Goal: Task Accomplishment & Management: Use online tool/utility

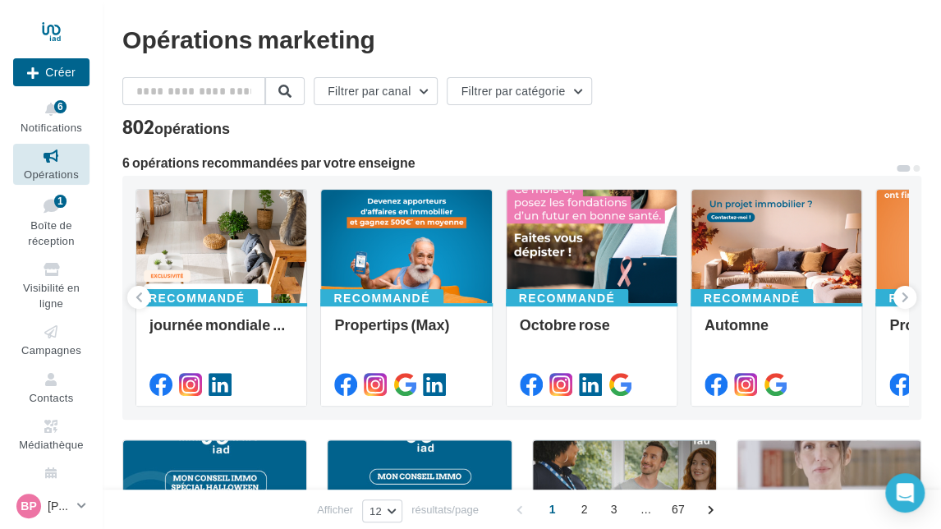
drag, startPoint x: 384, startPoint y: 428, endPoint x: 390, endPoint y: 434, distance: 8.7
click at [227, 217] on div at bounding box center [221, 247] width 170 height 115
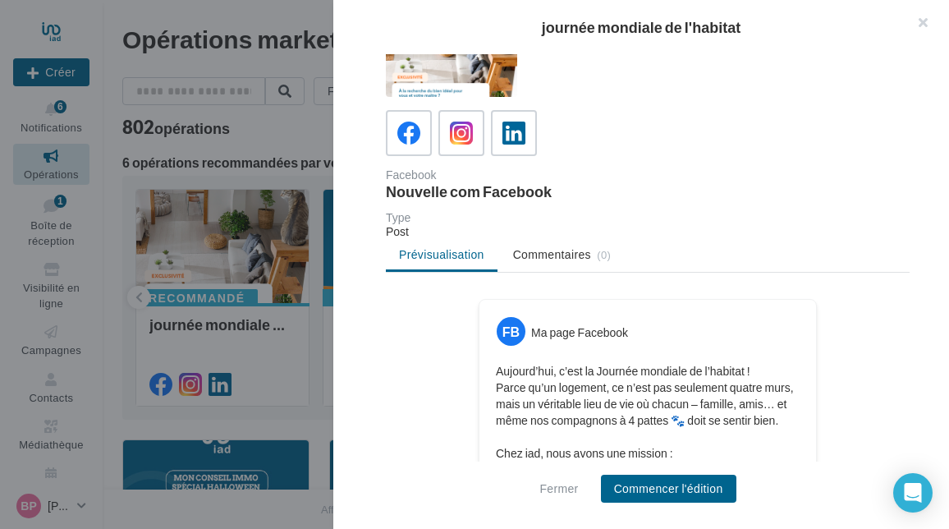
scroll to position [82, 0]
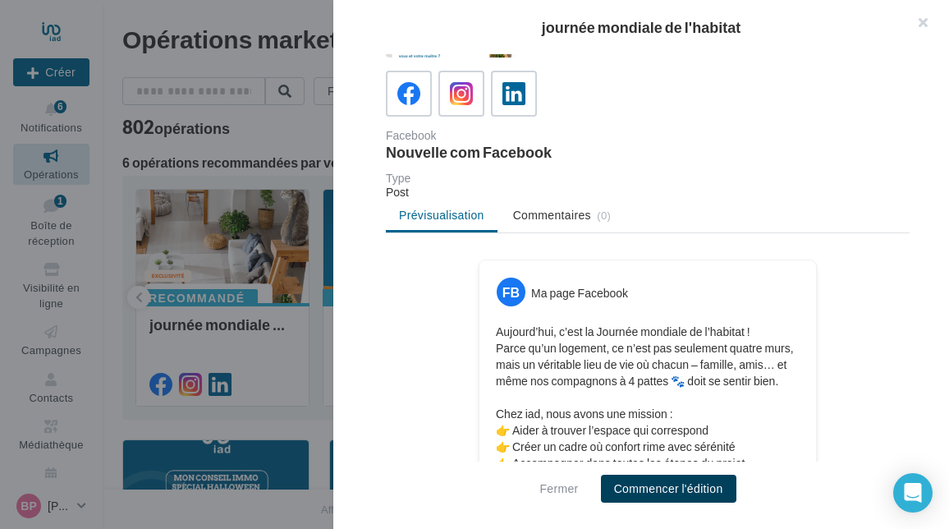
click at [680, 483] on button "Commencer l'édition" at bounding box center [668, 488] width 135 height 28
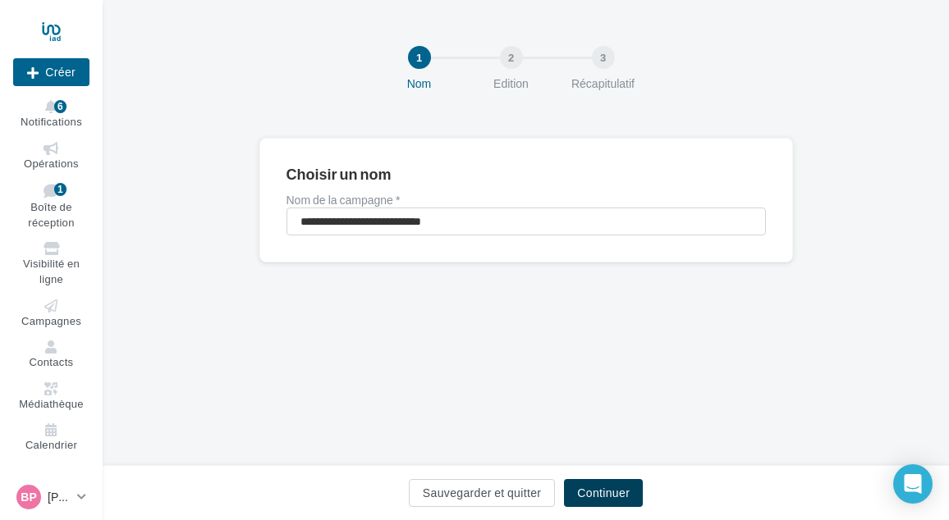
drag, startPoint x: 590, startPoint y: 479, endPoint x: 588, endPoint y: 468, distance: 11.8
click at [589, 479] on button "Continuer" at bounding box center [603, 493] width 79 height 28
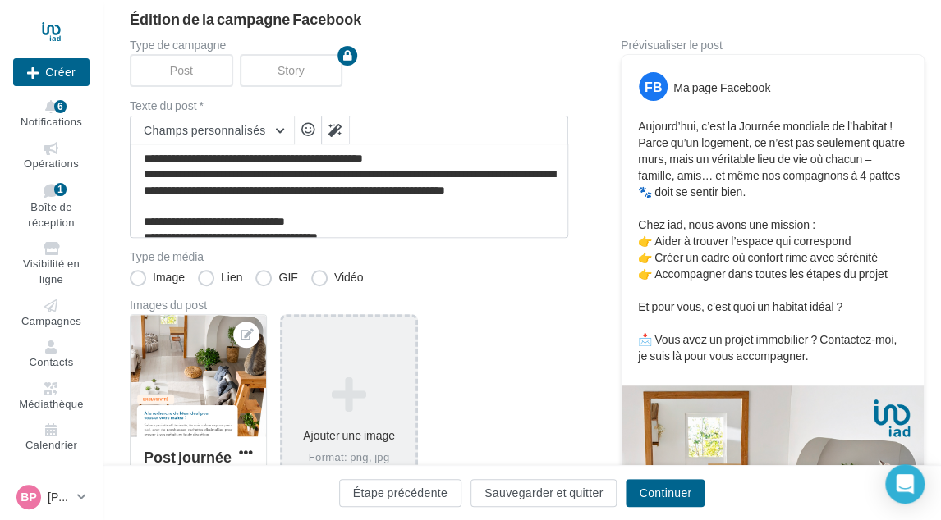
scroll to position [164, 0]
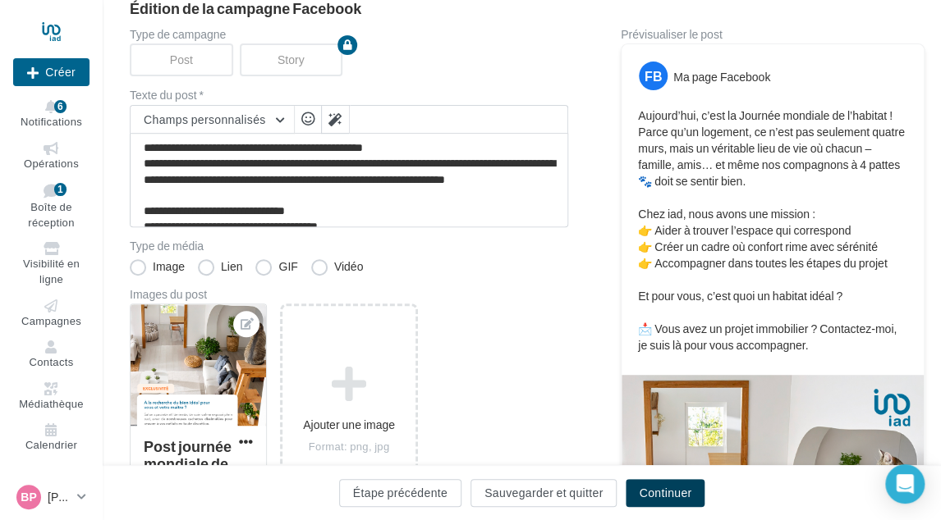
click at [666, 490] on button "Continuer" at bounding box center [664, 493] width 79 height 28
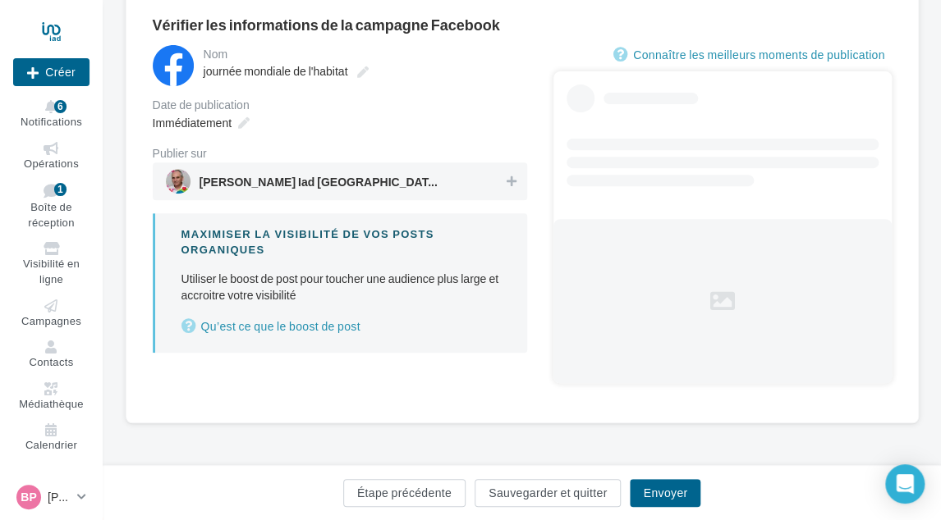
scroll to position [103, 0]
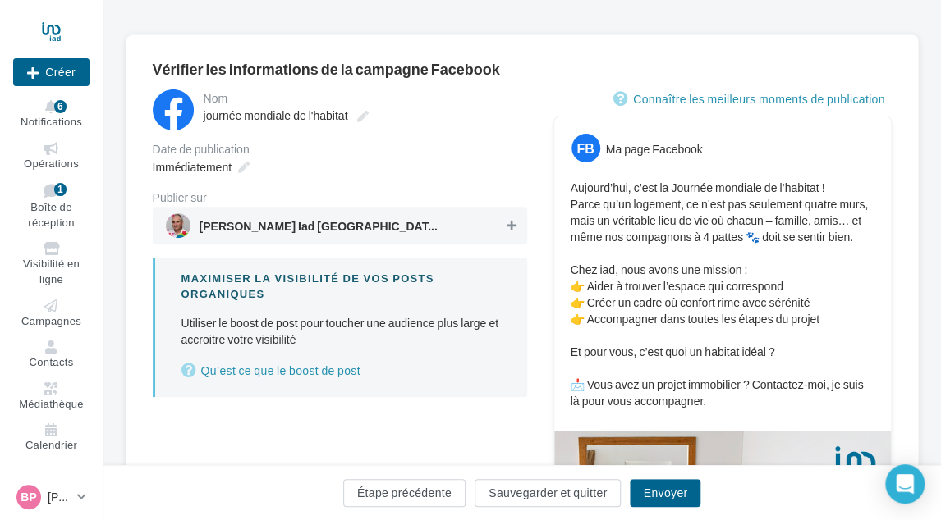
click at [506, 220] on icon at bounding box center [511, 225] width 10 height 11
click at [232, 168] on div "Immédiatement" at bounding box center [199, 167] width 107 height 24
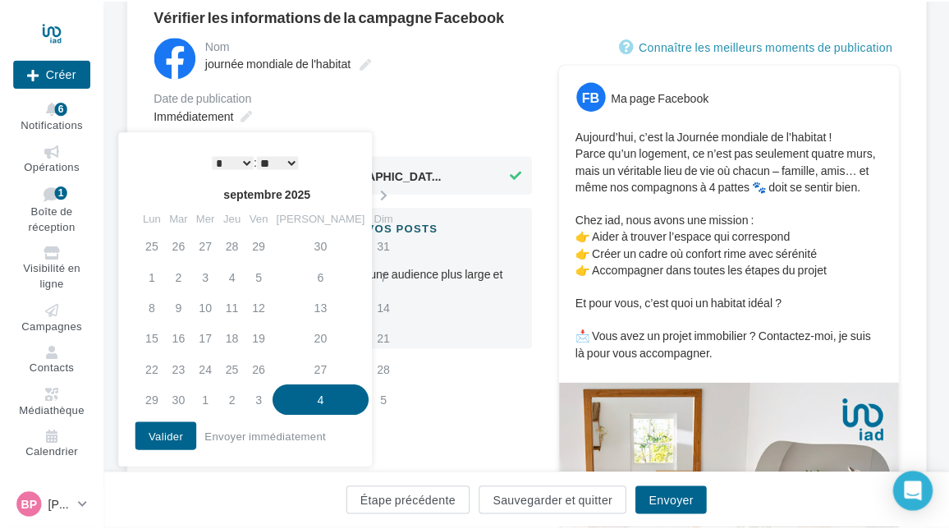
scroll to position [185, 0]
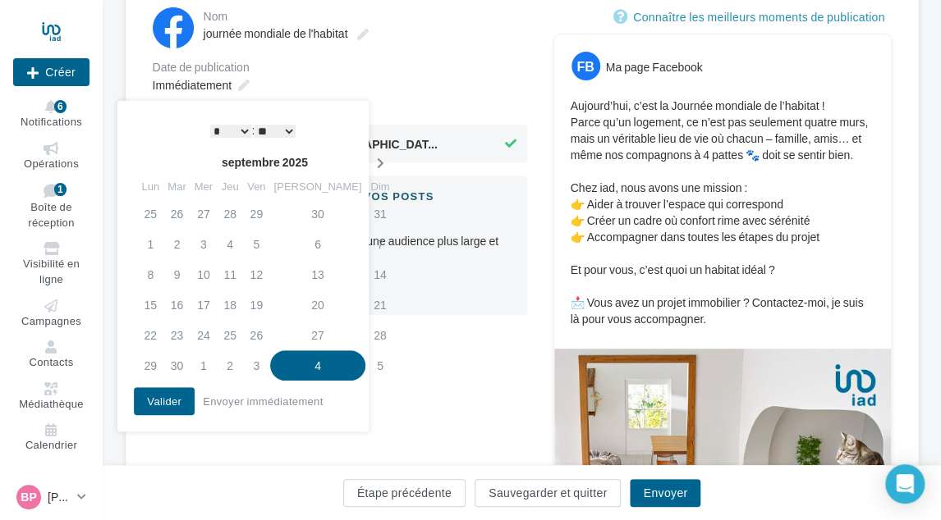
click at [369, 162] on icon at bounding box center [379, 163] width 21 height 11
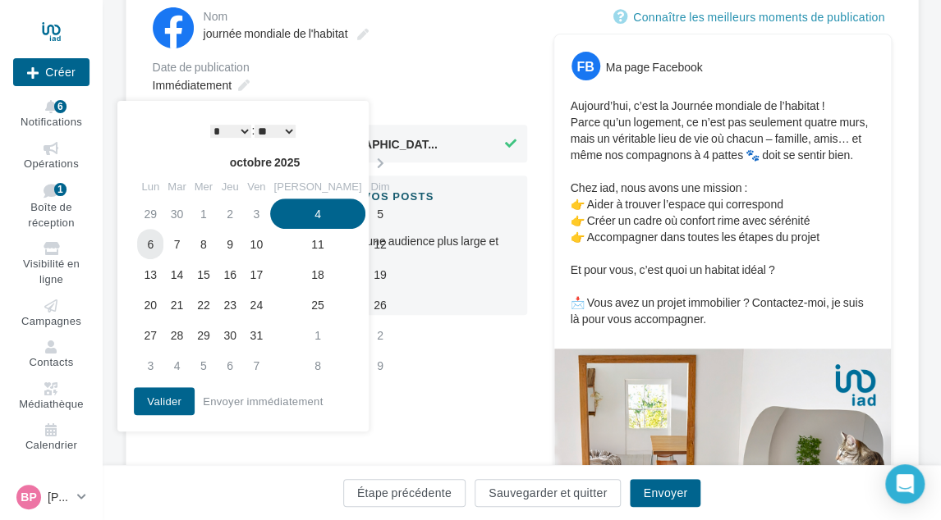
click at [153, 245] on td "6" at bounding box center [150, 244] width 26 height 30
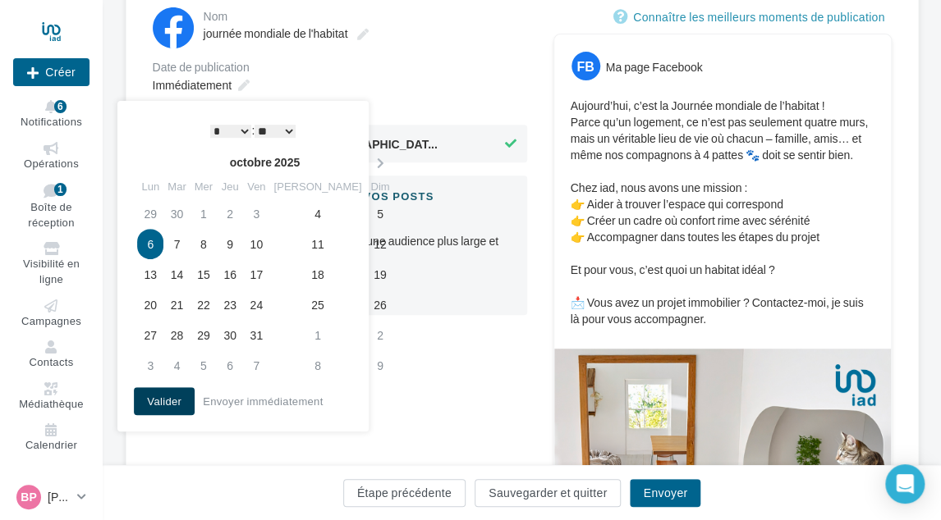
drag, startPoint x: 178, startPoint y: 403, endPoint x: 225, endPoint y: 403, distance: 46.8
click at [176, 403] on button "Valider" at bounding box center [164, 401] width 61 height 28
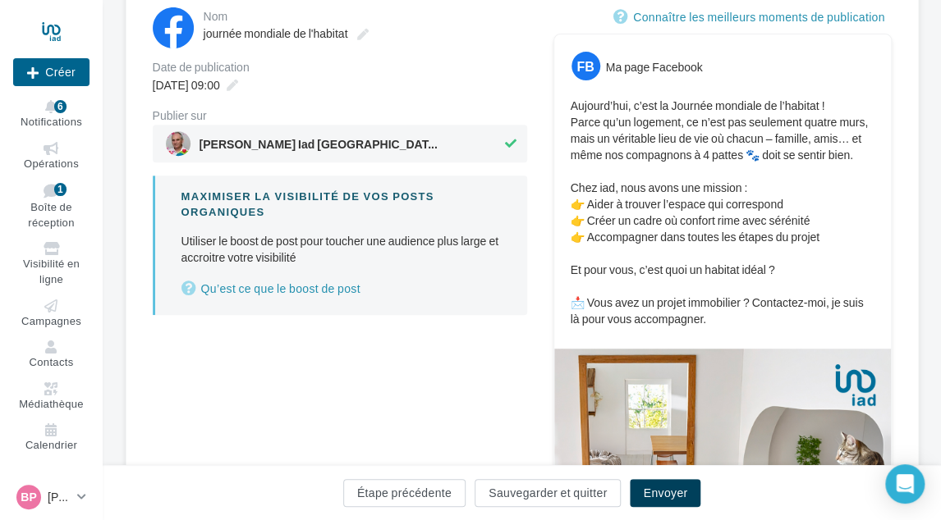
click at [676, 489] on button "Envoyer" at bounding box center [665, 493] width 71 height 28
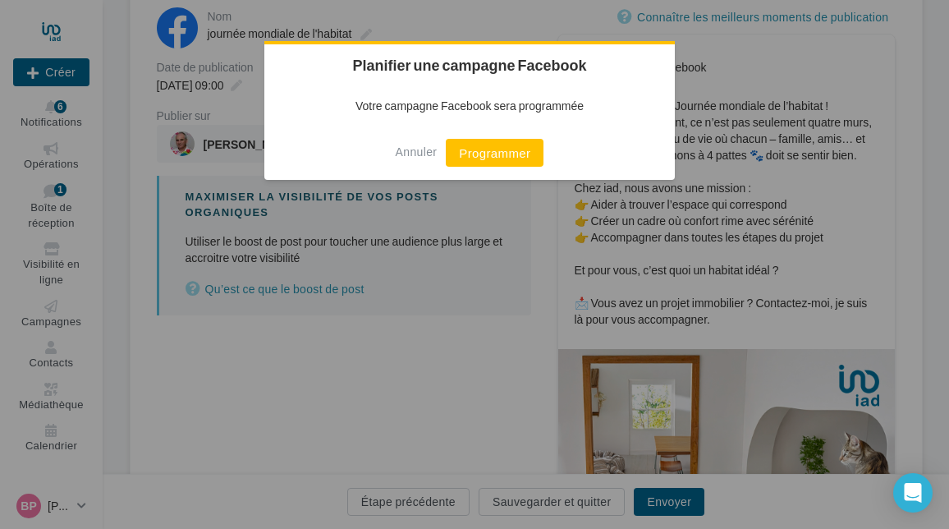
click at [487, 159] on button "Programmer" at bounding box center [495, 153] width 98 height 28
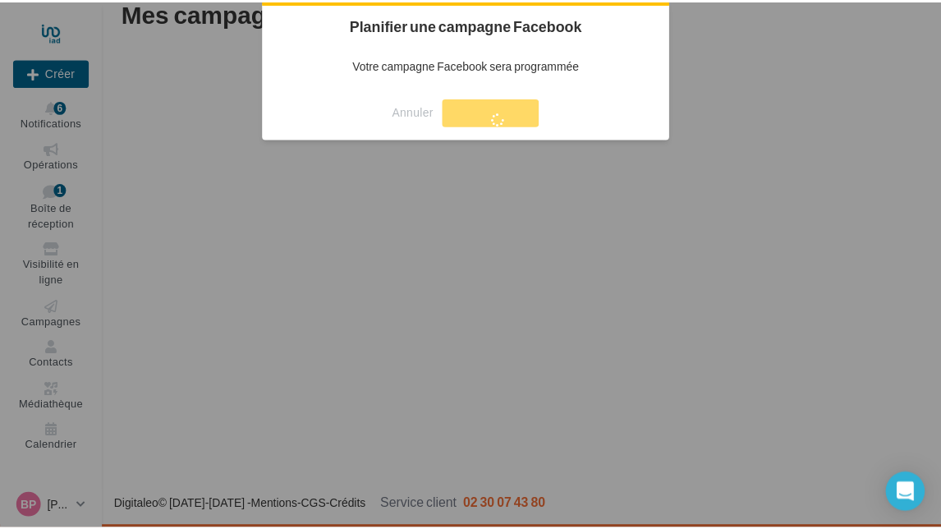
scroll to position [26, 0]
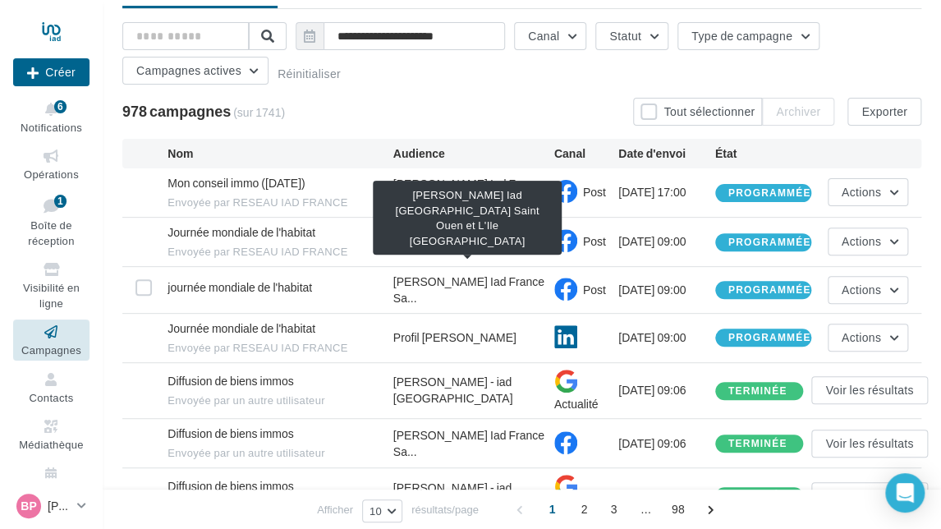
scroll to position [82, 0]
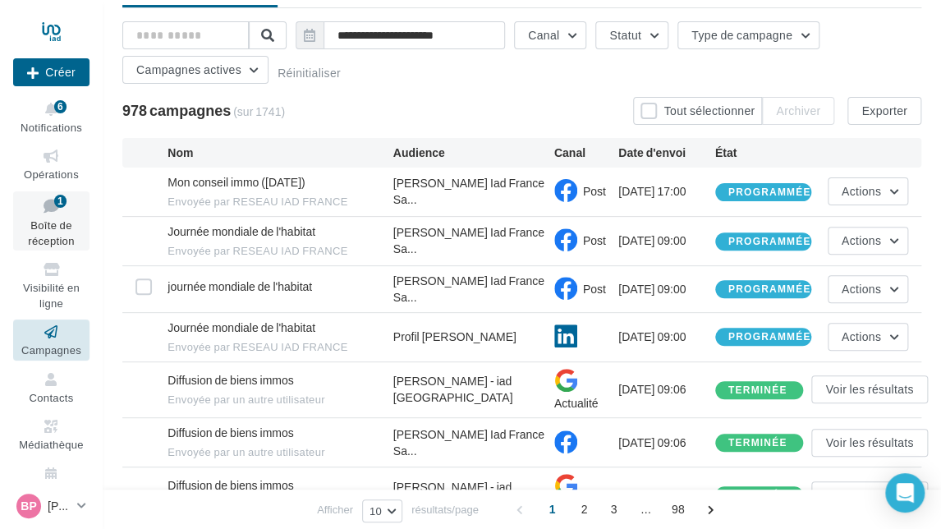
click at [51, 215] on icon at bounding box center [51, 206] width 66 height 22
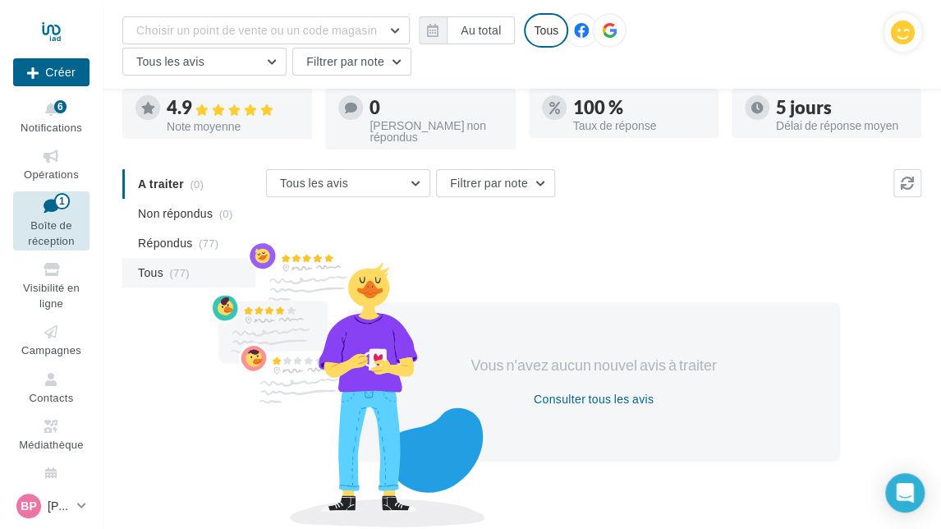
scroll to position [82, 0]
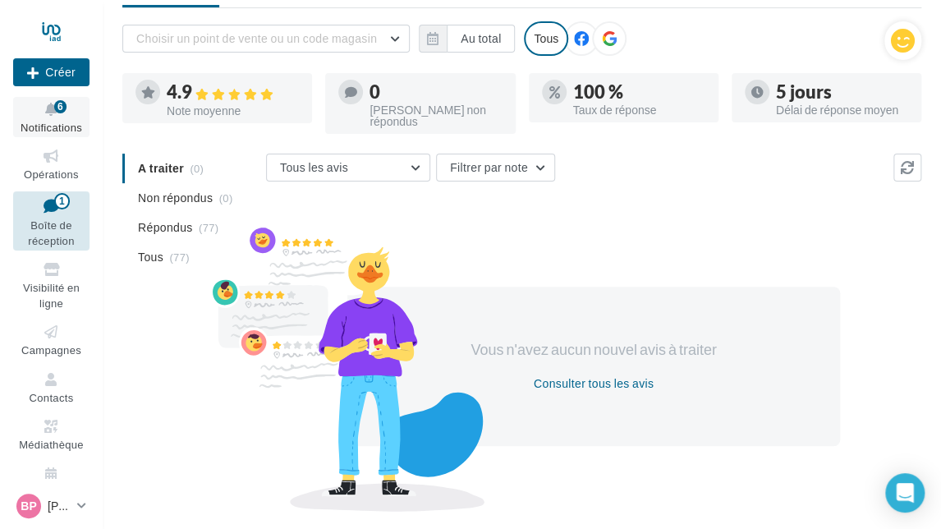
click at [53, 121] on span "Notifications" at bounding box center [52, 127] width 62 height 13
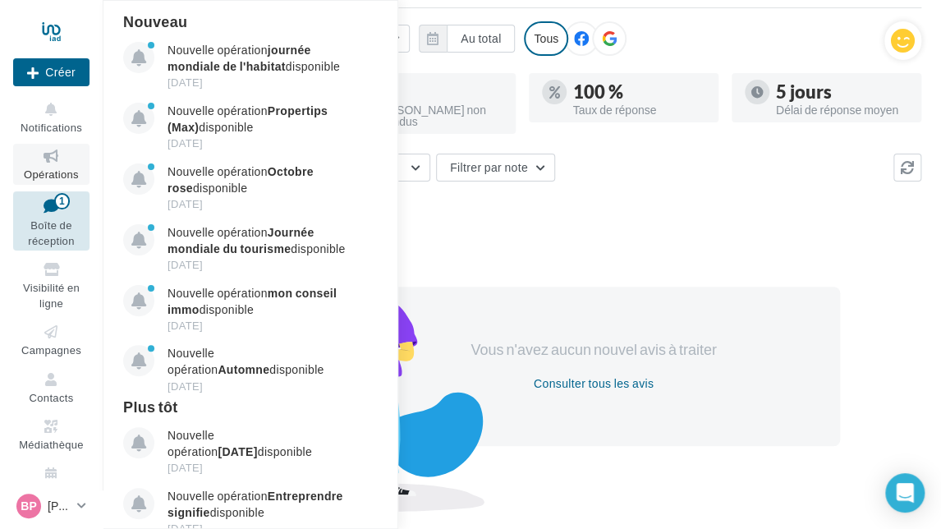
click at [46, 167] on link "Opérations" at bounding box center [51, 164] width 76 height 40
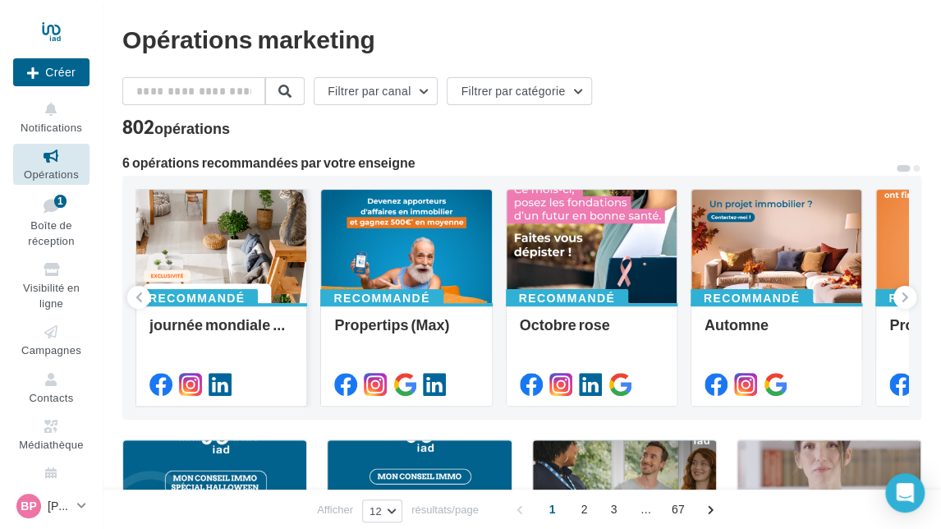
click at [204, 231] on div at bounding box center [221, 247] width 170 height 115
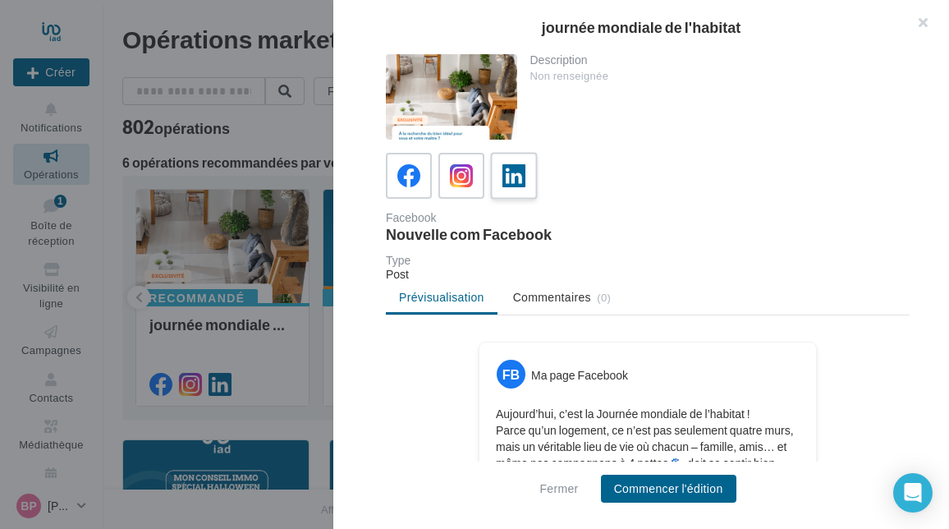
click at [516, 174] on icon at bounding box center [514, 176] width 24 height 24
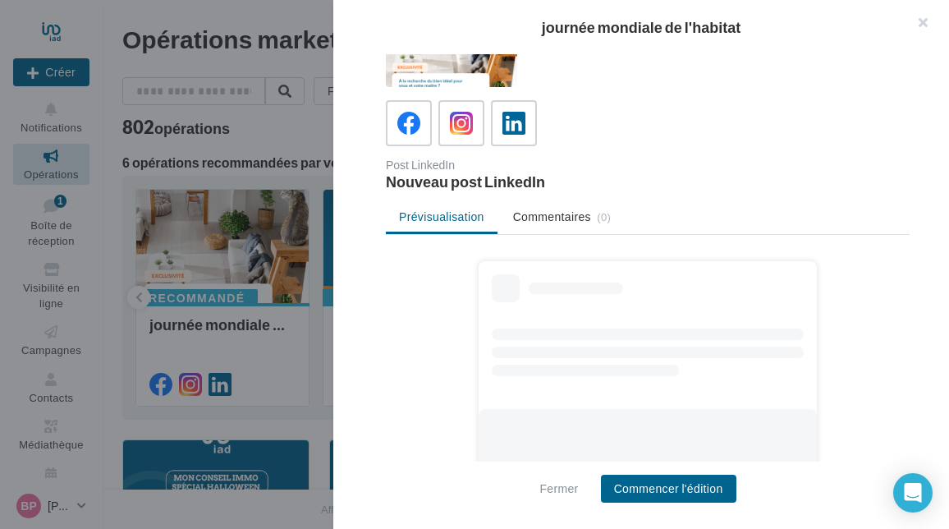
scroll to position [82, 0]
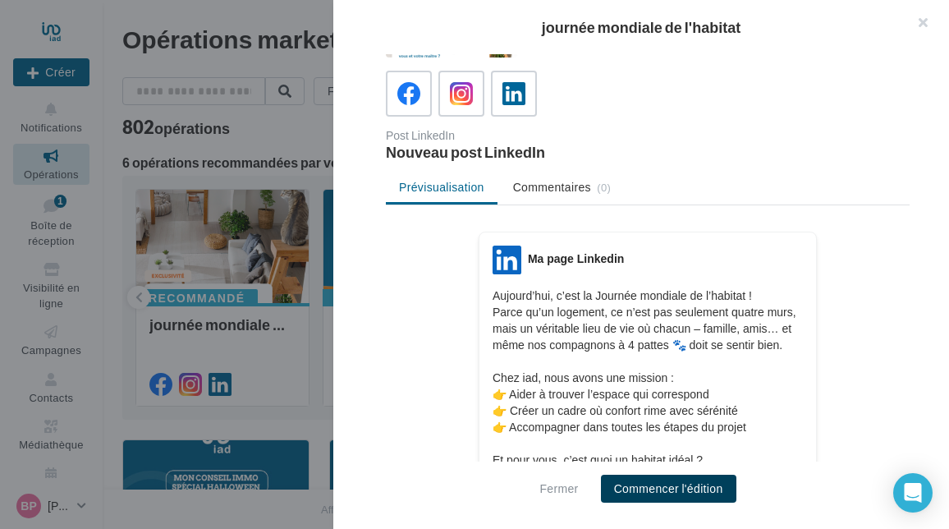
click at [680, 480] on button "Commencer l'édition" at bounding box center [668, 488] width 135 height 28
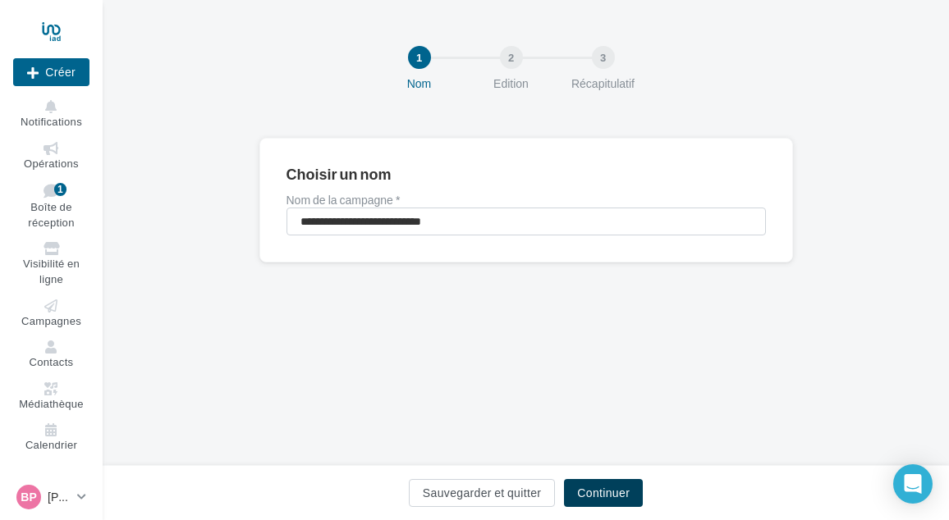
click at [598, 487] on button "Continuer" at bounding box center [603, 493] width 79 height 28
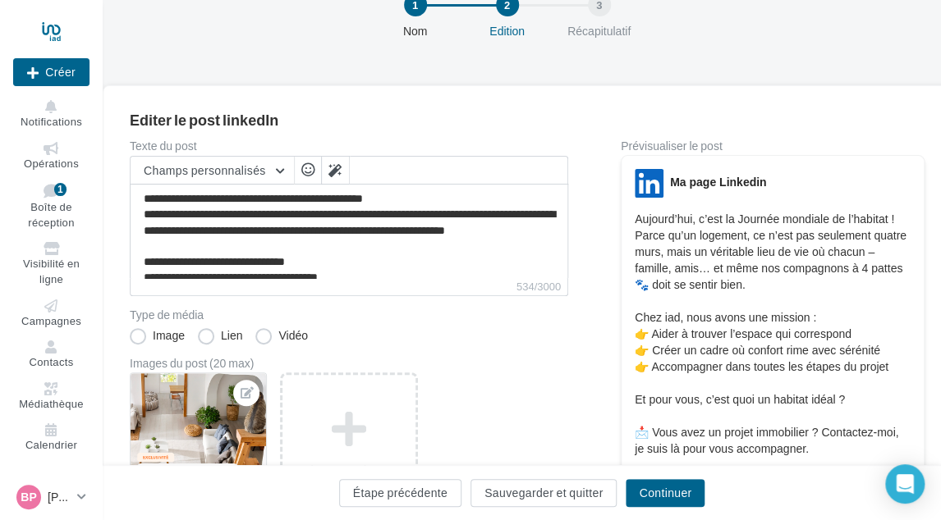
scroll to position [82, 0]
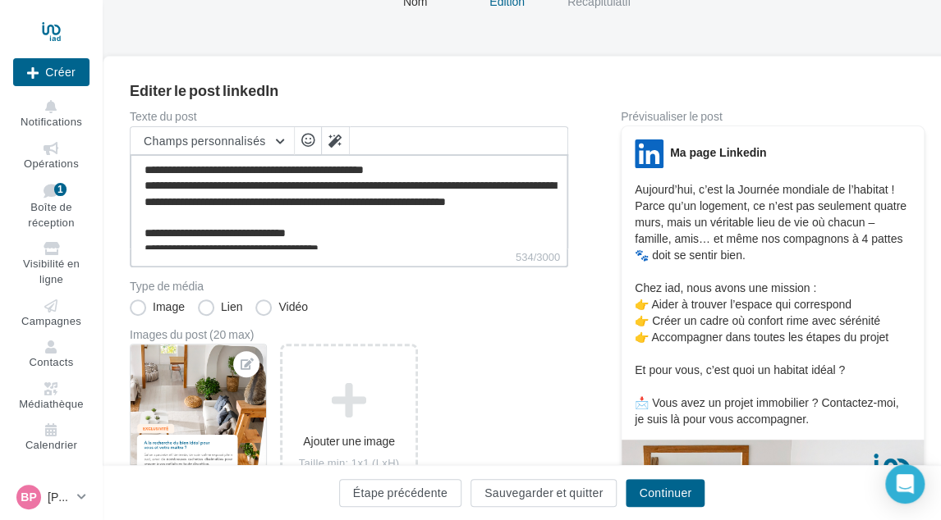
click at [355, 240] on textarea "**********" at bounding box center [349, 201] width 438 height 94
paste textarea "**********"
type textarea "**********"
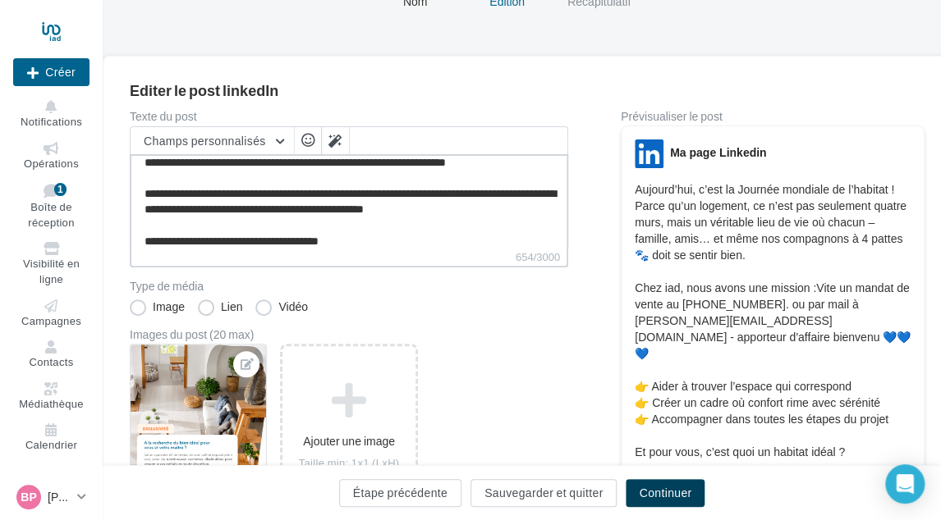
type textarea "**********"
click at [675, 487] on button "Continuer" at bounding box center [664, 493] width 79 height 28
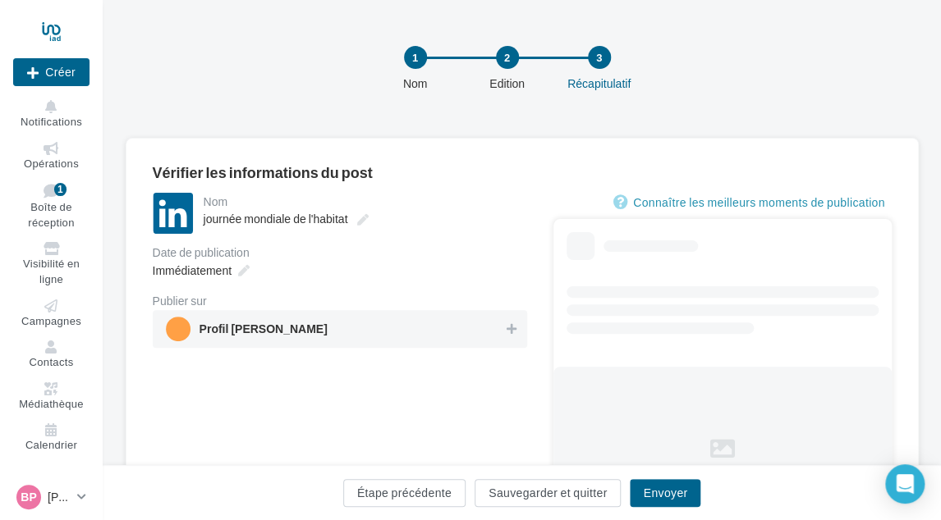
click at [481, 339] on span "Profil [PERSON_NAME]" at bounding box center [335, 329] width 338 height 25
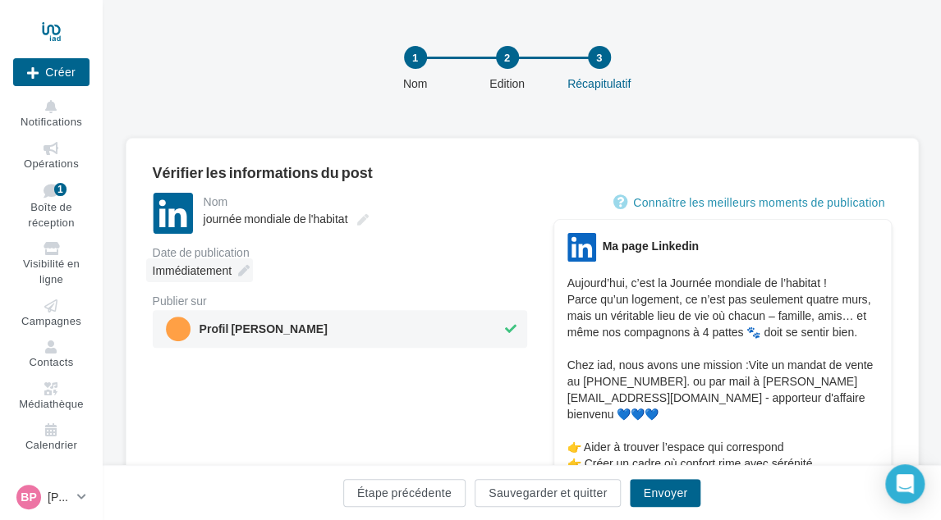
click at [222, 272] on span "Immédiatement" at bounding box center [192, 270] width 79 height 14
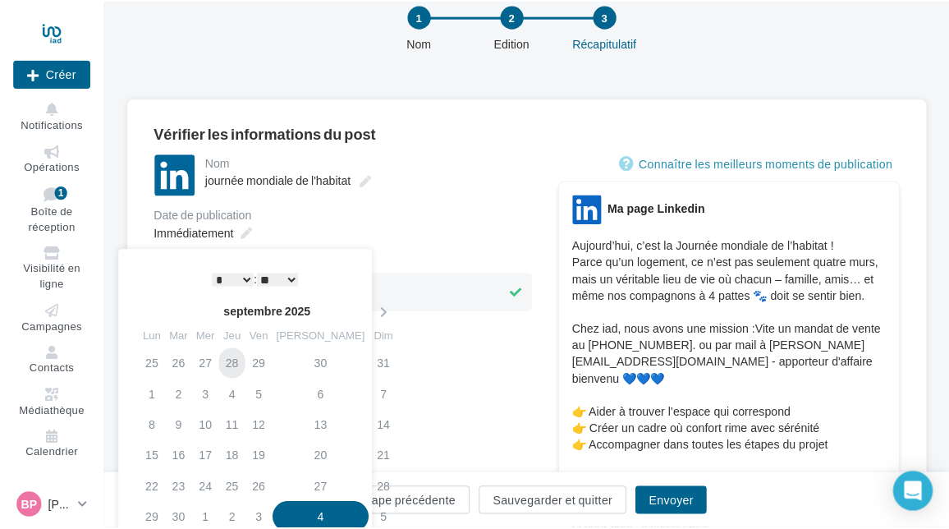
scroll to position [82, 0]
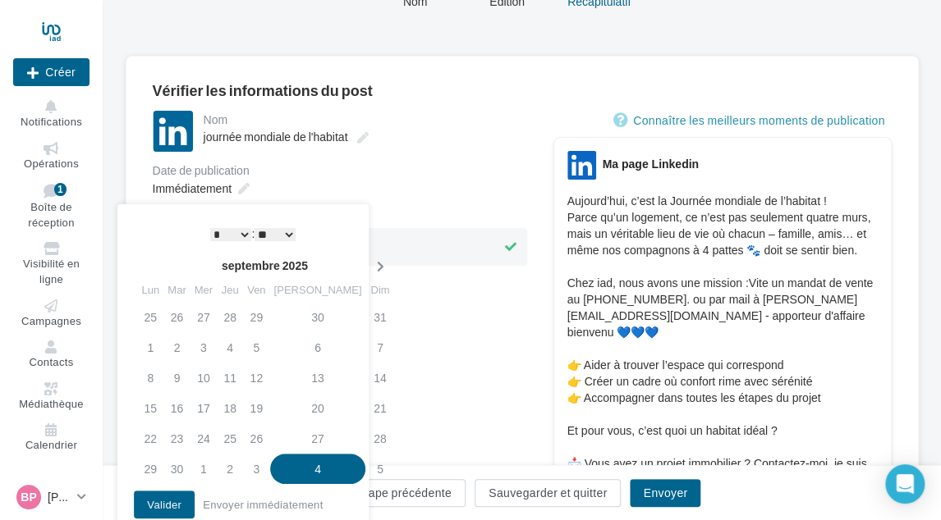
click at [369, 266] on icon at bounding box center [379, 266] width 21 height 11
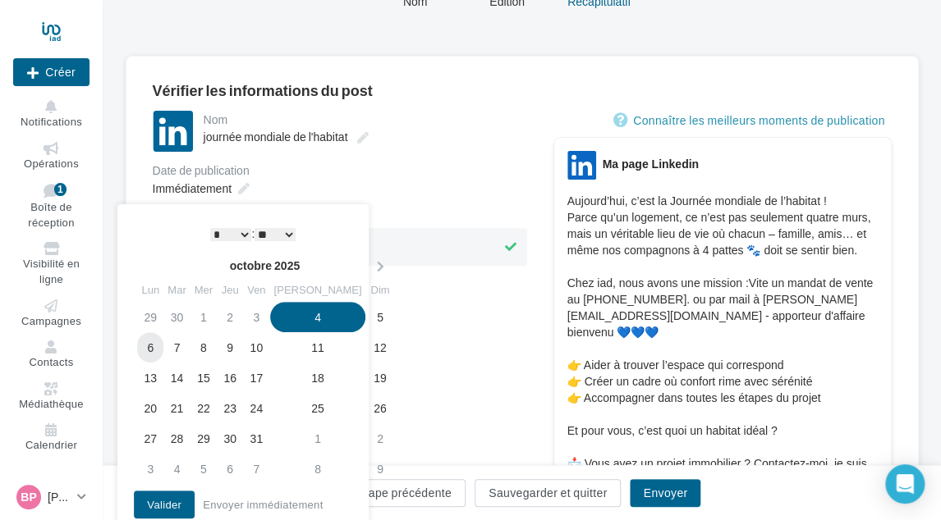
click at [154, 346] on td "6" at bounding box center [150, 347] width 26 height 30
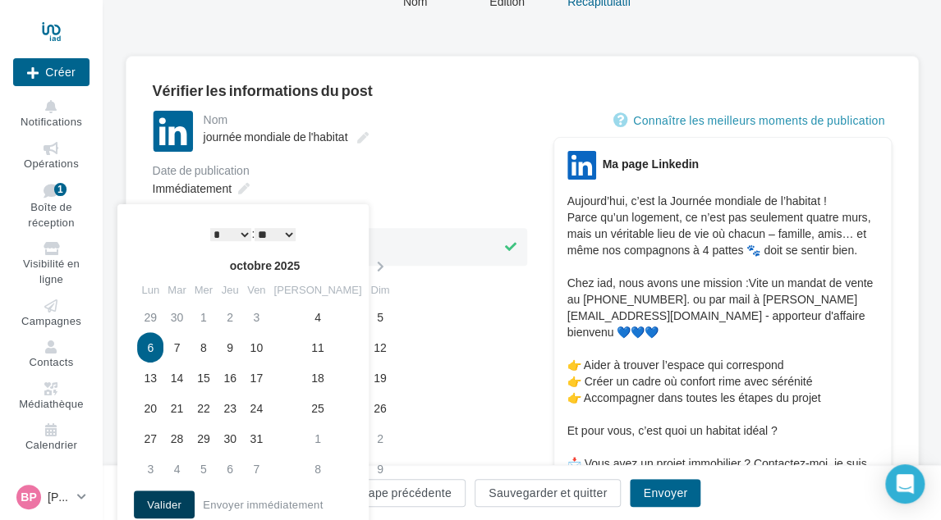
click at [174, 499] on button "Valider" at bounding box center [164, 505] width 61 height 28
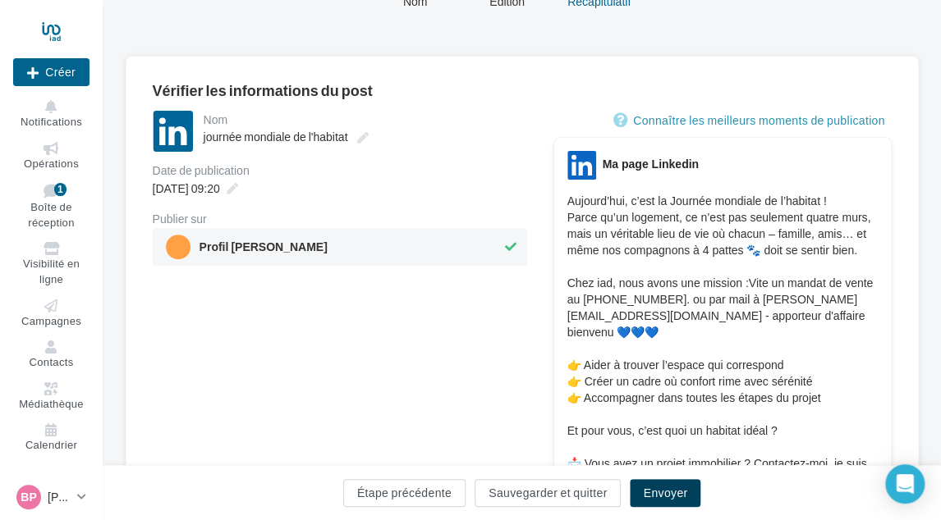
drag, startPoint x: 668, startPoint y: 490, endPoint x: 661, endPoint y: 485, distance: 8.9
click at [667, 490] on button "Envoyer" at bounding box center [665, 493] width 71 height 28
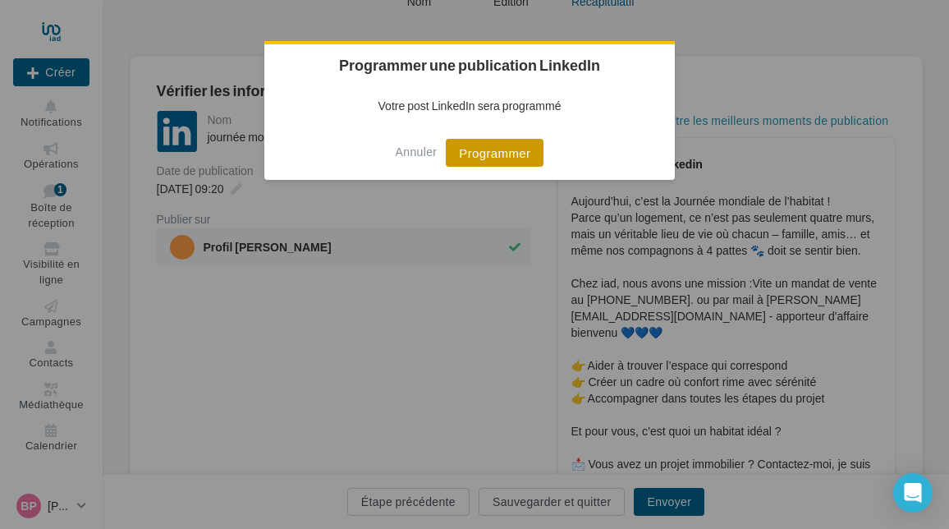
drag, startPoint x: 502, startPoint y: 153, endPoint x: 638, endPoint y: 190, distance: 140.6
click at [503, 154] on button "Programmer" at bounding box center [495, 153] width 98 height 28
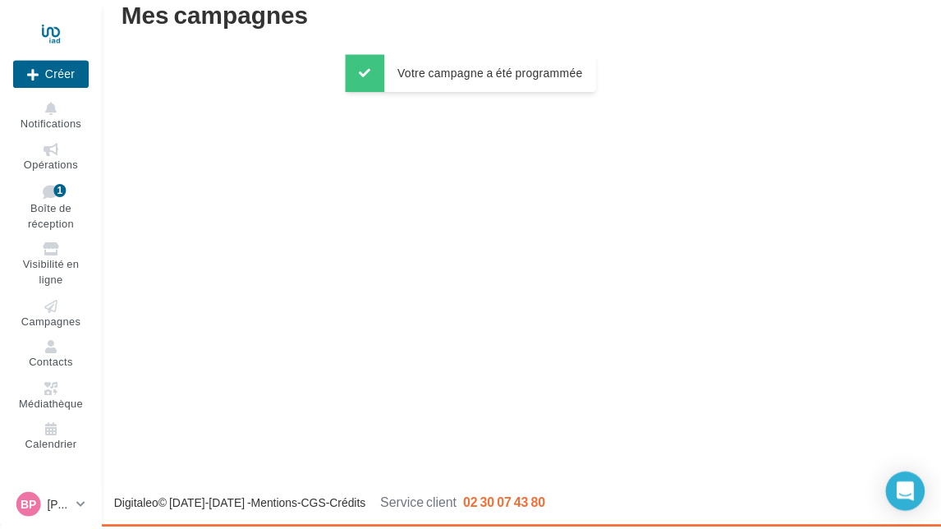
scroll to position [26, 0]
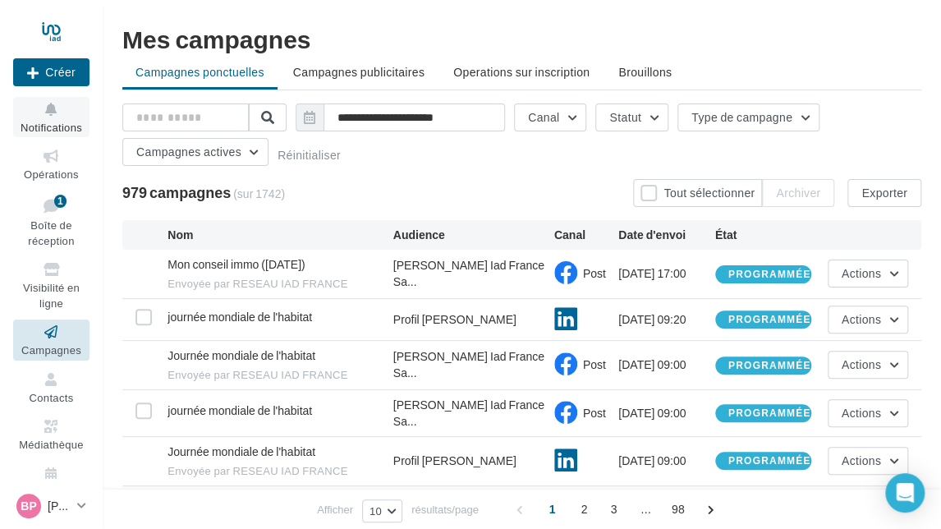
click at [46, 119] on button "Notifications" at bounding box center [51, 117] width 76 height 40
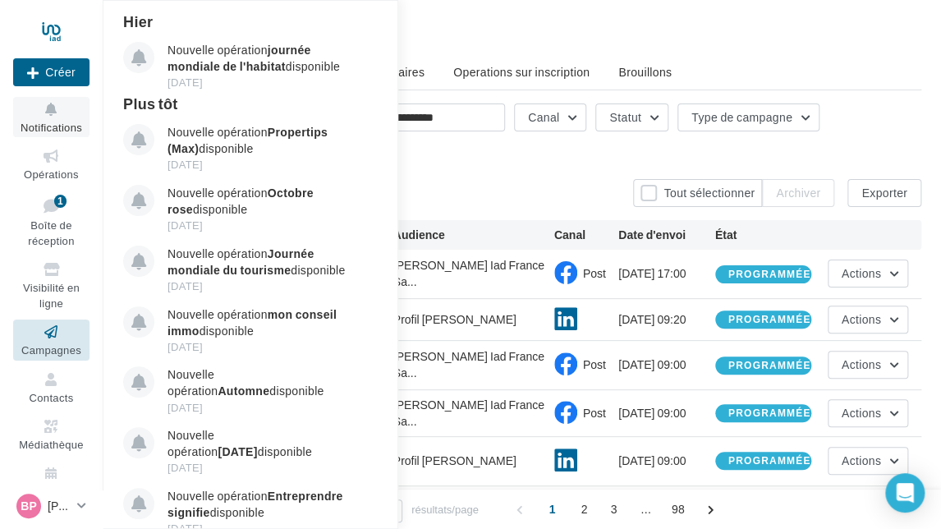
click at [53, 116] on icon at bounding box center [51, 109] width 66 height 19
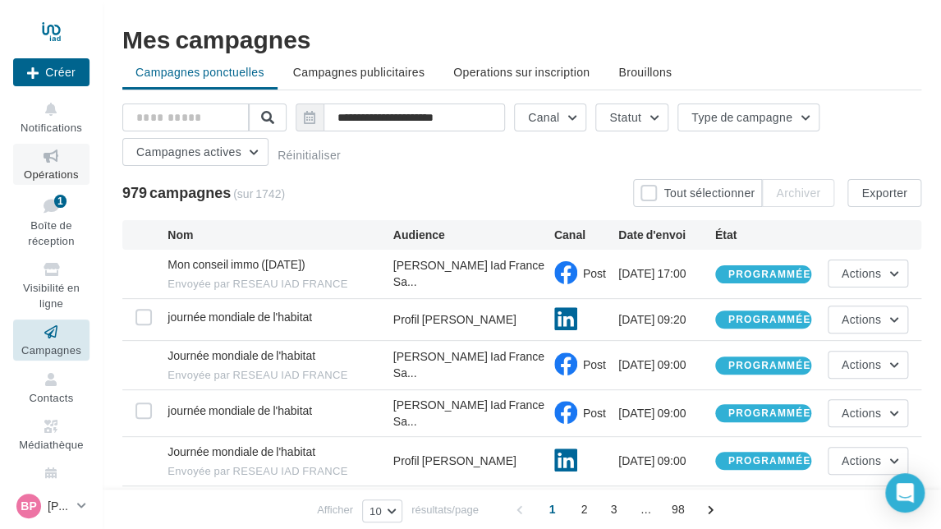
click at [49, 177] on span "Opérations" at bounding box center [51, 173] width 55 height 13
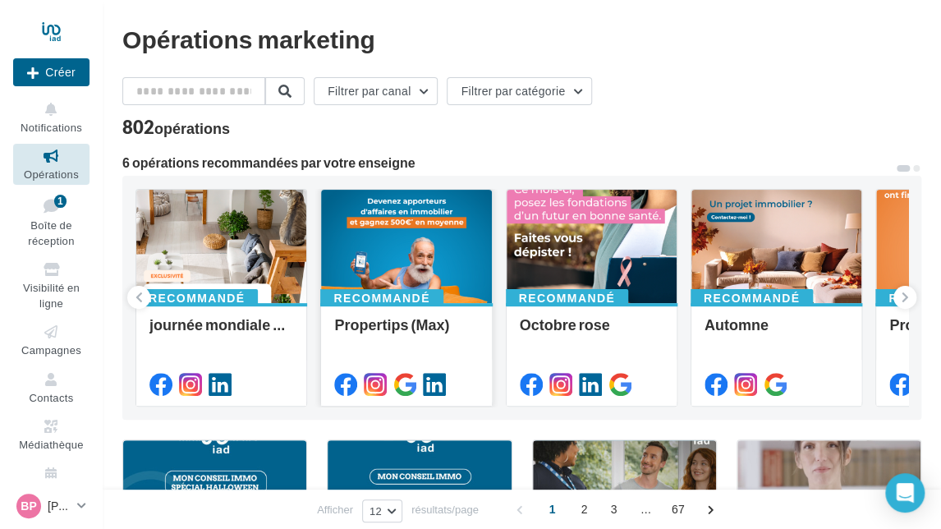
click at [396, 227] on div at bounding box center [406, 247] width 170 height 115
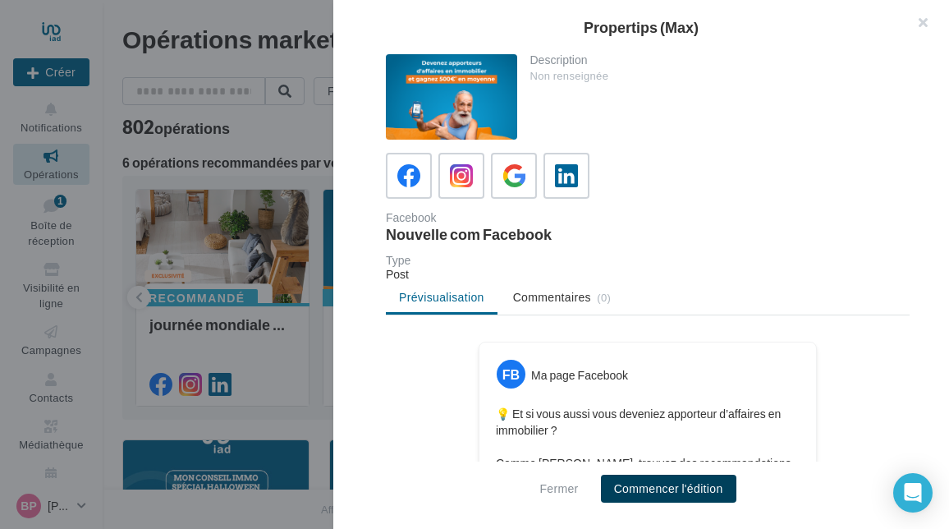
click at [671, 483] on button "Commencer l'édition" at bounding box center [668, 488] width 135 height 28
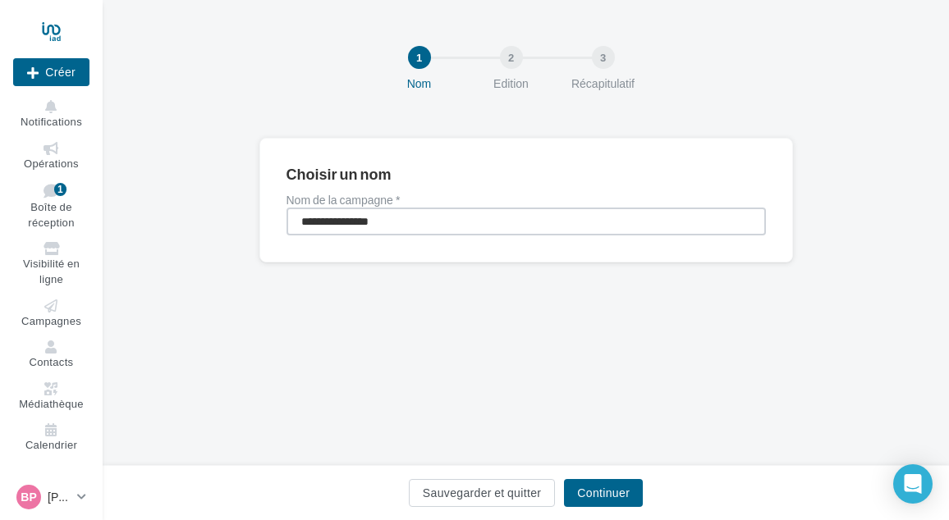
click at [429, 224] on input "**********" at bounding box center [525, 222] width 479 height 28
click at [590, 487] on button "Continuer" at bounding box center [603, 493] width 79 height 28
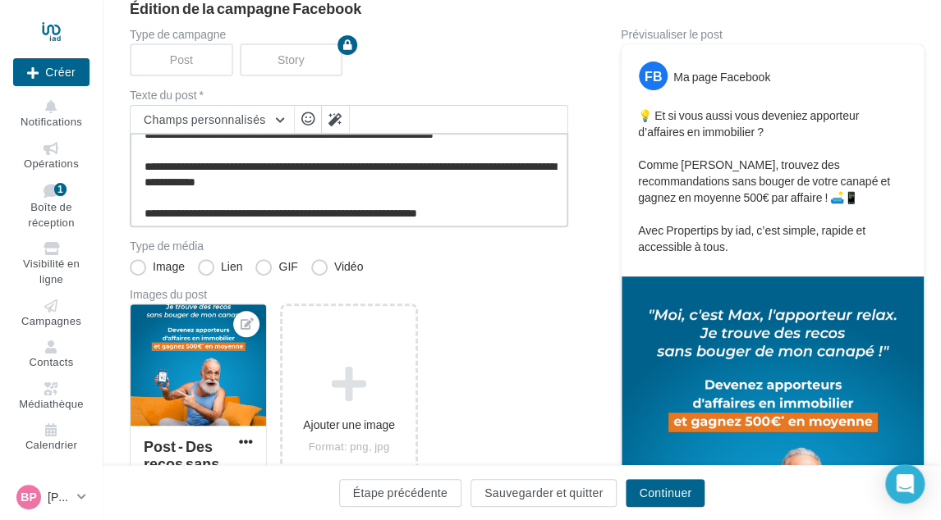
scroll to position [15, 0]
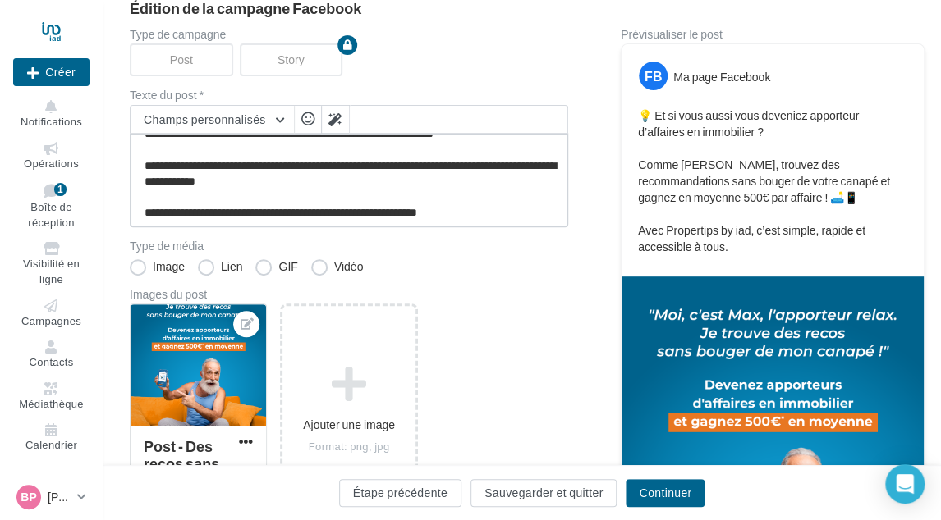
click at [483, 204] on textarea "**********" at bounding box center [349, 180] width 438 height 94
paste textarea "**********"
type textarea "**********"
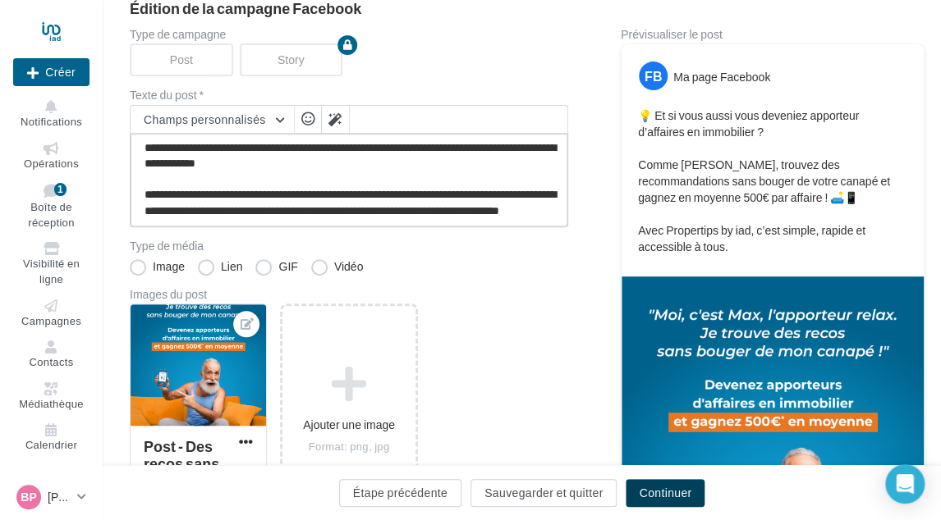
type textarea "**********"
click at [651, 492] on button "Continuer" at bounding box center [664, 493] width 79 height 28
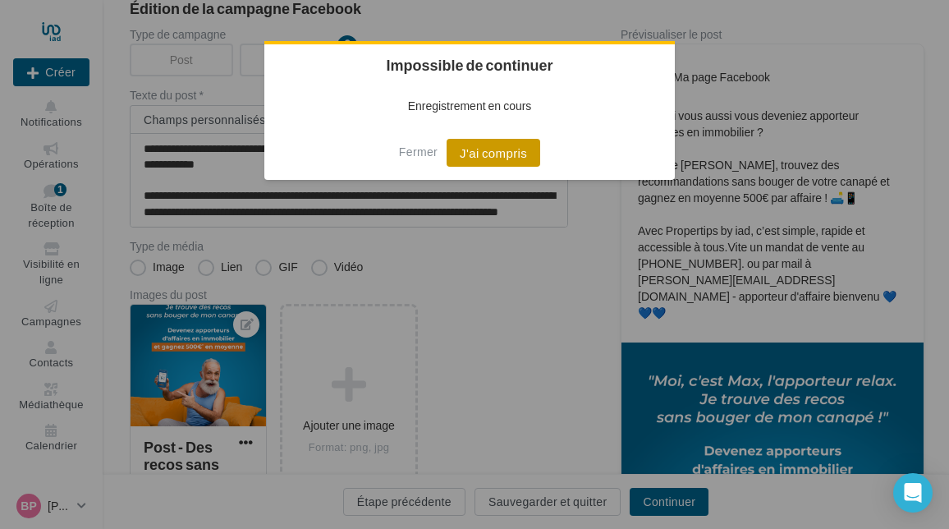
click at [489, 152] on button "J'ai compris" at bounding box center [493, 153] width 94 height 28
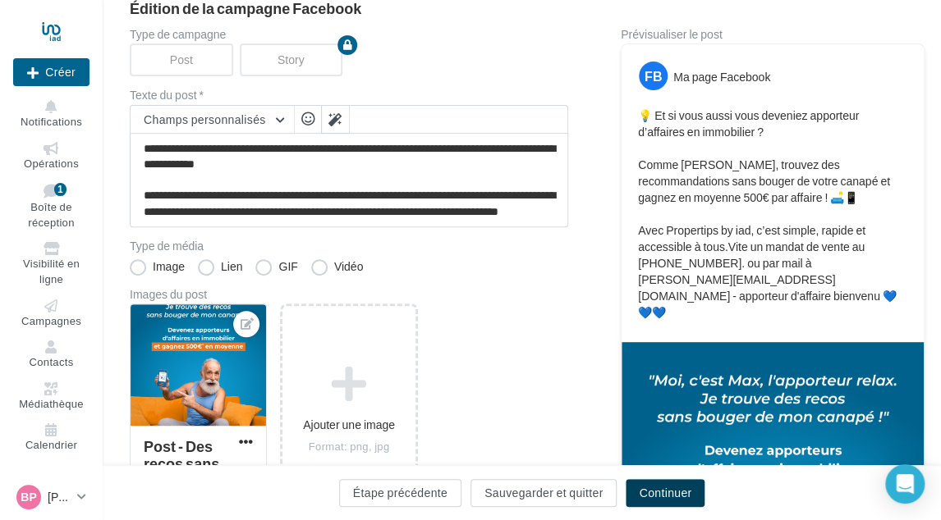
click at [667, 488] on button "Continuer" at bounding box center [664, 493] width 79 height 28
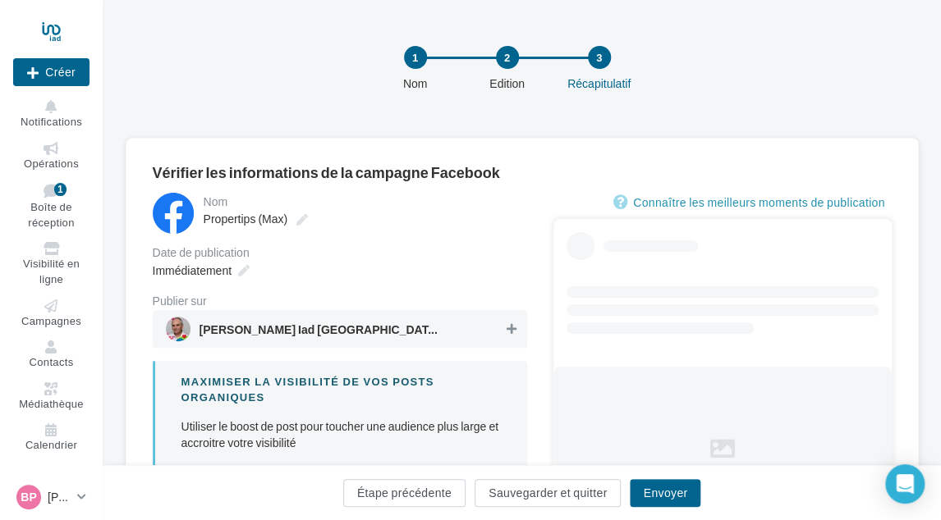
click at [511, 329] on icon at bounding box center [511, 328] width 10 height 11
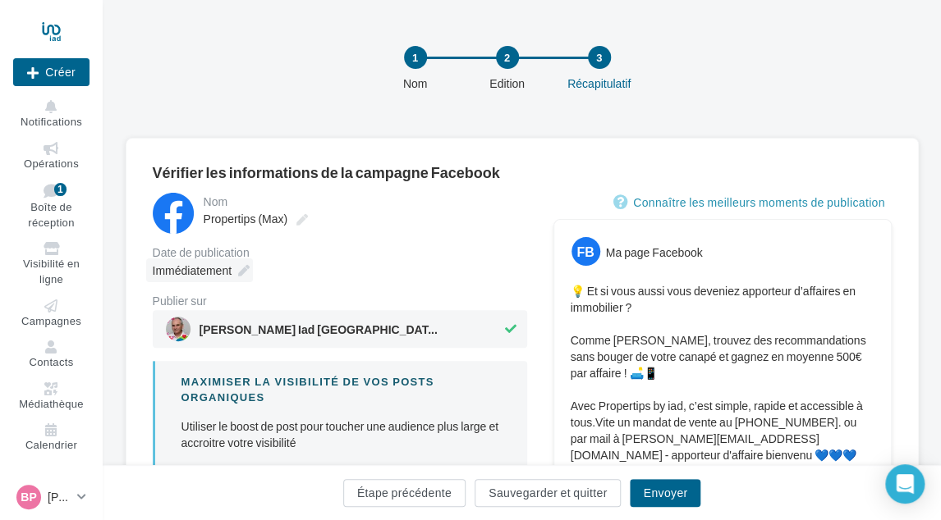
click at [250, 268] on div "Immédiatement" at bounding box center [199, 271] width 107 height 24
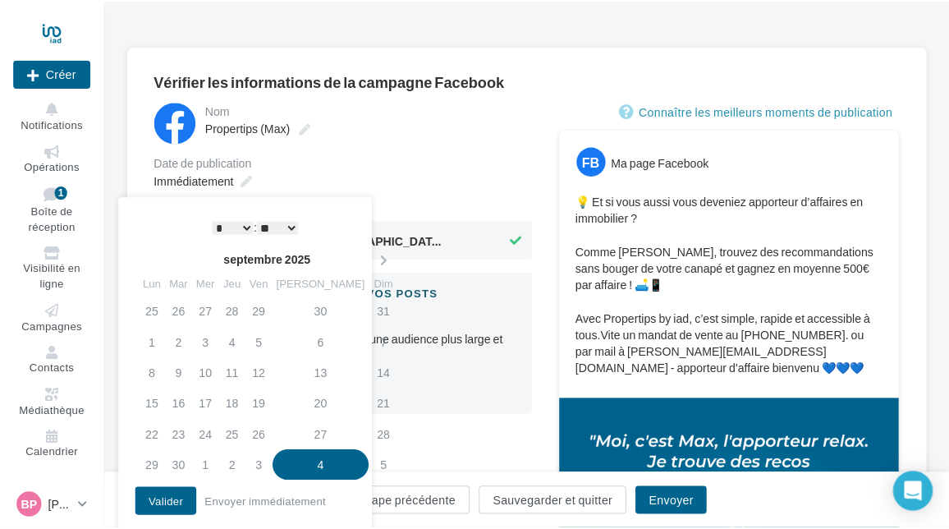
scroll to position [164, 0]
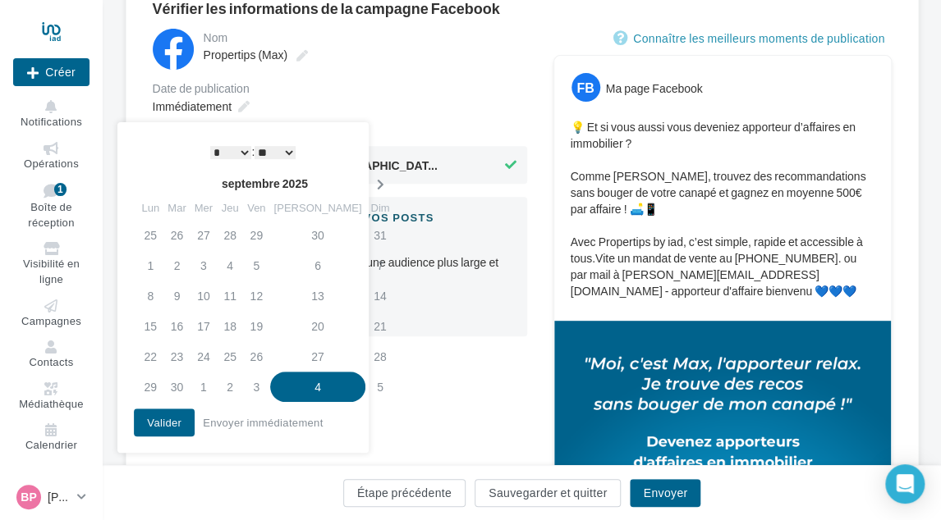
click at [365, 177] on th at bounding box center [379, 184] width 29 height 25
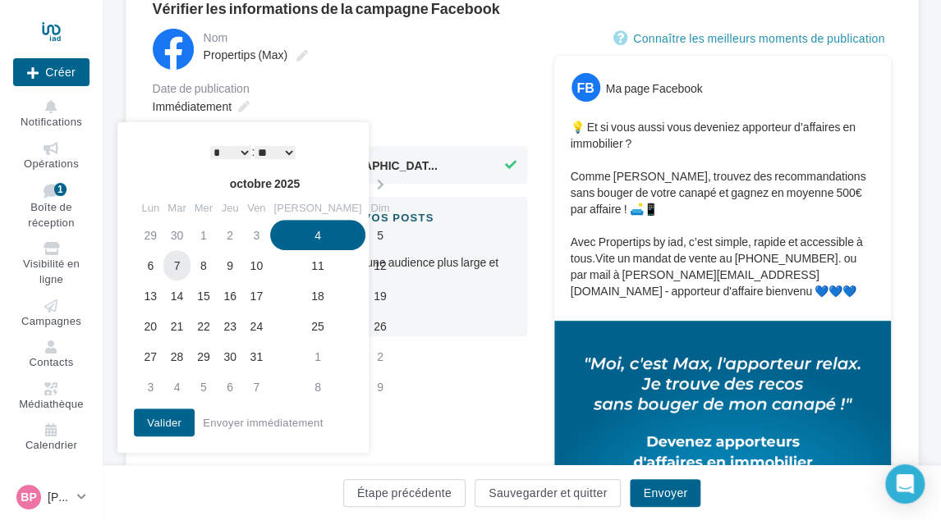
click at [187, 264] on td "7" at bounding box center [176, 265] width 26 height 30
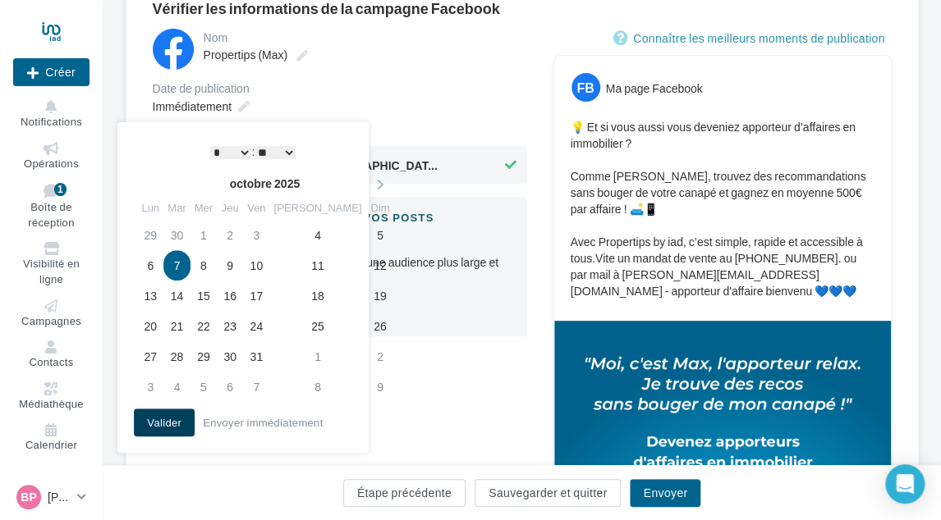
click at [181, 426] on button "Valider" at bounding box center [164, 423] width 61 height 28
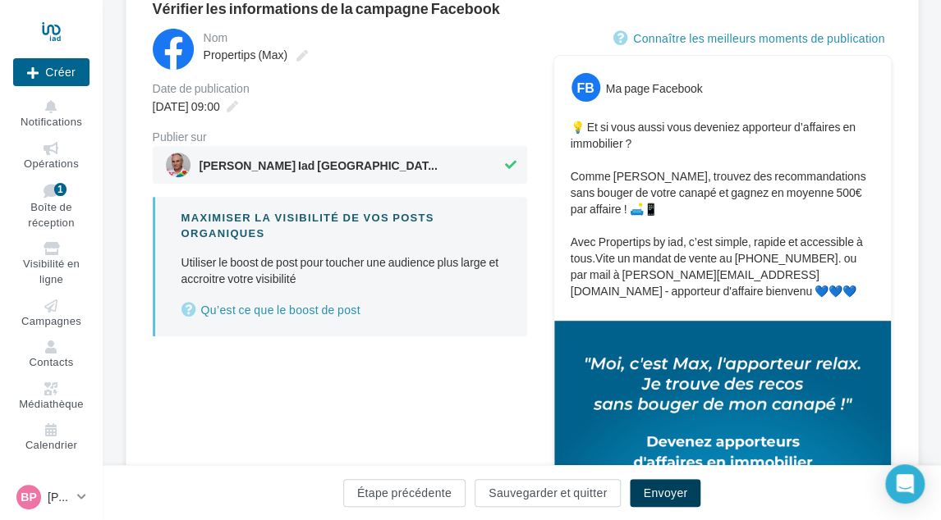
click at [650, 490] on button "Envoyer" at bounding box center [665, 493] width 71 height 28
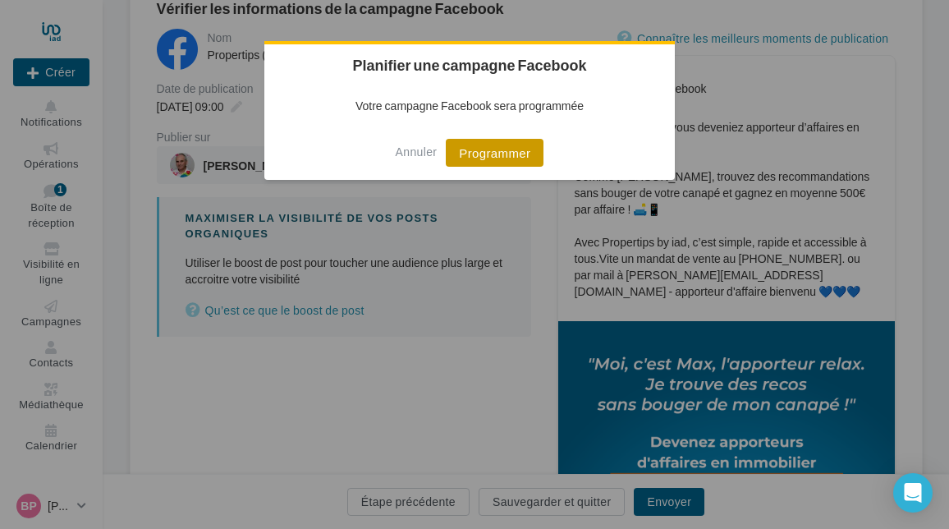
click at [509, 153] on button "Programmer" at bounding box center [495, 153] width 98 height 28
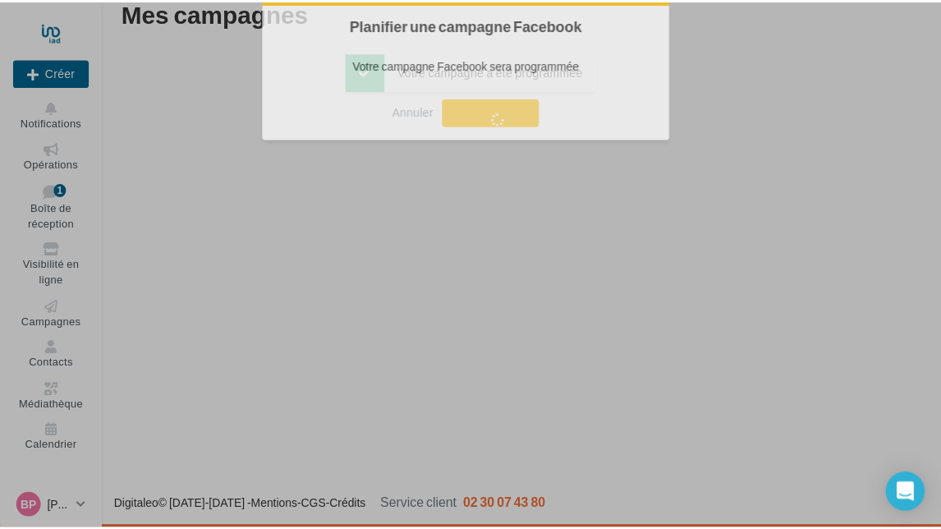
scroll to position [26, 0]
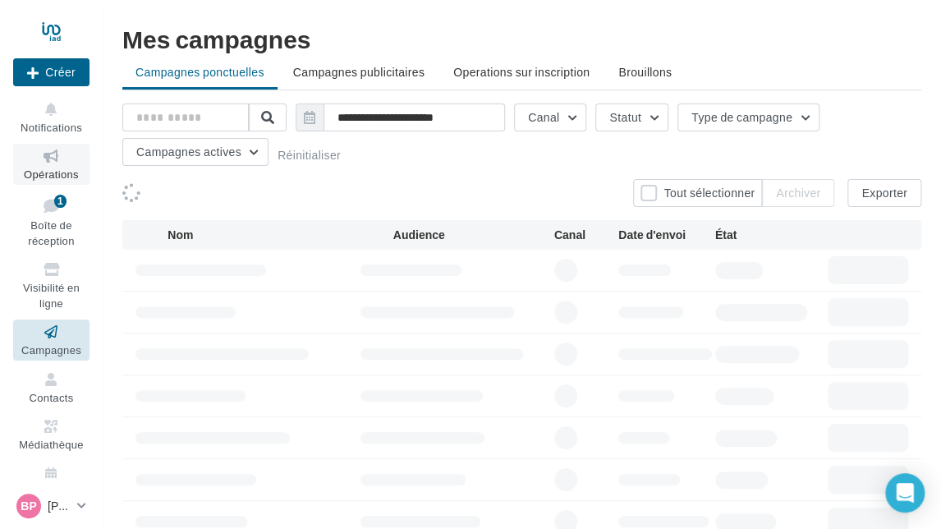
click at [48, 171] on span "Opérations" at bounding box center [51, 173] width 55 height 13
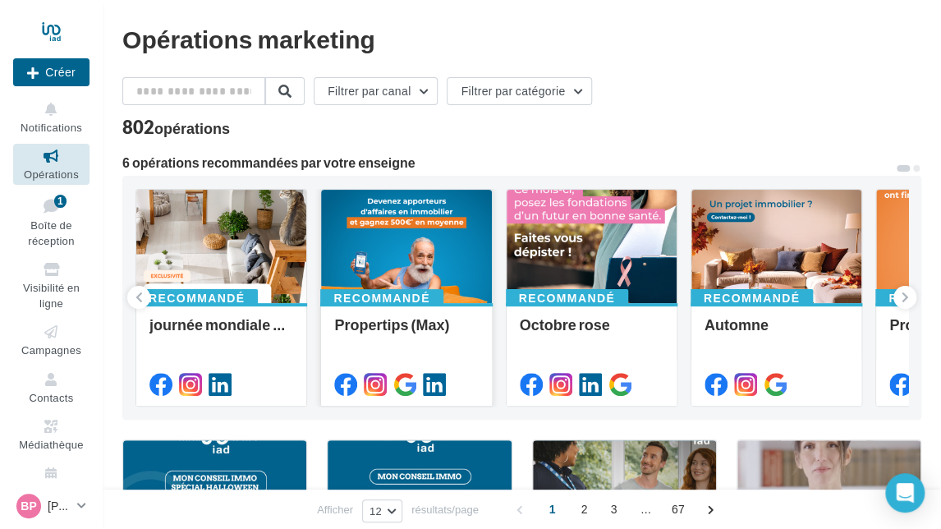
click at [411, 242] on div at bounding box center [406, 247] width 170 height 115
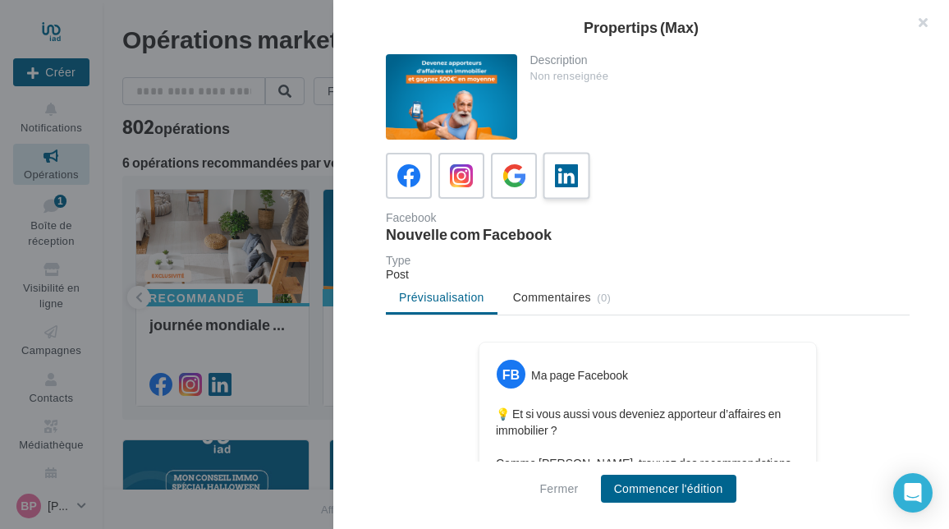
click at [573, 169] on icon at bounding box center [567, 176] width 24 height 24
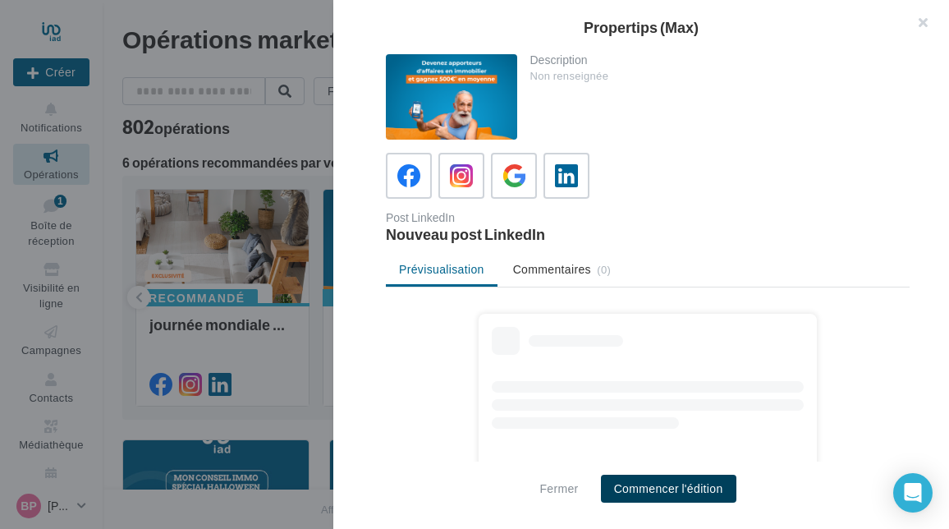
click at [674, 478] on button "Commencer l'édition" at bounding box center [668, 488] width 135 height 28
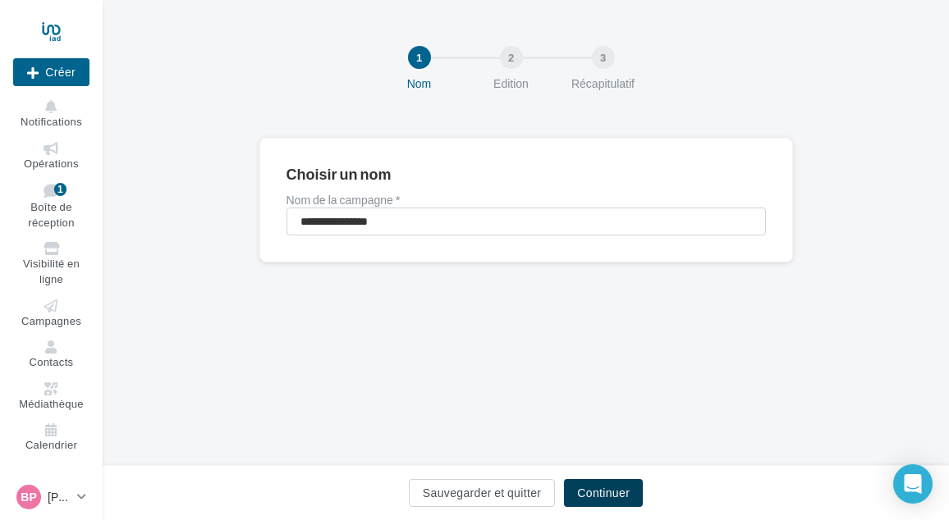
drag, startPoint x: 614, startPoint y: 490, endPoint x: 605, endPoint y: 468, distance: 23.9
click at [613, 490] on button "Continuer" at bounding box center [603, 493] width 79 height 28
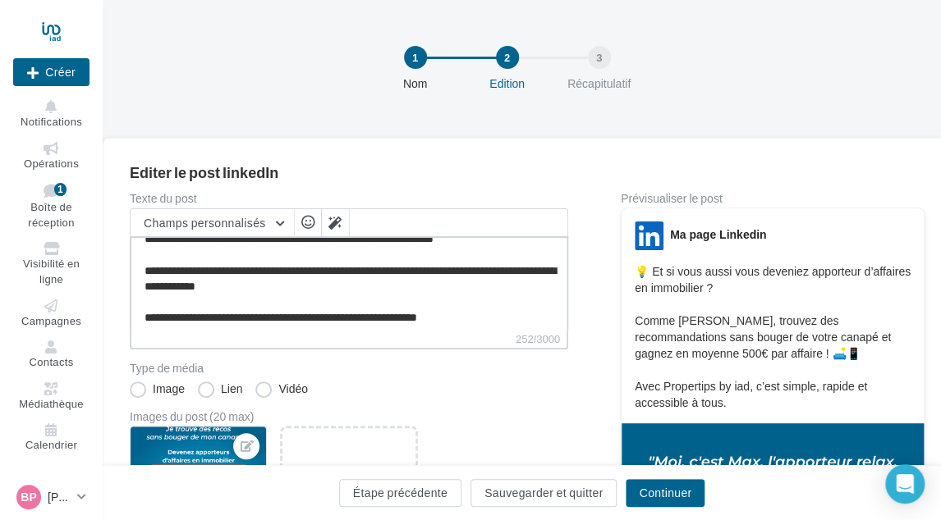
scroll to position [14, 0]
click at [495, 310] on textarea "**********" at bounding box center [349, 283] width 438 height 94
paste textarea "**********"
type textarea "**********"
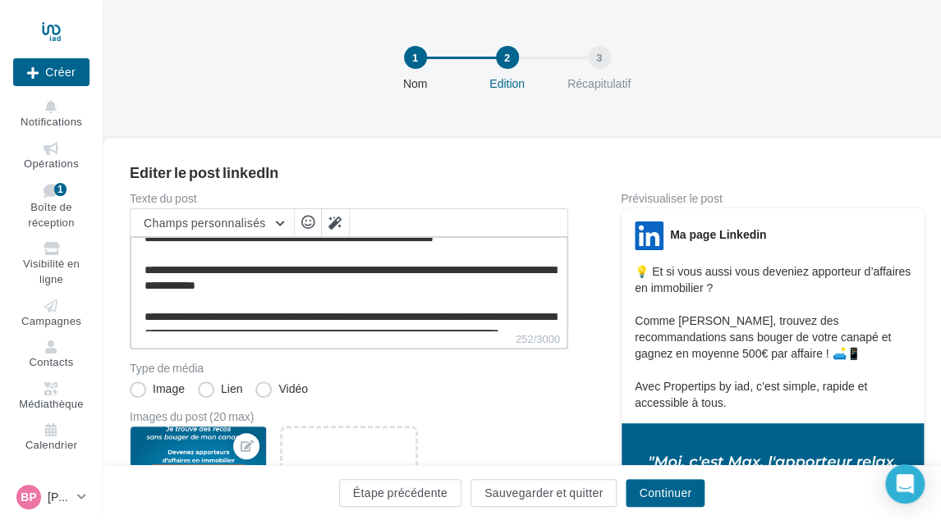
scroll to position [55, 0]
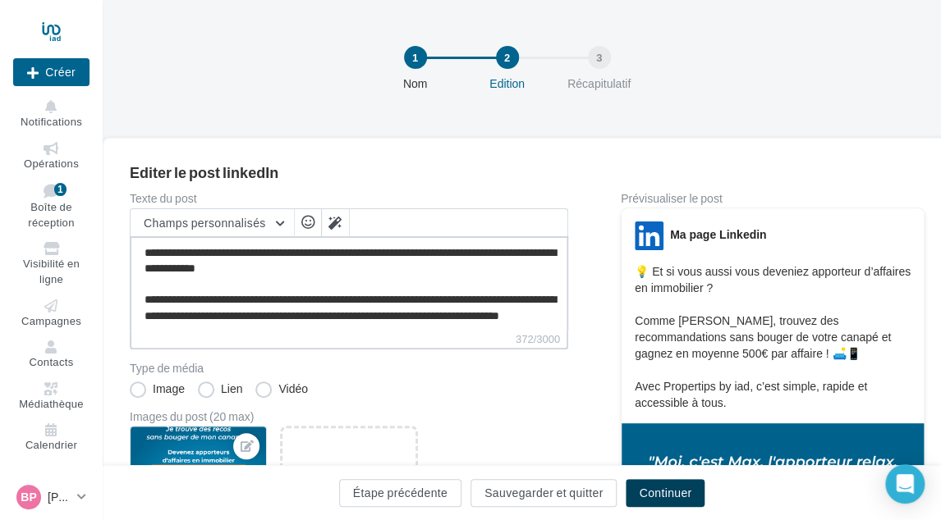
type textarea "**********"
click at [647, 487] on button "Continuer" at bounding box center [664, 493] width 79 height 28
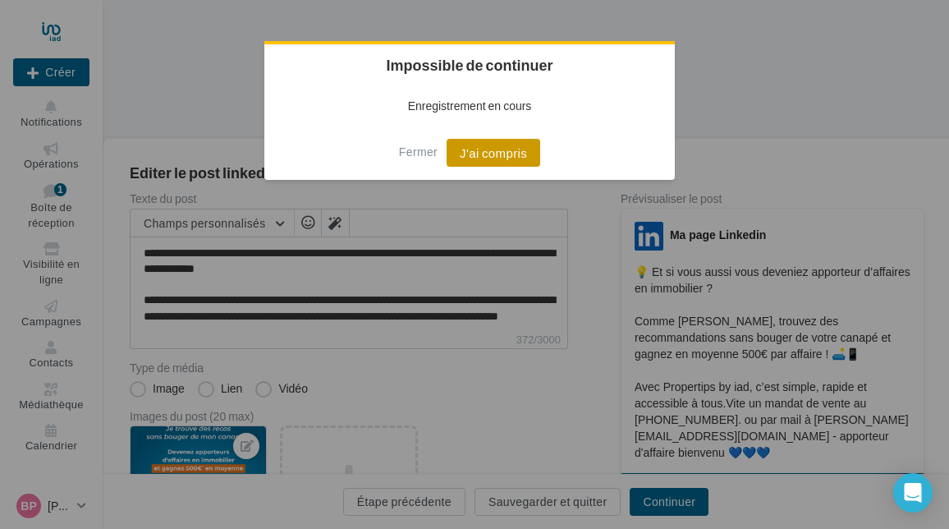
click at [477, 146] on button "J'ai compris" at bounding box center [493, 153] width 94 height 28
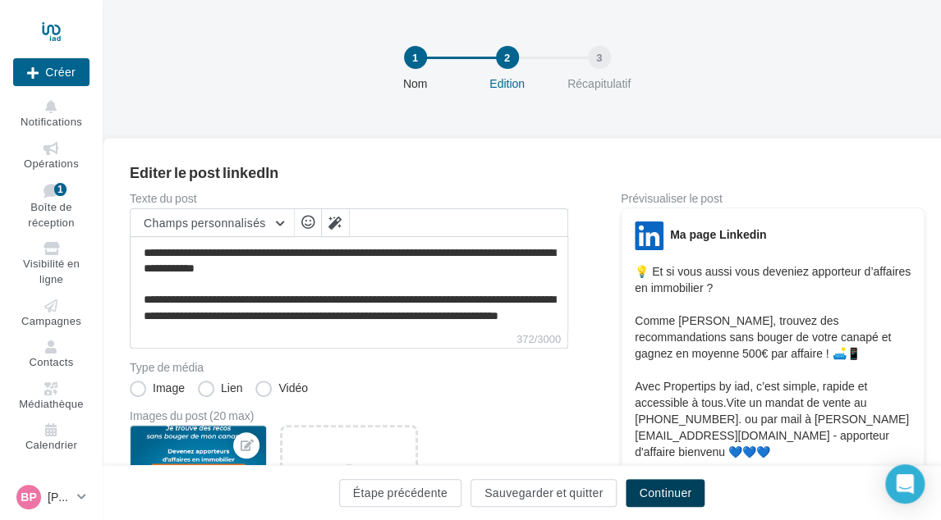
drag, startPoint x: 655, startPoint y: 491, endPoint x: 639, endPoint y: 467, distance: 28.5
click at [654, 491] on button "Continuer" at bounding box center [664, 493] width 79 height 28
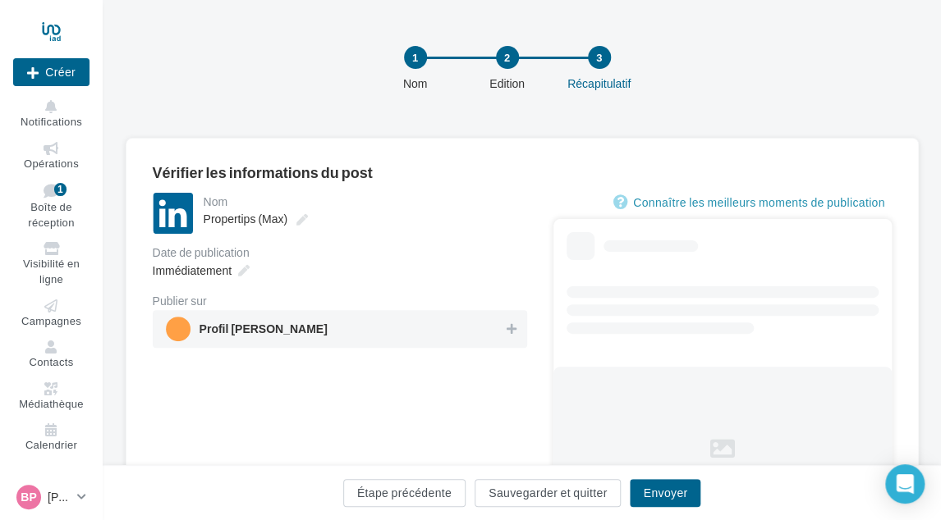
click at [312, 333] on span "Profil BRUNO PAPIN" at bounding box center [335, 329] width 338 height 25
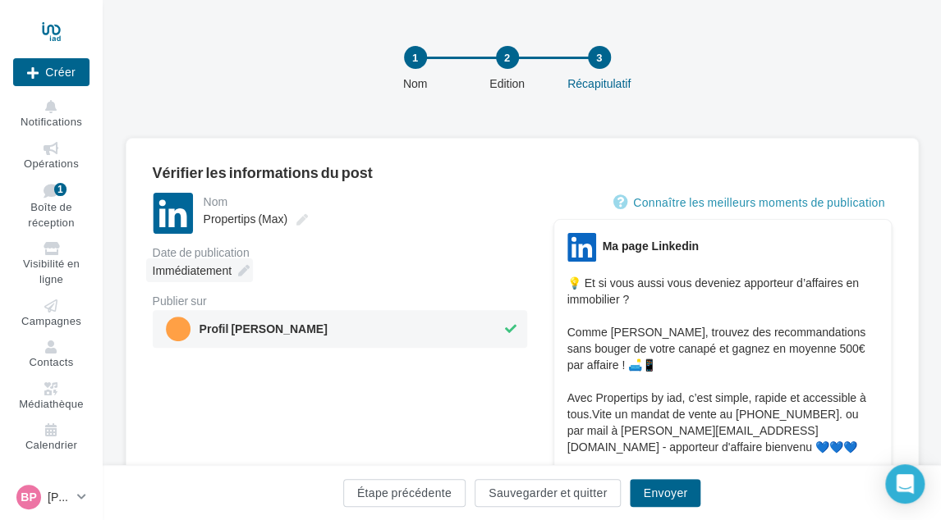
click at [207, 271] on span "Immédiatement" at bounding box center [192, 270] width 79 height 14
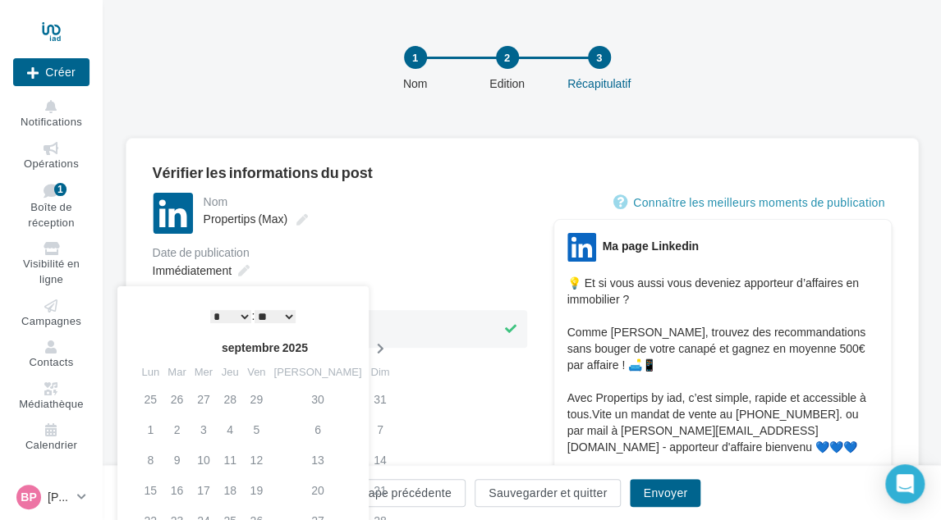
click at [365, 341] on th at bounding box center [379, 348] width 29 height 25
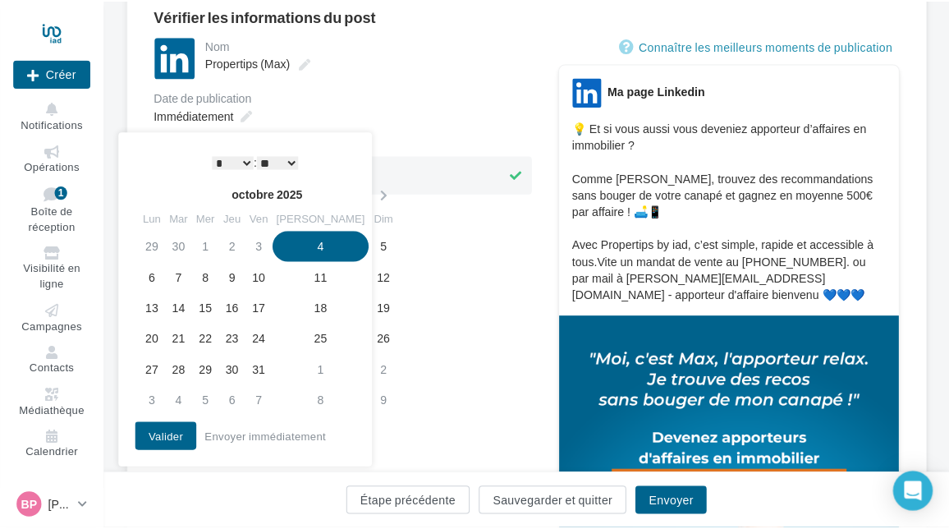
scroll to position [164, 0]
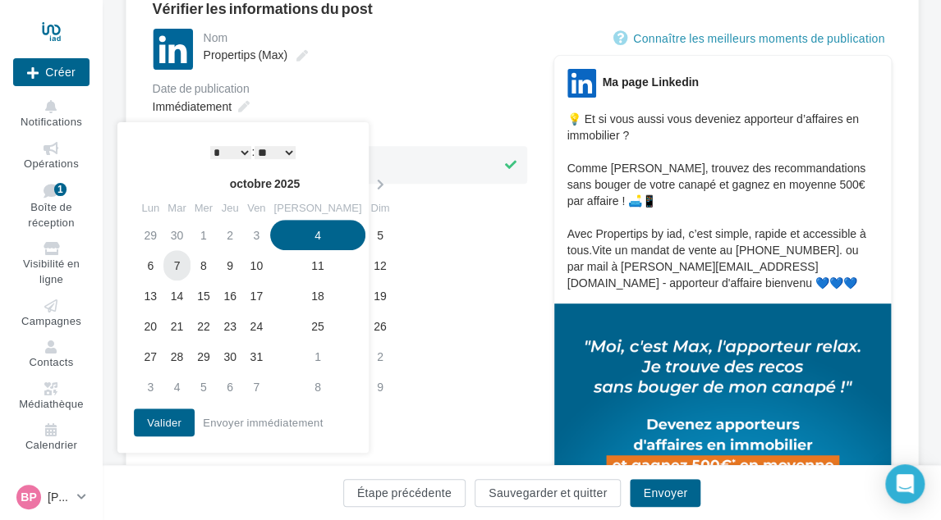
click at [182, 260] on td "7" at bounding box center [176, 265] width 26 height 30
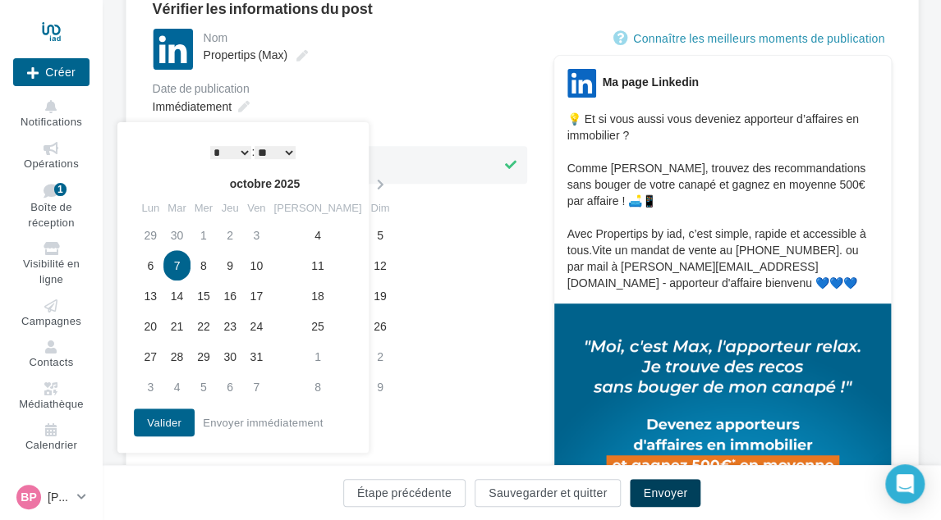
click at [642, 487] on button "Envoyer" at bounding box center [665, 493] width 71 height 28
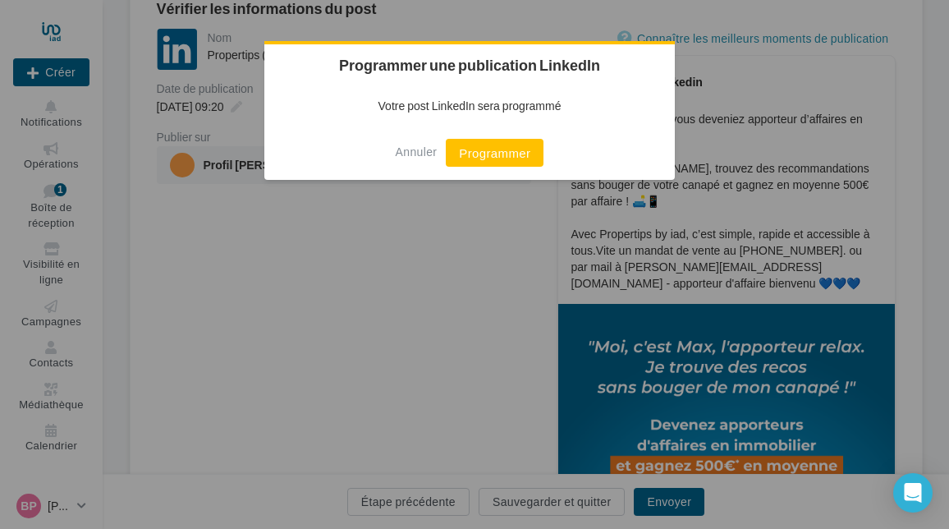
drag, startPoint x: 480, startPoint y: 151, endPoint x: 492, endPoint y: 153, distance: 12.6
click at [481, 151] on button "Programmer" at bounding box center [495, 153] width 98 height 28
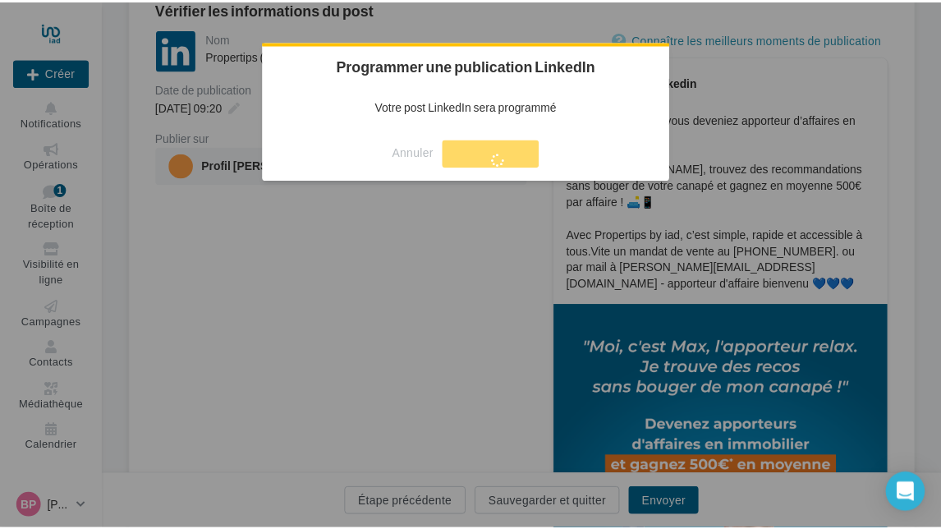
scroll to position [26, 0]
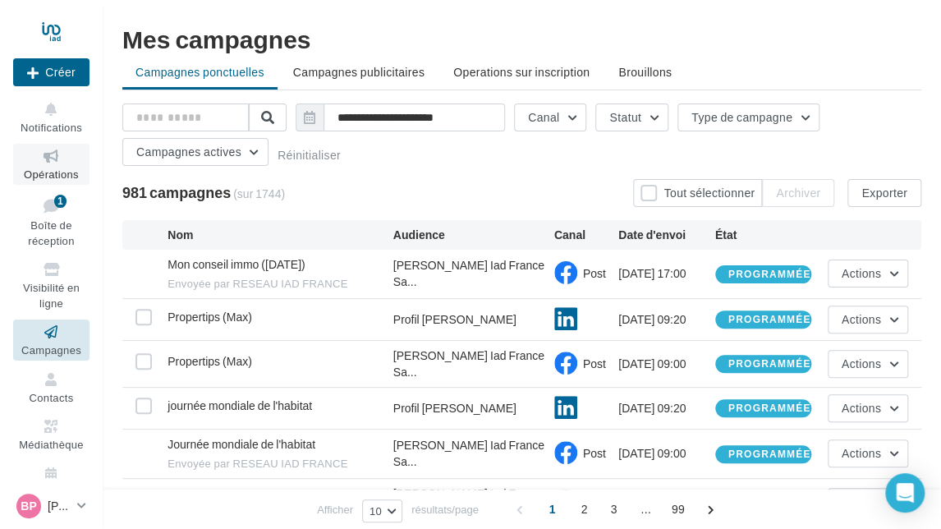
click at [34, 165] on icon at bounding box center [51, 156] width 66 height 19
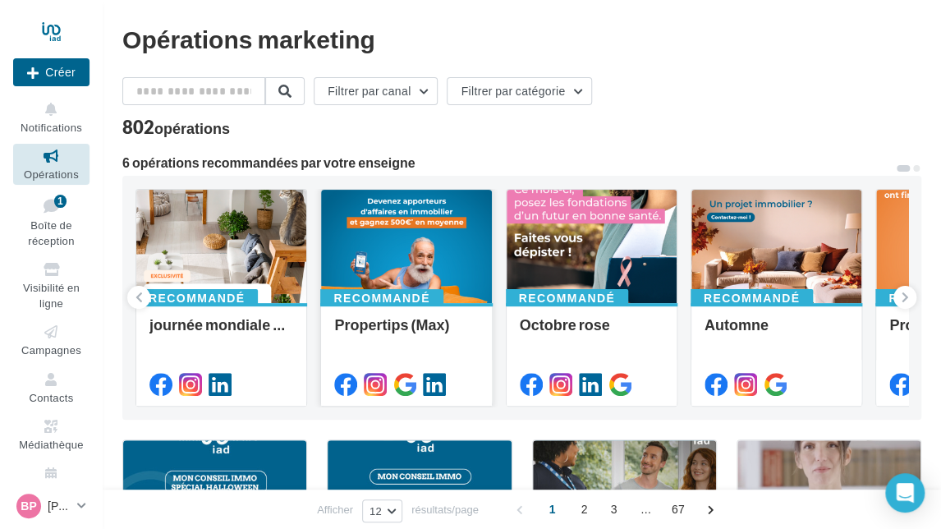
click at [397, 228] on div at bounding box center [406, 247] width 170 height 115
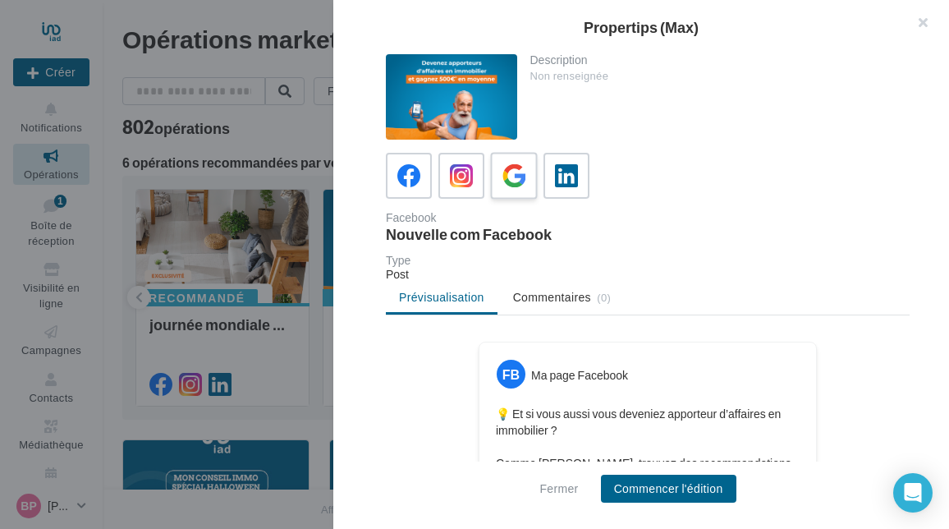
click at [513, 173] on icon at bounding box center [514, 176] width 24 height 24
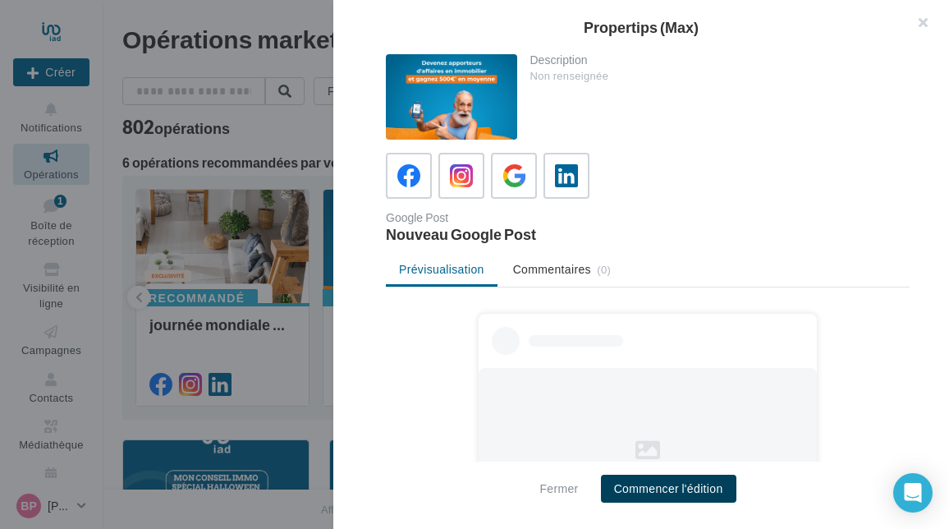
click at [675, 488] on button "Commencer l'édition" at bounding box center [668, 488] width 135 height 28
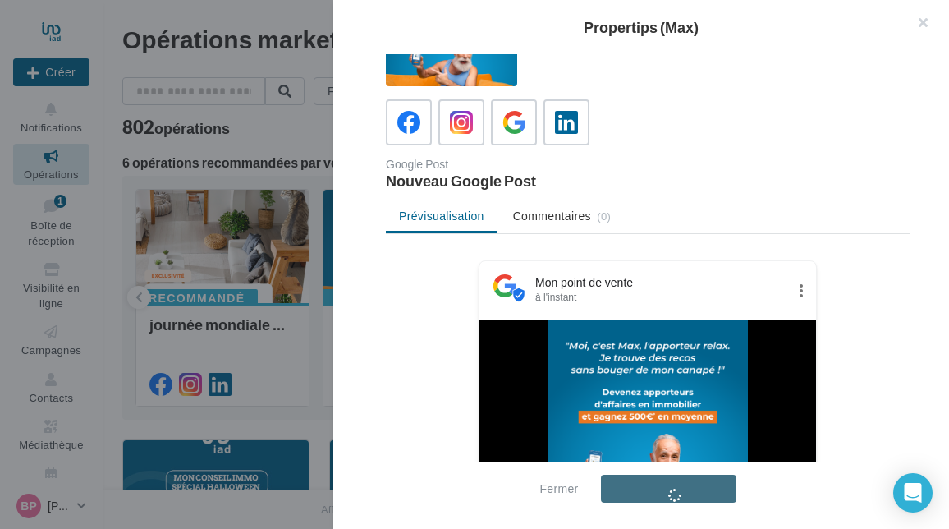
scroll to position [164, 0]
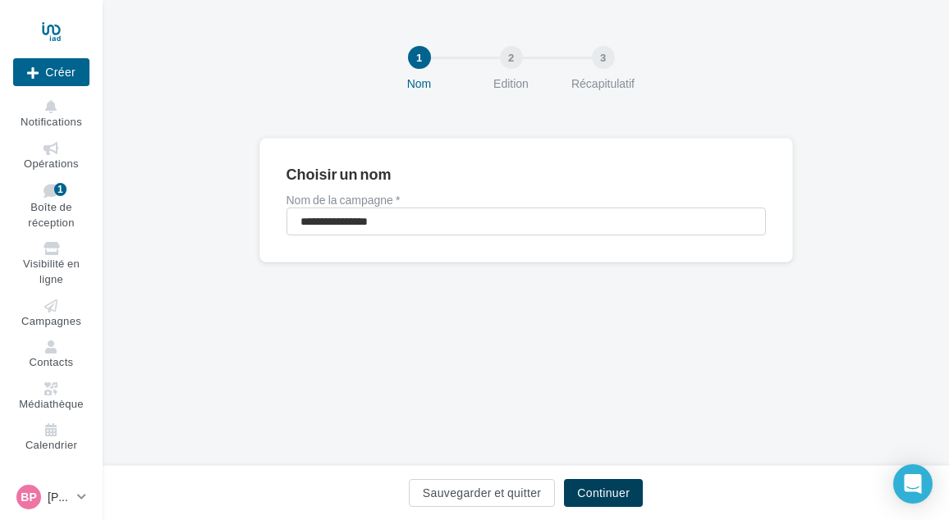
click at [607, 488] on button "Continuer" at bounding box center [603, 493] width 79 height 28
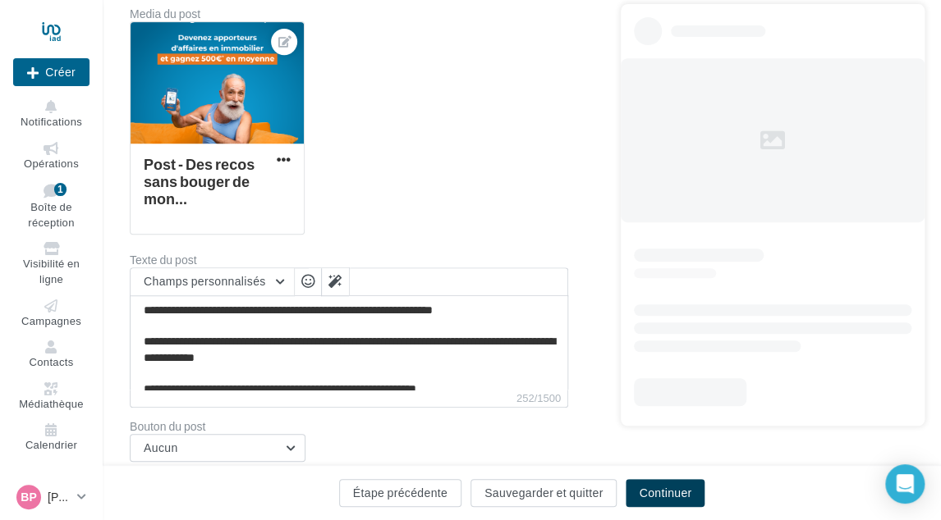
click at [664, 487] on button "Continuer" at bounding box center [664, 493] width 79 height 28
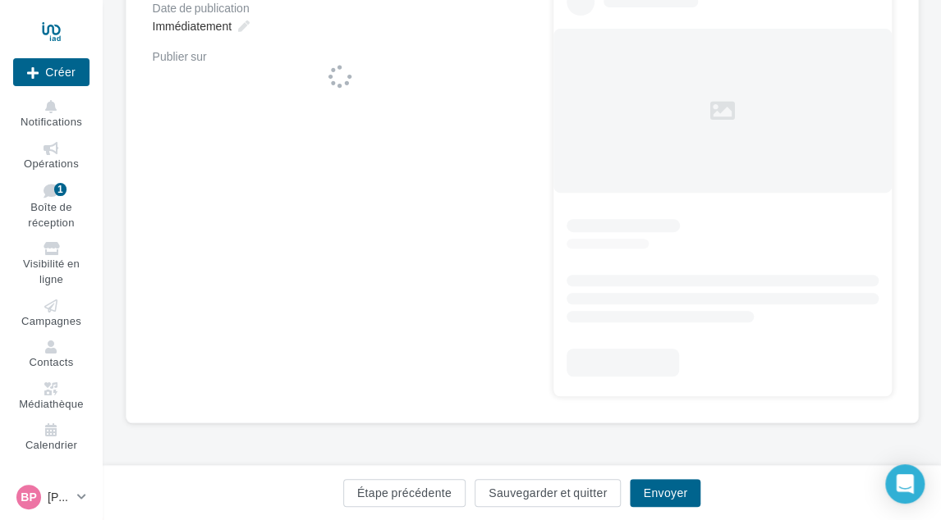
scroll to position [245, 0]
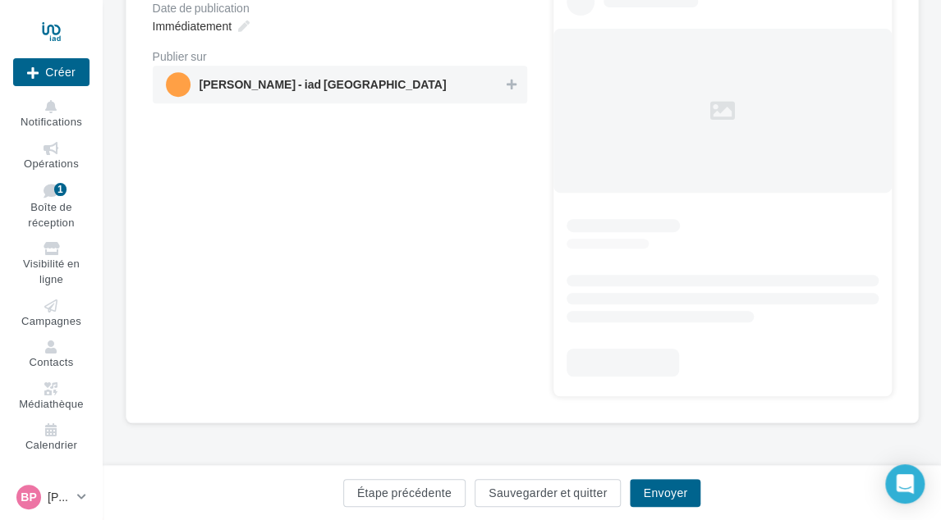
click at [300, 86] on span "[PERSON_NAME] - iad [GEOGRAPHIC_DATA]" at bounding box center [322, 88] width 247 height 18
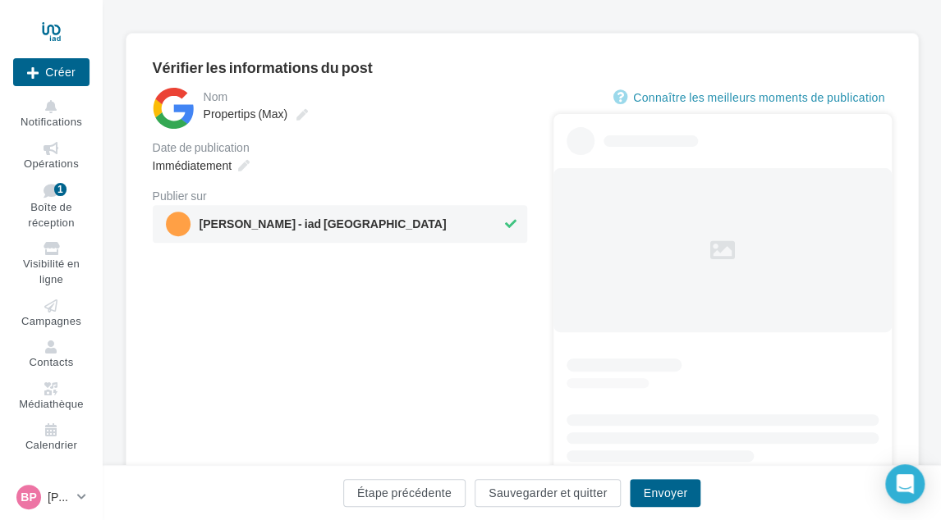
scroll to position [0, 0]
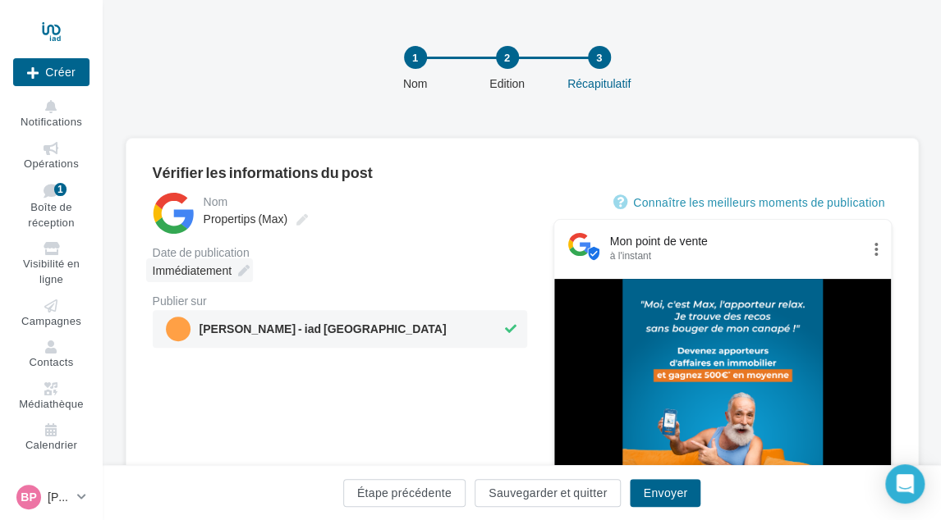
click at [204, 272] on span "Immédiatement" at bounding box center [192, 270] width 79 height 14
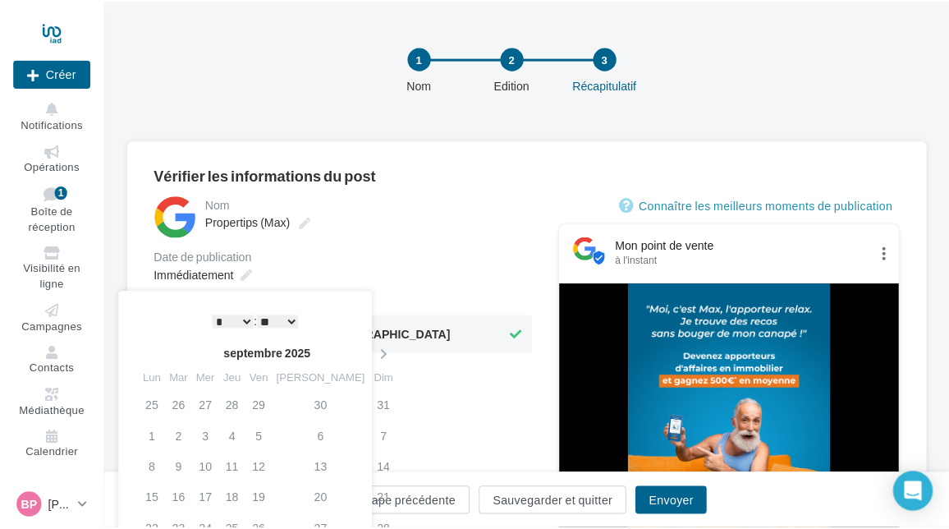
scroll to position [164, 0]
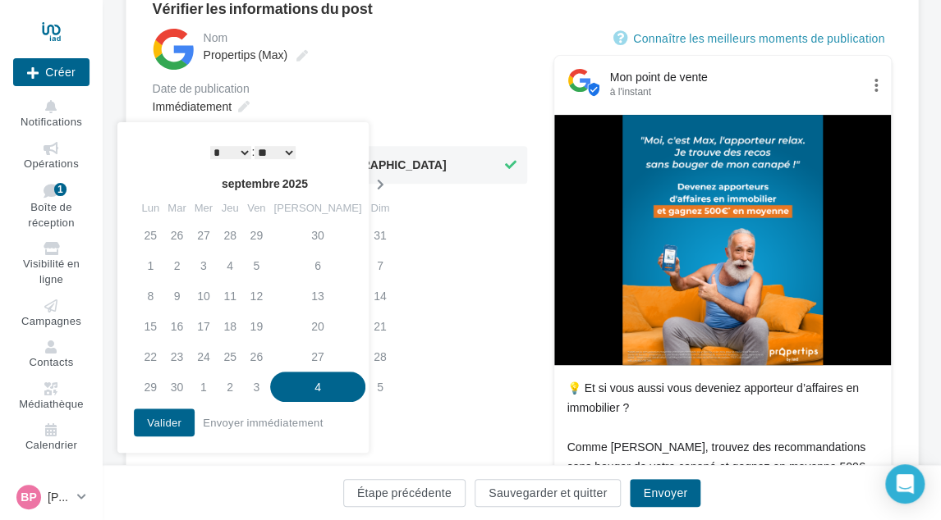
click at [369, 188] on icon at bounding box center [379, 184] width 21 height 11
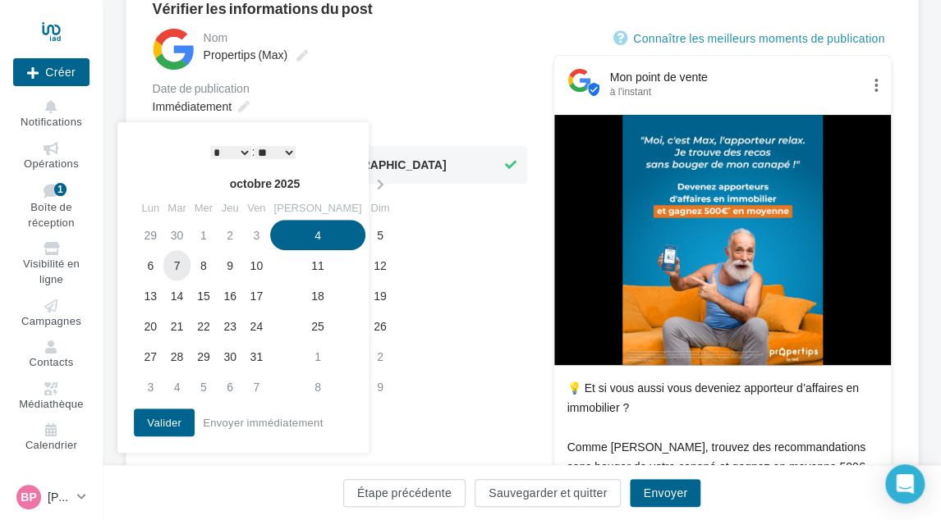
click at [177, 262] on td "7" at bounding box center [176, 265] width 26 height 30
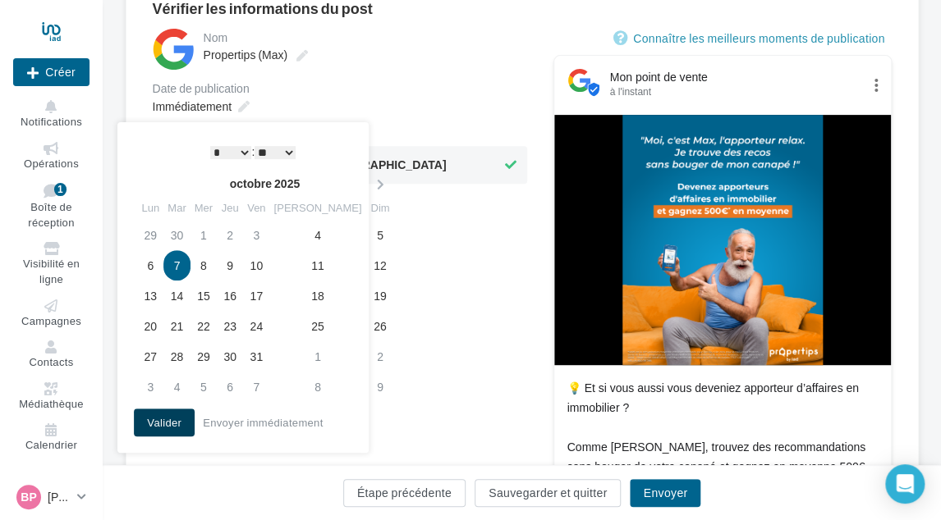
click at [170, 423] on button "Valider" at bounding box center [164, 423] width 61 height 28
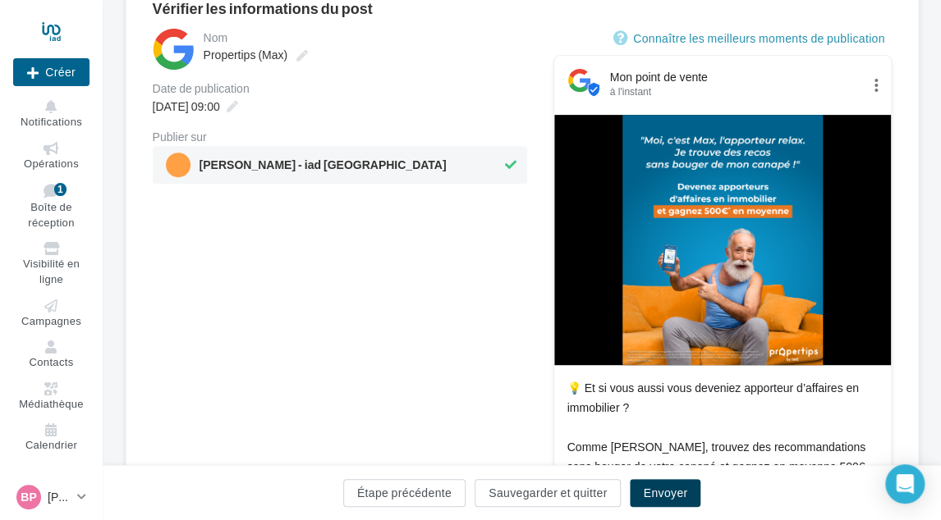
click at [674, 489] on button "Envoyer" at bounding box center [665, 493] width 71 height 28
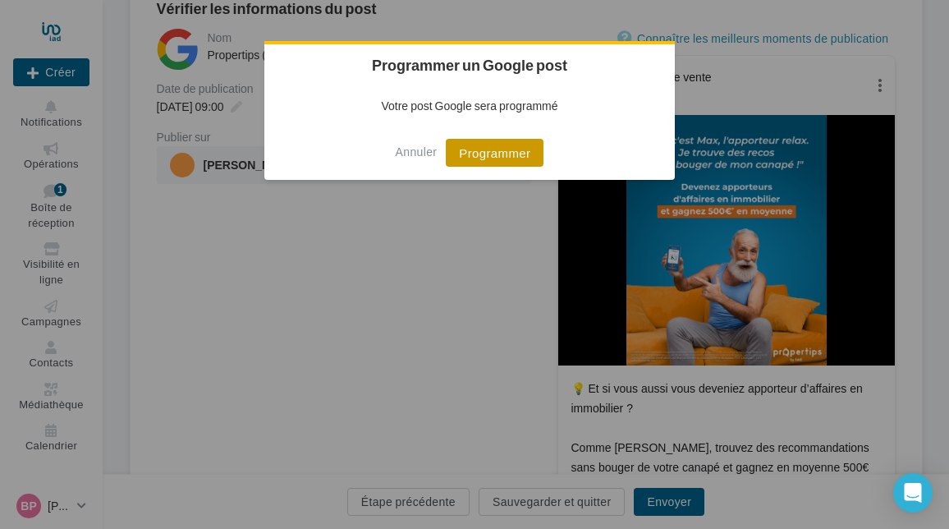
click at [508, 155] on button "Programmer" at bounding box center [495, 153] width 98 height 28
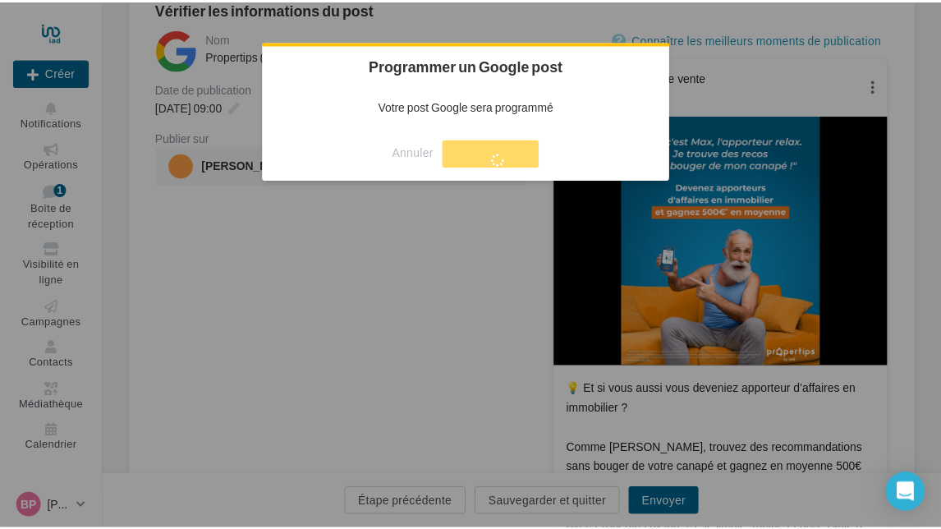
scroll to position [26, 0]
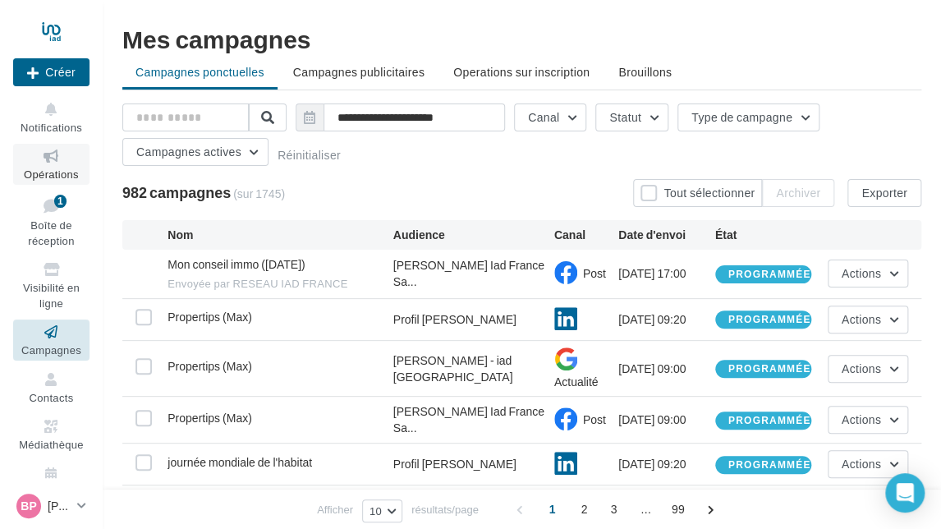
click at [43, 168] on span "Opérations" at bounding box center [51, 173] width 55 height 13
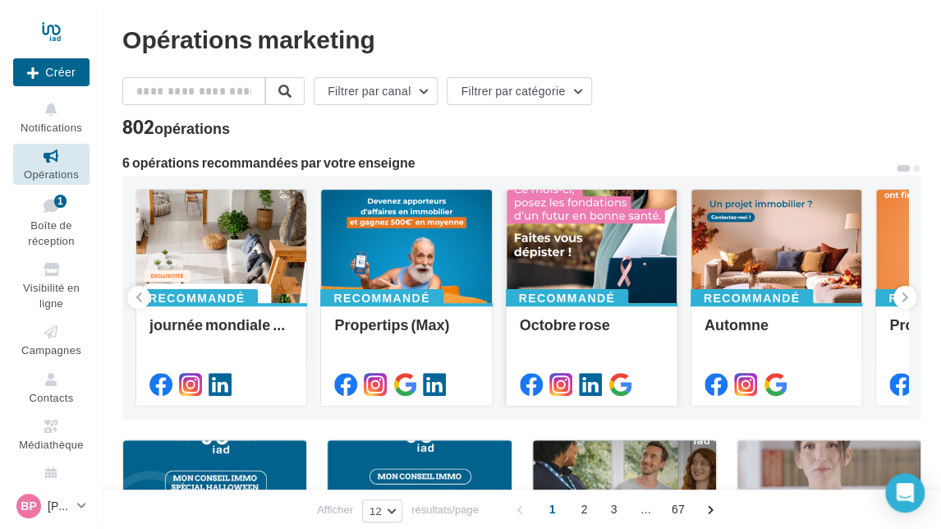
click at [595, 231] on div at bounding box center [591, 247] width 170 height 115
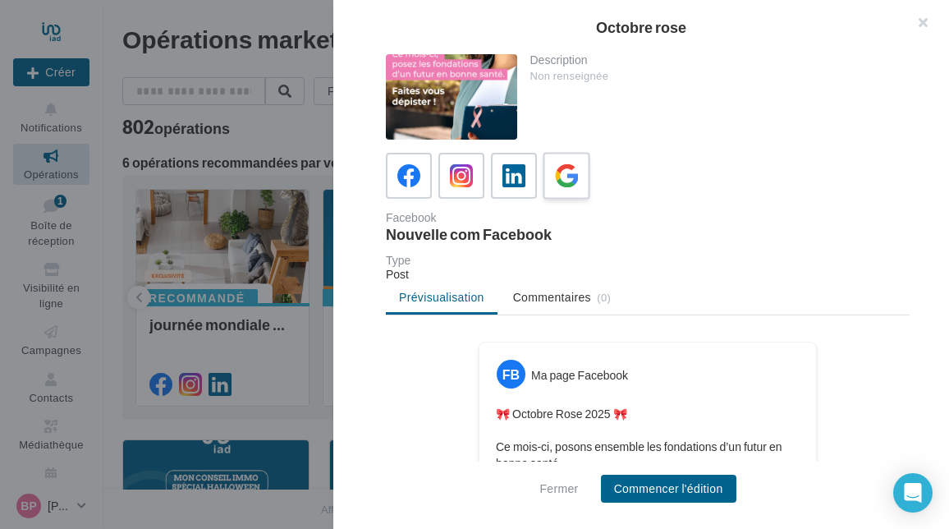
click at [560, 176] on icon at bounding box center [567, 176] width 24 height 24
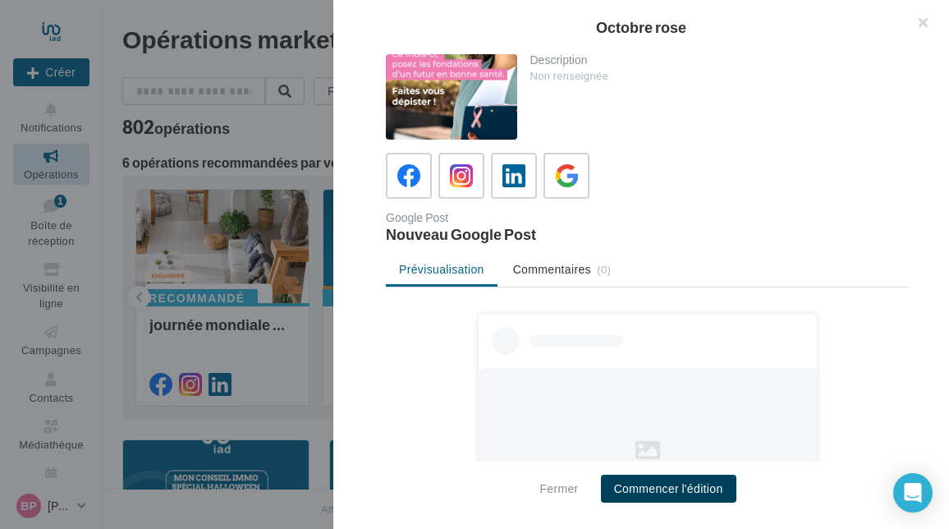
click at [656, 492] on button "Commencer l'édition" at bounding box center [668, 488] width 135 height 28
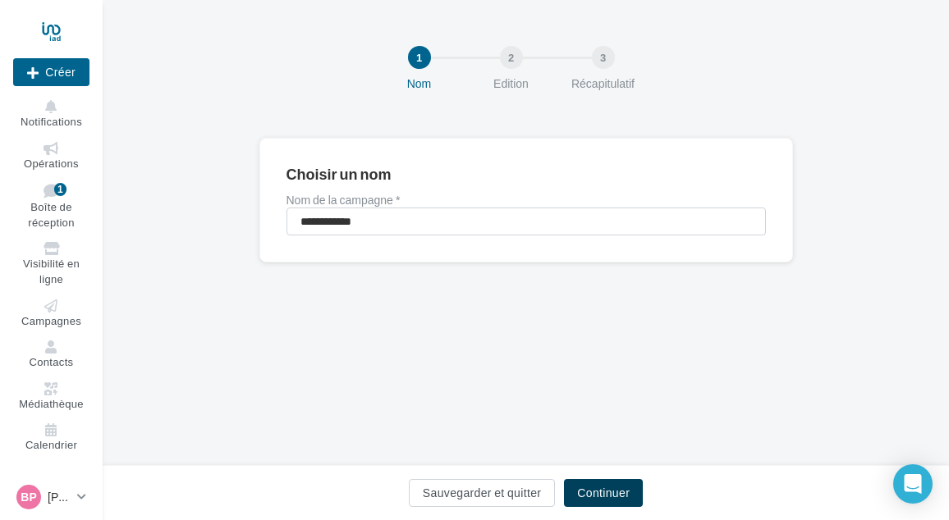
click at [611, 490] on button "Continuer" at bounding box center [603, 493] width 79 height 28
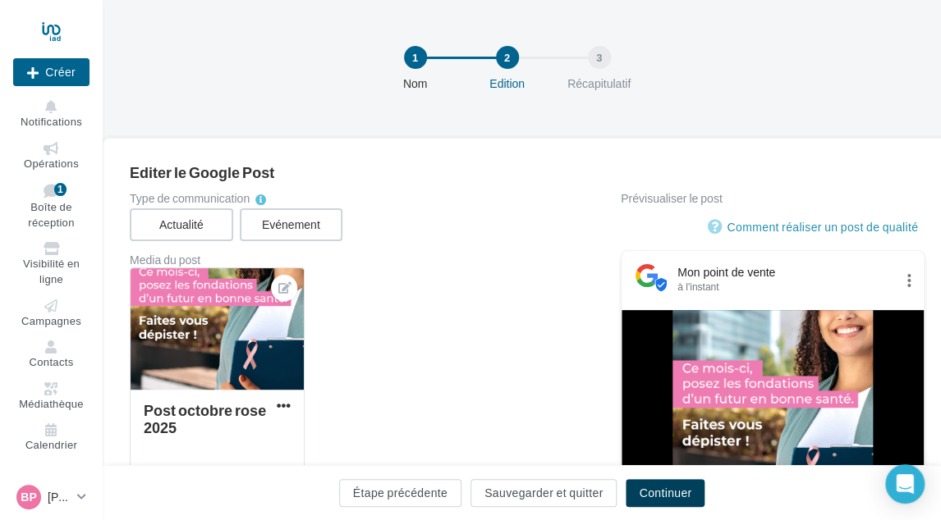
click at [687, 497] on button "Continuer" at bounding box center [664, 493] width 79 height 28
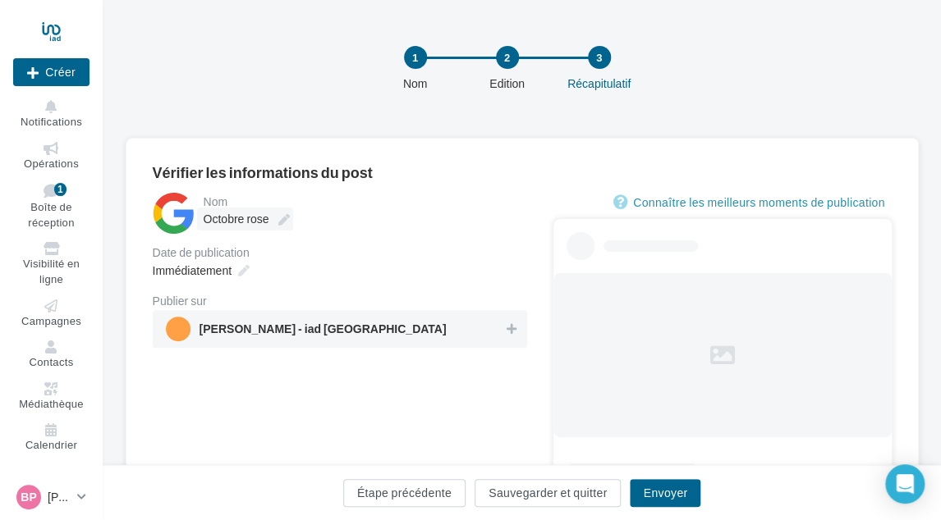
click at [278, 221] on icon at bounding box center [283, 219] width 11 height 11
click at [278, 221] on input "**********" at bounding box center [276, 222] width 144 height 28
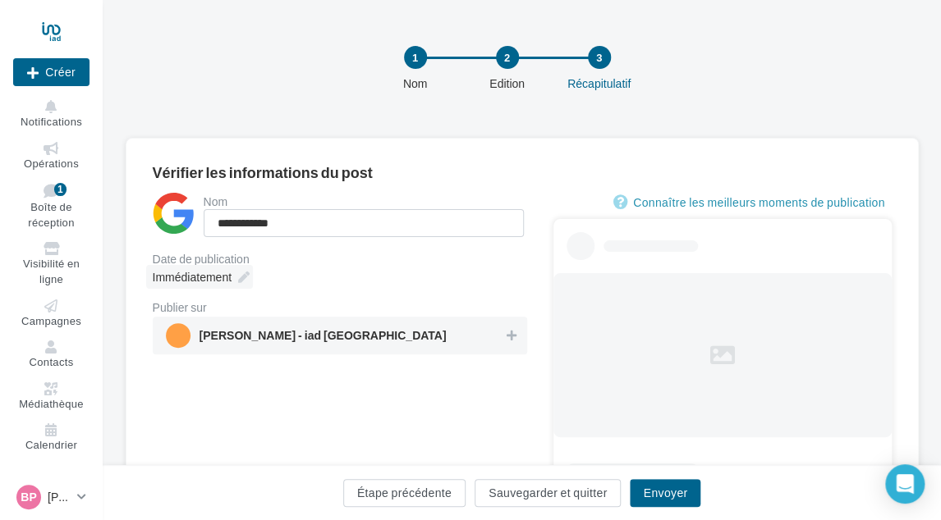
click at [231, 280] on div "Immédiatement" at bounding box center [199, 277] width 107 height 24
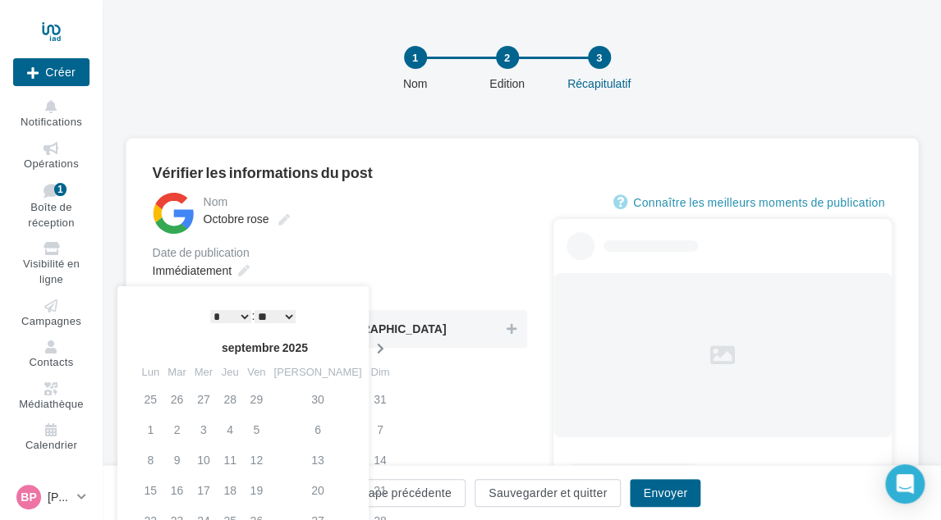
click at [369, 347] on icon at bounding box center [379, 348] width 21 height 11
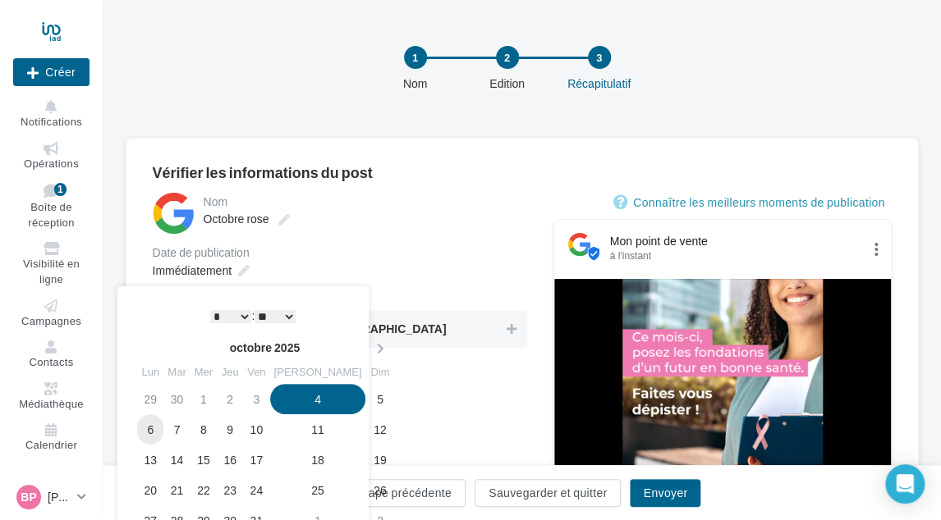
click at [156, 430] on td "6" at bounding box center [150, 429] width 26 height 30
click at [269, 431] on td "10" at bounding box center [256, 429] width 26 height 30
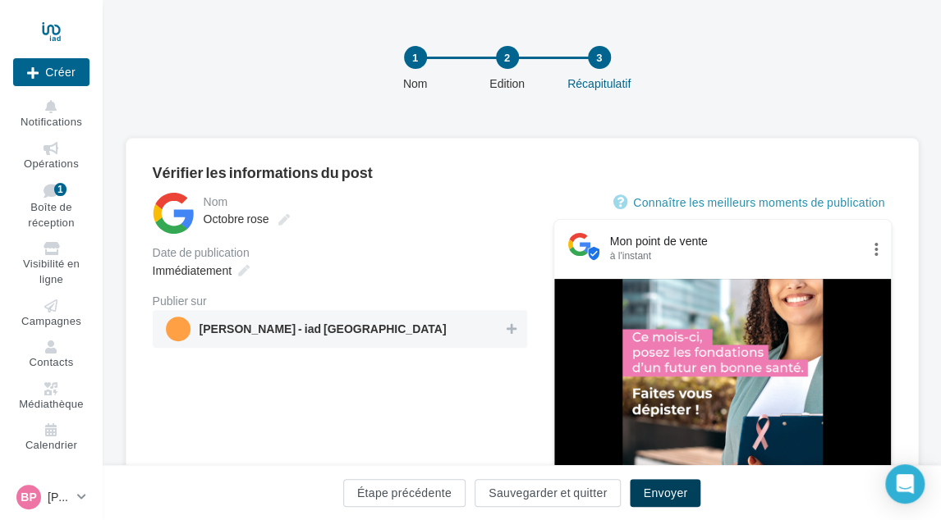
click at [661, 490] on button "Envoyer" at bounding box center [665, 493] width 71 height 28
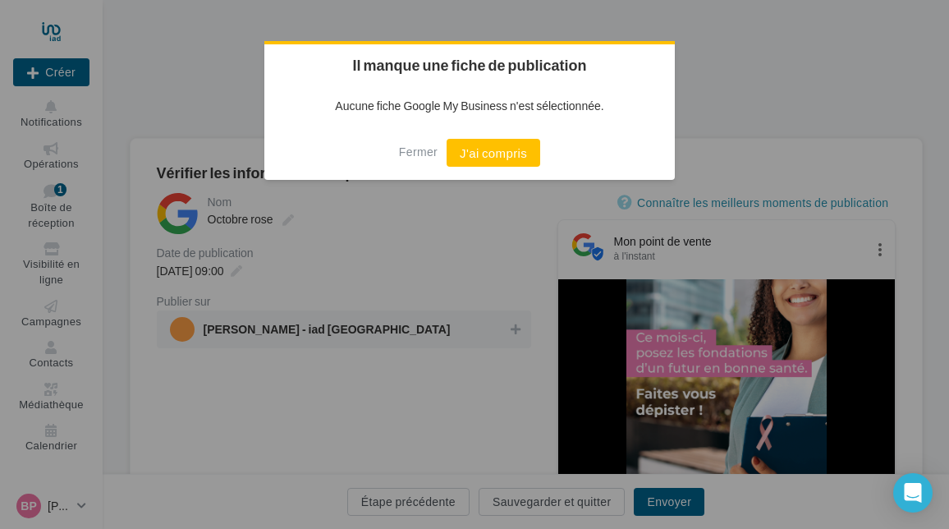
drag, startPoint x: 296, startPoint y: 329, endPoint x: 415, endPoint y: 272, distance: 132.1
click at [299, 329] on div at bounding box center [474, 264] width 949 height 529
drag, startPoint x: 501, startPoint y: 153, endPoint x: 410, endPoint y: 229, distance: 119.5
click at [501, 154] on button "J'ai compris" at bounding box center [493, 153] width 94 height 28
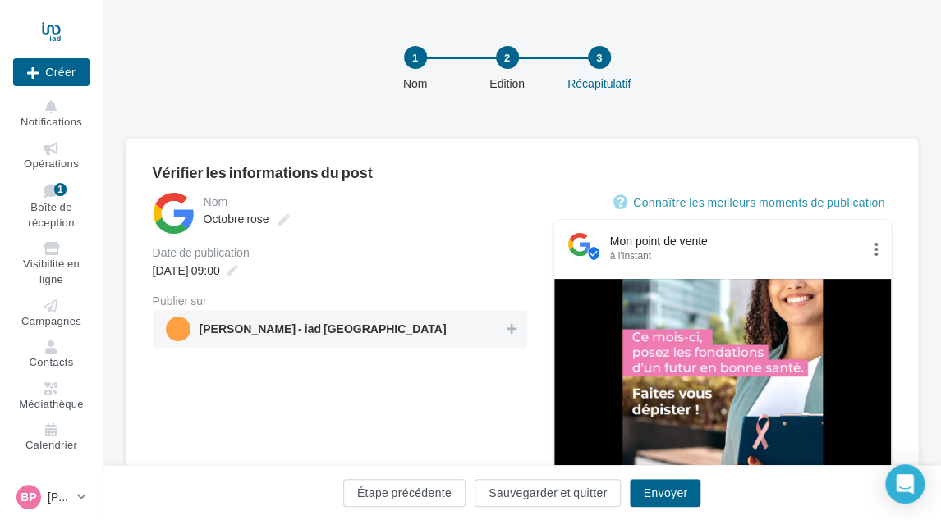
click at [309, 333] on span "Bruno PAPIN - iad France" at bounding box center [322, 332] width 247 height 18
drag, startPoint x: 684, startPoint y: 496, endPoint x: 631, endPoint y: 451, distance: 68.7
click at [683, 496] on button "Envoyer" at bounding box center [665, 493] width 71 height 28
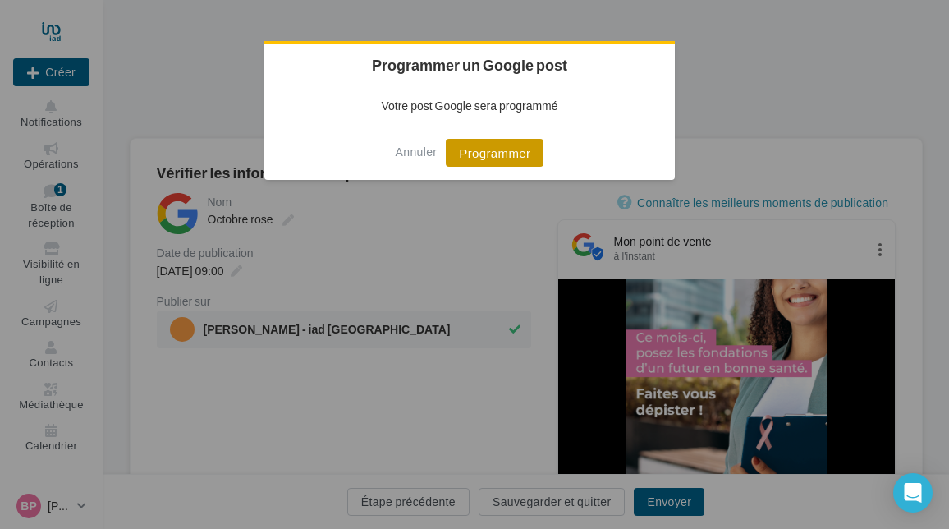
click at [469, 149] on button "Programmer" at bounding box center [495, 153] width 98 height 28
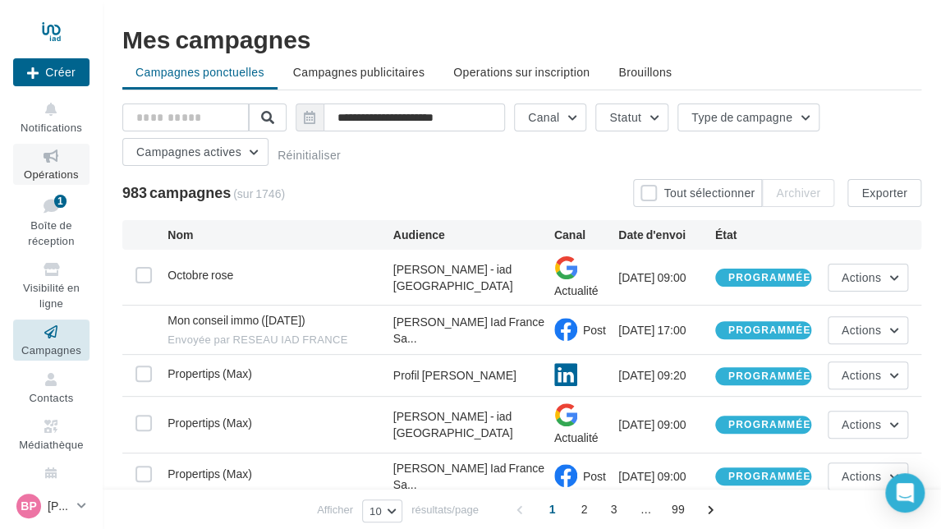
drag, startPoint x: 51, startPoint y: 166, endPoint x: 60, endPoint y: 169, distance: 9.6
click at [51, 167] on link "Opérations" at bounding box center [51, 164] width 76 height 40
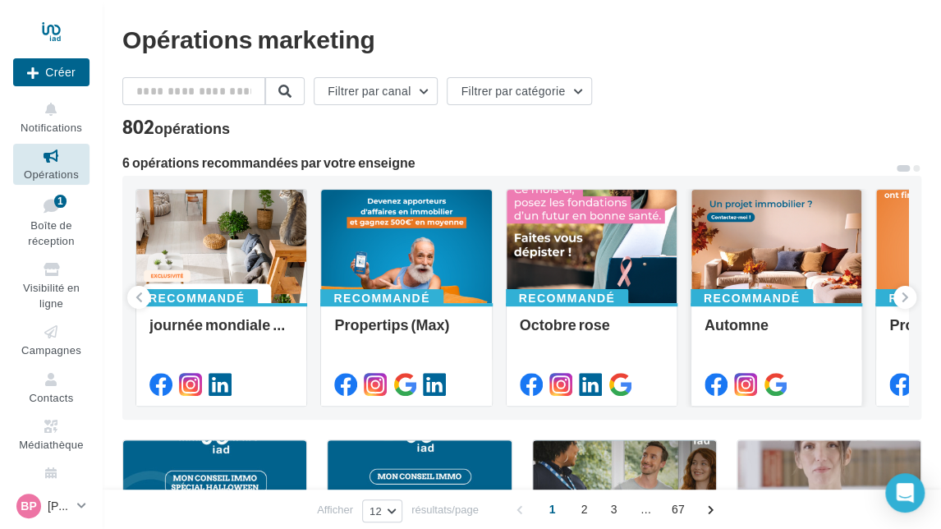
click at [766, 236] on div at bounding box center [776, 247] width 170 height 115
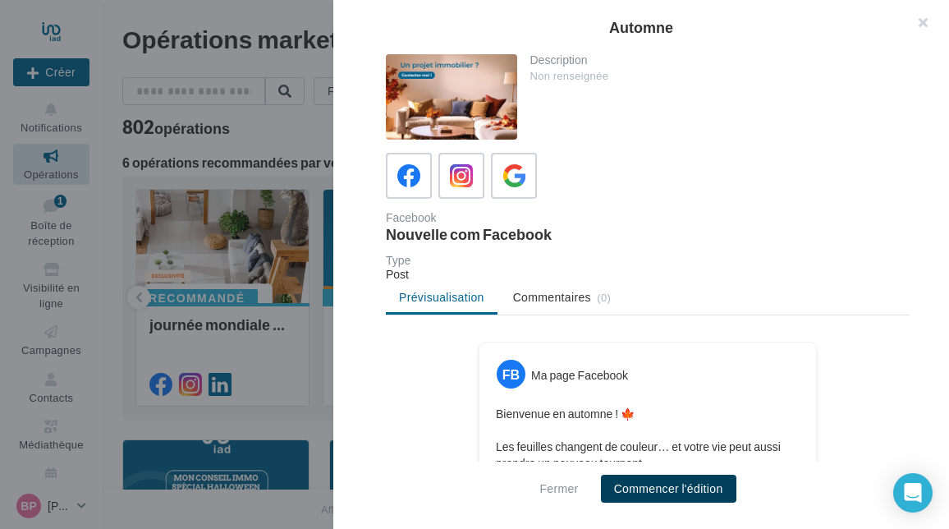
click at [703, 494] on button "Commencer l'édition" at bounding box center [668, 488] width 135 height 28
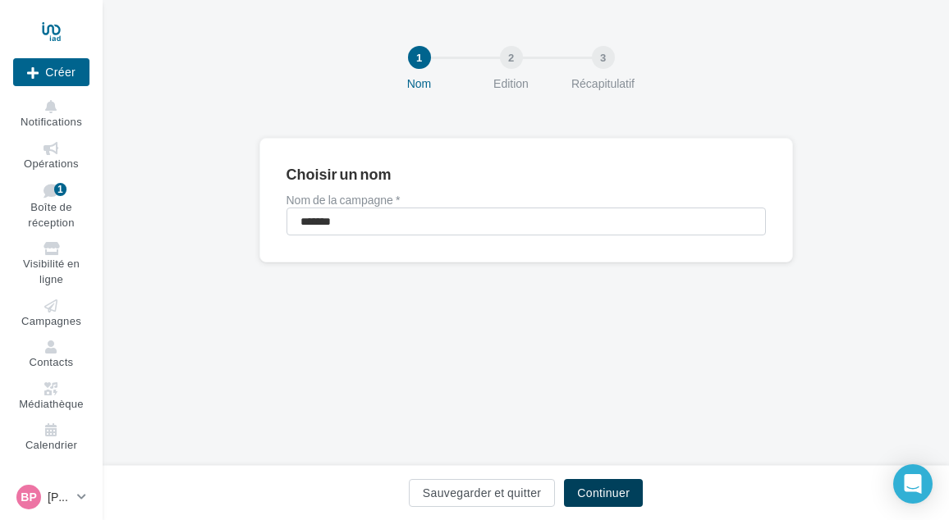
click at [588, 487] on button "Continuer" at bounding box center [603, 493] width 79 height 28
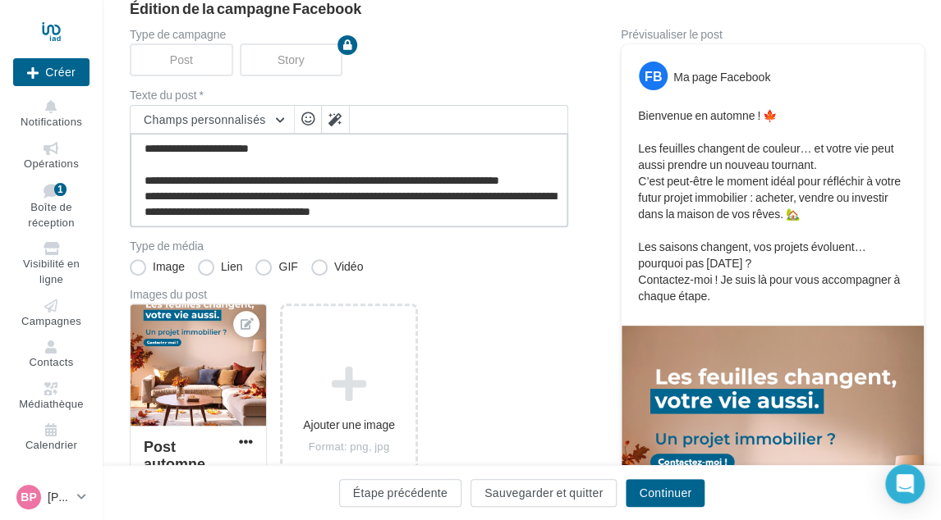
scroll to position [63, 0]
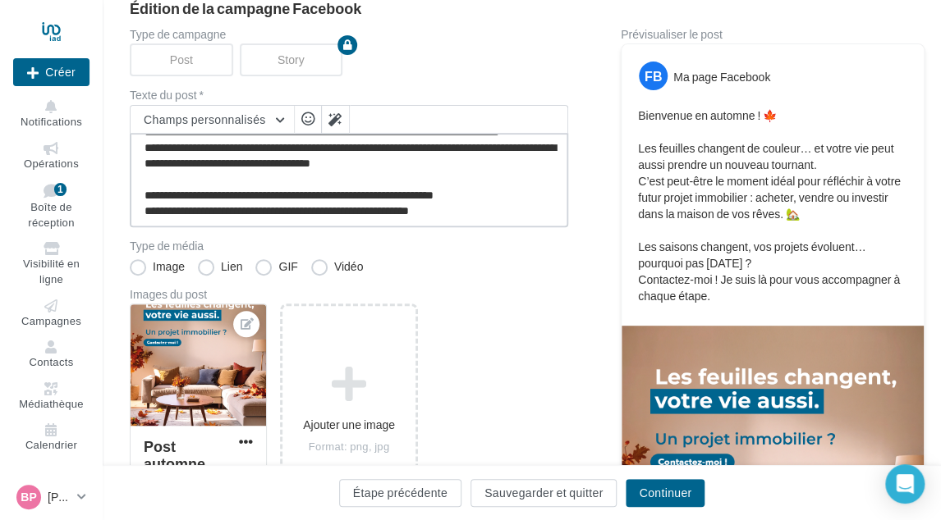
click at [501, 204] on textarea "**********" at bounding box center [349, 180] width 438 height 94
paste textarea "**********"
type textarea "**********"
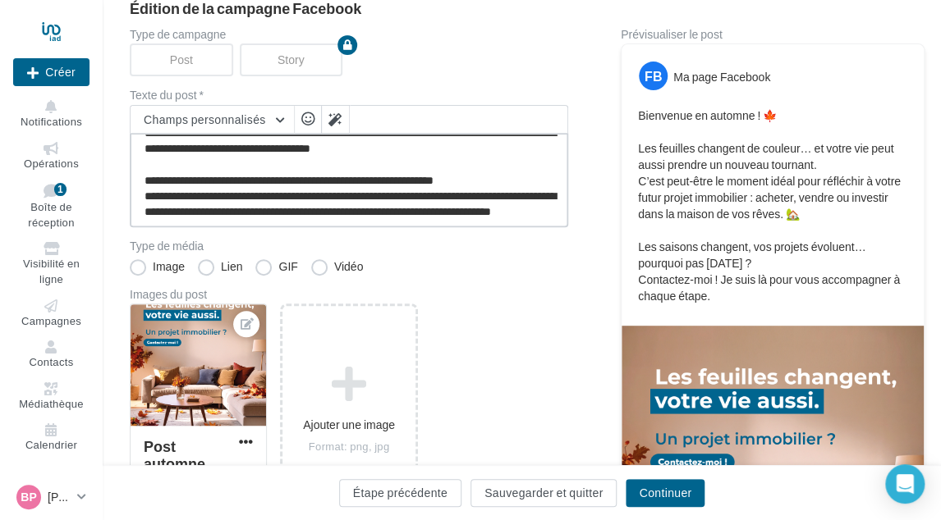
scroll to position [103, 0]
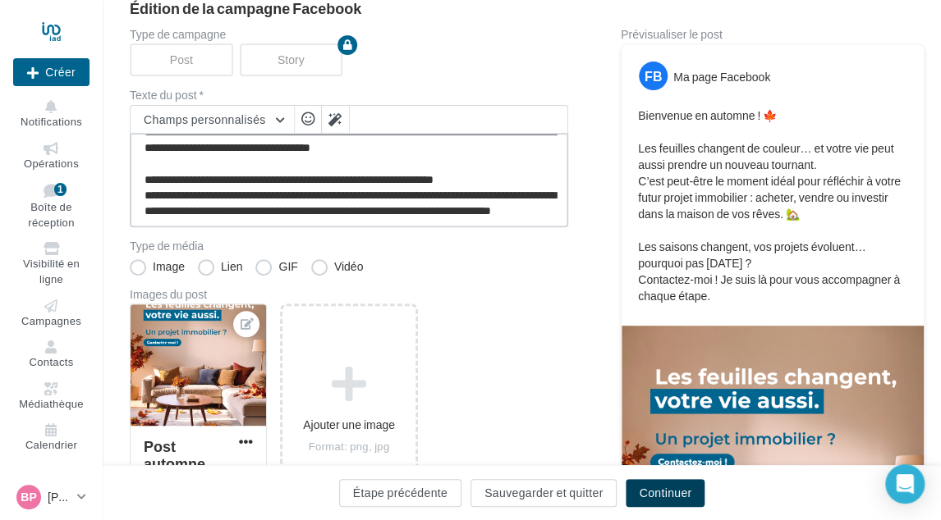
type textarea "**********"
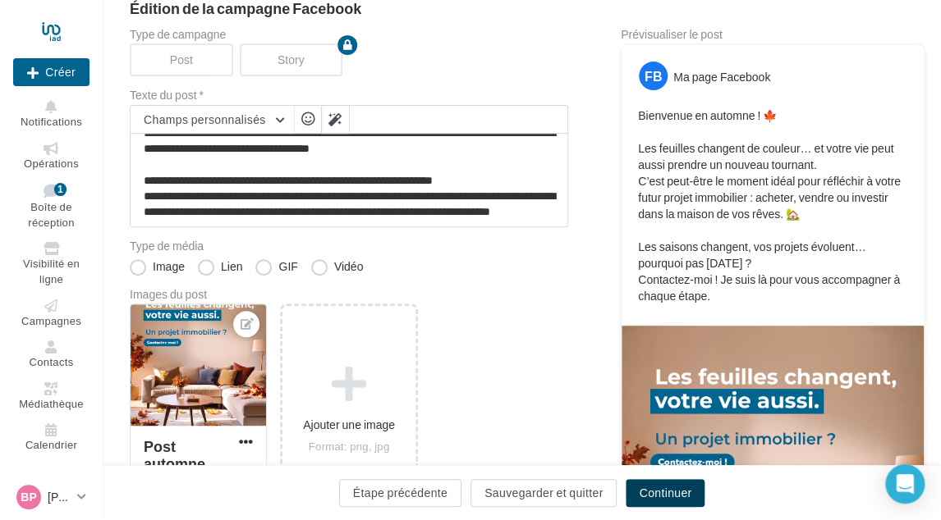
scroll to position [102, 0]
click at [645, 495] on button "Continuer" at bounding box center [664, 493] width 79 height 28
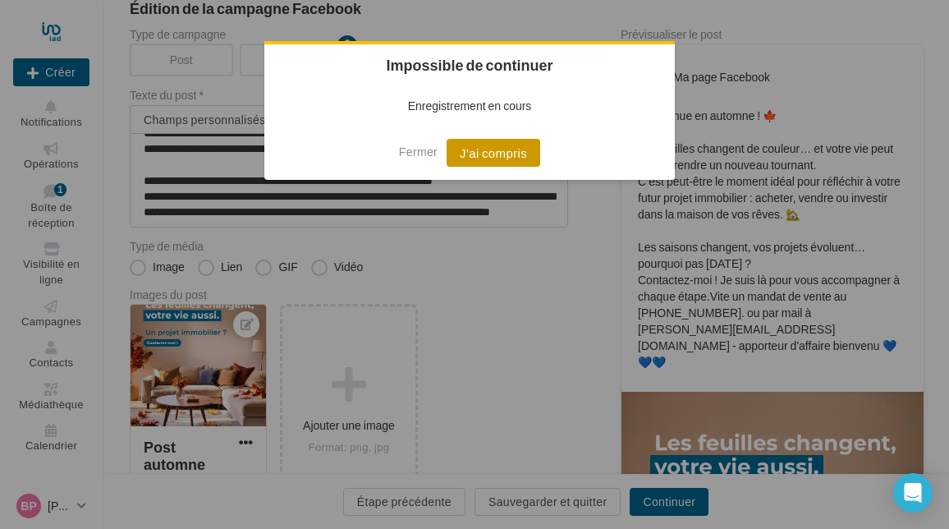
click at [488, 145] on button "J'ai compris" at bounding box center [493, 153] width 94 height 28
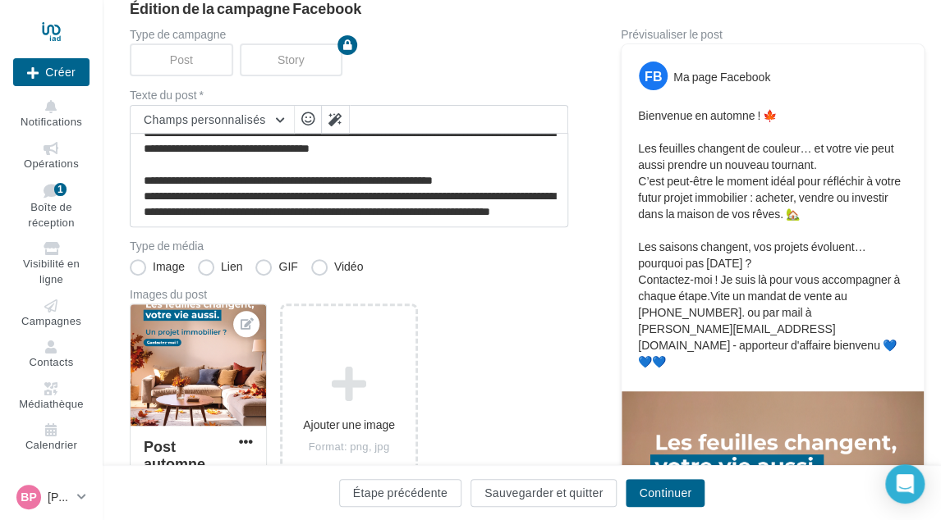
click at [541, 337] on div "Post automne 2025 Ajouter une image Format: png, jpg" at bounding box center [355, 419] width 451 height 231
click at [649, 480] on button "Continuer" at bounding box center [664, 493] width 79 height 28
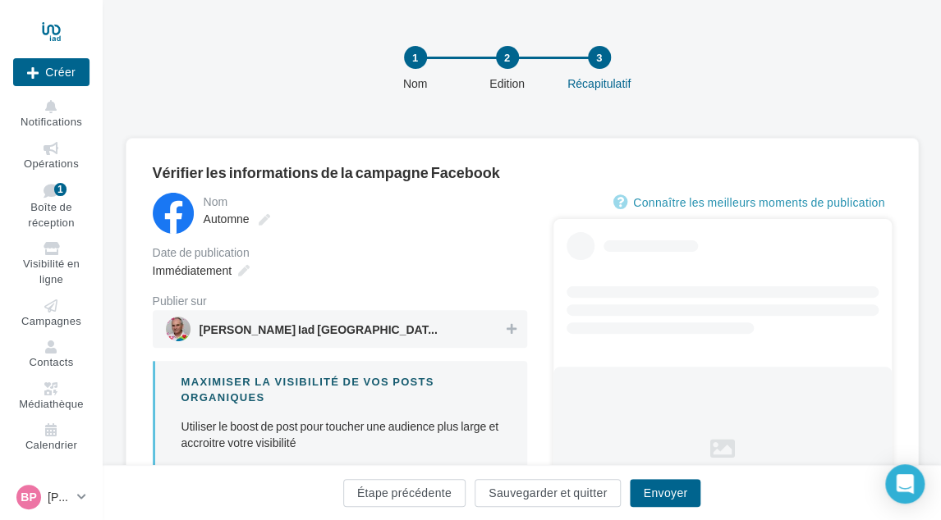
click at [488, 330] on span "Bruno PAPIN Iad France Saint Ouen et L'Ile Saint Denis" at bounding box center [335, 329] width 338 height 25
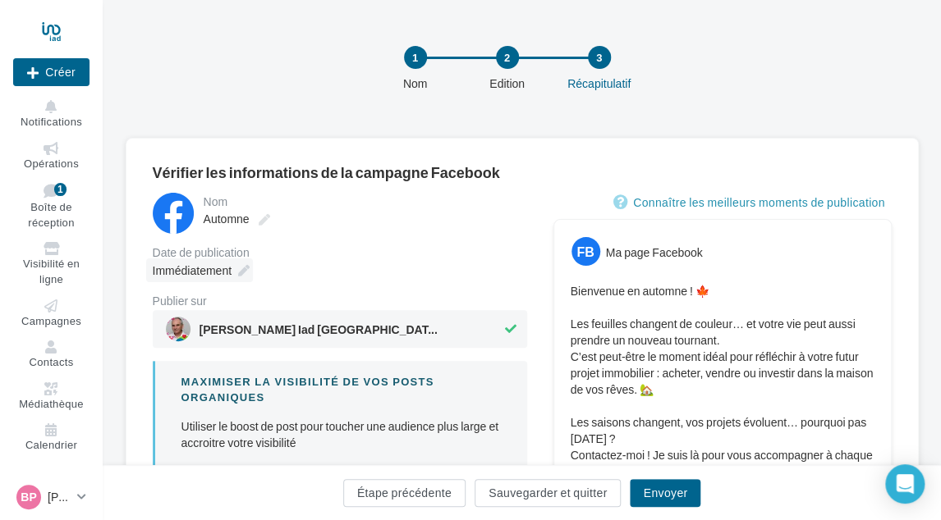
click at [236, 273] on div "Immédiatement" at bounding box center [199, 271] width 107 height 24
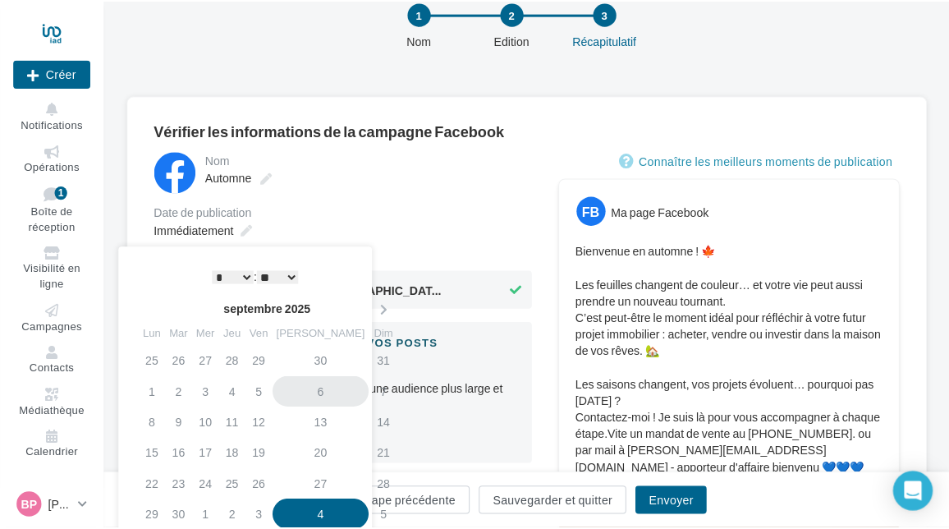
scroll to position [82, 0]
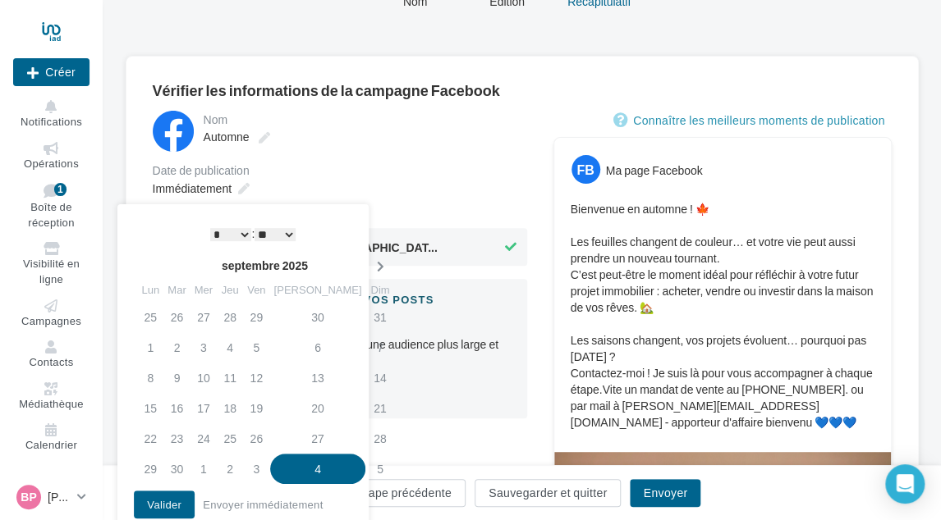
click at [369, 262] on icon at bounding box center [379, 266] width 21 height 11
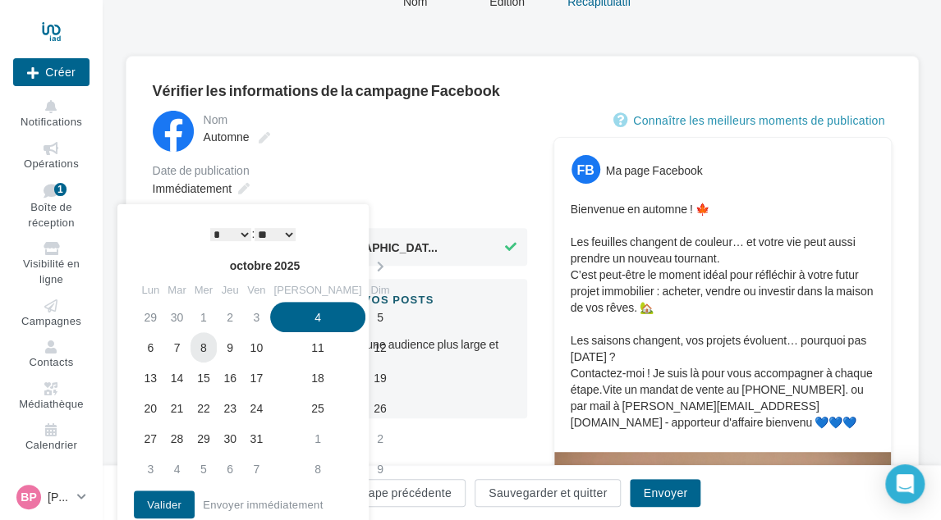
click at [210, 352] on td "8" at bounding box center [203, 347] width 26 height 30
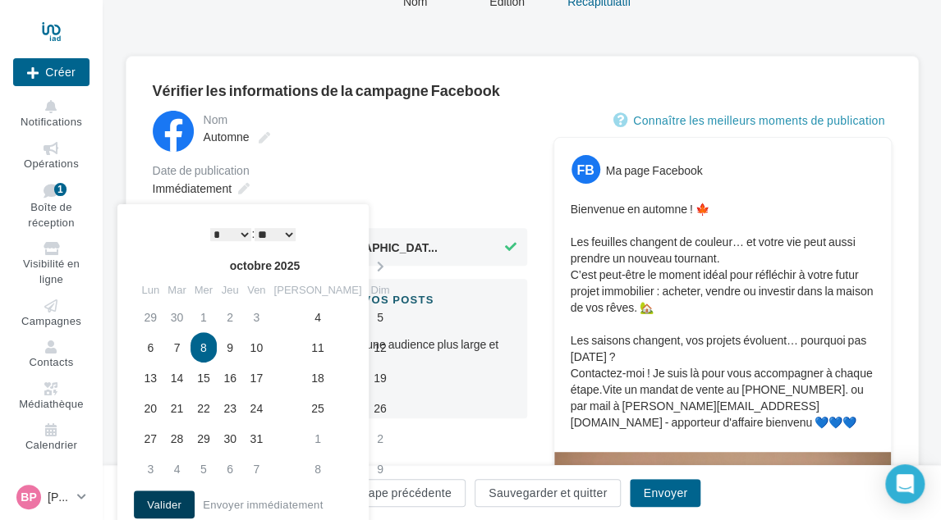
click at [167, 493] on button "Valider" at bounding box center [164, 505] width 61 height 28
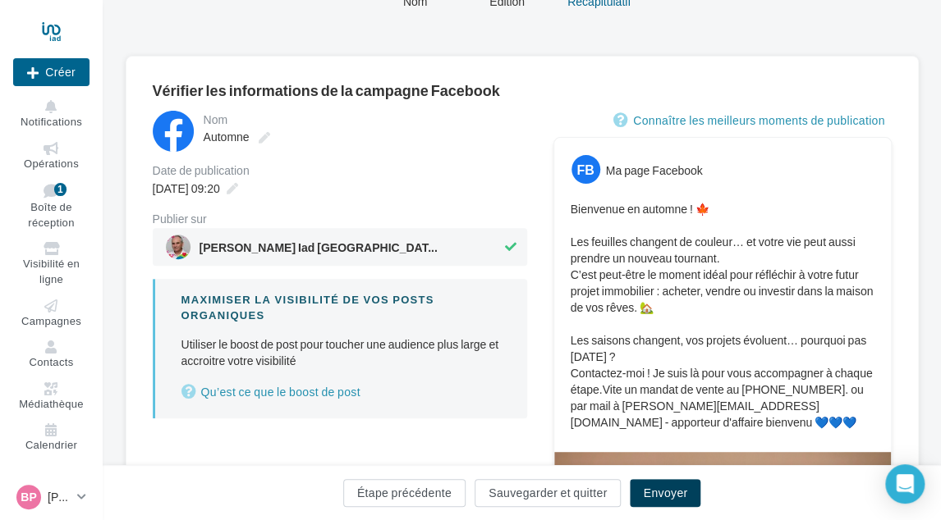
click at [645, 488] on button "Envoyer" at bounding box center [665, 493] width 71 height 28
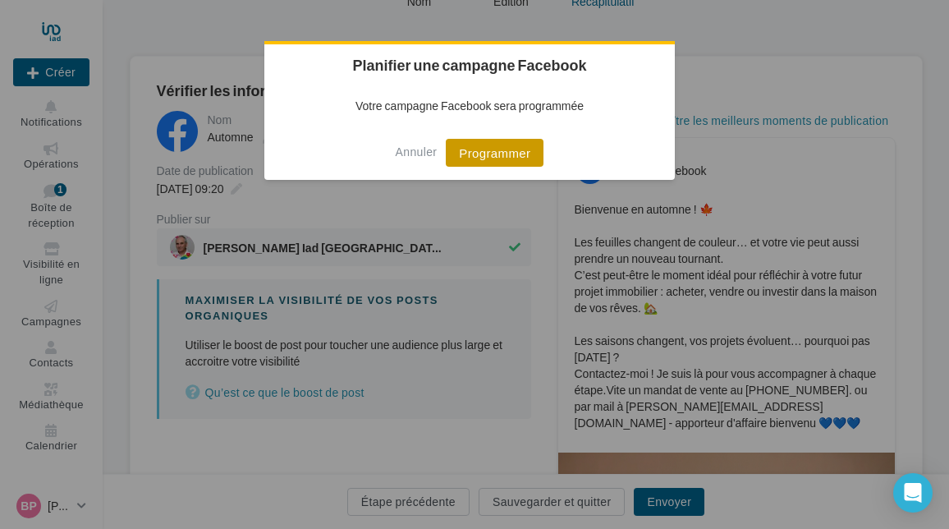
click at [510, 162] on button "Programmer" at bounding box center [495, 153] width 98 height 28
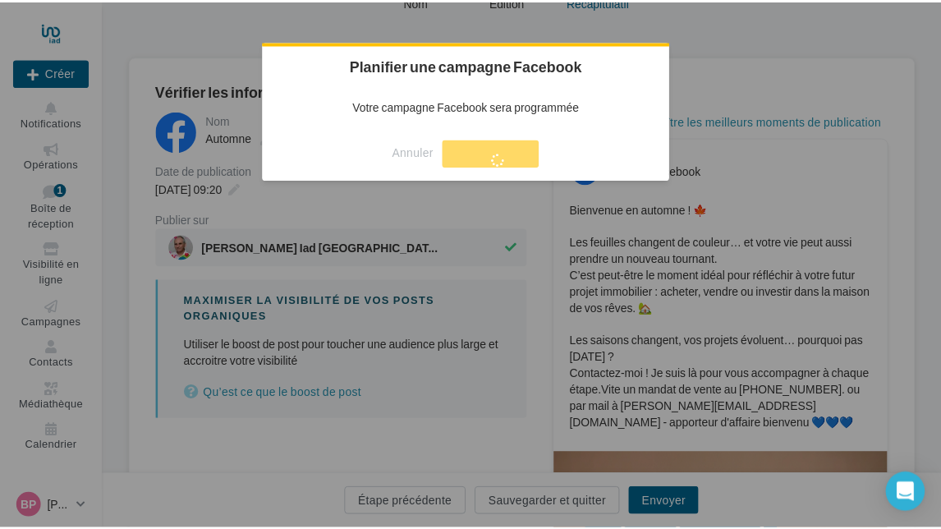
scroll to position [26, 0]
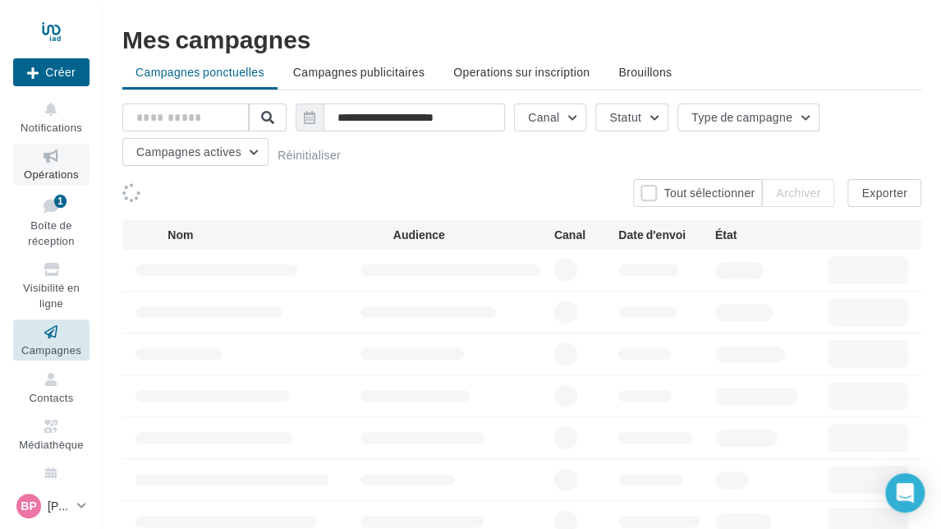
click at [48, 165] on link "Opérations" at bounding box center [51, 164] width 76 height 40
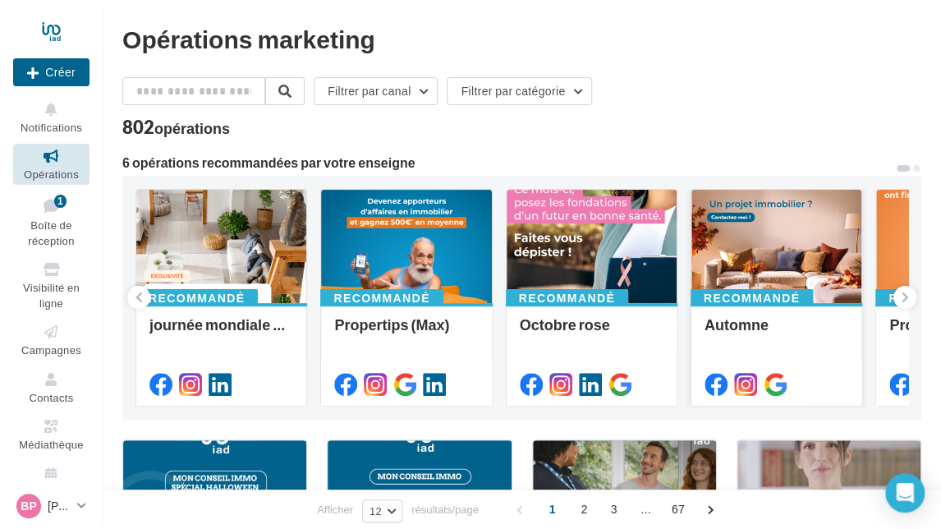
click at [803, 245] on div at bounding box center [776, 247] width 170 height 115
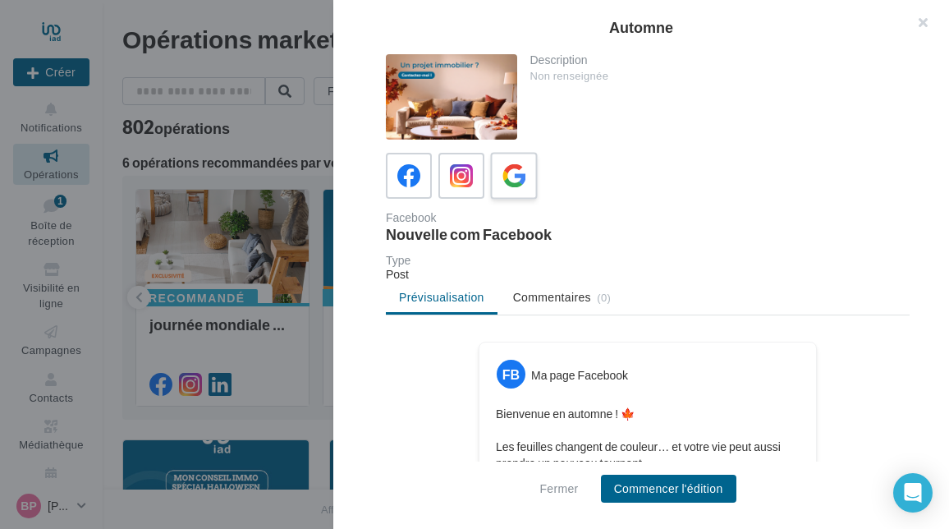
click at [518, 182] on icon at bounding box center [514, 176] width 24 height 24
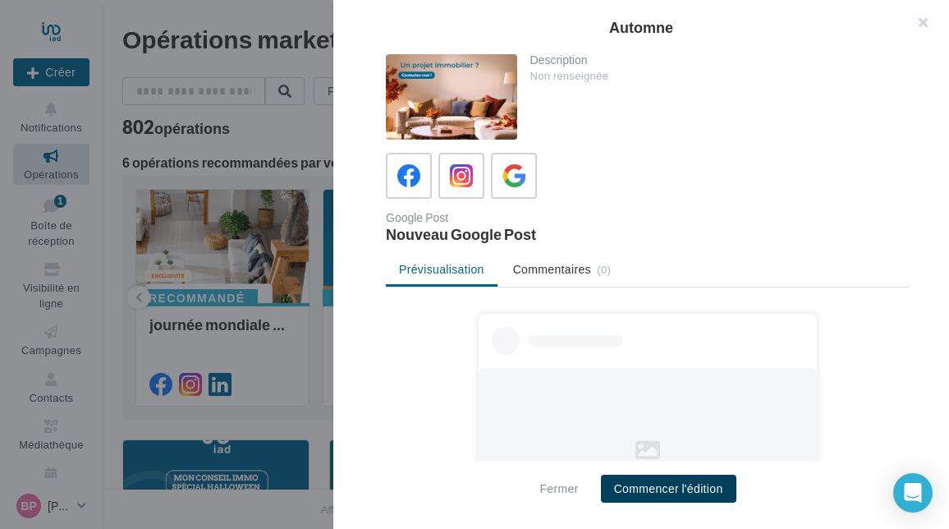
click at [711, 485] on button "Commencer l'édition" at bounding box center [668, 488] width 135 height 28
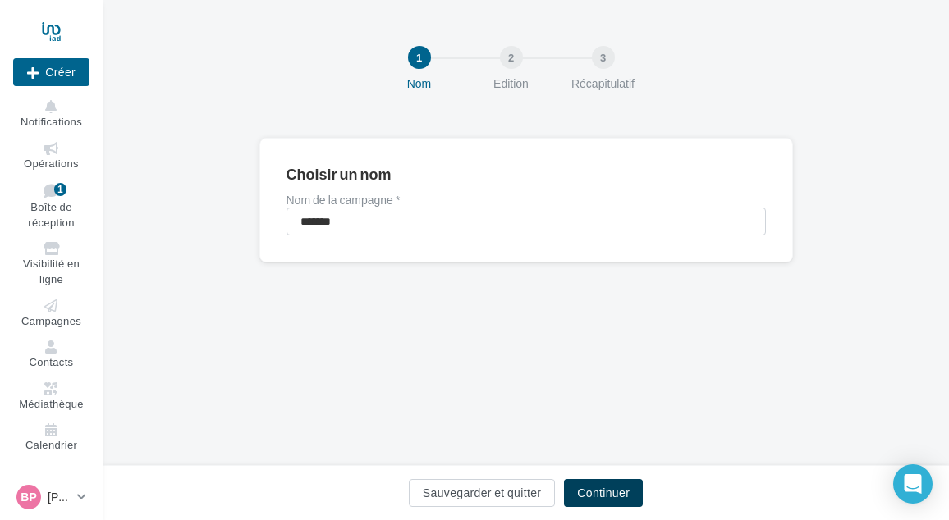
click at [594, 485] on button "Continuer" at bounding box center [603, 493] width 79 height 28
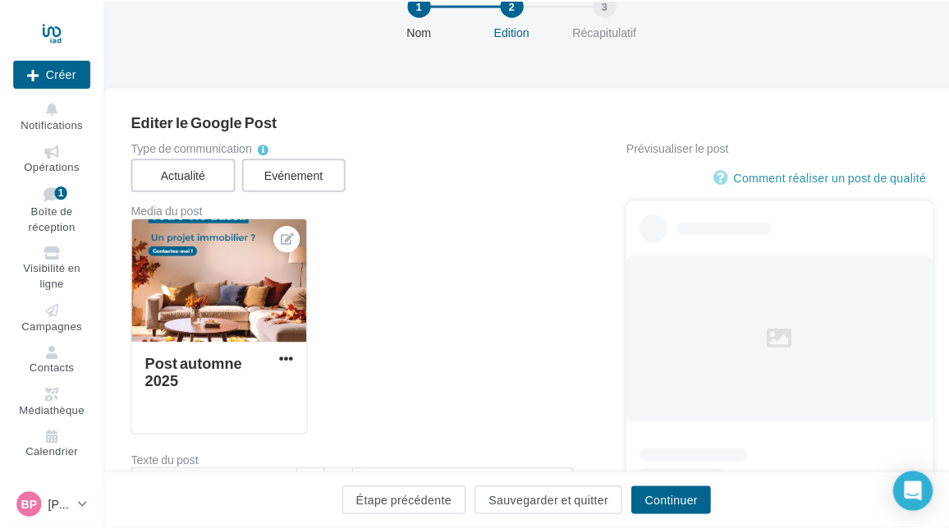
scroll to position [82, 0]
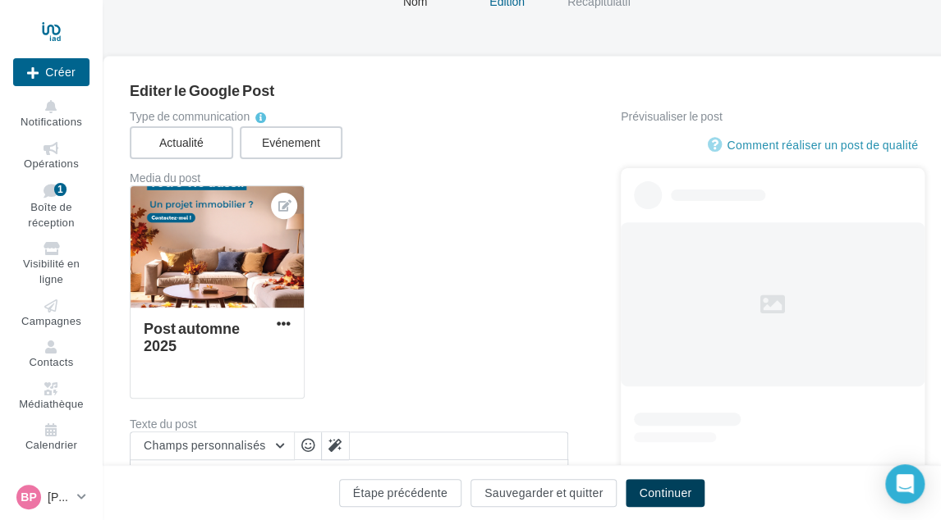
click at [645, 488] on button "Continuer" at bounding box center [664, 493] width 79 height 28
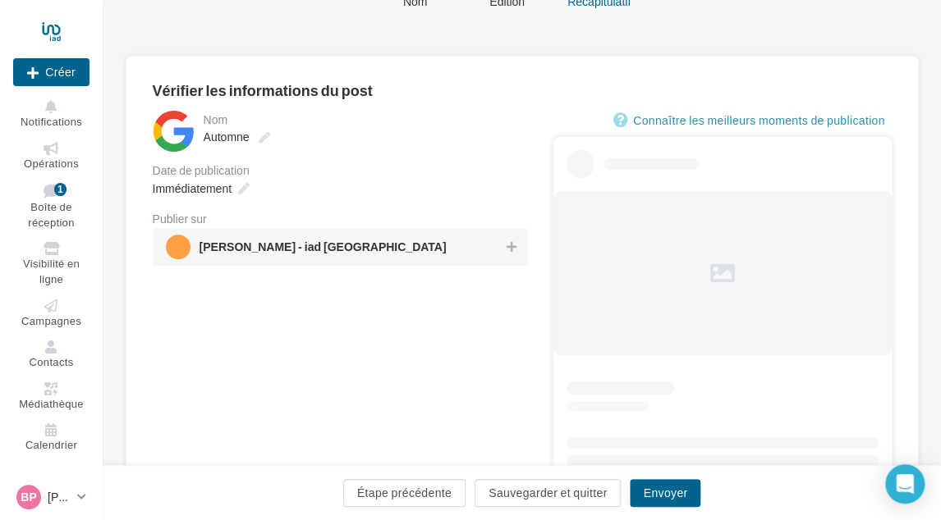
click at [424, 246] on span "Bruno PAPIN - iad France" at bounding box center [335, 247] width 338 height 25
click at [181, 194] on span "Immédiatement" at bounding box center [192, 188] width 79 height 14
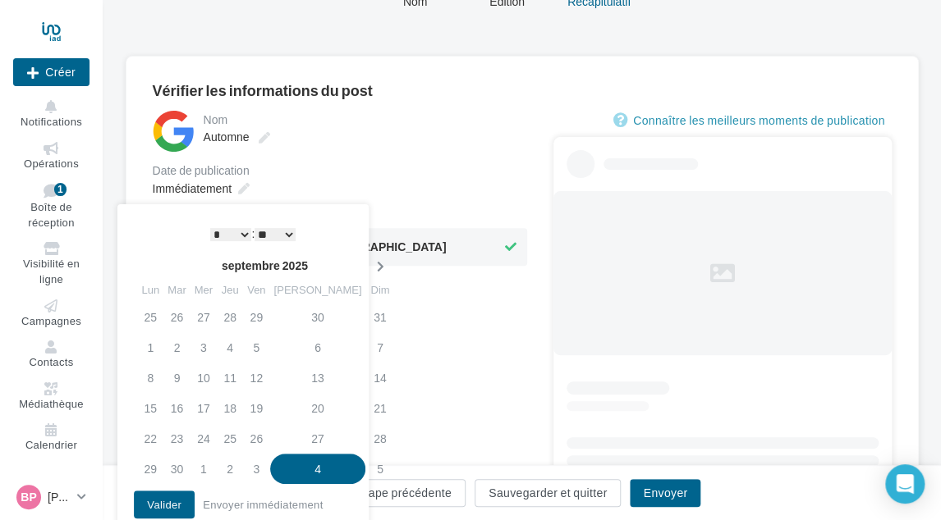
click at [369, 264] on icon at bounding box center [379, 266] width 21 height 11
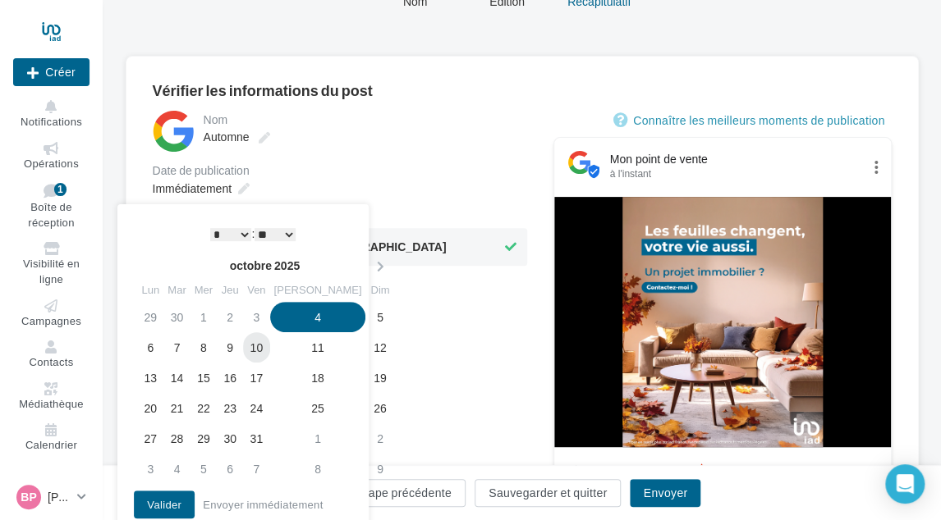
click at [267, 349] on td "10" at bounding box center [256, 347] width 26 height 30
click at [365, 351] on td "12" at bounding box center [379, 347] width 29 height 30
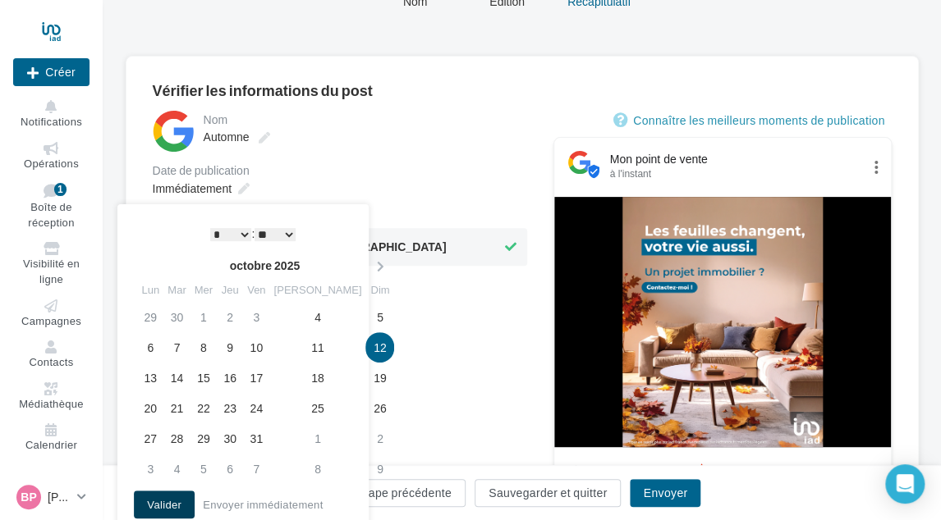
click at [181, 497] on button "Valider" at bounding box center [164, 505] width 61 height 28
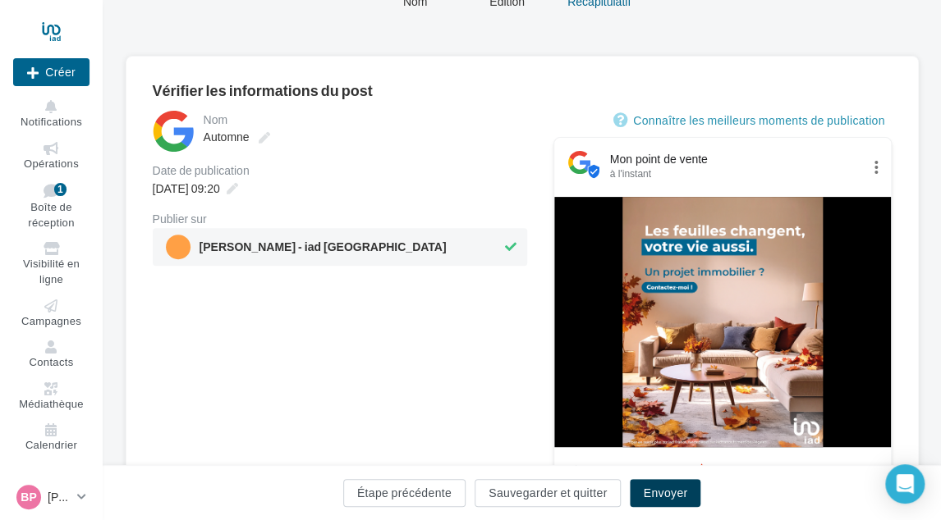
drag, startPoint x: 671, startPoint y: 483, endPoint x: 597, endPoint y: 401, distance: 110.4
click at [671, 483] on button "Envoyer" at bounding box center [665, 493] width 71 height 28
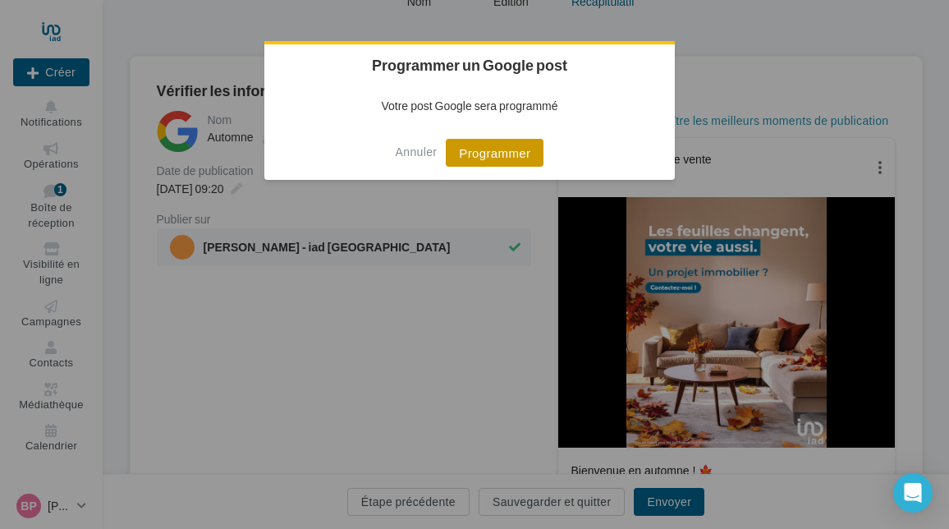
click at [458, 156] on button "Programmer" at bounding box center [495, 153] width 98 height 28
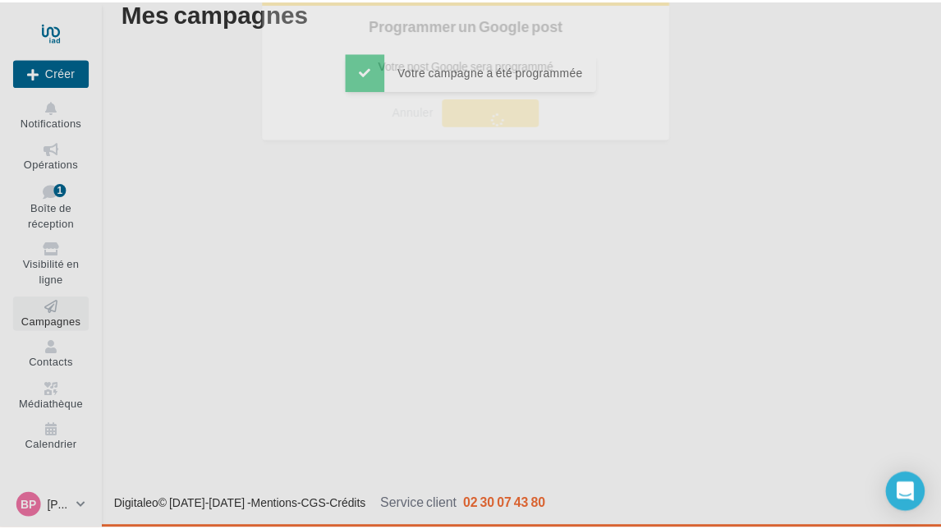
scroll to position [26, 0]
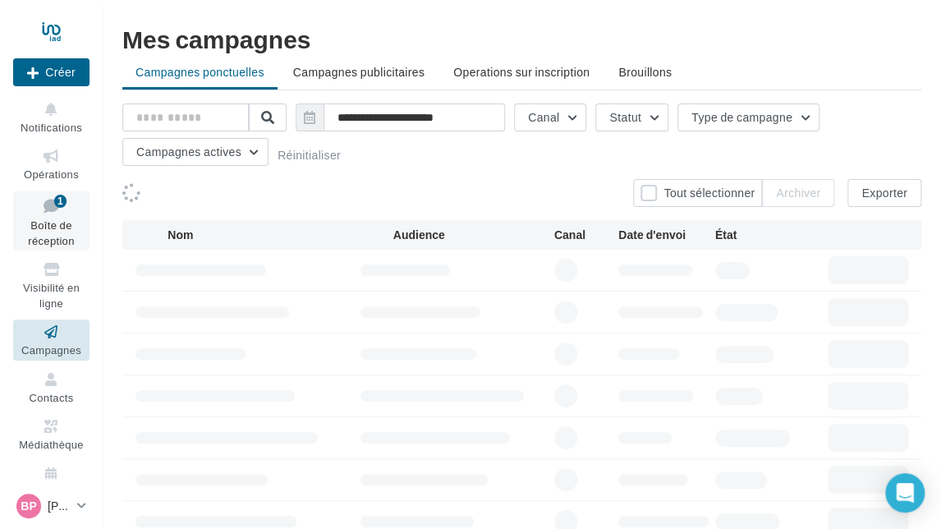
click at [56, 209] on icon at bounding box center [51, 206] width 66 height 22
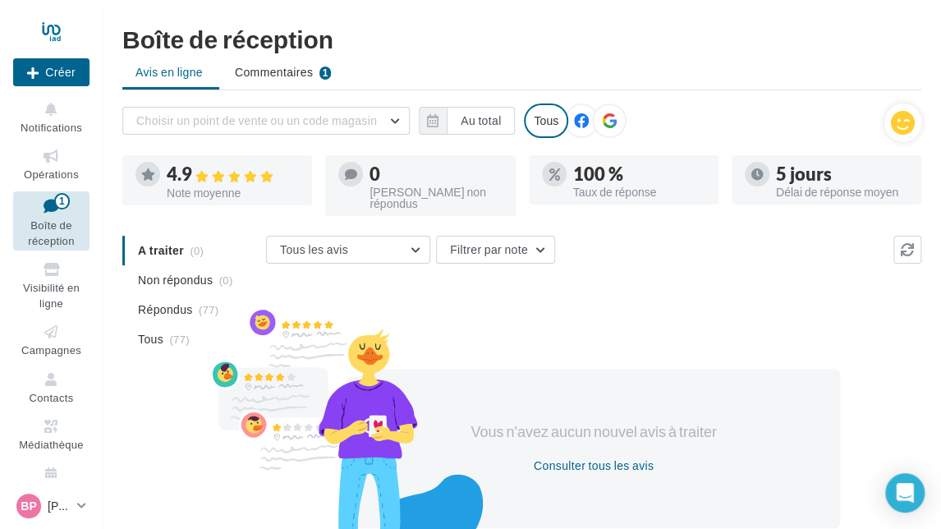
click at [831, 189] on div "Délai de réponse moyen" at bounding box center [842, 191] width 132 height 11
click at [394, 121] on button "Choisir un point de vente ou un code magasin" at bounding box center [265, 121] width 287 height 28
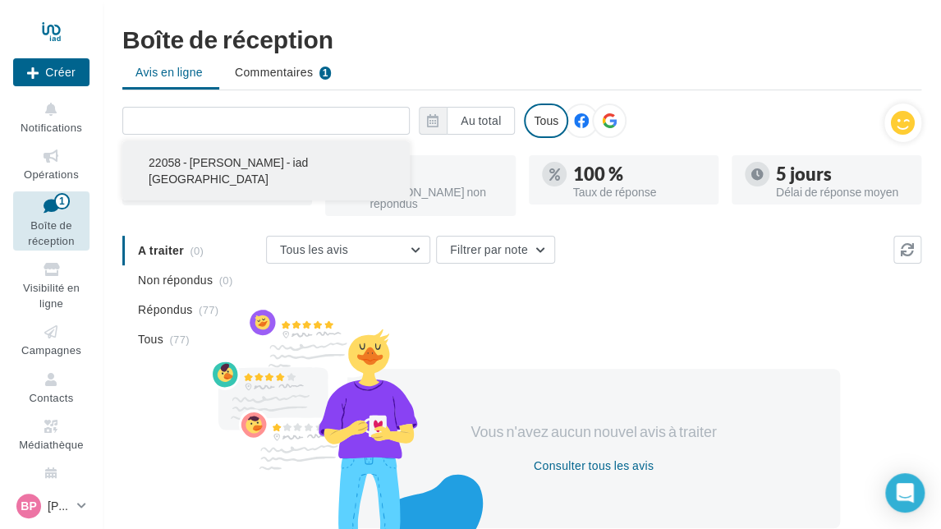
click at [348, 155] on button "22058 - Bruno PAPIN - iad France" at bounding box center [265, 170] width 287 height 59
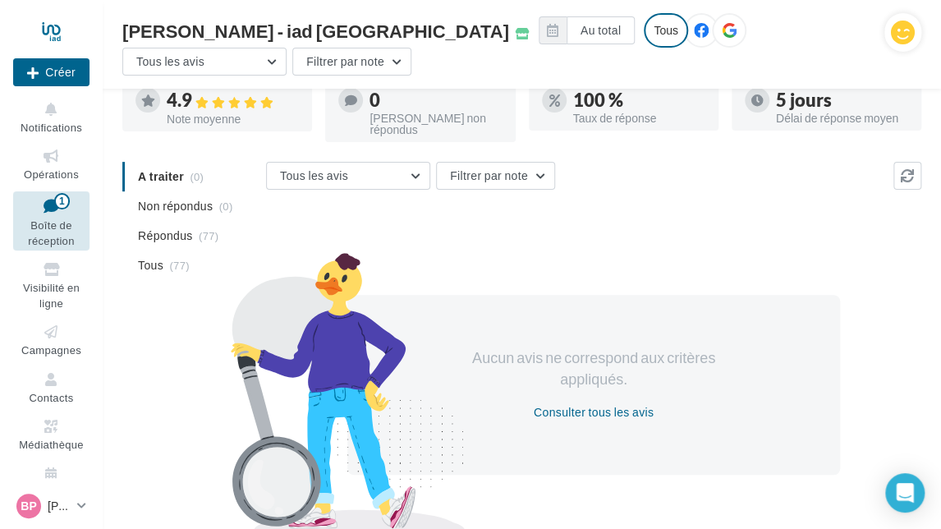
scroll to position [152, 0]
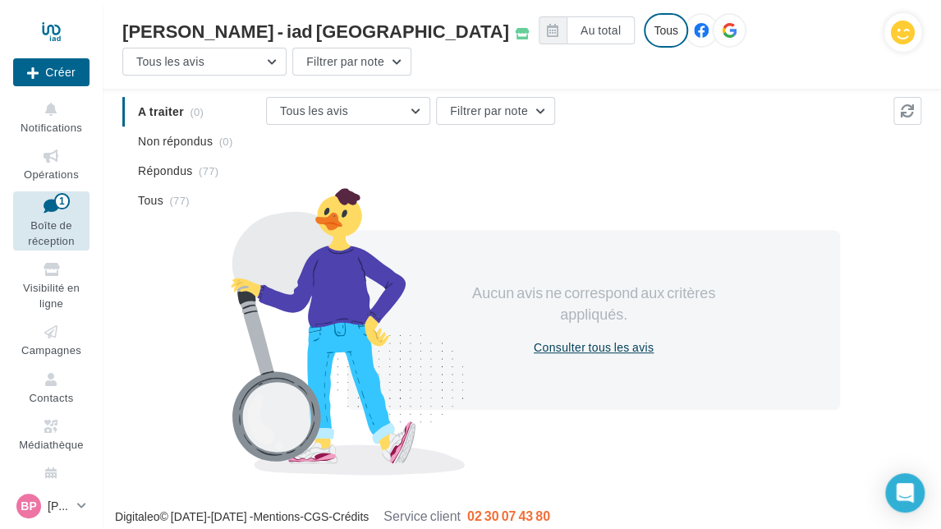
click at [631, 337] on button "Consulter tous les avis" at bounding box center [593, 347] width 133 height 20
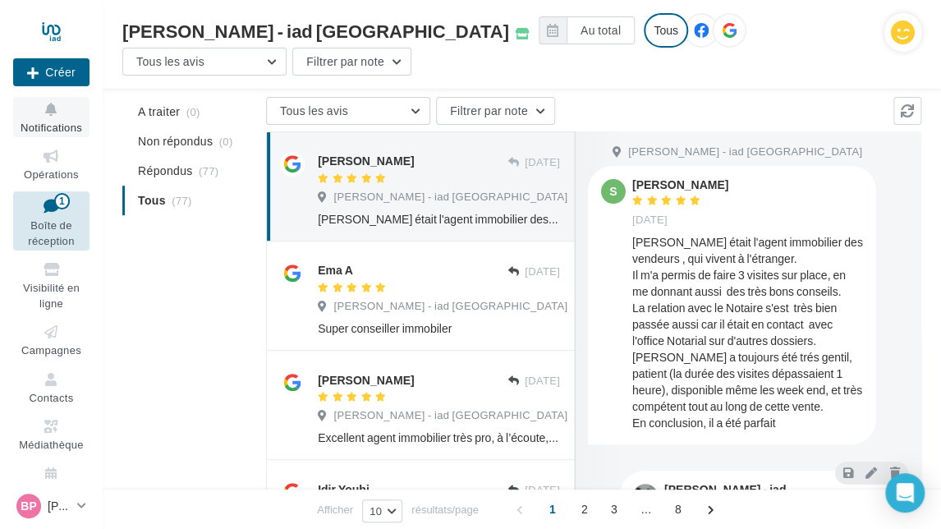
click at [31, 116] on icon at bounding box center [51, 109] width 66 height 19
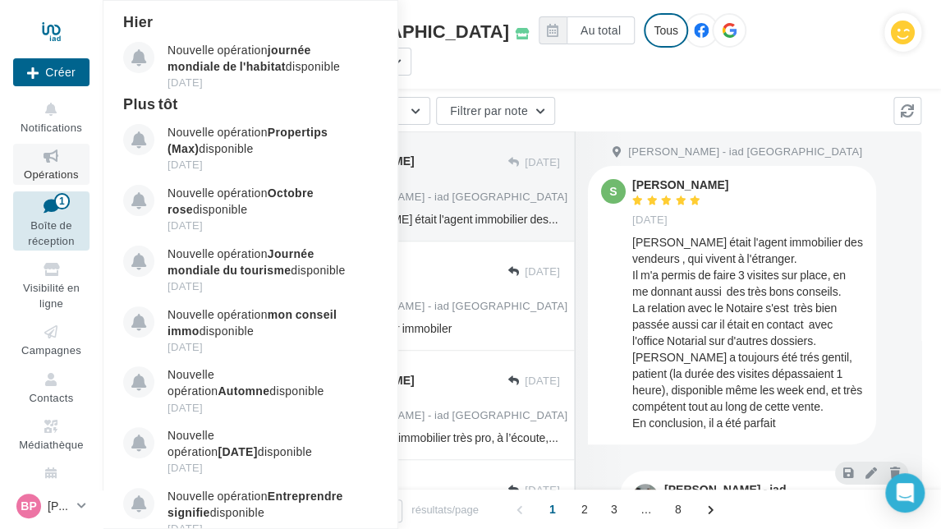
click at [54, 173] on span "Opérations" at bounding box center [51, 173] width 55 height 13
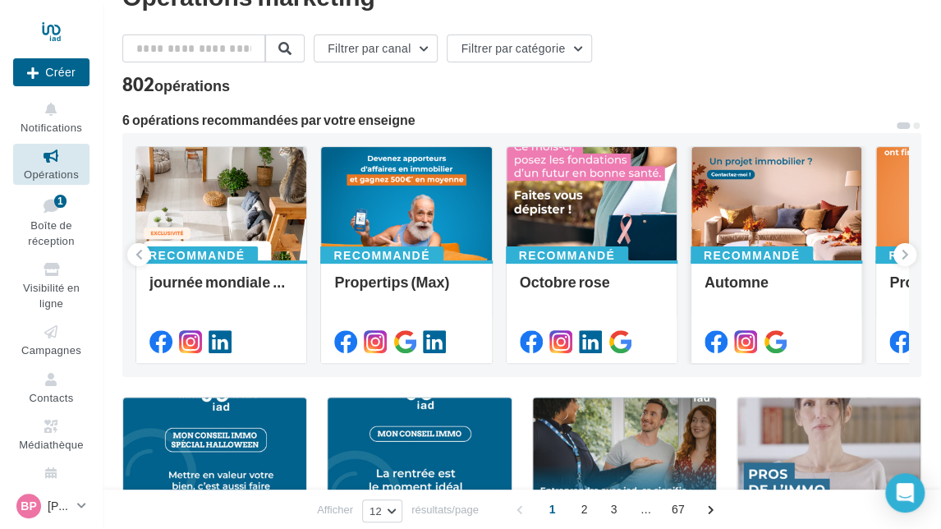
scroll to position [82, 0]
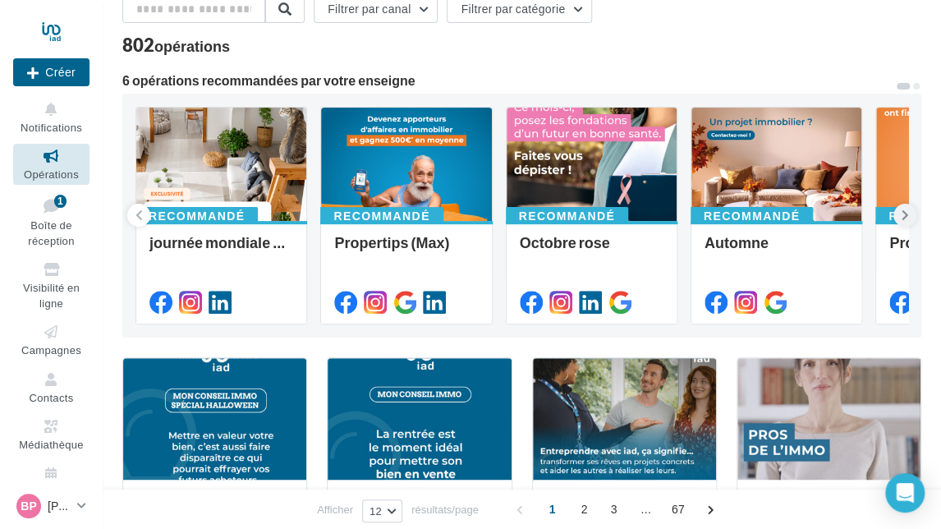
click at [909, 212] on button at bounding box center [904, 215] width 23 height 23
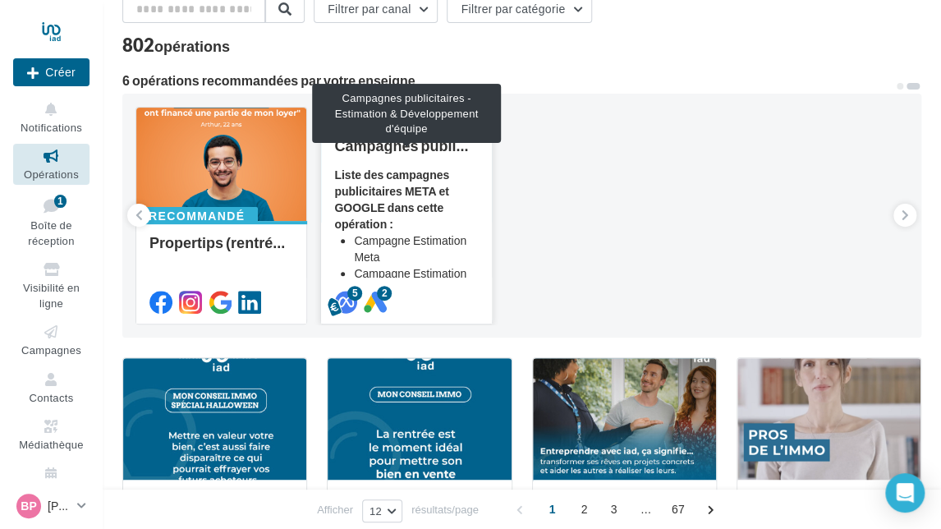
click at [390, 152] on div "Campagnes publicitaires - Estimation & Développement d'équipe" at bounding box center [406, 145] width 144 height 16
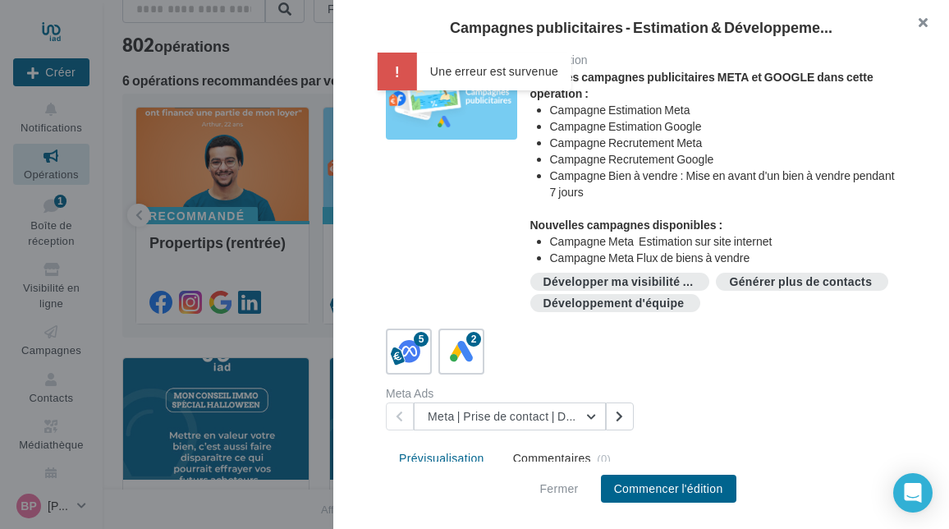
drag, startPoint x: 919, startPoint y: 27, endPoint x: 681, endPoint y: 51, distance: 239.2
click at [918, 27] on button "button" at bounding box center [916, 24] width 66 height 49
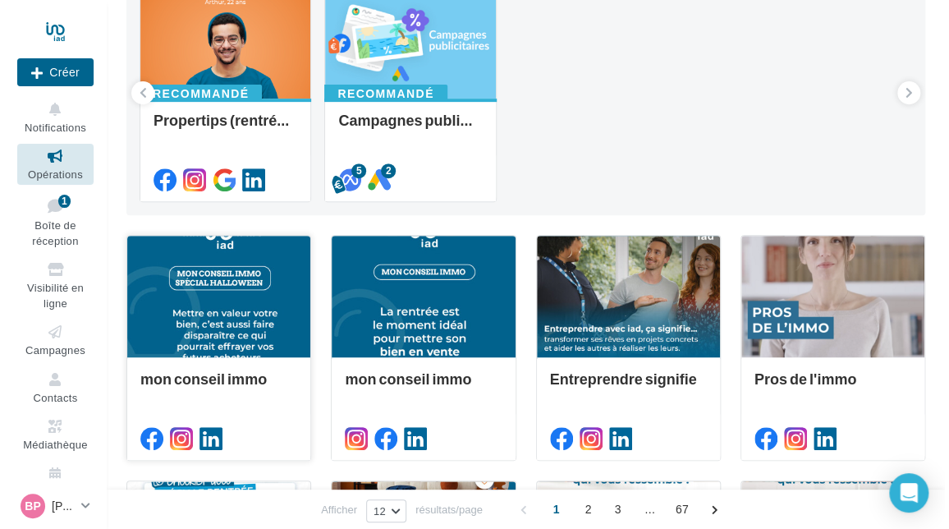
scroll to position [246, 0]
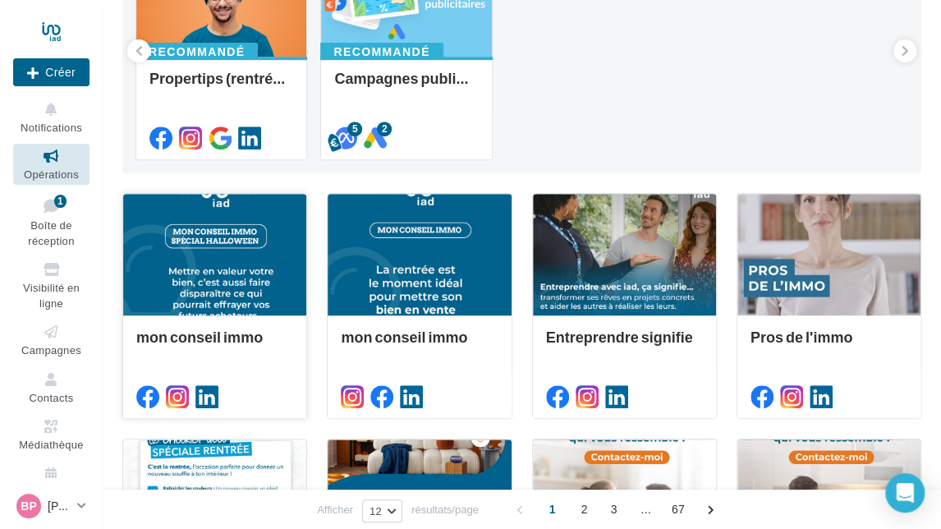
click at [202, 257] on div at bounding box center [214, 255] width 183 height 123
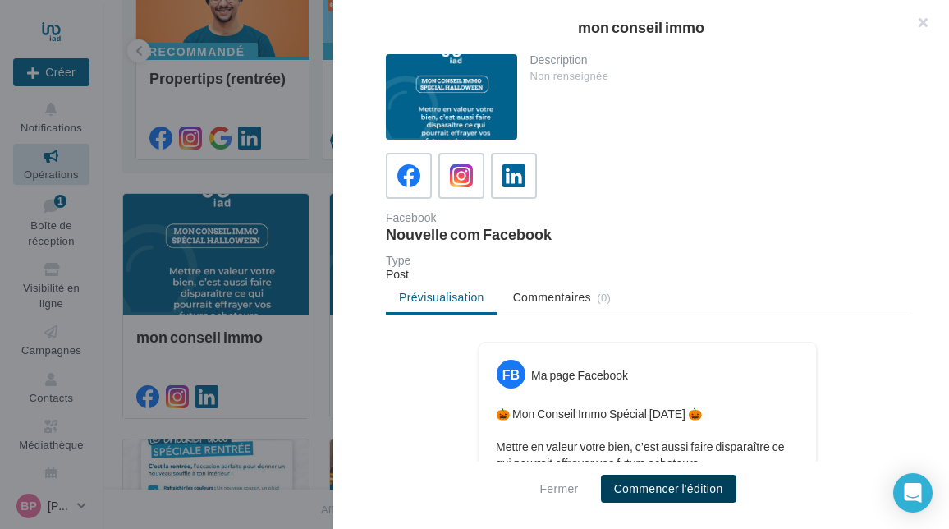
click at [634, 486] on button "Commencer l'édition" at bounding box center [668, 488] width 135 height 28
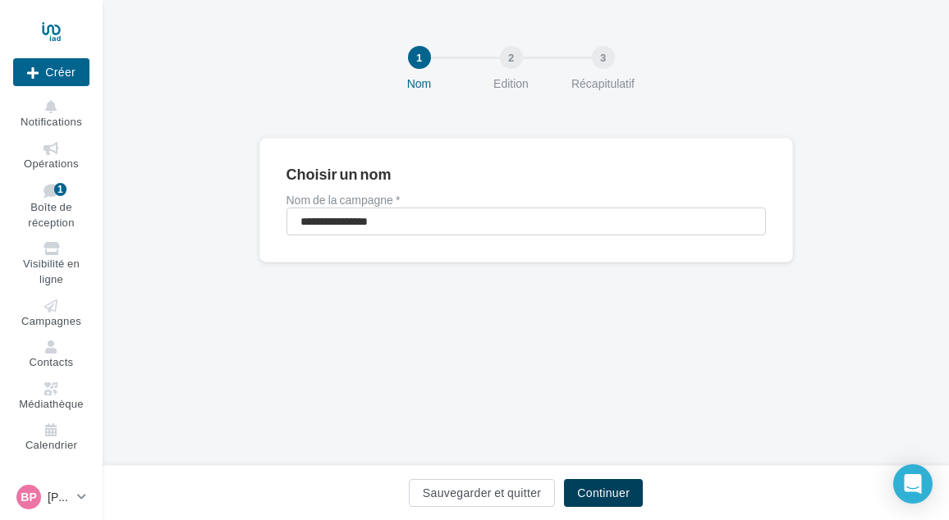
drag, startPoint x: 604, startPoint y: 487, endPoint x: 598, endPoint y: 469, distance: 18.9
click at [603, 486] on button "Continuer" at bounding box center [603, 493] width 79 height 28
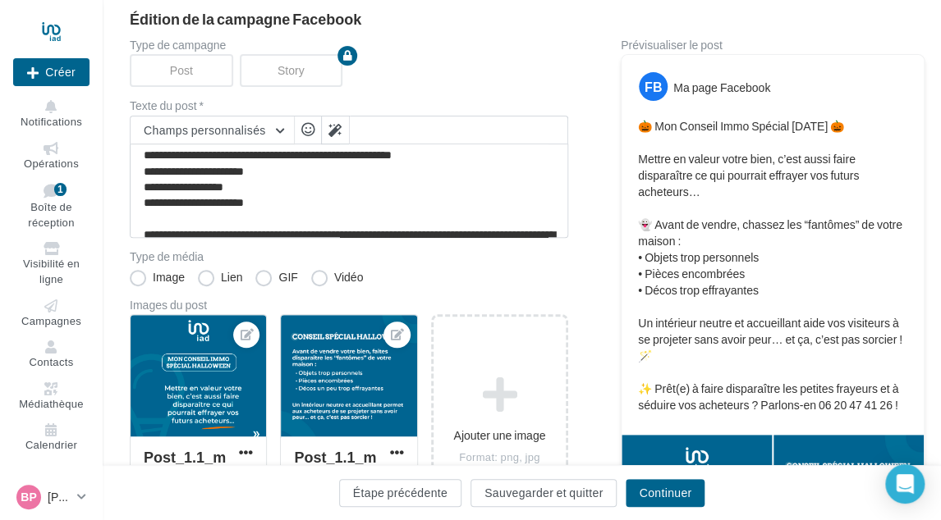
scroll to position [164, 0]
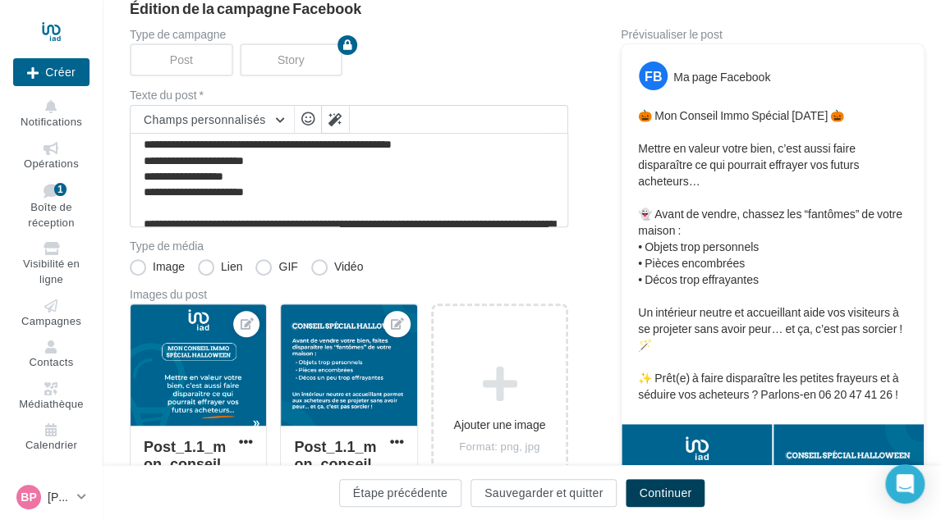
click at [668, 497] on button "Continuer" at bounding box center [664, 493] width 79 height 28
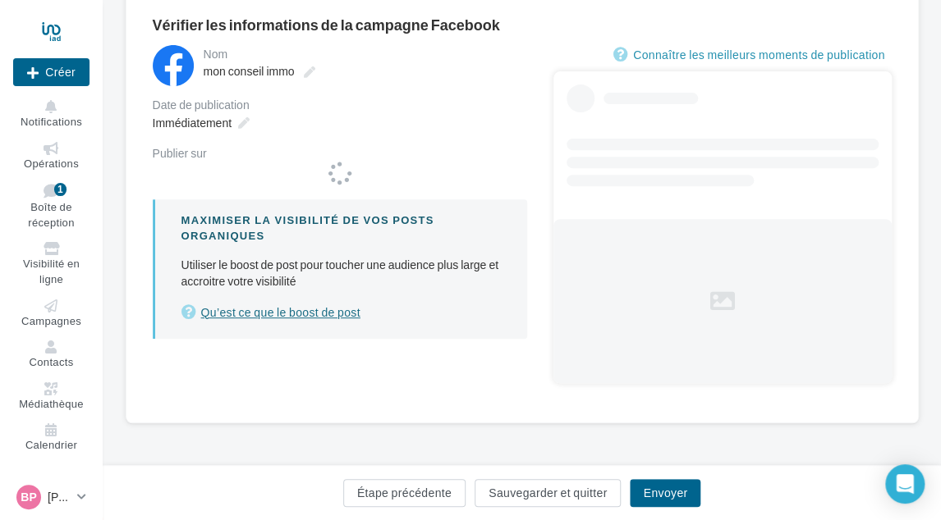
scroll to position [148, 0]
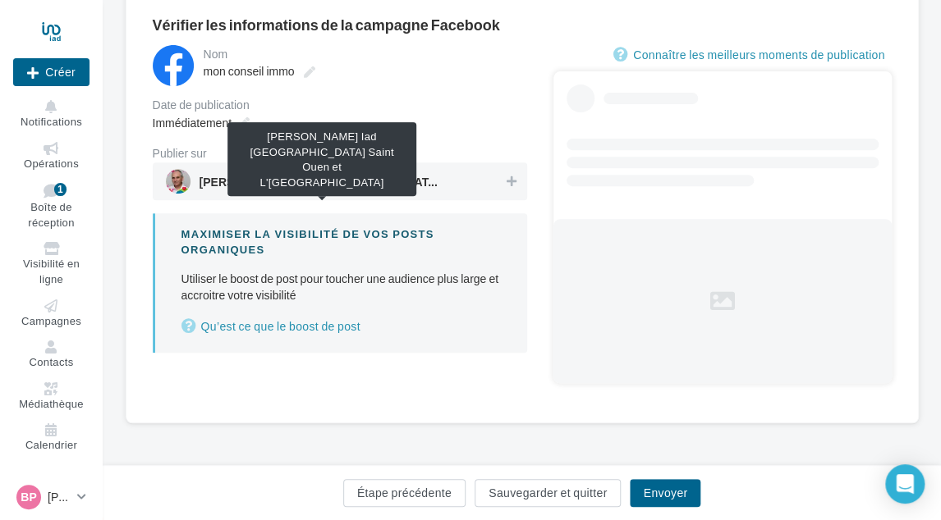
click at [441, 192] on span "Bruno PAPIN Iad France Saint Ouen et L'Ile Saint Denis" at bounding box center [322, 185] width 246 height 18
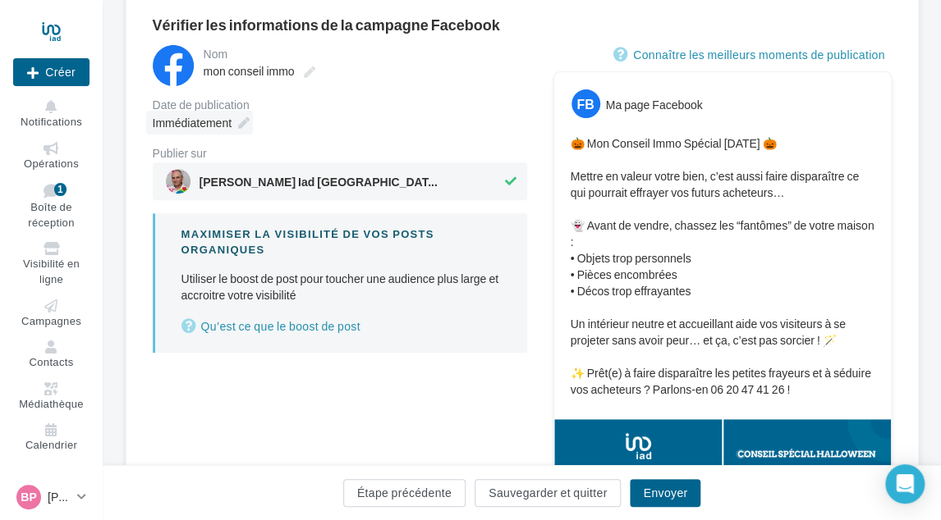
click at [214, 130] on span "Immédiatement" at bounding box center [192, 123] width 79 height 14
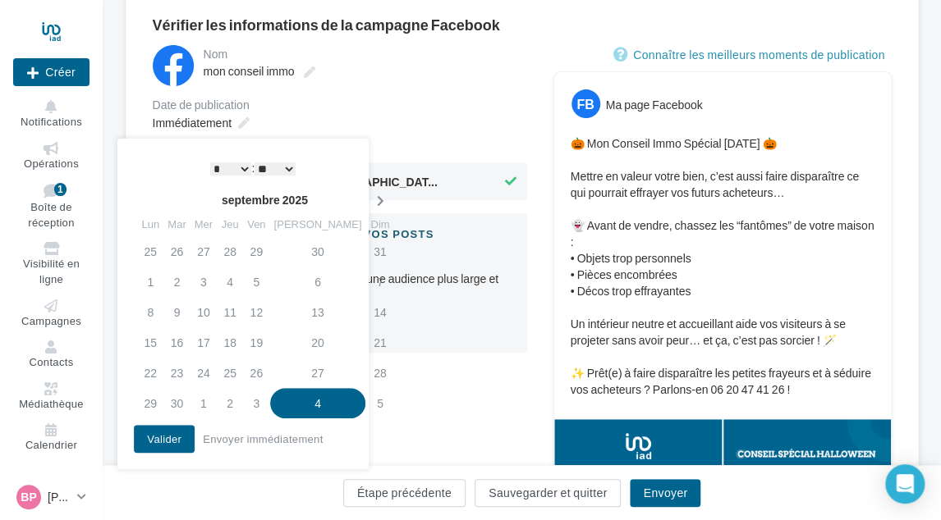
click at [369, 197] on icon at bounding box center [379, 200] width 21 height 11
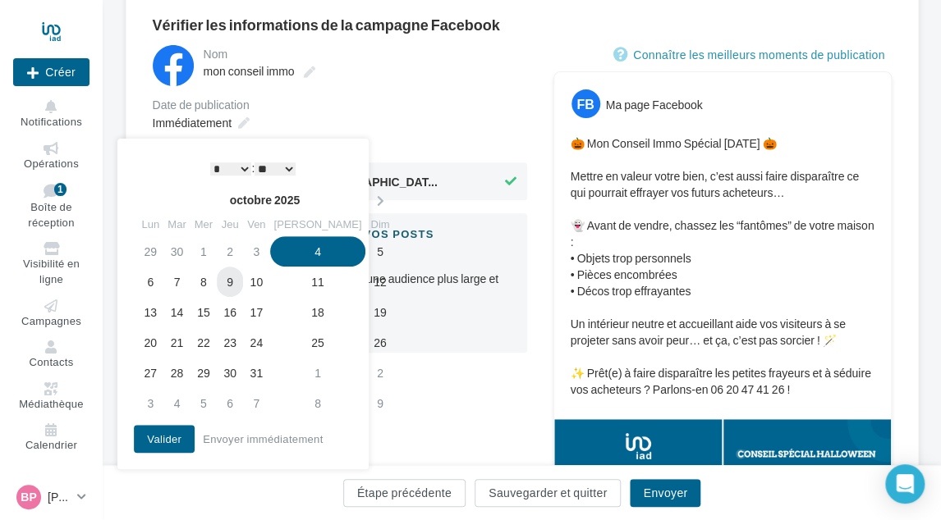
click at [243, 282] on td "9" at bounding box center [230, 282] width 26 height 30
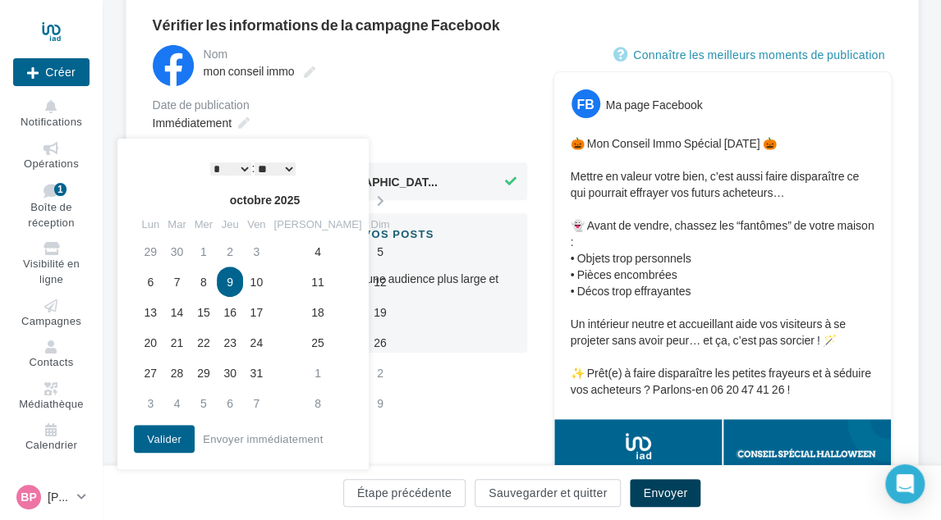
drag, startPoint x: 642, startPoint y: 490, endPoint x: 628, endPoint y: 460, distance: 32.7
click at [641, 488] on button "Envoyer" at bounding box center [665, 493] width 71 height 28
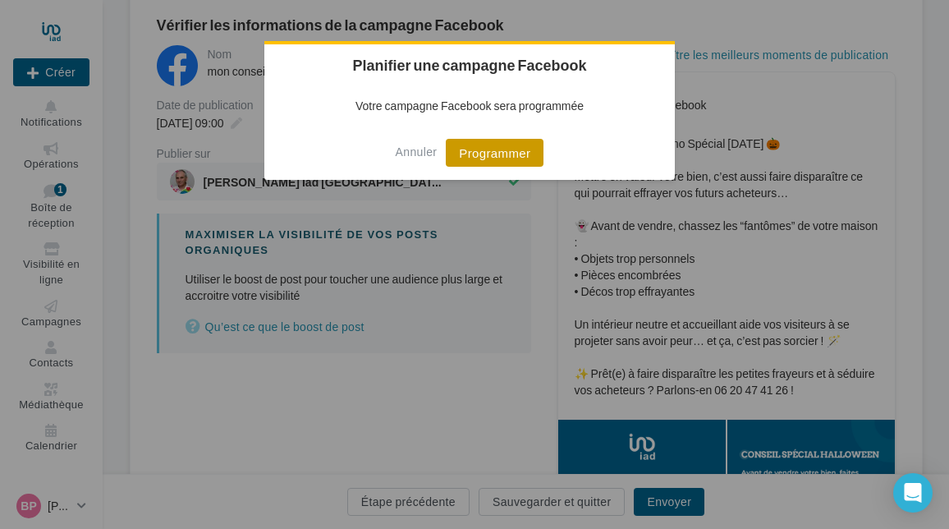
click at [504, 152] on button "Programmer" at bounding box center [495, 153] width 98 height 28
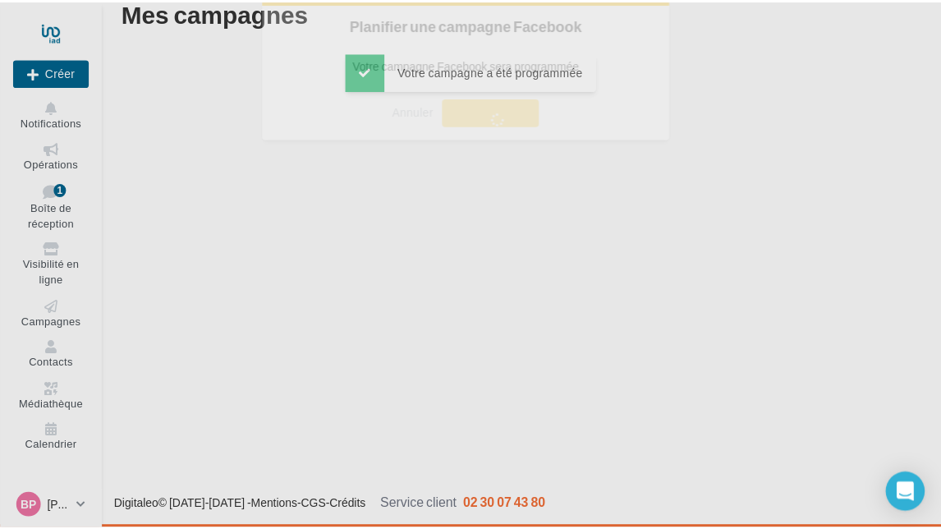
scroll to position [26, 0]
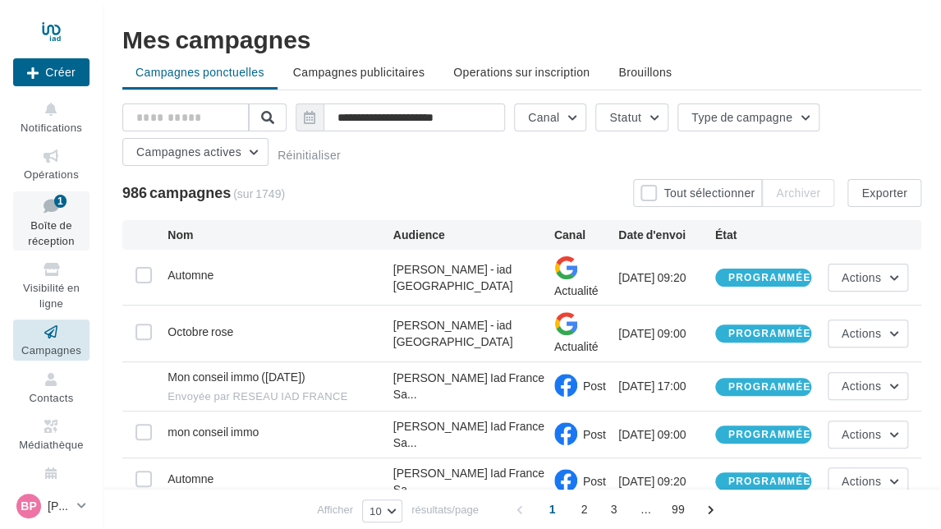
click at [39, 204] on icon at bounding box center [51, 206] width 66 height 22
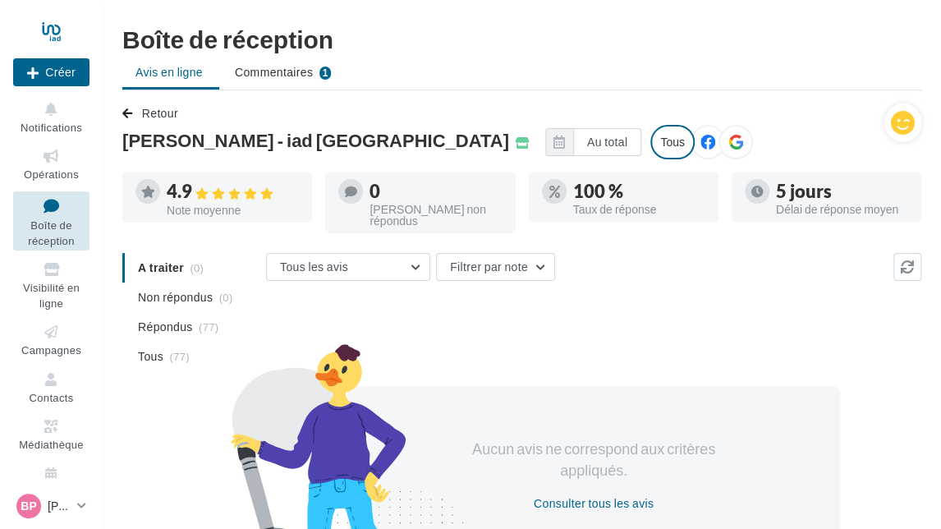
click at [48, 218] on span "Boîte de réception" at bounding box center [51, 232] width 46 height 29
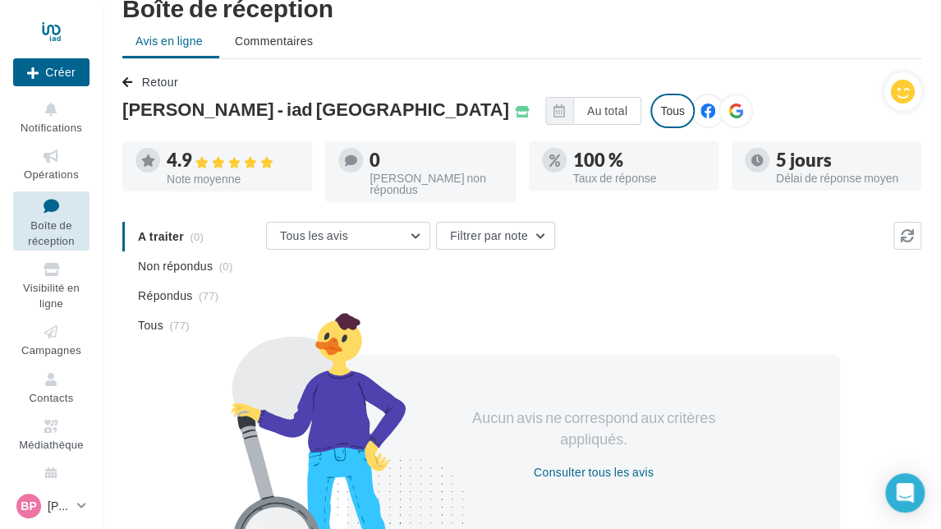
scroll to position [82, 0]
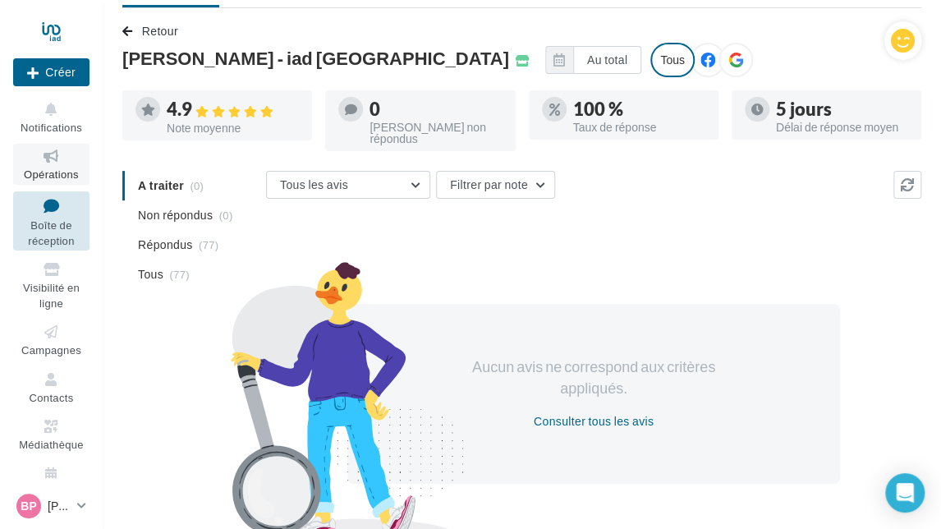
click at [39, 152] on icon at bounding box center [51, 156] width 66 height 19
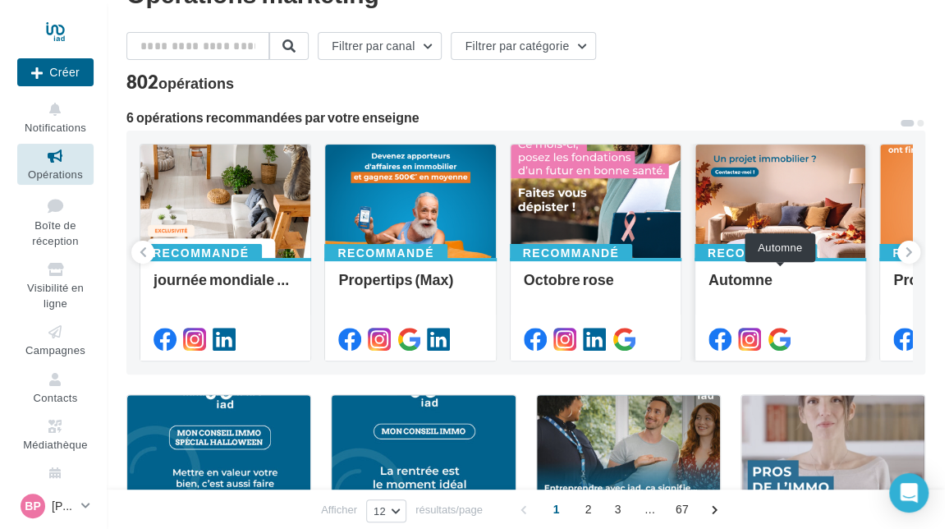
scroll to position [82, 0]
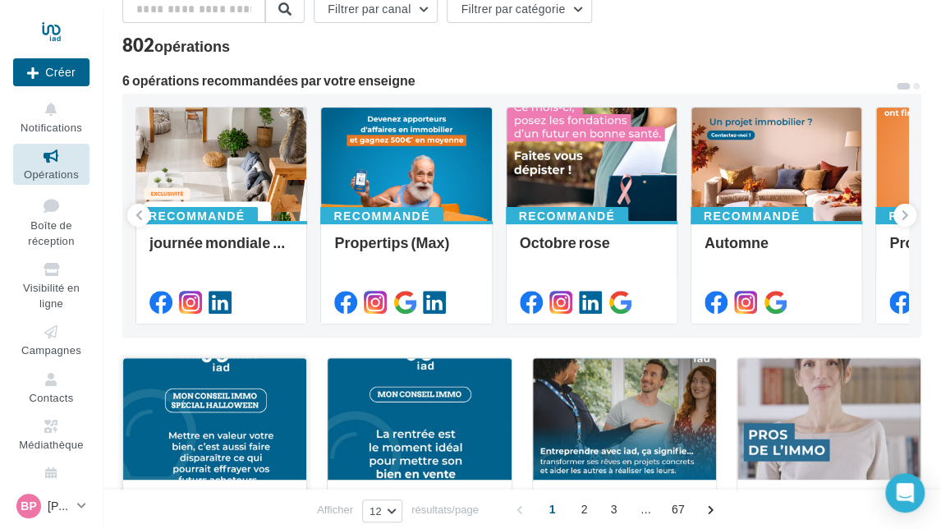
click at [193, 402] on div at bounding box center [214, 419] width 183 height 123
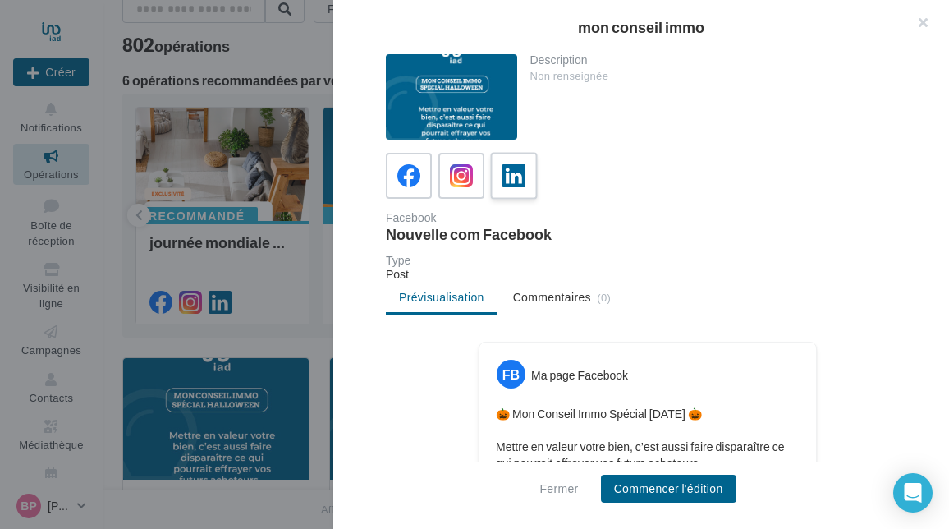
click at [499, 175] on div at bounding box center [514, 176] width 30 height 30
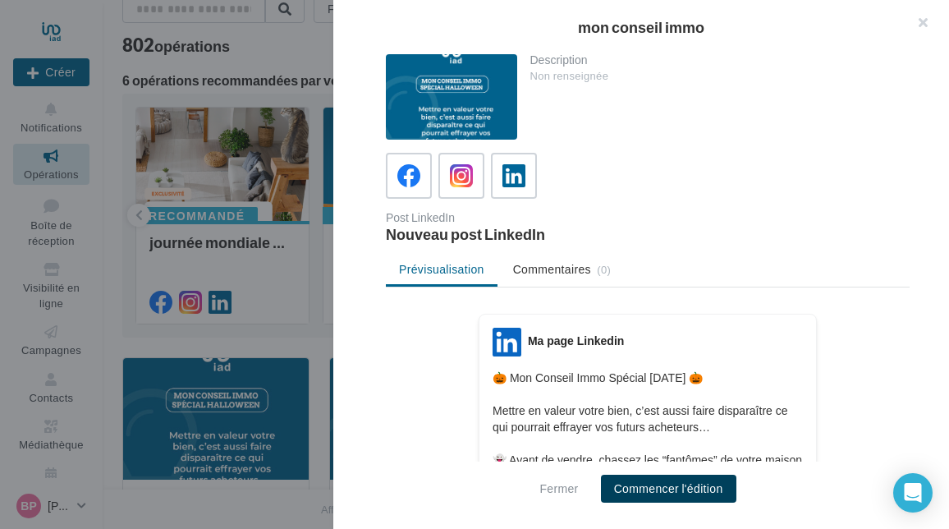
drag, startPoint x: 675, startPoint y: 484, endPoint x: 633, endPoint y: 440, distance: 61.0
click at [674, 484] on button "Commencer l'édition" at bounding box center [668, 488] width 135 height 28
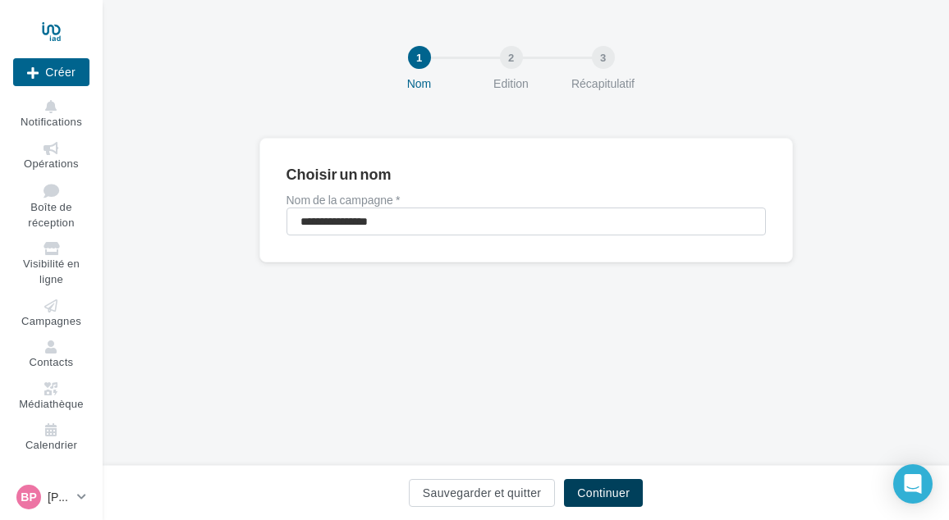
click at [624, 486] on button "Continuer" at bounding box center [603, 493] width 79 height 28
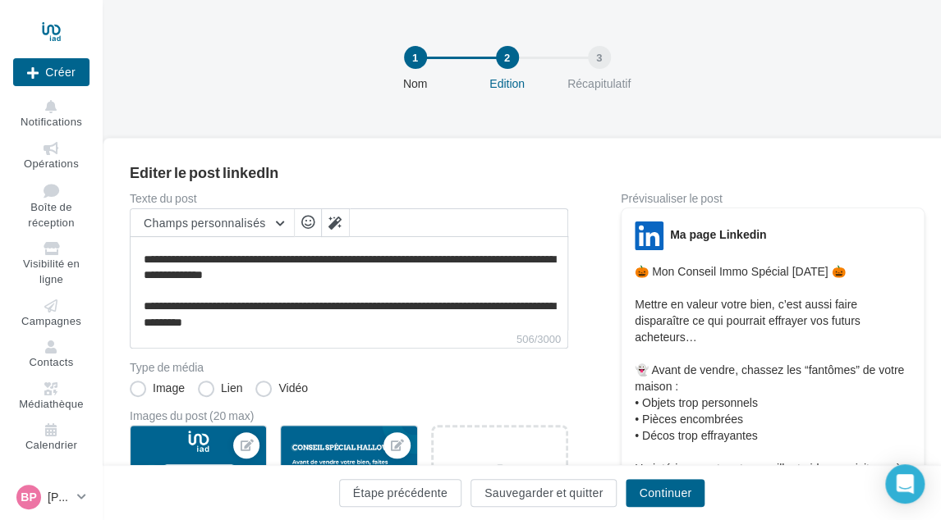
scroll to position [156, 0]
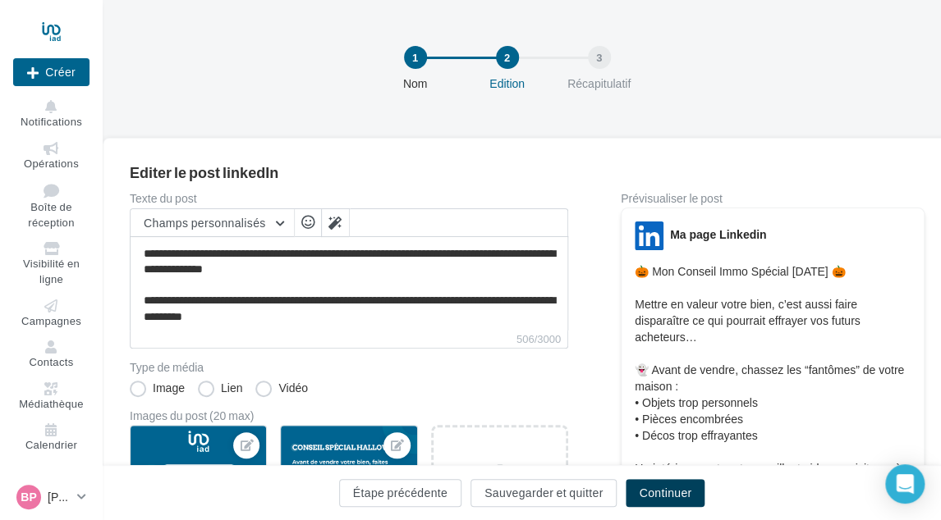
click at [666, 494] on button "Continuer" at bounding box center [664, 493] width 79 height 28
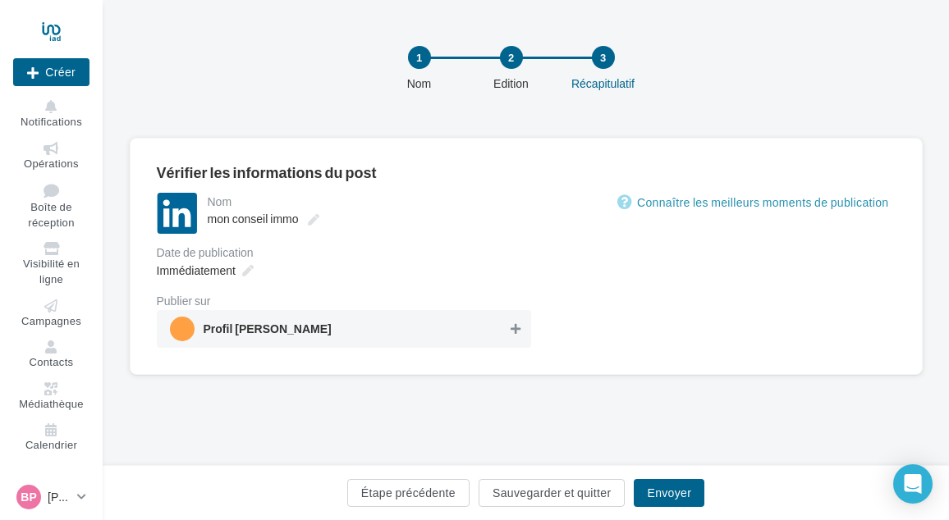
drag, startPoint x: 517, startPoint y: 332, endPoint x: 486, endPoint y: 328, distance: 31.4
click at [516, 332] on icon at bounding box center [515, 328] width 10 height 11
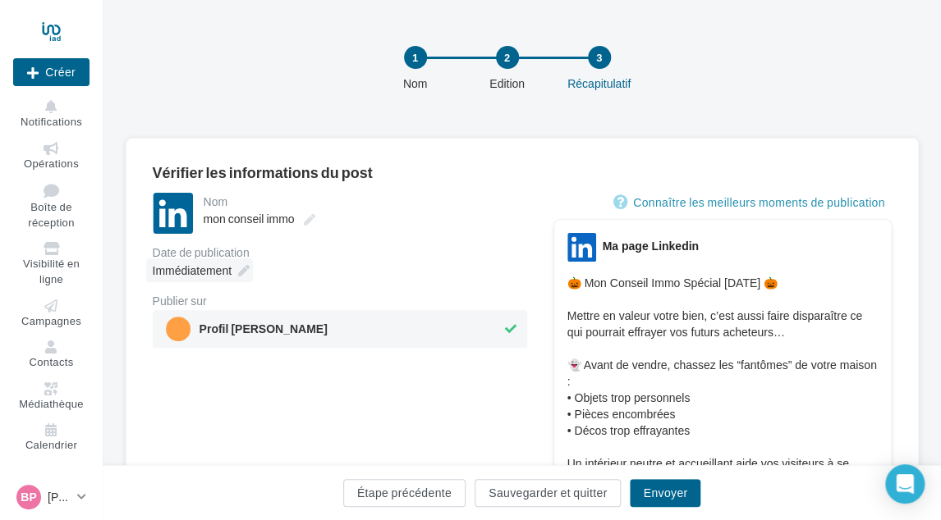
click at [217, 265] on span "Immédiatement" at bounding box center [192, 270] width 79 height 14
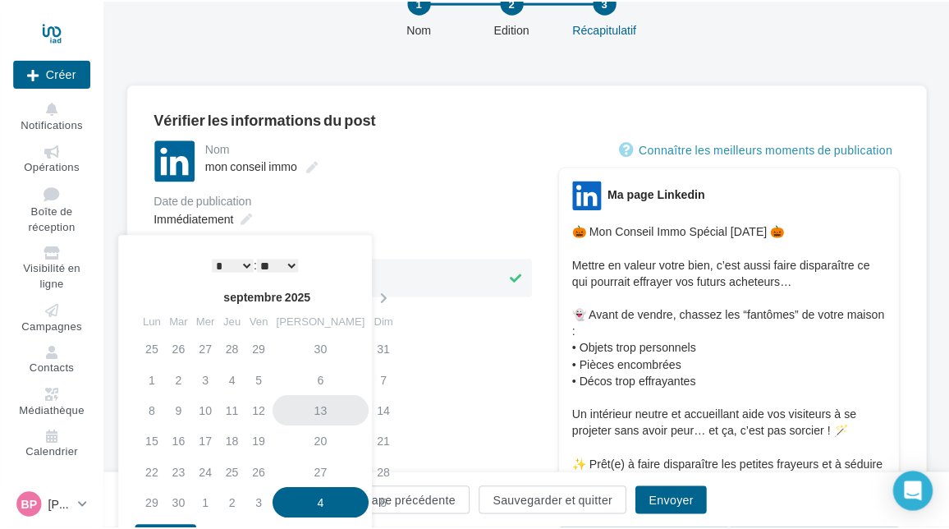
scroll to position [164, 0]
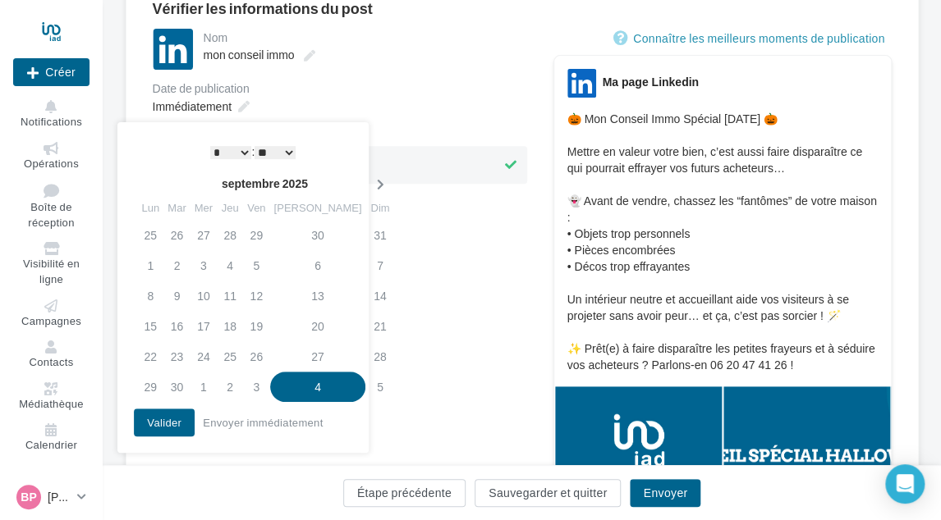
click at [369, 179] on icon at bounding box center [379, 184] width 21 height 11
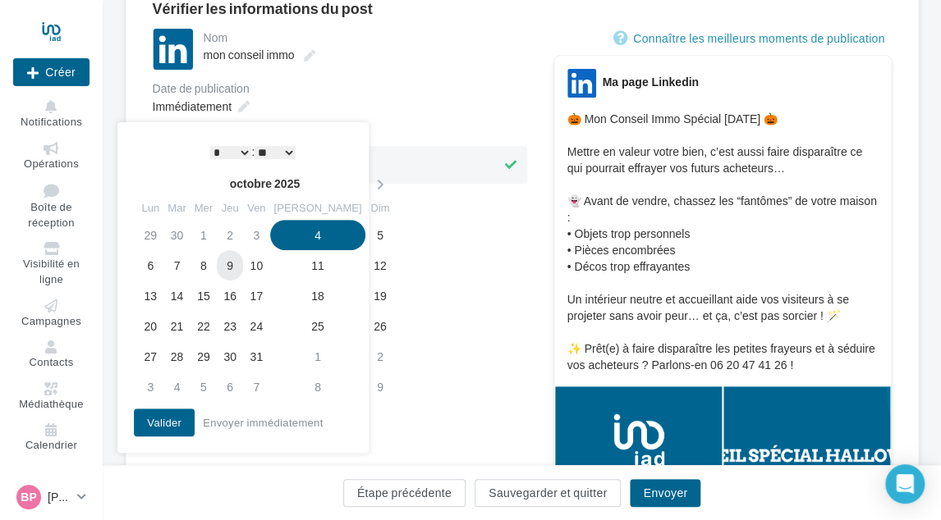
click at [236, 263] on td "9" at bounding box center [230, 265] width 26 height 30
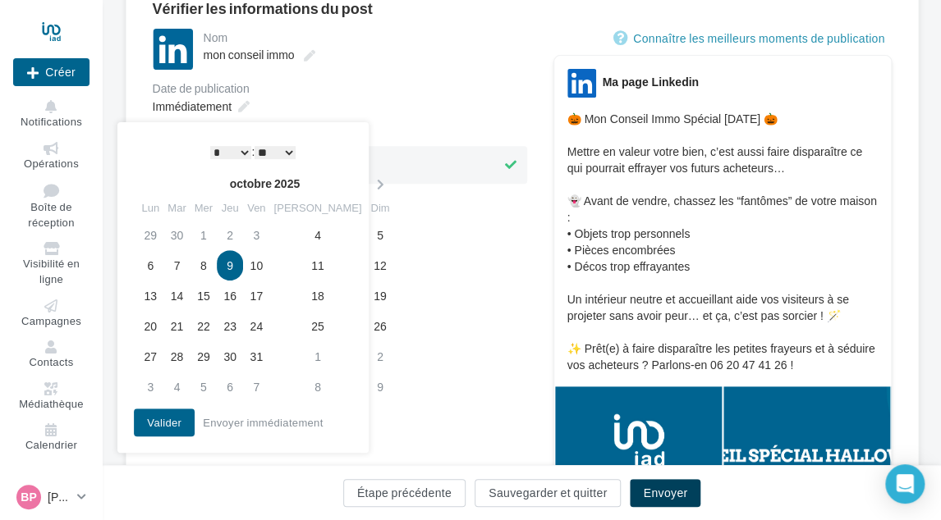
click at [650, 489] on button "Envoyer" at bounding box center [665, 493] width 71 height 28
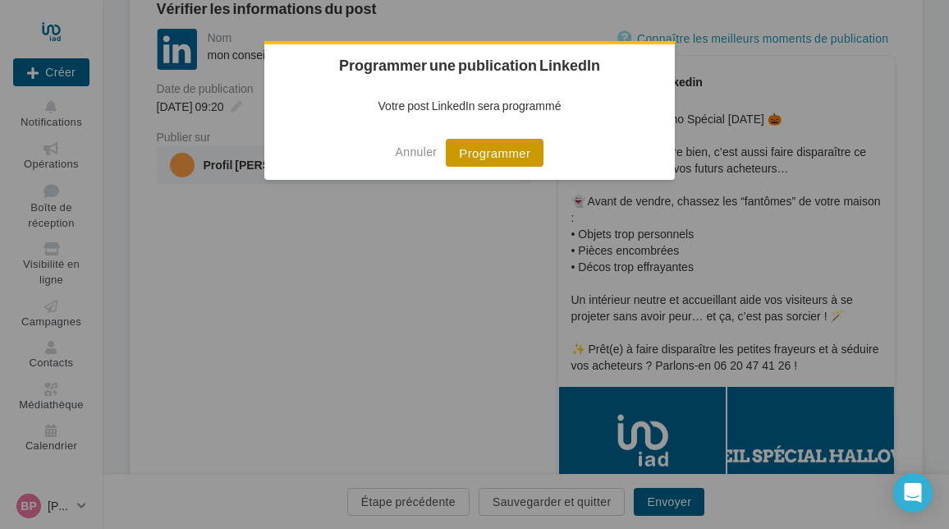
click at [510, 153] on button "Programmer" at bounding box center [495, 153] width 98 height 28
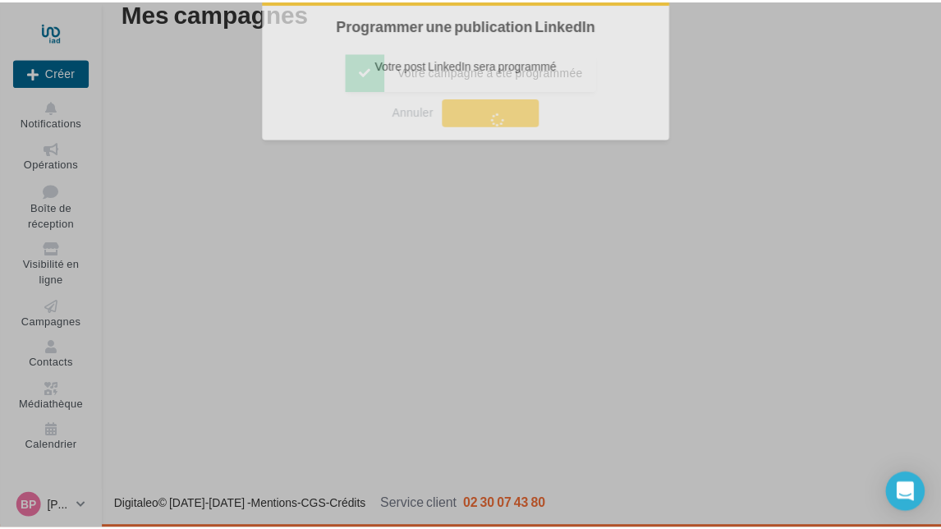
scroll to position [26, 0]
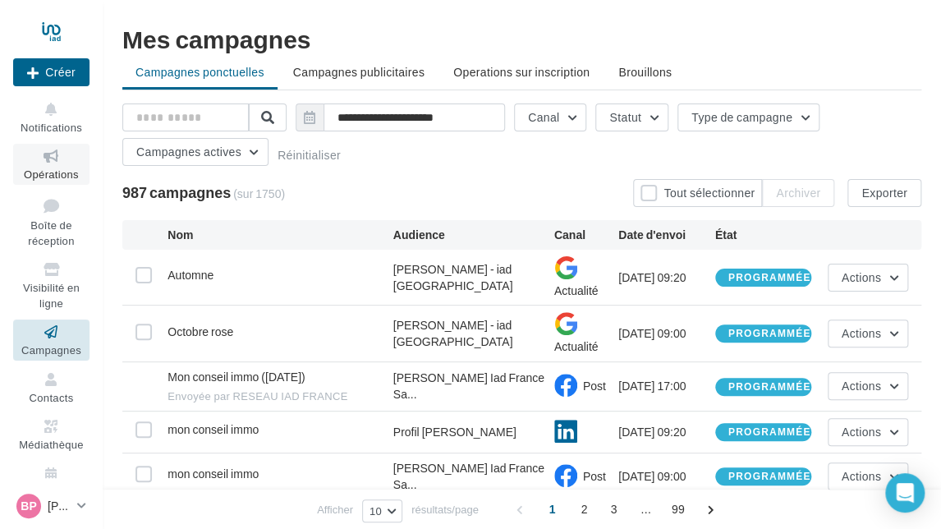
click at [57, 164] on icon at bounding box center [51, 156] width 66 height 19
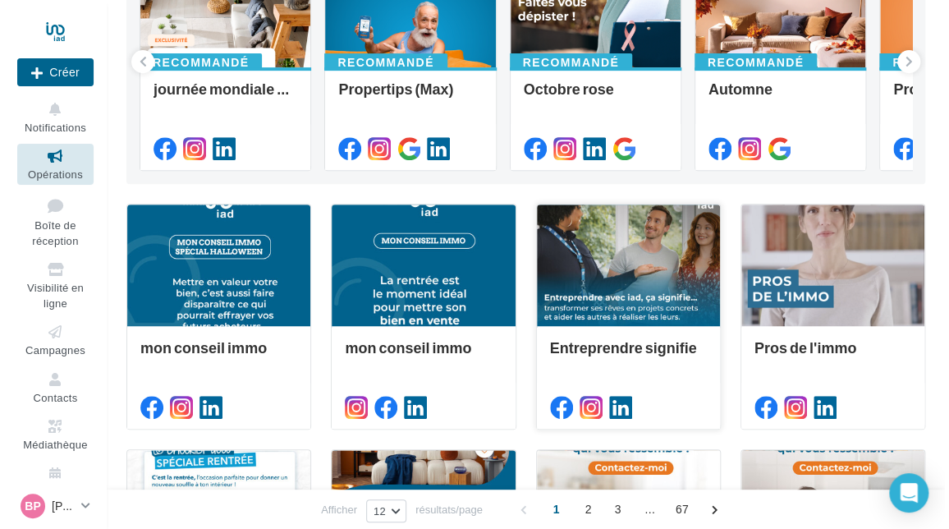
scroll to position [328, 0]
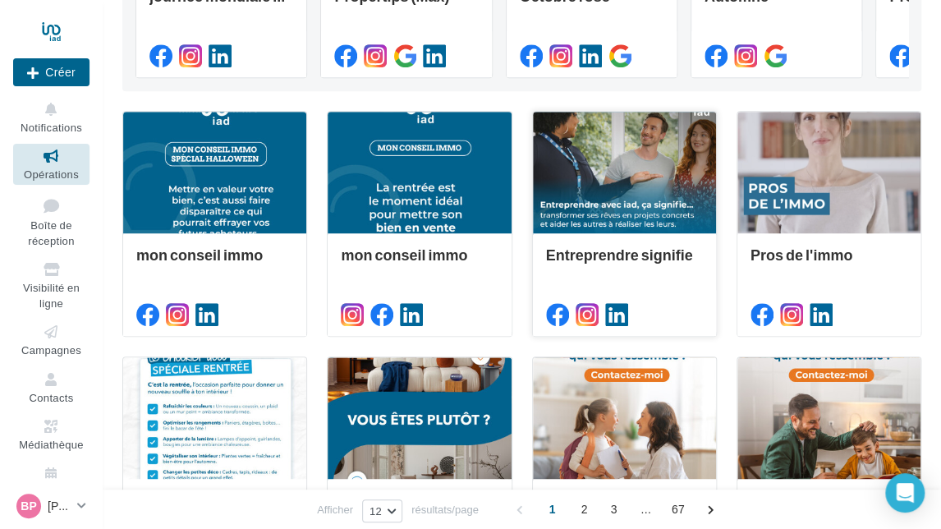
click at [591, 167] on div at bounding box center [624, 173] width 183 height 123
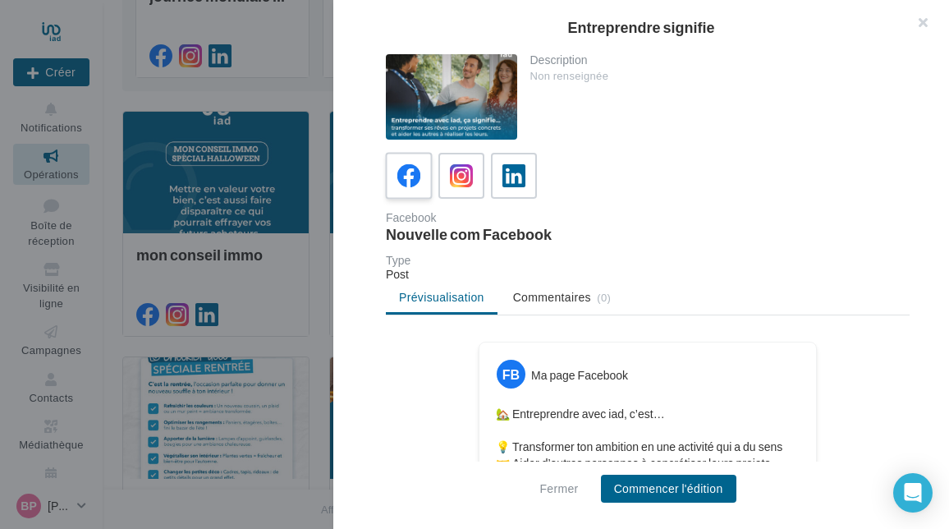
click at [394, 168] on div at bounding box center [409, 176] width 30 height 30
click at [668, 479] on button "Commencer l'édition" at bounding box center [668, 488] width 135 height 28
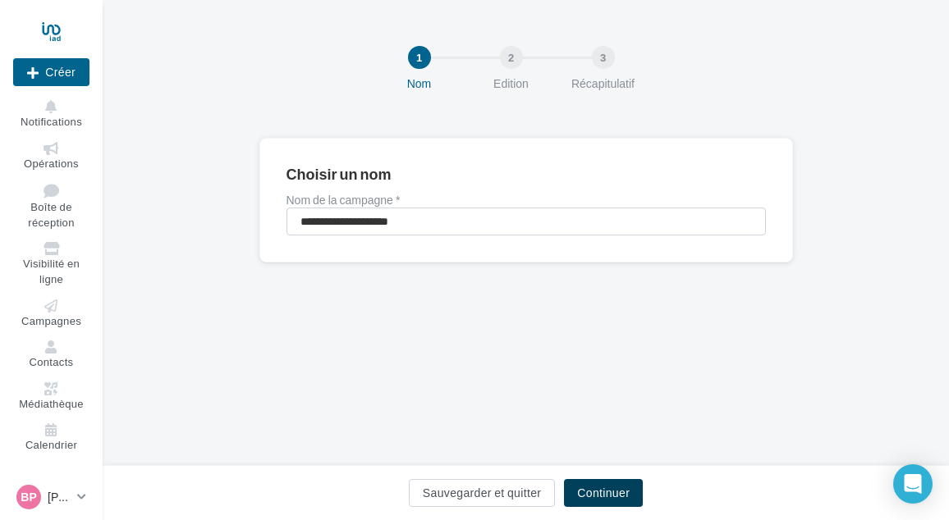
drag, startPoint x: 607, startPoint y: 486, endPoint x: 603, endPoint y: 466, distance: 20.1
click at [607, 486] on button "Continuer" at bounding box center [603, 493] width 79 height 28
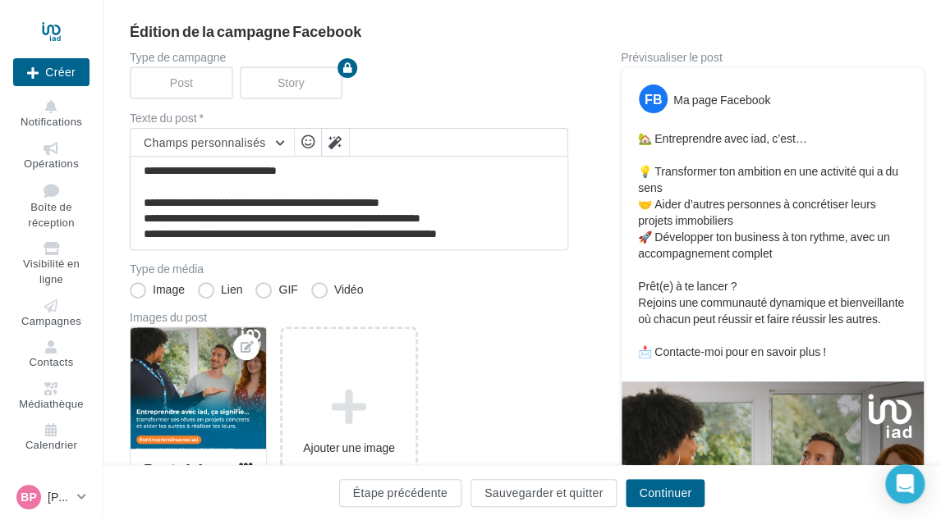
scroll to position [164, 0]
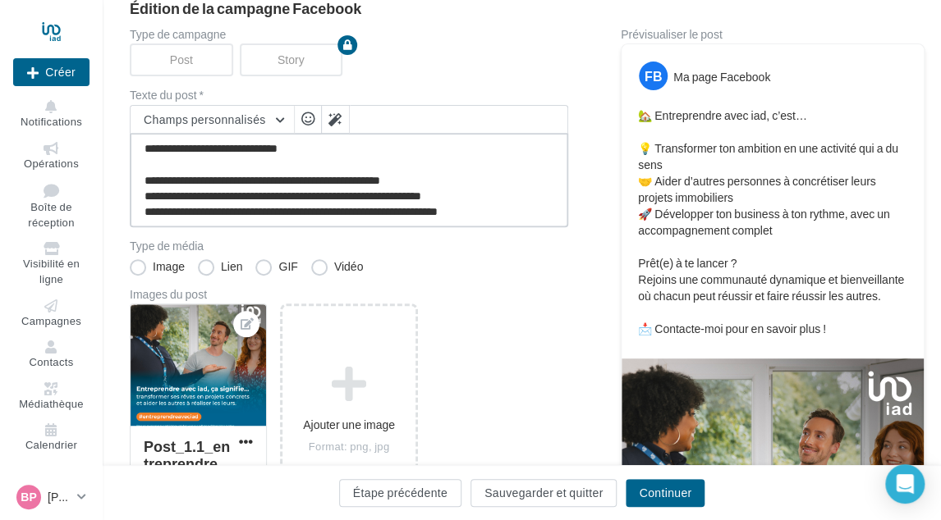
click at [537, 206] on textarea "**********" at bounding box center [349, 180] width 438 height 94
paste textarea "**********"
type textarea "**********"
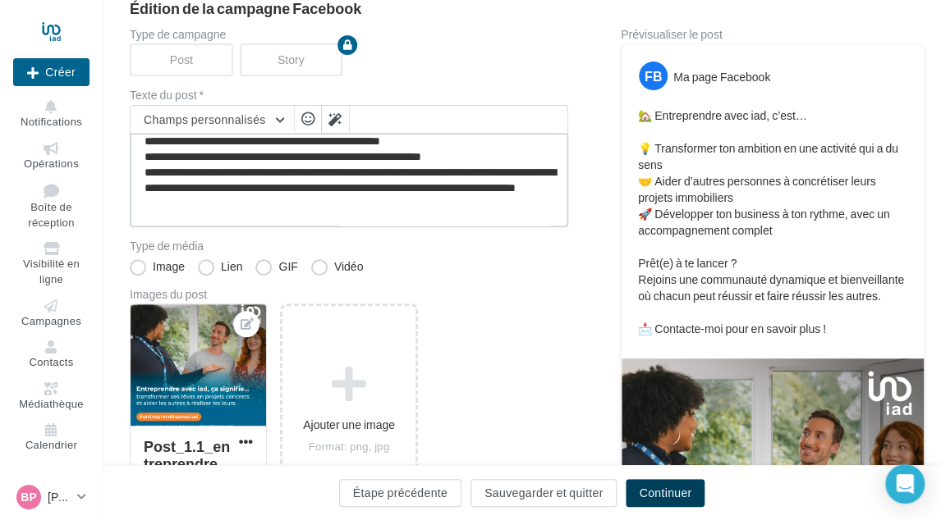
type textarea "**********"
drag, startPoint x: 682, startPoint y: 489, endPoint x: 676, endPoint y: 471, distance: 18.9
click at [682, 489] on button "Continuer" at bounding box center [664, 493] width 79 height 28
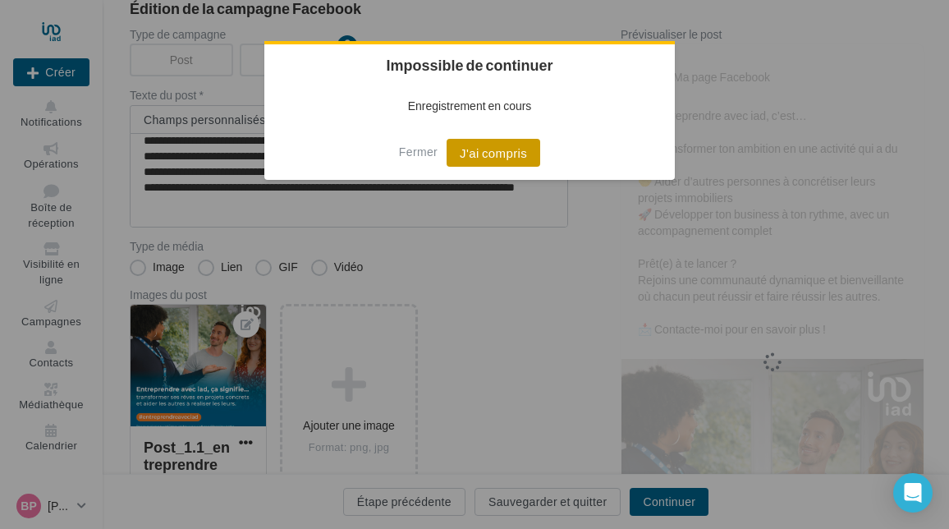
click at [475, 149] on button "J'ai compris" at bounding box center [493, 153] width 94 height 28
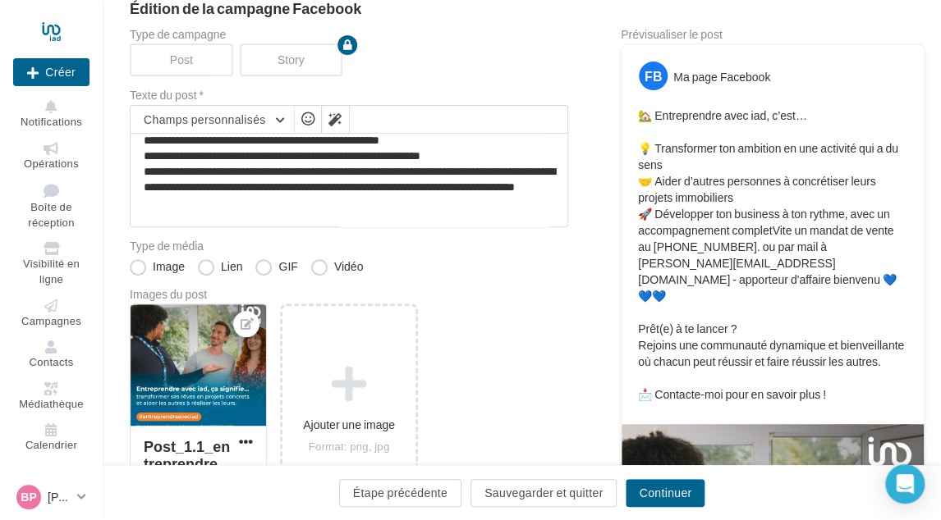
click at [666, 477] on div "Étape précédente Sauvegarder et quitter Continuer" at bounding box center [522, 492] width 838 height 55
click at [666, 484] on button "Continuer" at bounding box center [664, 493] width 79 height 28
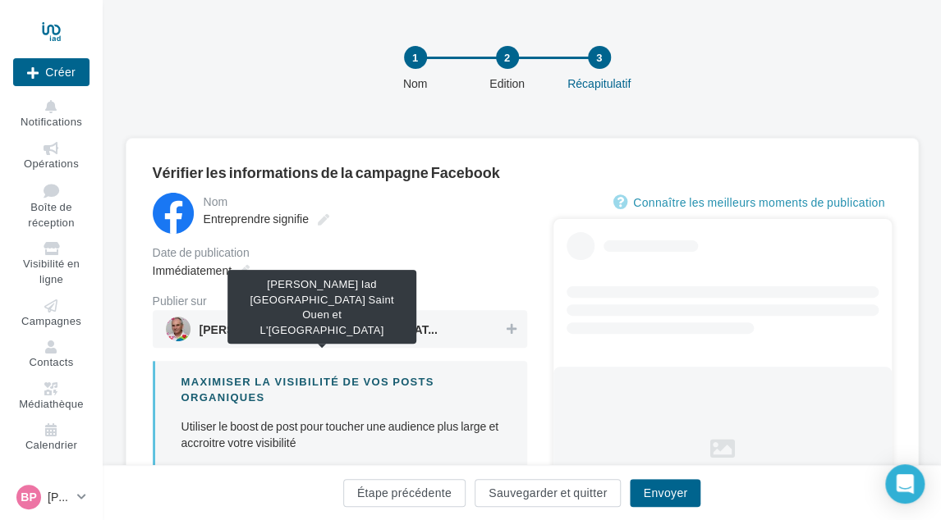
click at [414, 327] on span "Bruno PAPIN Iad France Saint Ouen et L'Ile Saint Denis" at bounding box center [322, 333] width 246 height 18
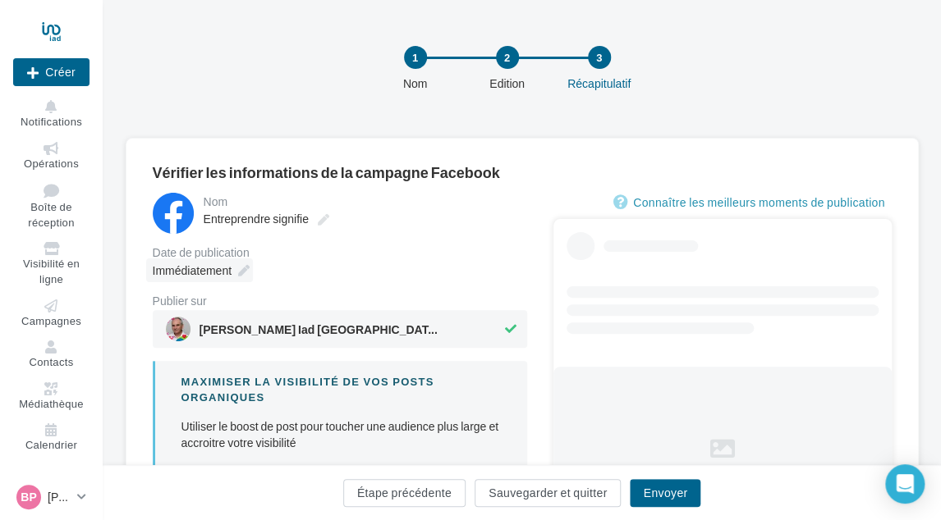
drag, startPoint x: 218, startPoint y: 270, endPoint x: 224, endPoint y: 277, distance: 8.7
click at [218, 270] on span "Immédiatement" at bounding box center [192, 270] width 79 height 14
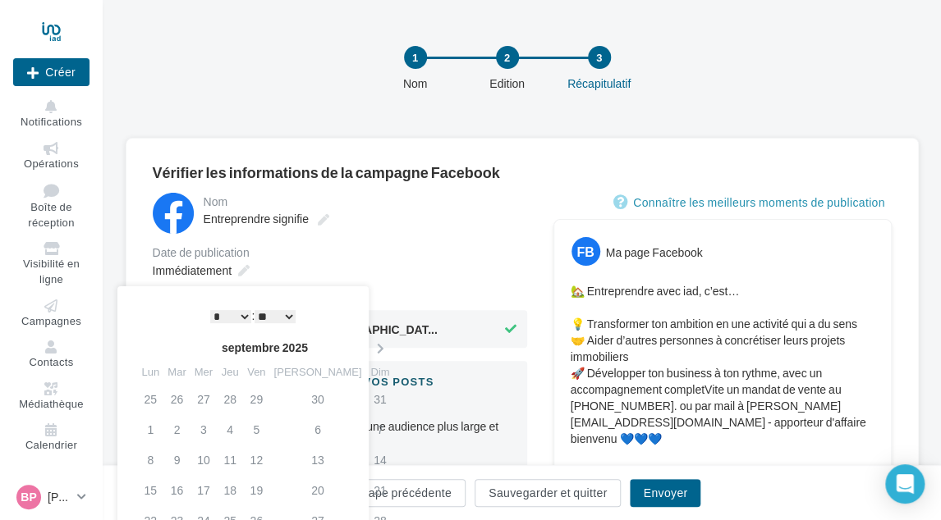
click at [335, 335] on div "septembre 2025 Lun Mar Mer Jeu Ven Sam Dim 25 26 27 28 29 30 31 1 2 3 4 5 6 7 8…" at bounding box center [245, 450] width 222 height 237
click at [369, 346] on icon at bounding box center [379, 348] width 21 height 11
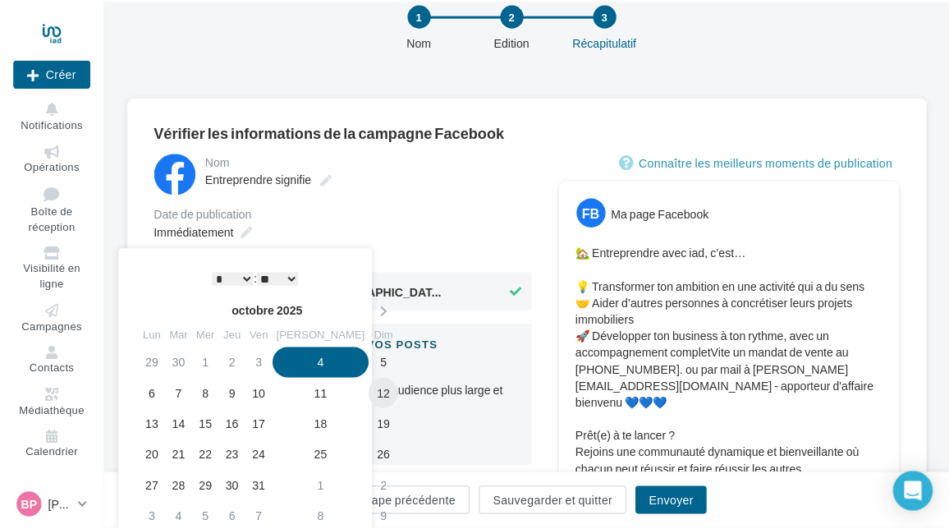
scroll to position [82, 0]
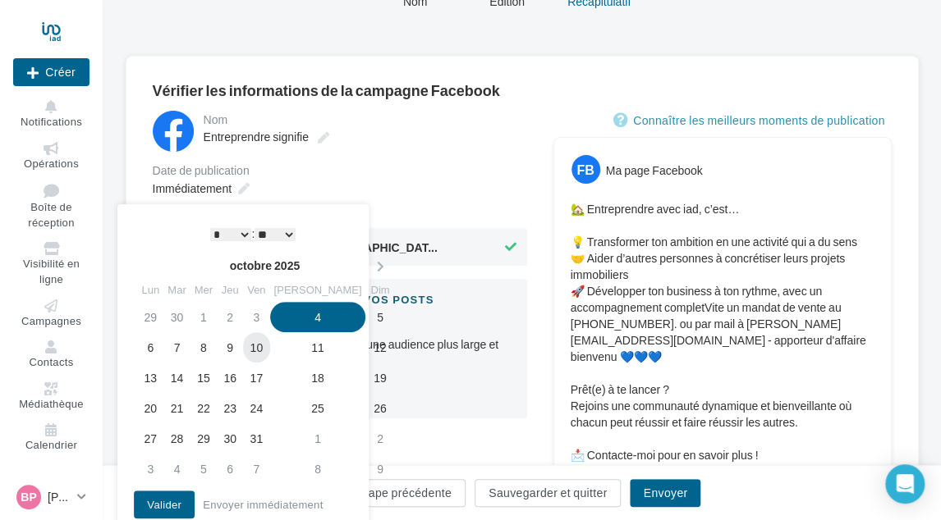
click at [269, 350] on td "10" at bounding box center [256, 347] width 26 height 30
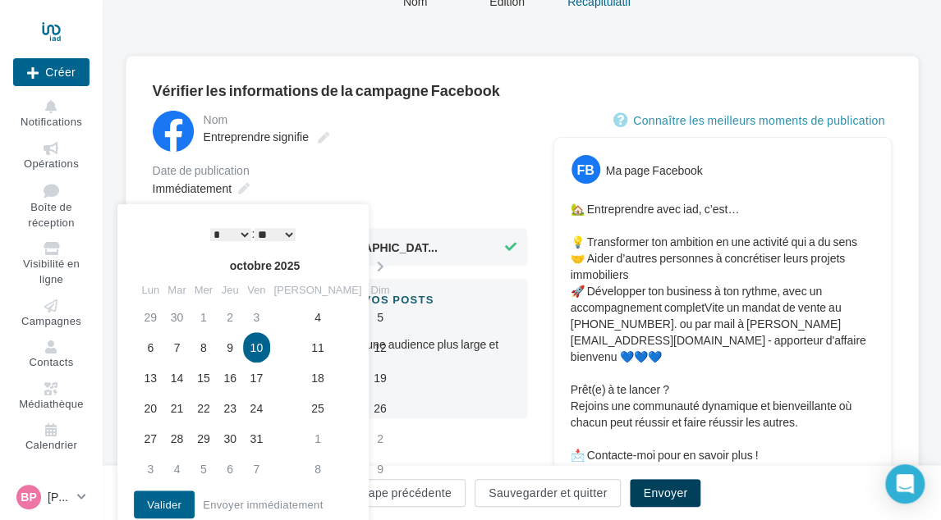
click at [674, 487] on button "Envoyer" at bounding box center [665, 493] width 71 height 28
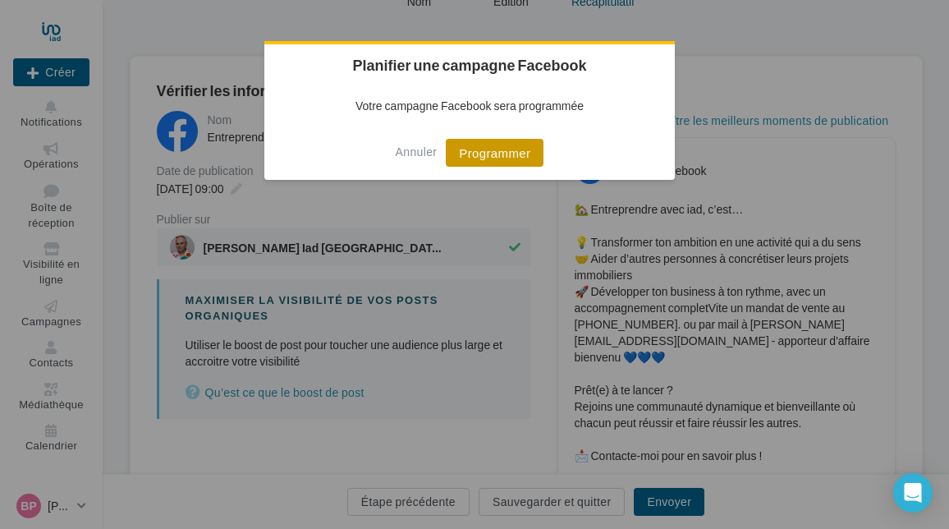
click at [506, 149] on button "Programmer" at bounding box center [495, 153] width 98 height 28
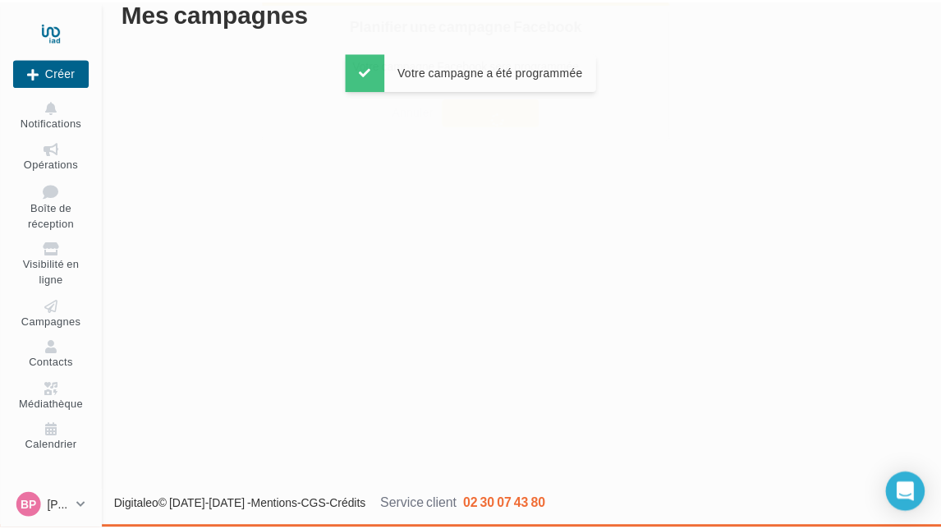
scroll to position [26, 0]
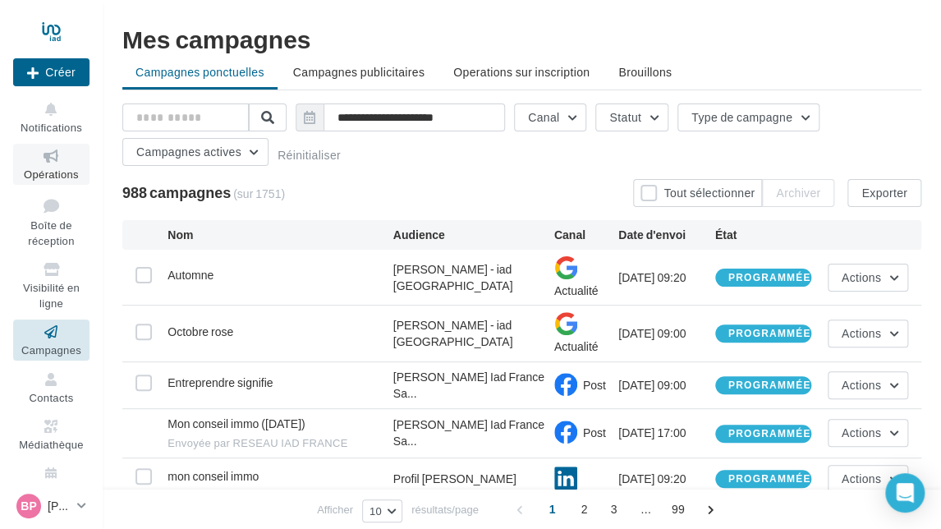
drag, startPoint x: 26, startPoint y: 159, endPoint x: 53, endPoint y: 163, distance: 26.6
click at [26, 159] on icon at bounding box center [51, 156] width 66 height 19
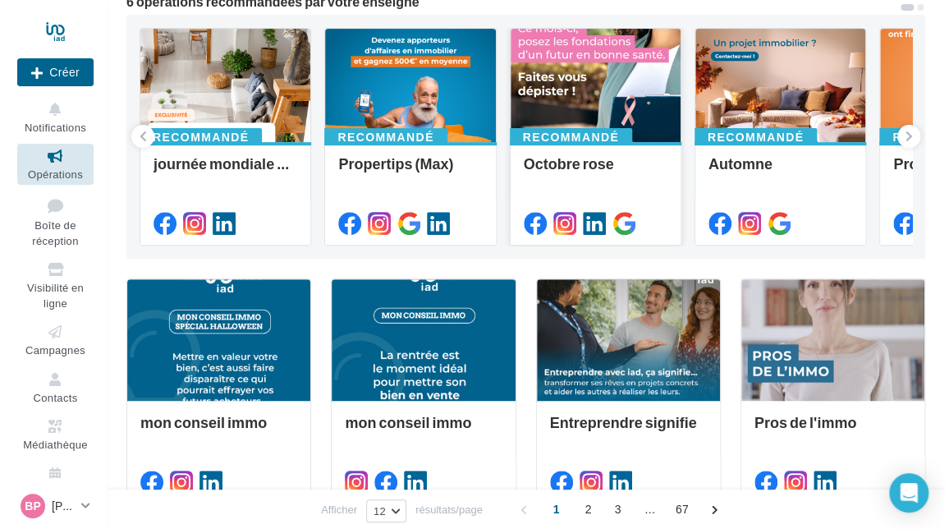
scroll to position [164, 0]
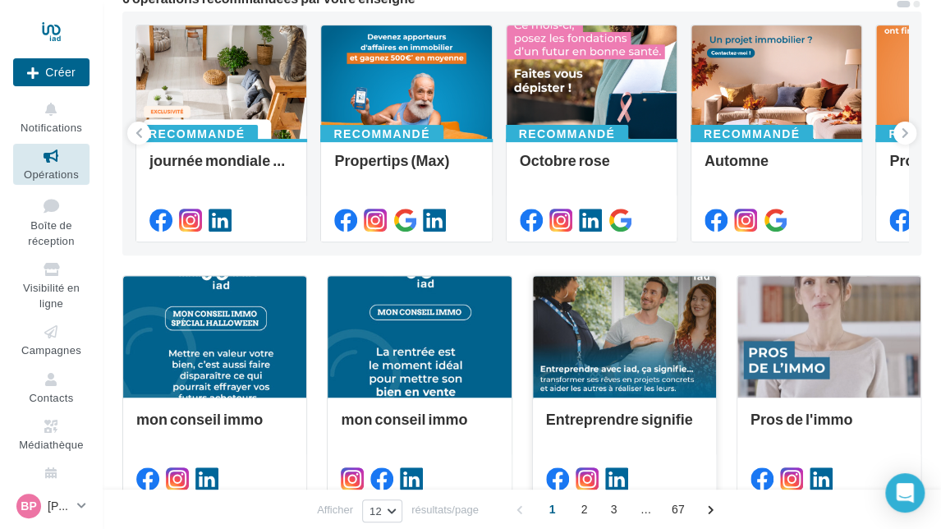
click at [652, 346] on div at bounding box center [624, 337] width 183 height 123
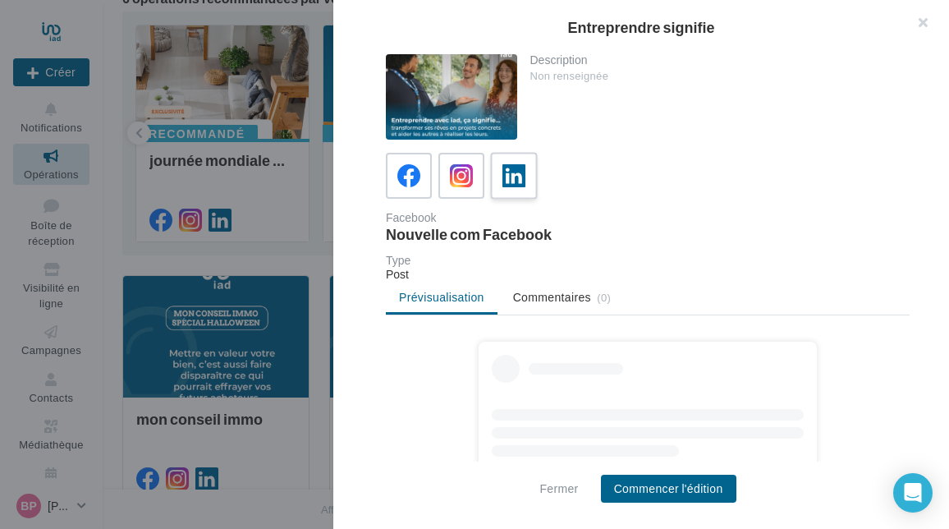
click at [512, 173] on icon at bounding box center [514, 176] width 24 height 24
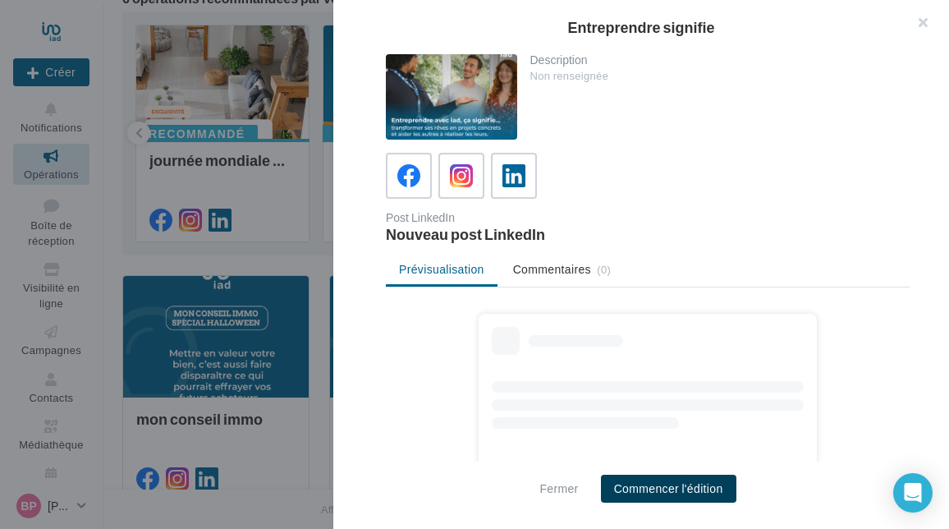
click at [657, 489] on button "Commencer l'édition" at bounding box center [668, 488] width 135 height 28
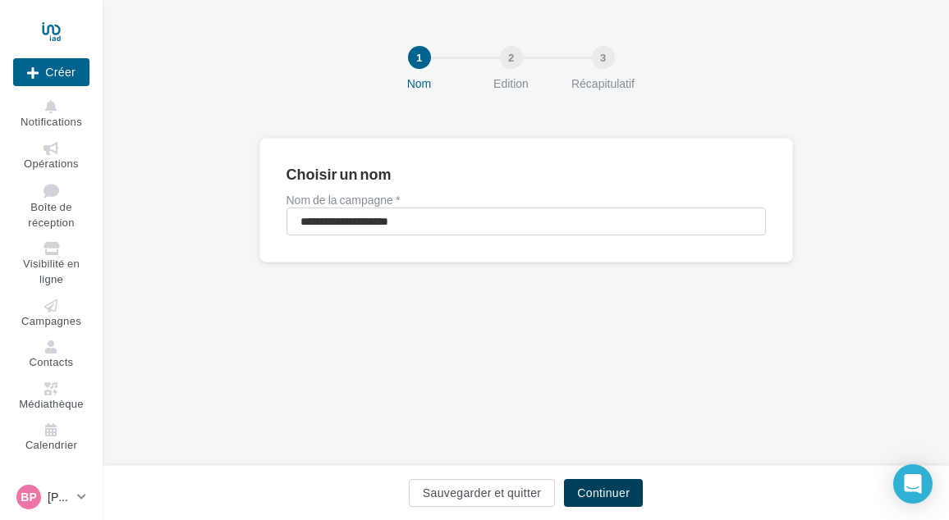
drag, startPoint x: 601, startPoint y: 493, endPoint x: 594, endPoint y: 475, distance: 19.2
click at [601, 493] on button "Continuer" at bounding box center [603, 493] width 79 height 28
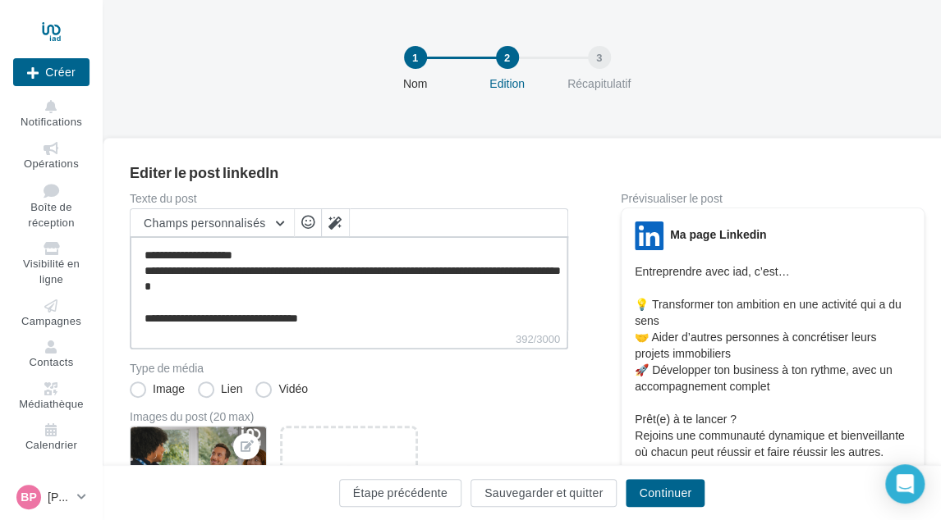
scroll to position [93, 0]
click at [371, 318] on textarea "**********" at bounding box center [349, 283] width 438 height 94
paste textarea "**********"
type textarea "**********"
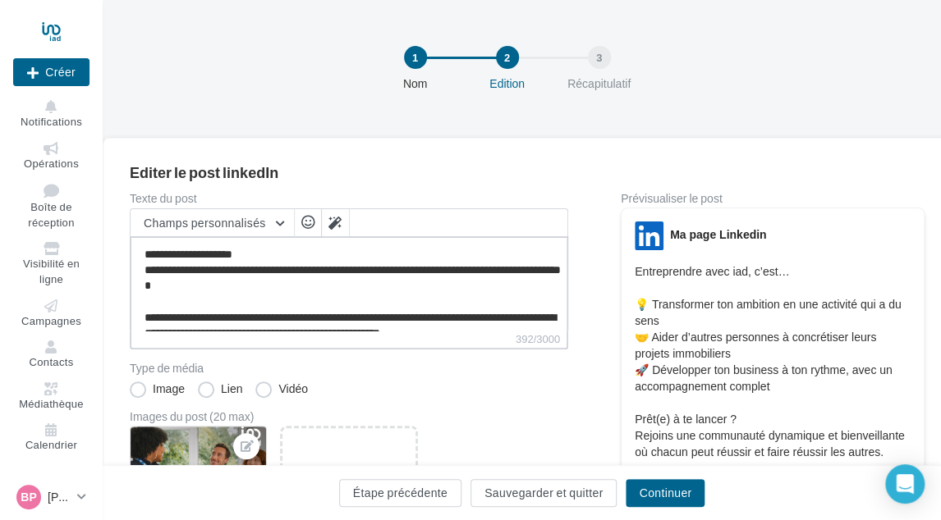
scroll to position [134, 0]
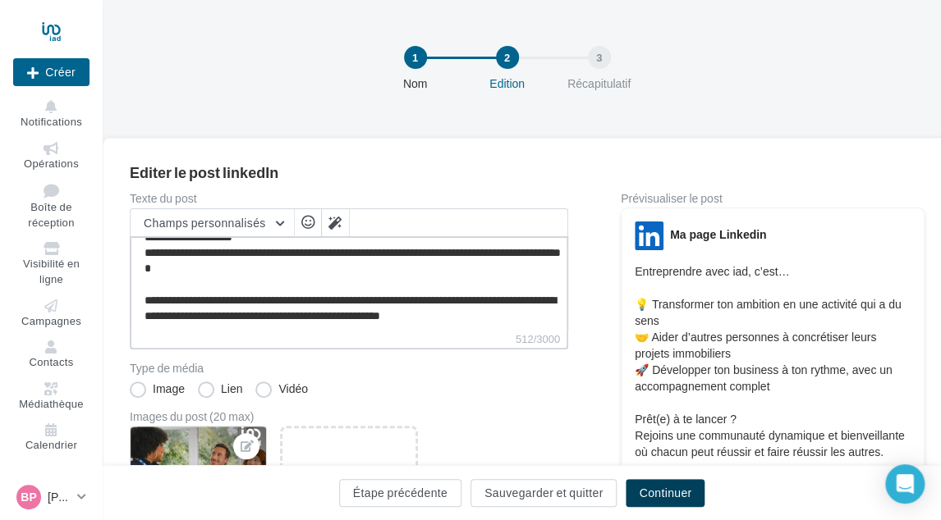
type textarea "**********"
drag, startPoint x: 660, startPoint y: 490, endPoint x: 653, endPoint y: 484, distance: 8.7
click at [657, 490] on button "Continuer" at bounding box center [664, 493] width 79 height 28
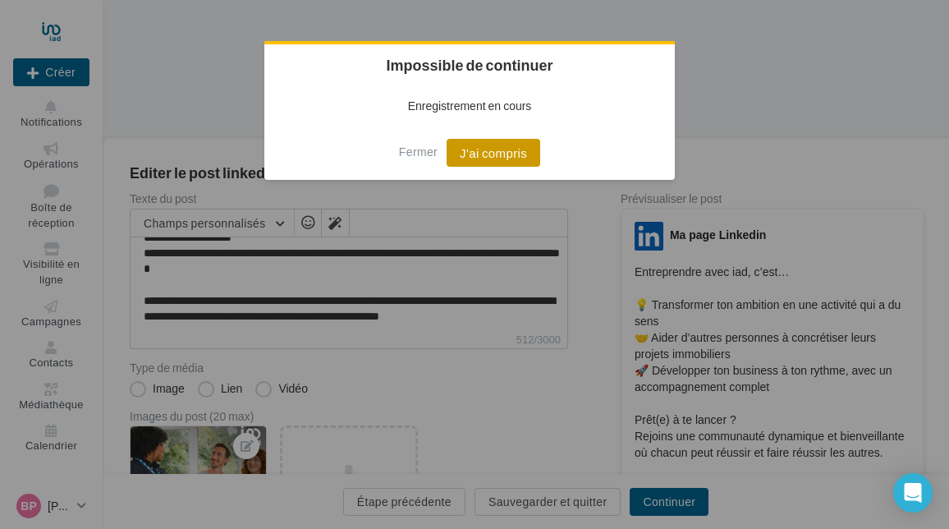
click at [478, 153] on button "J'ai compris" at bounding box center [493, 153] width 94 height 28
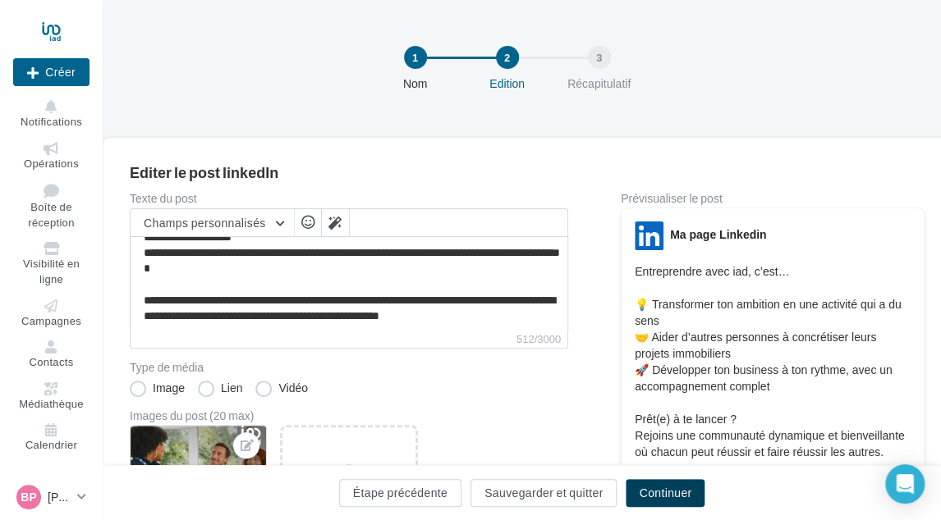
click at [663, 489] on button "Continuer" at bounding box center [664, 493] width 79 height 28
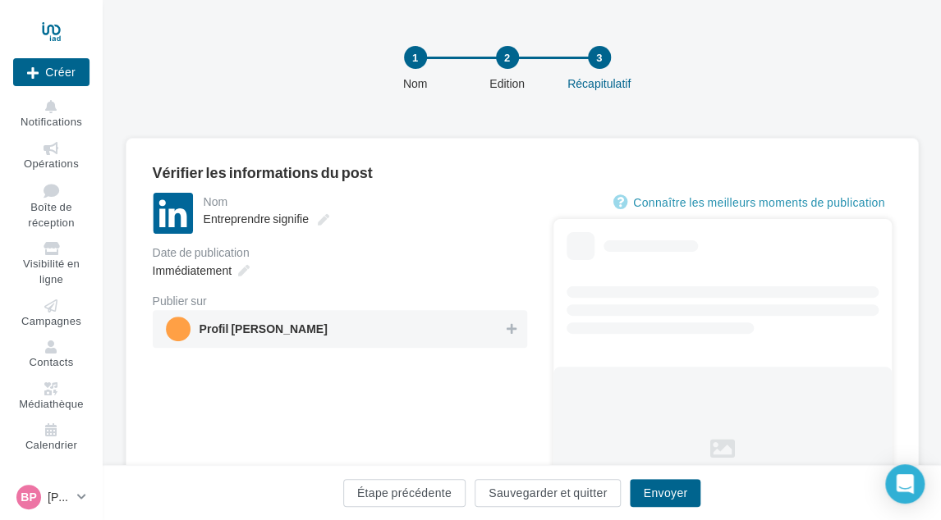
click at [437, 323] on span "Profil [PERSON_NAME]" at bounding box center [335, 329] width 338 height 25
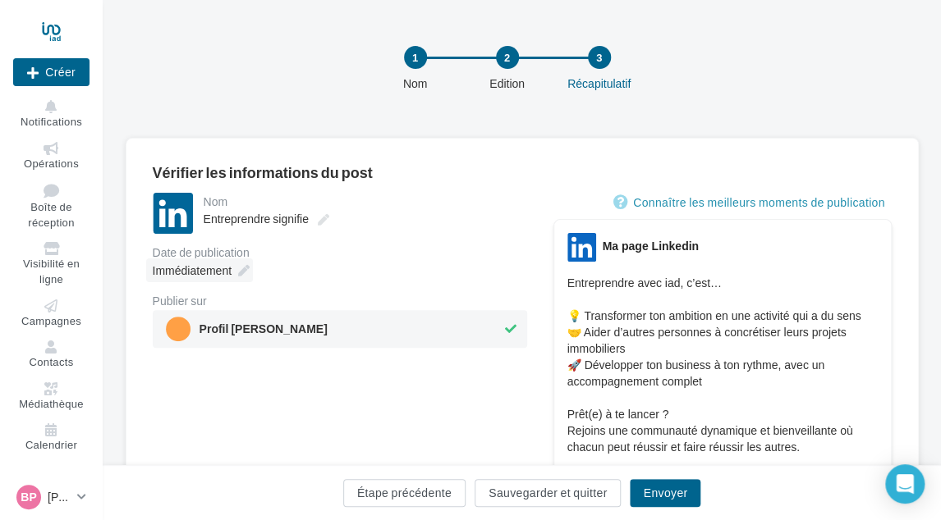
click at [238, 276] on icon at bounding box center [243, 270] width 11 height 11
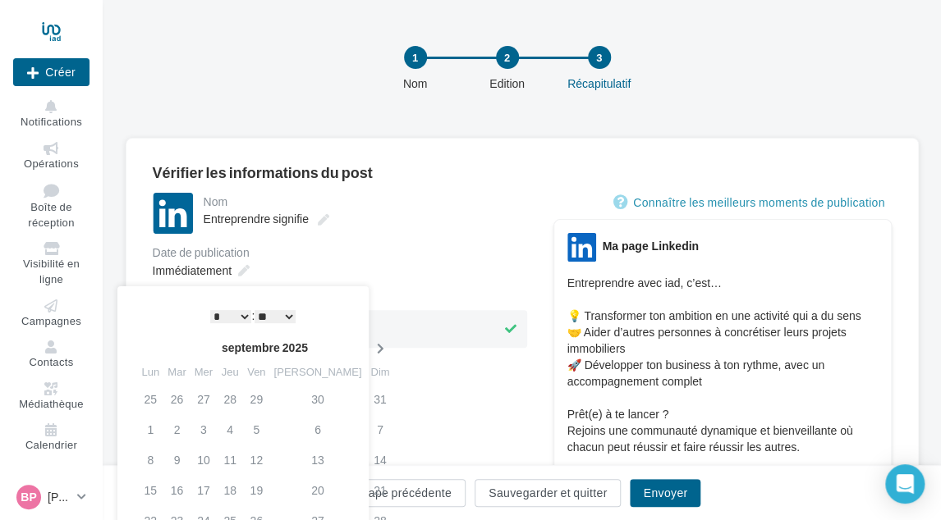
click at [369, 346] on icon at bounding box center [379, 348] width 21 height 11
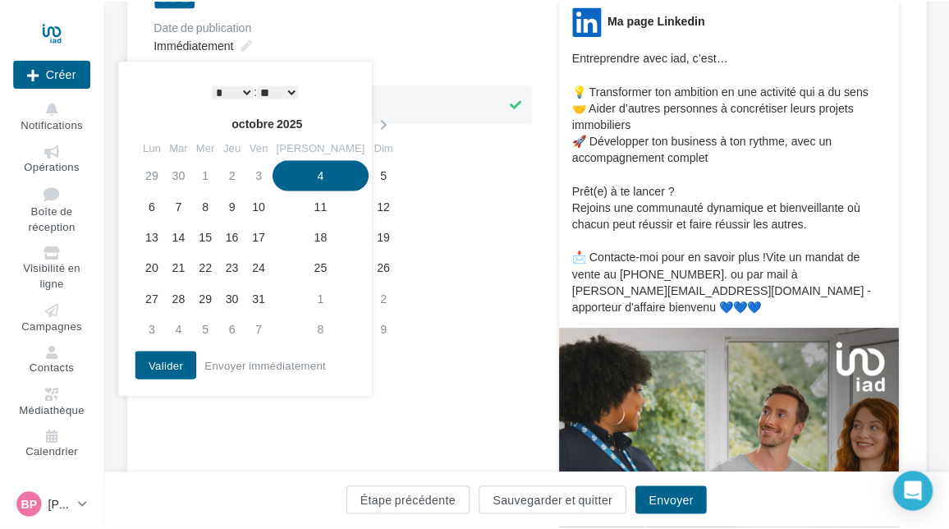
scroll to position [246, 0]
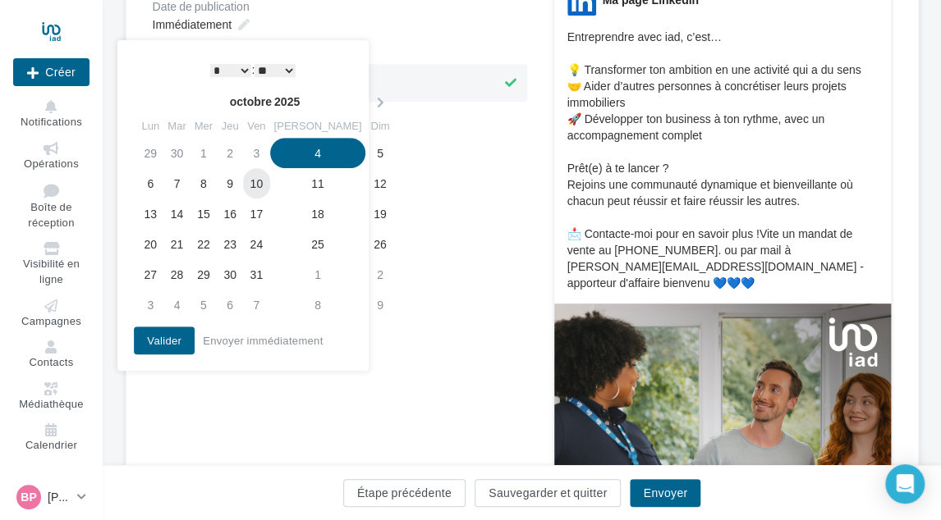
click at [269, 184] on td "10" at bounding box center [256, 183] width 26 height 30
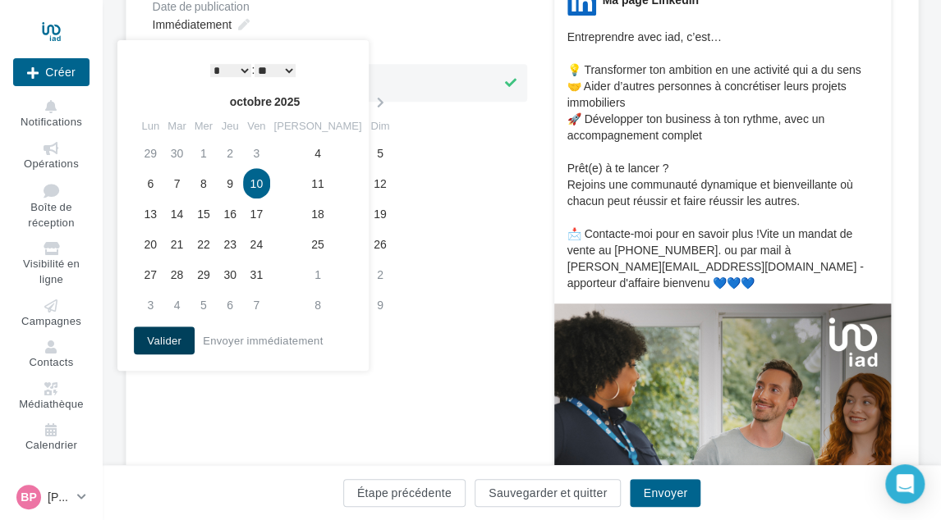
drag, startPoint x: 148, startPoint y: 331, endPoint x: 240, endPoint y: 333, distance: 92.8
click at [148, 332] on button "Valider" at bounding box center [164, 341] width 61 height 28
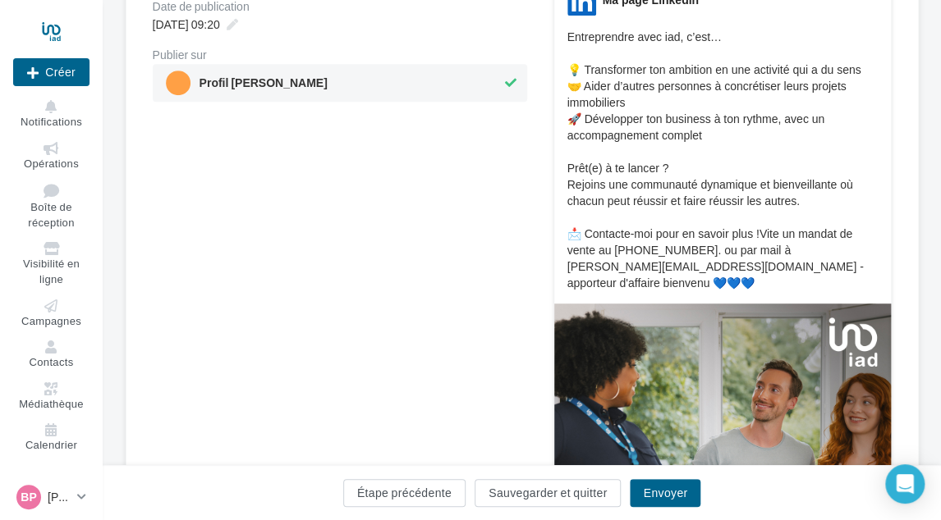
drag, startPoint x: 637, startPoint y: 467, endPoint x: 640, endPoint y: 476, distance: 9.6
click at [637, 469] on div "Étape précédente Sauvegarder et quitter Envoyer" at bounding box center [522, 492] width 838 height 55
click at [656, 493] on button "Envoyer" at bounding box center [665, 493] width 71 height 28
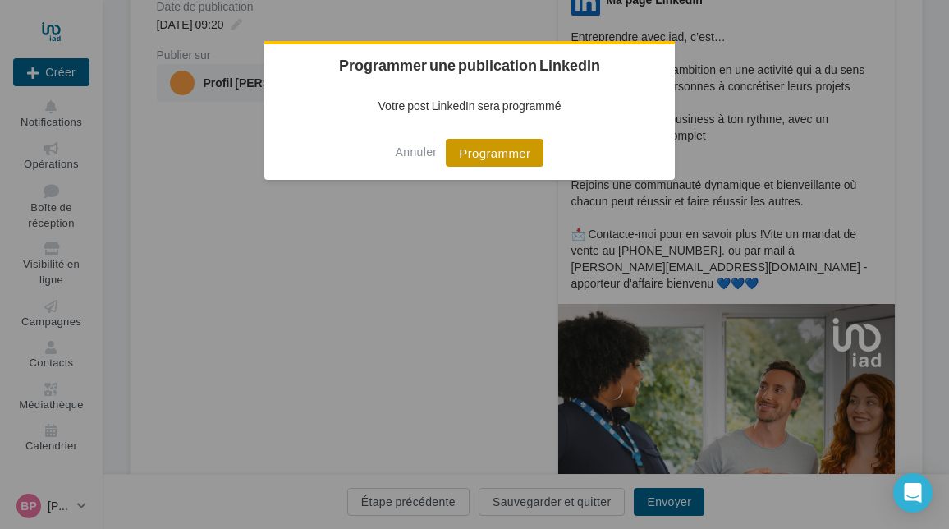
click at [508, 149] on button "Programmer" at bounding box center [495, 153] width 98 height 28
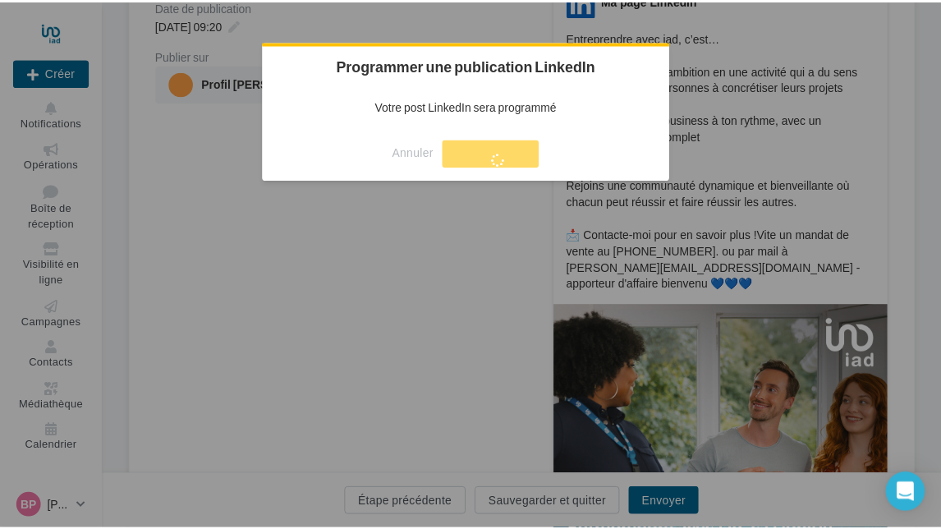
scroll to position [26, 0]
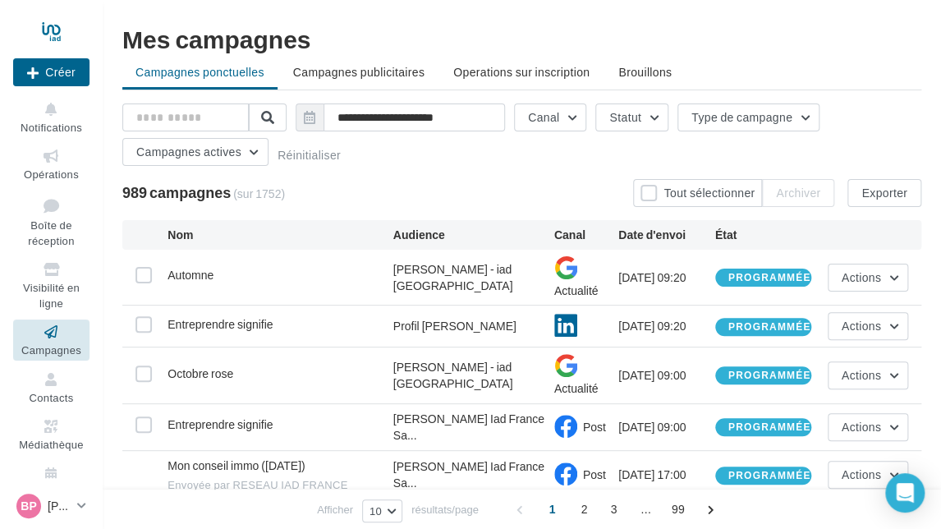
drag, startPoint x: 41, startPoint y: 160, endPoint x: 148, endPoint y: 172, distance: 107.4
click at [41, 159] on icon at bounding box center [51, 156] width 66 height 19
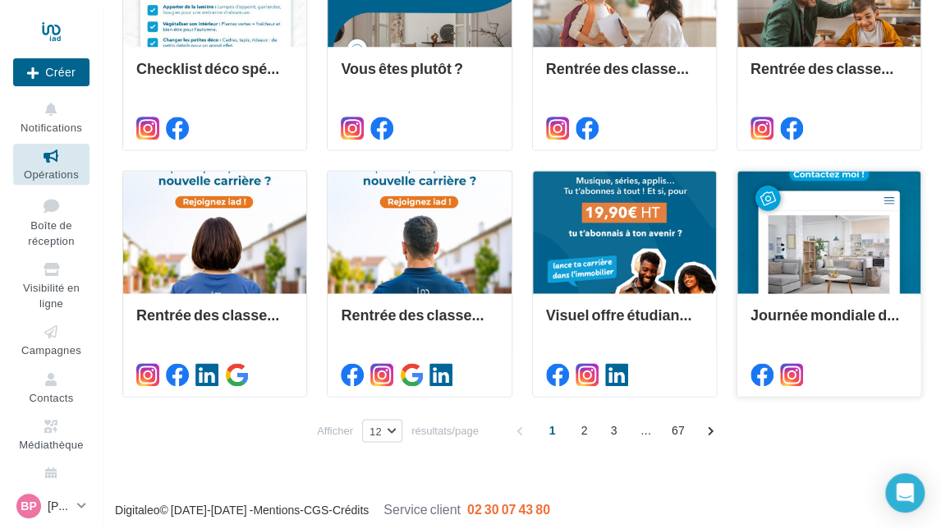
scroll to position [763, 0]
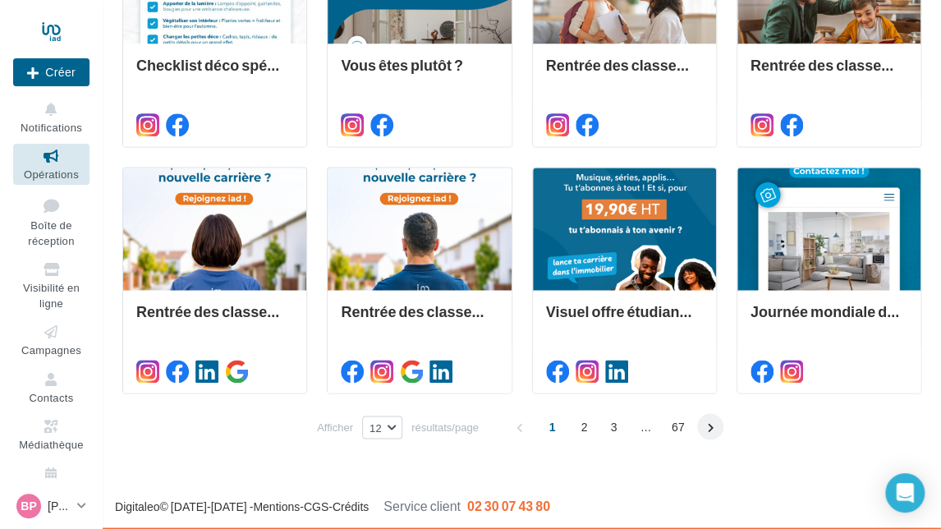
click at [714, 428] on span at bounding box center [710, 426] width 26 height 26
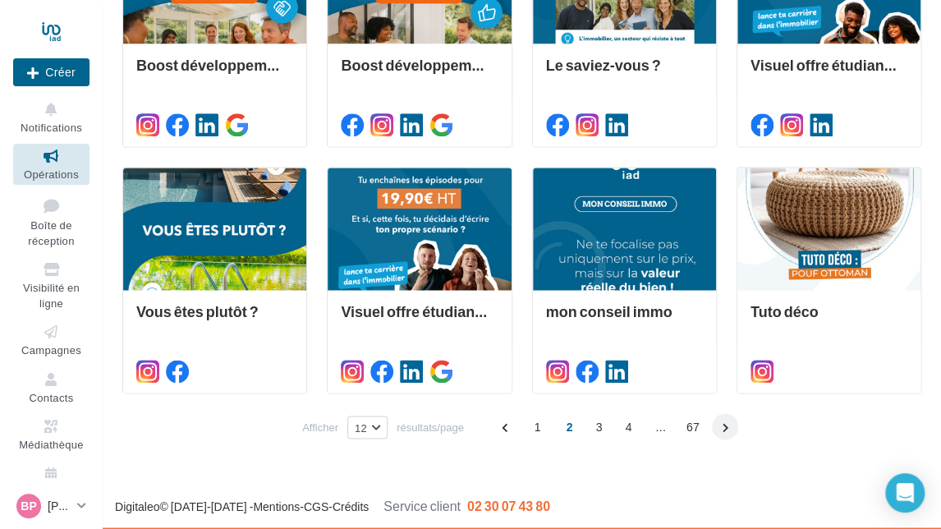
click at [726, 421] on span at bounding box center [725, 426] width 26 height 26
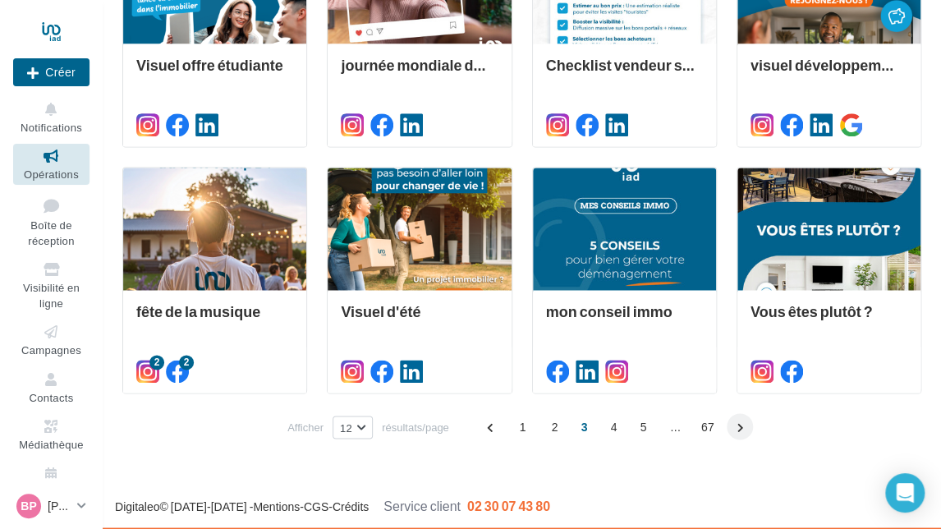
click at [742, 428] on span at bounding box center [739, 426] width 26 height 26
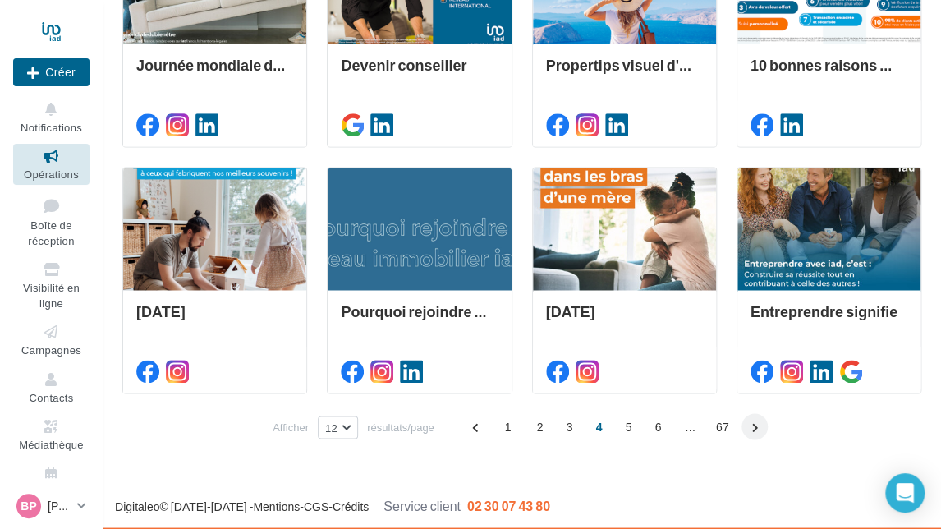
click at [752, 422] on span at bounding box center [754, 426] width 26 height 26
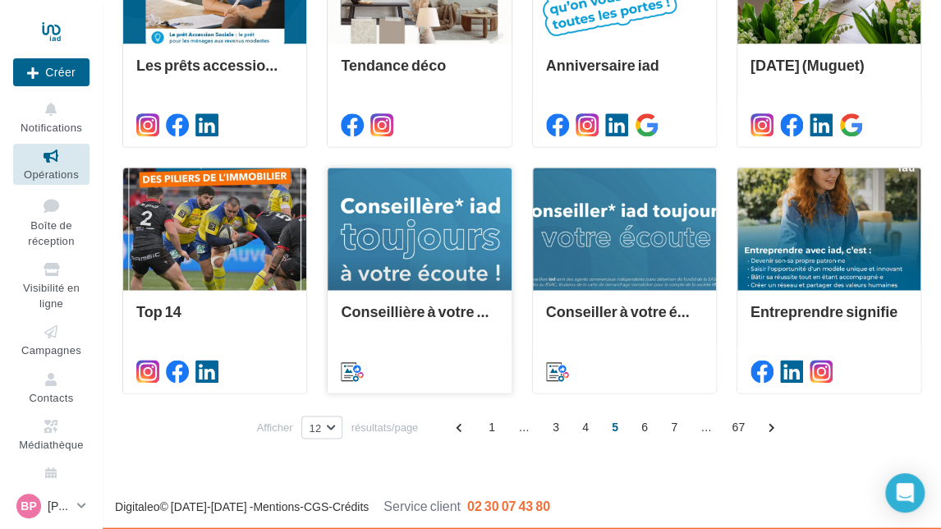
click at [423, 192] on div at bounding box center [418, 228] width 183 height 123
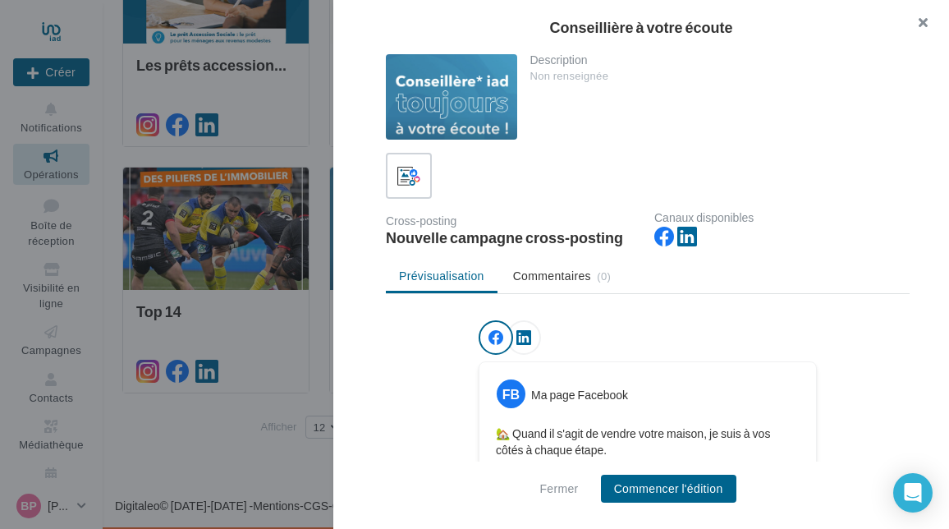
click at [927, 19] on button "button" at bounding box center [916, 24] width 66 height 49
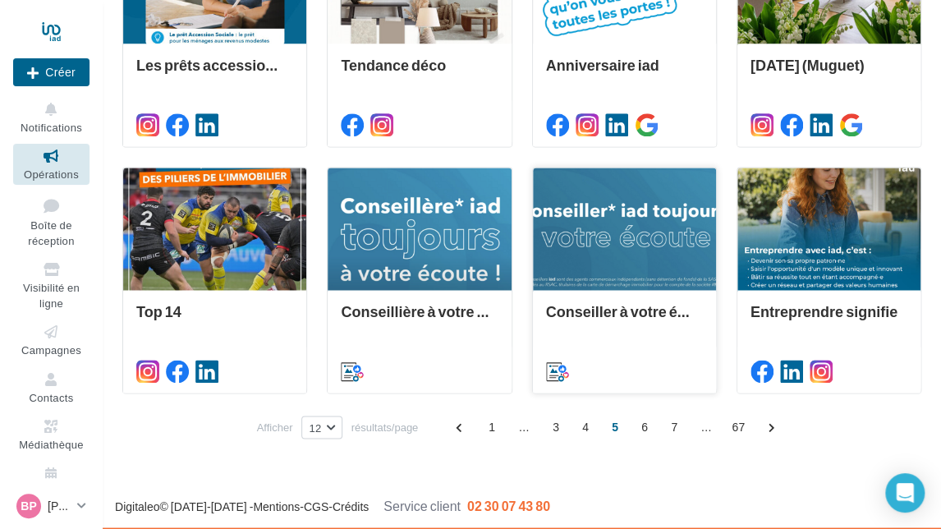
click at [649, 227] on div at bounding box center [624, 228] width 183 height 123
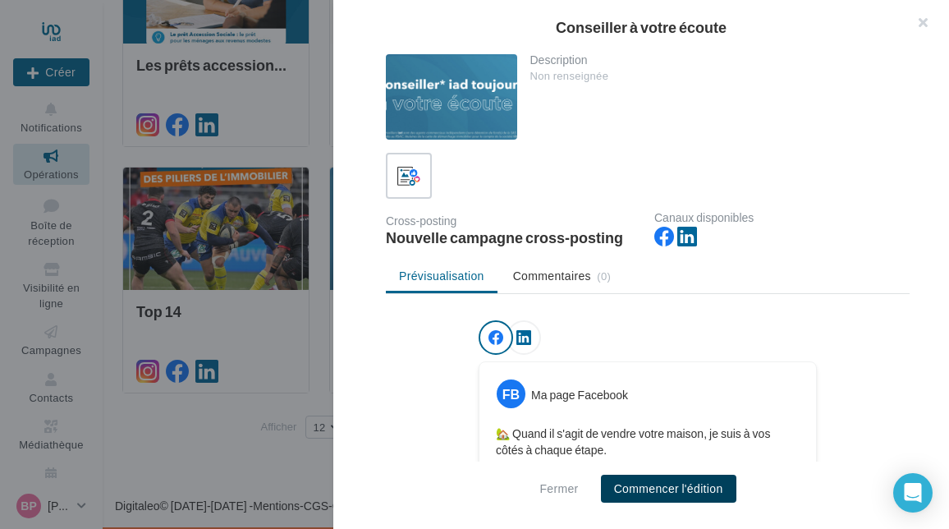
click at [661, 486] on button "Commencer l'édition" at bounding box center [668, 488] width 135 height 28
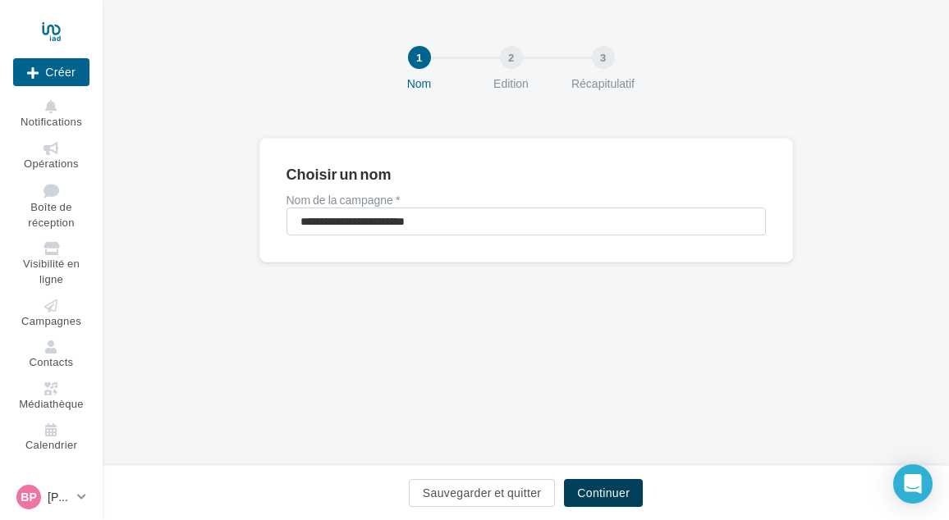
click at [611, 503] on button "Continuer" at bounding box center [603, 493] width 79 height 28
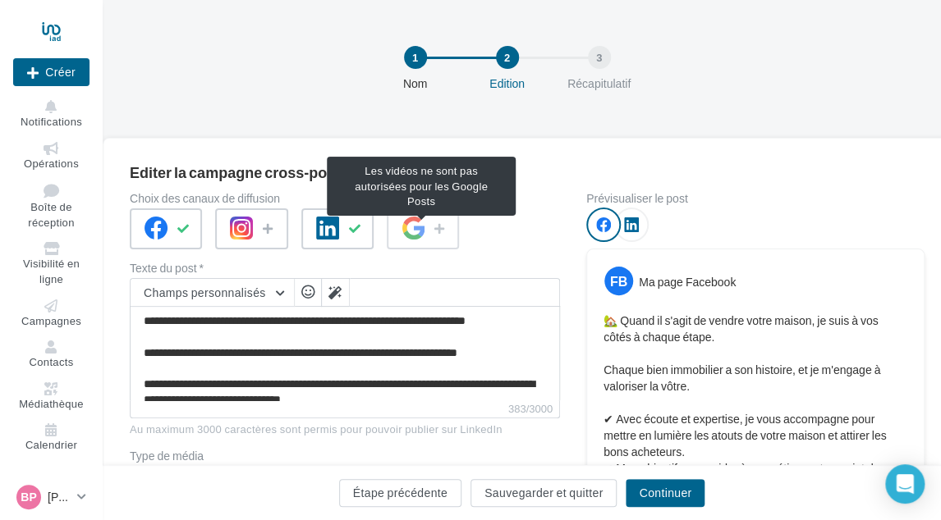
click at [414, 238] on span at bounding box center [423, 228] width 72 height 41
click at [433, 227] on span at bounding box center [423, 228] width 72 height 41
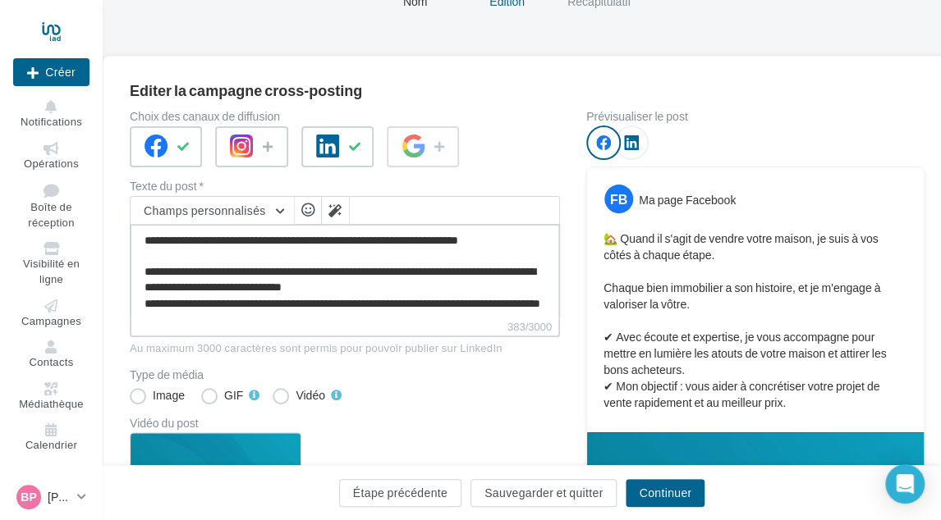
scroll to position [46, 0]
click at [249, 304] on textarea "**********" at bounding box center [345, 271] width 430 height 94
paste textarea "**********"
type textarea "**********"
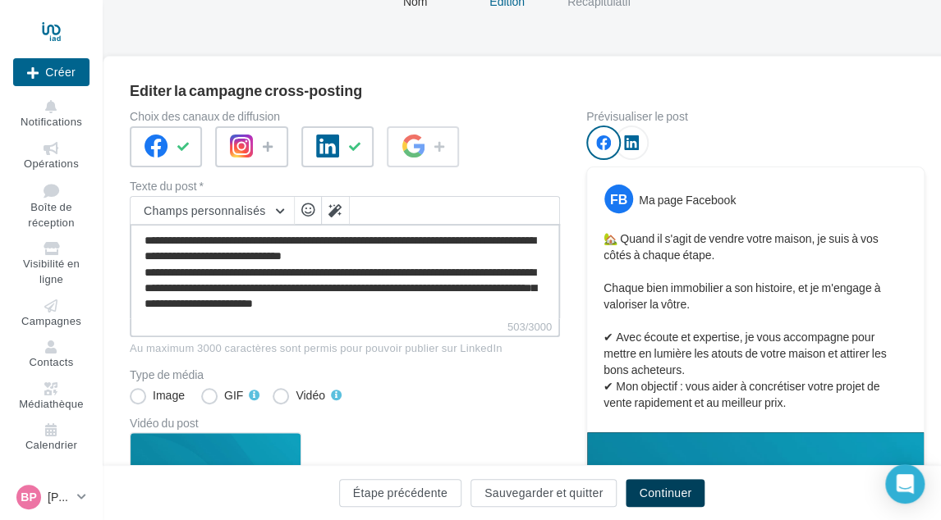
type textarea "**********"
click at [638, 487] on button "Continuer" at bounding box center [664, 493] width 79 height 28
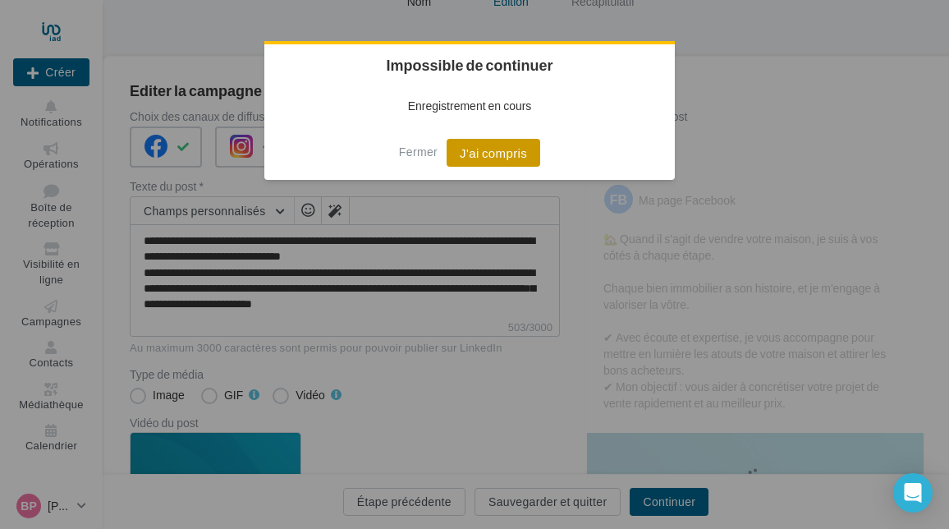
click at [506, 156] on button "J'ai compris" at bounding box center [493, 153] width 94 height 28
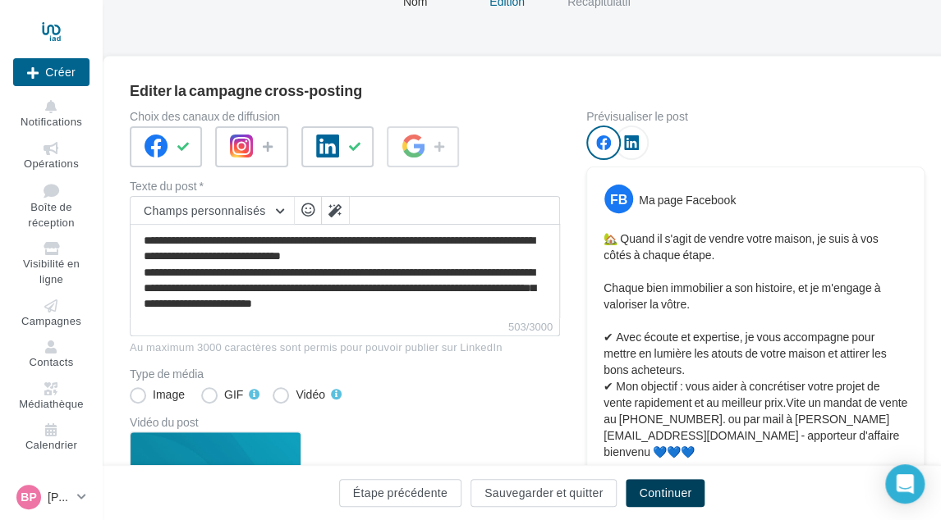
click at [660, 486] on button "Continuer" at bounding box center [664, 493] width 79 height 28
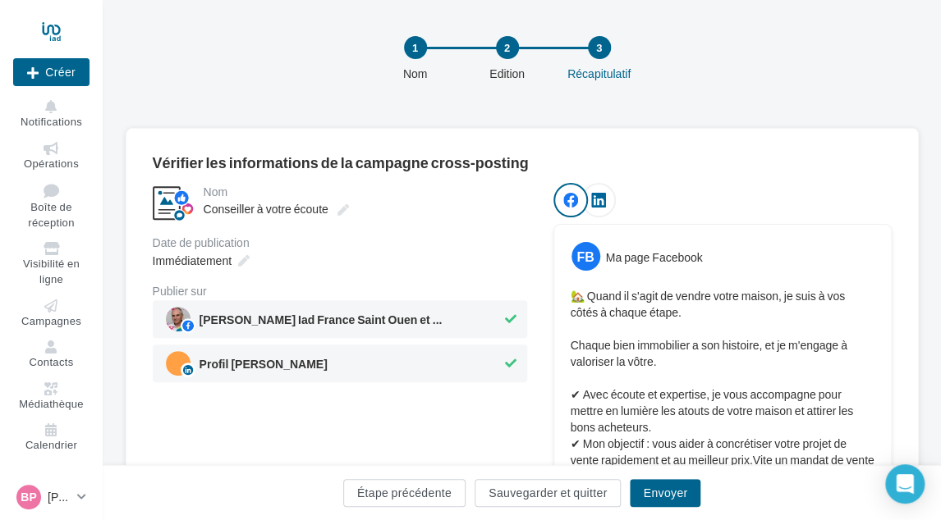
scroll to position [82, 0]
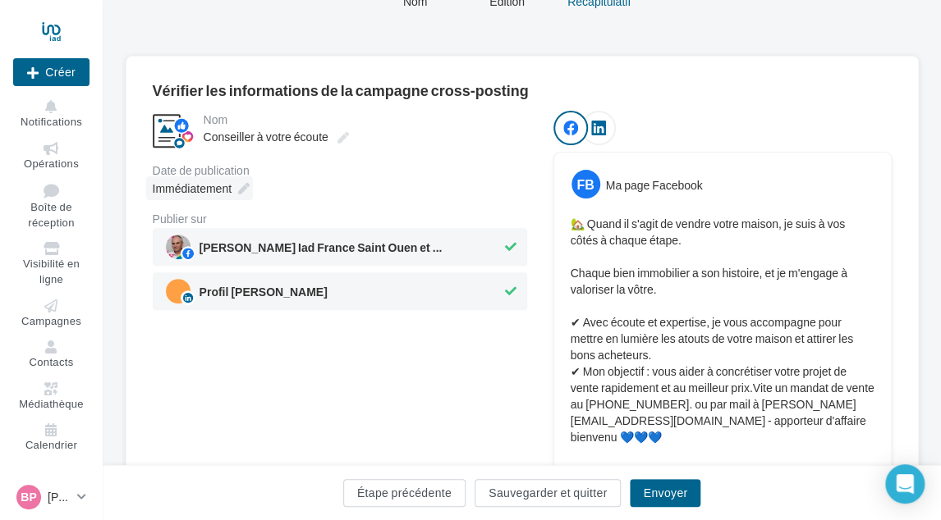
click at [238, 188] on icon at bounding box center [243, 188] width 11 height 11
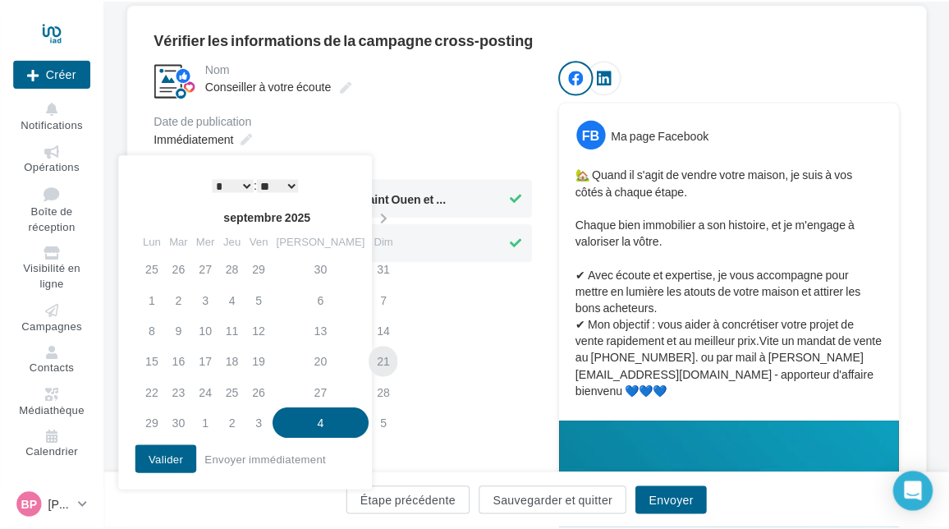
scroll to position [164, 0]
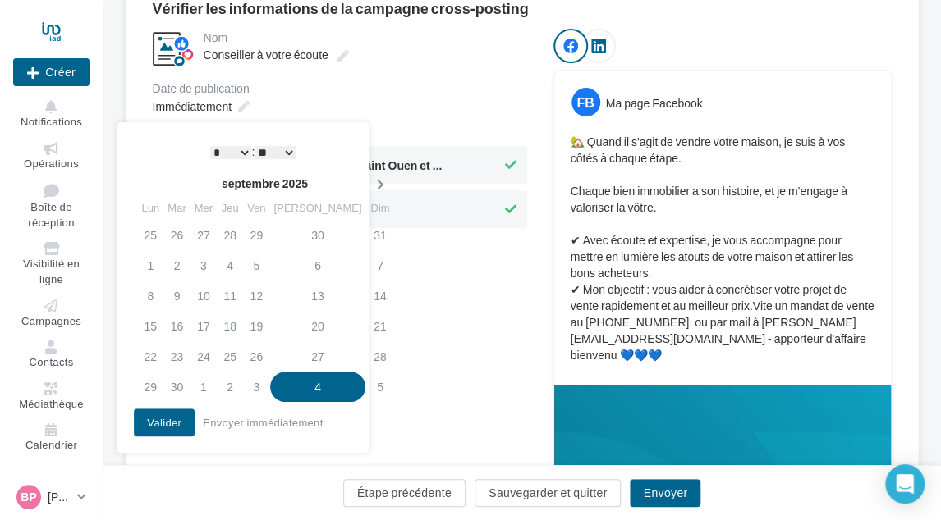
click at [369, 183] on icon at bounding box center [379, 184] width 21 height 11
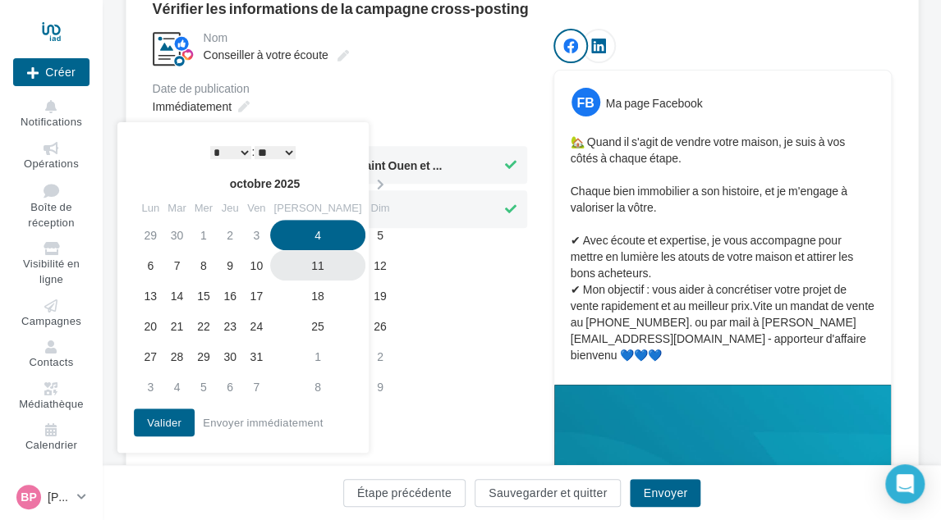
click at [304, 270] on td "11" at bounding box center [318, 265] width 96 height 30
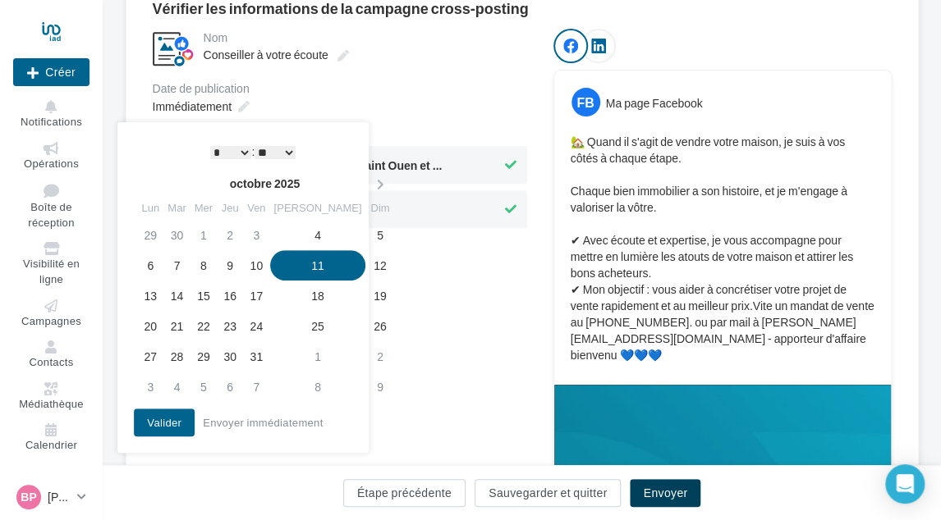
click at [676, 490] on button "Envoyer" at bounding box center [665, 493] width 71 height 28
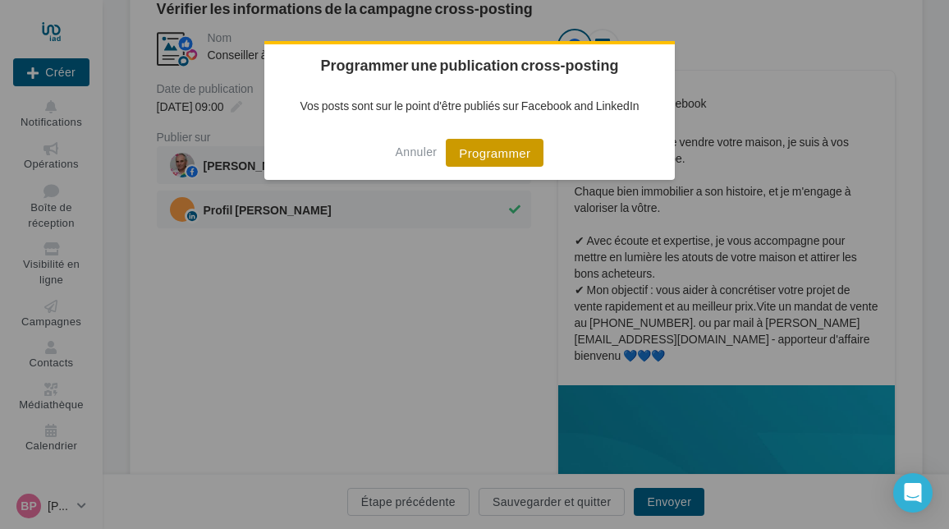
click at [496, 151] on button "Programmer" at bounding box center [495, 153] width 98 height 28
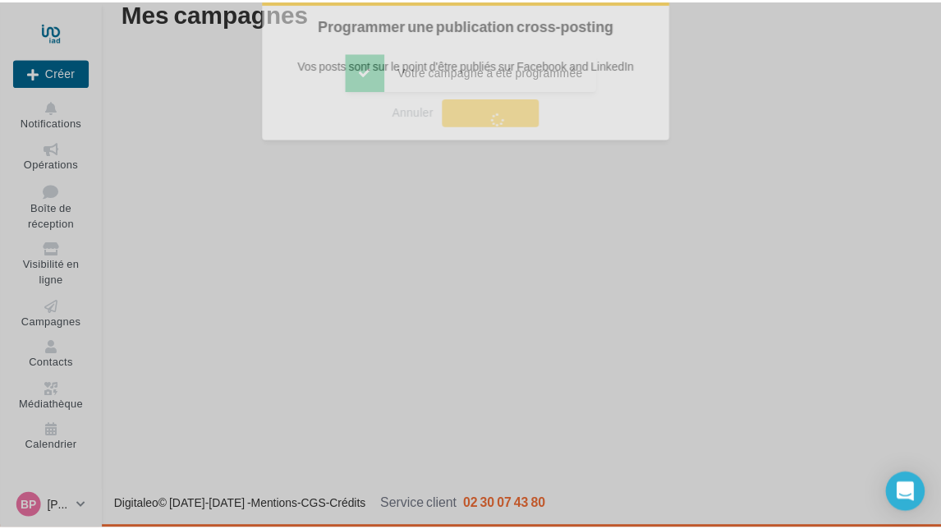
scroll to position [26, 0]
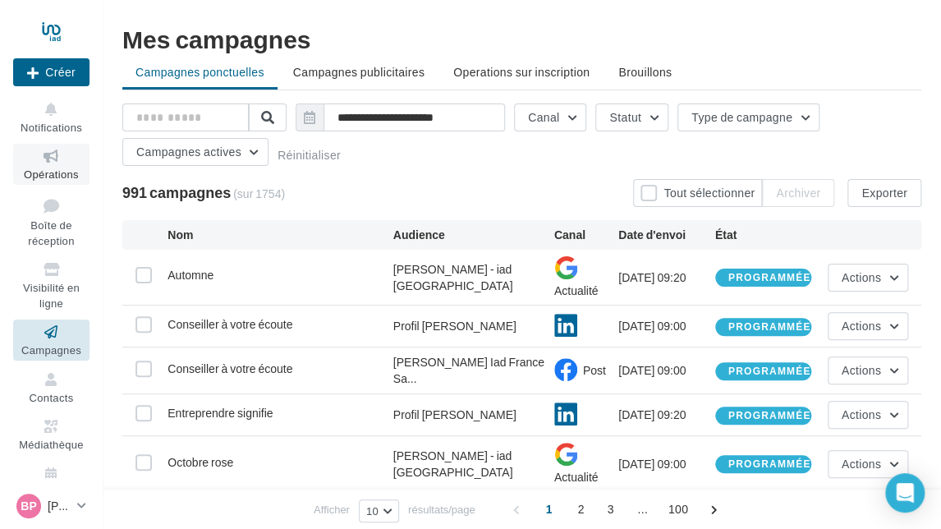
click at [54, 158] on icon at bounding box center [51, 156] width 66 height 19
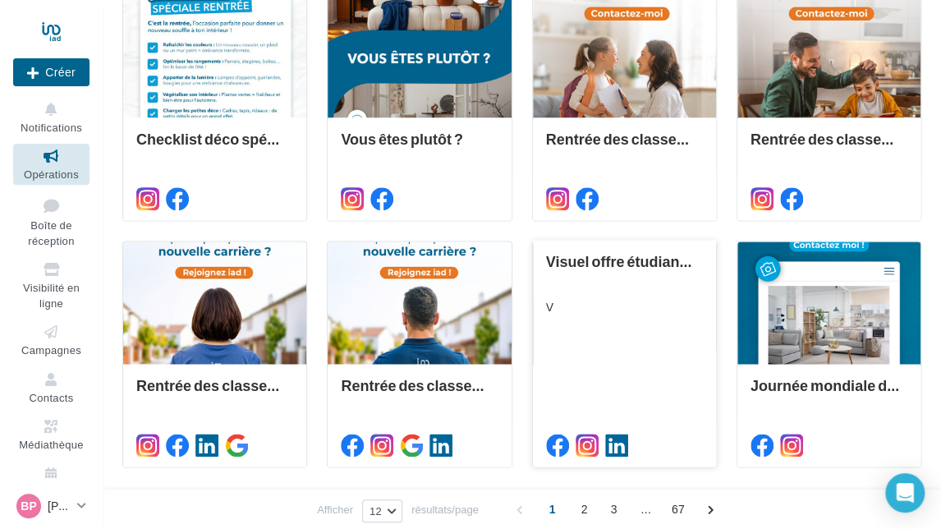
scroll to position [763, 0]
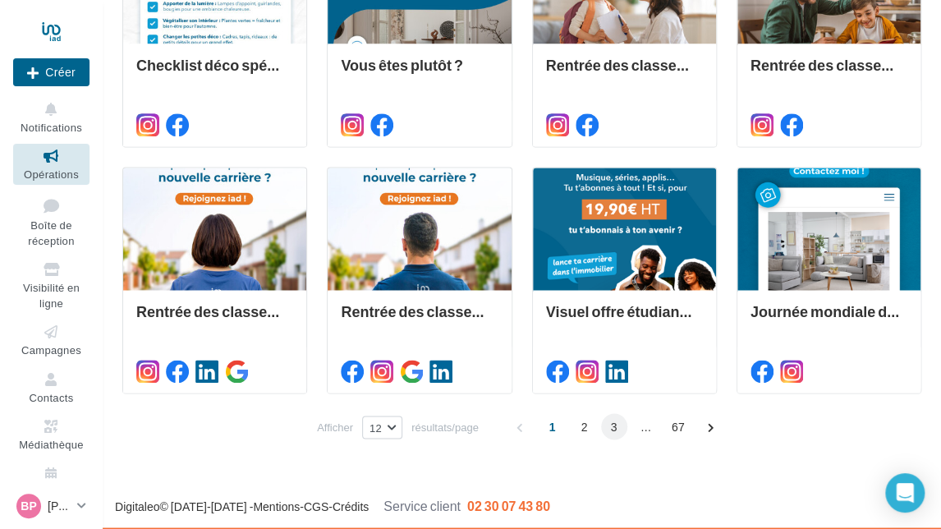
click at [617, 424] on span "3" at bounding box center [614, 426] width 26 height 26
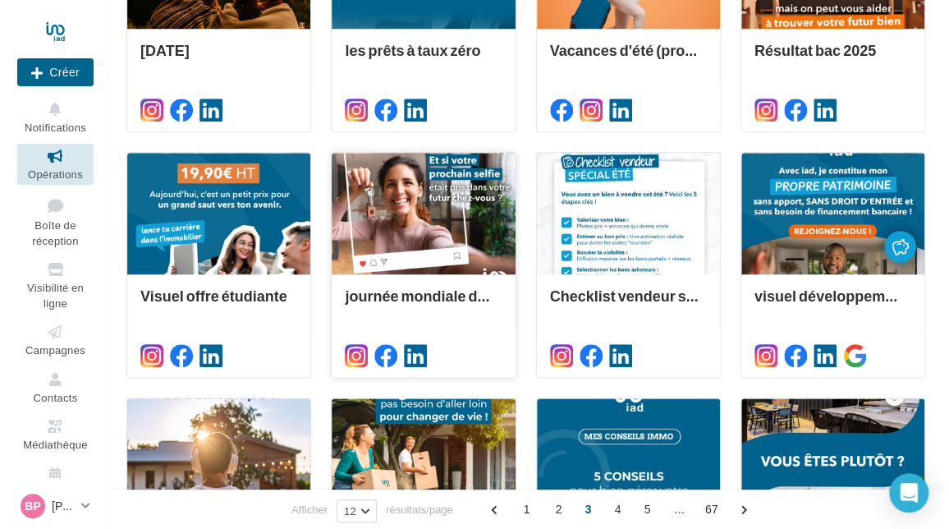
scroll to position [537, 0]
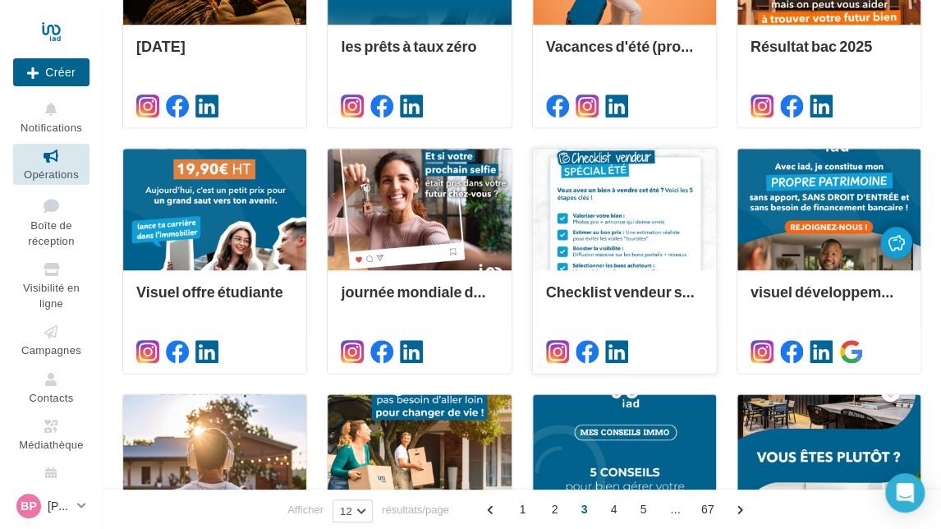
drag, startPoint x: 609, startPoint y: 227, endPoint x: 603, endPoint y: 219, distance: 10.0
click at [603, 219] on div at bounding box center [624, 210] width 183 height 123
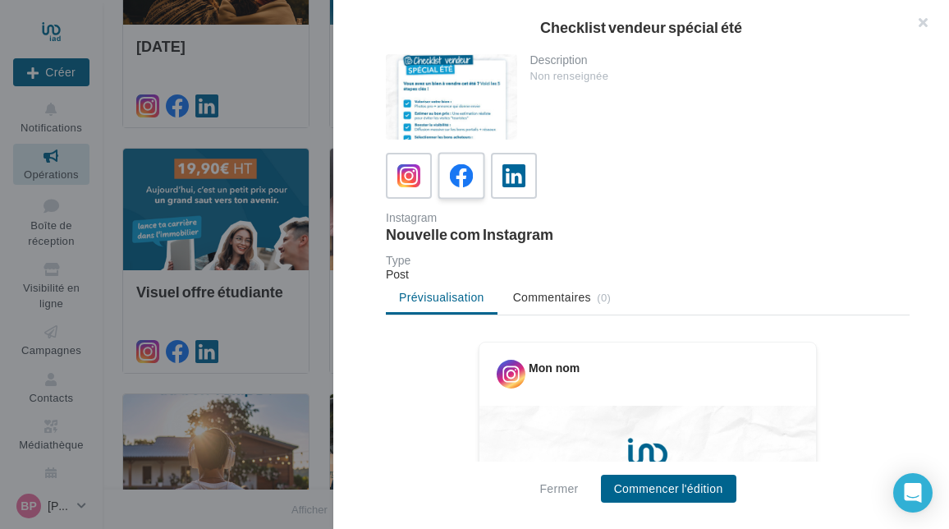
click at [454, 158] on label at bounding box center [460, 175] width 47 height 47
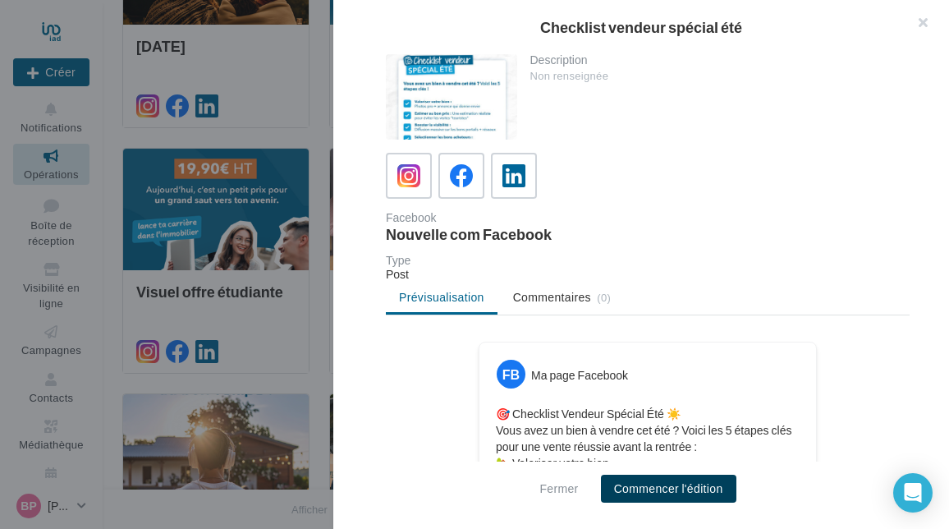
click at [658, 496] on button "Commencer l'édition" at bounding box center [668, 488] width 135 height 28
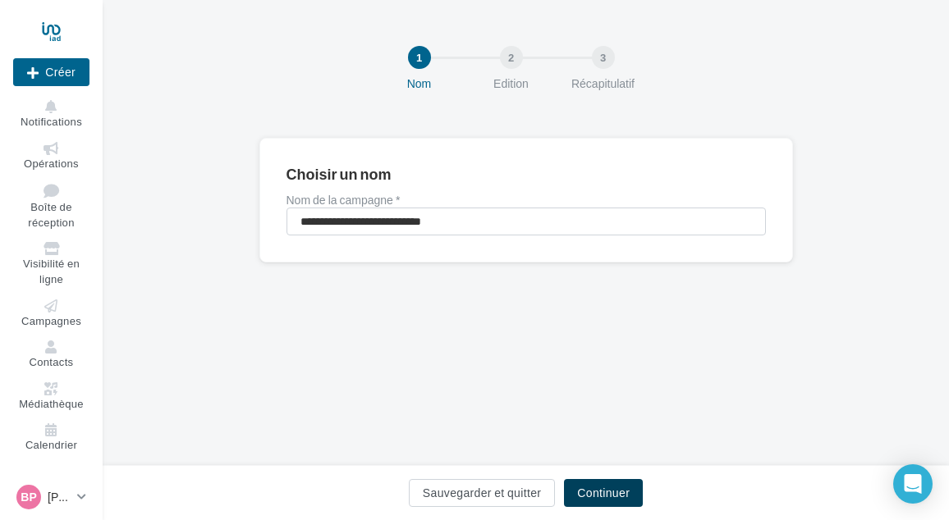
click at [607, 499] on button "Continuer" at bounding box center [603, 493] width 79 height 28
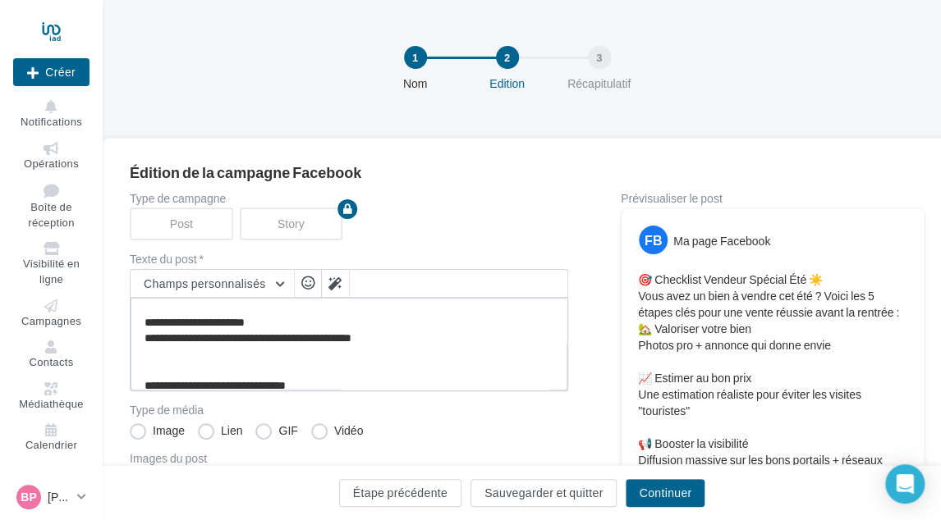
scroll to position [164, 0]
click at [365, 378] on textarea "**********" at bounding box center [349, 344] width 438 height 94
paste textarea "**********"
type textarea "**********"
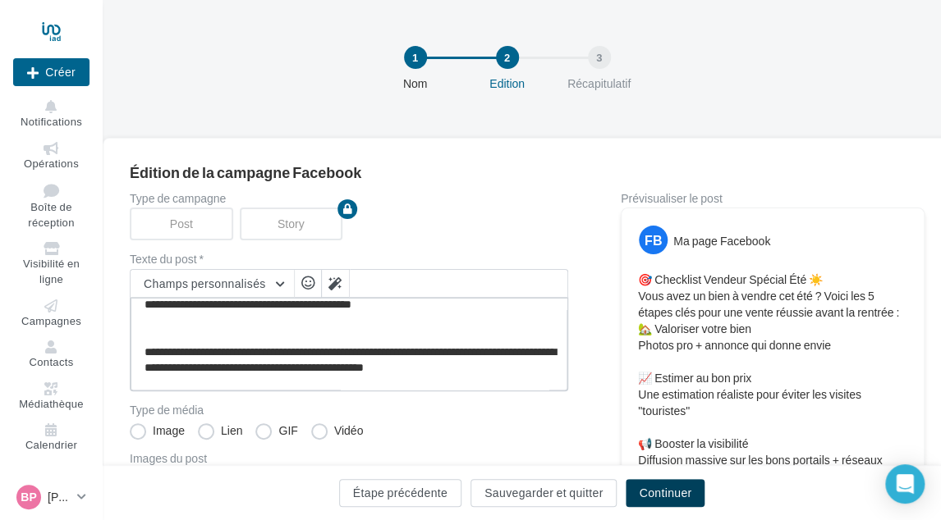
type textarea "**********"
click at [660, 485] on button "Continuer" at bounding box center [664, 493] width 79 height 28
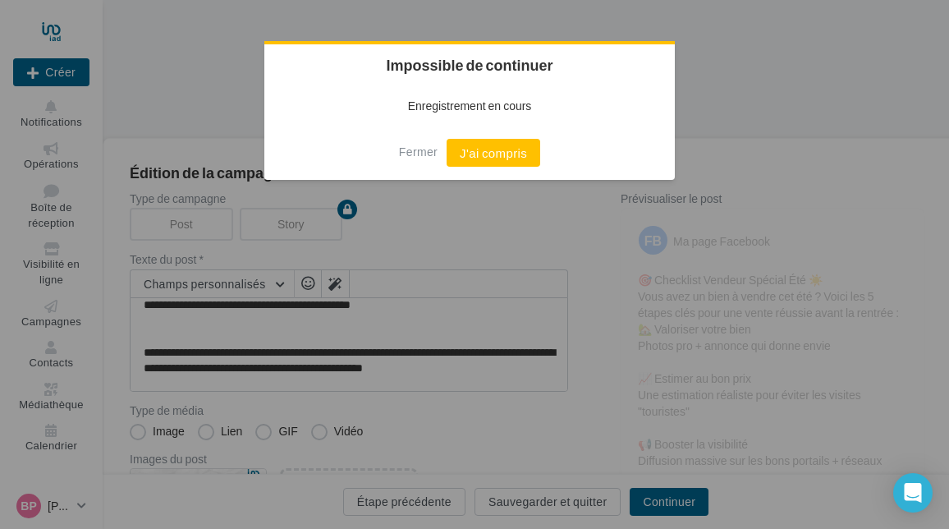
click at [504, 155] on button "J'ai compris" at bounding box center [493, 153] width 94 height 28
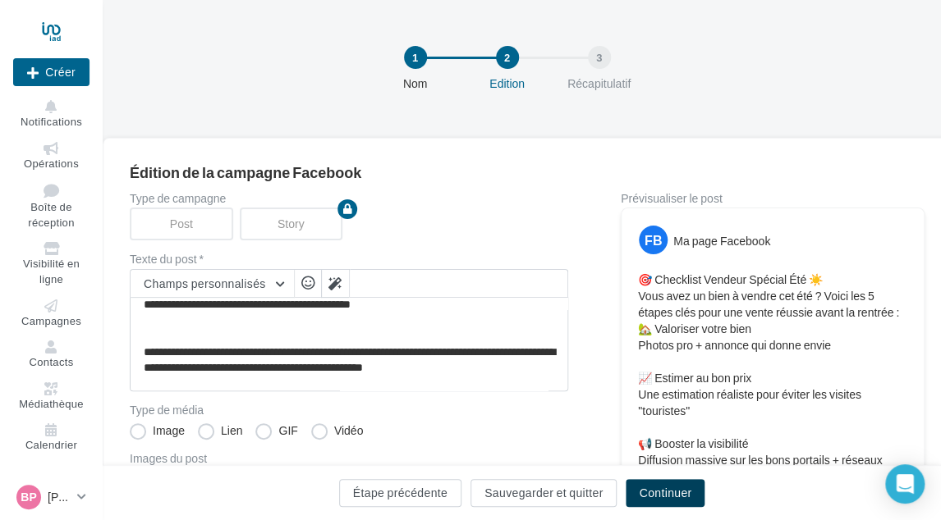
click at [657, 485] on button "Continuer" at bounding box center [664, 493] width 79 height 28
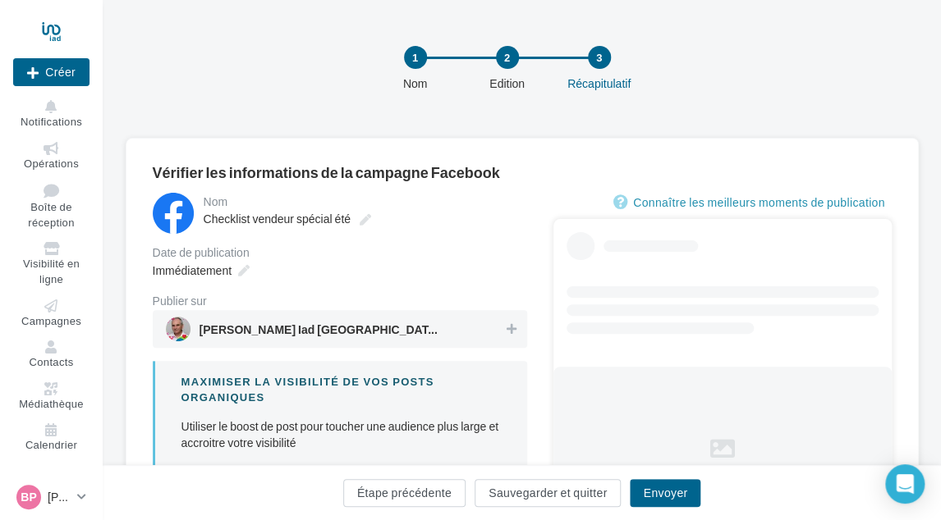
click at [495, 327] on span "[PERSON_NAME] Iad [GEOGRAPHIC_DATA] Saint Ouen et L'Ile [GEOGRAPHIC_DATA]" at bounding box center [335, 329] width 338 height 25
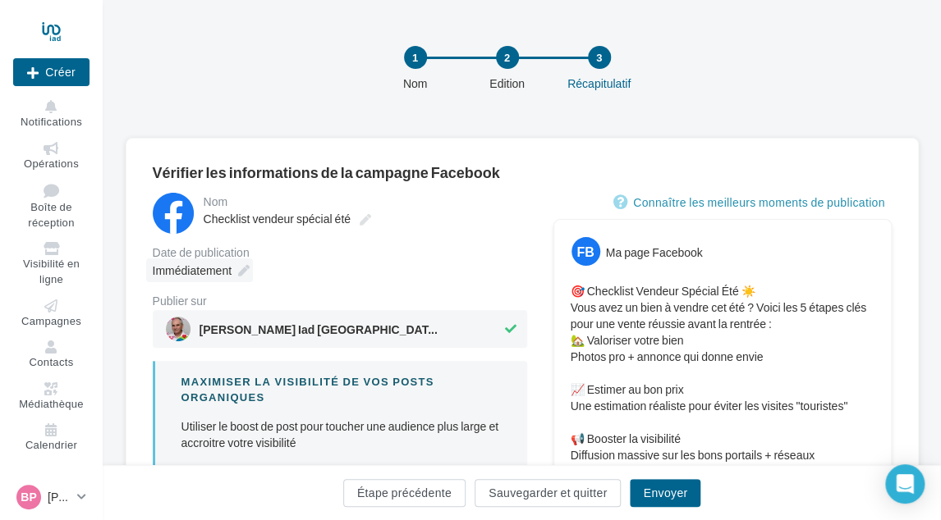
click at [200, 266] on span "Immédiatement" at bounding box center [192, 270] width 79 height 14
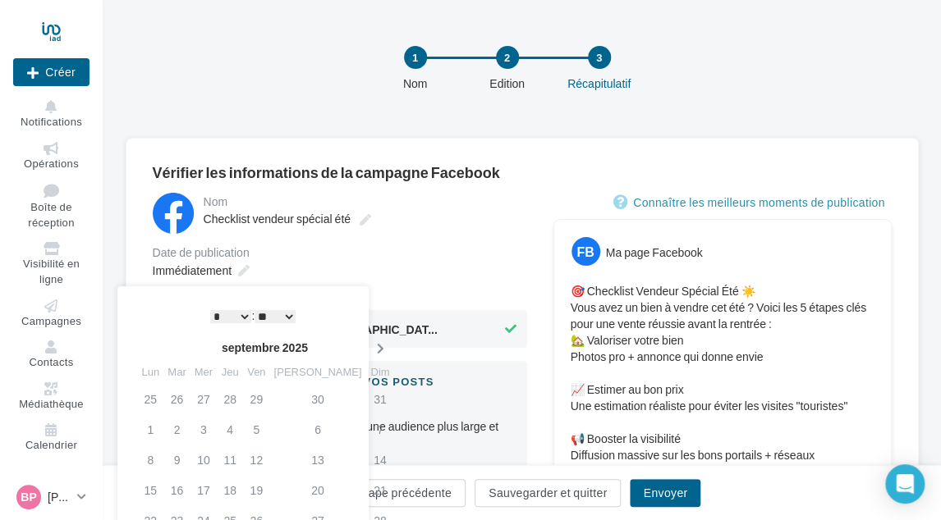
click at [365, 342] on th at bounding box center [379, 348] width 29 height 25
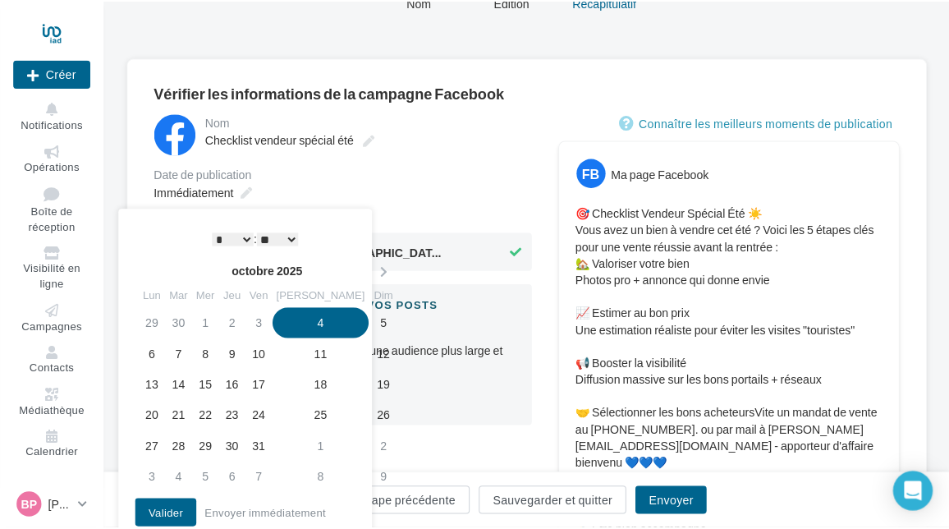
scroll to position [82, 0]
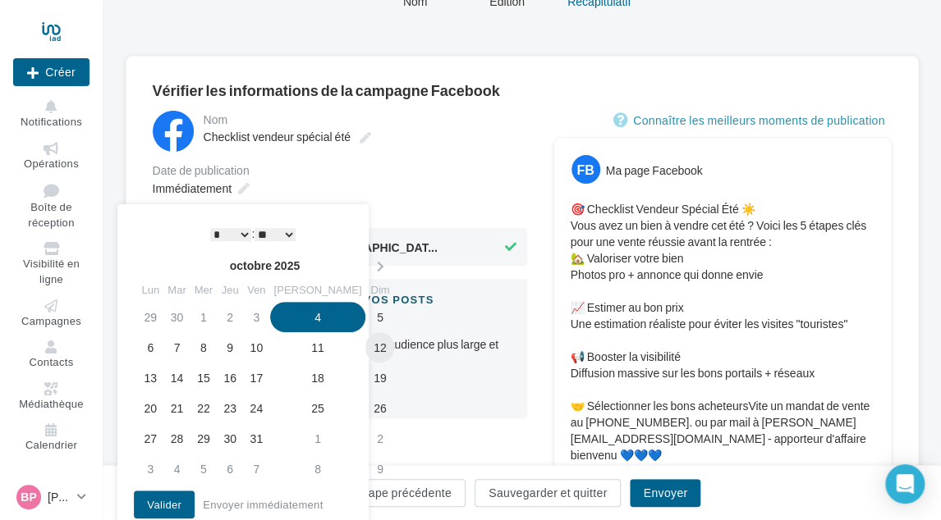
click at [365, 342] on td "12" at bounding box center [379, 347] width 29 height 30
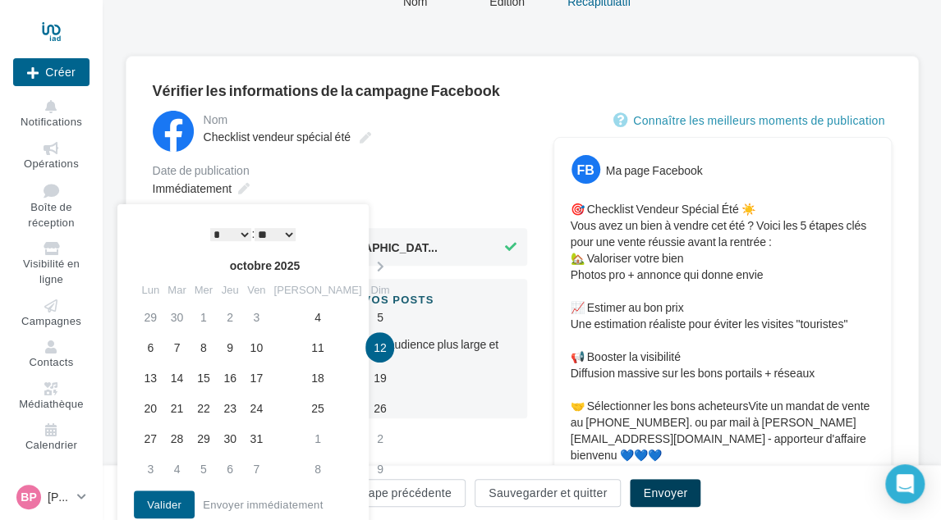
drag, startPoint x: 643, startPoint y: 490, endPoint x: 608, endPoint y: 462, distance: 45.0
click at [643, 490] on button "Envoyer" at bounding box center [665, 493] width 71 height 28
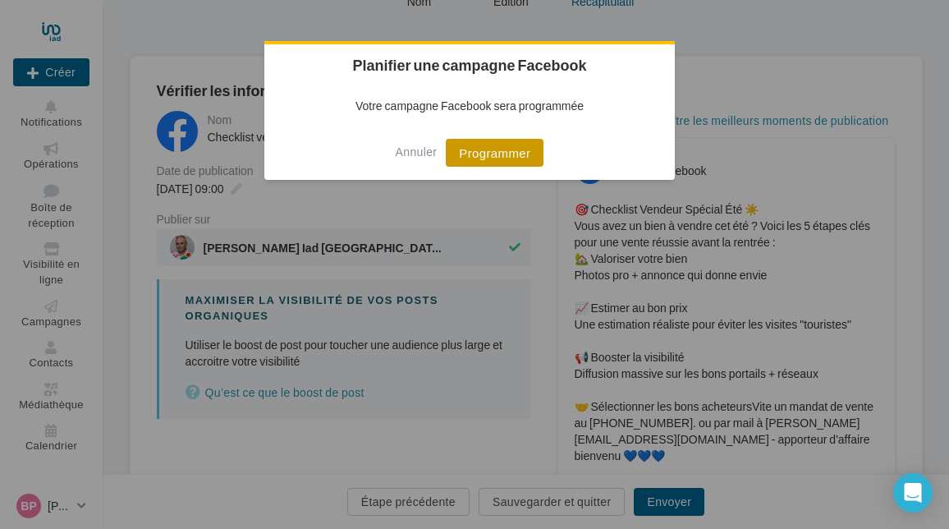
click at [483, 166] on button "Programmer" at bounding box center [495, 153] width 98 height 28
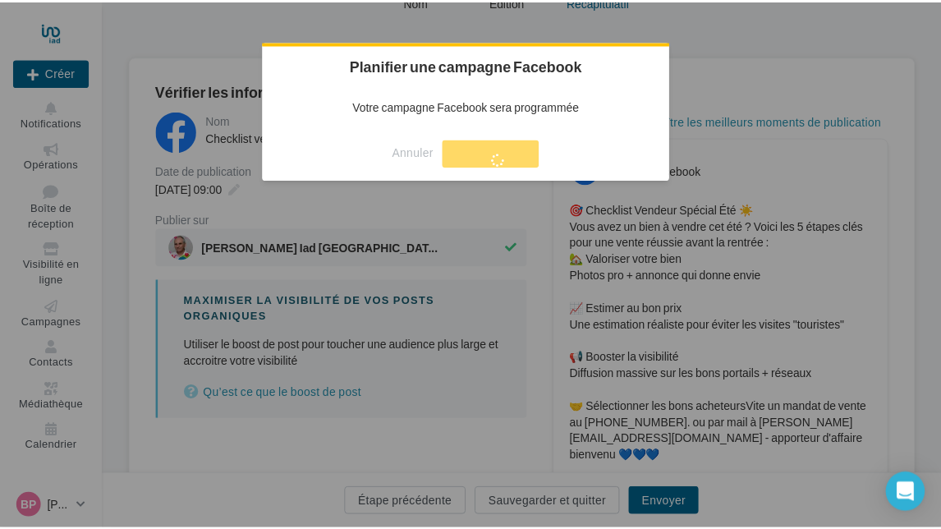
scroll to position [26, 0]
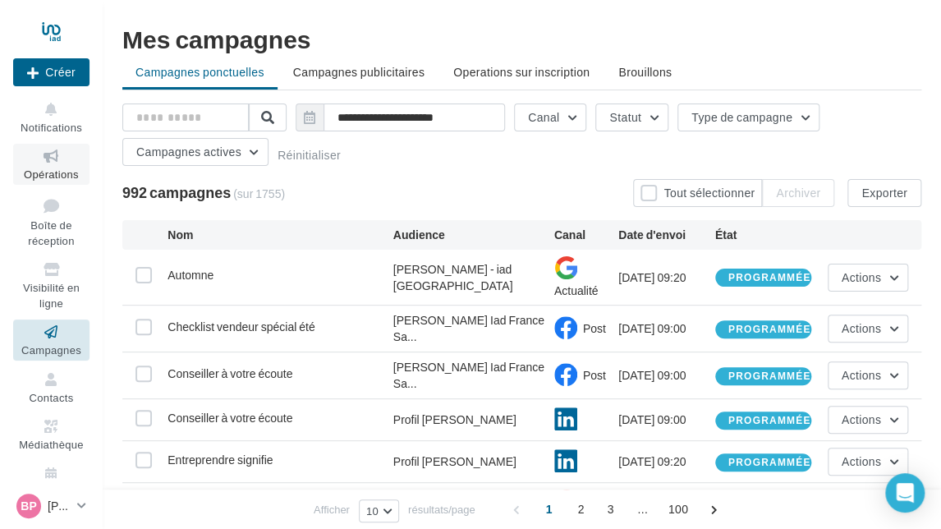
click at [53, 165] on link "Opérations" at bounding box center [51, 164] width 76 height 40
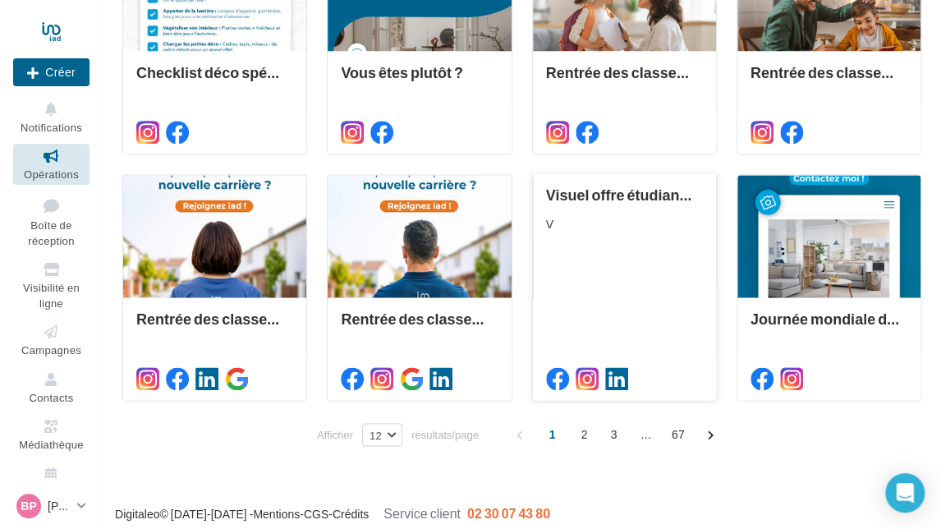
scroll to position [763, 0]
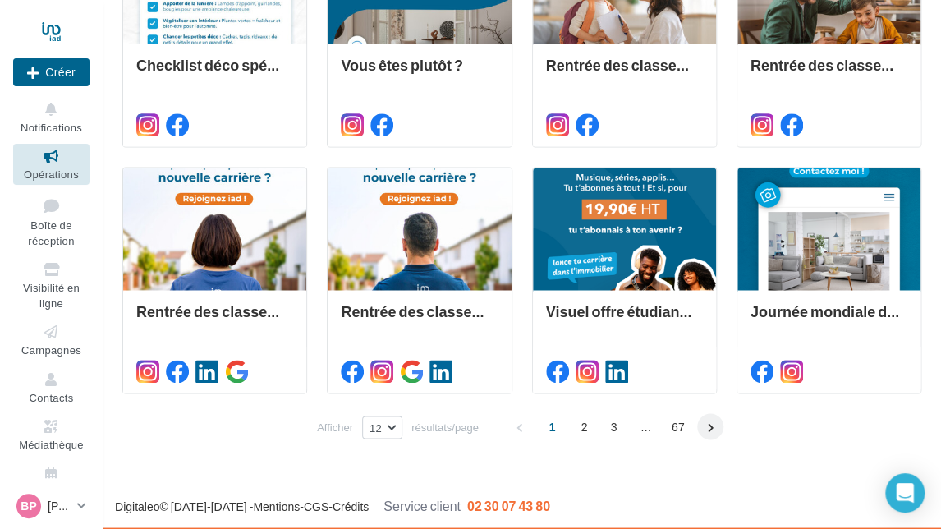
click at [716, 420] on span at bounding box center [710, 426] width 26 height 26
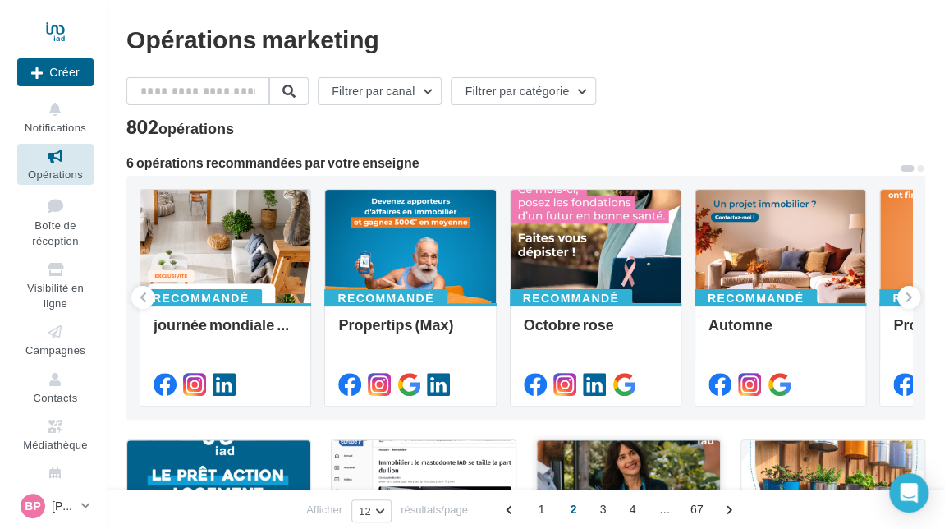
scroll to position [0, 0]
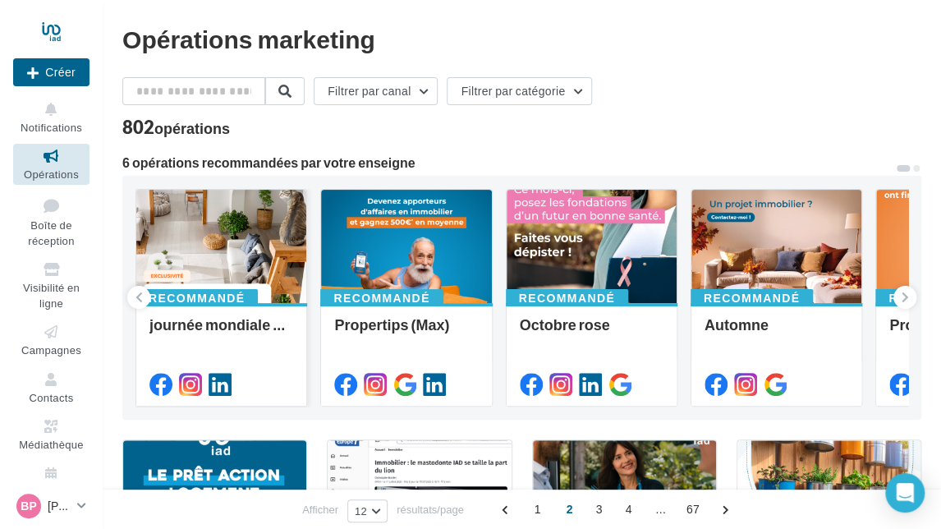
click at [219, 228] on div at bounding box center [221, 247] width 170 height 115
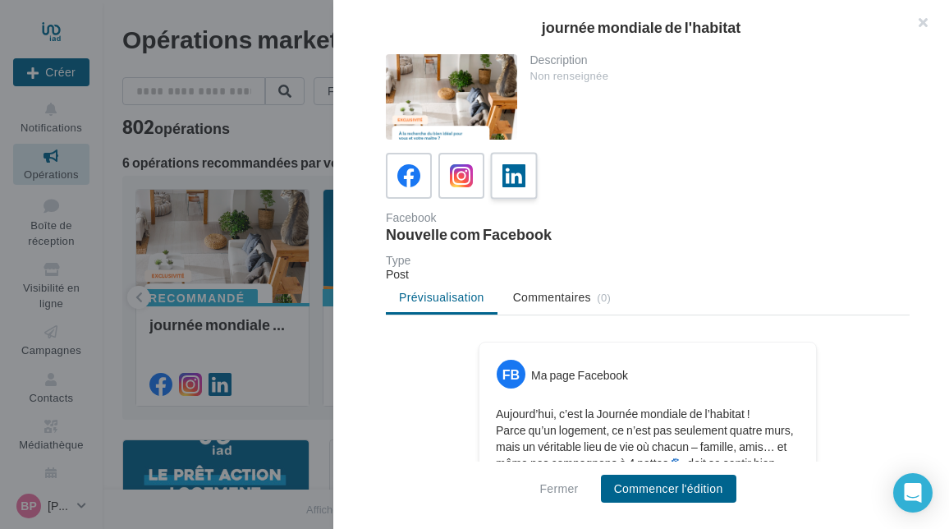
click at [508, 173] on icon at bounding box center [514, 176] width 24 height 24
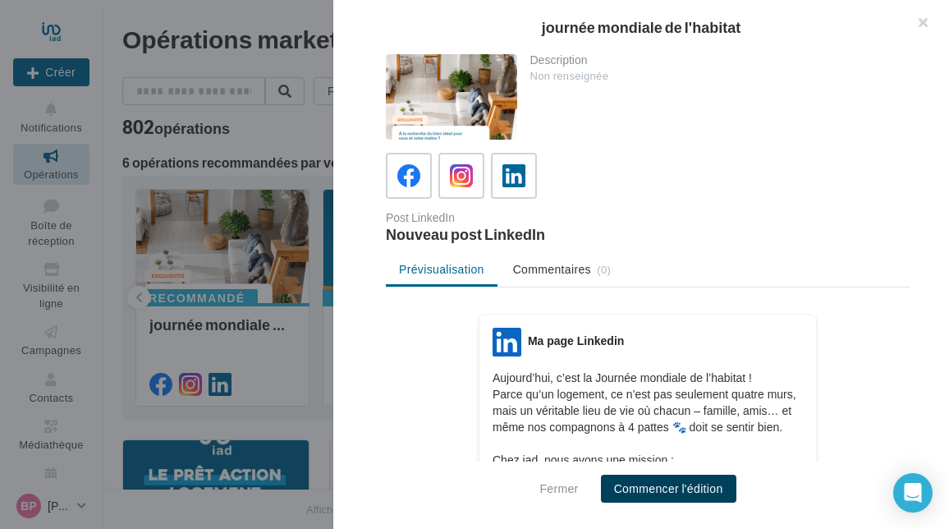
click at [674, 483] on button "Commencer l'édition" at bounding box center [668, 488] width 135 height 28
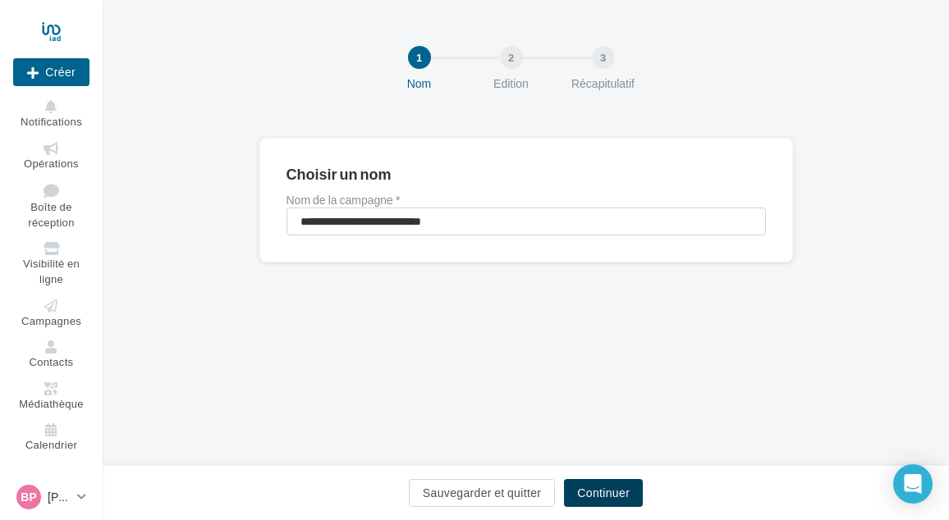
click at [617, 497] on button "Continuer" at bounding box center [603, 493] width 79 height 28
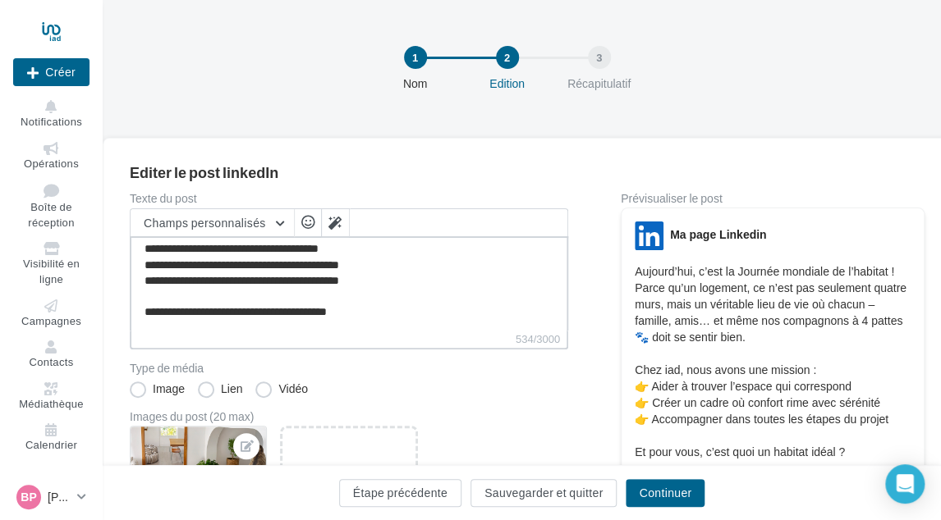
scroll to position [82, 0]
click at [373, 326] on textarea "**********" at bounding box center [349, 283] width 438 height 94
paste textarea "**********"
type textarea "**********"
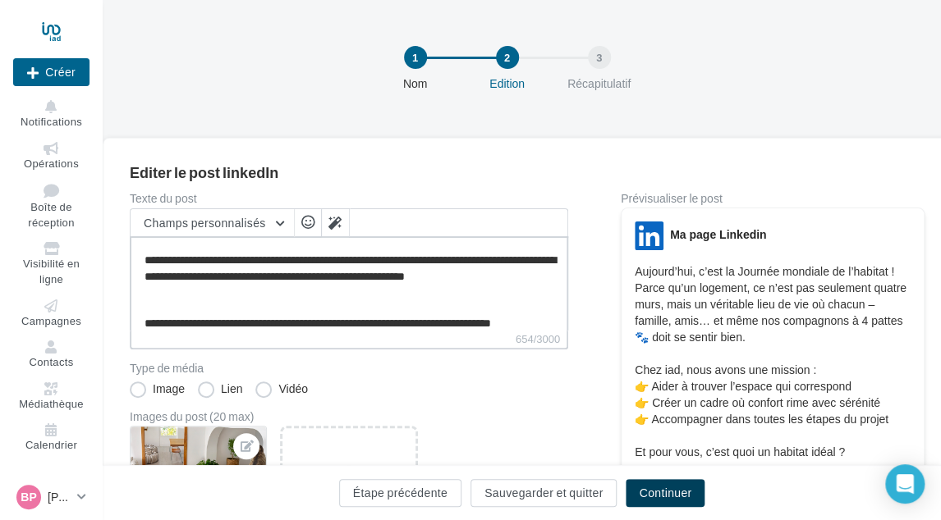
type textarea "**********"
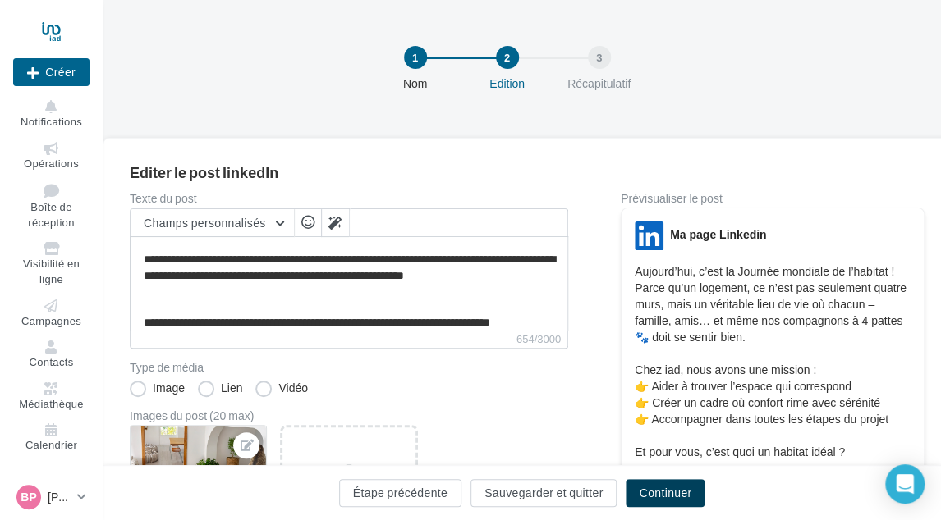
scroll to position [133, 0]
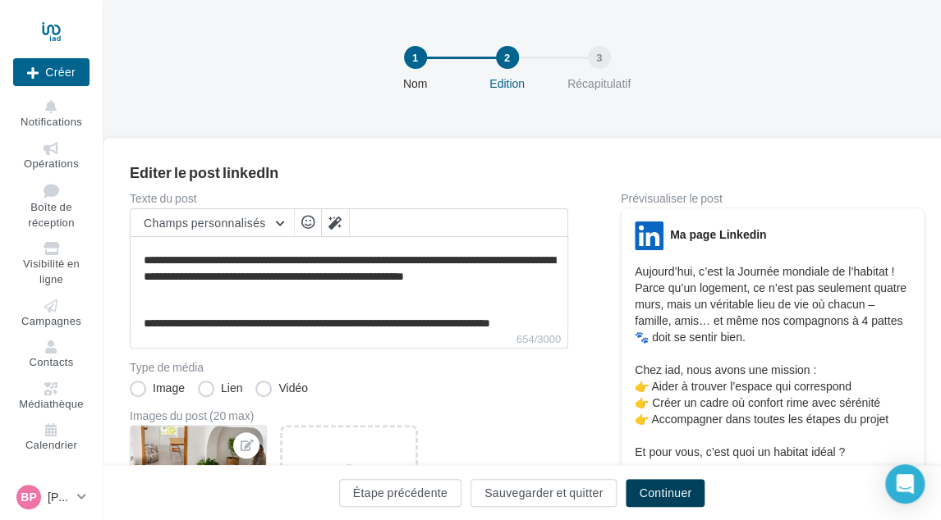
click at [689, 482] on button "Continuer" at bounding box center [664, 493] width 79 height 28
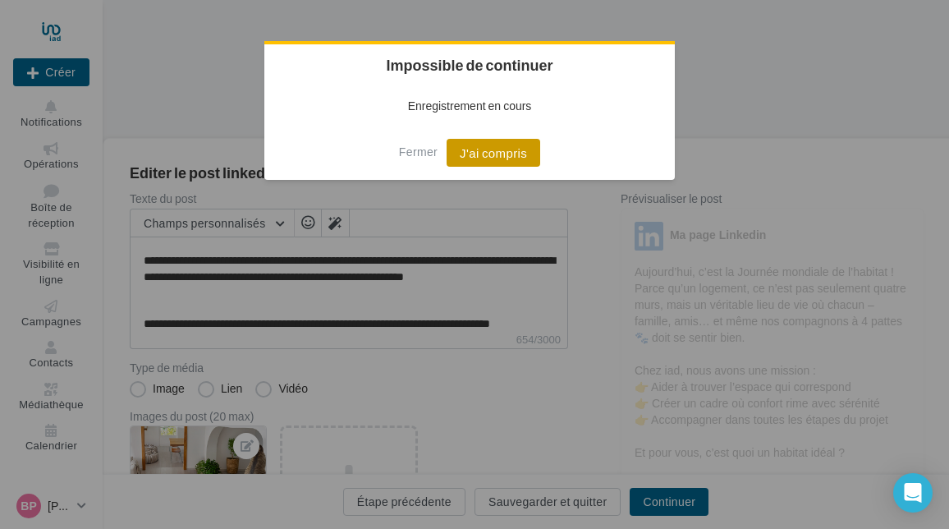
click at [516, 145] on button "J'ai compris" at bounding box center [493, 153] width 94 height 28
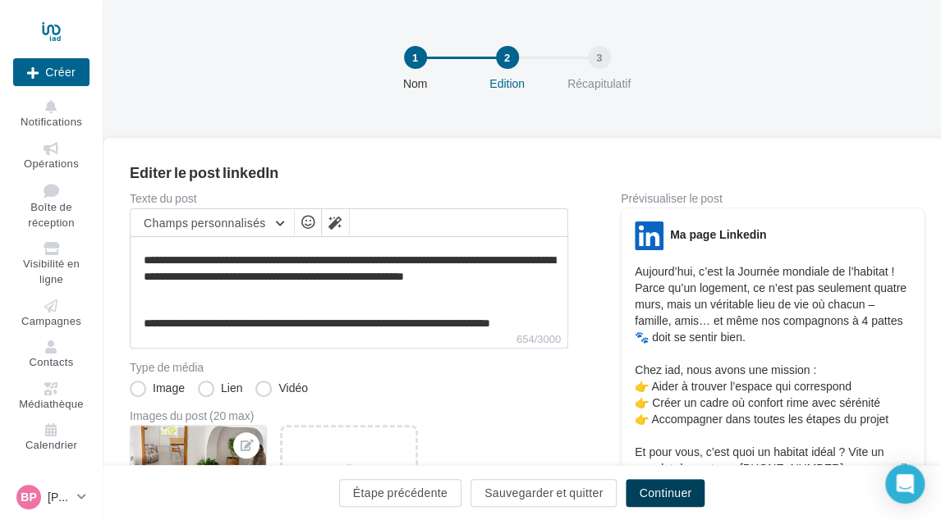
click at [668, 485] on button "Continuer" at bounding box center [664, 493] width 79 height 28
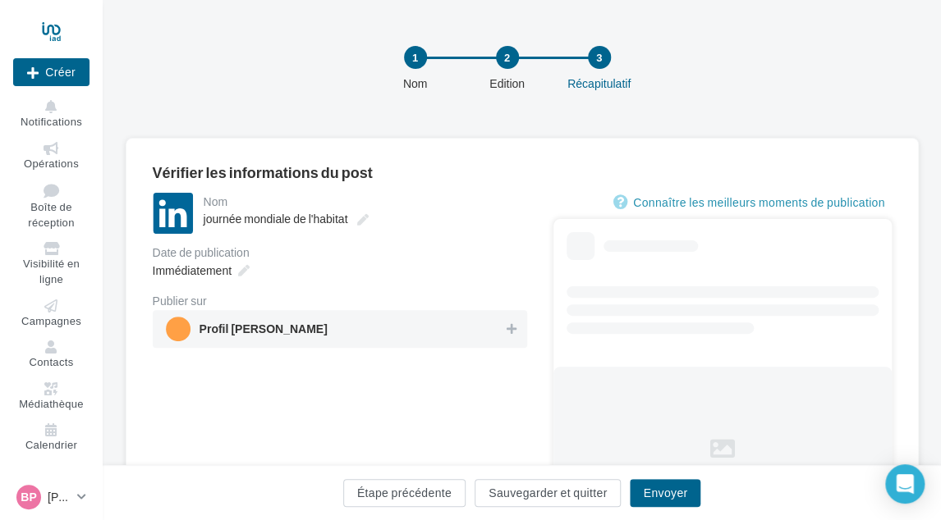
click at [359, 316] on div "Profil [PERSON_NAME]" at bounding box center [340, 329] width 374 height 38
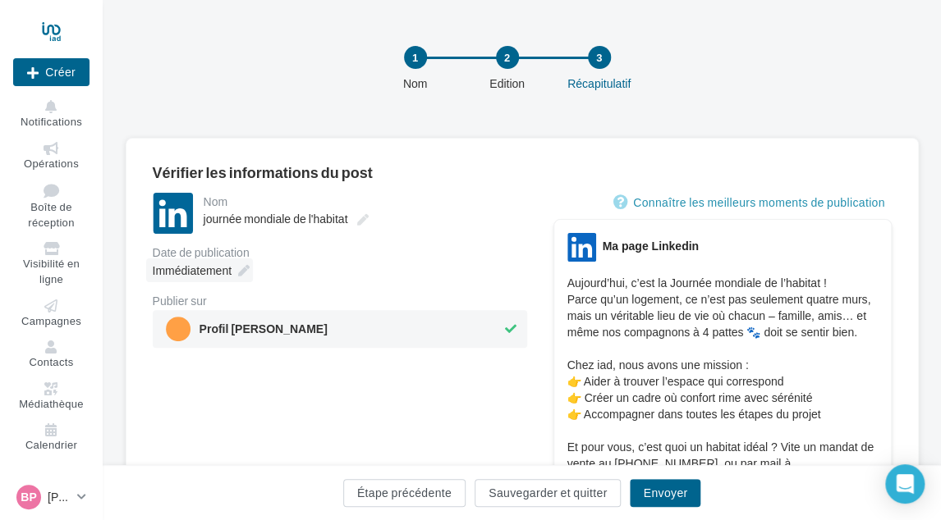
click at [231, 273] on span "Immédiatement" at bounding box center [192, 270] width 79 height 14
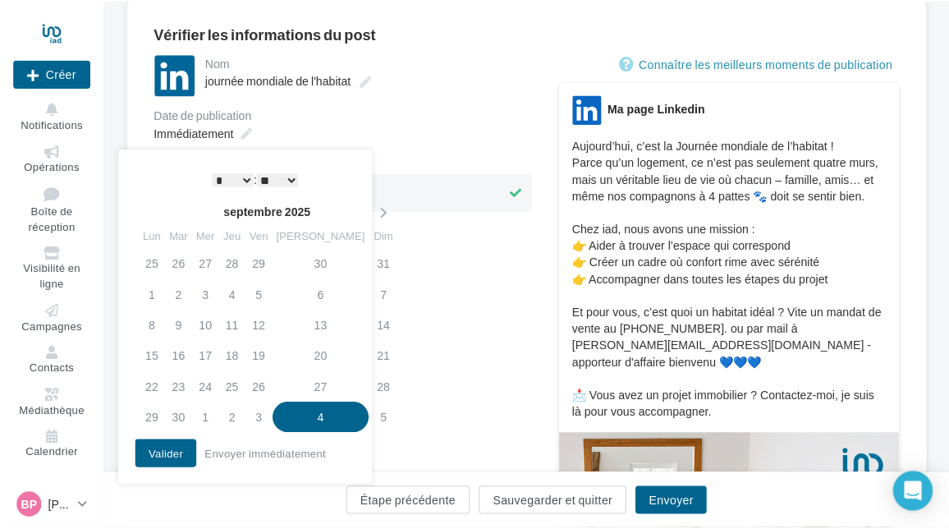
scroll to position [164, 0]
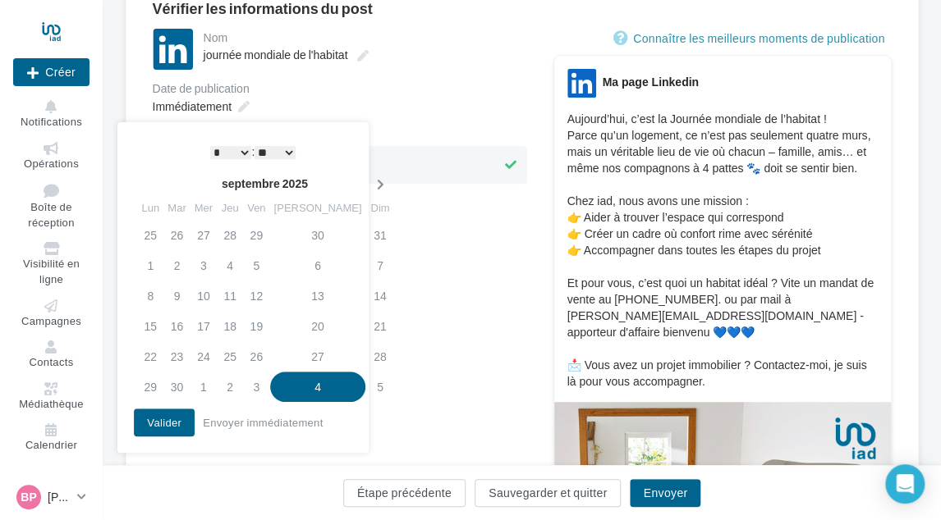
click at [334, 169] on div "**********" at bounding box center [245, 273] width 222 height 266
click at [365, 179] on th at bounding box center [379, 184] width 29 height 25
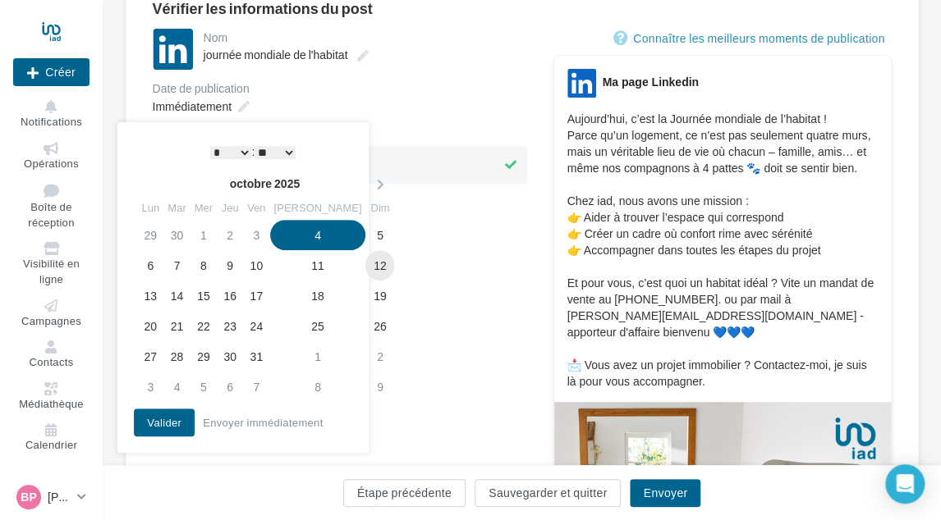
click at [365, 264] on td "12" at bounding box center [379, 265] width 29 height 30
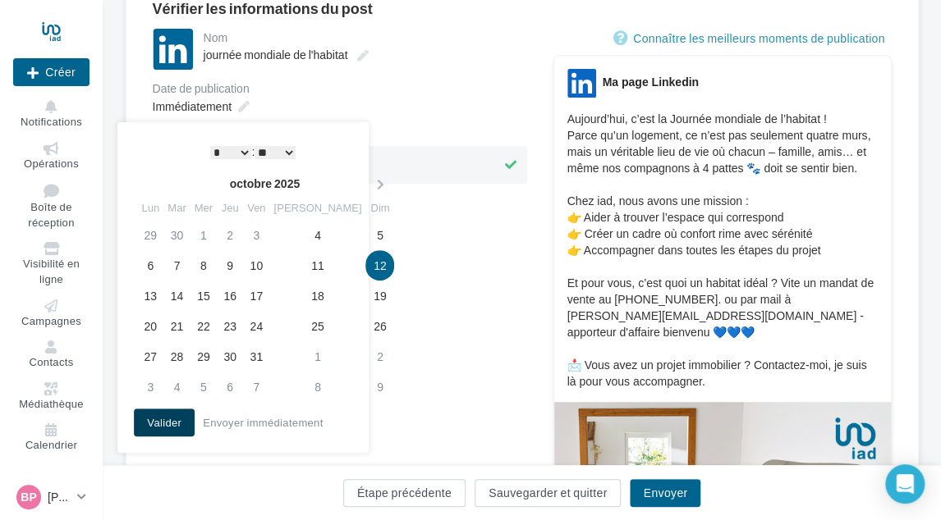
click at [158, 410] on button "Valider" at bounding box center [164, 423] width 61 height 28
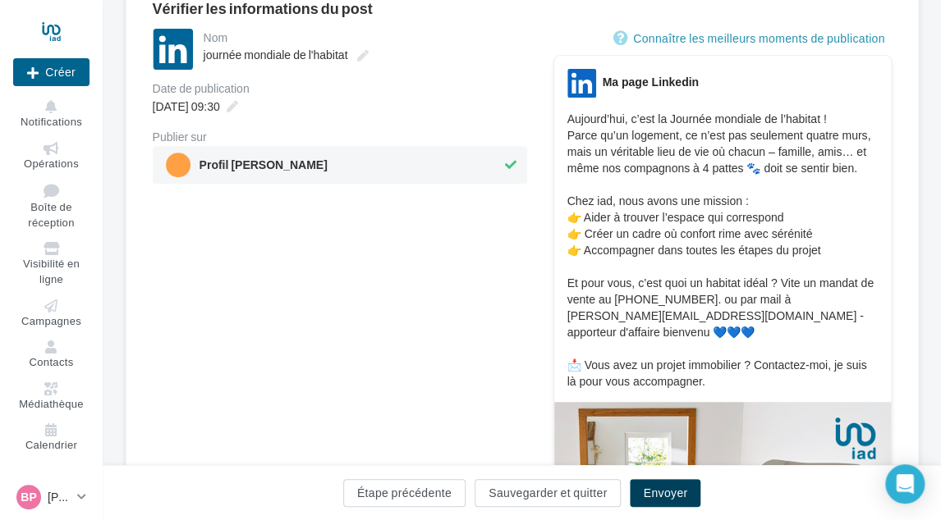
click at [674, 488] on button "Envoyer" at bounding box center [665, 493] width 71 height 28
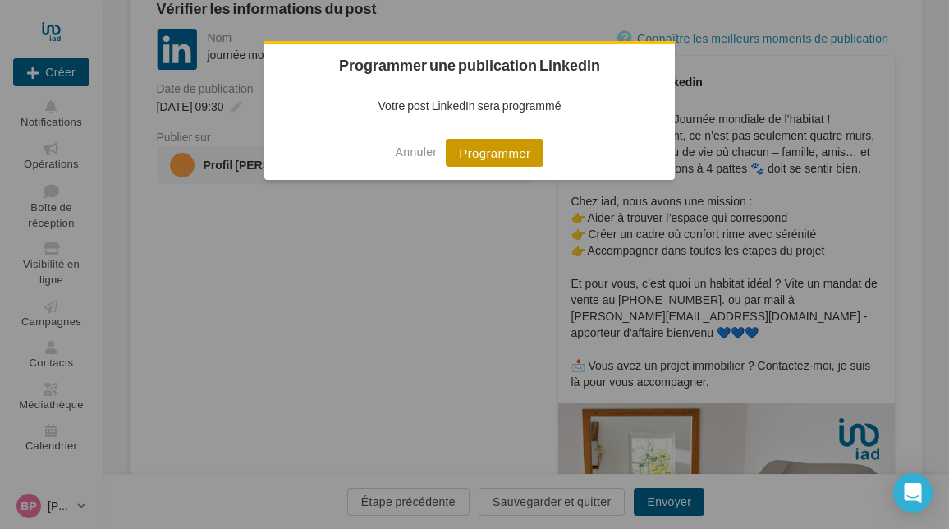
click at [483, 152] on button "Programmer" at bounding box center [495, 153] width 98 height 28
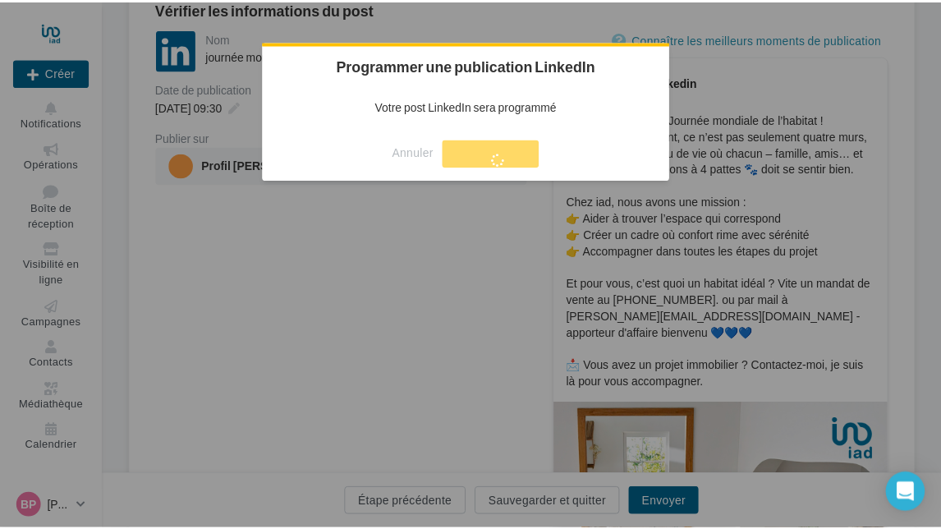
scroll to position [26, 0]
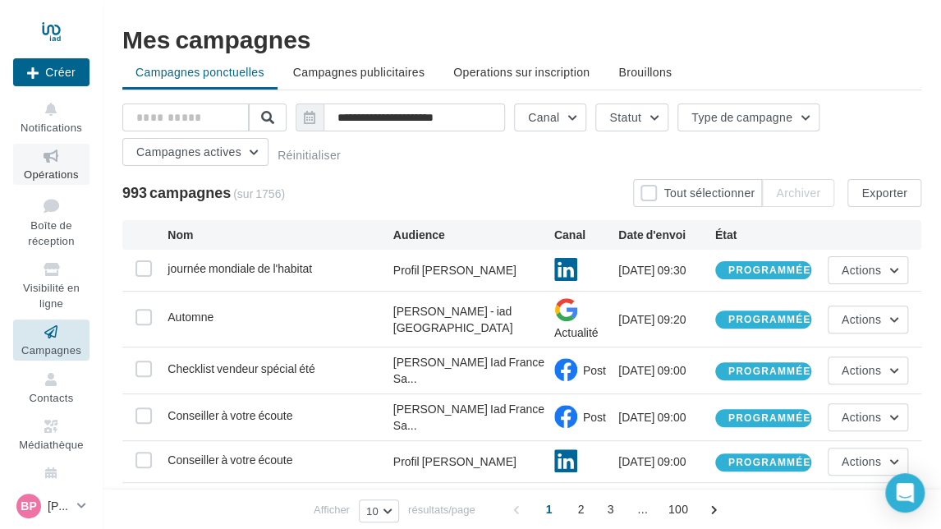
click at [46, 163] on icon at bounding box center [51, 156] width 66 height 19
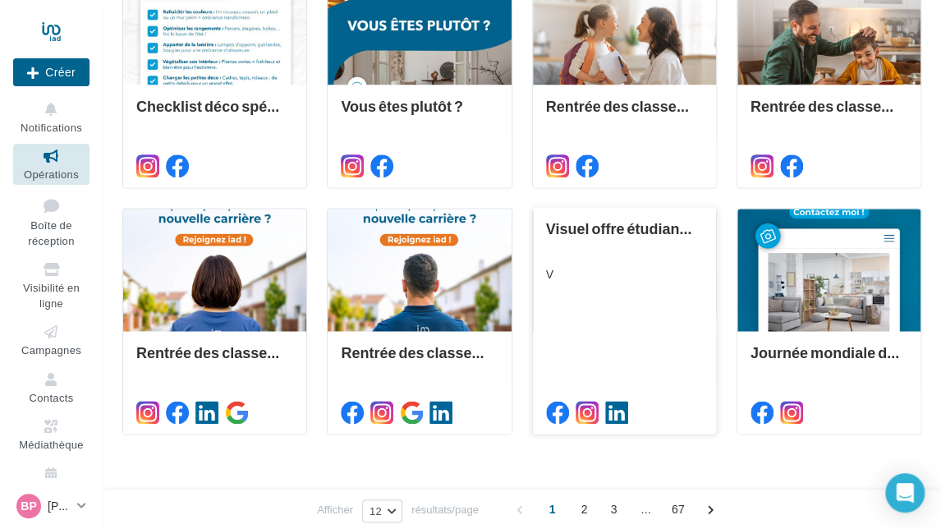
scroll to position [739, 0]
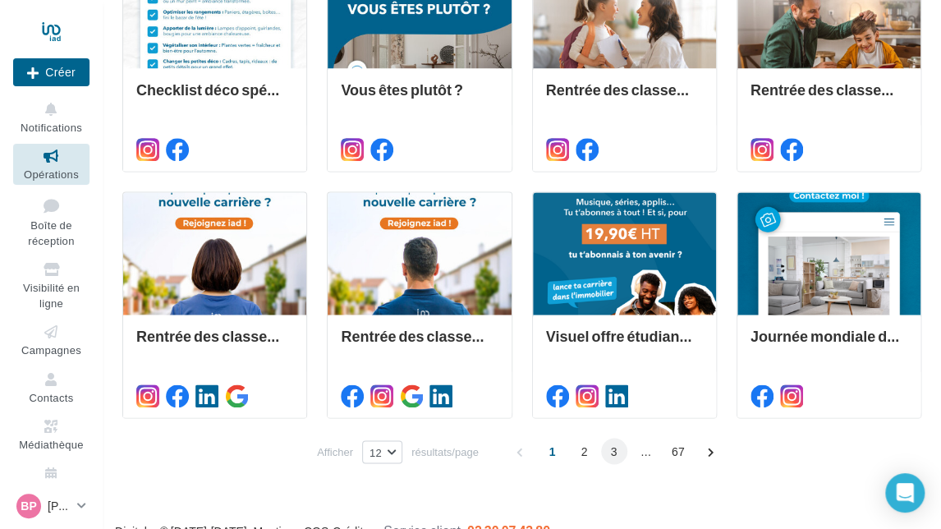
click at [611, 455] on span "3" at bounding box center [614, 450] width 26 height 26
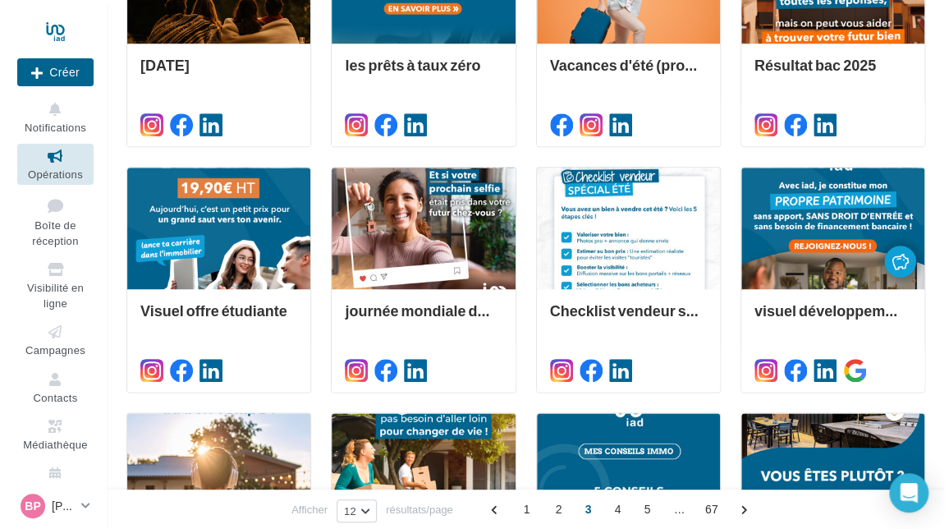
scroll to position [517, 0]
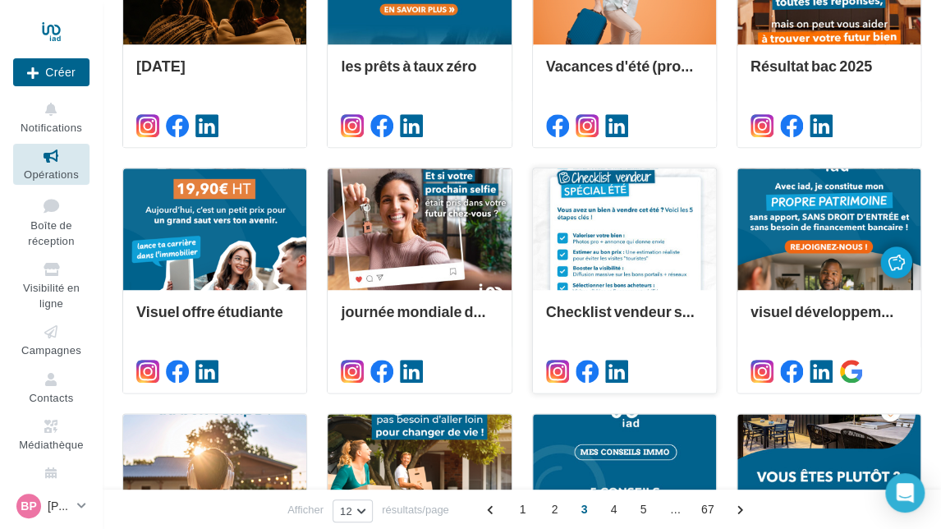
click at [643, 227] on div at bounding box center [624, 229] width 183 height 123
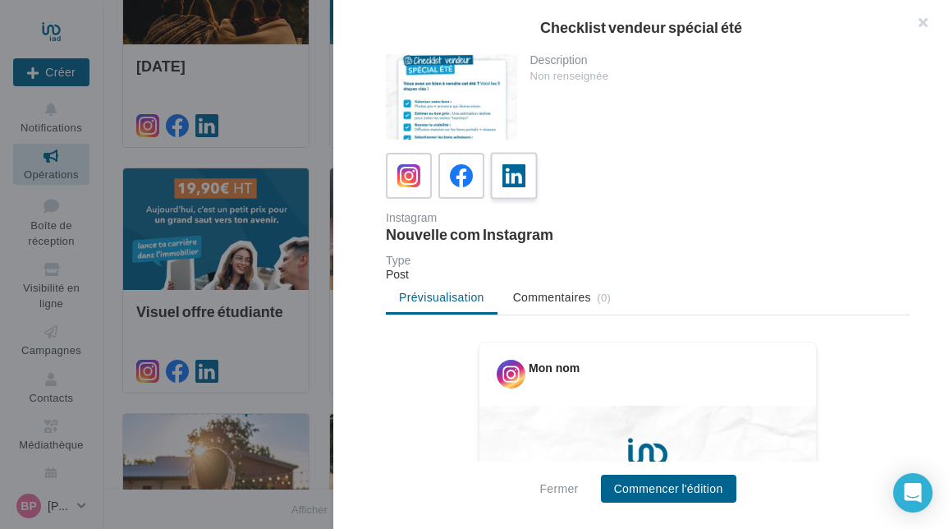
drag, startPoint x: 512, startPoint y: 178, endPoint x: 520, endPoint y: 188, distance: 12.3
click at [512, 178] on icon at bounding box center [514, 176] width 24 height 24
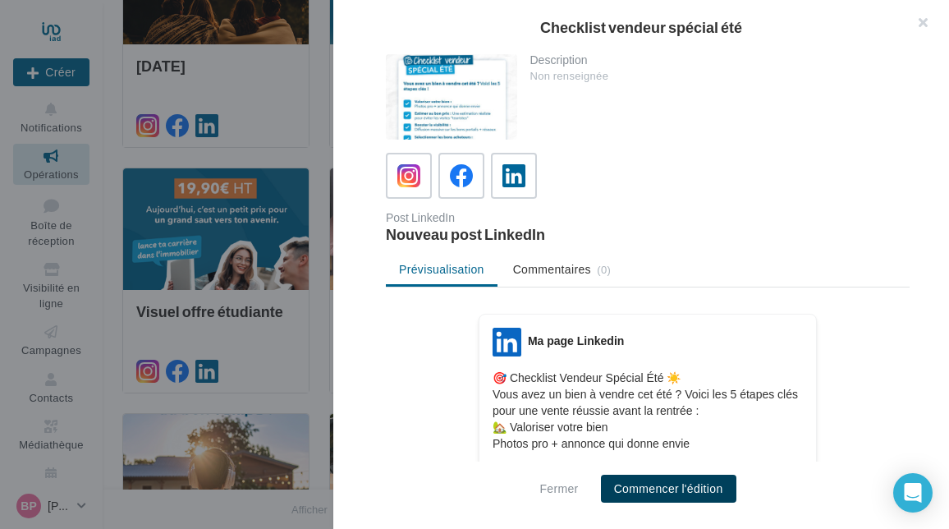
click at [660, 485] on button "Commencer l'édition" at bounding box center [668, 488] width 135 height 28
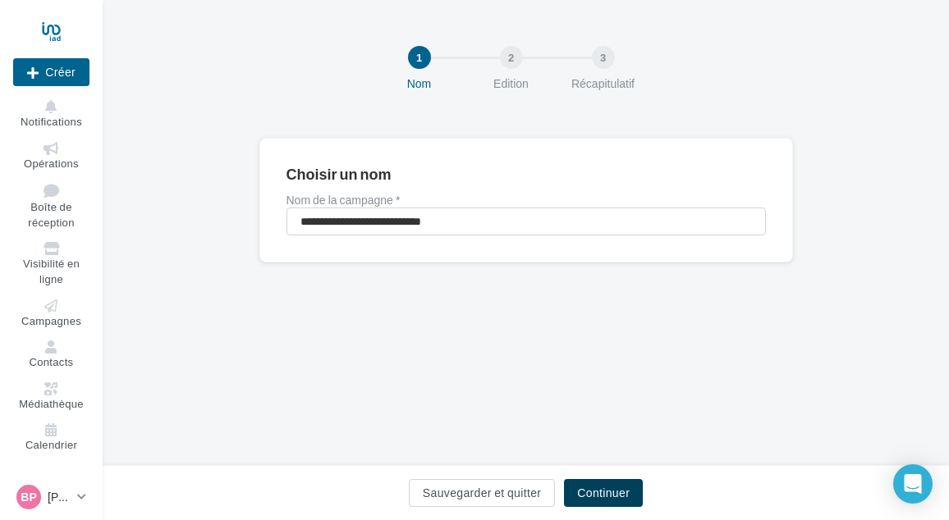
click at [594, 497] on button "Continuer" at bounding box center [603, 493] width 79 height 28
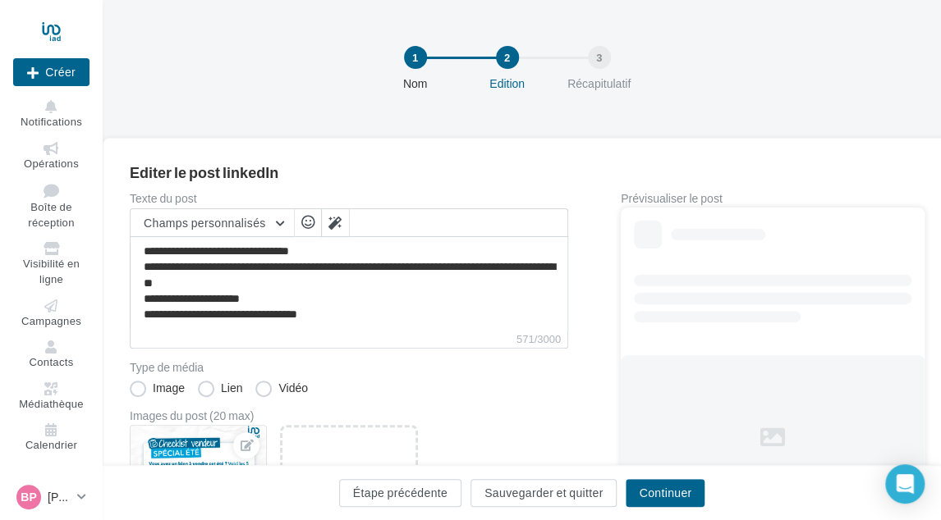
scroll to position [82, 0]
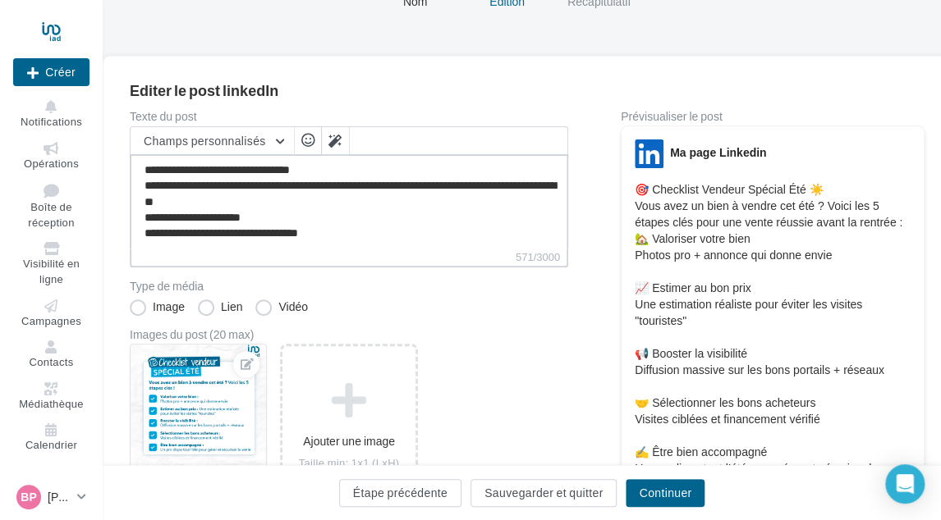
click at [365, 234] on textarea "**********" at bounding box center [349, 201] width 438 height 94
paste textarea "**********"
type textarea "**********"
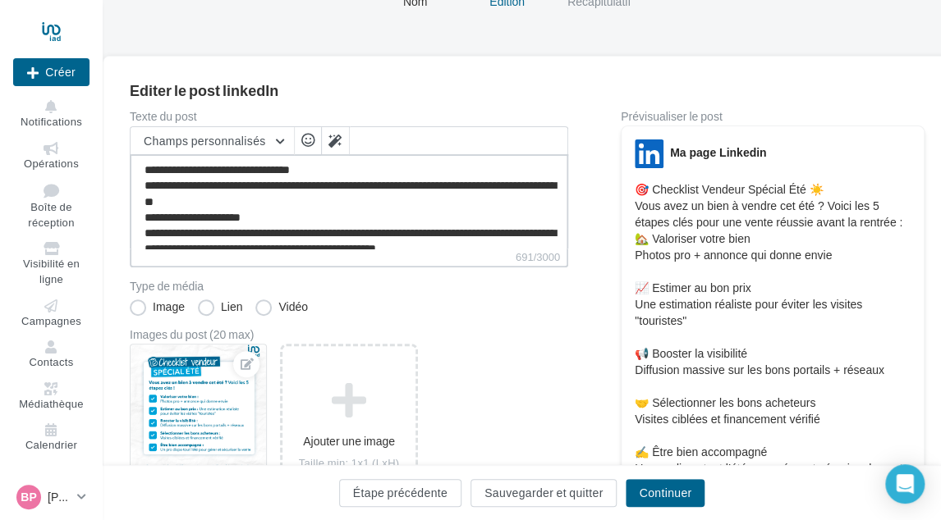
scroll to position [39, 0]
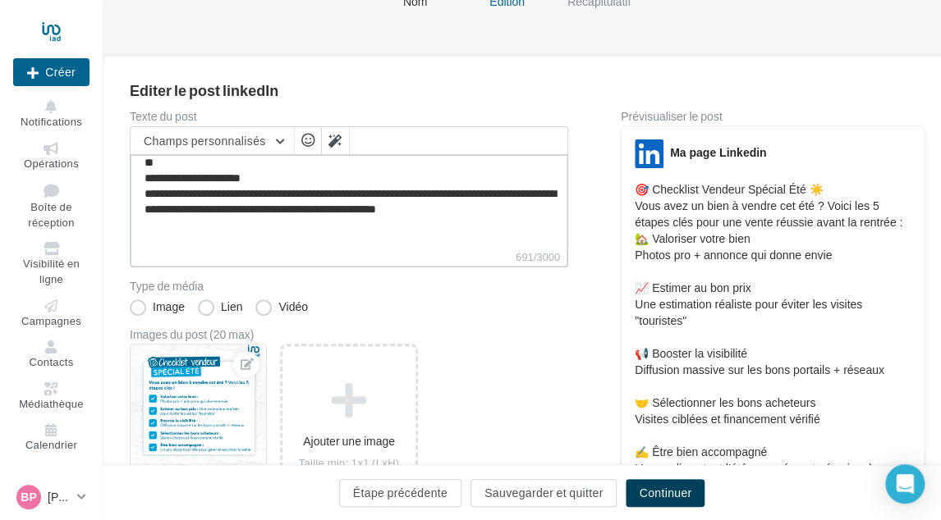
type textarea "**********"
click at [646, 484] on button "Continuer" at bounding box center [664, 493] width 79 height 28
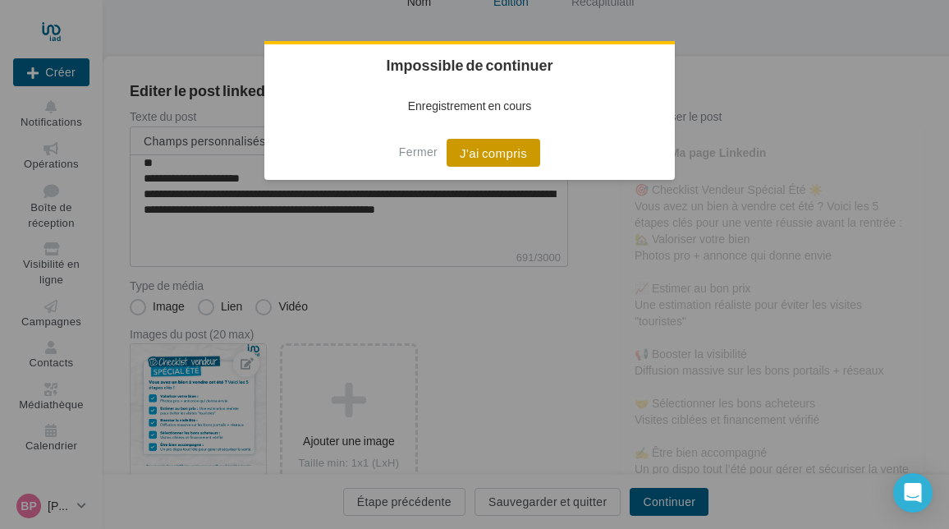
click at [470, 155] on button "J'ai compris" at bounding box center [493, 153] width 94 height 28
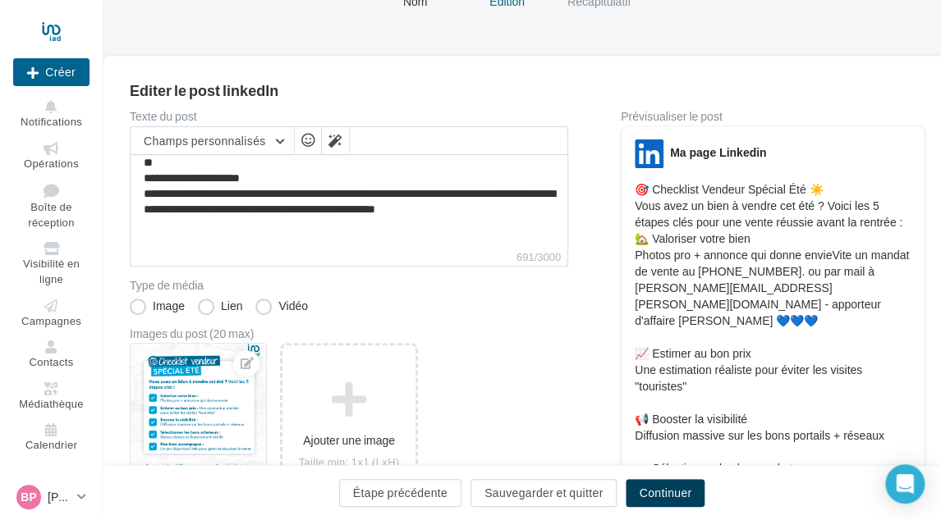
click at [680, 485] on button "Continuer" at bounding box center [664, 493] width 79 height 28
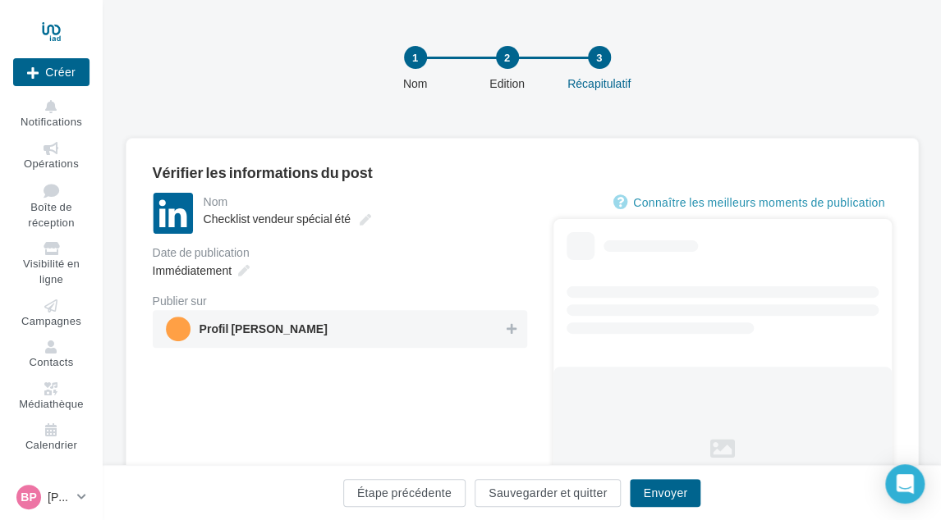
click at [360, 328] on span "Profil BRUNO PAPIN" at bounding box center [335, 329] width 338 height 25
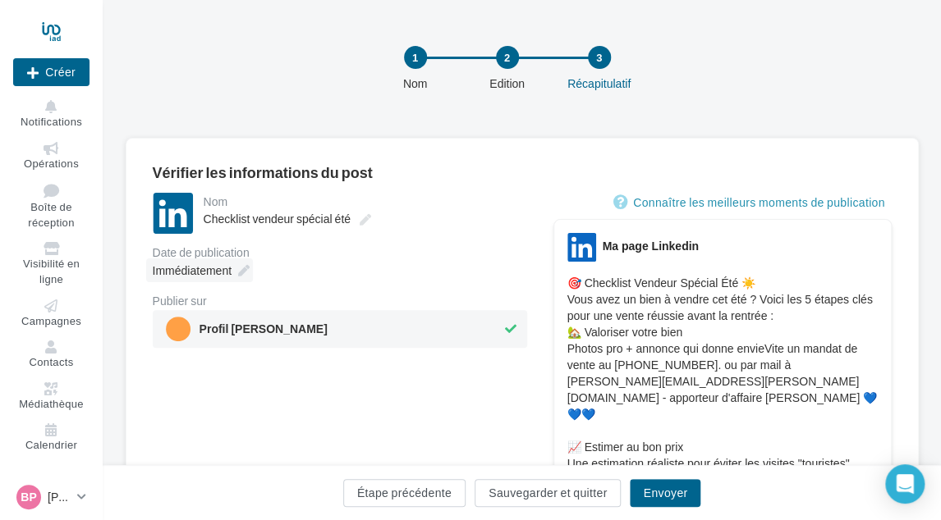
click at [193, 264] on span "Immédiatement" at bounding box center [192, 270] width 79 height 14
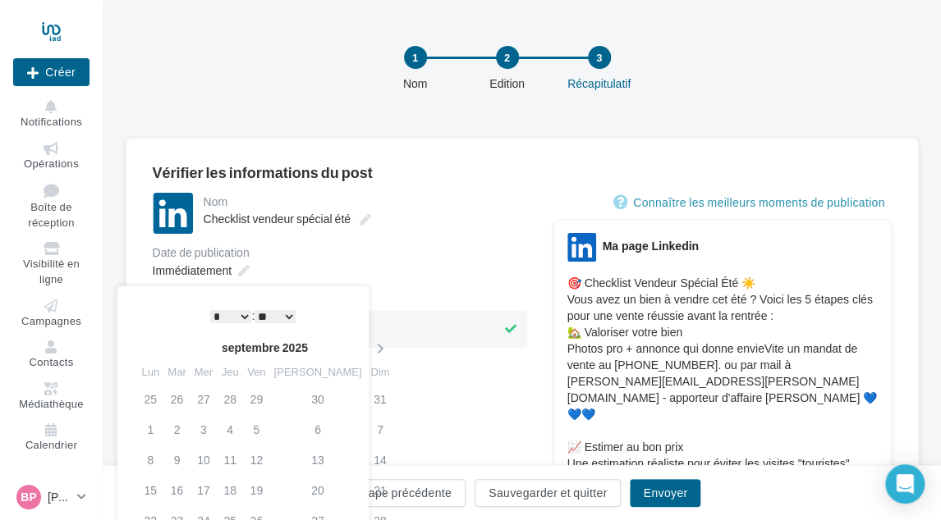
click at [330, 335] on div "septembre 2025 Lun Mar Mer Jeu Ven Sam Dim 25 26 27 28 29 30 31 1 2 3 4 5 6 7 8…" at bounding box center [245, 450] width 222 height 237
click at [369, 352] on icon at bounding box center [379, 348] width 21 height 11
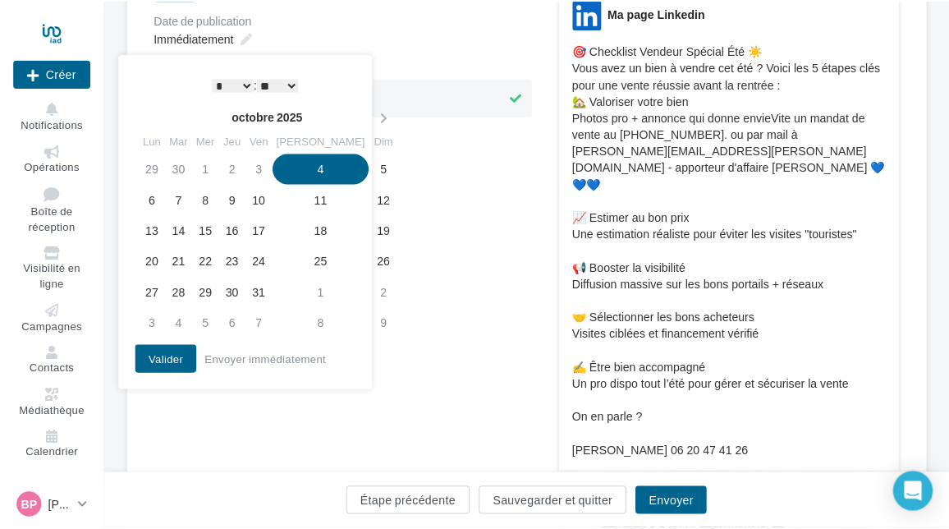
scroll to position [246, 0]
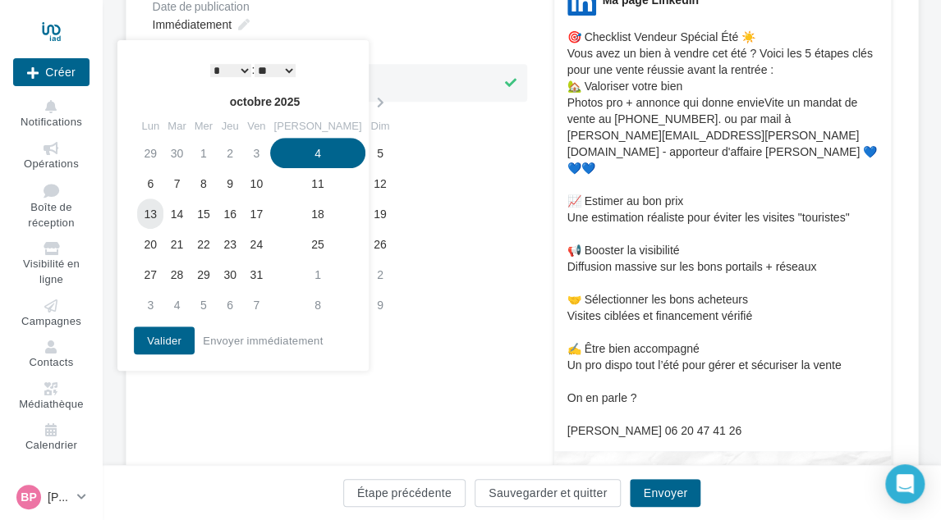
click at [150, 217] on td "13" at bounding box center [150, 214] width 26 height 30
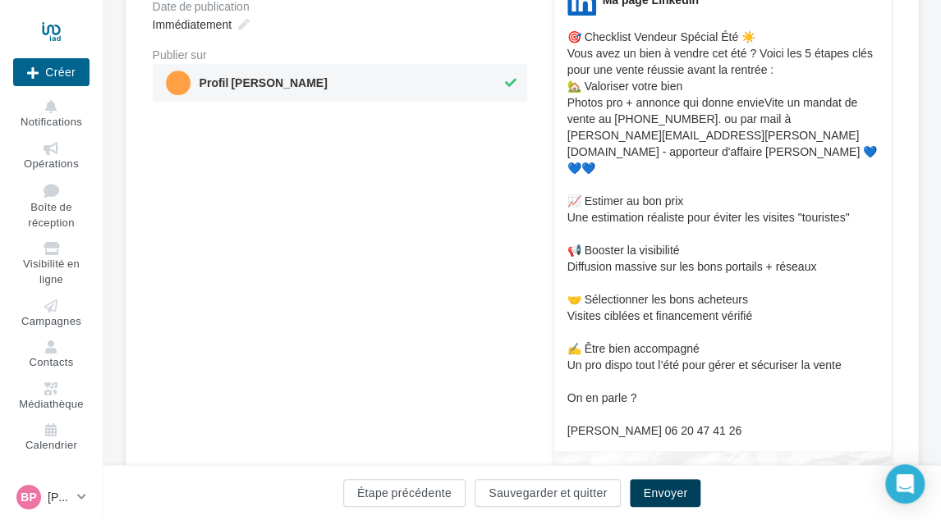
drag, startPoint x: 656, startPoint y: 483, endPoint x: 652, endPoint y: 460, distance: 23.2
click at [655, 483] on button "Envoyer" at bounding box center [665, 493] width 71 height 28
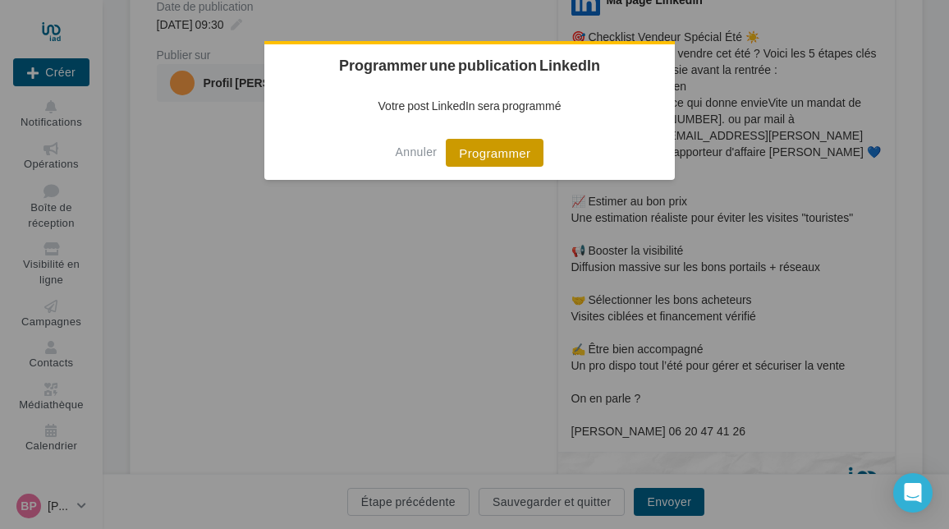
click at [495, 158] on button "Programmer" at bounding box center [495, 153] width 98 height 28
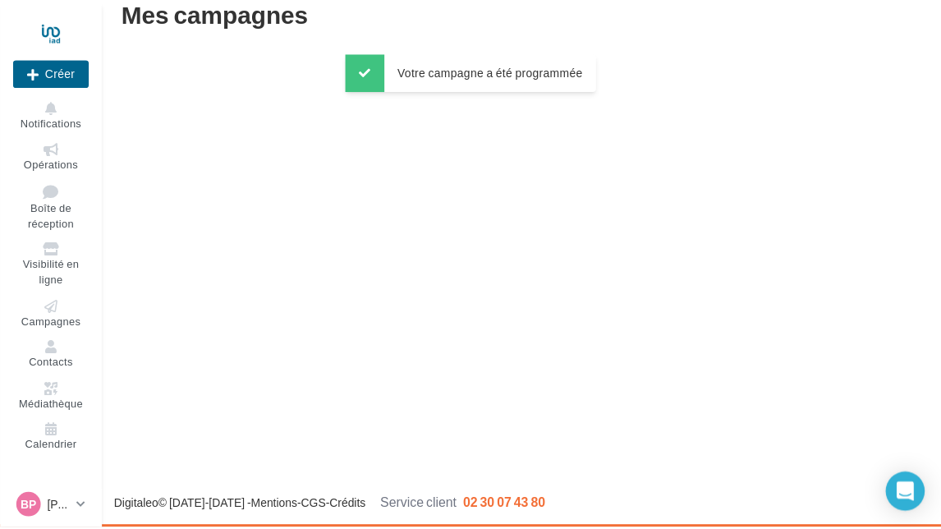
scroll to position [26, 0]
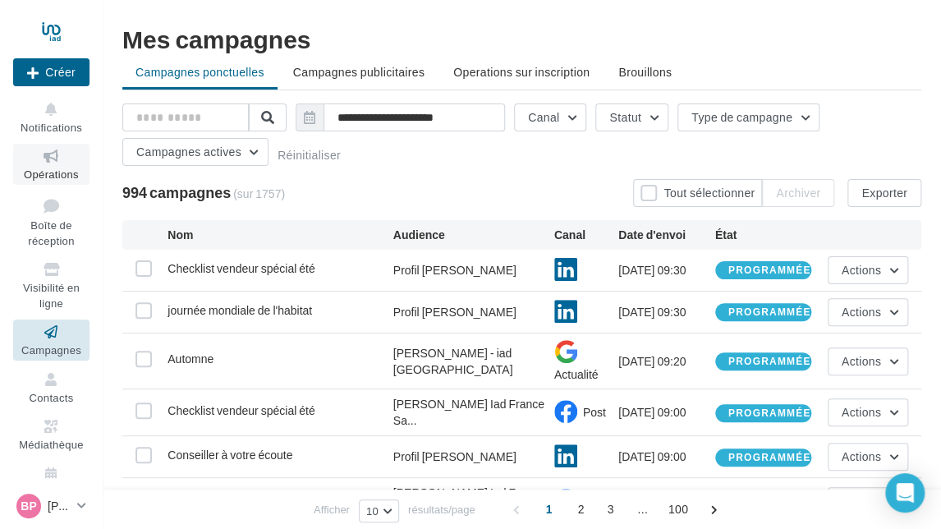
click at [54, 168] on span "Opérations" at bounding box center [51, 173] width 55 height 13
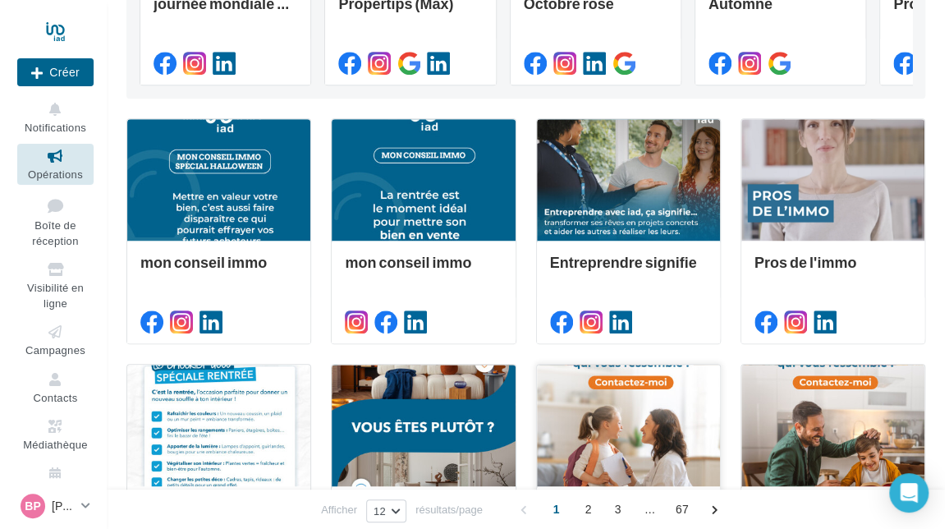
scroll to position [328, 0]
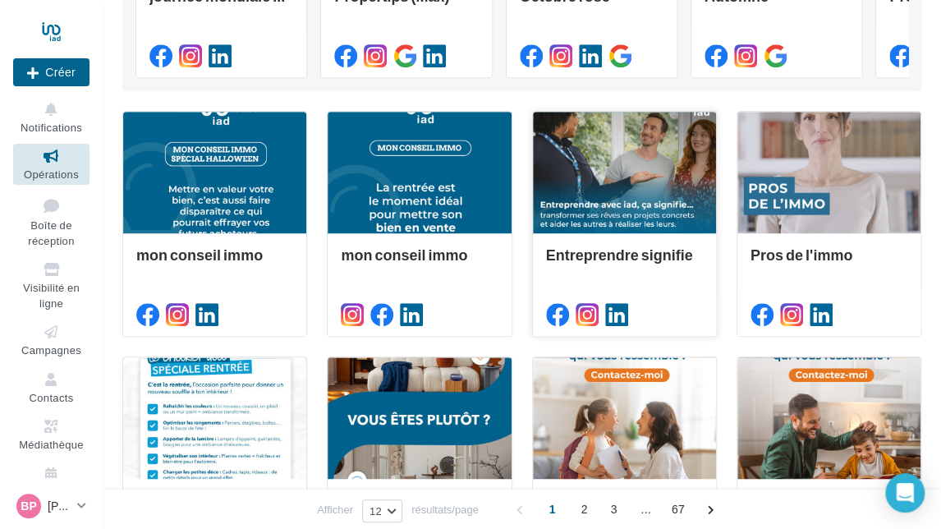
click at [627, 153] on div at bounding box center [624, 173] width 183 height 123
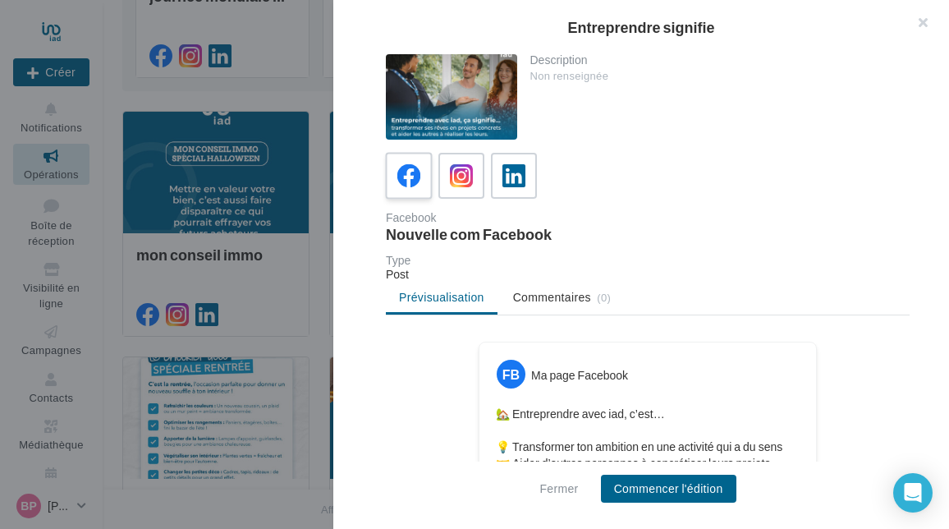
click at [410, 176] on icon at bounding box center [409, 176] width 24 height 24
click at [689, 489] on button "Commencer l'édition" at bounding box center [668, 488] width 135 height 28
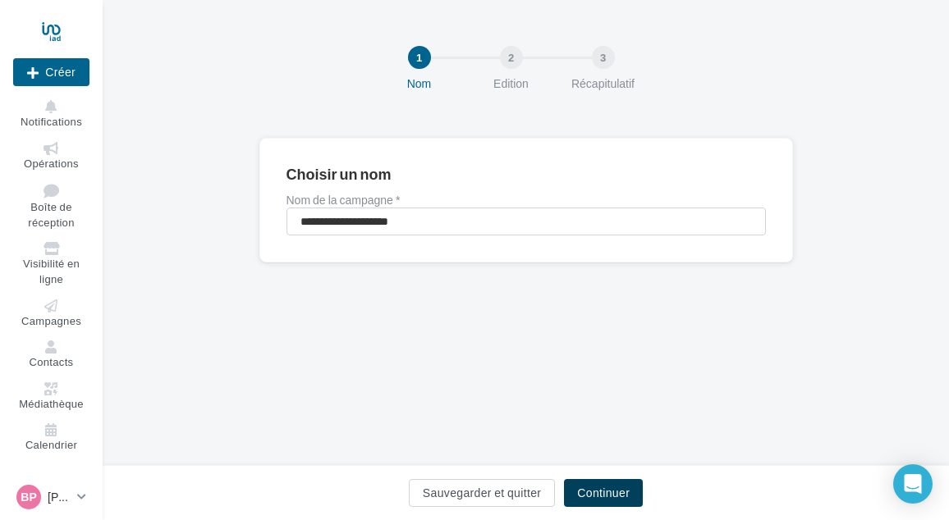
click at [601, 493] on button "Continuer" at bounding box center [603, 493] width 79 height 28
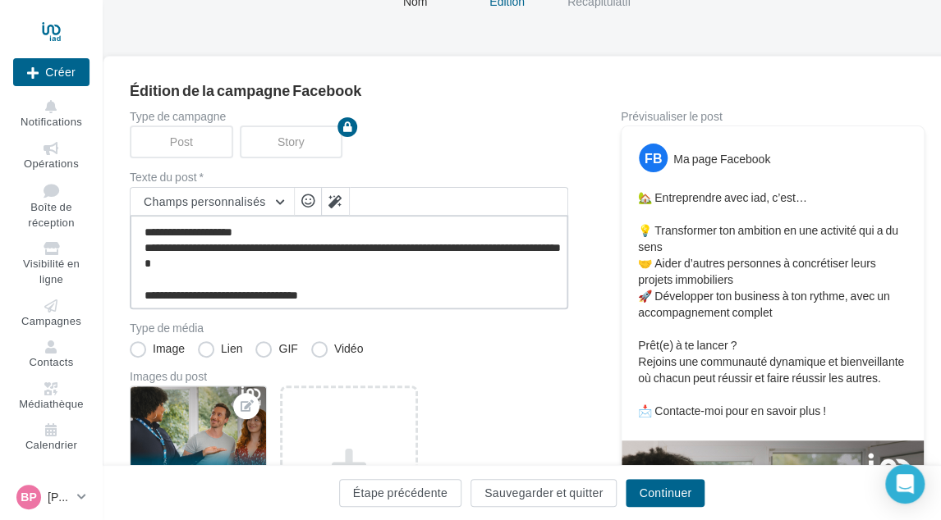
scroll to position [94, 0]
click at [388, 286] on textarea "**********" at bounding box center [349, 262] width 438 height 94
paste textarea "**********"
type textarea "**********"
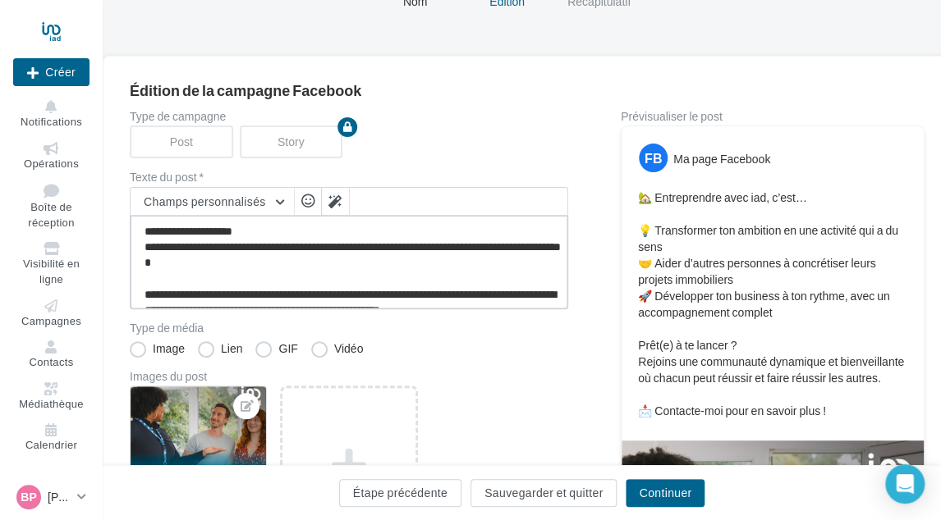
scroll to position [135, 0]
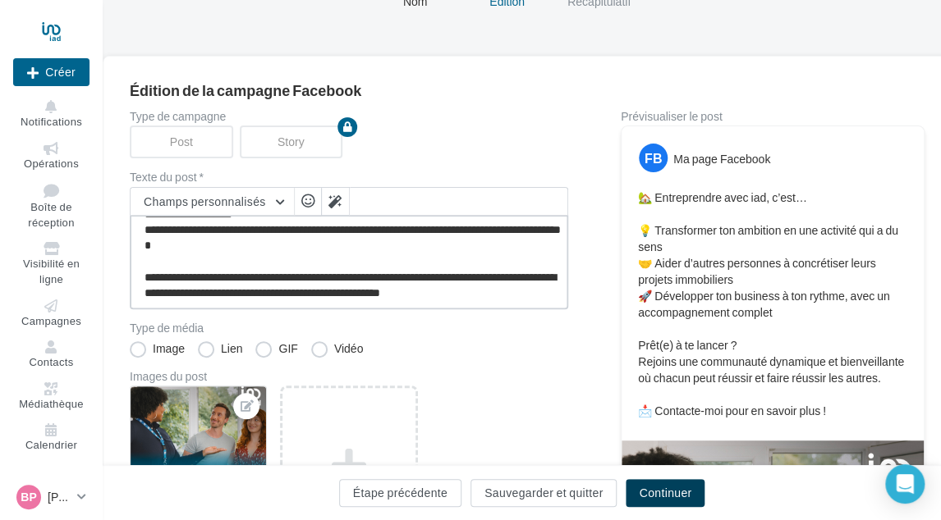
type textarea "**********"
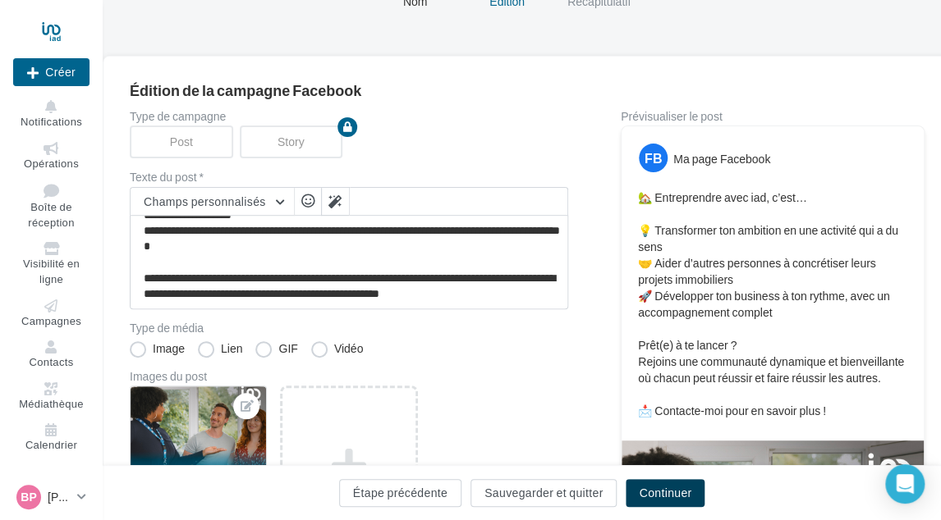
drag, startPoint x: 661, startPoint y: 491, endPoint x: 661, endPoint y: 482, distance: 9.0
click at [661, 490] on button "Continuer" at bounding box center [664, 493] width 79 height 28
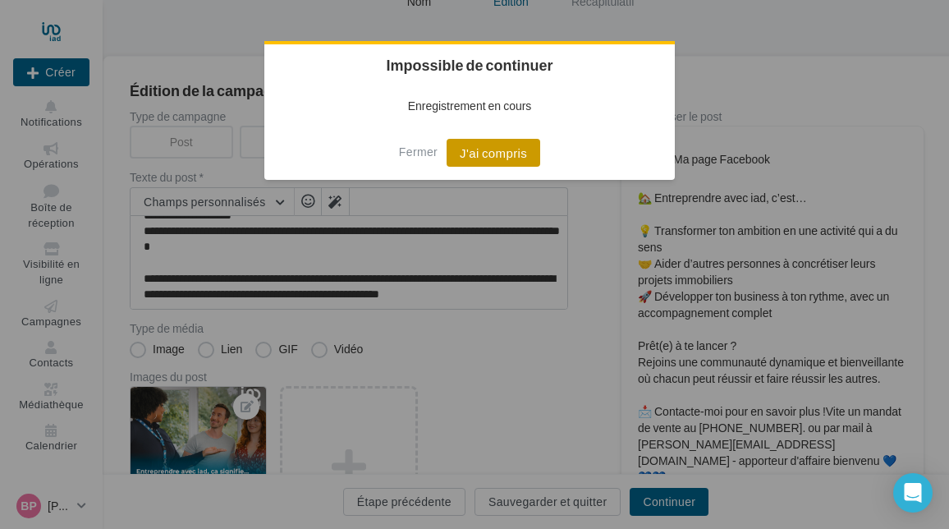
click at [469, 156] on button "J'ai compris" at bounding box center [493, 153] width 94 height 28
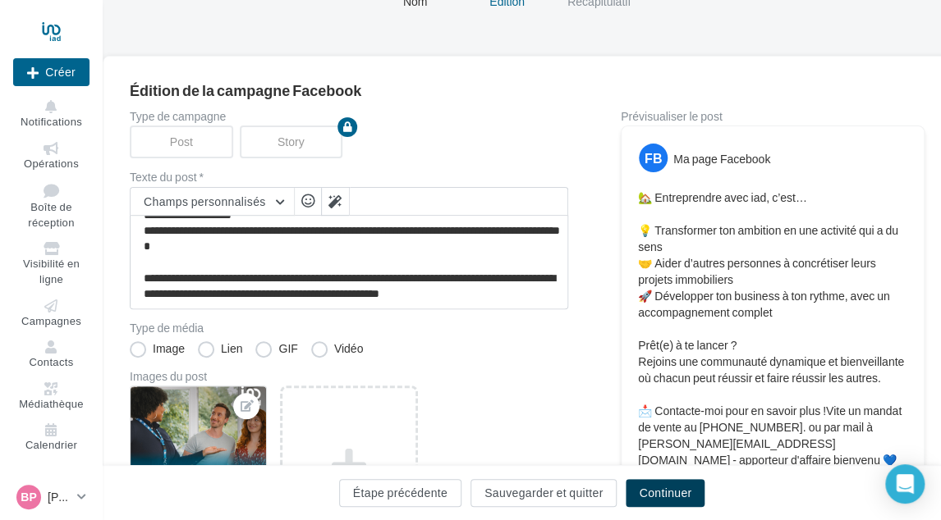
click at [637, 496] on button "Continuer" at bounding box center [664, 493] width 79 height 28
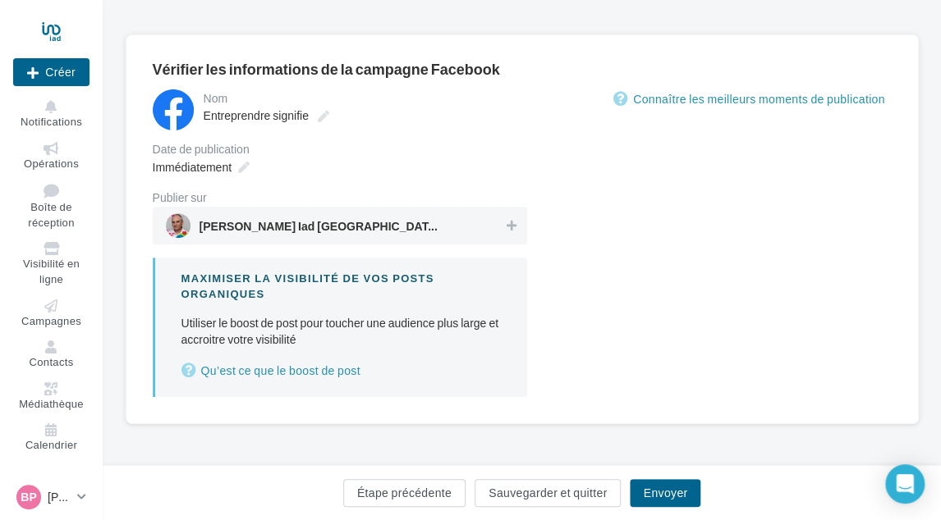
click at [450, 178] on div "Immédiatement" at bounding box center [340, 167] width 374 height 24
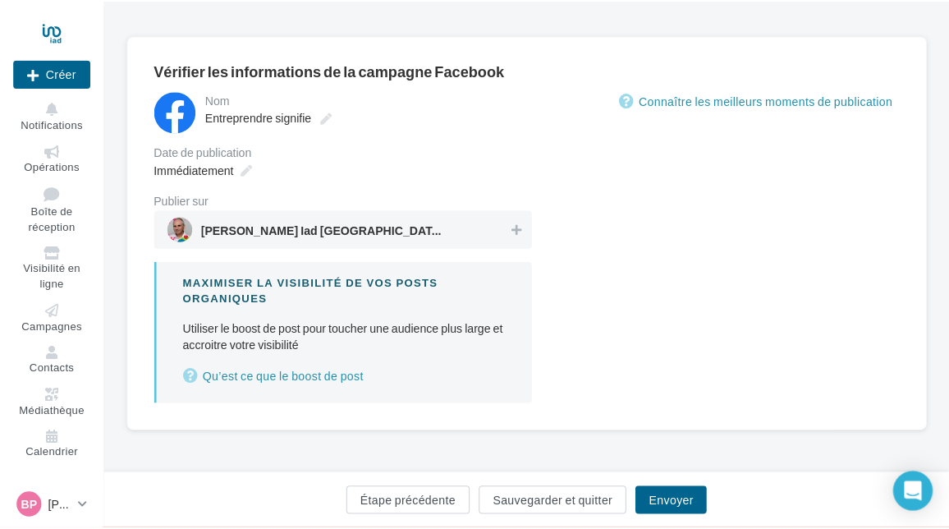
scroll to position [148, 0]
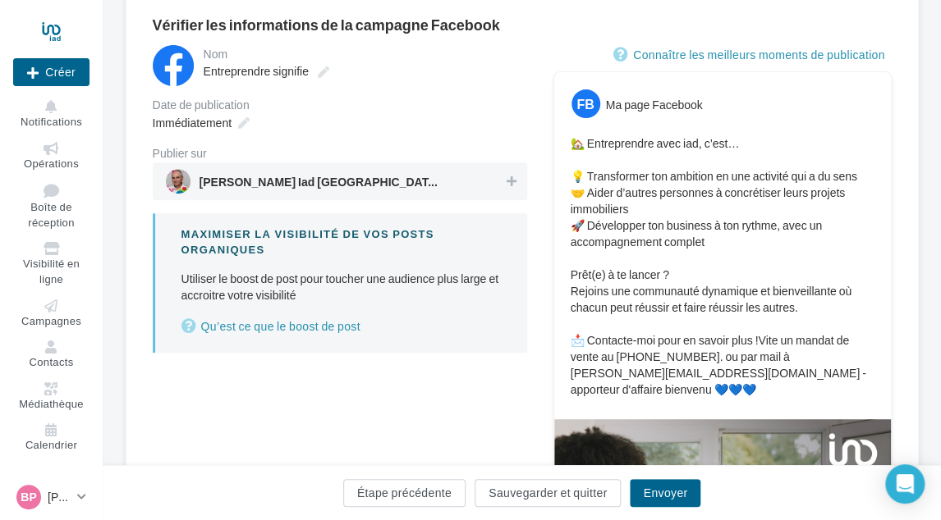
click at [450, 190] on span "[PERSON_NAME] Iad [GEOGRAPHIC_DATA] Saint Ouen et L'[GEOGRAPHIC_DATA]" at bounding box center [335, 181] width 338 height 25
click at [241, 118] on icon at bounding box center [243, 122] width 11 height 11
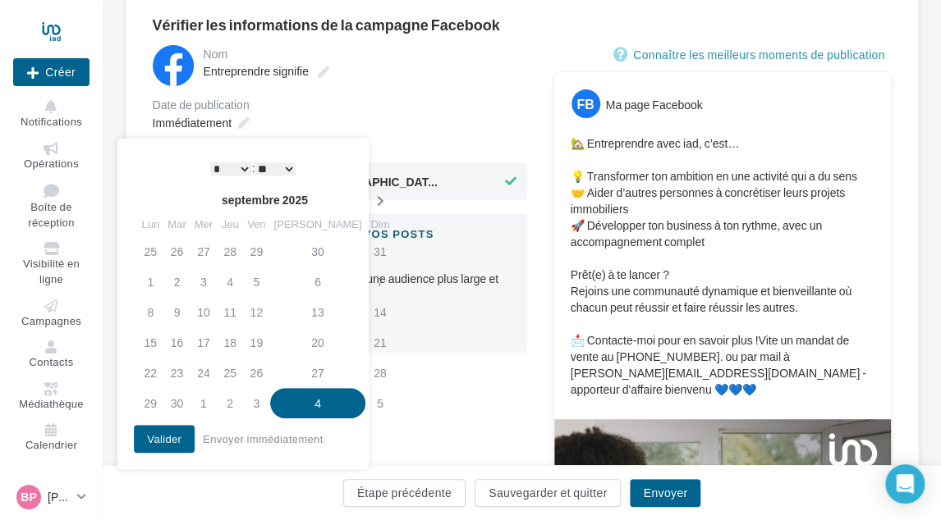
click at [369, 195] on icon at bounding box center [379, 200] width 21 height 11
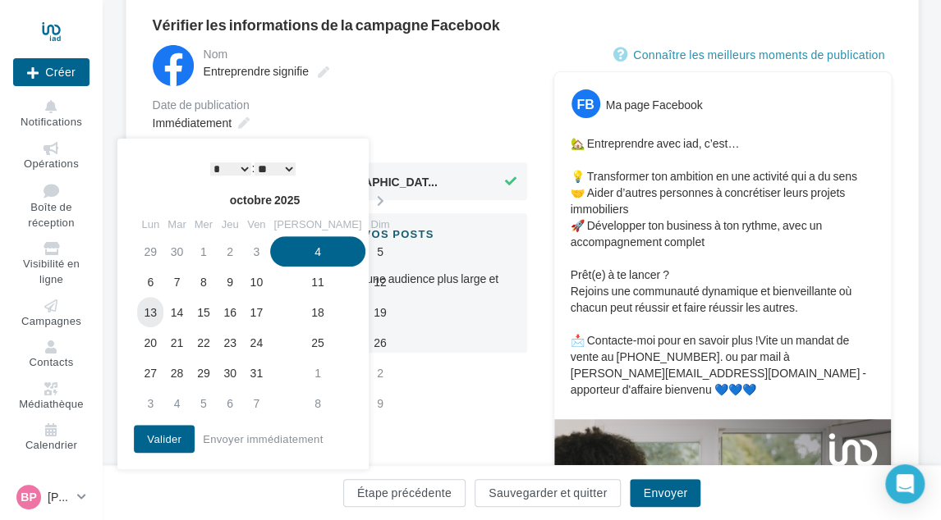
click at [158, 309] on td "13" at bounding box center [150, 312] width 26 height 30
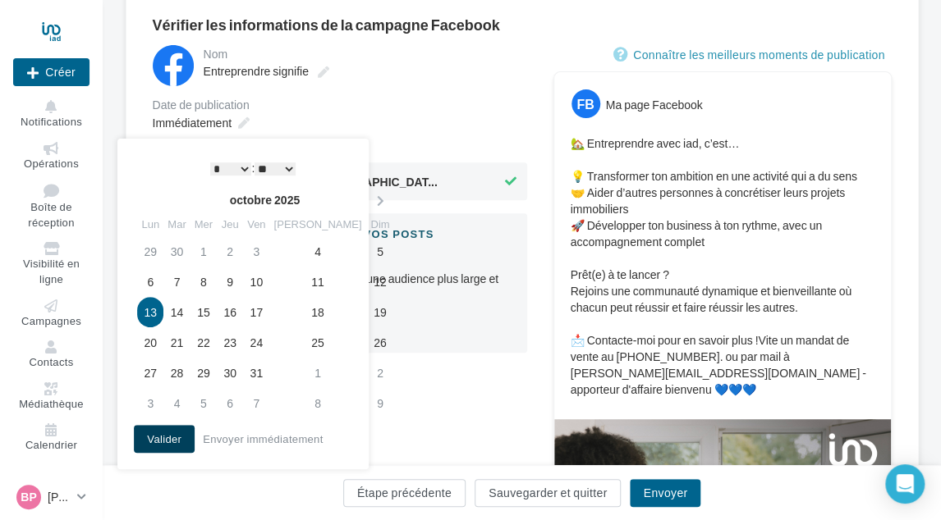
drag, startPoint x: 158, startPoint y: 437, endPoint x: 171, endPoint y: 436, distance: 12.4
click at [158, 437] on button "Valider" at bounding box center [164, 439] width 61 height 28
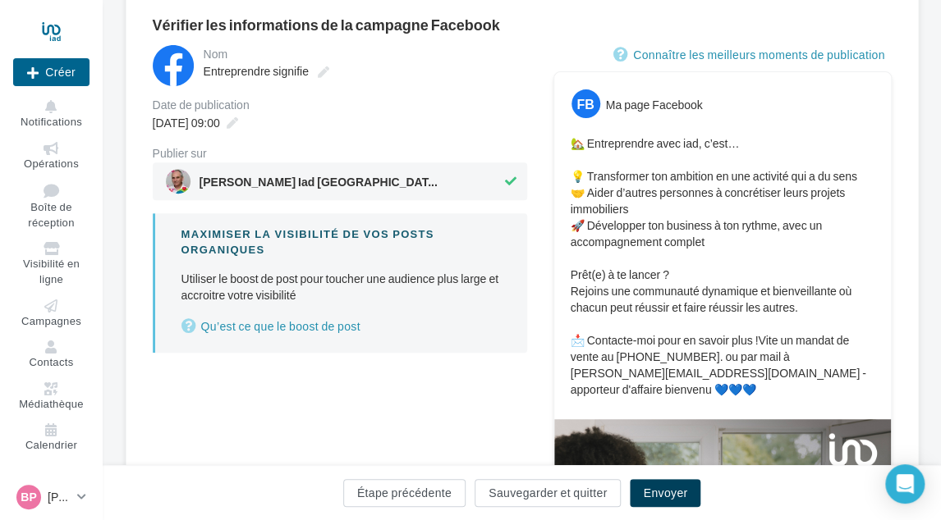
click at [669, 492] on button "Envoyer" at bounding box center [665, 493] width 71 height 28
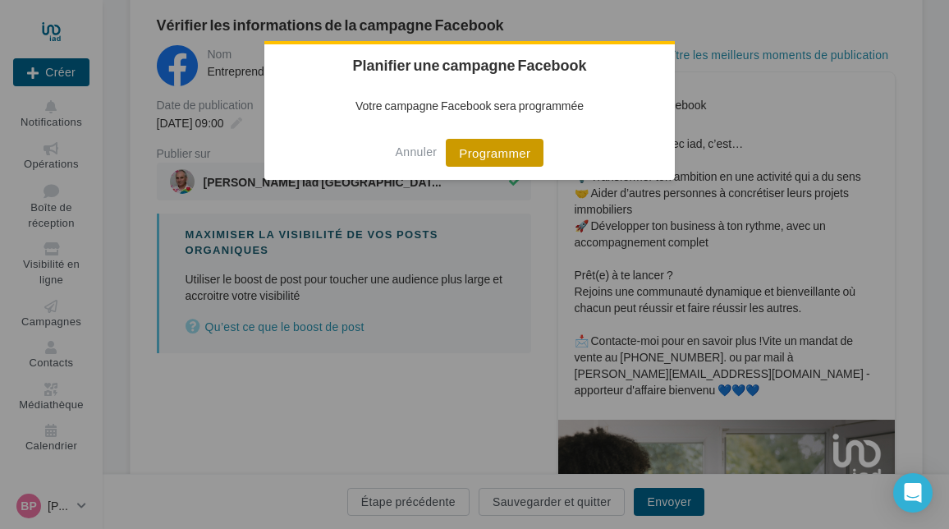
click at [492, 160] on button "Programmer" at bounding box center [495, 153] width 98 height 28
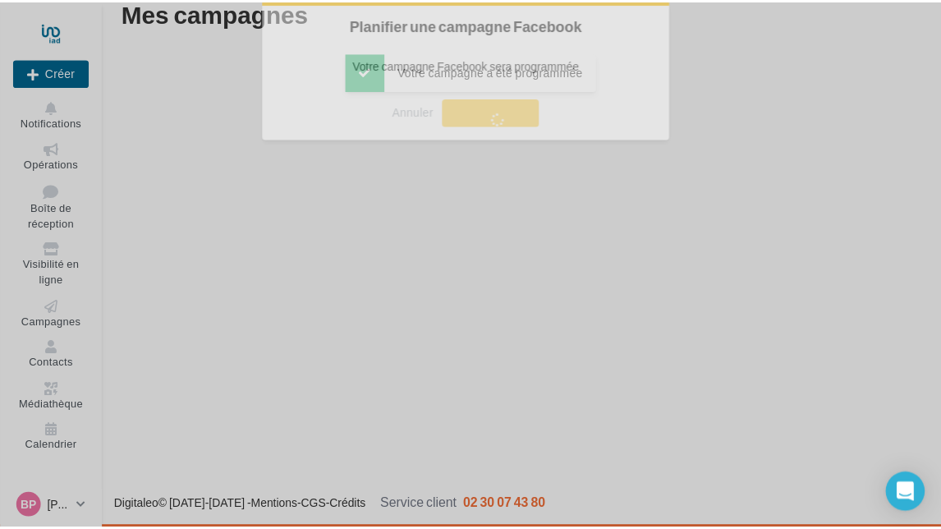
scroll to position [26, 0]
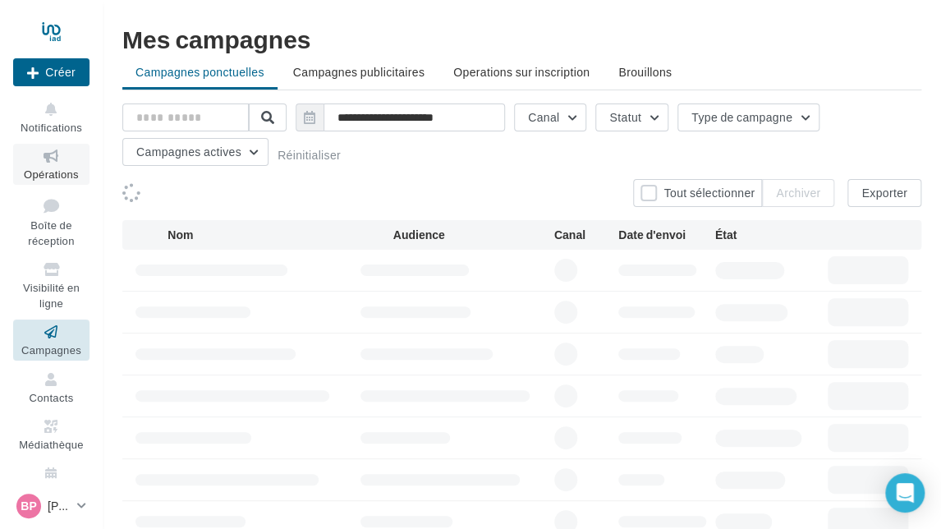
drag, startPoint x: 0, startPoint y: 0, endPoint x: 61, endPoint y: 162, distance: 172.7
click at [53, 159] on icon at bounding box center [51, 156] width 66 height 19
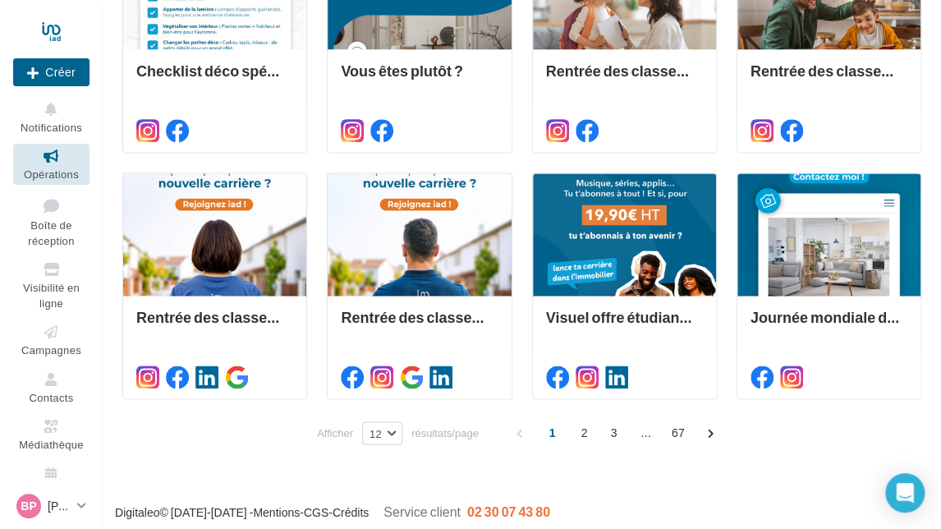
scroll to position [763, 0]
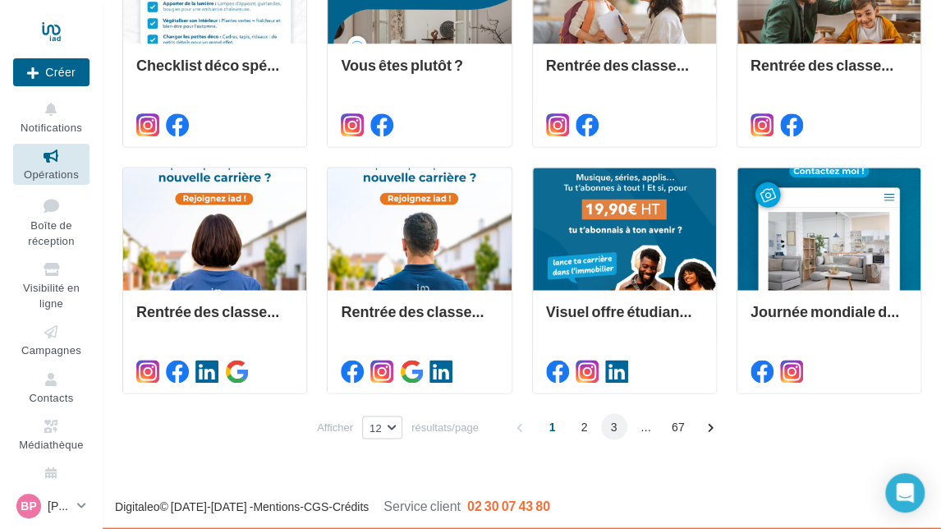
click at [609, 427] on span "3" at bounding box center [614, 426] width 26 height 26
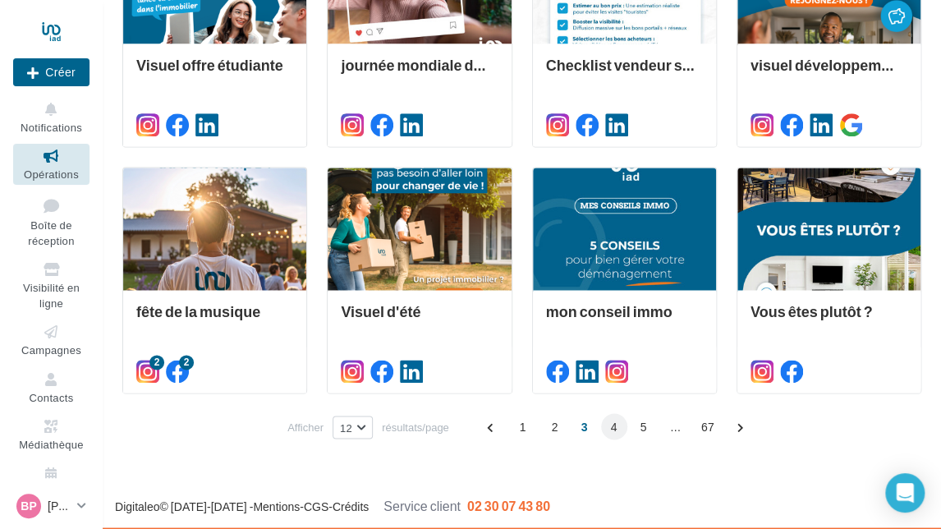
click at [614, 428] on span "4" at bounding box center [614, 426] width 26 height 26
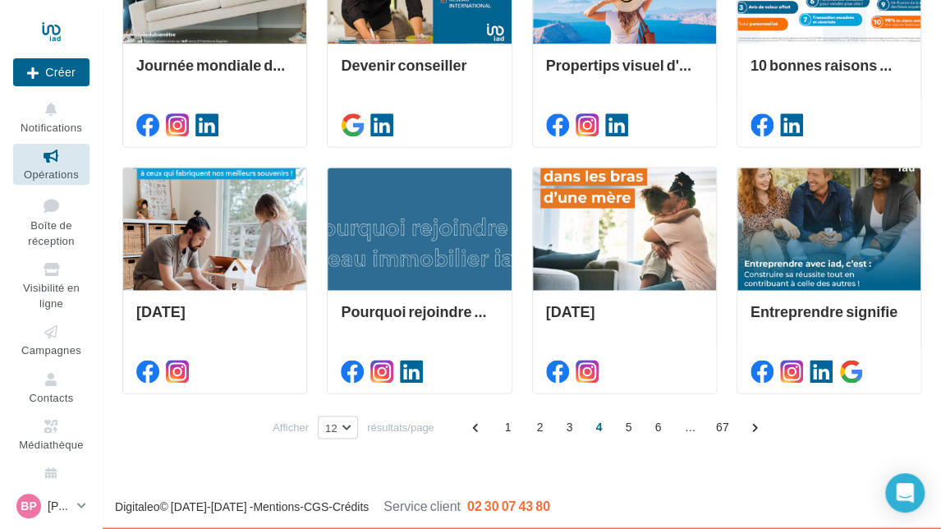
click at [643, 424] on div "1 2 3 4 5 6 ... 67" at bounding box center [617, 426] width 308 height 26
click at [649, 423] on span "6" at bounding box center [658, 426] width 26 height 26
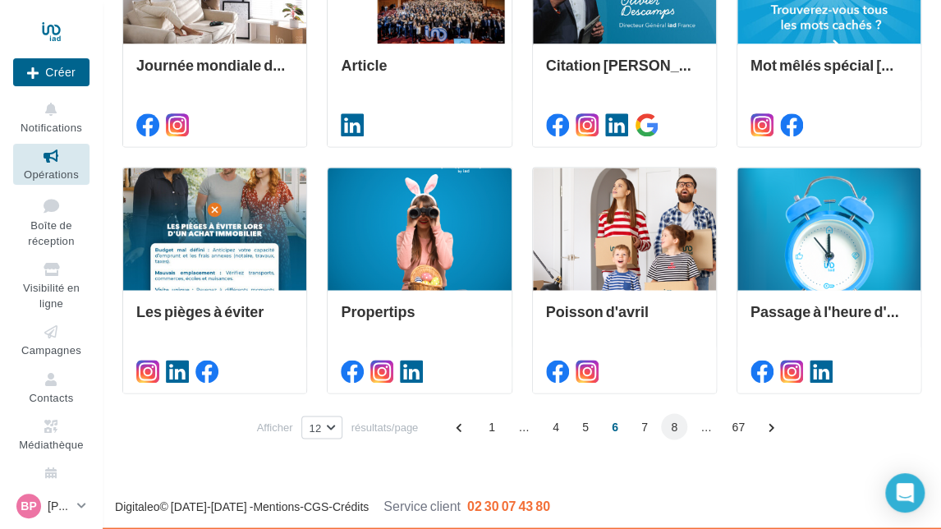
click at [667, 430] on span "8" at bounding box center [674, 426] width 26 height 26
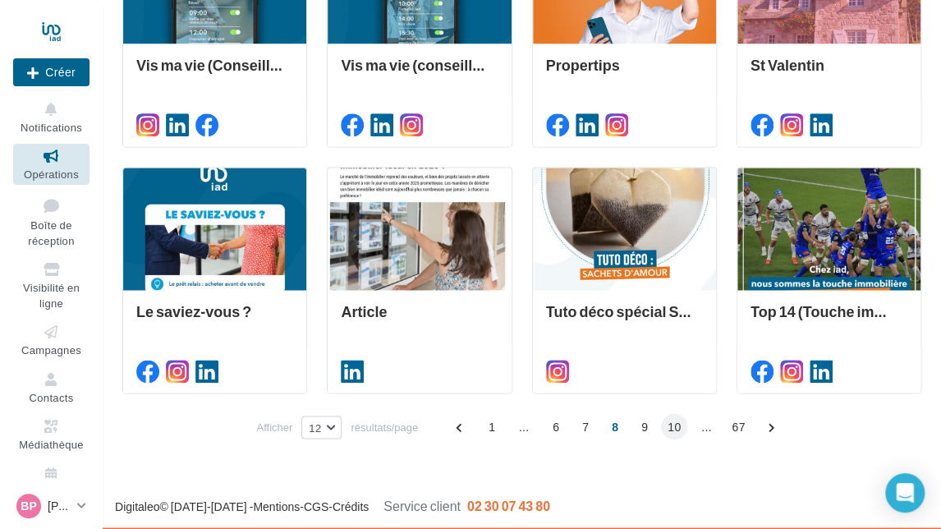
click at [666, 425] on span "10" at bounding box center [674, 426] width 26 height 26
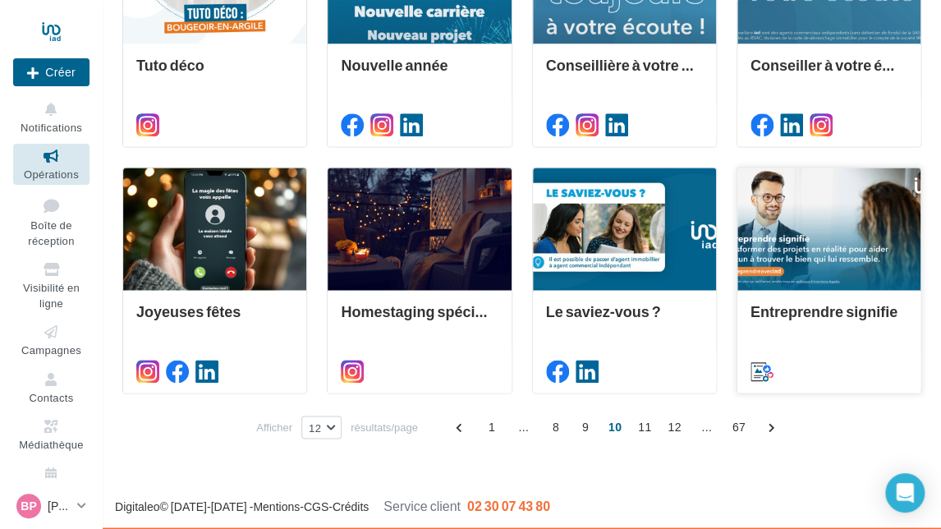
click at [833, 204] on div at bounding box center [828, 228] width 183 height 123
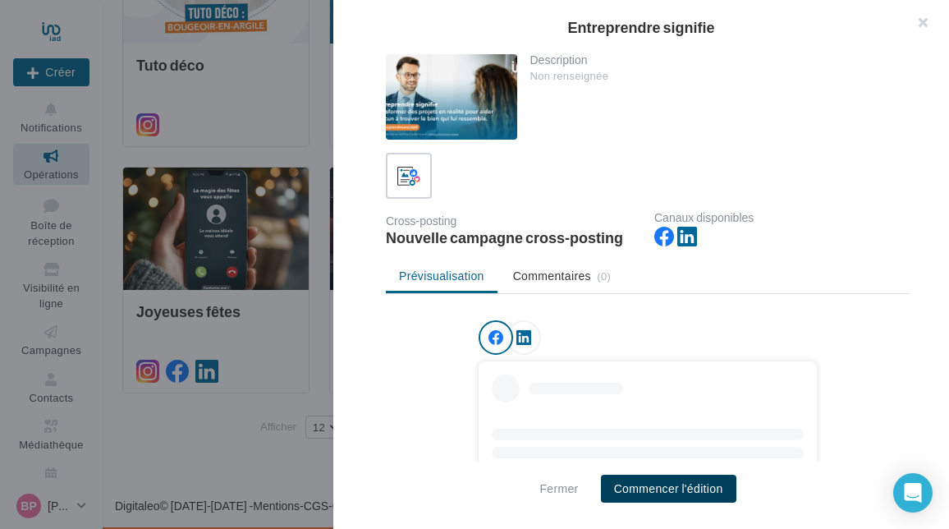
click at [654, 484] on button "Commencer l'édition" at bounding box center [668, 488] width 135 height 28
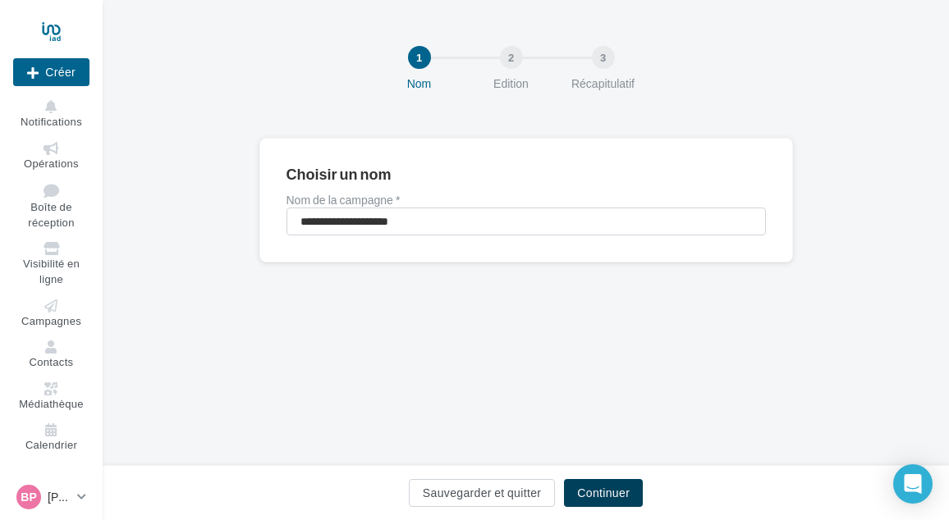
drag, startPoint x: 604, startPoint y: 490, endPoint x: 596, endPoint y: 478, distance: 14.1
click at [602, 489] on button "Continuer" at bounding box center [603, 493] width 79 height 28
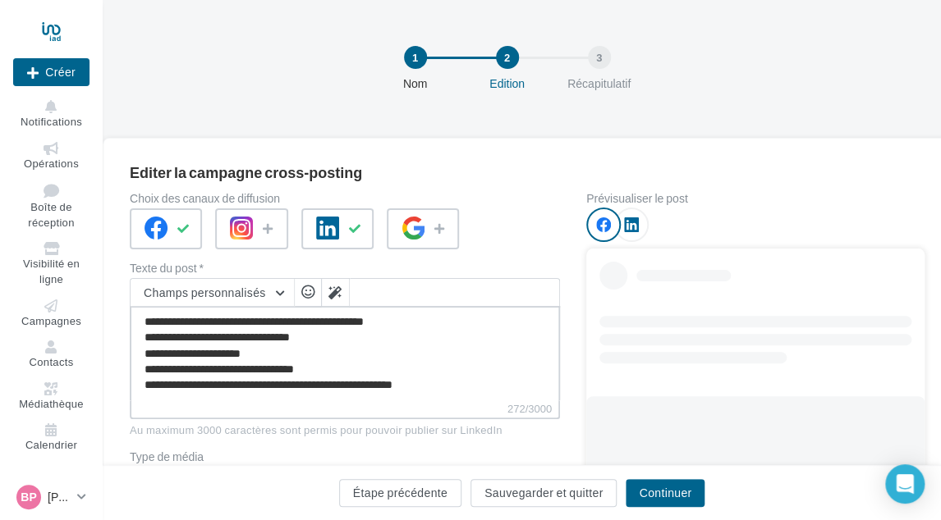
click at [492, 382] on textarea "**********" at bounding box center [345, 353] width 430 height 94
paste textarea "**********"
type textarea "**********"
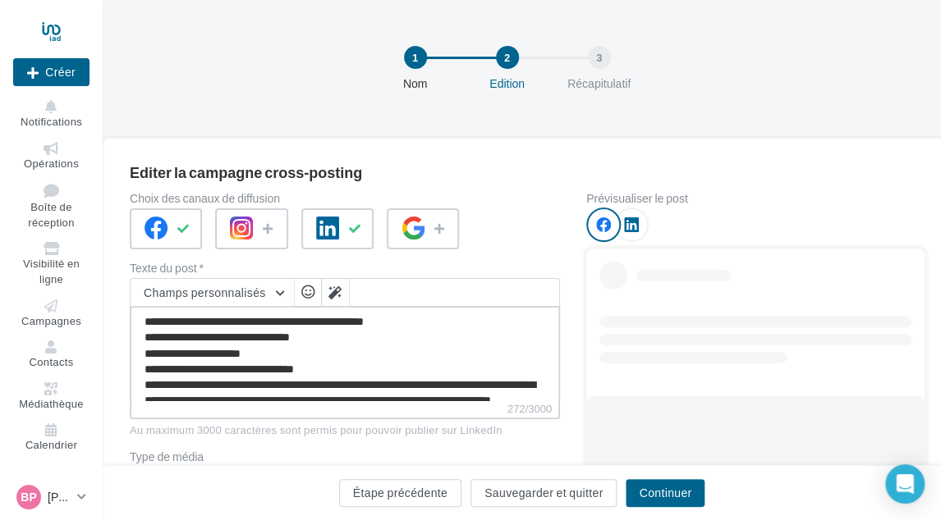
scroll to position [39, 0]
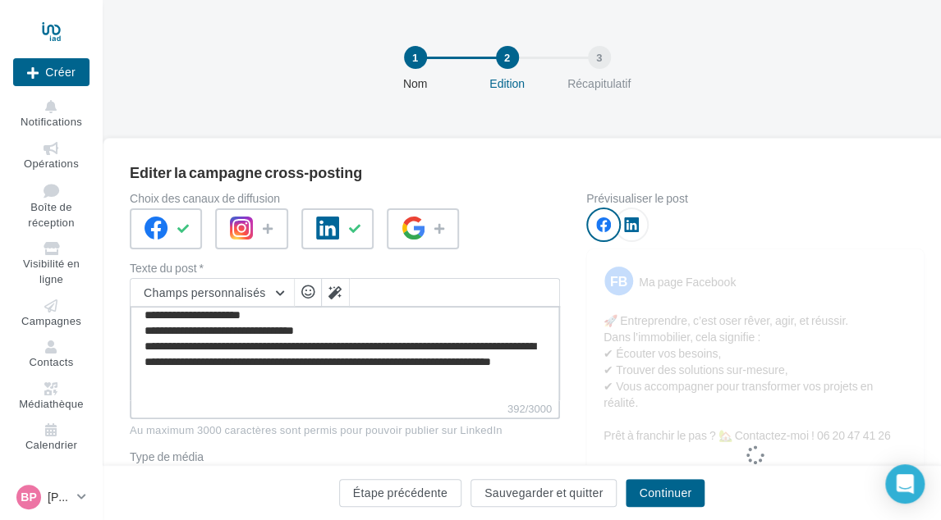
type textarea "**********"
click at [647, 497] on button "Continuer" at bounding box center [664, 493] width 79 height 28
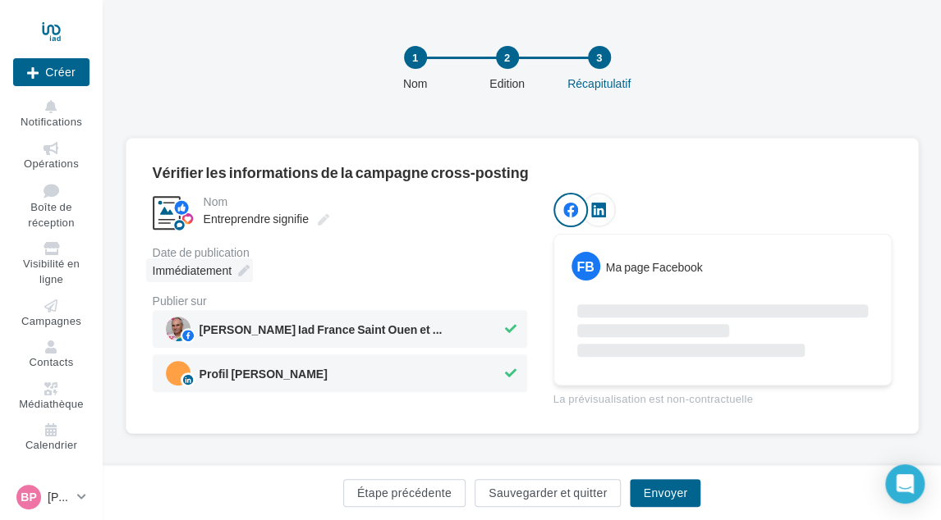
click at [220, 277] on span "Immédiatement" at bounding box center [192, 270] width 79 height 14
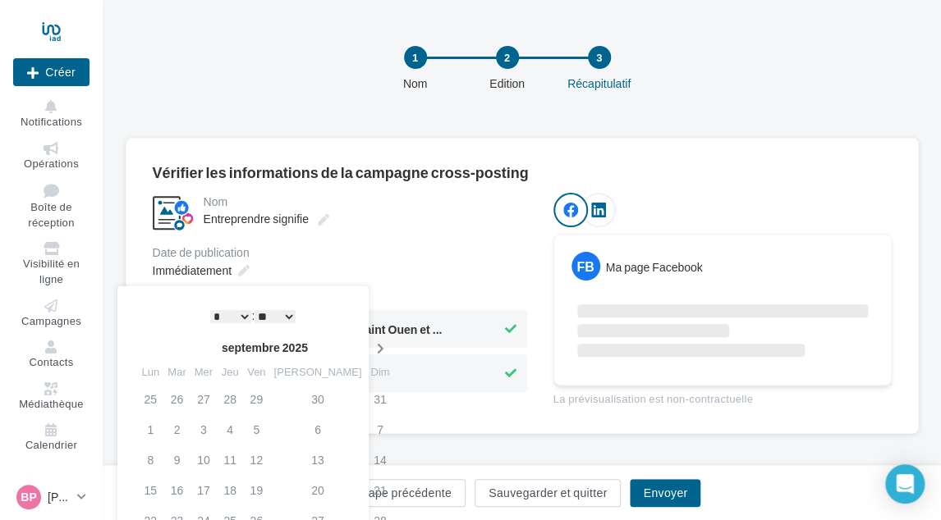
click at [369, 345] on icon at bounding box center [379, 348] width 21 height 11
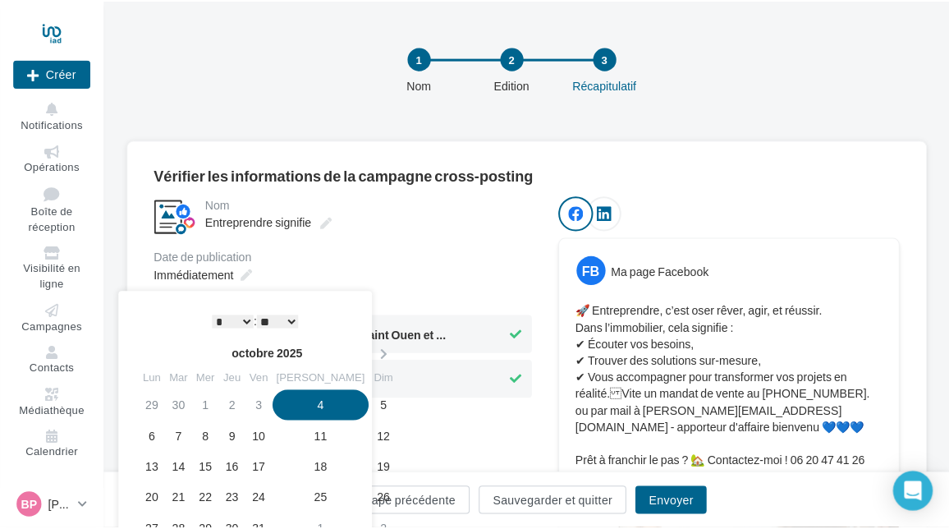
scroll to position [82, 0]
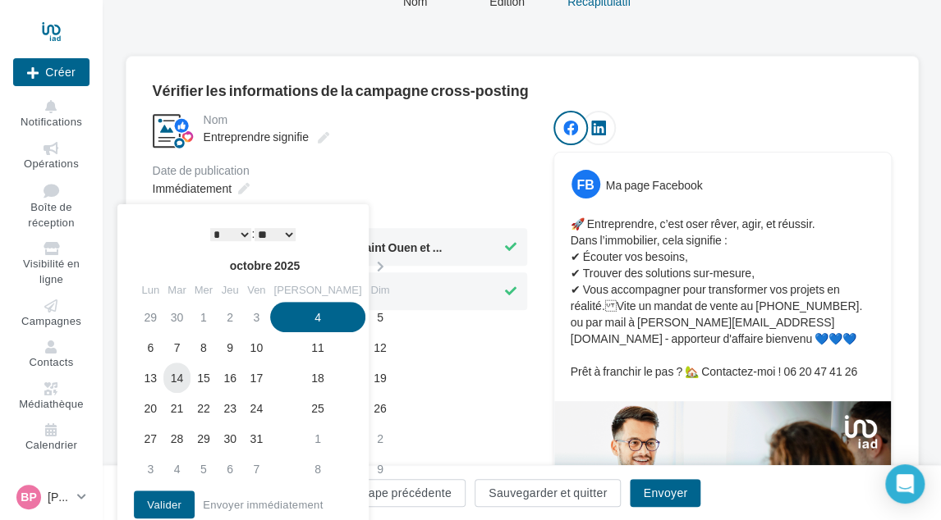
click at [181, 381] on td "14" at bounding box center [176, 378] width 26 height 30
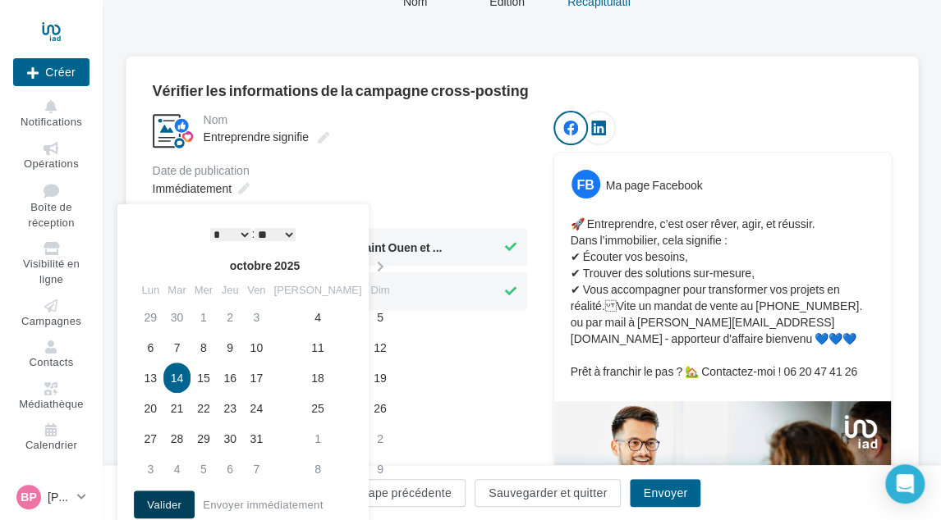
click at [156, 497] on button "Valider" at bounding box center [164, 505] width 61 height 28
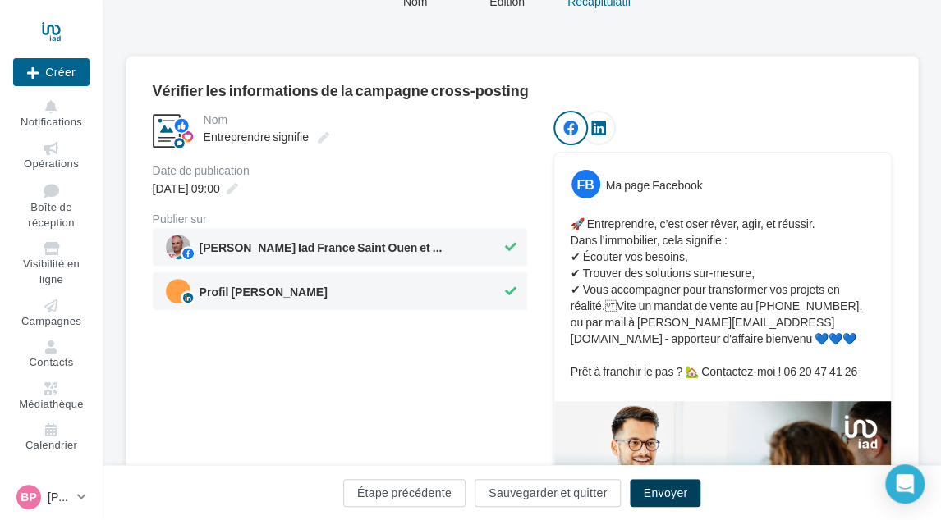
click at [651, 490] on button "Envoyer" at bounding box center [665, 493] width 71 height 28
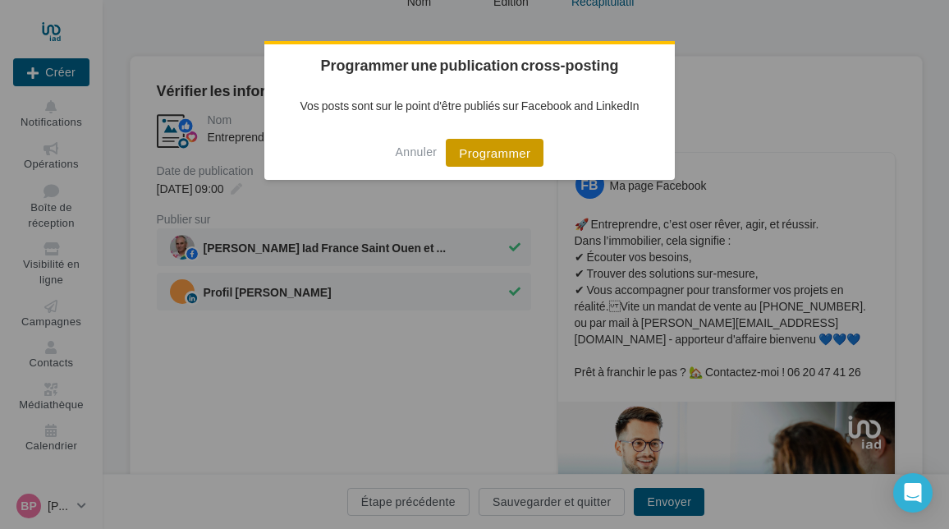
click at [513, 149] on button "Programmer" at bounding box center [495, 153] width 98 height 28
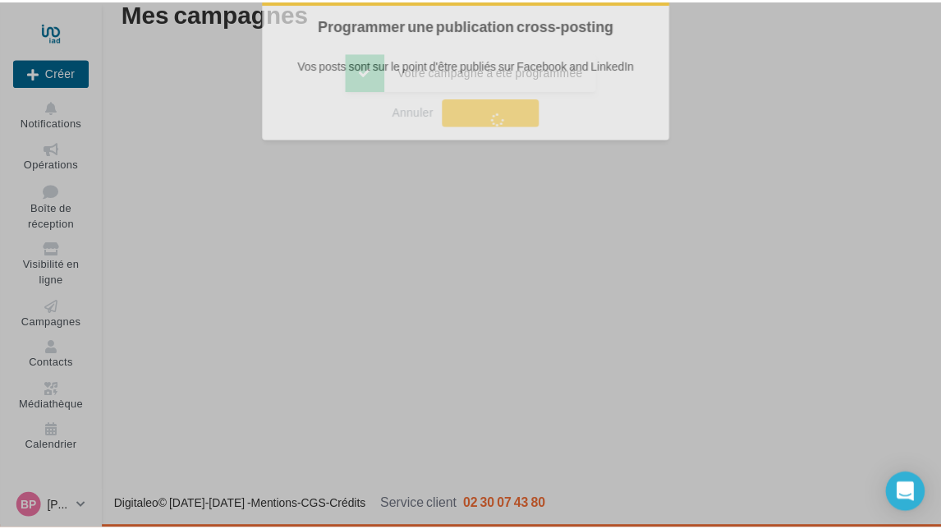
scroll to position [26, 0]
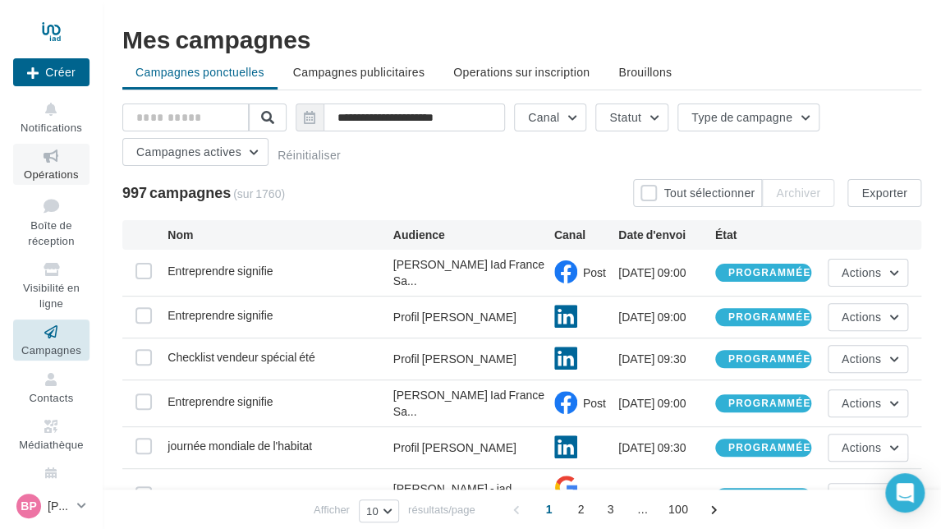
click at [48, 170] on span "Opérations" at bounding box center [51, 173] width 55 height 13
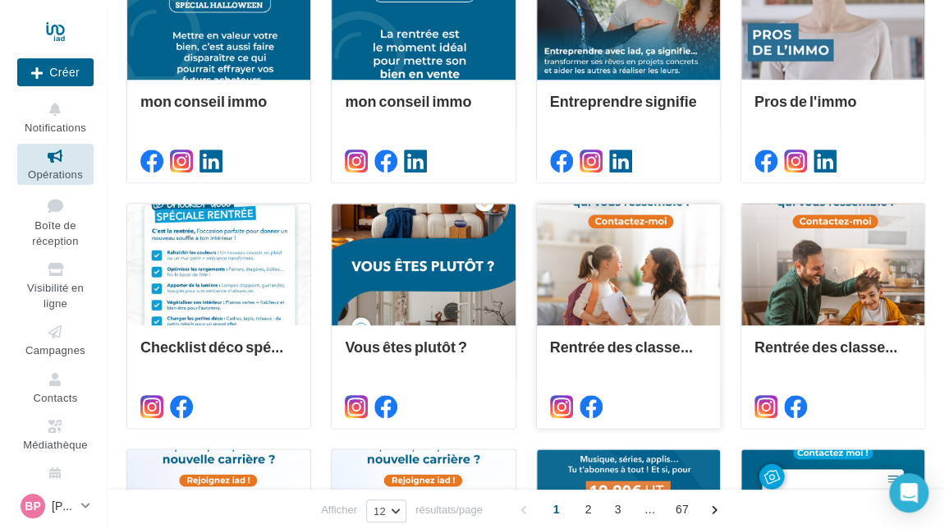
scroll to position [492, 0]
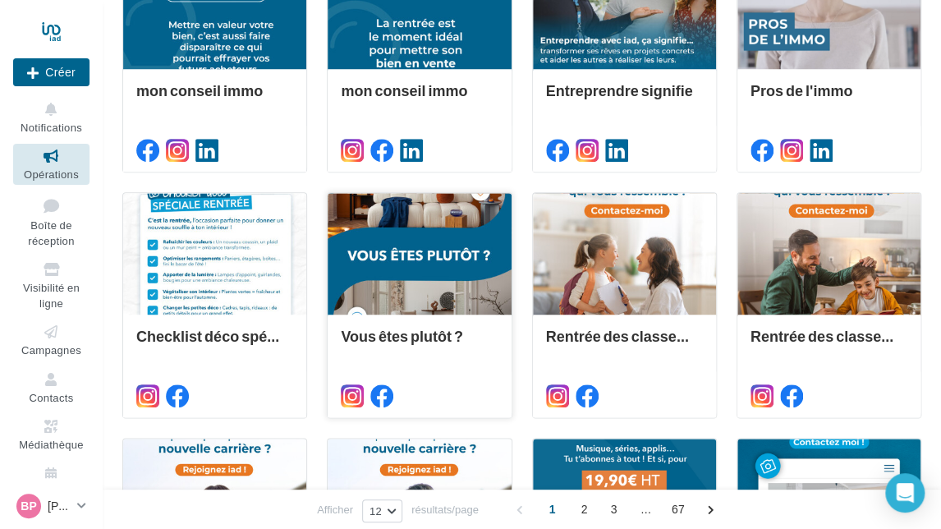
click at [427, 243] on div at bounding box center [418, 254] width 183 height 123
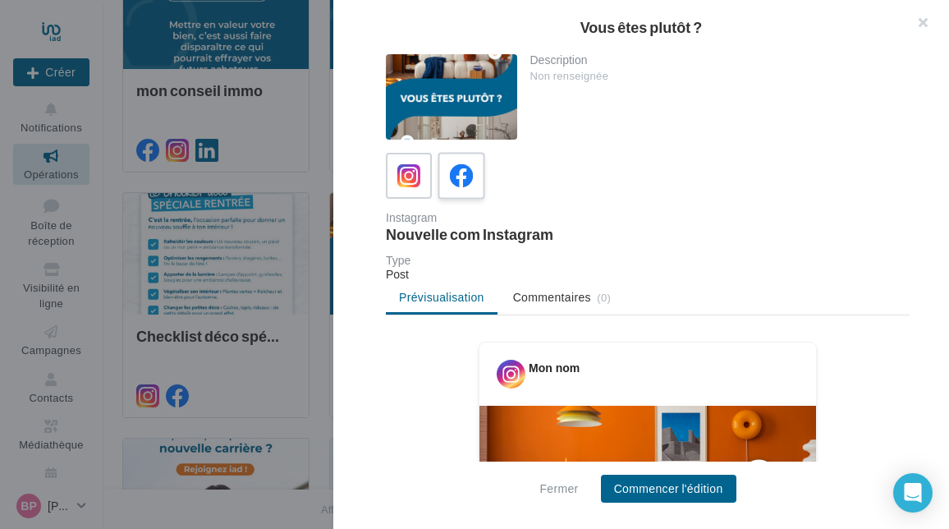
click at [465, 175] on icon at bounding box center [462, 176] width 24 height 24
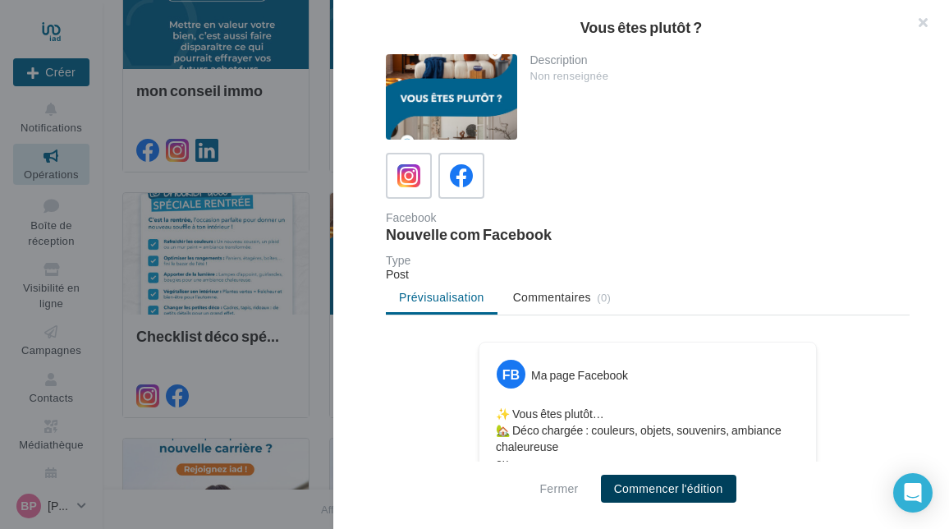
click at [663, 494] on button "Commencer l'édition" at bounding box center [668, 488] width 135 height 28
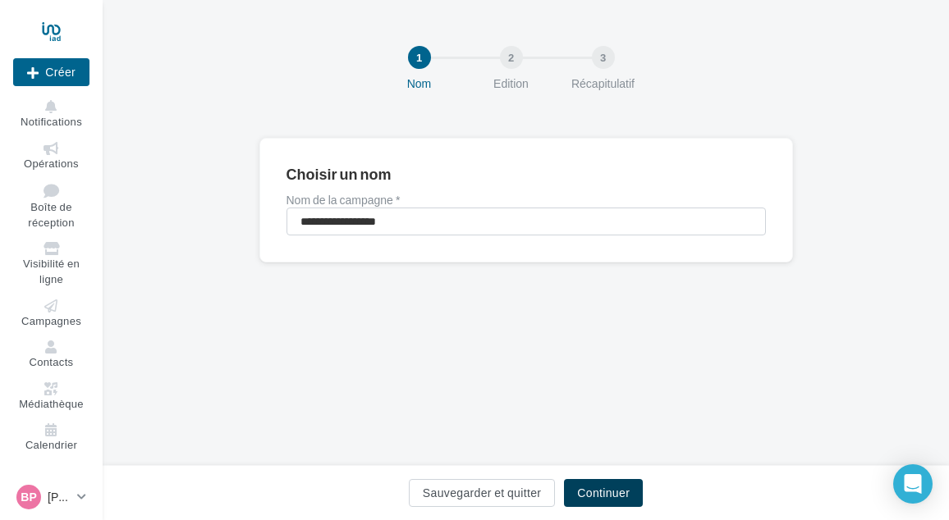
click at [605, 483] on button "Continuer" at bounding box center [603, 493] width 79 height 28
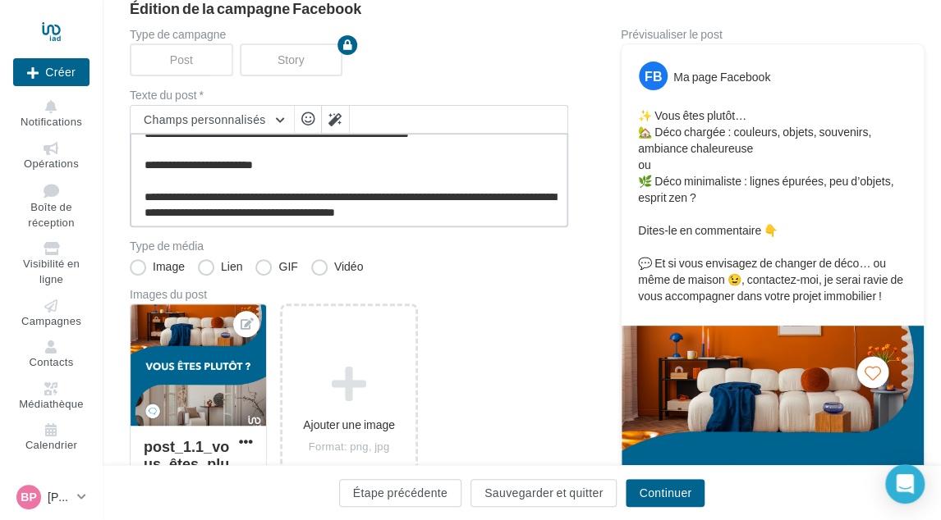
scroll to position [62, 0]
click at [548, 208] on textarea "**********" at bounding box center [349, 180] width 438 height 94
paste textarea "**********"
type textarea "**********"
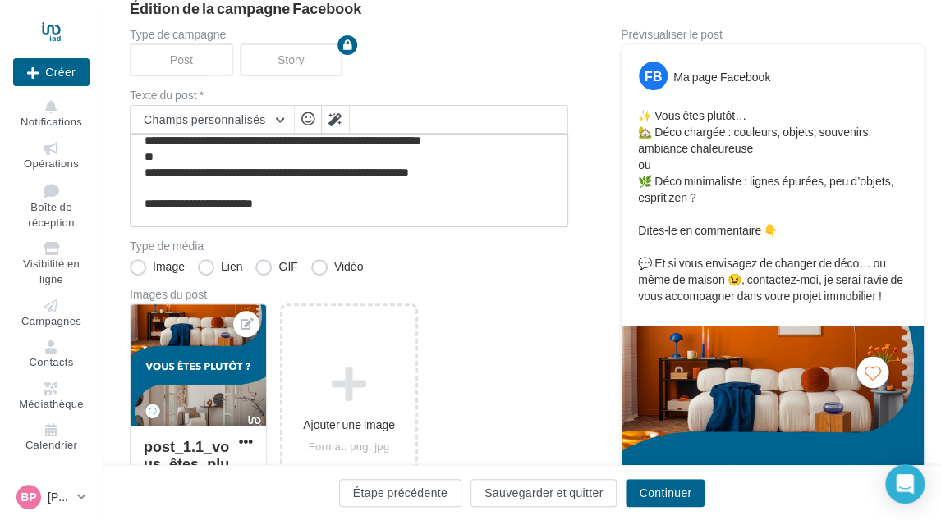
scroll to position [0, 0]
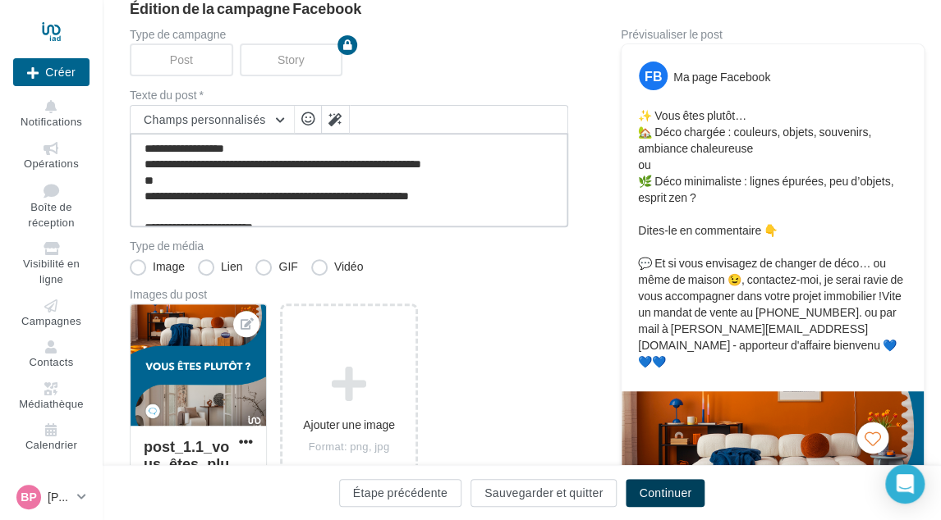
type textarea "**********"
click at [652, 489] on button "Continuer" at bounding box center [664, 493] width 79 height 28
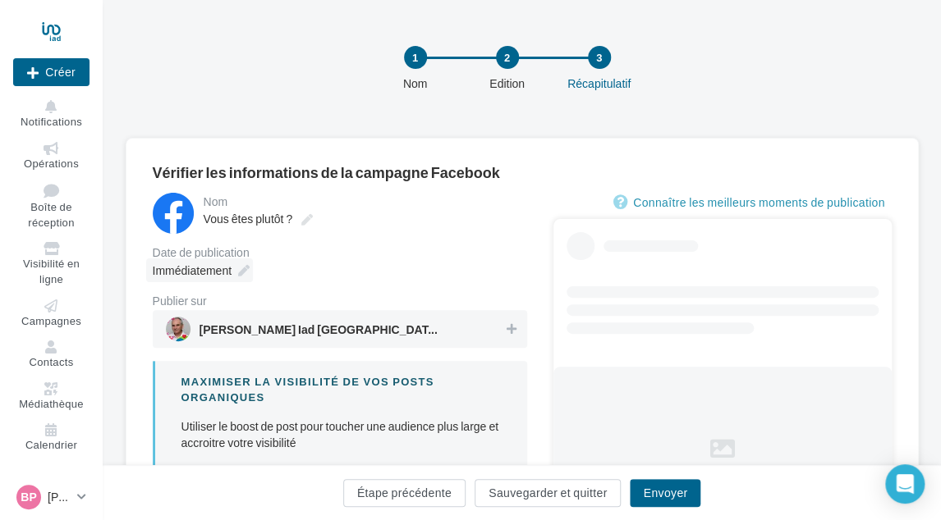
click at [225, 268] on span "Immédiatement" at bounding box center [192, 270] width 79 height 14
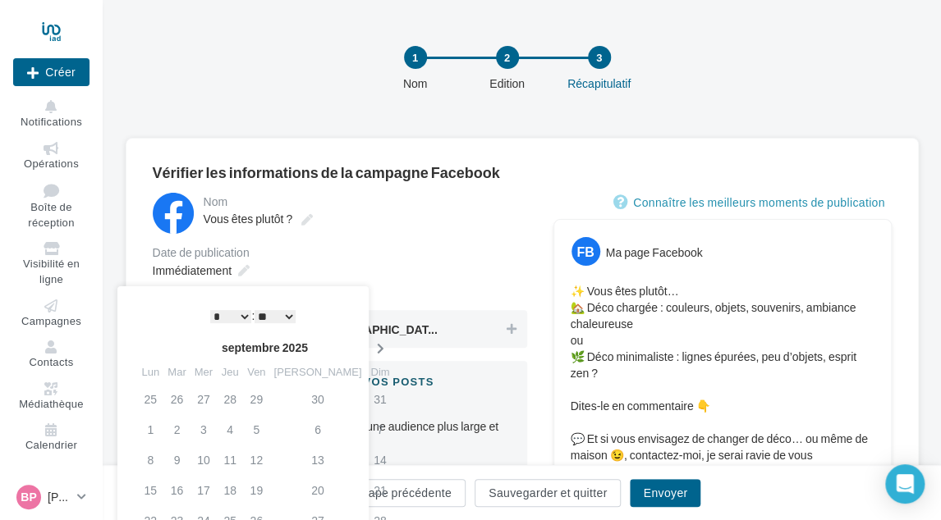
click at [369, 347] on icon at bounding box center [379, 348] width 21 height 11
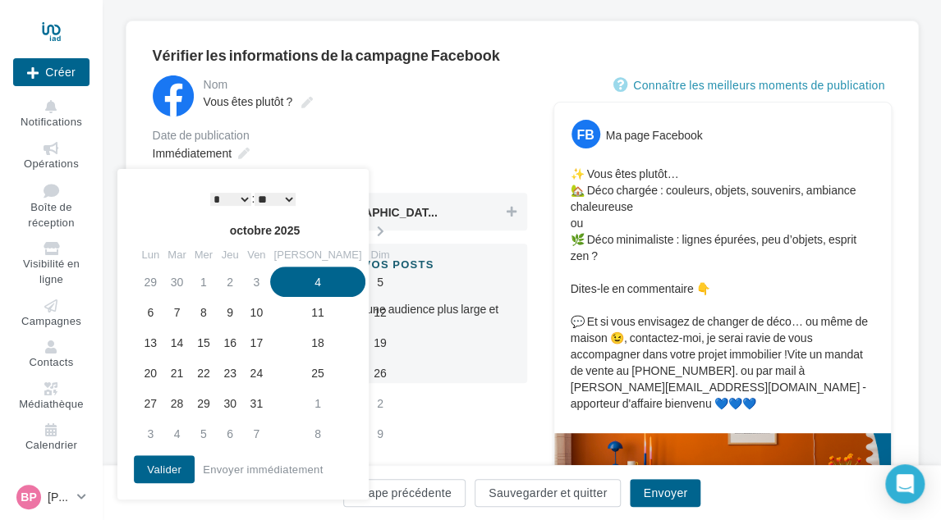
scroll to position [328, 0]
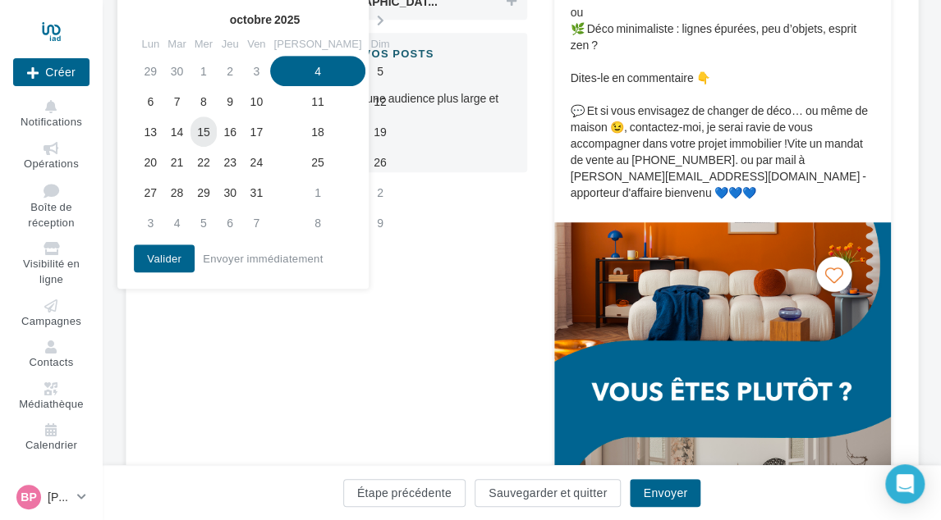
click at [209, 135] on td "15" at bounding box center [203, 132] width 26 height 30
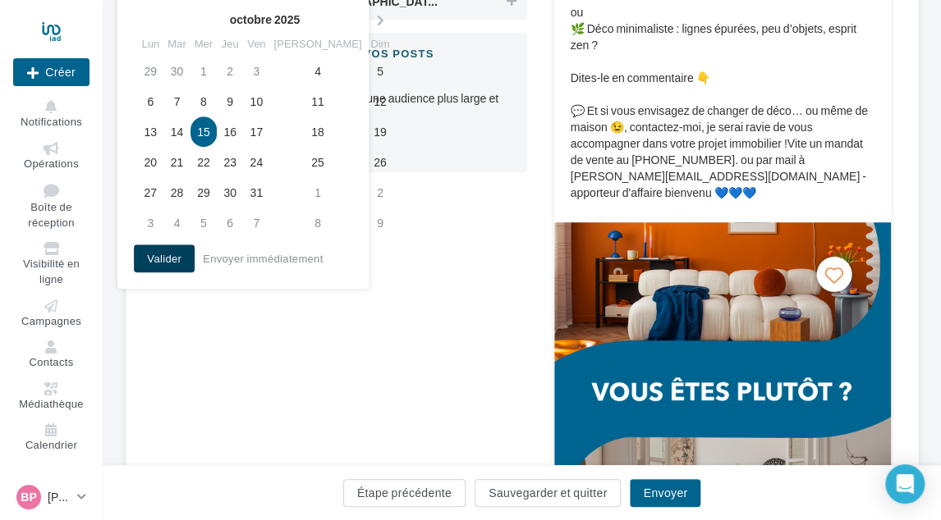
click at [173, 259] on button "Valider" at bounding box center [164, 259] width 61 height 28
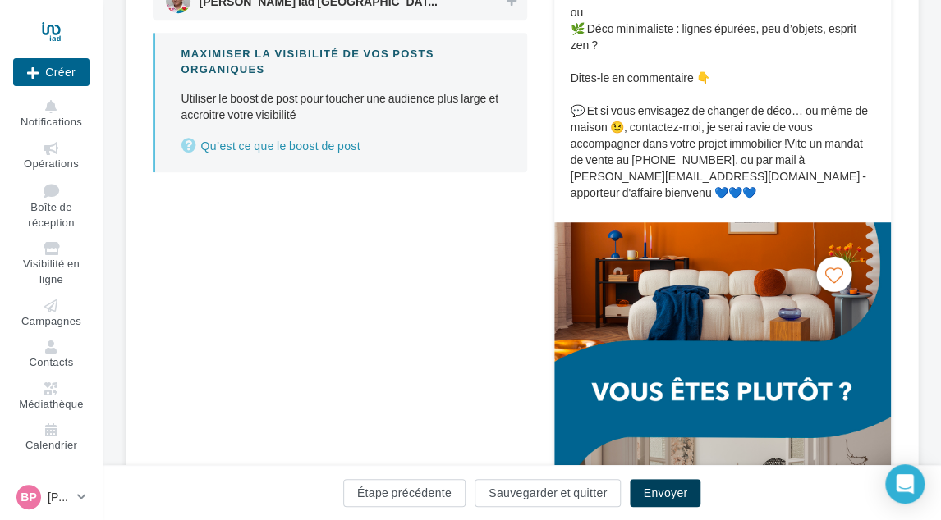
drag, startPoint x: 662, startPoint y: 494, endPoint x: 568, endPoint y: 407, distance: 127.8
click at [660, 493] on button "Envoyer" at bounding box center [665, 493] width 71 height 28
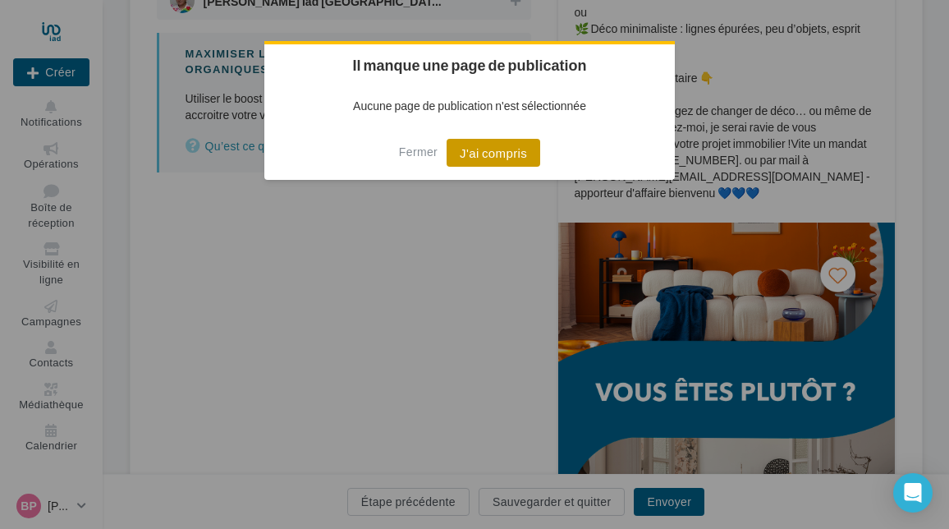
click at [479, 160] on button "J'ai compris" at bounding box center [493, 153] width 94 height 28
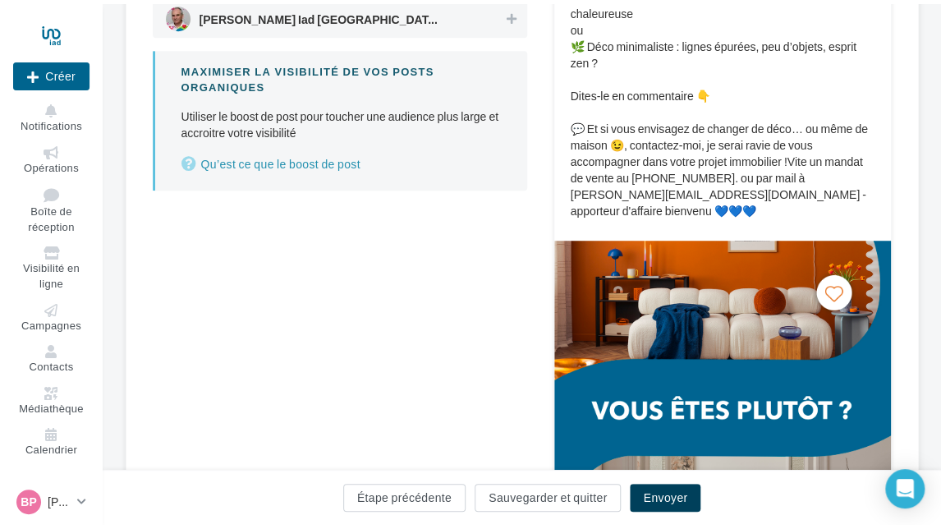
scroll to position [0, 0]
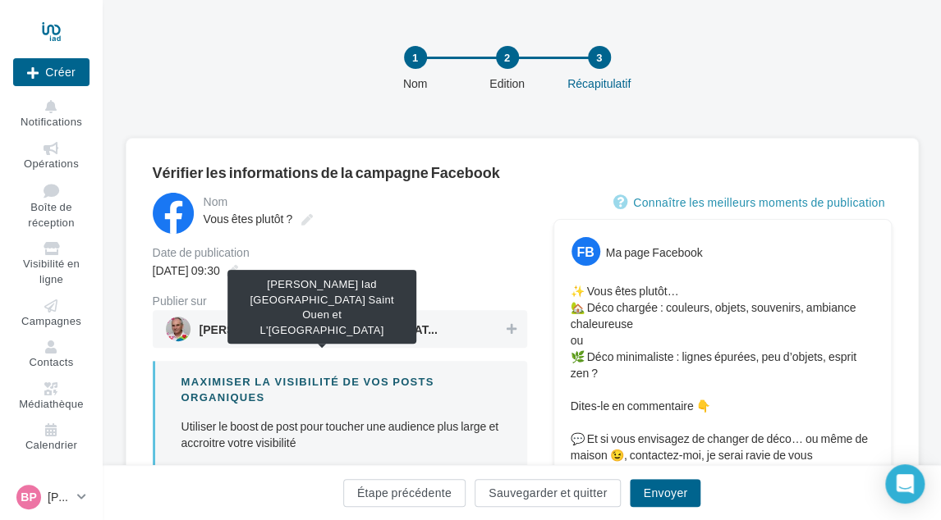
click at [387, 326] on span "Bruno PAPIN Iad France Saint Ouen et L'Ile Saint Denis" at bounding box center [322, 333] width 246 height 18
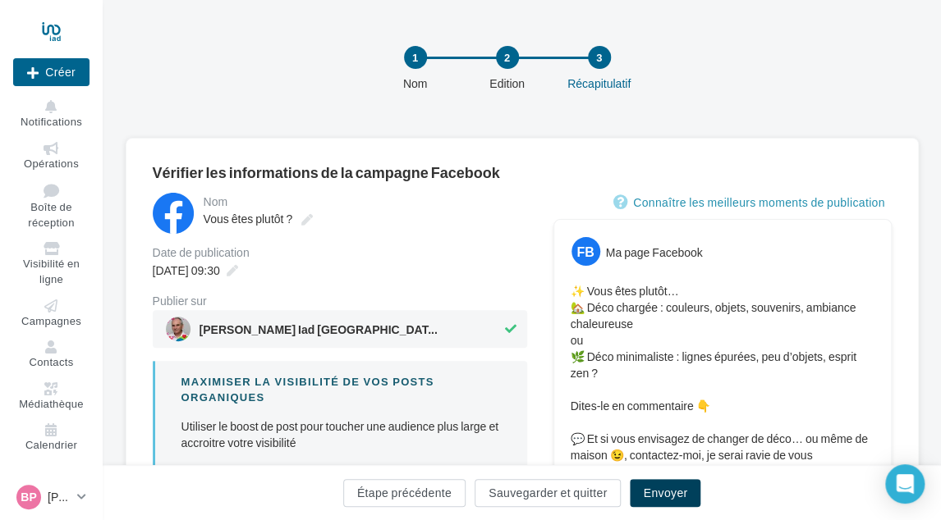
click at [668, 491] on button "Envoyer" at bounding box center [665, 493] width 71 height 28
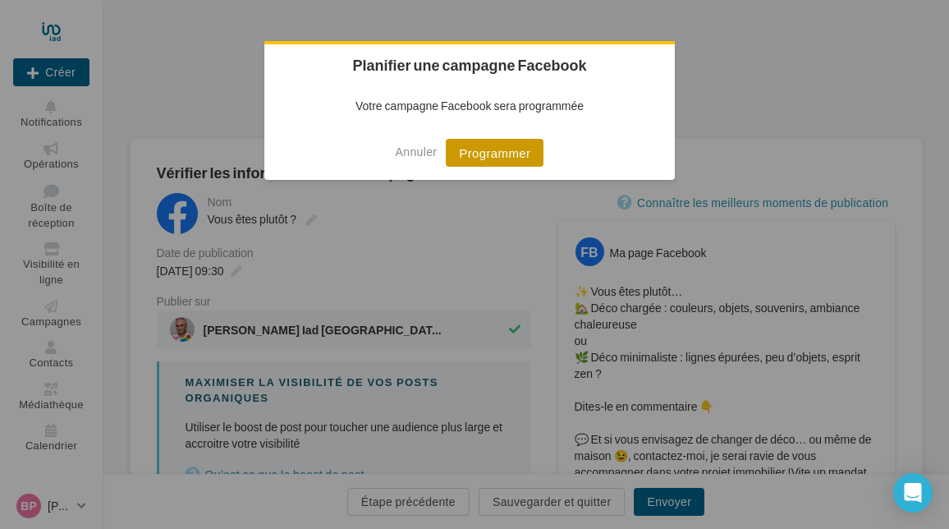
click at [465, 154] on button "Programmer" at bounding box center [495, 153] width 98 height 28
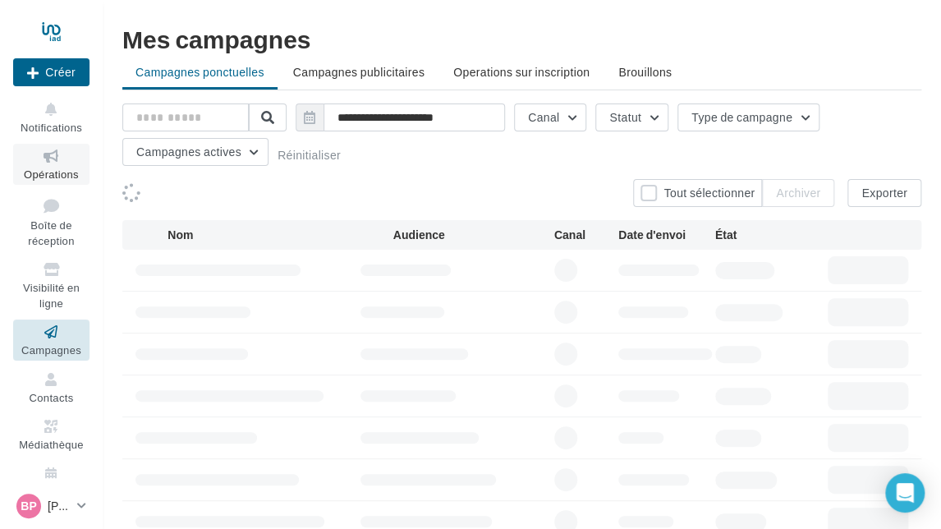
click at [43, 171] on span "Opérations" at bounding box center [51, 173] width 55 height 13
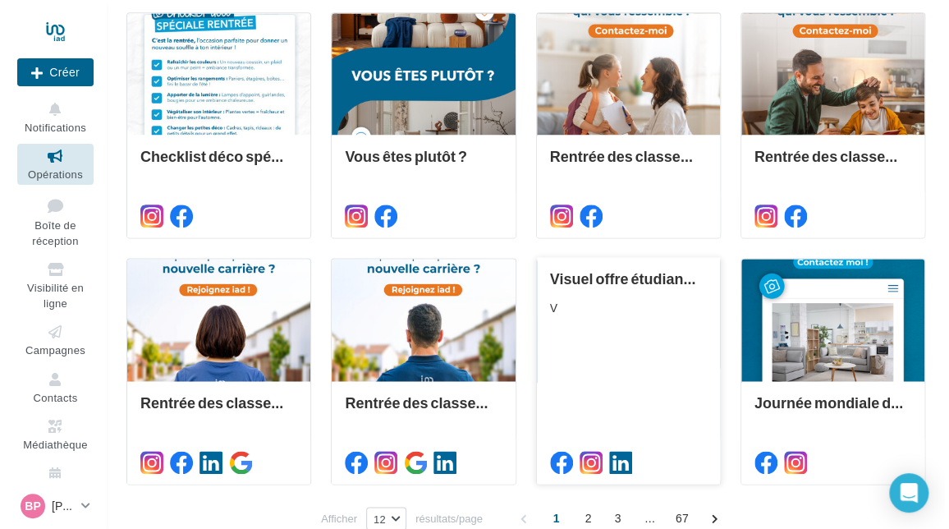
scroll to position [763, 0]
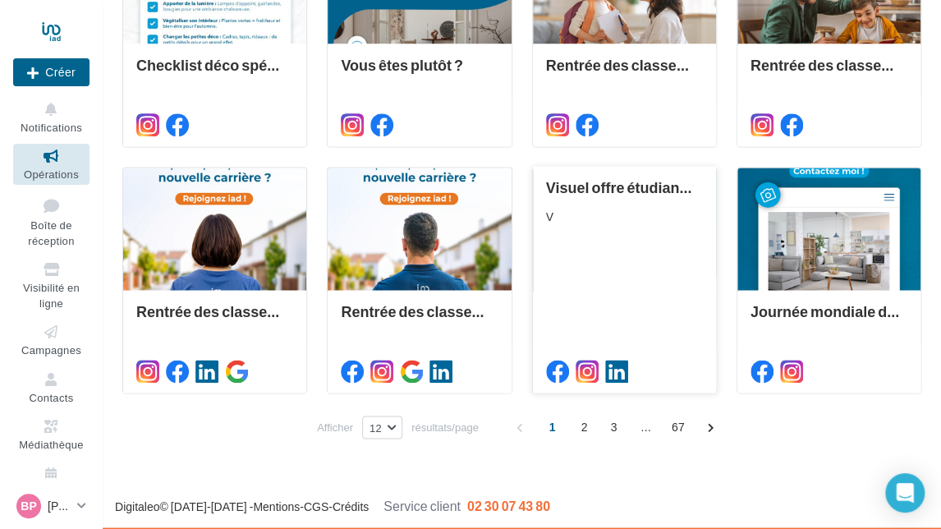
click at [629, 202] on div "Visuel offre étudiante N°4 V" at bounding box center [624, 278] width 157 height 198
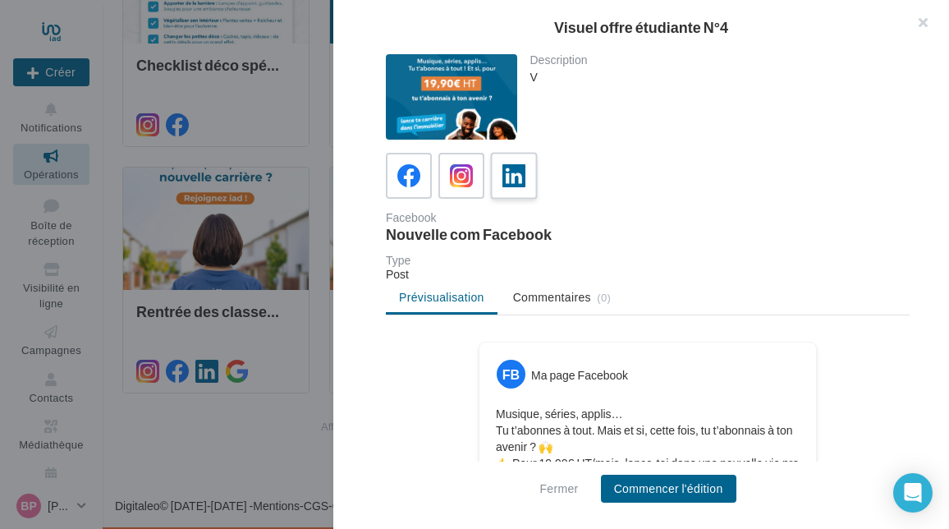
click at [520, 178] on icon at bounding box center [514, 176] width 24 height 24
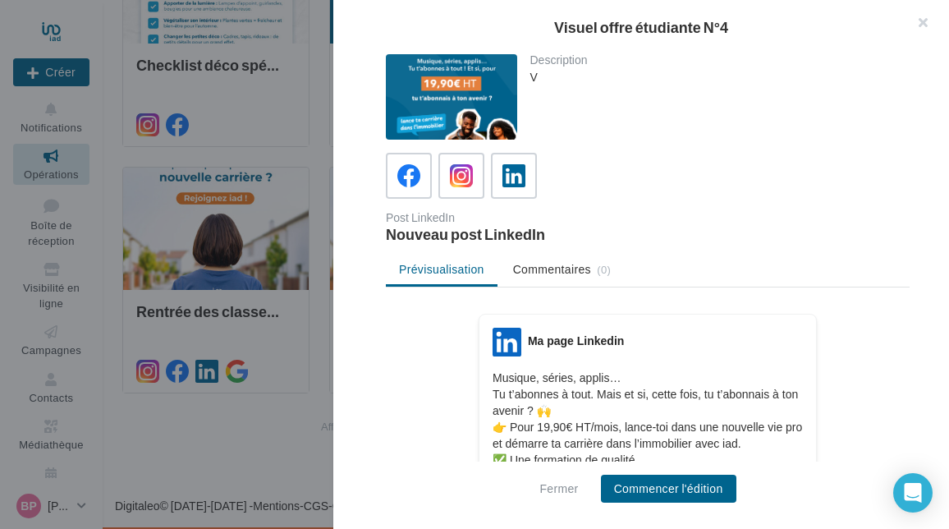
click at [666, 470] on div "Fermer Commencer l'édition" at bounding box center [641, 494] width 616 height 67
click at [666, 478] on button "Commencer l'édition" at bounding box center [668, 488] width 135 height 28
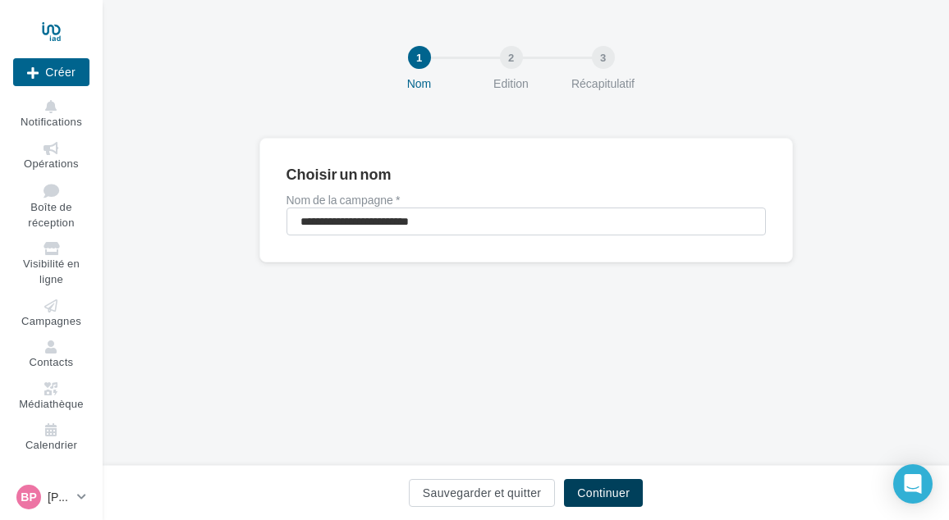
click at [597, 489] on button "Continuer" at bounding box center [603, 493] width 79 height 28
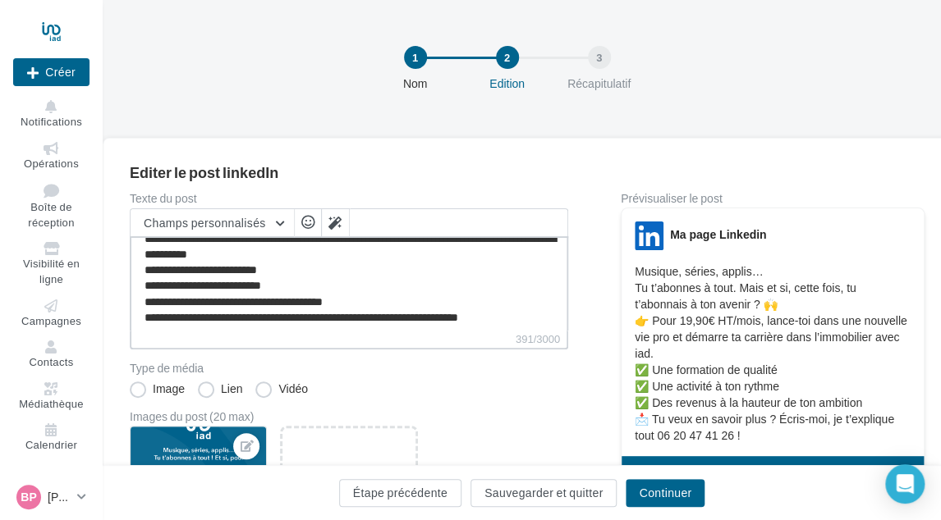
scroll to position [46, 0]
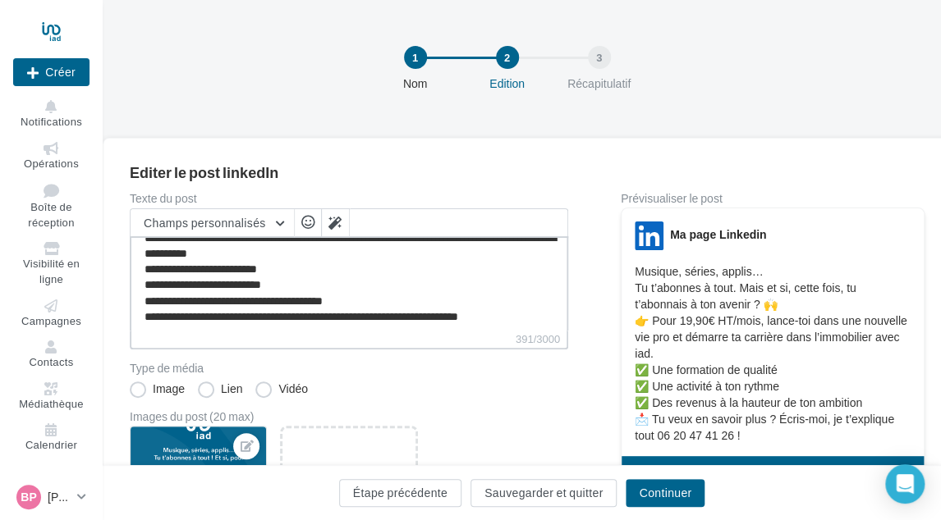
click at [520, 314] on textarea "**********" at bounding box center [349, 283] width 438 height 94
paste textarea "**********"
type textarea "**********"
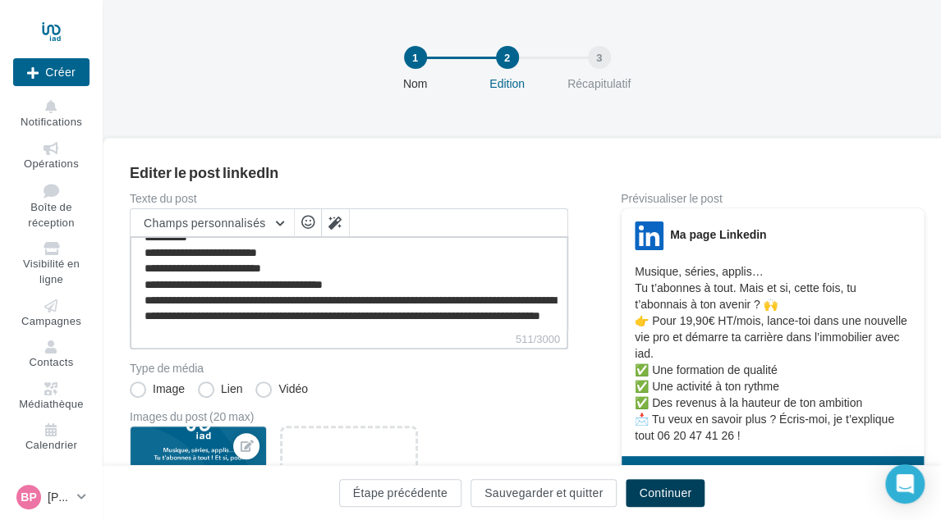
type textarea "**********"
click at [665, 489] on button "Continuer" at bounding box center [664, 493] width 79 height 28
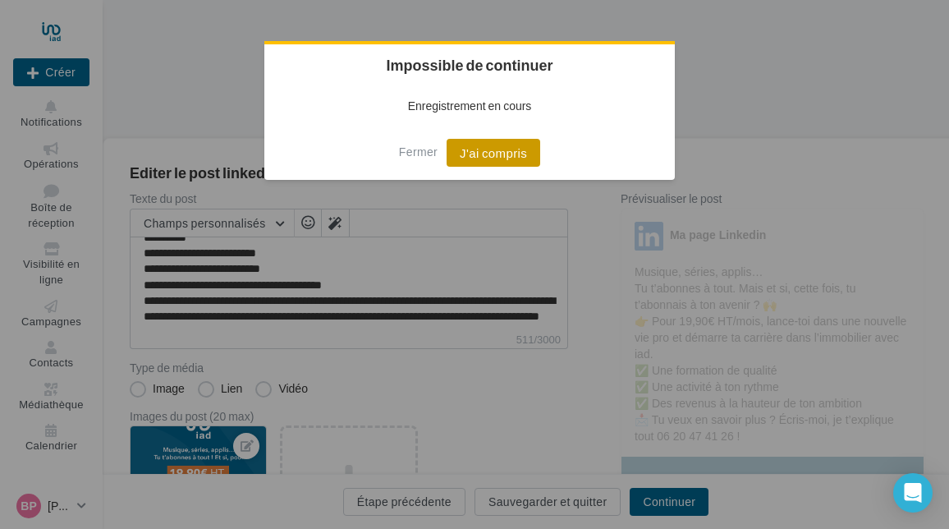
click at [508, 157] on button "J'ai compris" at bounding box center [493, 153] width 94 height 28
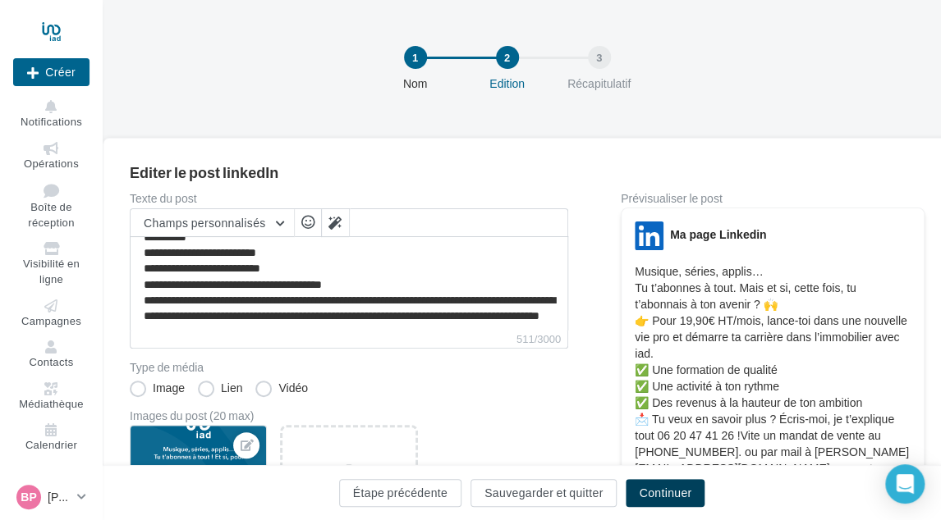
click at [675, 479] on button "Continuer" at bounding box center [664, 493] width 79 height 28
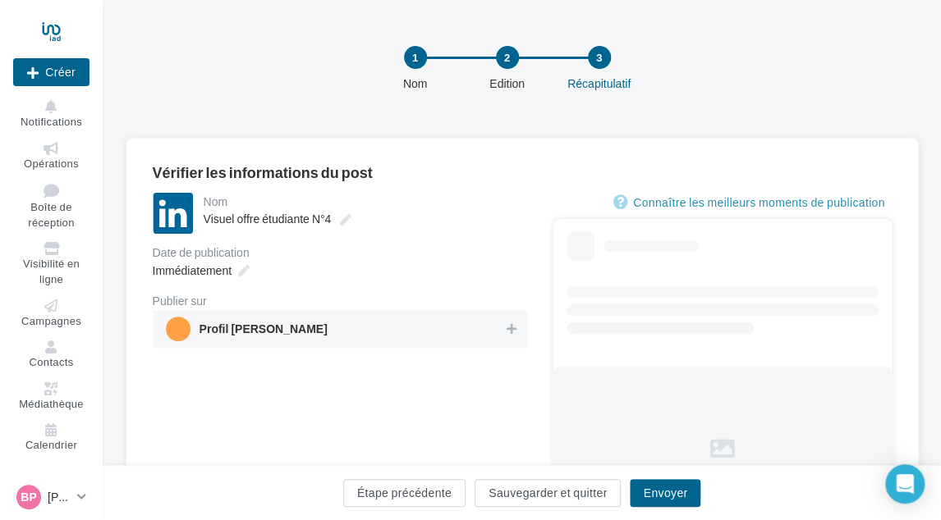
click at [469, 330] on span "Profil BRUNO PAPIN" at bounding box center [335, 329] width 338 height 25
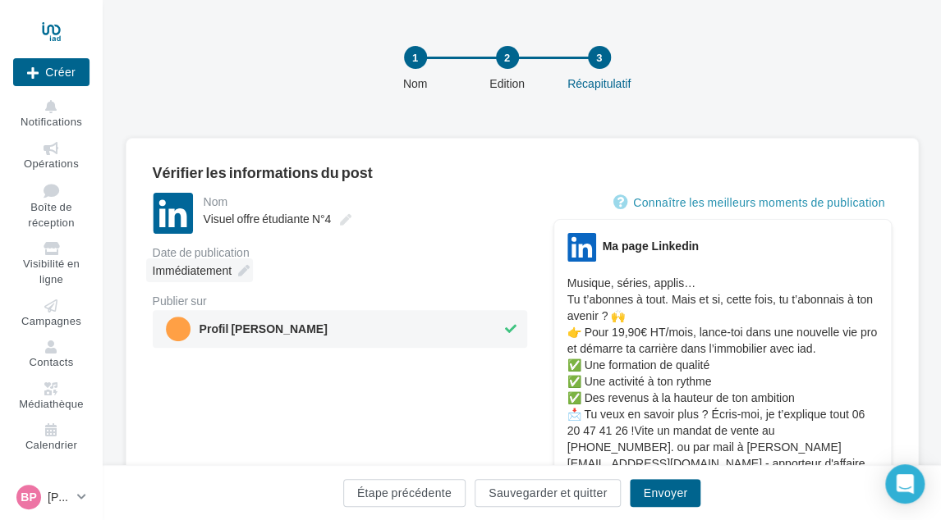
click at [234, 273] on div "Immédiatement" at bounding box center [199, 271] width 107 height 24
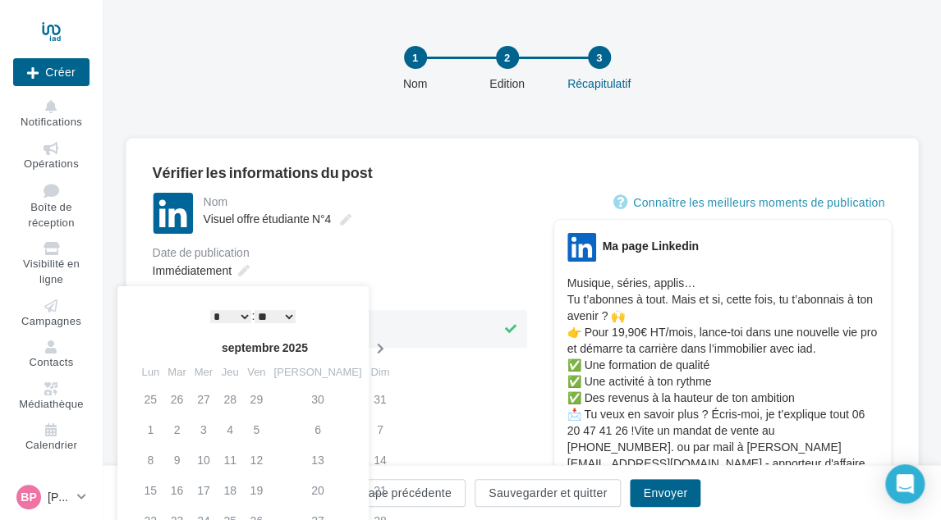
click at [369, 349] on icon at bounding box center [379, 348] width 21 height 11
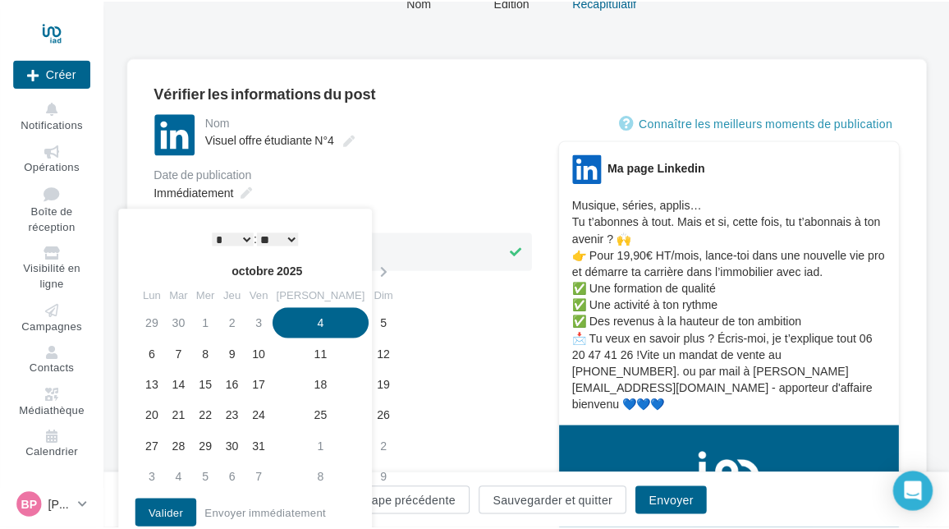
scroll to position [82, 0]
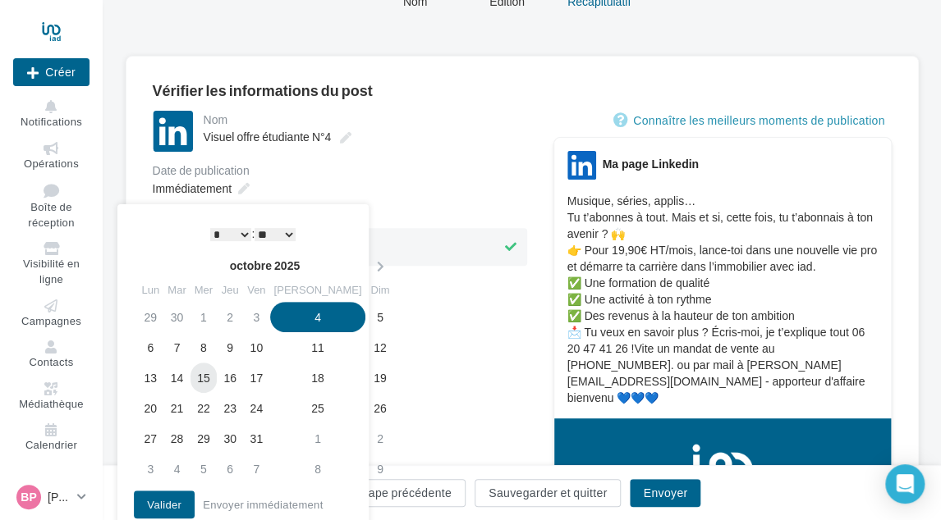
click at [212, 378] on td "15" at bounding box center [203, 378] width 26 height 30
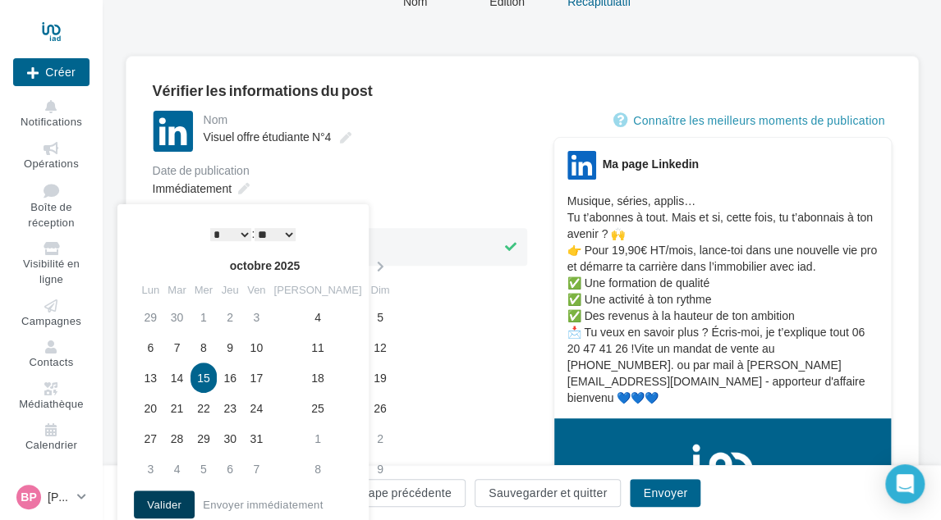
click at [172, 505] on button "Valider" at bounding box center [164, 505] width 61 height 28
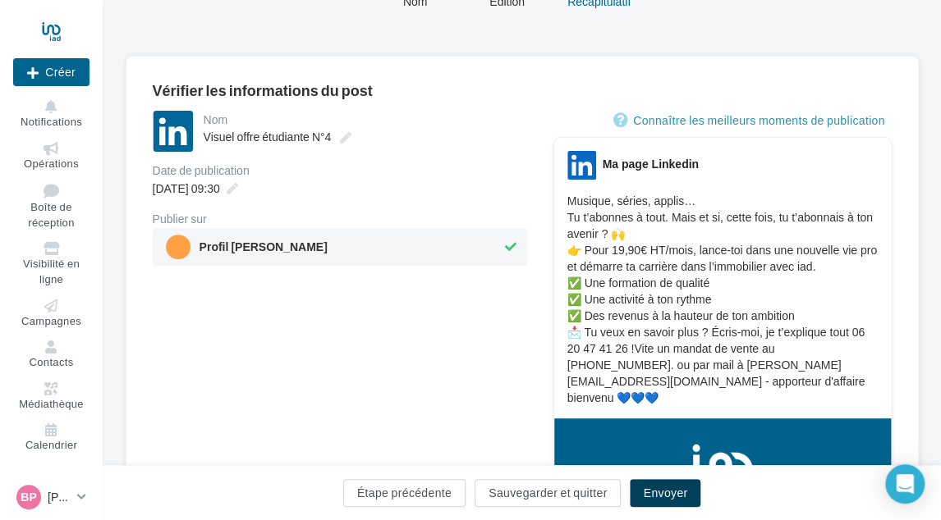
click at [662, 492] on button "Envoyer" at bounding box center [665, 493] width 71 height 28
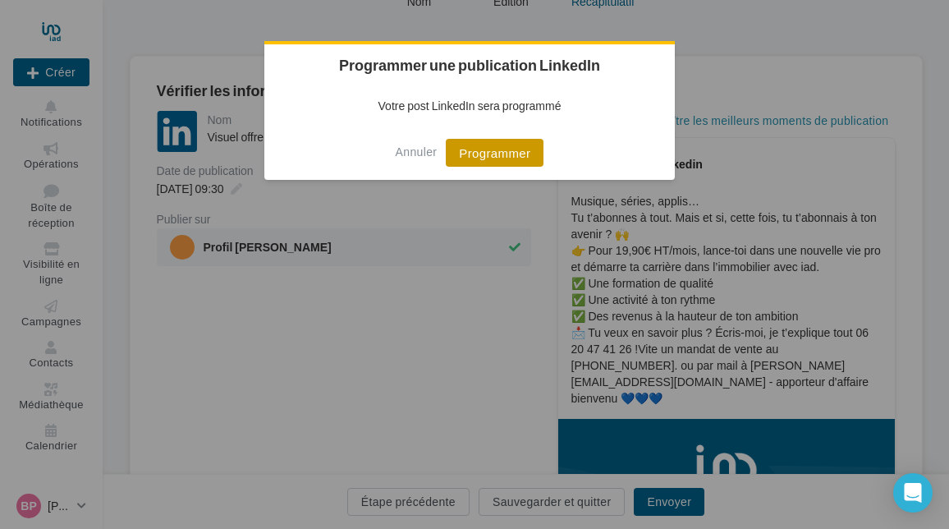
click at [512, 162] on button "Programmer" at bounding box center [495, 153] width 98 height 28
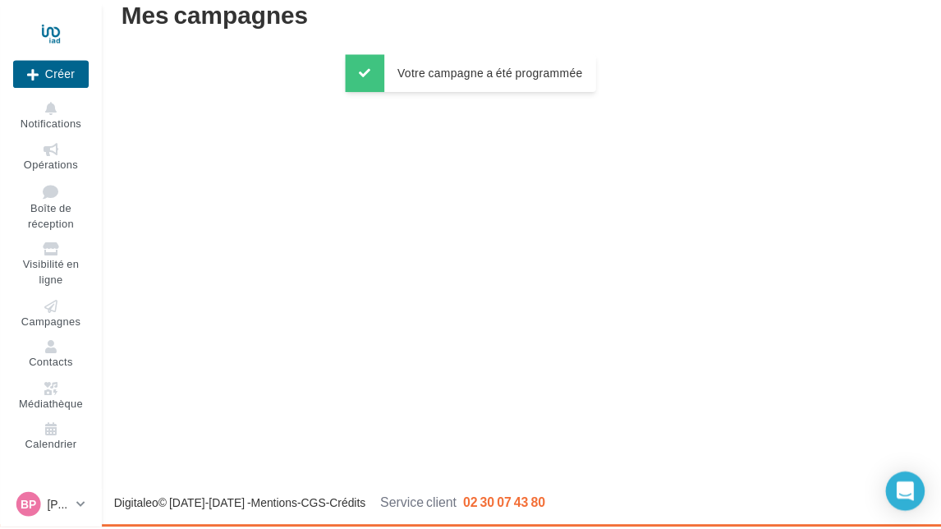
scroll to position [26, 0]
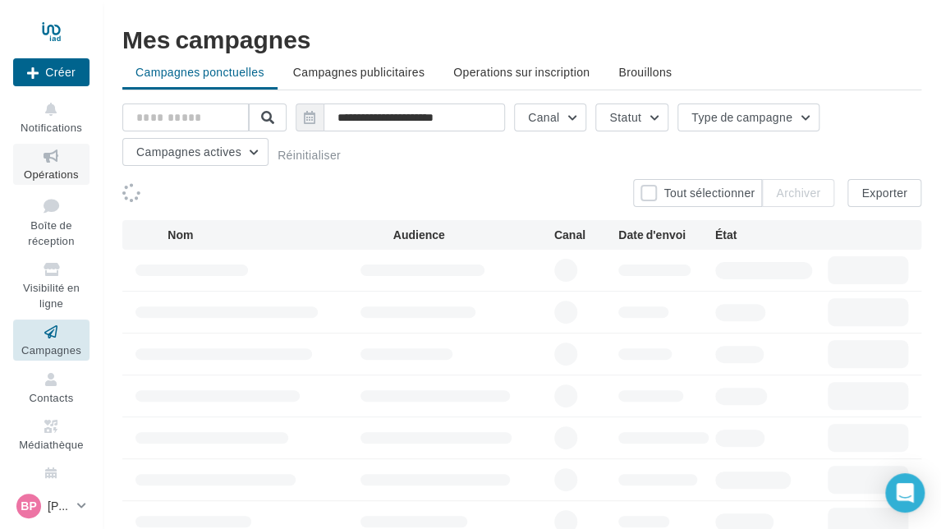
click at [48, 175] on span "Opérations" at bounding box center [51, 173] width 55 height 13
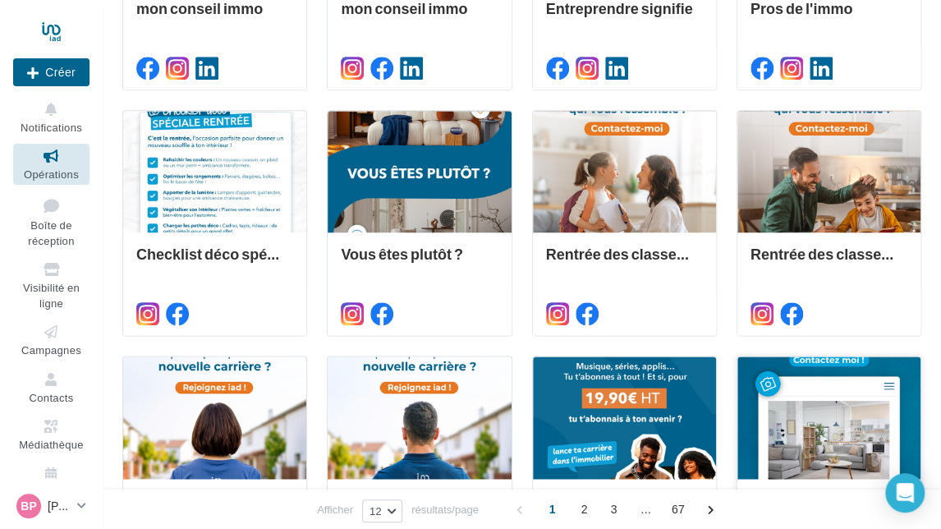
scroll to position [763, 0]
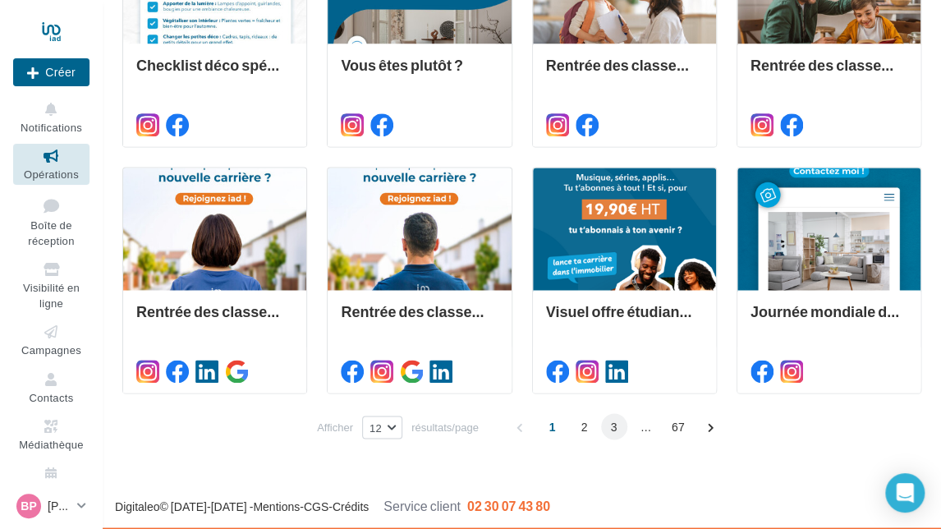
click at [611, 424] on span "3" at bounding box center [614, 426] width 26 height 26
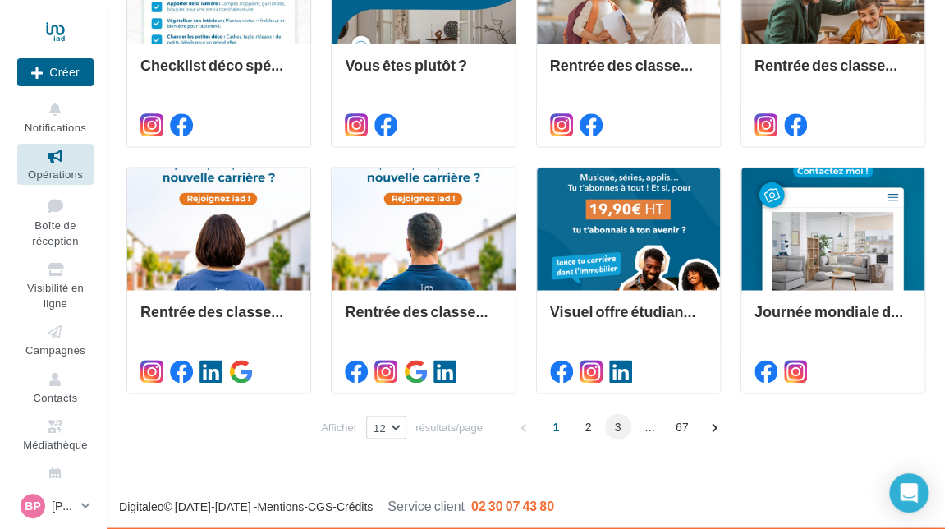
scroll to position [373, 0]
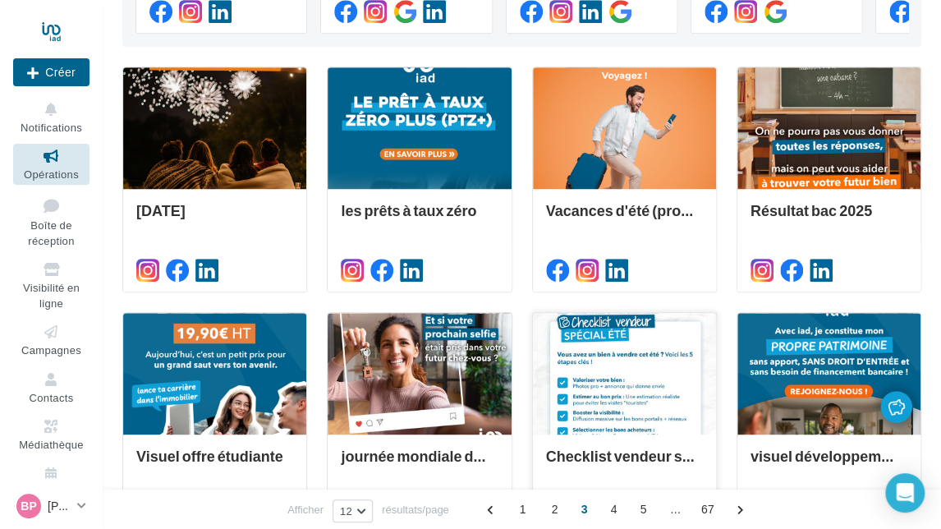
click at [661, 360] on div at bounding box center [624, 374] width 183 height 123
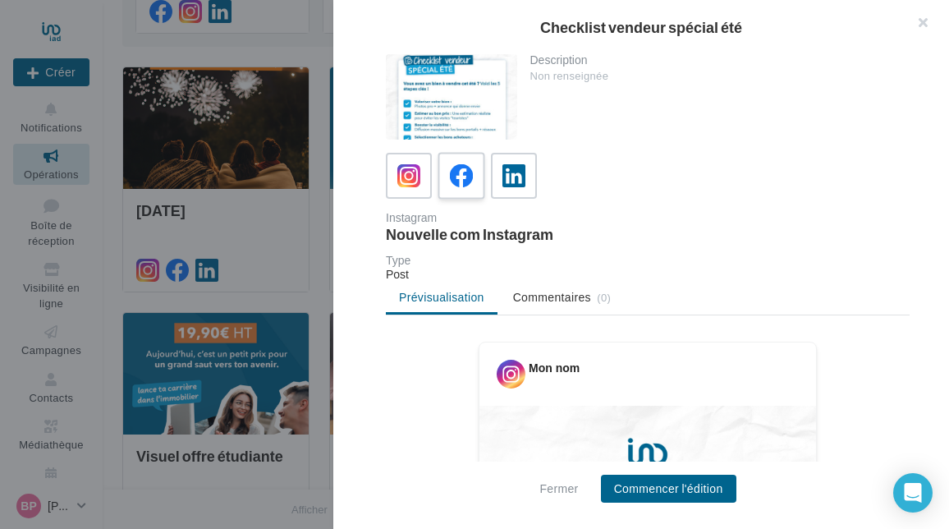
click at [463, 185] on icon at bounding box center [462, 176] width 24 height 24
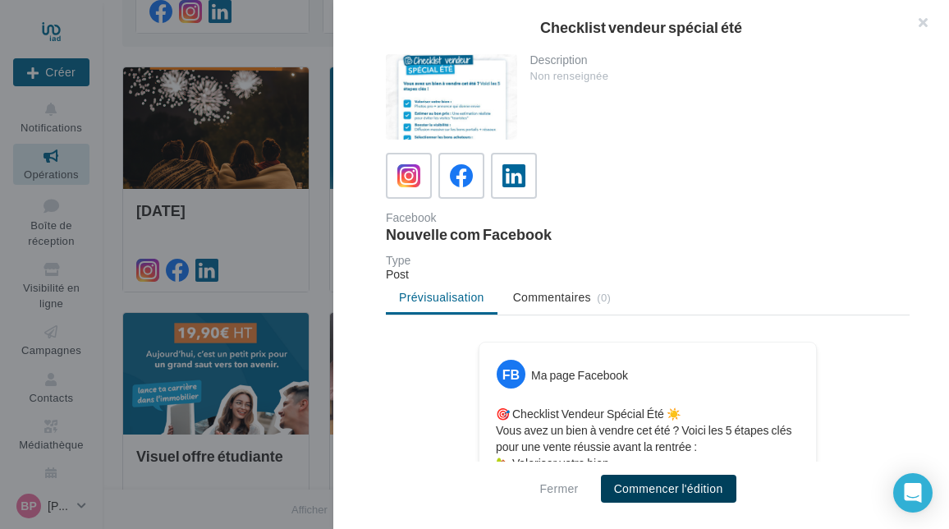
click at [653, 483] on button "Commencer l'édition" at bounding box center [668, 488] width 135 height 28
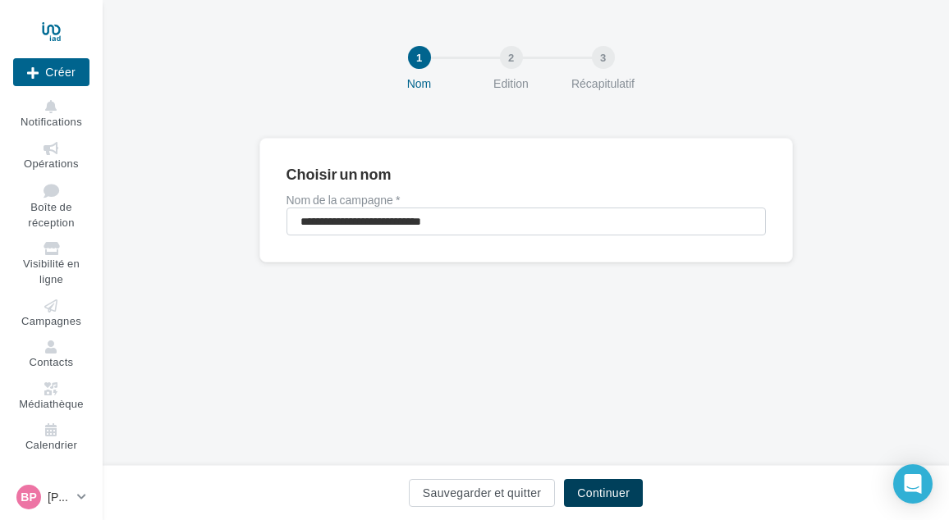
drag, startPoint x: 598, startPoint y: 497, endPoint x: 594, endPoint y: 478, distance: 19.3
click at [597, 493] on button "Continuer" at bounding box center [603, 493] width 79 height 28
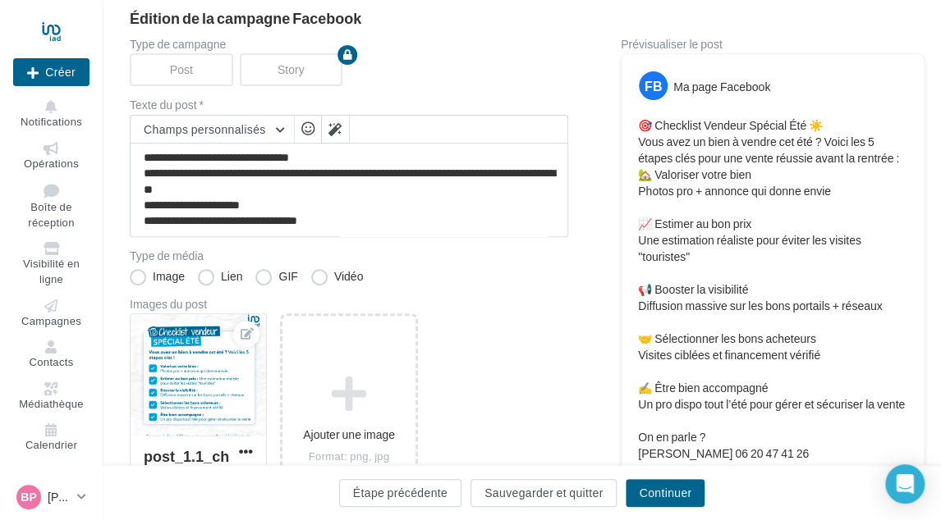
scroll to position [164, 0]
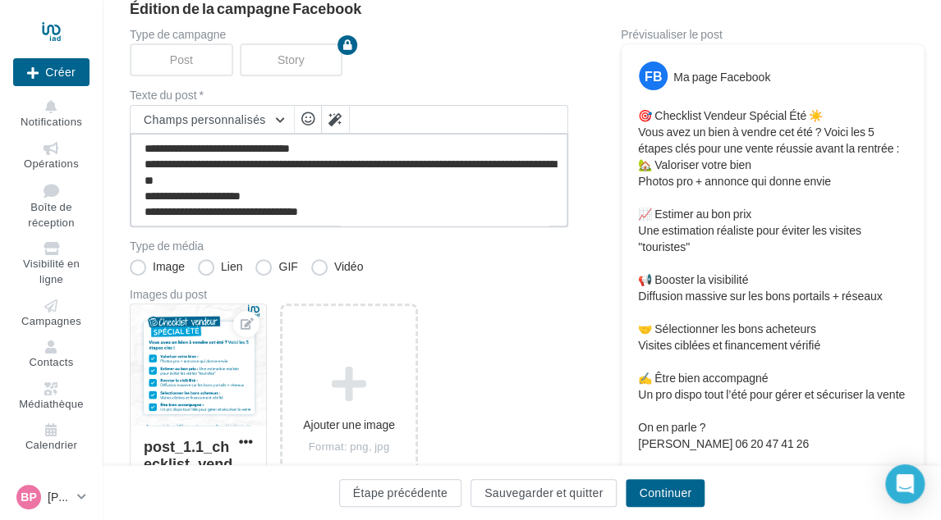
click at [381, 204] on textarea "**********" at bounding box center [349, 180] width 438 height 94
paste textarea "**********"
type textarea "**********"
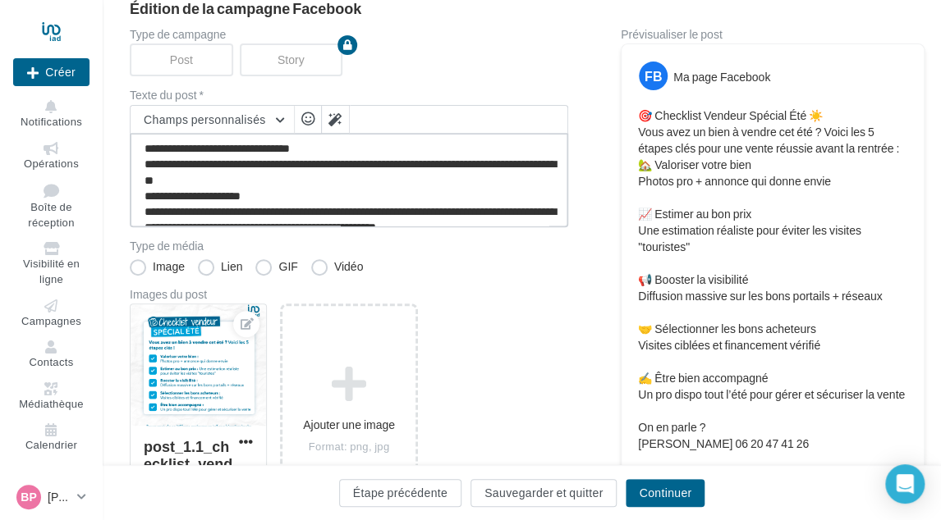
scroll to position [39, 0]
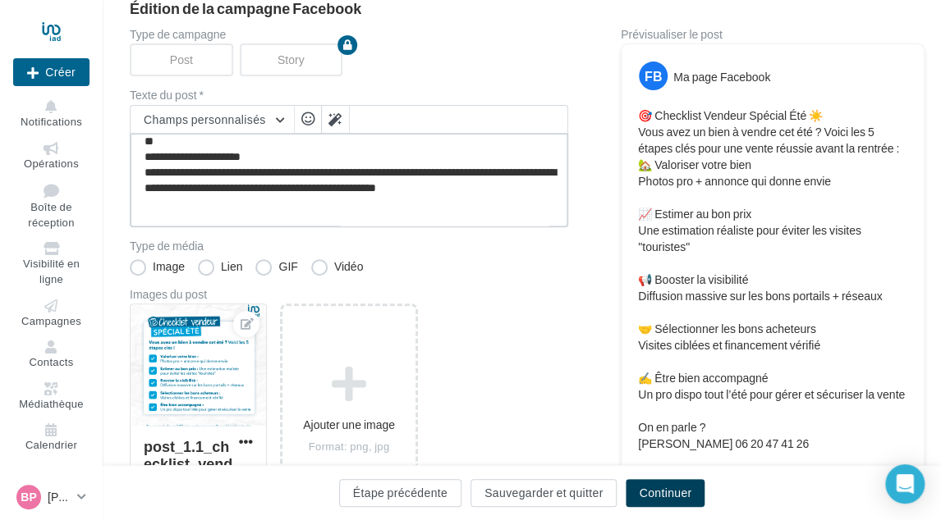
type textarea "**********"
drag, startPoint x: 662, startPoint y: 483, endPoint x: 656, endPoint y: 471, distance: 13.6
click at [662, 483] on button "Continuer" at bounding box center [664, 493] width 79 height 28
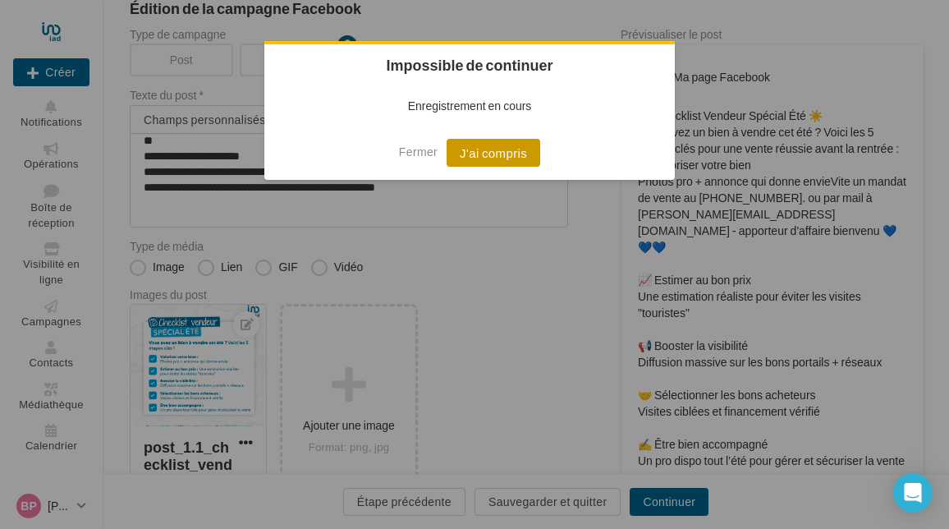
click at [487, 148] on button "J'ai compris" at bounding box center [493, 153] width 94 height 28
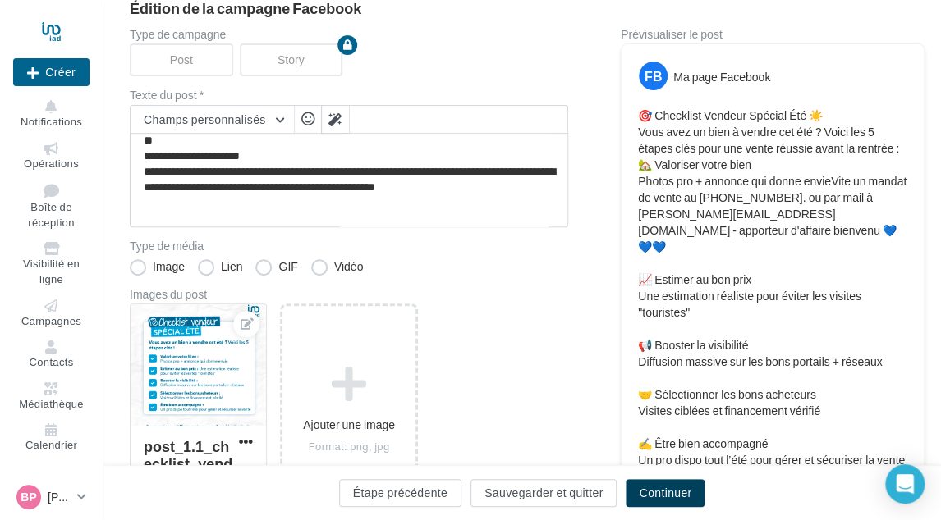
click at [660, 490] on button "Continuer" at bounding box center [664, 493] width 79 height 28
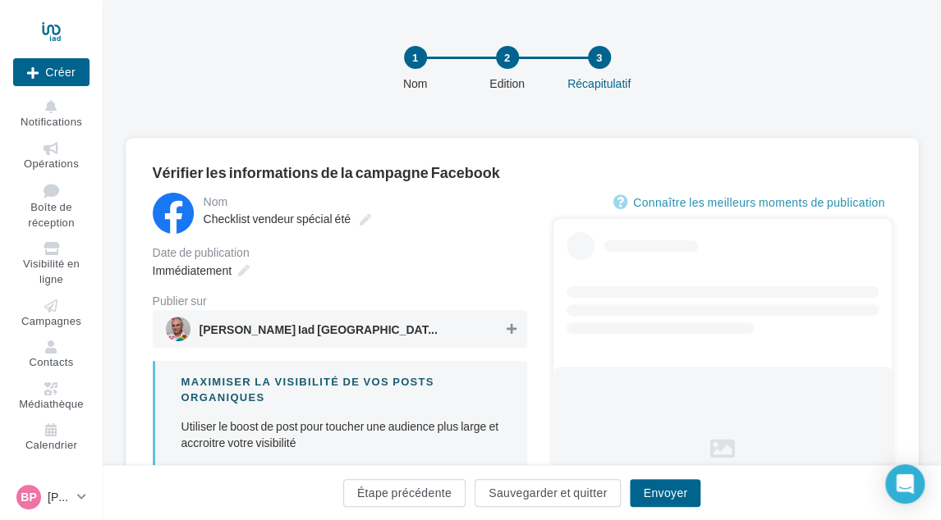
click at [508, 323] on icon at bounding box center [511, 328] width 10 height 11
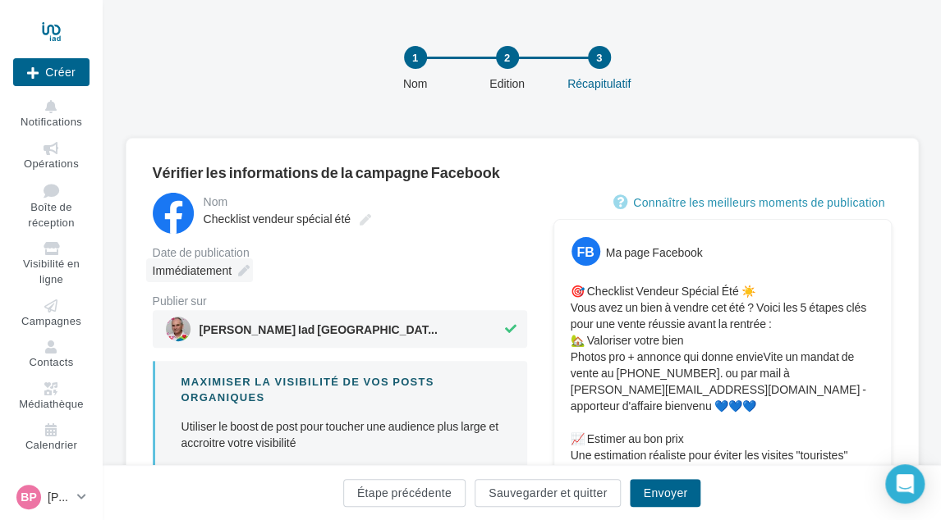
click at [233, 273] on div "Immédiatement" at bounding box center [199, 271] width 107 height 24
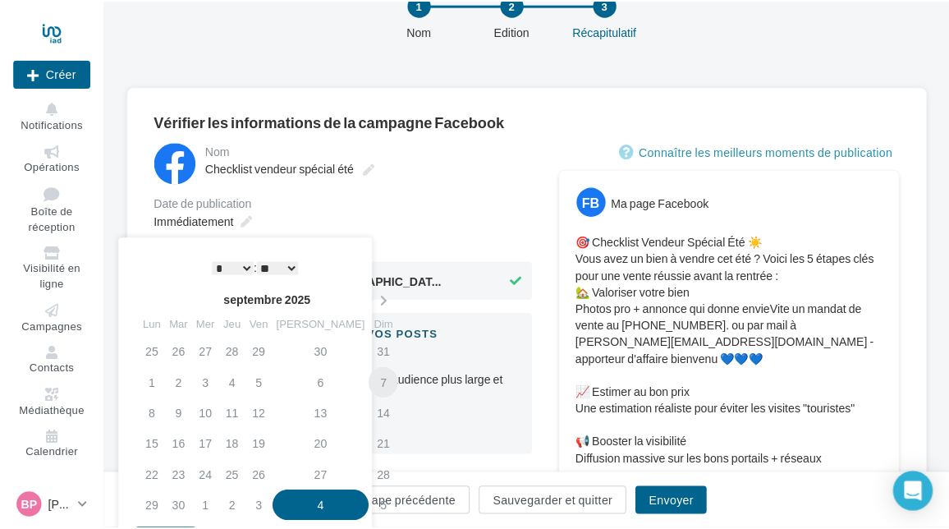
scroll to position [164, 0]
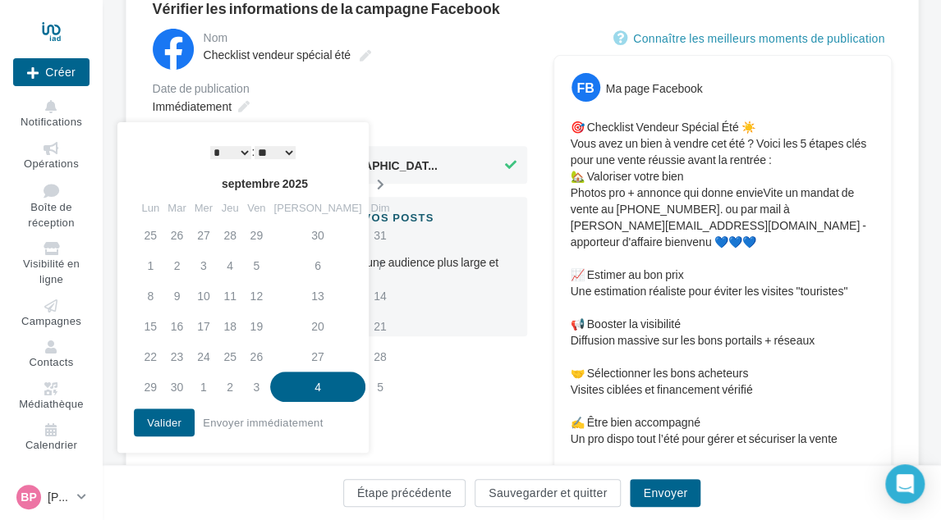
click at [365, 178] on th at bounding box center [379, 184] width 29 height 25
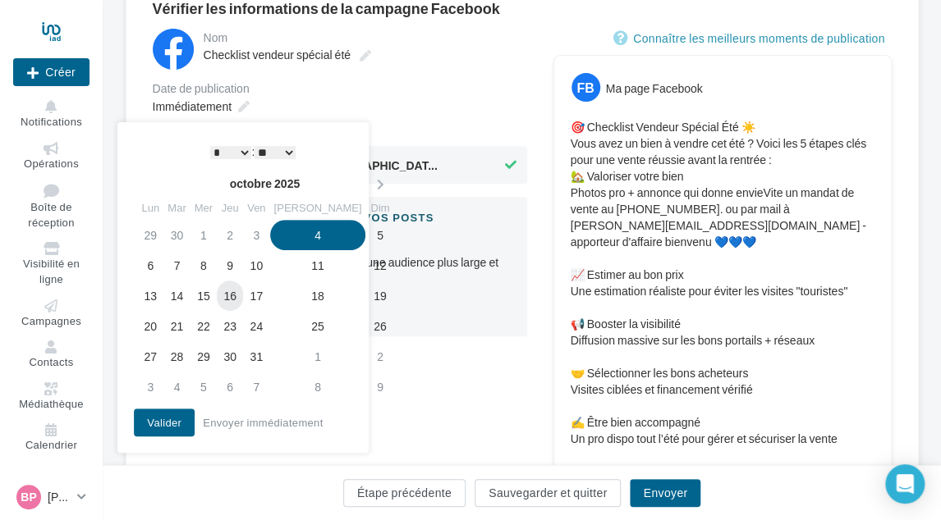
click at [243, 293] on td "16" at bounding box center [230, 296] width 26 height 30
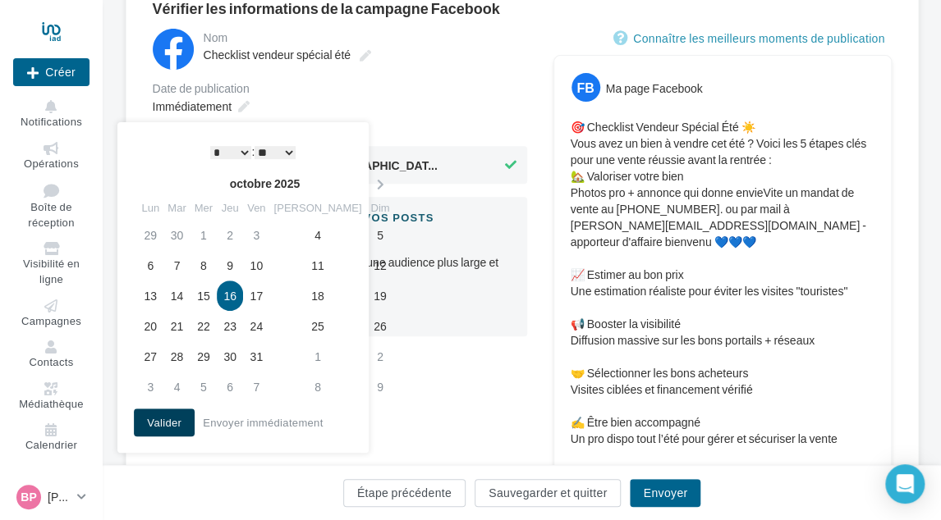
click at [157, 431] on button "Valider" at bounding box center [164, 423] width 61 height 28
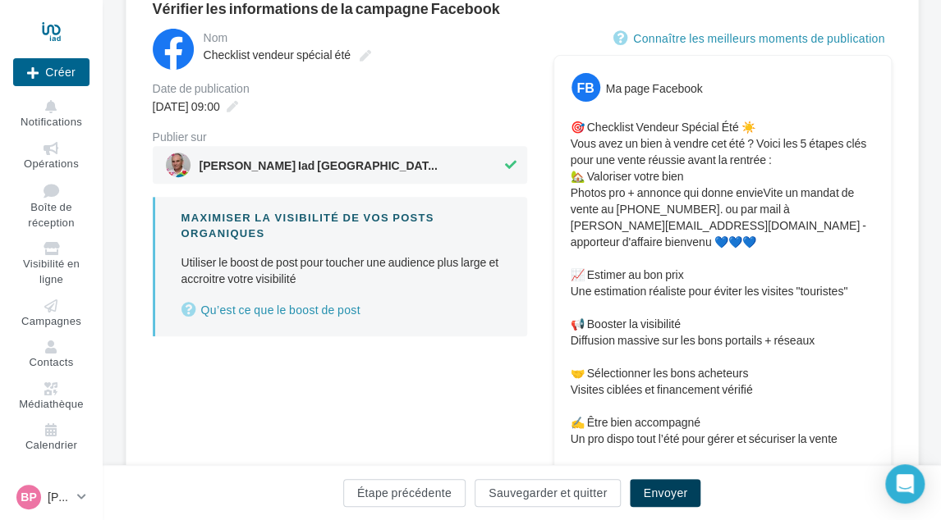
click at [683, 488] on button "Envoyer" at bounding box center [665, 493] width 71 height 28
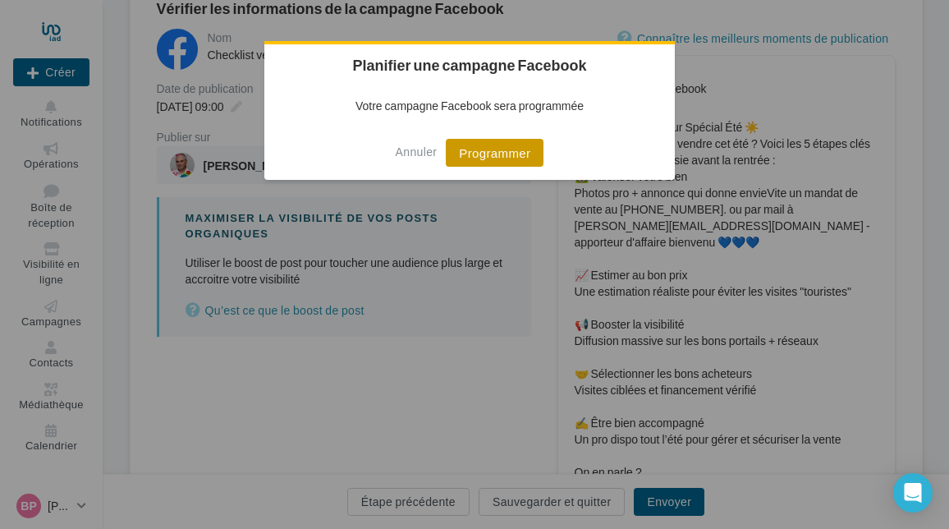
click at [515, 159] on button "Programmer" at bounding box center [495, 153] width 98 height 28
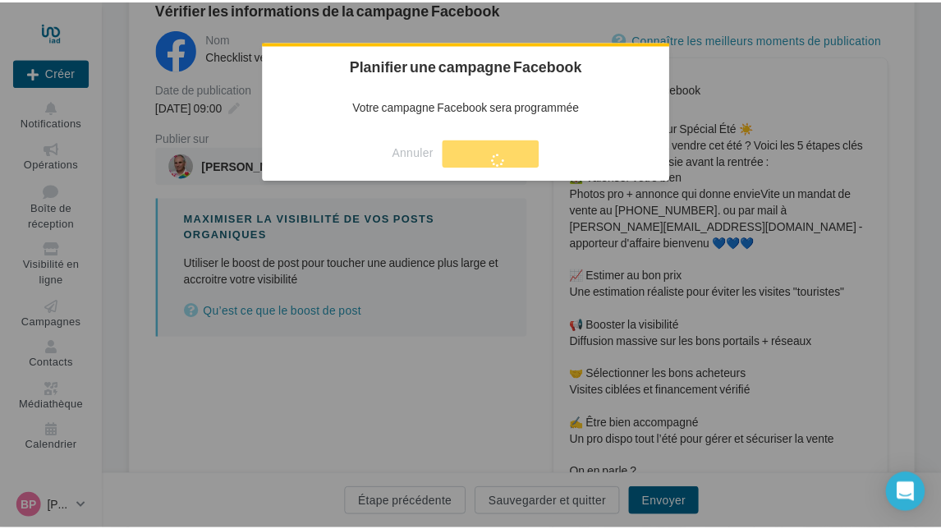
scroll to position [26, 0]
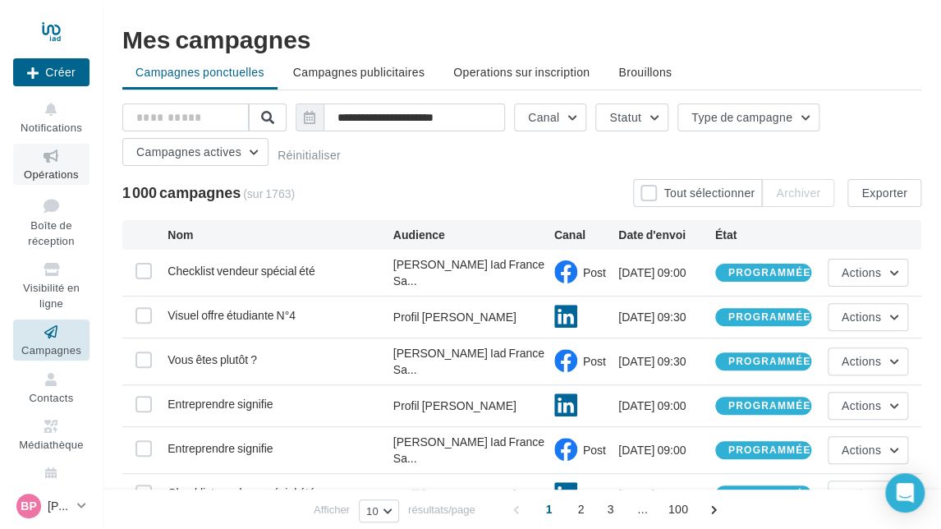
drag, startPoint x: 36, startPoint y: 165, endPoint x: 62, endPoint y: 176, distance: 28.3
click at [36, 166] on link "Opérations" at bounding box center [51, 164] width 76 height 40
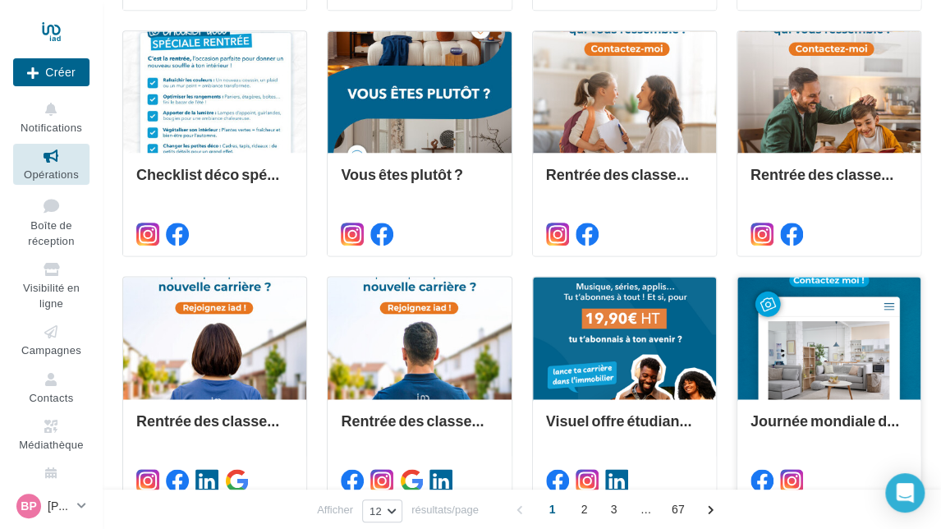
scroll to position [763, 0]
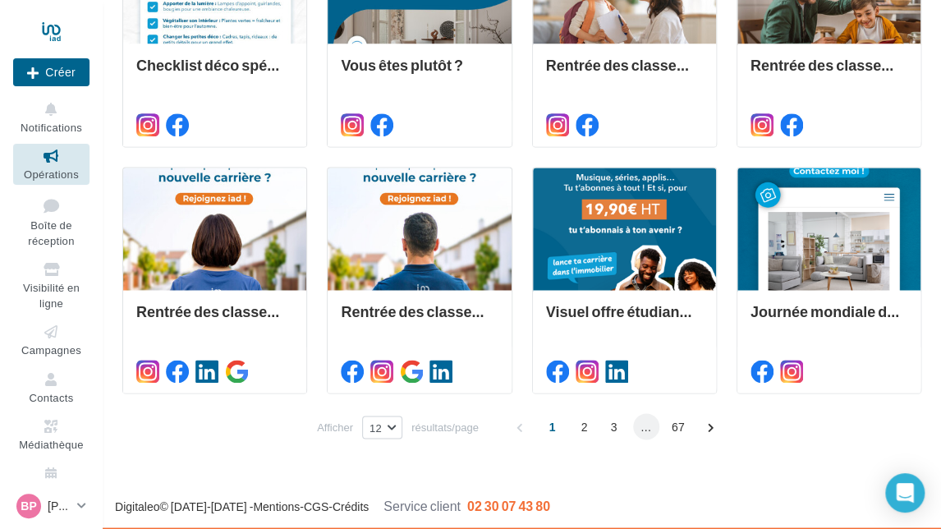
click at [634, 428] on span "..." at bounding box center [646, 426] width 26 height 26
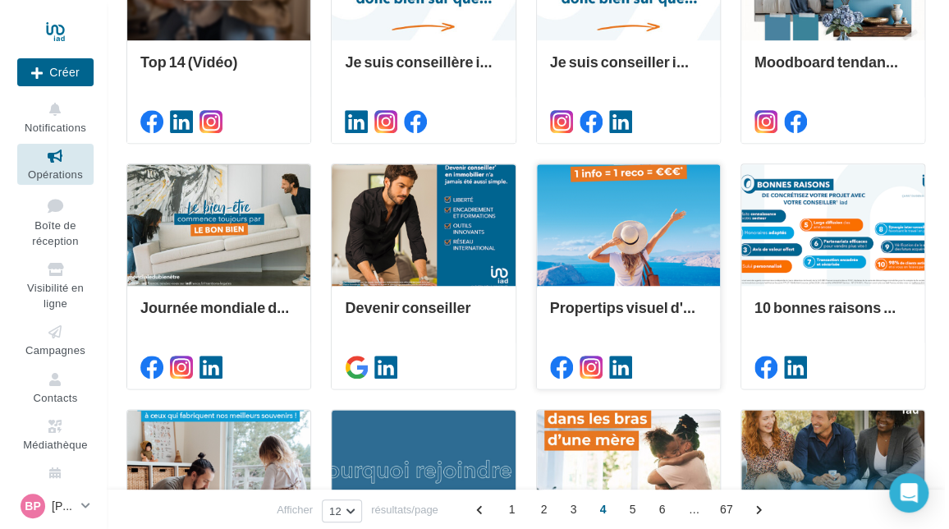
scroll to position [537, 0]
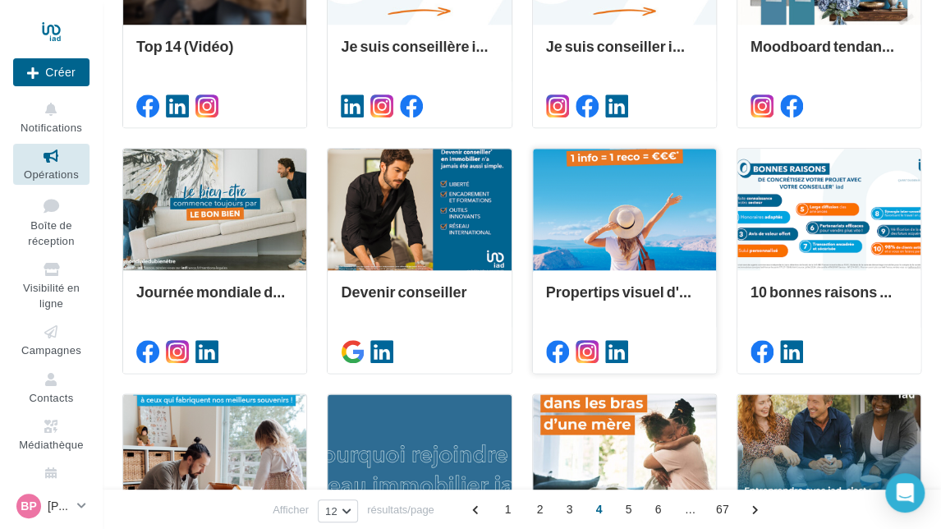
click at [614, 178] on div at bounding box center [624, 210] width 183 height 123
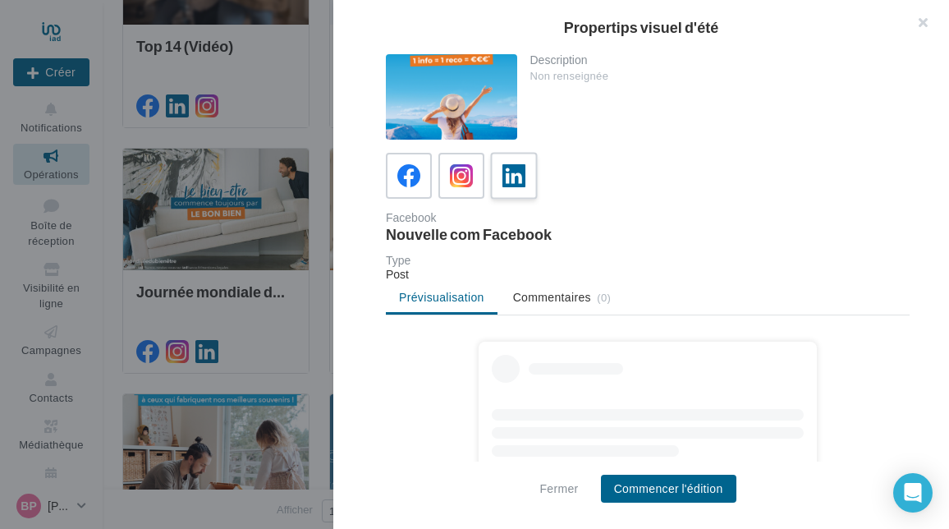
click at [518, 164] on div at bounding box center [514, 176] width 30 height 30
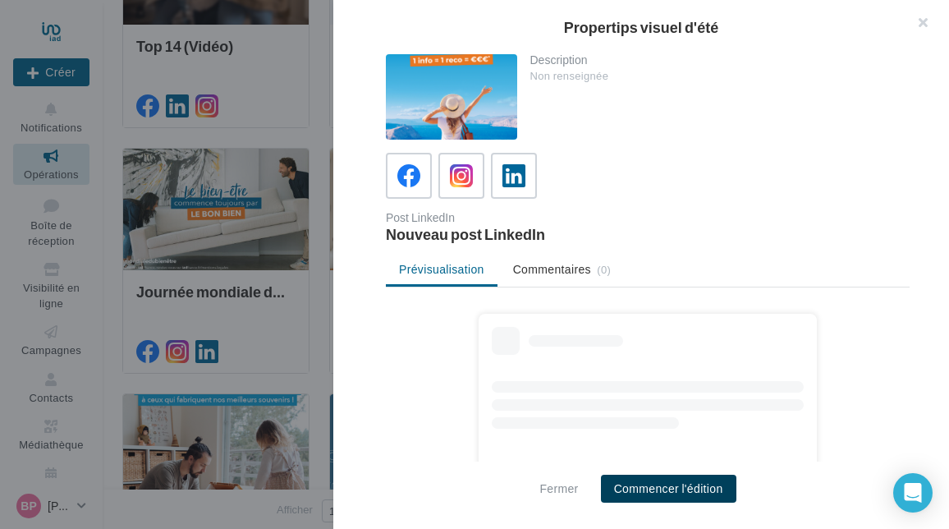
click at [655, 492] on button "Commencer l'édition" at bounding box center [668, 488] width 135 height 28
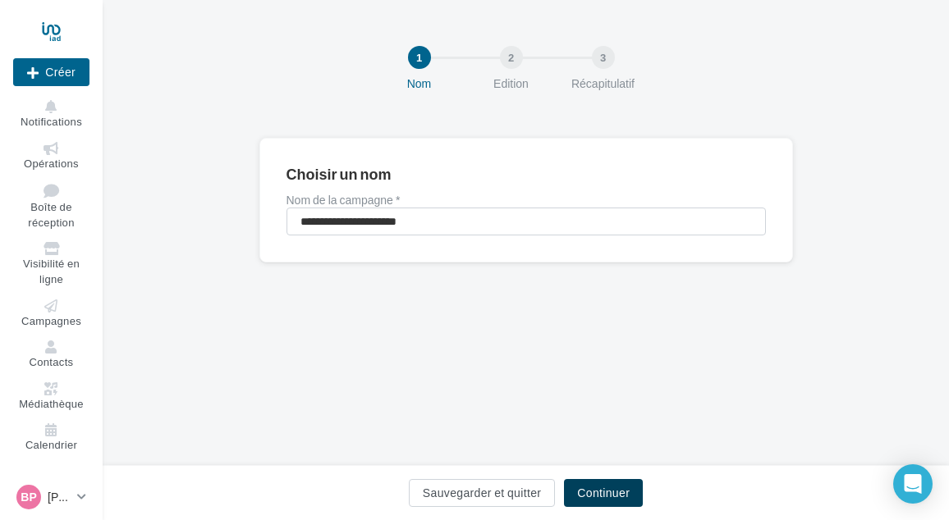
click at [593, 483] on button "Continuer" at bounding box center [603, 493] width 79 height 28
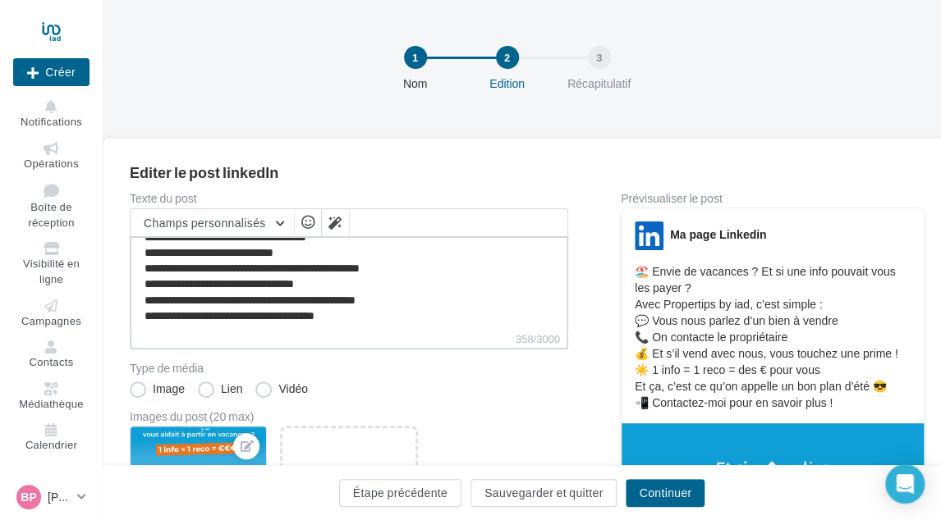
scroll to position [62, 0]
click at [338, 309] on textarea "**********" at bounding box center [349, 283] width 438 height 94
paste textarea "**********"
type textarea "**********"
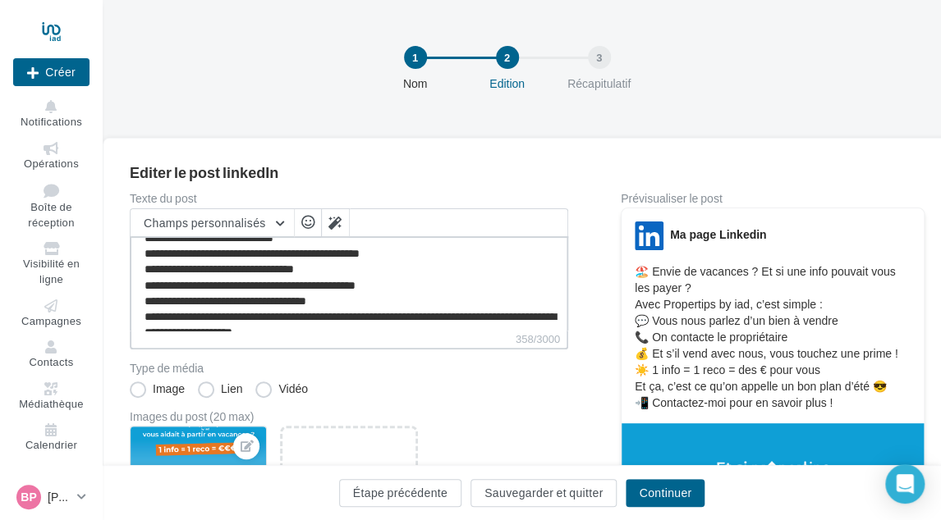
scroll to position [86, 0]
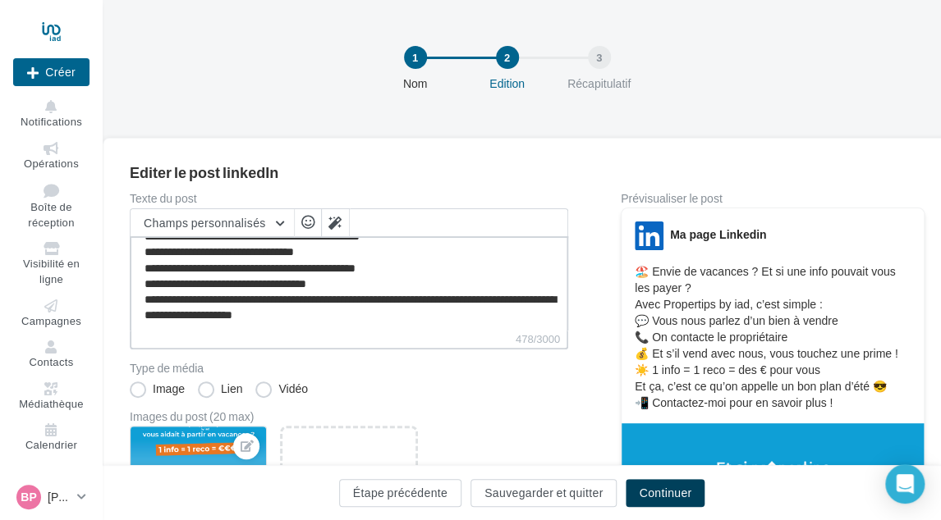
type textarea "**********"
click at [651, 482] on button "Continuer" at bounding box center [664, 493] width 79 height 28
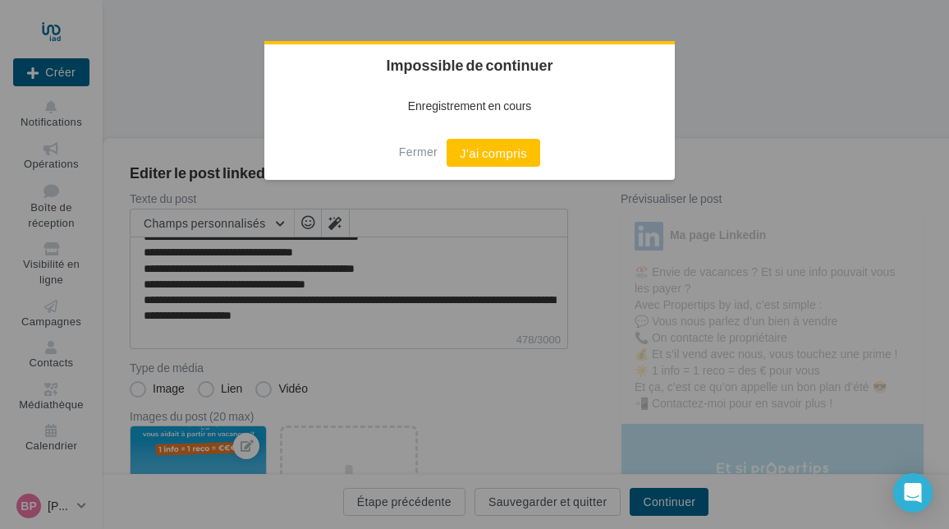
click at [487, 156] on button "J'ai compris" at bounding box center [493, 153] width 94 height 28
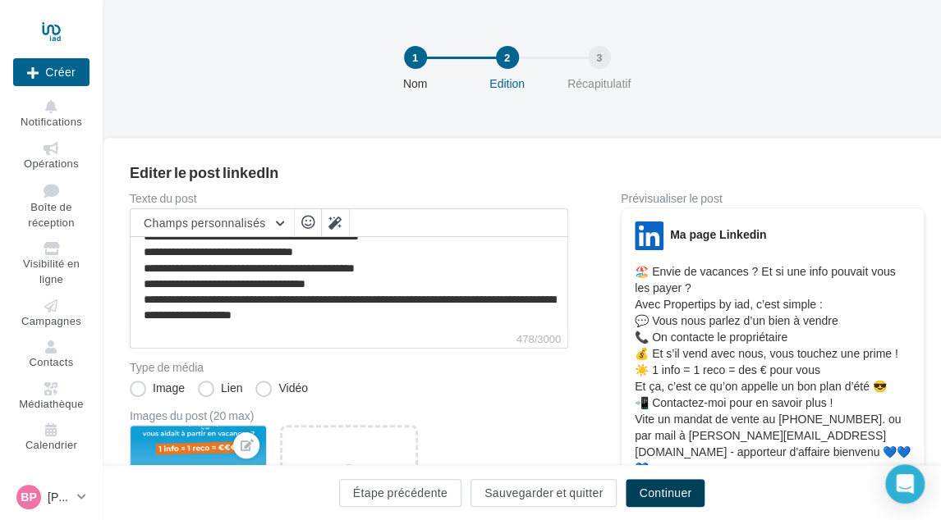
click at [666, 486] on button "Continuer" at bounding box center [664, 493] width 79 height 28
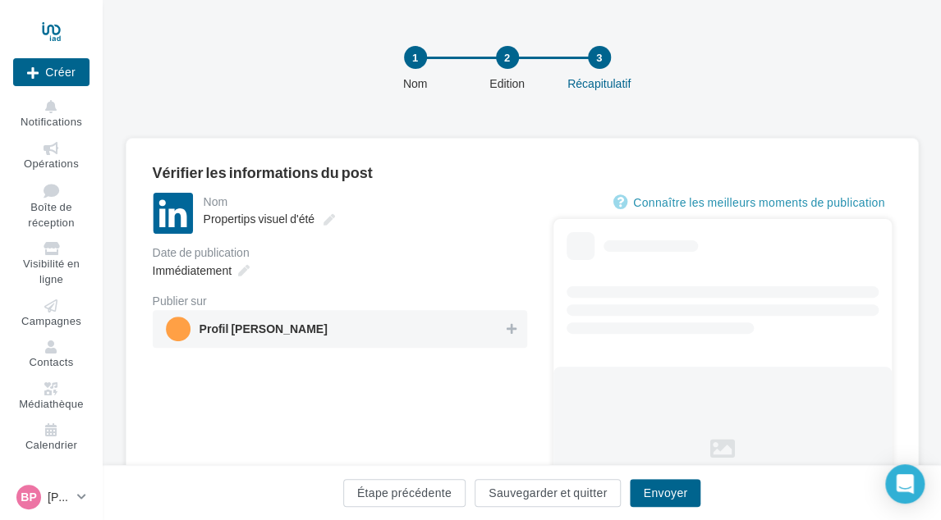
click at [359, 316] on div "Profil BRUNO PAPIN" at bounding box center [340, 329] width 374 height 38
click at [233, 263] on div "Immédiatement" at bounding box center [199, 271] width 107 height 24
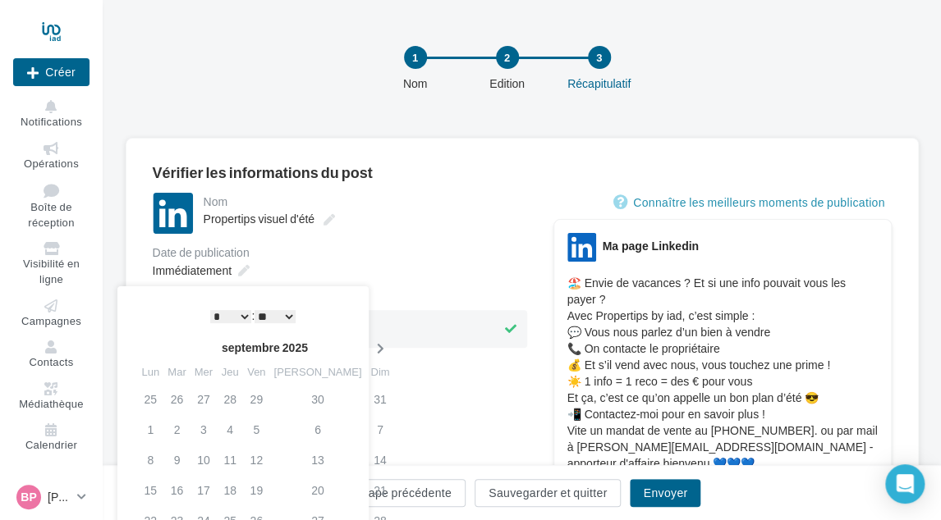
click at [365, 342] on th at bounding box center [379, 348] width 29 height 25
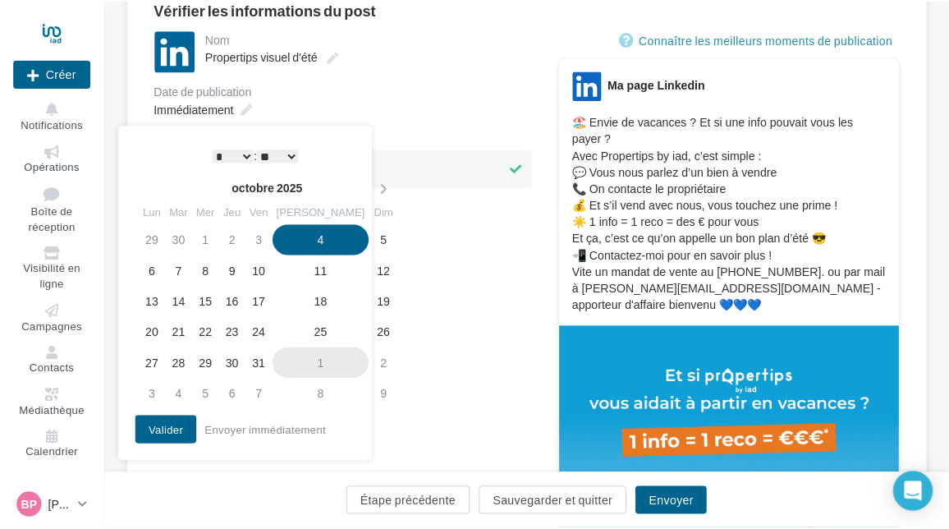
scroll to position [164, 0]
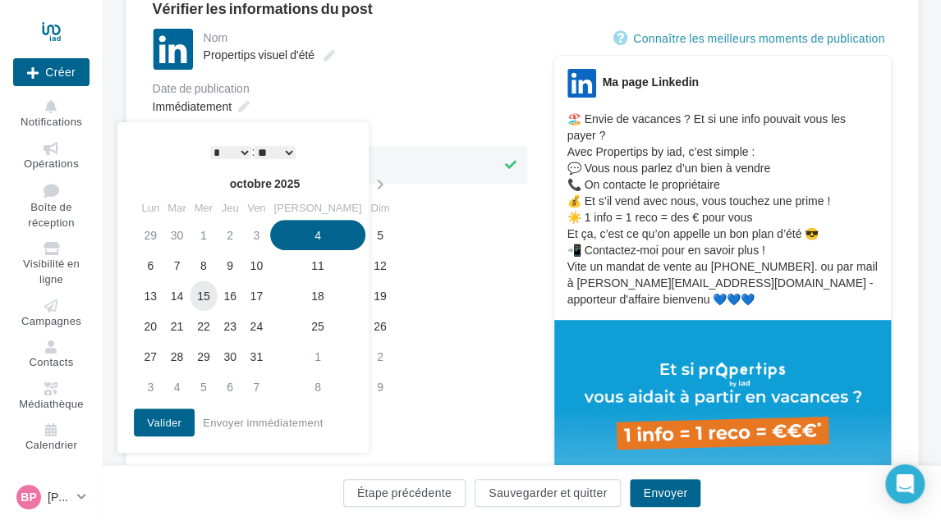
click at [217, 294] on td "15" at bounding box center [203, 296] width 26 height 30
click at [243, 296] on td "16" at bounding box center [230, 296] width 26 height 30
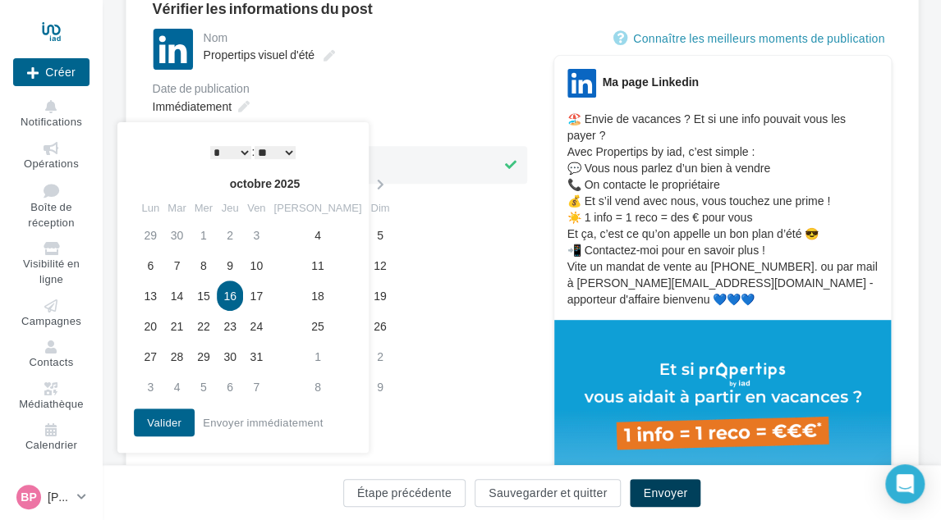
click at [652, 488] on button "Envoyer" at bounding box center [665, 493] width 71 height 28
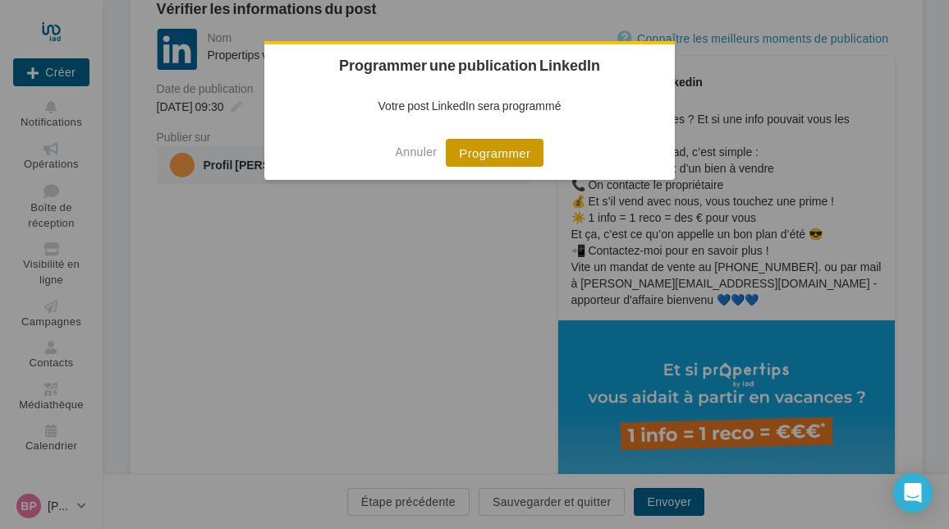
click at [465, 151] on button "Programmer" at bounding box center [495, 153] width 98 height 28
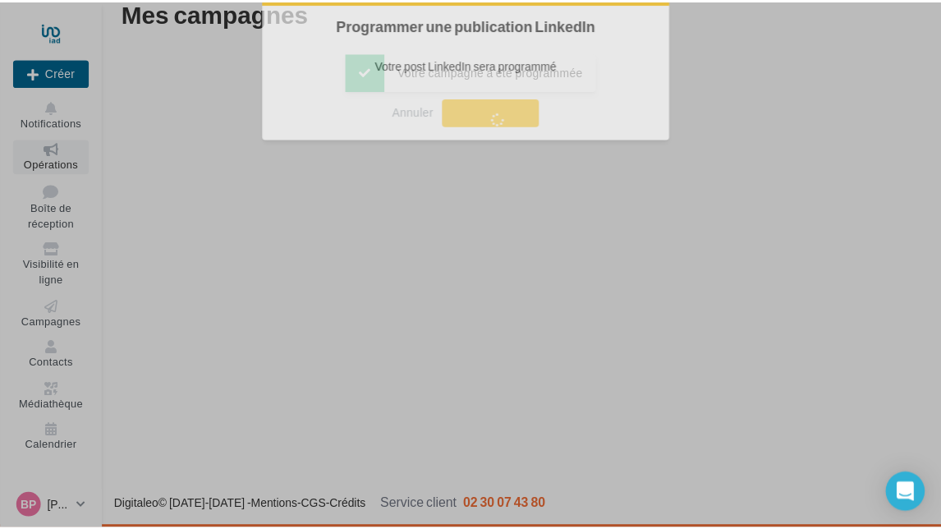
scroll to position [26, 0]
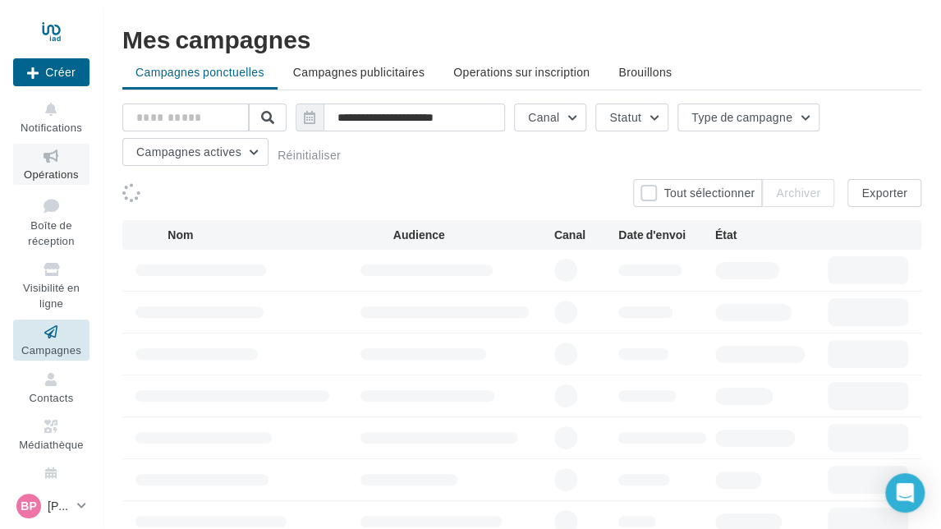
drag, startPoint x: 42, startPoint y: 170, endPoint x: 318, endPoint y: 190, distance: 276.5
click at [42, 171] on span "Opérations" at bounding box center [51, 173] width 55 height 13
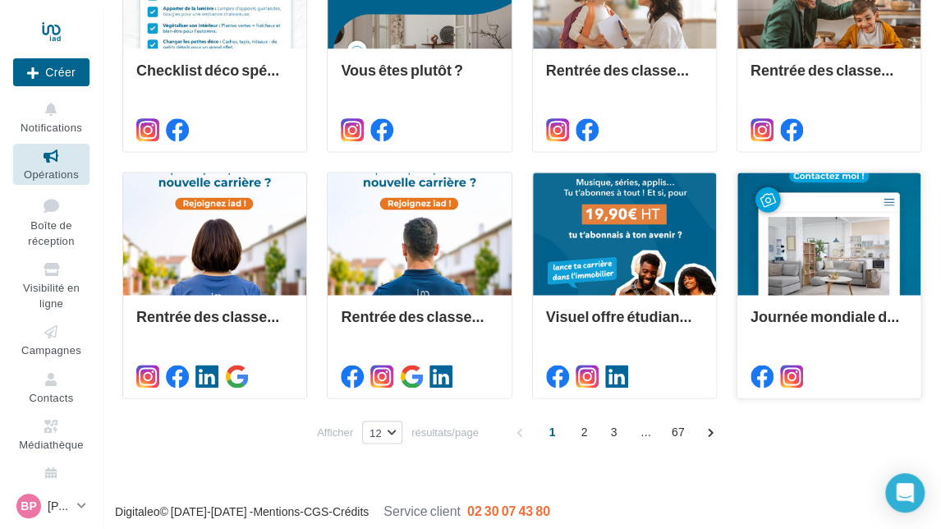
scroll to position [763, 0]
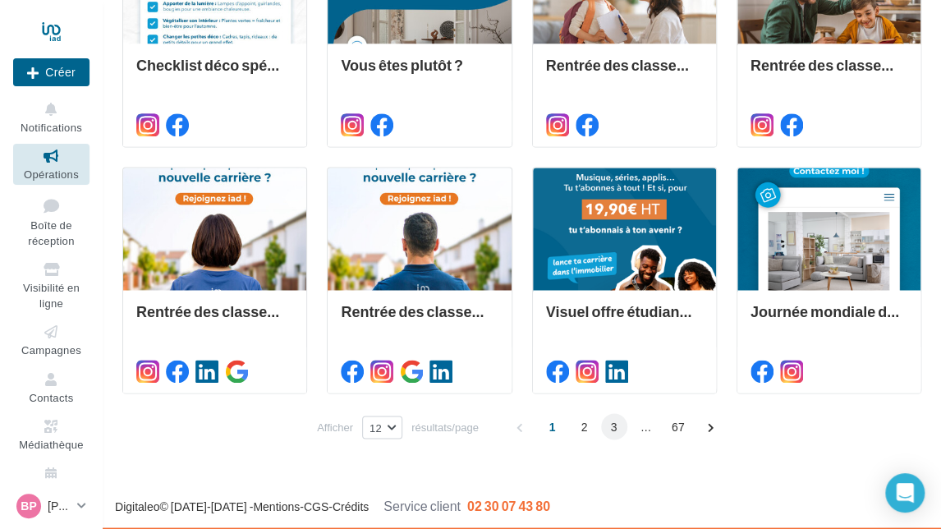
click at [612, 429] on span "3" at bounding box center [614, 426] width 26 height 26
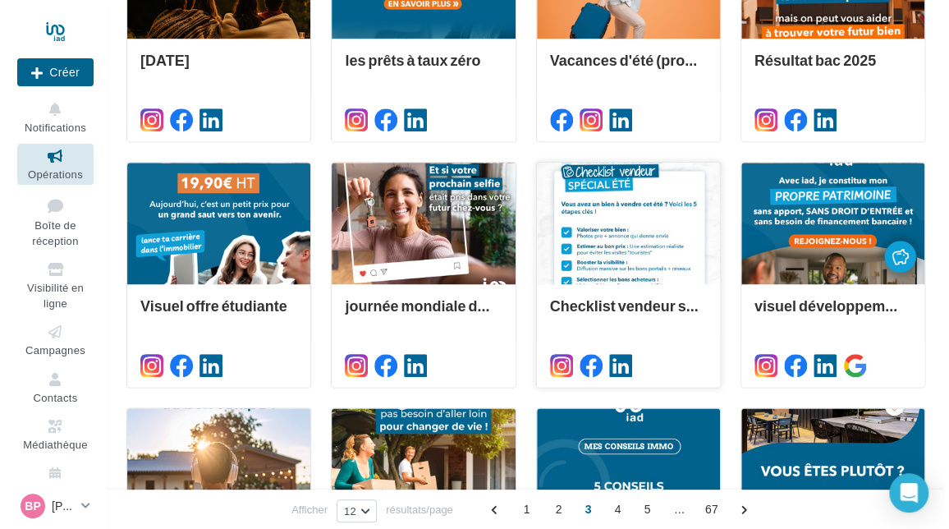
scroll to position [537, 0]
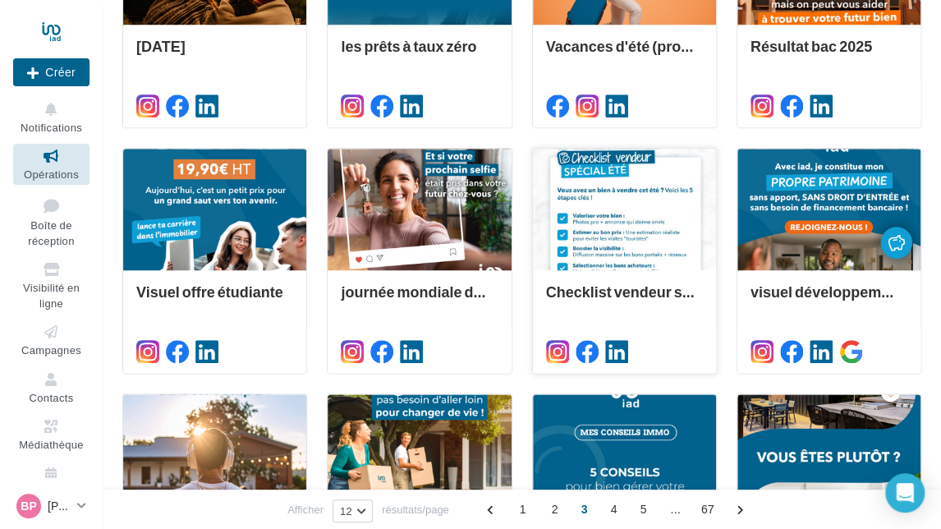
click at [620, 213] on div at bounding box center [624, 210] width 183 height 123
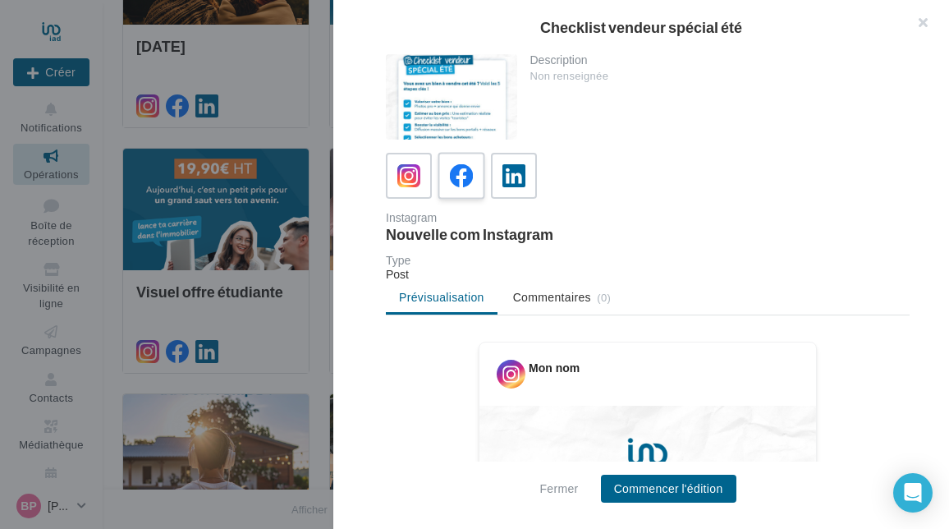
drag, startPoint x: 458, startPoint y: 176, endPoint x: 492, endPoint y: 208, distance: 47.0
click at [458, 176] on icon at bounding box center [462, 176] width 24 height 24
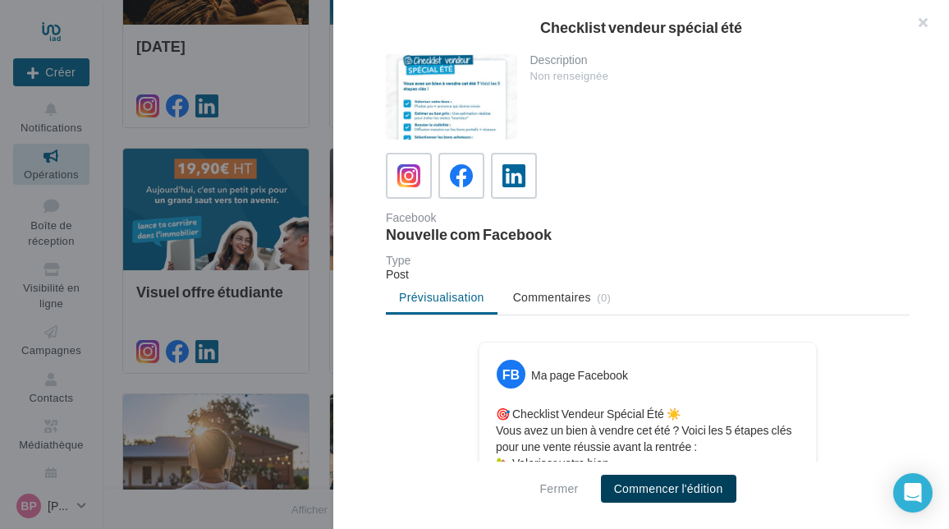
click at [657, 479] on button "Commencer l'édition" at bounding box center [668, 488] width 135 height 28
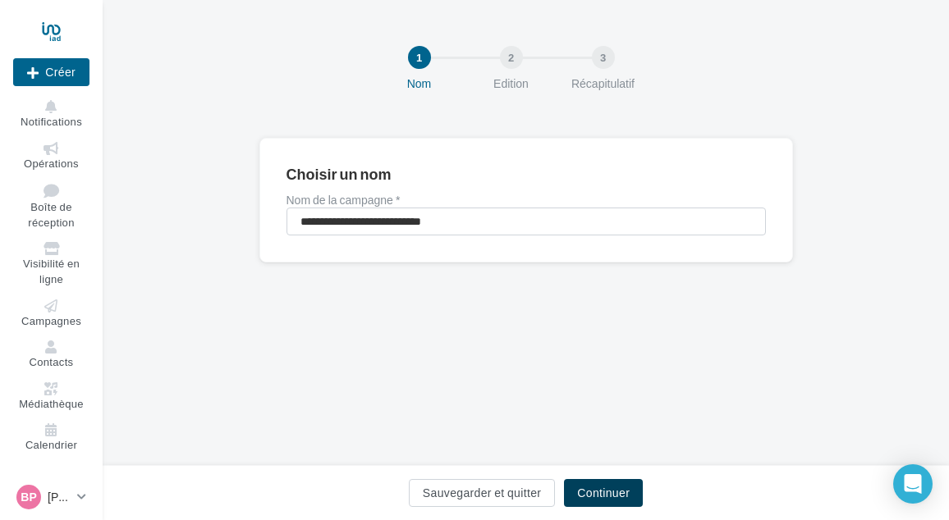
drag, startPoint x: 588, startPoint y: 501, endPoint x: 587, endPoint y: 471, distance: 30.4
click at [588, 500] on button "Continuer" at bounding box center [603, 493] width 79 height 28
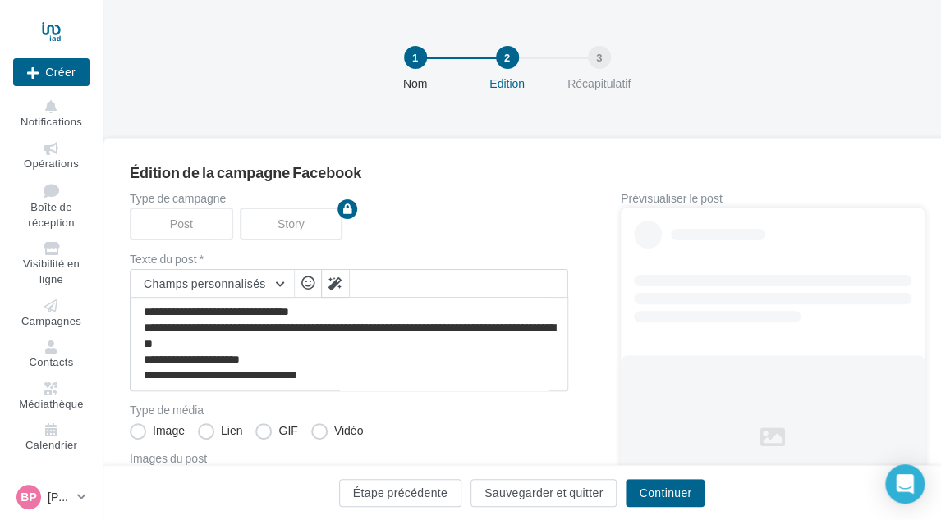
scroll to position [164, 0]
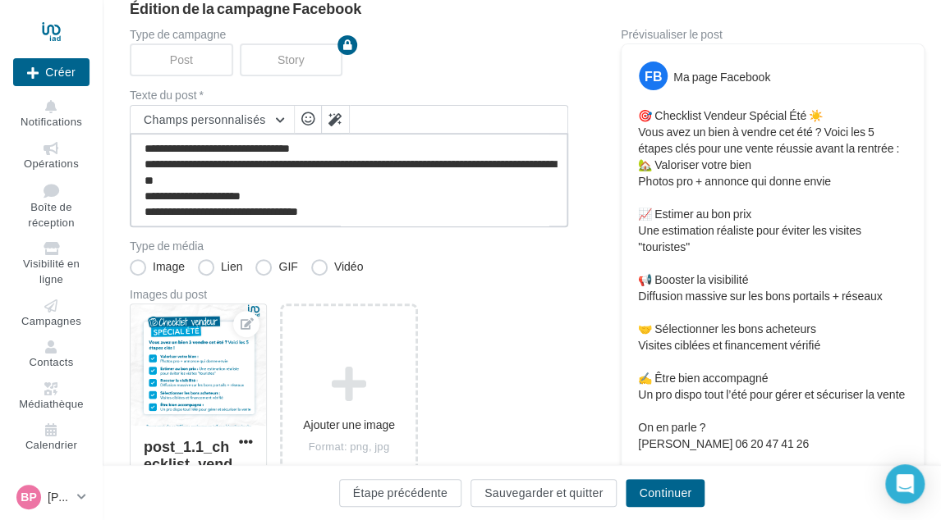
click at [383, 211] on textarea "**********" at bounding box center [349, 180] width 438 height 94
paste textarea "**********"
type textarea "**********"
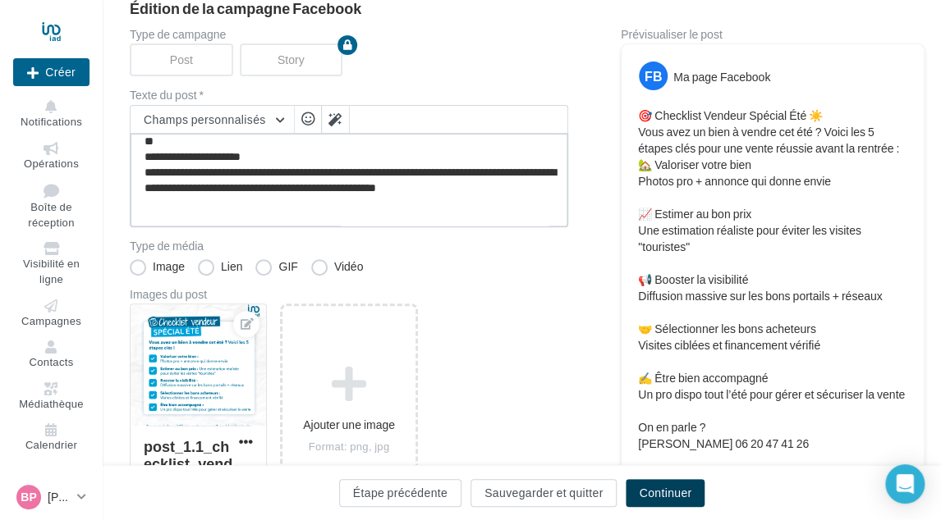
type textarea "**********"
click at [644, 495] on button "Continuer" at bounding box center [664, 493] width 79 height 28
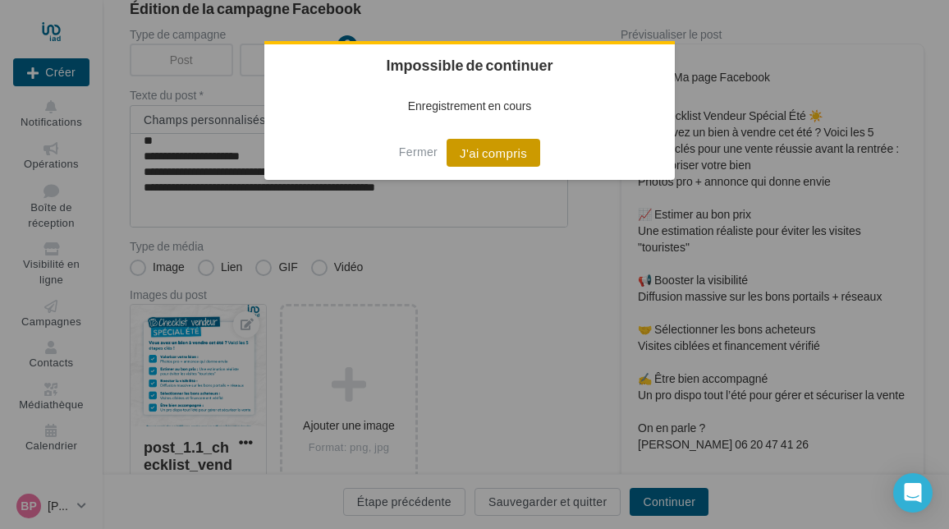
click at [490, 153] on button "J'ai compris" at bounding box center [493, 153] width 94 height 28
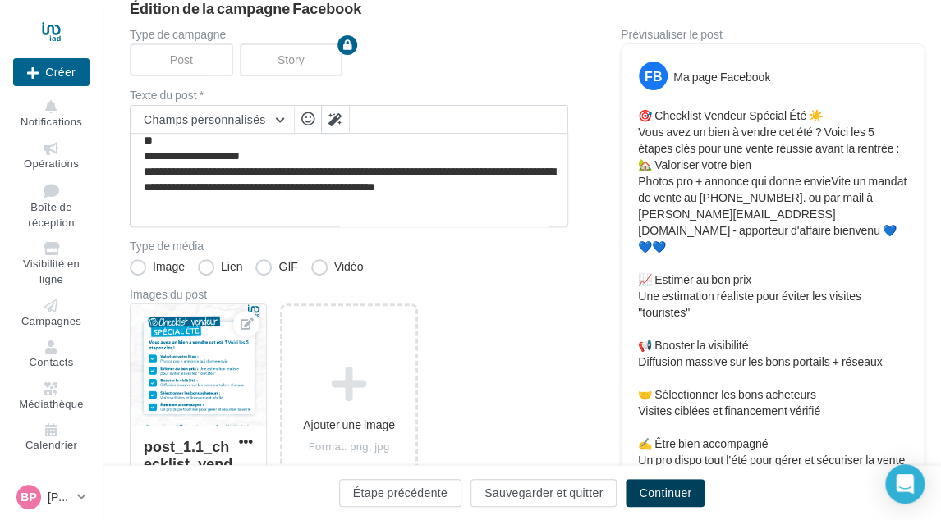
click at [646, 483] on button "Continuer" at bounding box center [664, 493] width 79 height 28
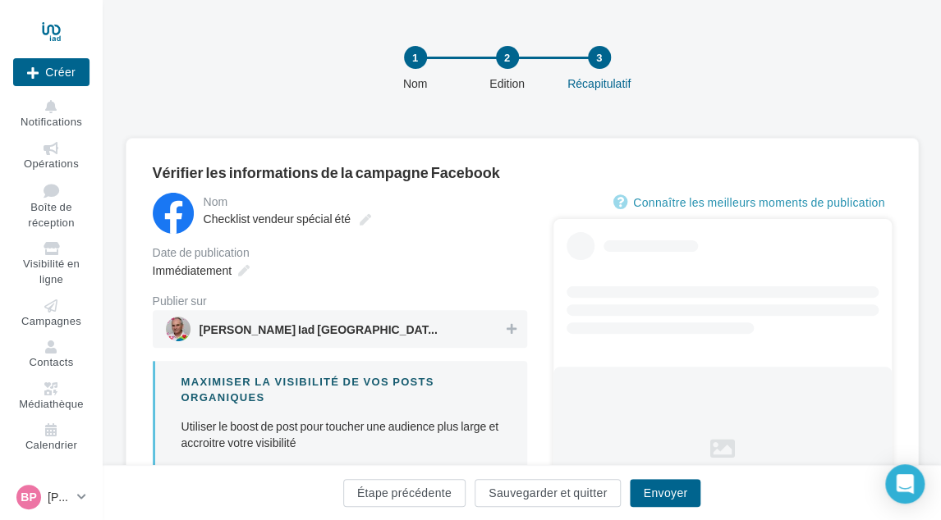
click at [332, 342] on div "[PERSON_NAME] Iad [GEOGRAPHIC_DATA] Saint Ouen et L'[GEOGRAPHIC_DATA]" at bounding box center [340, 329] width 374 height 38
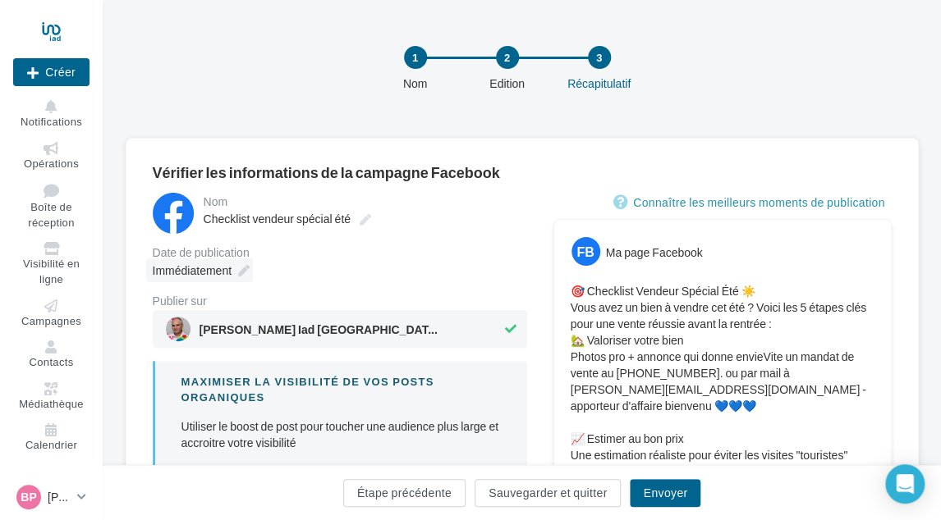
click at [225, 268] on span "Immédiatement" at bounding box center [192, 270] width 79 height 14
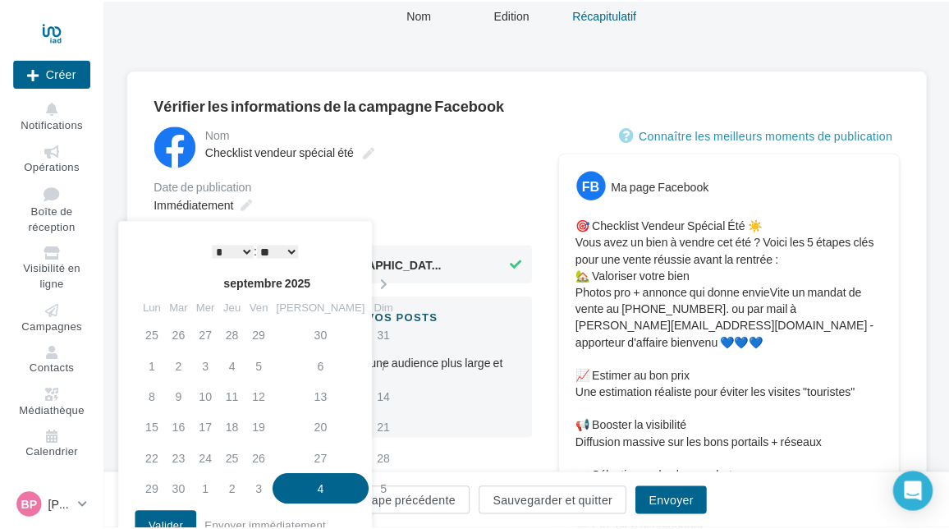
scroll to position [164, 0]
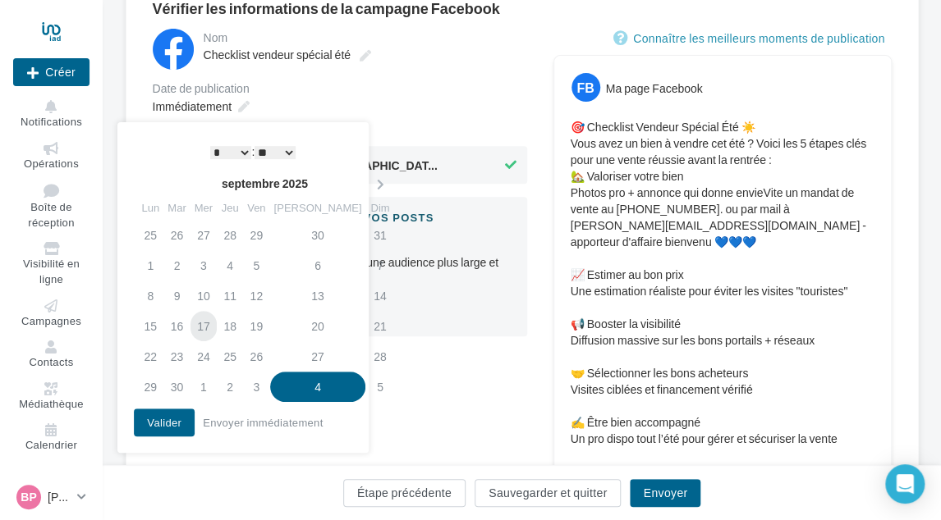
click at [216, 321] on td "17" at bounding box center [203, 326] width 26 height 30
click at [365, 175] on th at bounding box center [379, 184] width 29 height 25
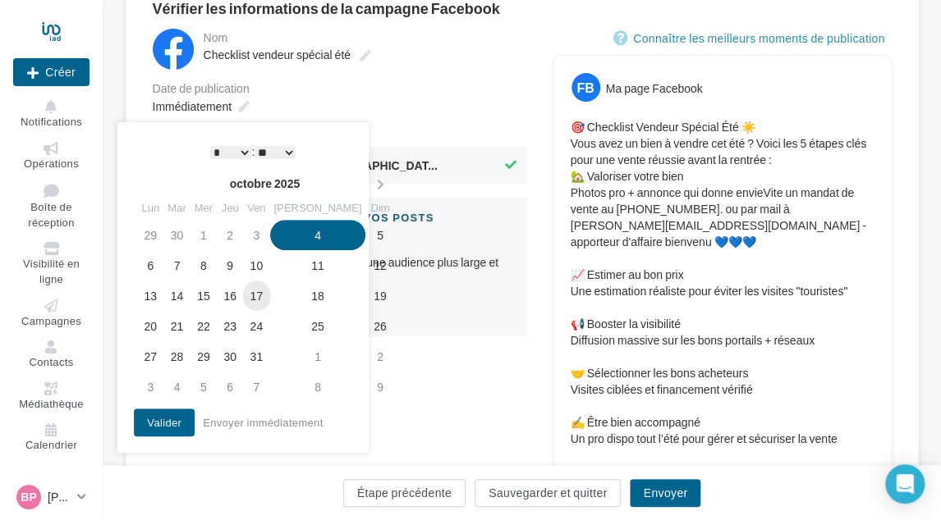
click at [268, 289] on td "17" at bounding box center [256, 296] width 26 height 30
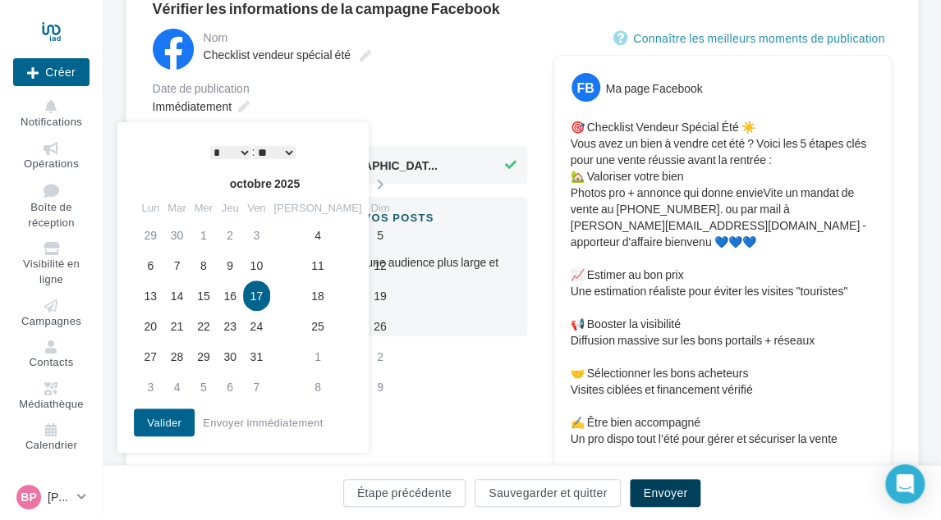
click at [644, 492] on button "Envoyer" at bounding box center [665, 493] width 71 height 28
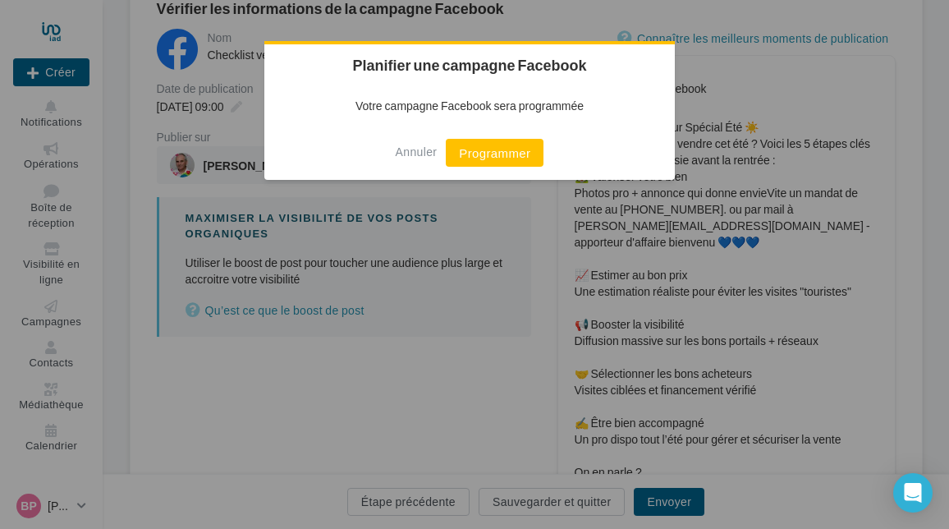
click at [486, 150] on button "Programmer" at bounding box center [495, 153] width 98 height 28
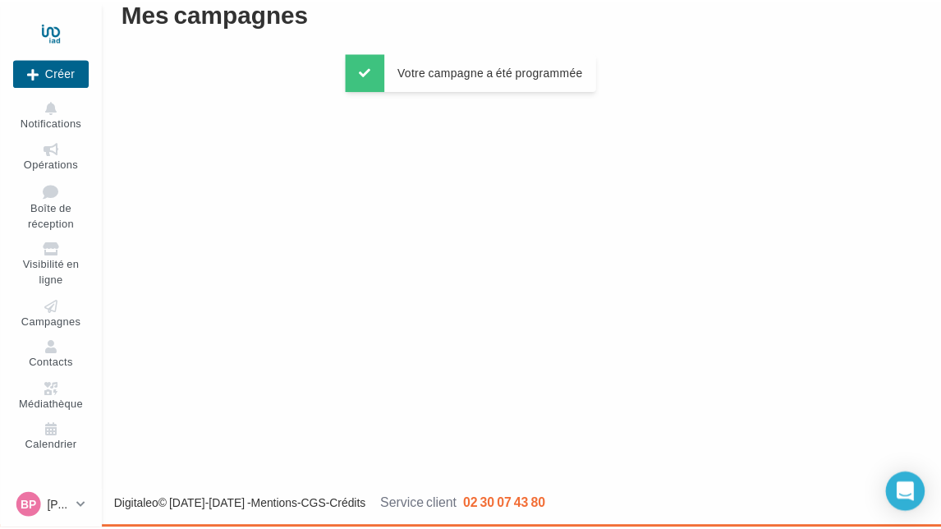
scroll to position [26, 0]
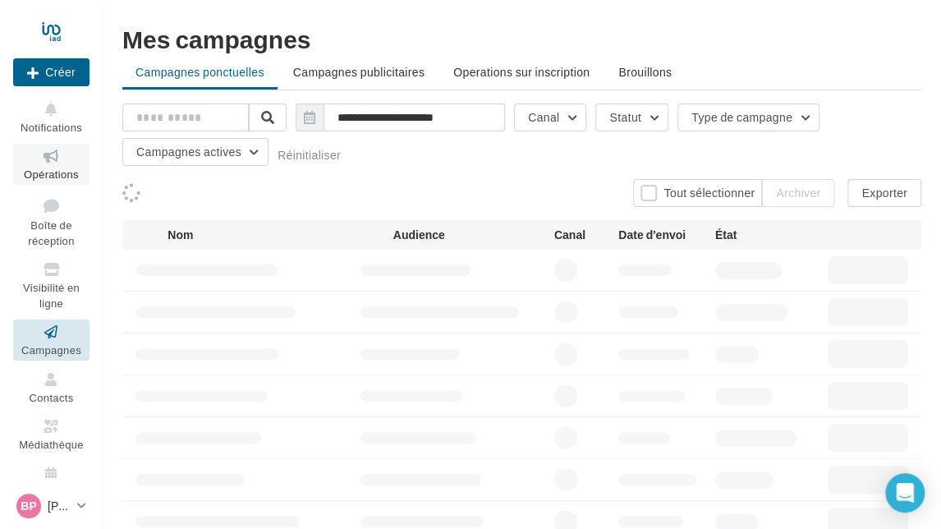
click at [39, 173] on span "Opérations" at bounding box center [51, 173] width 55 height 13
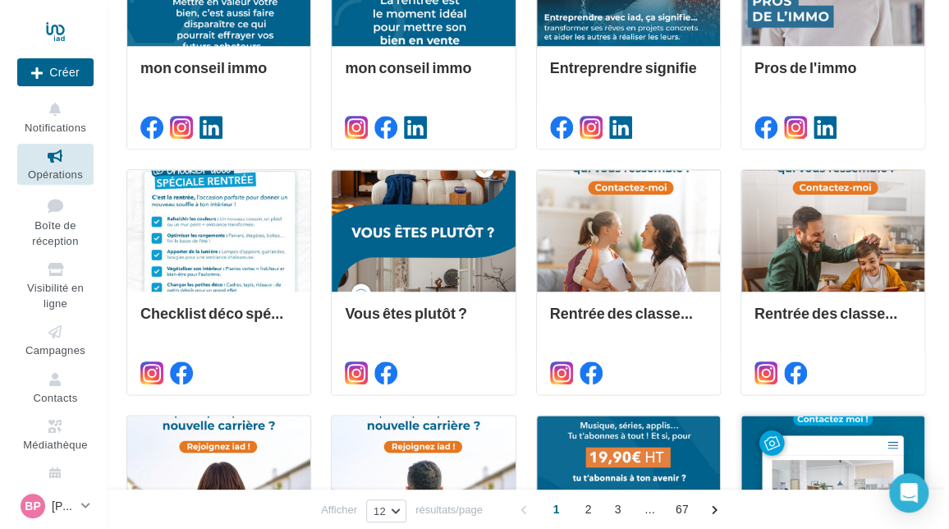
scroll to position [763, 0]
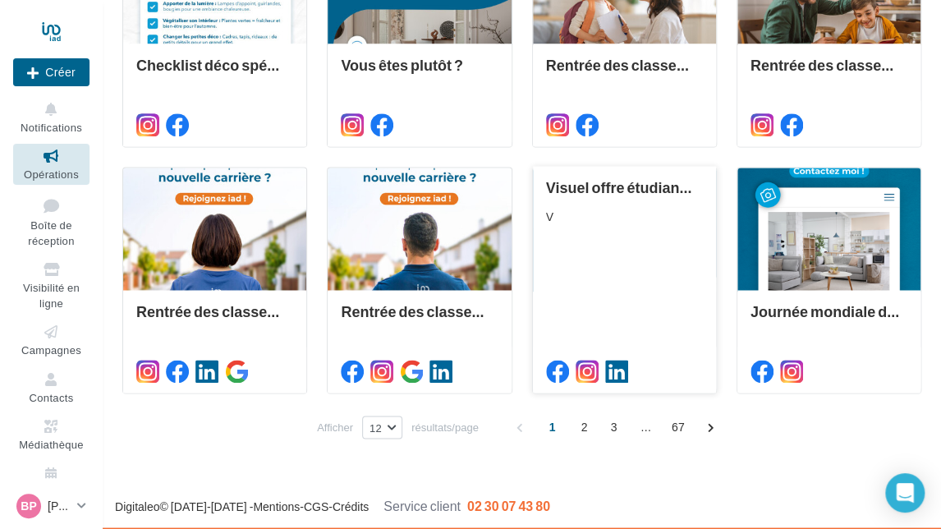
click at [670, 215] on div "V" at bounding box center [624, 216] width 157 height 16
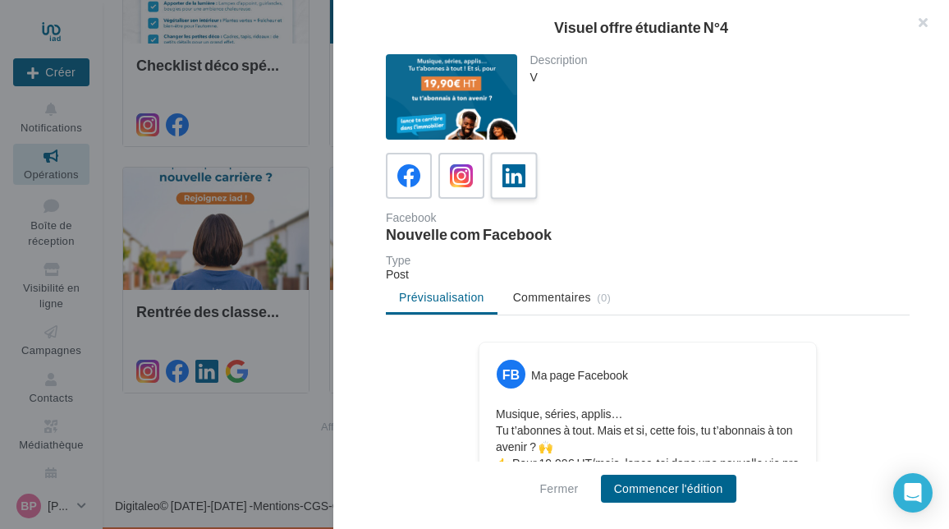
drag, startPoint x: 512, startPoint y: 174, endPoint x: 515, endPoint y: 185, distance: 11.8
click at [512, 176] on icon at bounding box center [514, 176] width 24 height 24
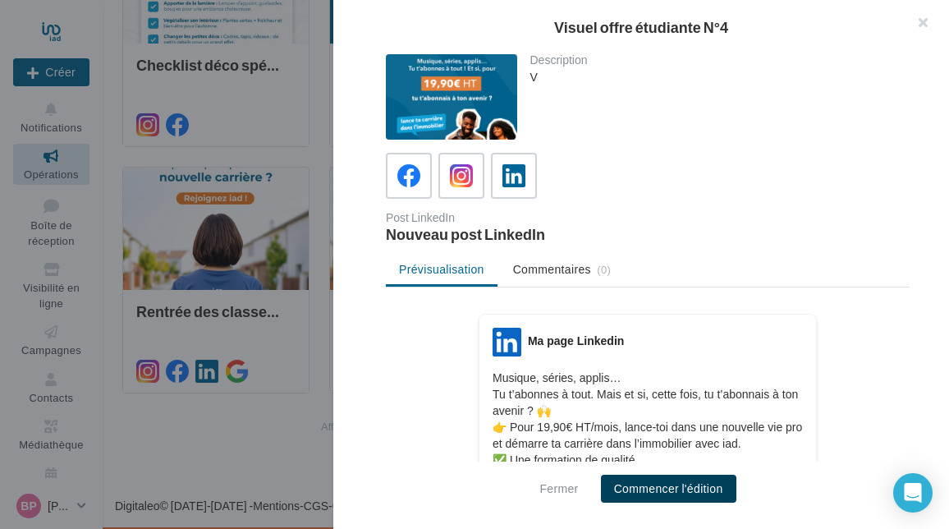
click at [634, 481] on button "Commencer l'édition" at bounding box center [668, 488] width 135 height 28
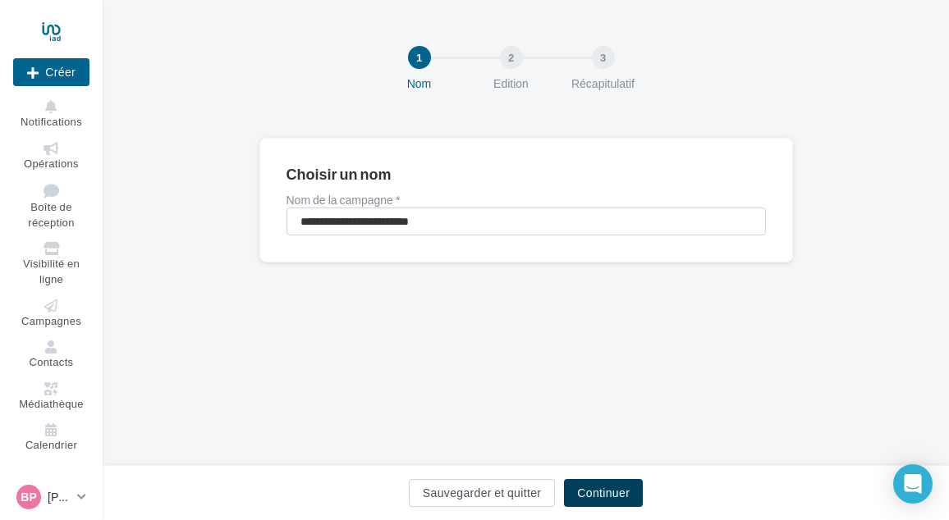
click at [589, 488] on button "Continuer" at bounding box center [603, 493] width 79 height 28
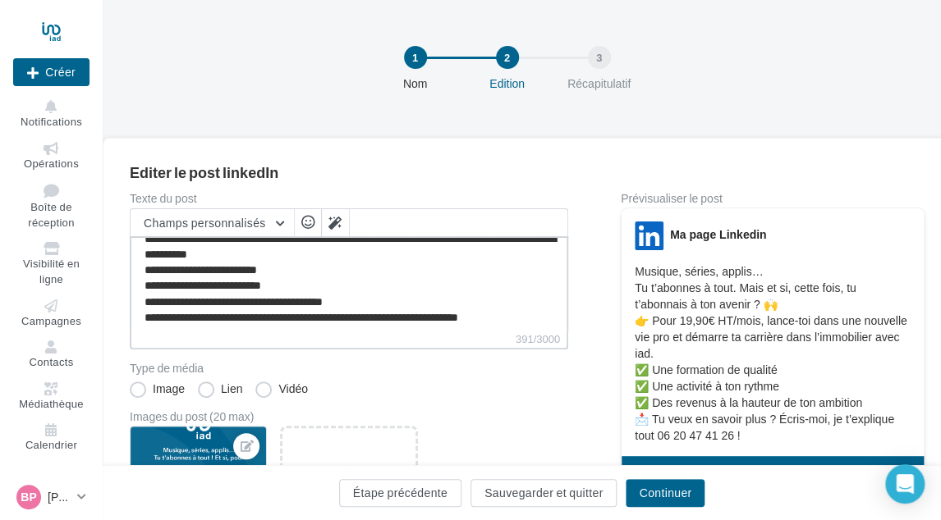
scroll to position [46, 0]
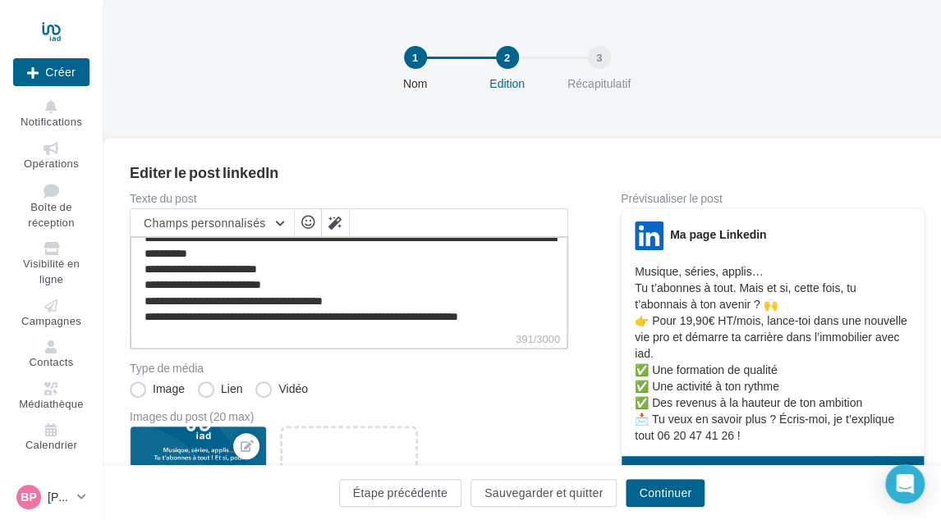
click at [518, 311] on textarea "**********" at bounding box center [349, 283] width 438 height 94
paste textarea "**********"
type textarea "**********"
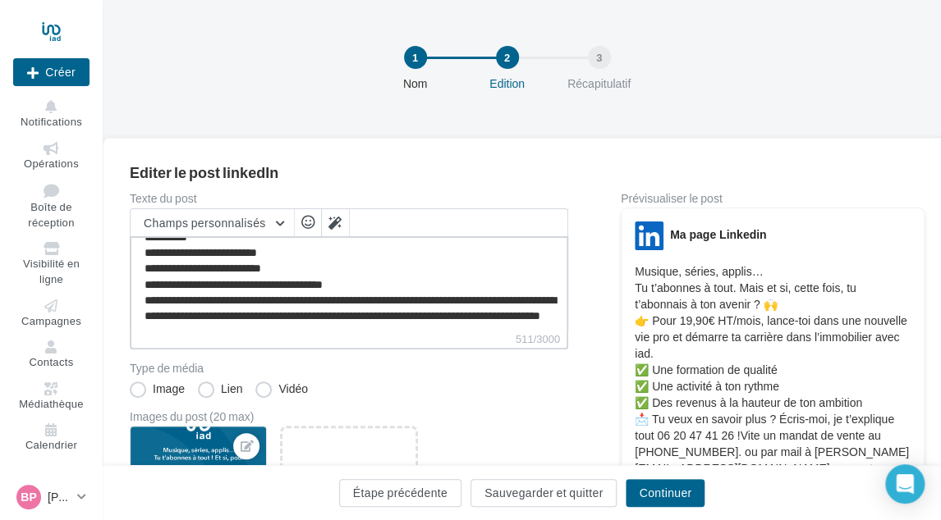
type textarea "**********"
click at [671, 493] on button "Continuer" at bounding box center [664, 493] width 79 height 28
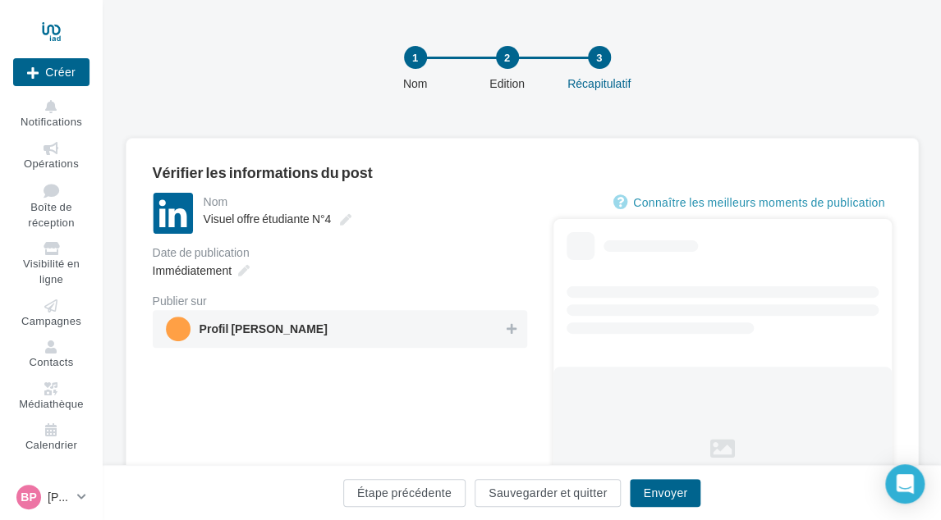
click at [423, 326] on span "Profil BRUNO PAPIN" at bounding box center [335, 329] width 338 height 25
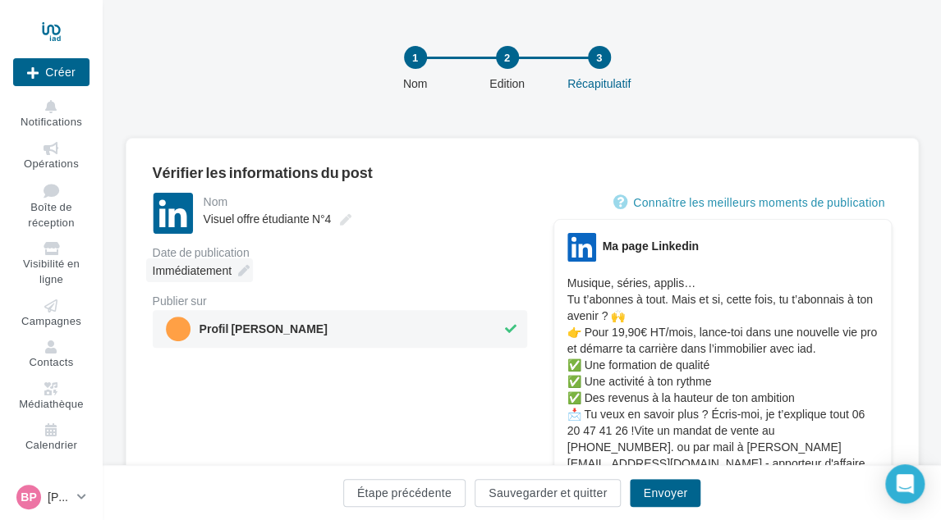
click at [225, 270] on span "Immédiatement" at bounding box center [192, 270] width 79 height 14
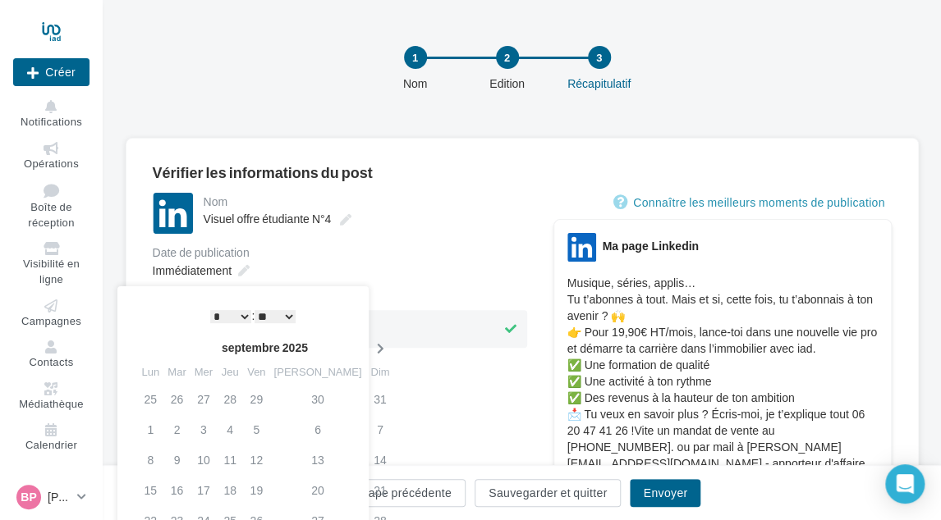
click at [365, 340] on th at bounding box center [379, 348] width 29 height 25
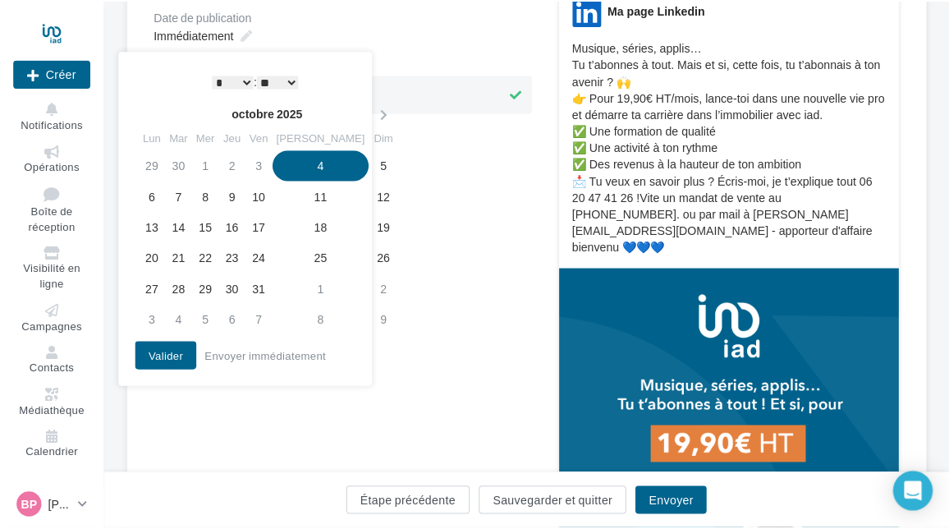
scroll to position [246, 0]
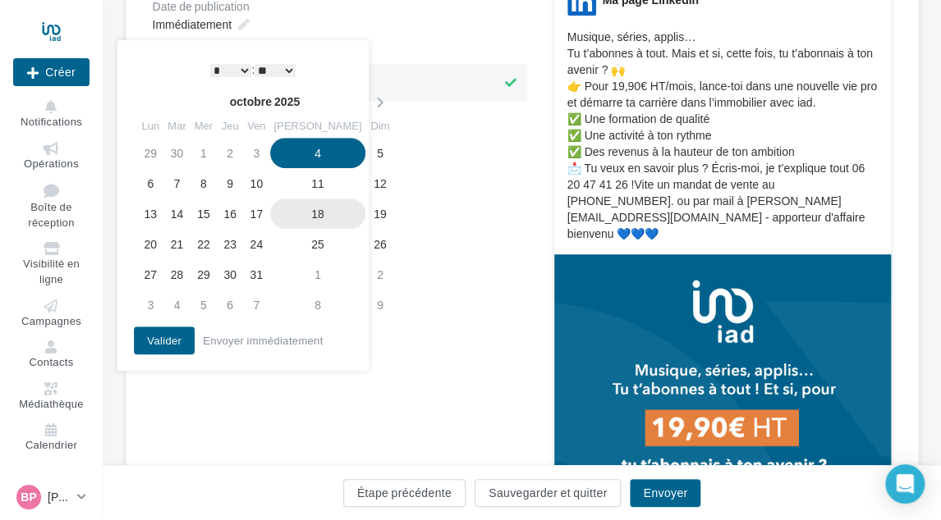
click at [295, 217] on td "18" at bounding box center [318, 214] width 96 height 30
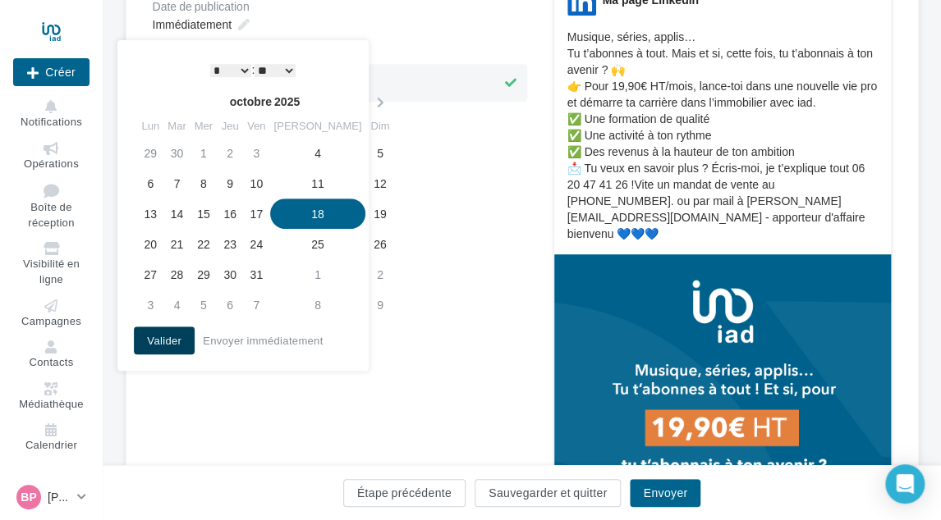
click at [163, 343] on button "Valider" at bounding box center [164, 341] width 61 height 28
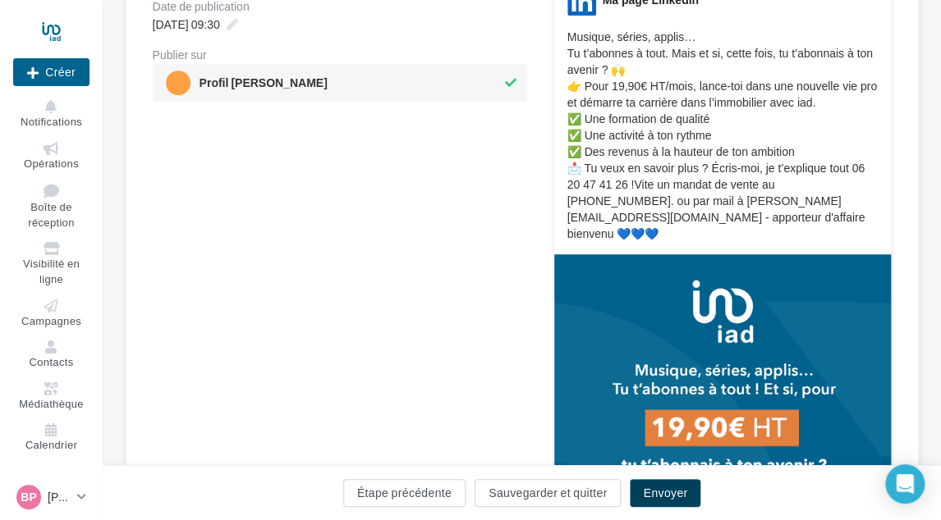
click at [647, 492] on button "Envoyer" at bounding box center [665, 493] width 71 height 28
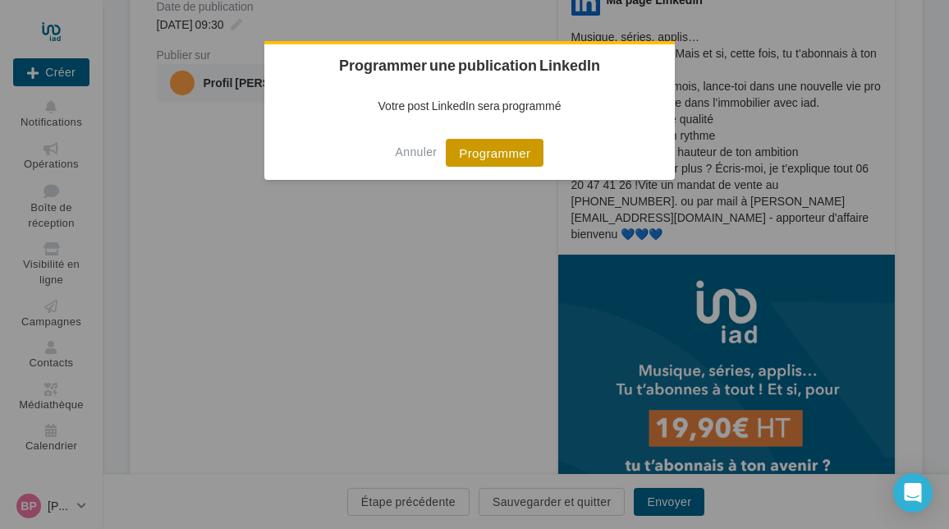
drag, startPoint x: 488, startPoint y: 158, endPoint x: 465, endPoint y: 149, distance: 25.0
click at [488, 158] on button "Programmer" at bounding box center [495, 153] width 98 height 28
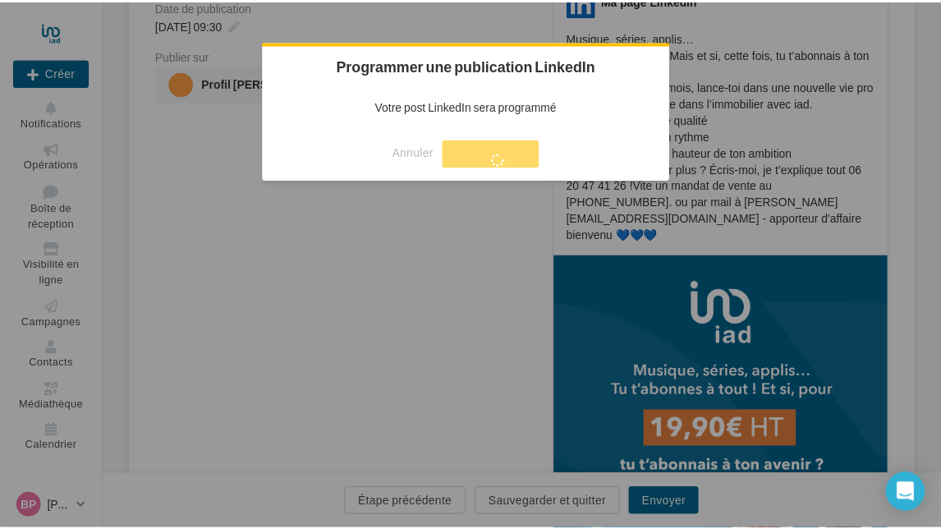
scroll to position [26, 0]
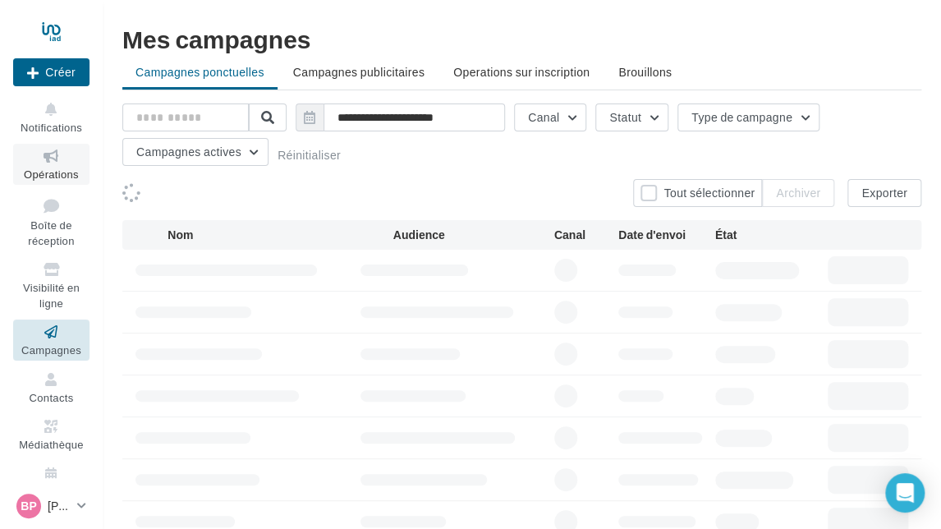
click at [43, 167] on link "Opérations" at bounding box center [51, 164] width 76 height 40
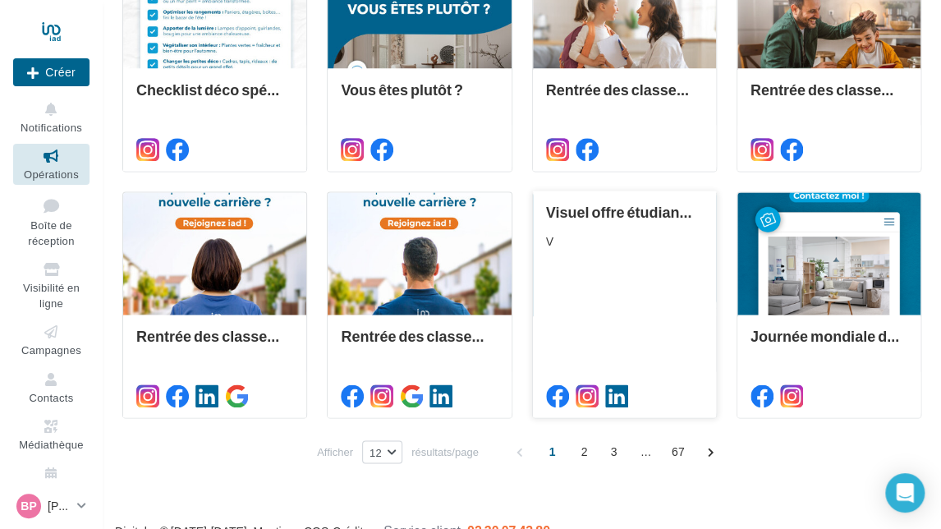
scroll to position [763, 0]
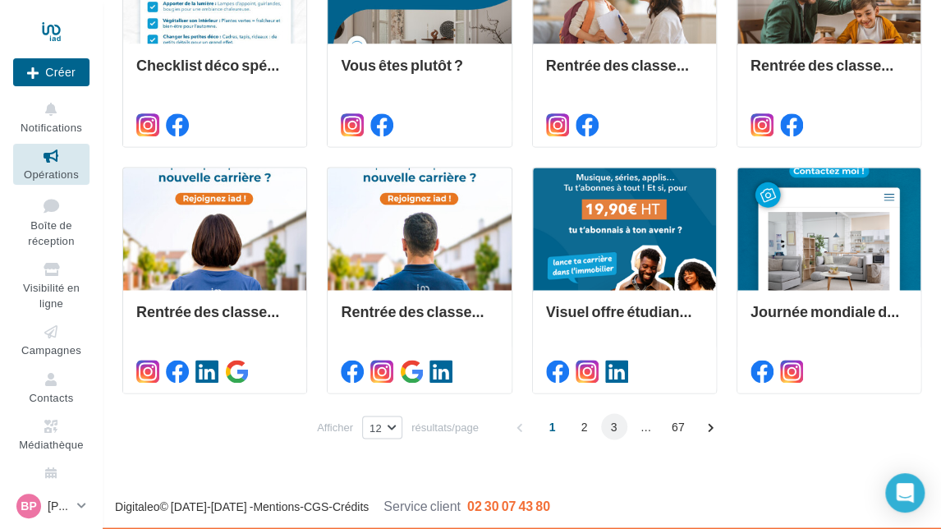
click at [616, 426] on span "3" at bounding box center [614, 426] width 26 height 26
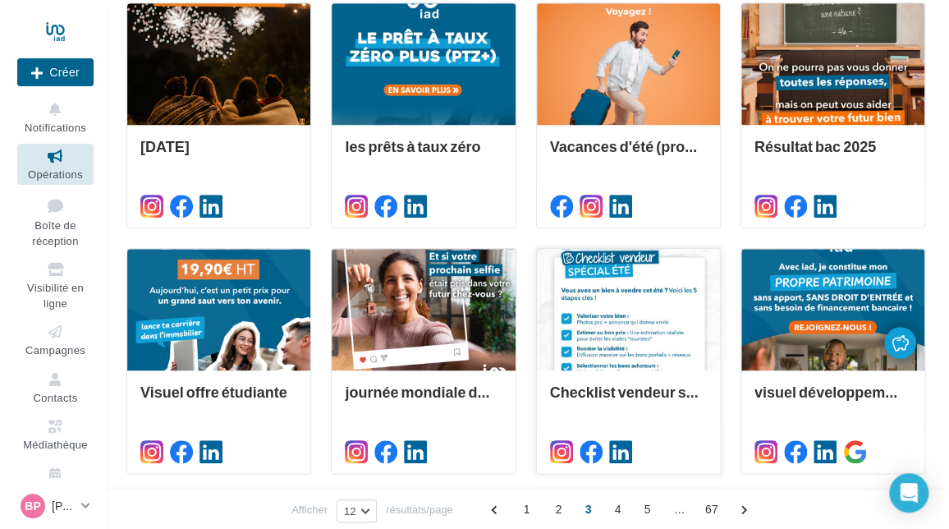
scroll to position [537, 0]
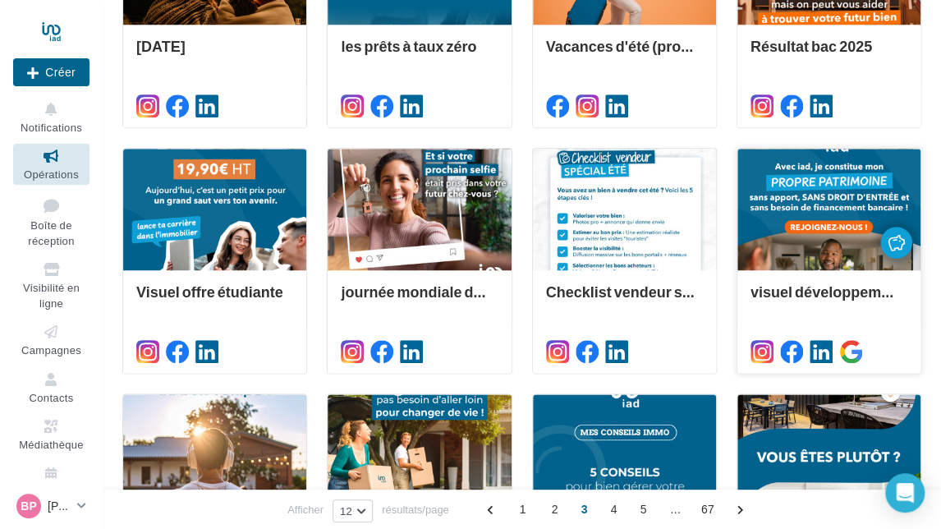
click at [824, 200] on div at bounding box center [828, 210] width 183 height 123
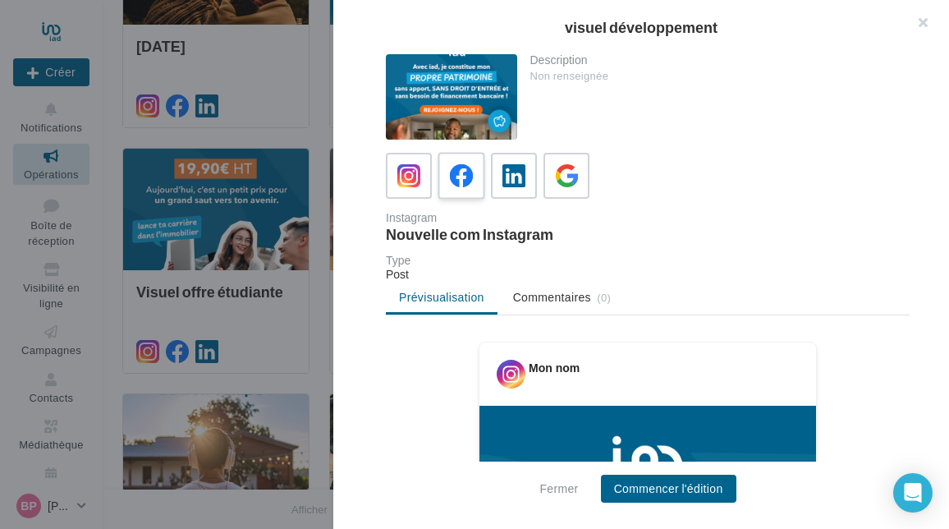
click at [463, 177] on icon at bounding box center [462, 176] width 24 height 24
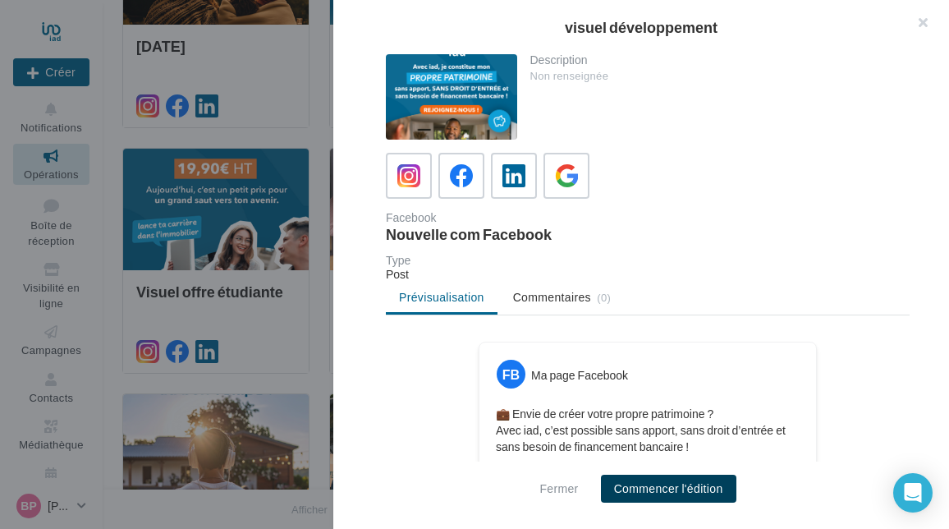
click at [652, 480] on button "Commencer l'édition" at bounding box center [668, 488] width 135 height 28
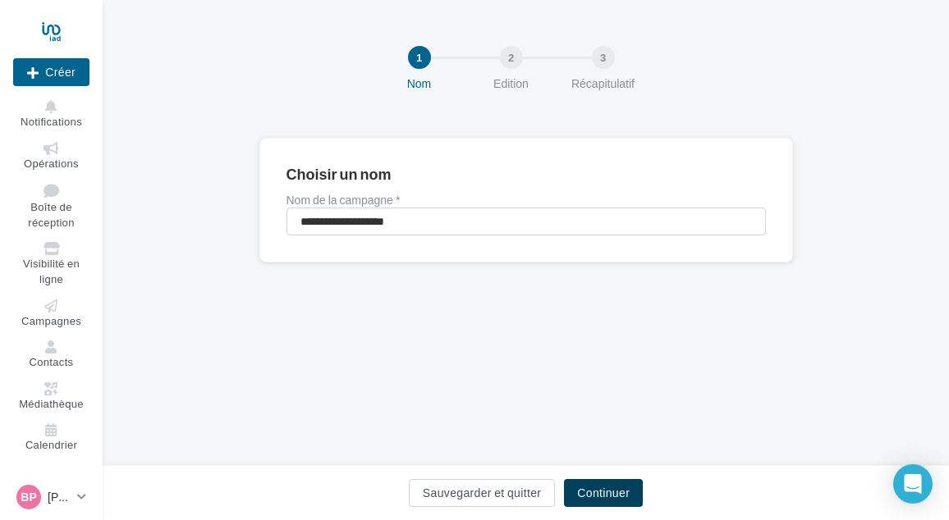
click at [602, 488] on button "Continuer" at bounding box center [603, 493] width 79 height 28
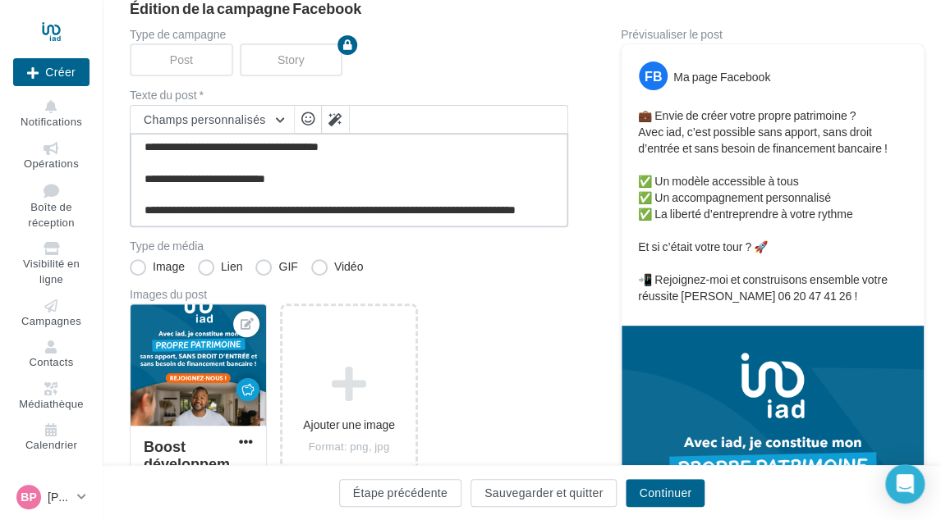
scroll to position [110, 0]
click at [230, 214] on textarea "**********" at bounding box center [349, 180] width 438 height 94
paste textarea "**********"
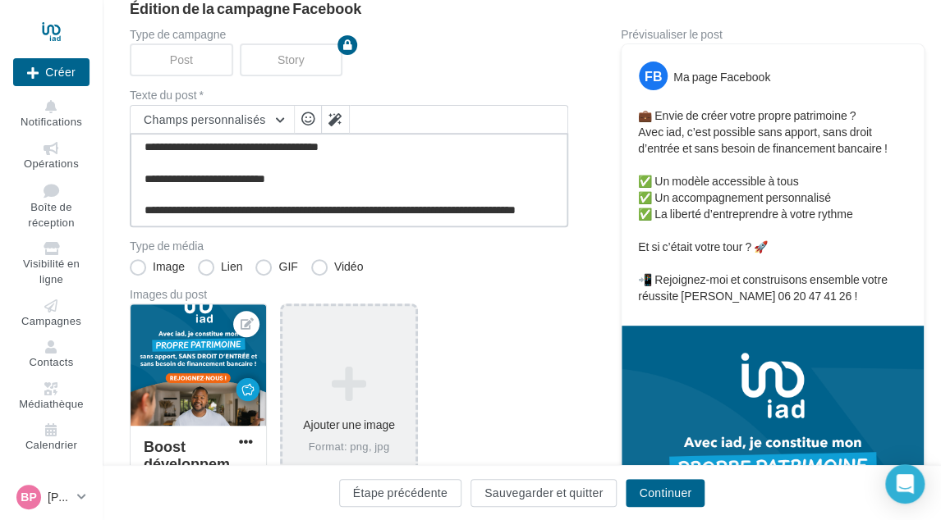
type textarea "**********"
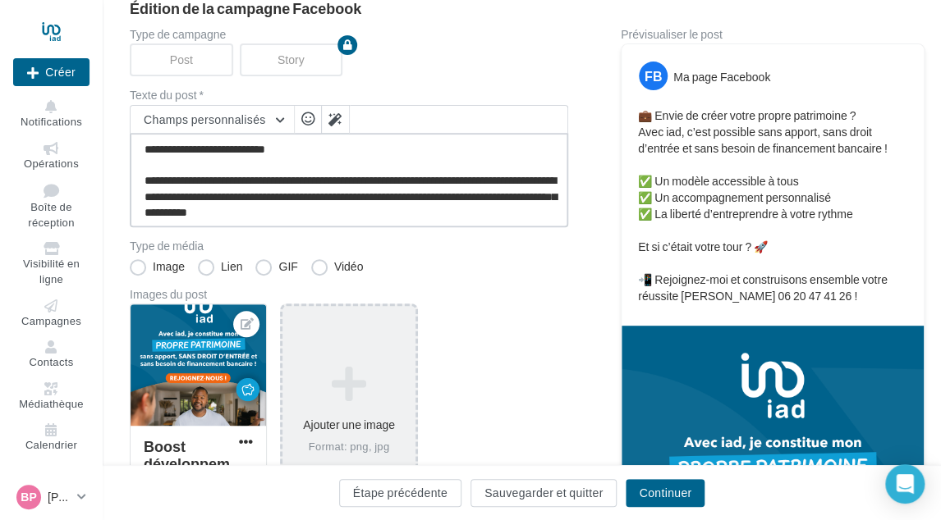
scroll to position [135, 0]
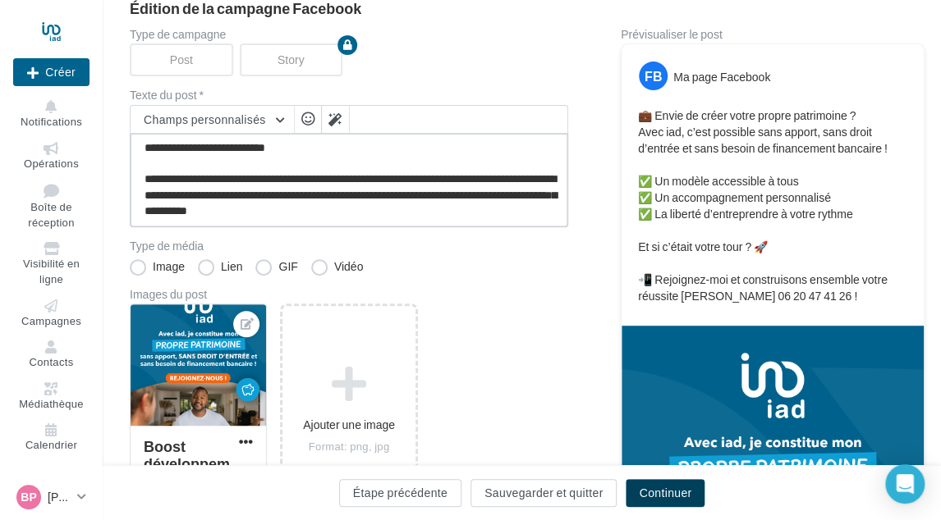
type textarea "**********"
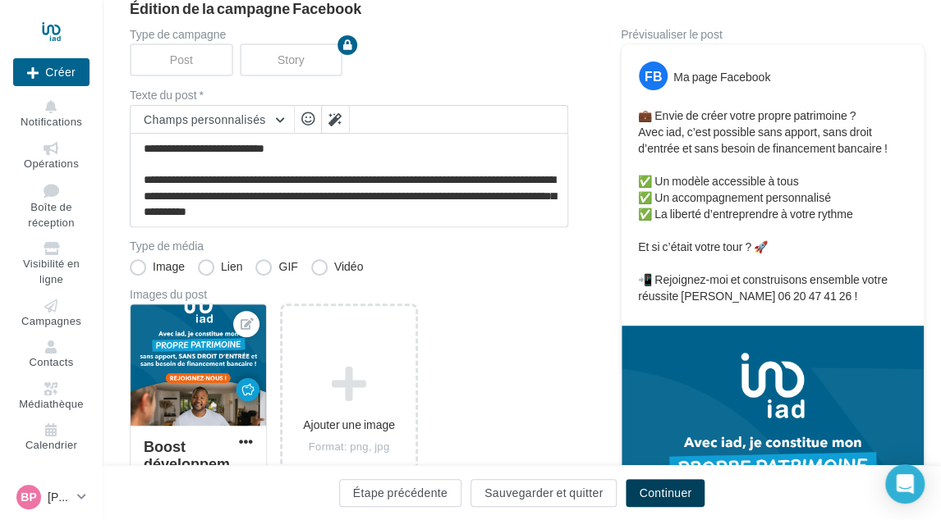
click at [645, 491] on button "Continuer" at bounding box center [664, 493] width 79 height 28
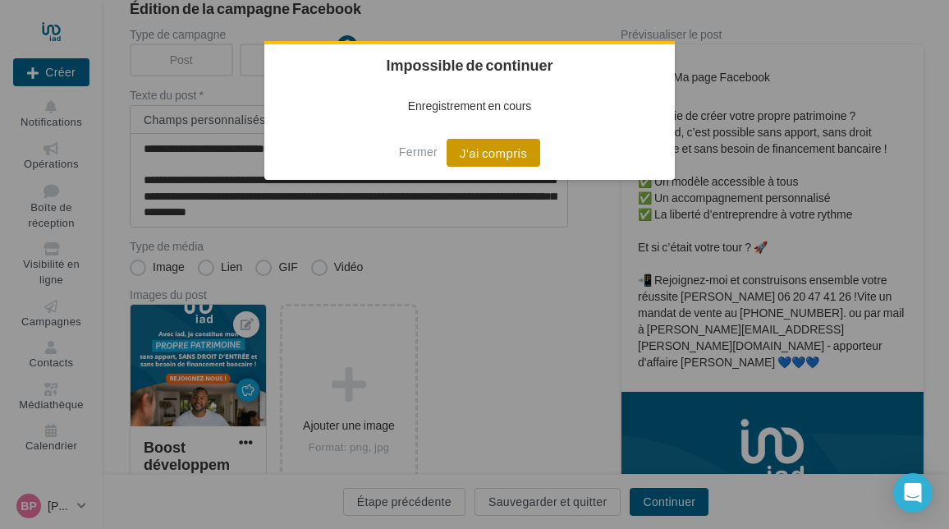
click at [488, 152] on button "J'ai compris" at bounding box center [493, 153] width 94 height 28
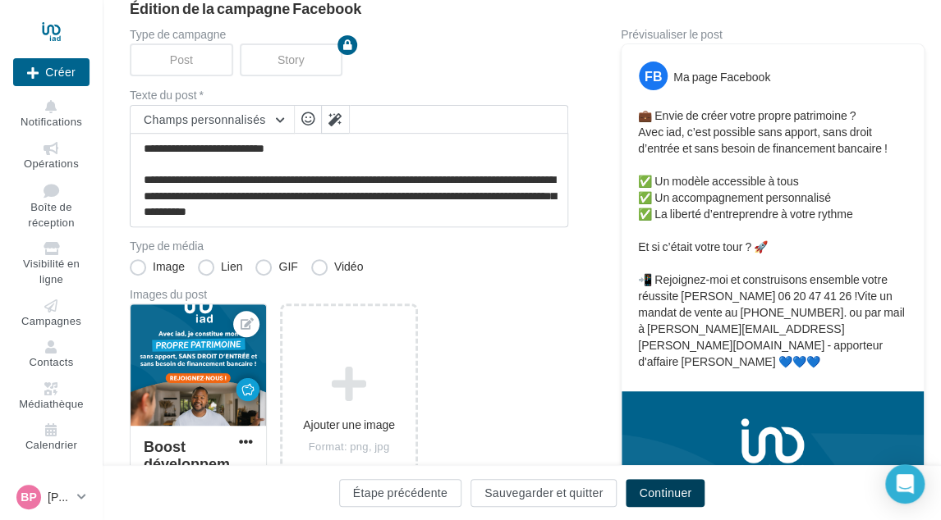
drag, startPoint x: 653, startPoint y: 488, endPoint x: 647, endPoint y: 469, distance: 20.0
click at [652, 486] on button "Continuer" at bounding box center [664, 493] width 79 height 28
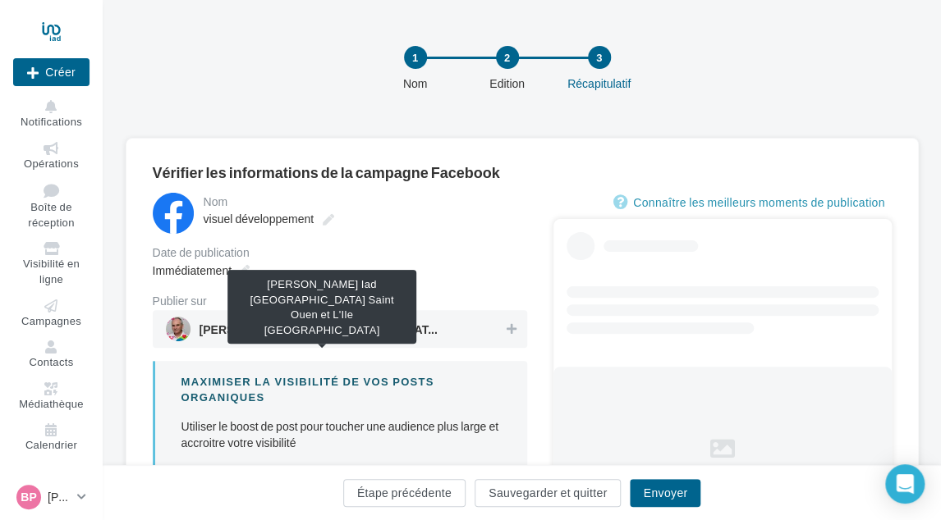
click at [405, 329] on span "Bruno PAPIN Iad France Saint Ouen et L'Ile Saint Denis" at bounding box center [322, 333] width 246 height 18
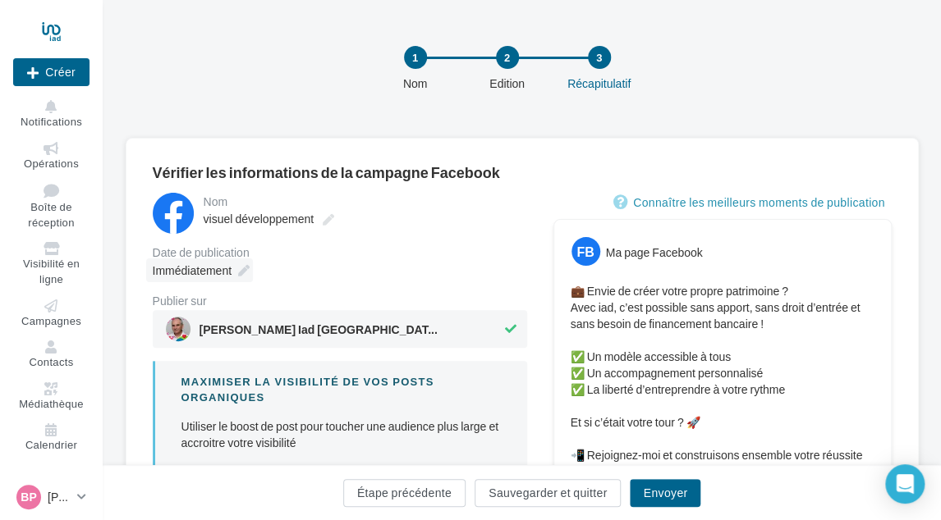
click at [227, 272] on span "Immédiatement" at bounding box center [192, 270] width 79 height 14
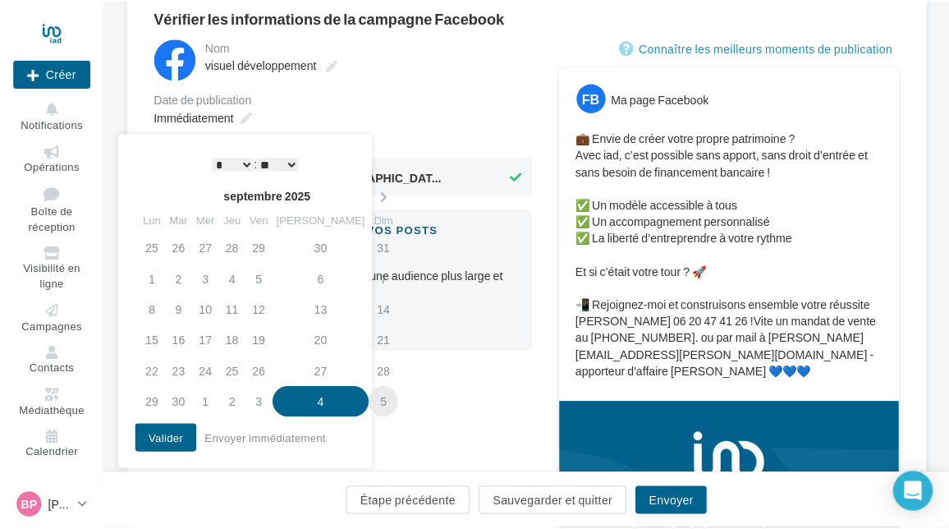
scroll to position [164, 0]
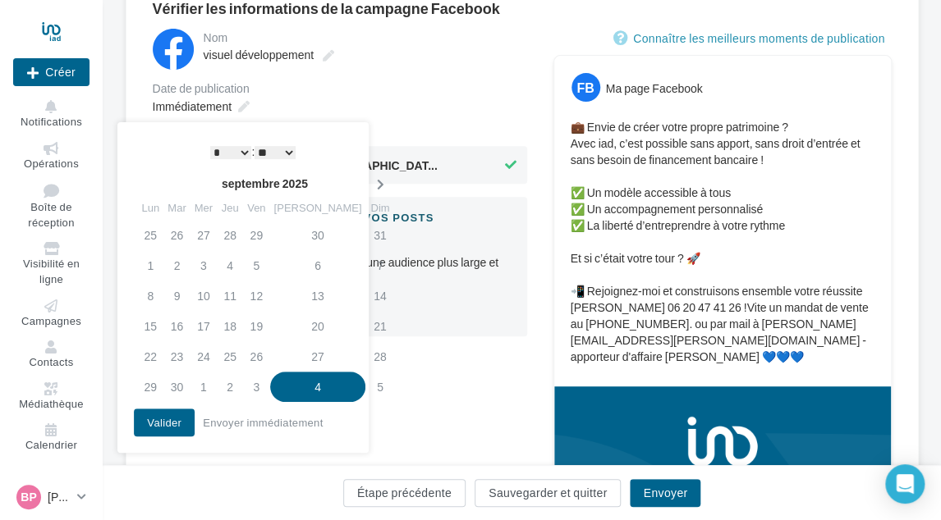
click at [369, 182] on icon at bounding box center [379, 184] width 21 height 11
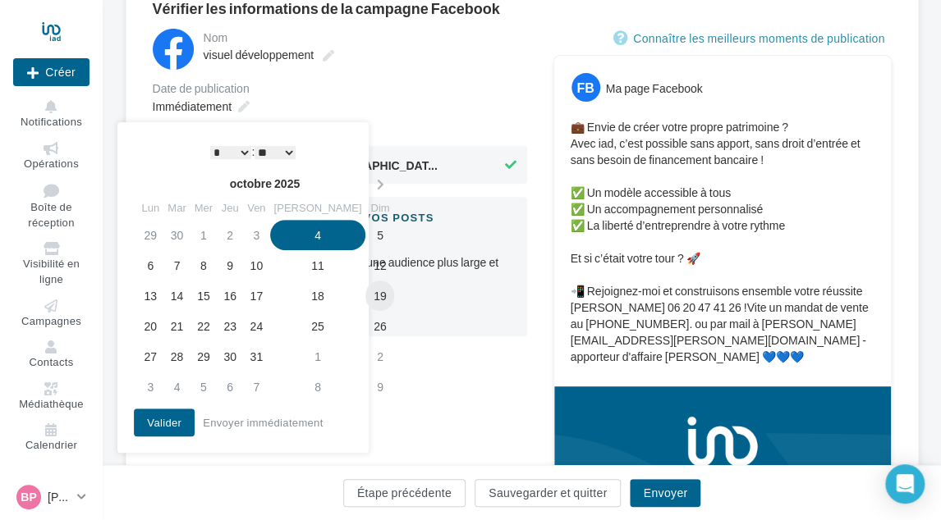
click at [365, 298] on td "19" at bounding box center [379, 296] width 29 height 30
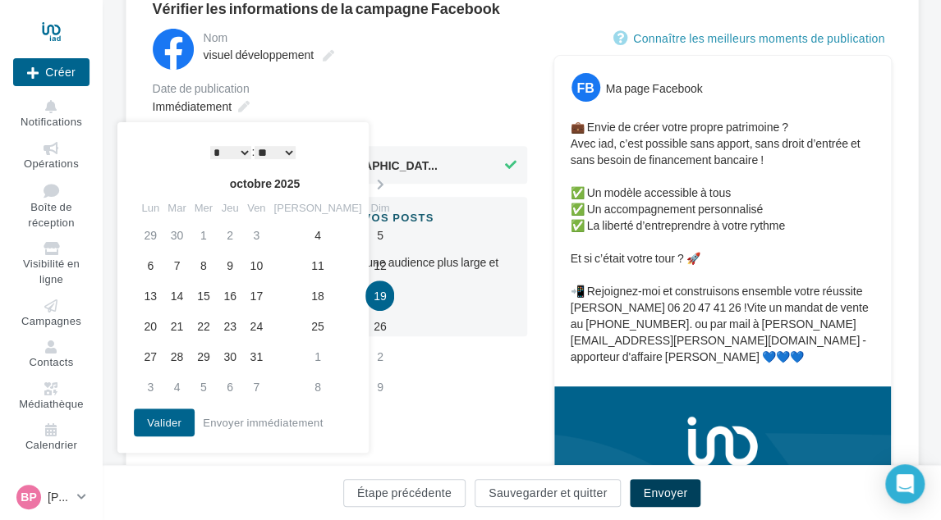
drag, startPoint x: 639, startPoint y: 488, endPoint x: 640, endPoint y: 478, distance: 9.9
click at [639, 488] on button "Envoyer" at bounding box center [665, 493] width 71 height 28
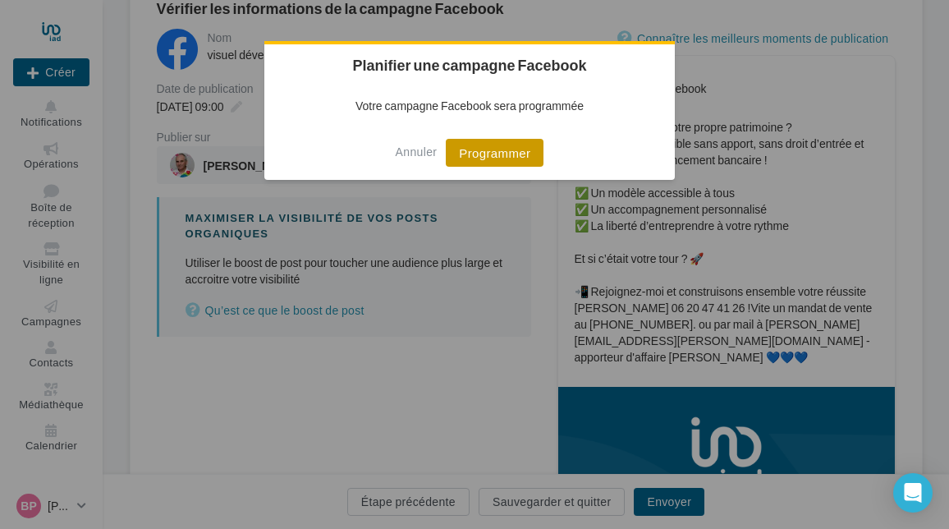
click at [496, 149] on button "Programmer" at bounding box center [495, 153] width 98 height 28
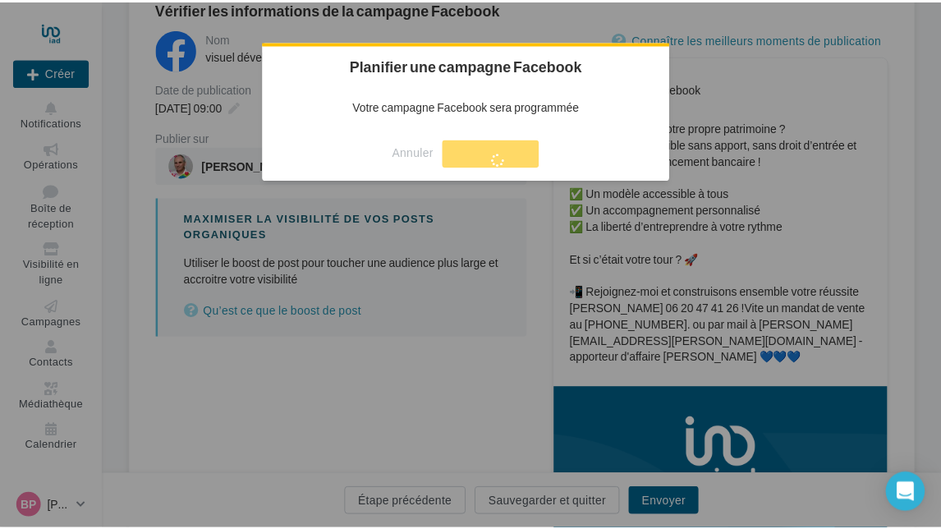
scroll to position [26, 0]
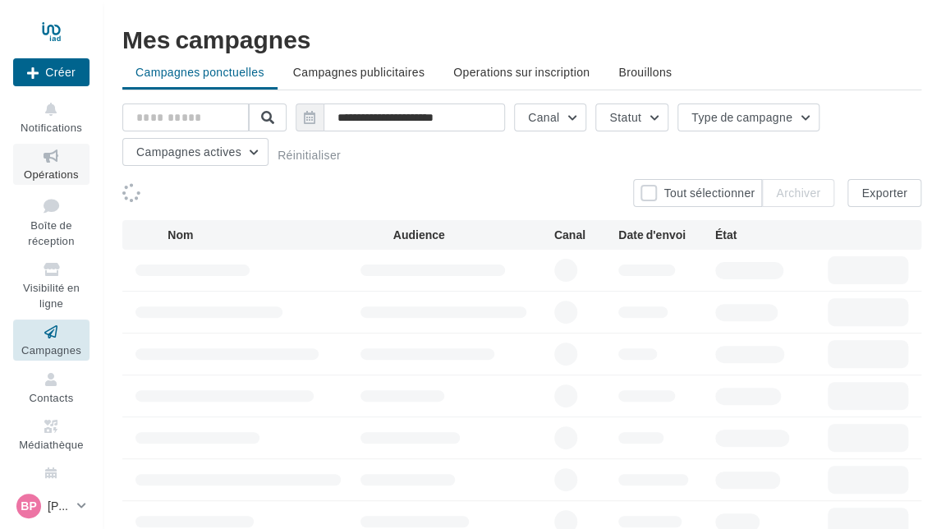
click at [56, 181] on span "Opérations" at bounding box center [51, 173] width 55 height 13
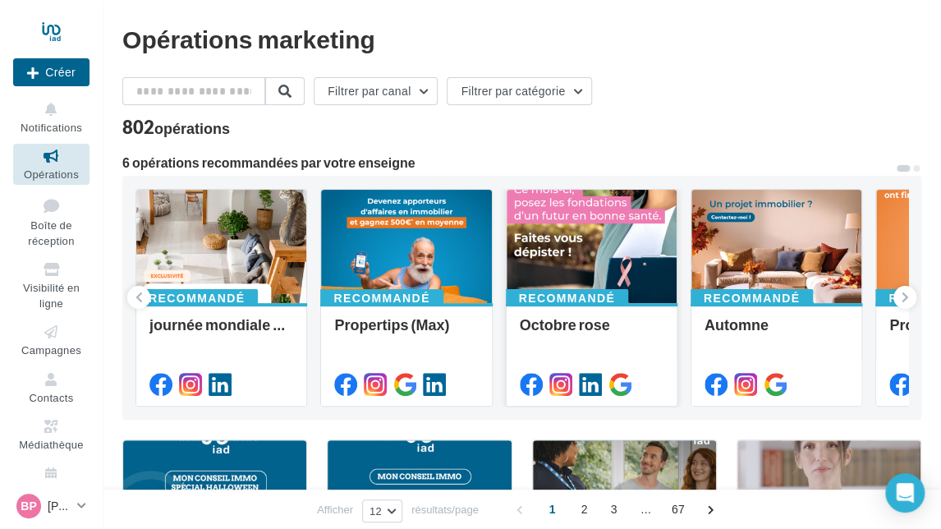
click at [604, 227] on div at bounding box center [591, 247] width 170 height 115
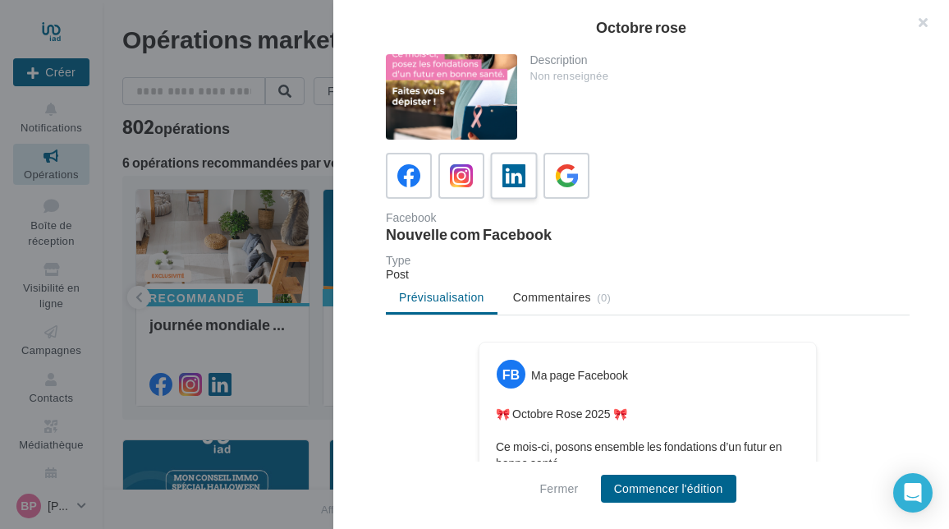
click at [502, 181] on icon at bounding box center [514, 176] width 24 height 24
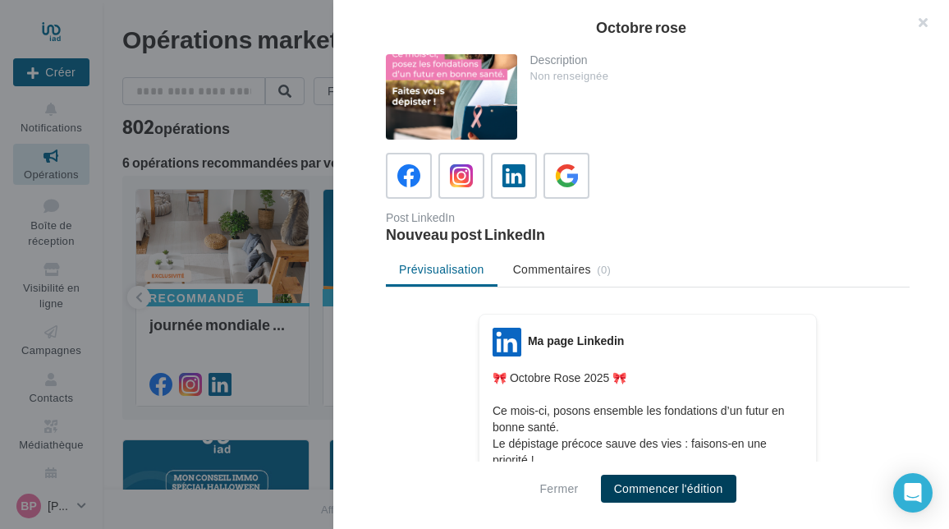
click at [671, 480] on button "Commencer l'édition" at bounding box center [668, 488] width 135 height 28
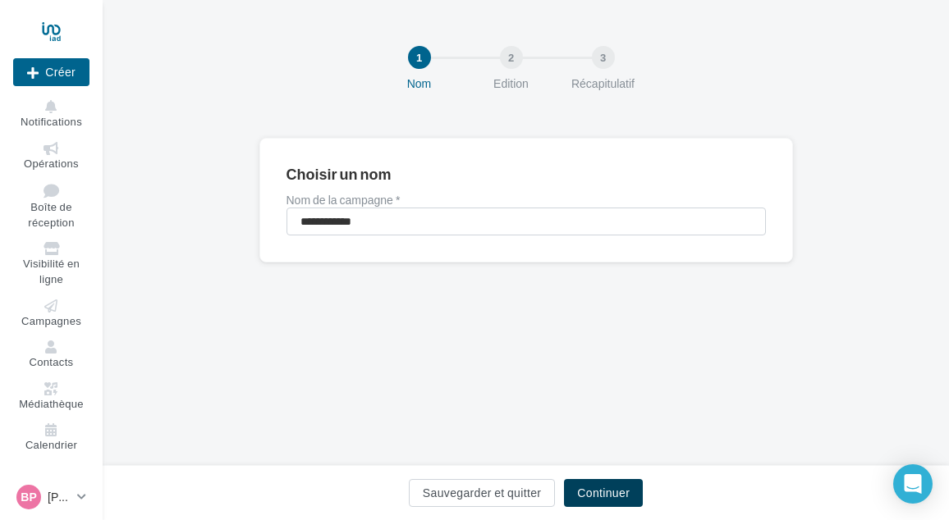
click at [591, 488] on button "Continuer" at bounding box center [603, 493] width 79 height 28
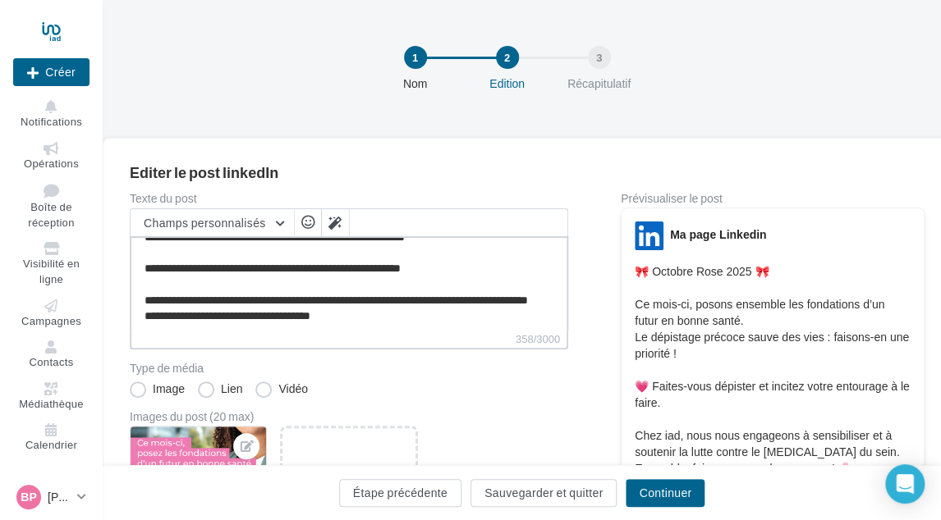
scroll to position [77, 0]
click at [386, 311] on textarea "**********" at bounding box center [349, 283] width 438 height 94
paste textarea "**********"
type textarea "**********"
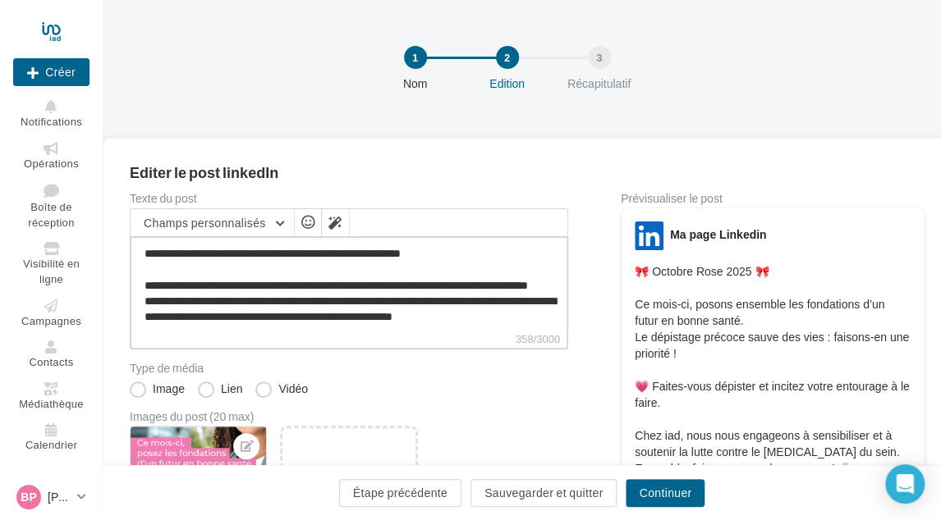
scroll to position [118, 0]
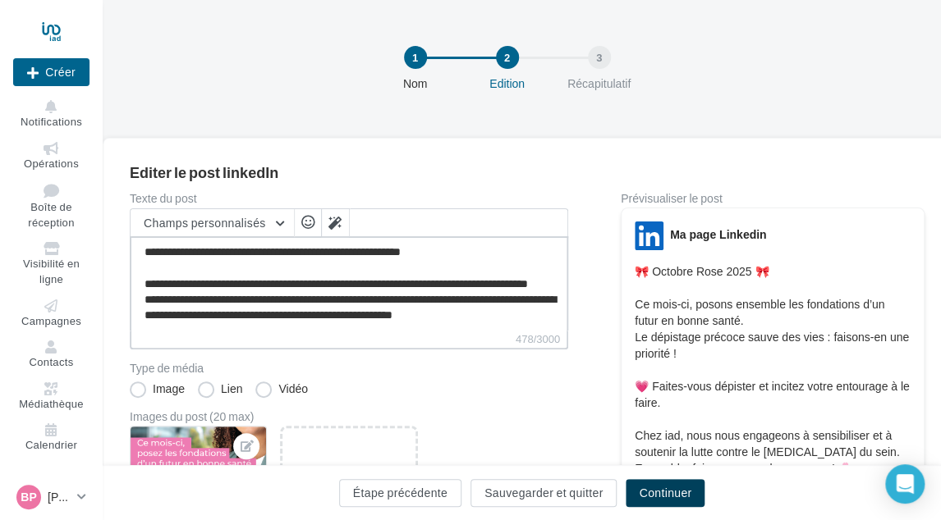
type textarea "**********"
click at [668, 490] on button "Continuer" at bounding box center [664, 493] width 79 height 28
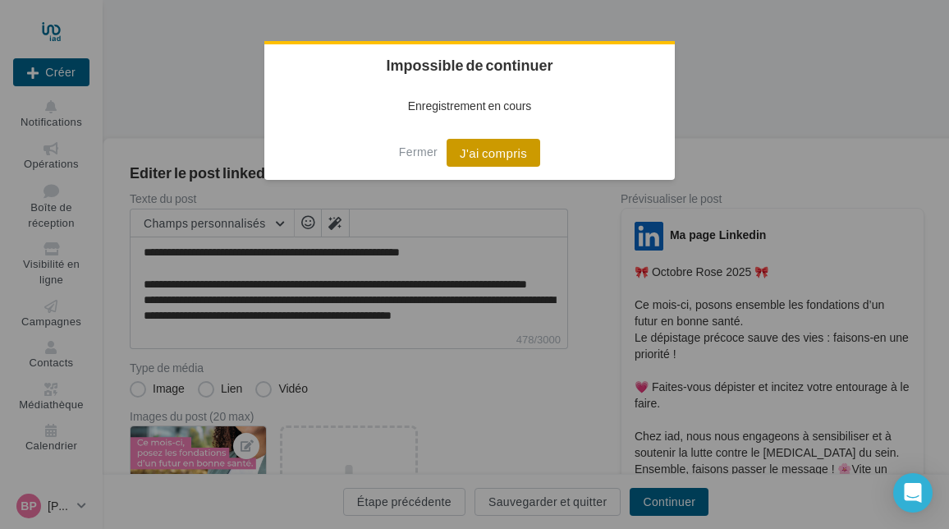
click at [497, 158] on button "J'ai compris" at bounding box center [493, 153] width 94 height 28
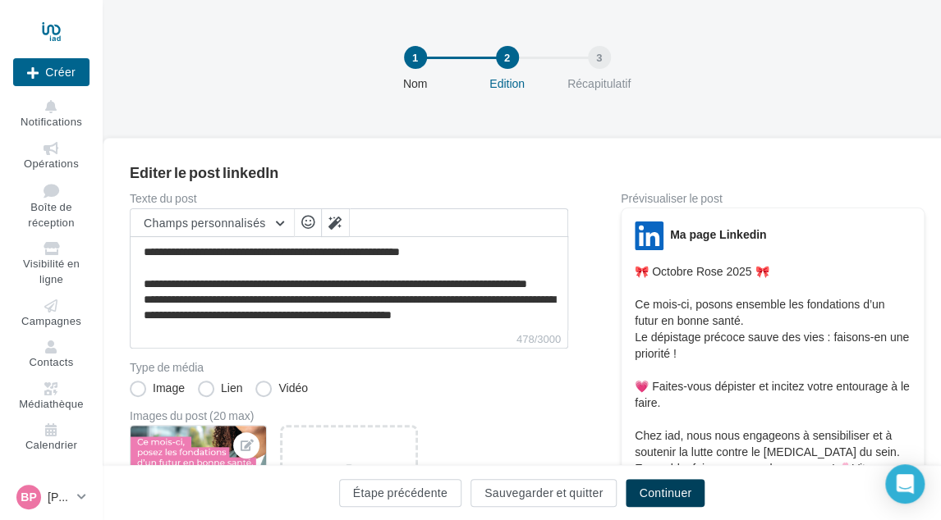
click at [678, 484] on button "Continuer" at bounding box center [664, 493] width 79 height 28
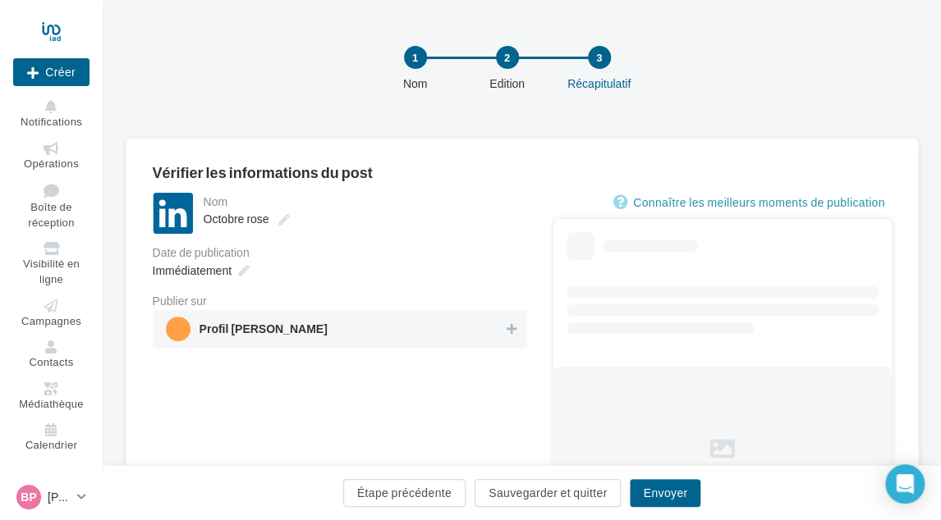
click at [351, 317] on span "Profil [PERSON_NAME]" at bounding box center [335, 329] width 338 height 25
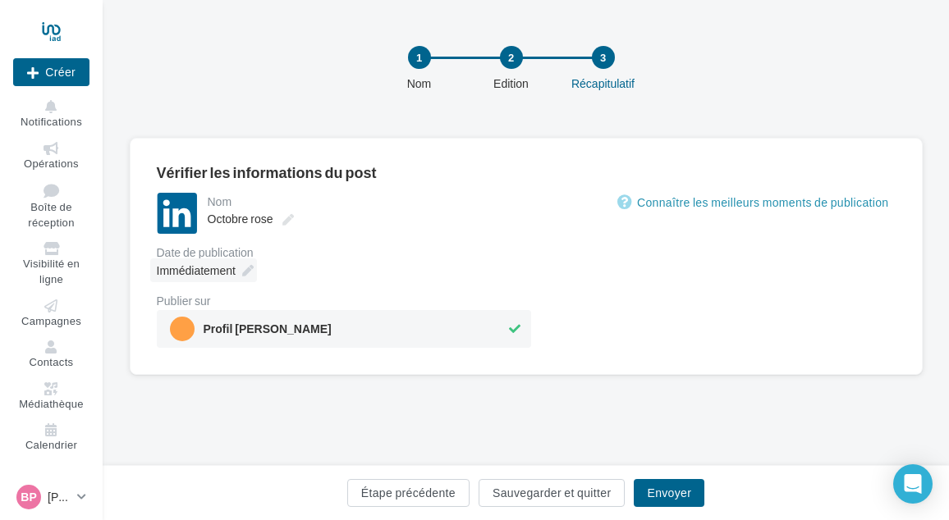
click at [207, 272] on span "Immédiatement" at bounding box center [196, 270] width 79 height 14
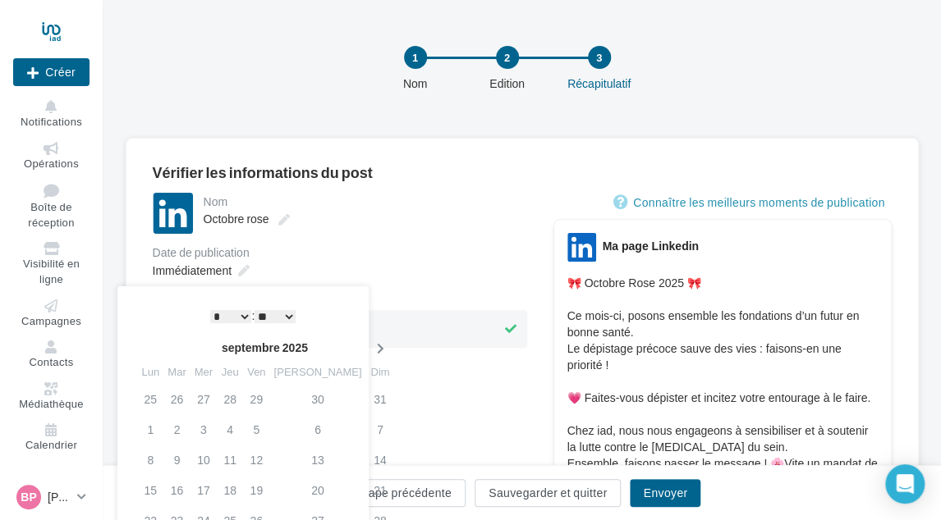
click at [365, 341] on th at bounding box center [379, 348] width 29 height 25
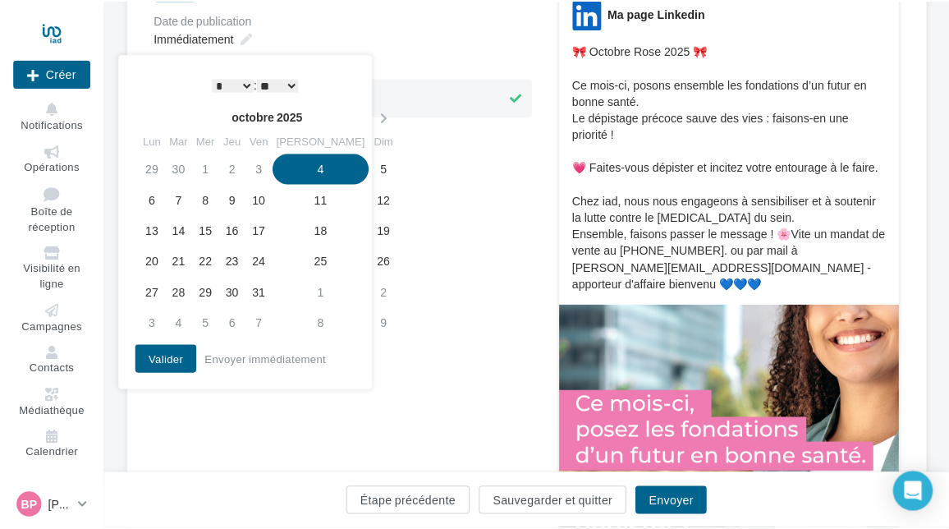
scroll to position [246, 0]
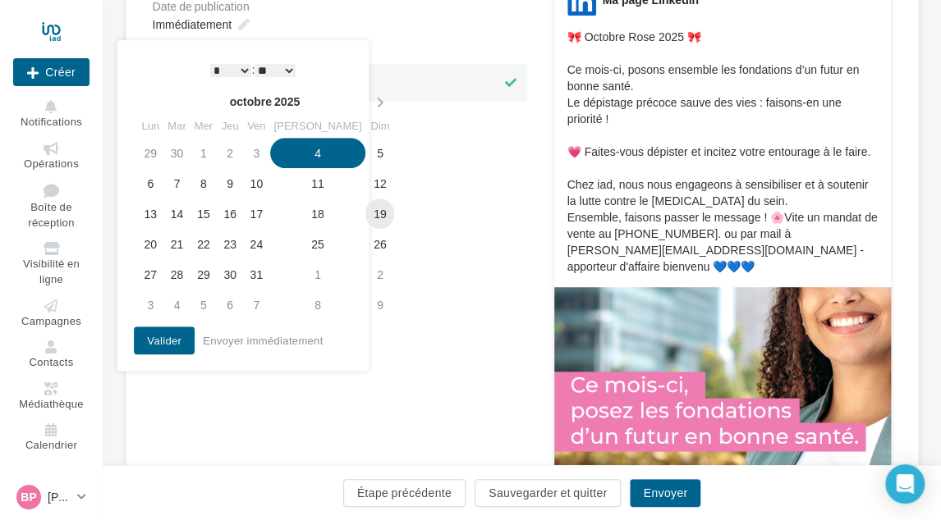
click at [365, 217] on td "19" at bounding box center [379, 214] width 29 height 30
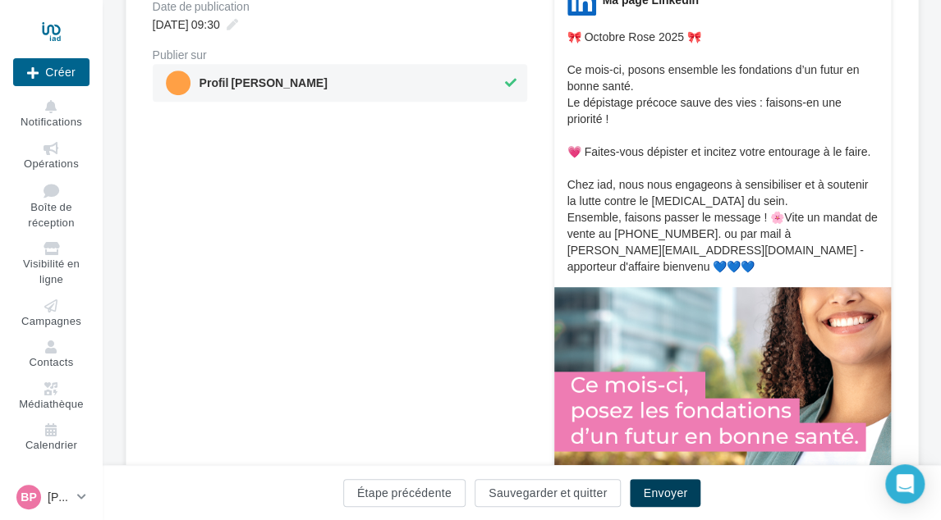
drag, startPoint x: 657, startPoint y: 484, endPoint x: 654, endPoint y: 440, distance: 44.4
click at [657, 483] on button "Envoyer" at bounding box center [665, 493] width 71 height 28
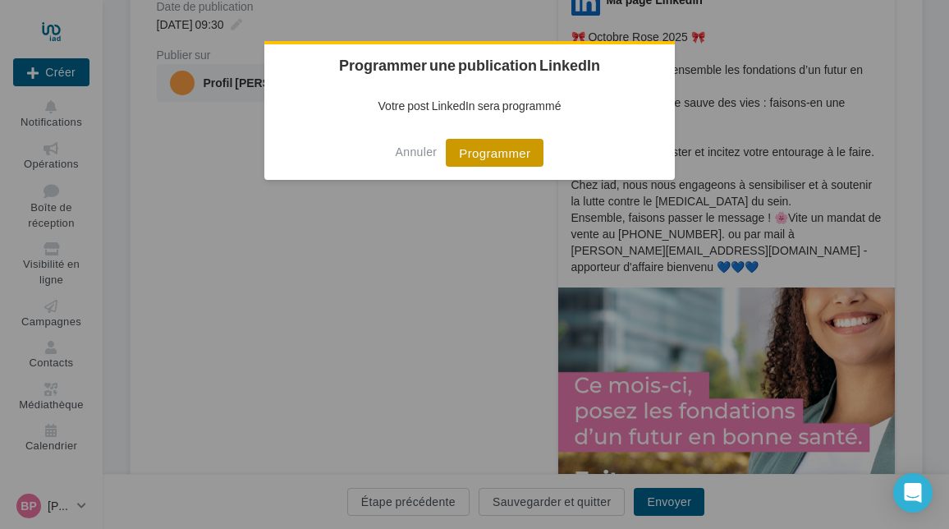
click at [506, 149] on button "Programmer" at bounding box center [495, 153] width 98 height 28
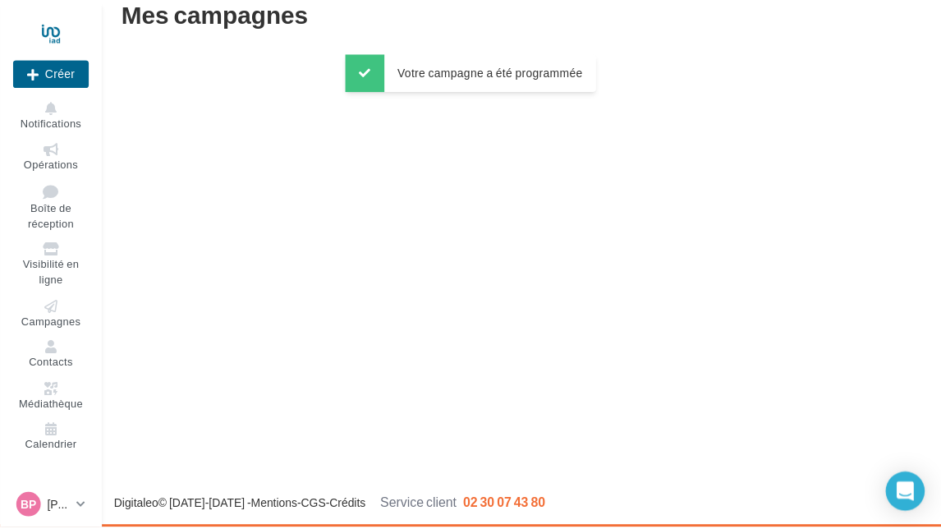
scroll to position [26, 0]
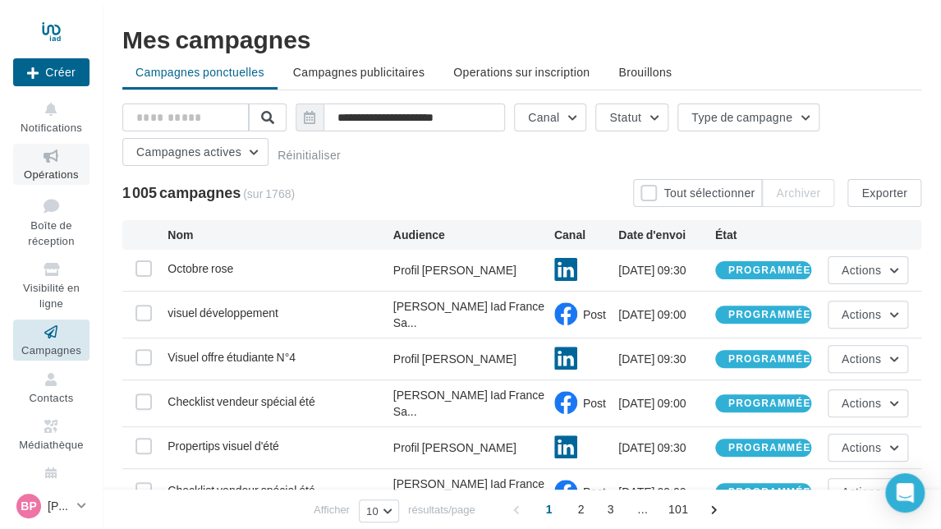
drag, startPoint x: 39, startPoint y: 172, endPoint x: 73, endPoint y: 177, distance: 34.1
click at [39, 173] on span "Opérations" at bounding box center [51, 173] width 55 height 13
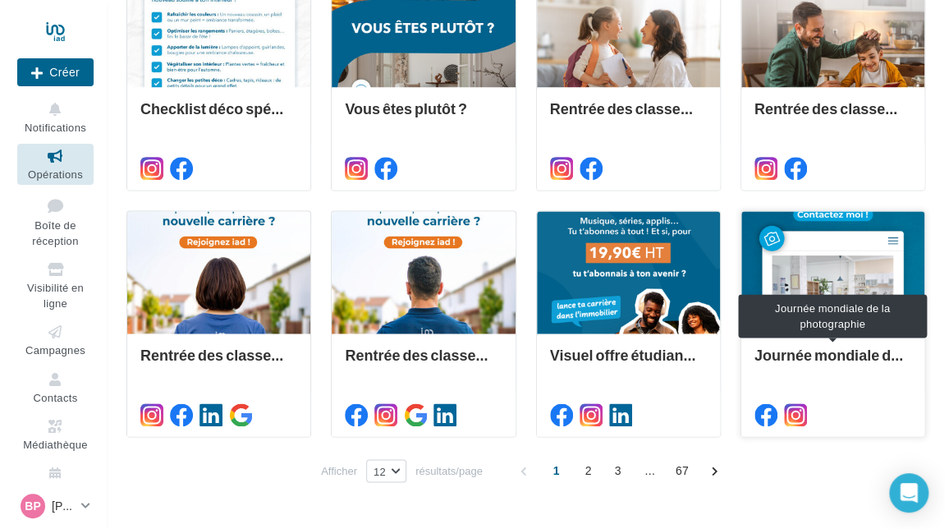
scroll to position [739, 0]
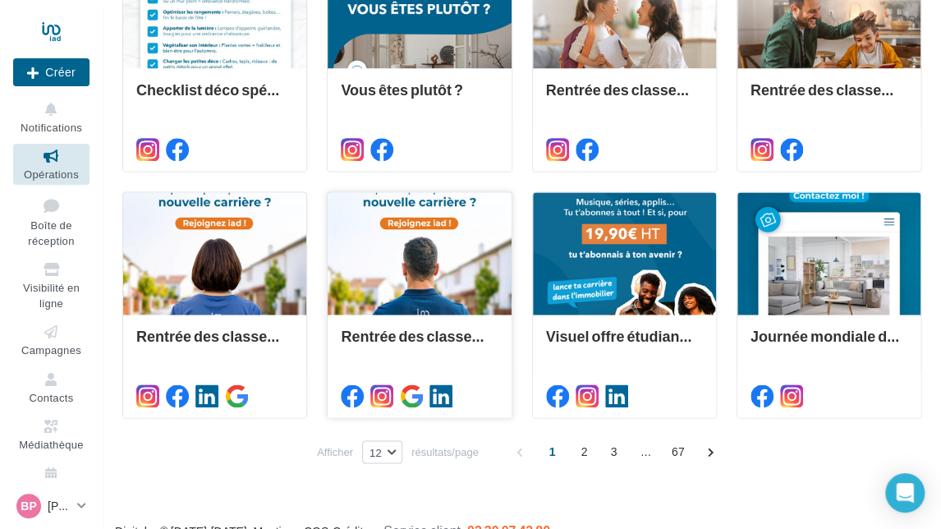
click at [453, 254] on div at bounding box center [418, 253] width 183 height 123
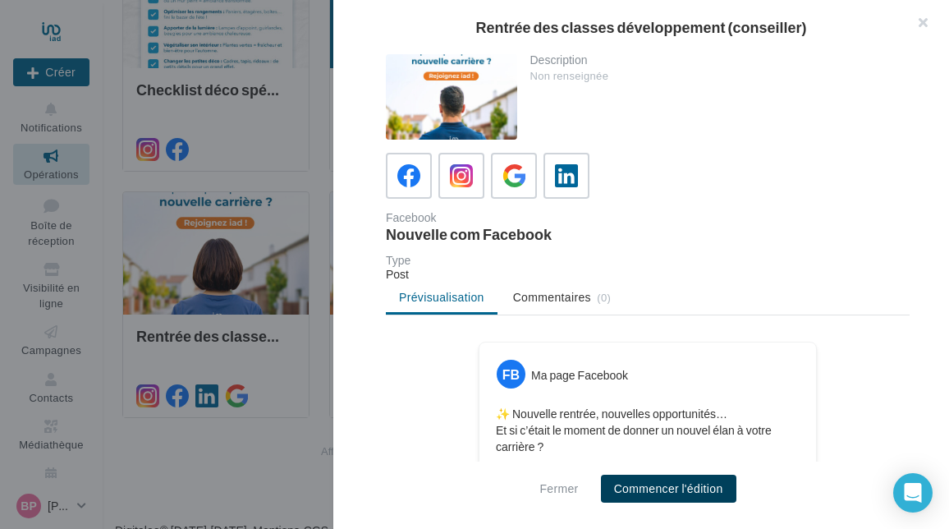
click at [654, 496] on button "Commencer l'édition" at bounding box center [668, 488] width 135 height 28
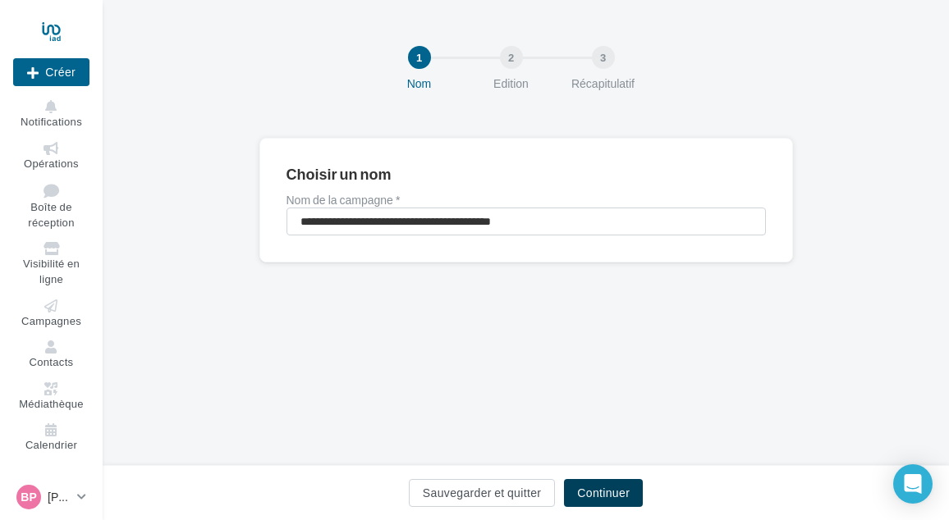
click at [606, 490] on button "Continuer" at bounding box center [603, 493] width 79 height 28
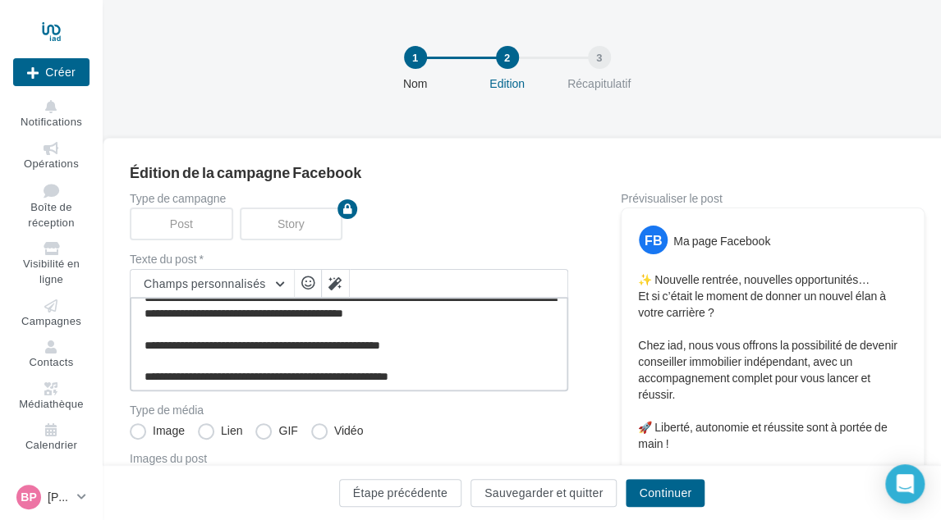
scroll to position [62, 0]
click at [461, 374] on textarea "**********" at bounding box center [349, 344] width 438 height 94
paste textarea "**********"
type textarea "**********"
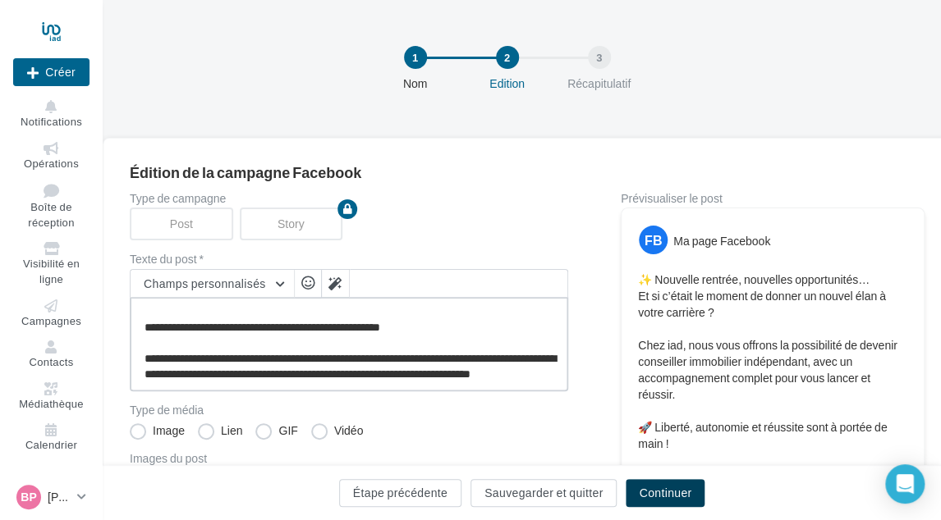
type textarea "**********"
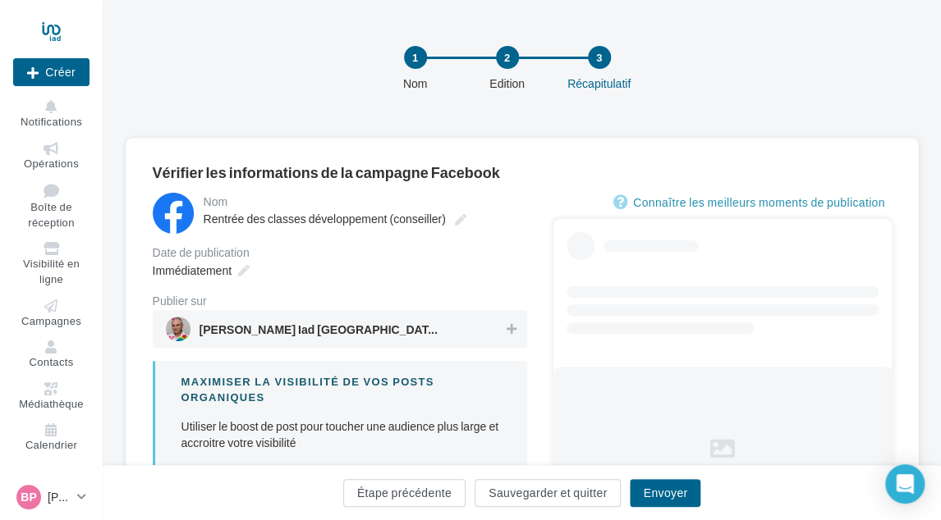
click at [456, 330] on span "Bruno PAPIN Iad France Saint Ouen et L'Ile Saint Denis" at bounding box center [335, 329] width 338 height 25
click at [220, 270] on span "Immédiatement" at bounding box center [192, 270] width 79 height 14
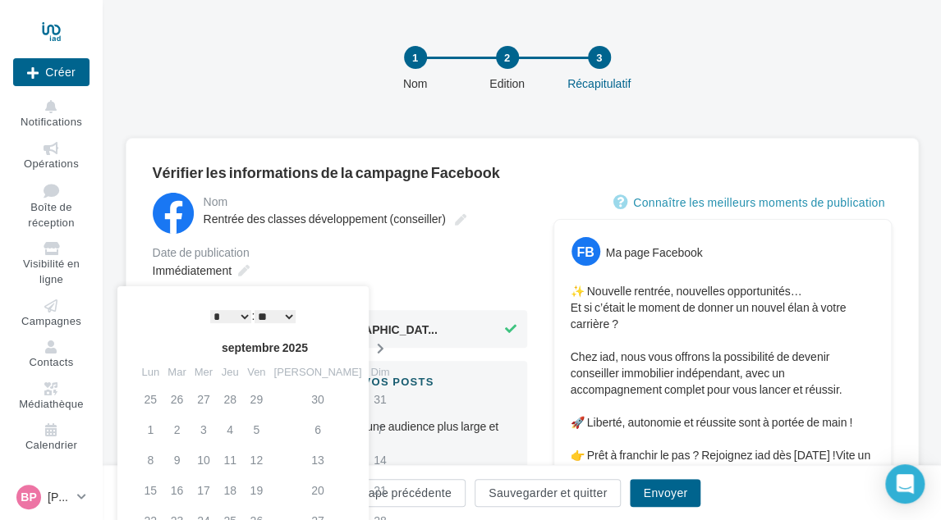
click at [369, 344] on icon at bounding box center [379, 348] width 21 height 11
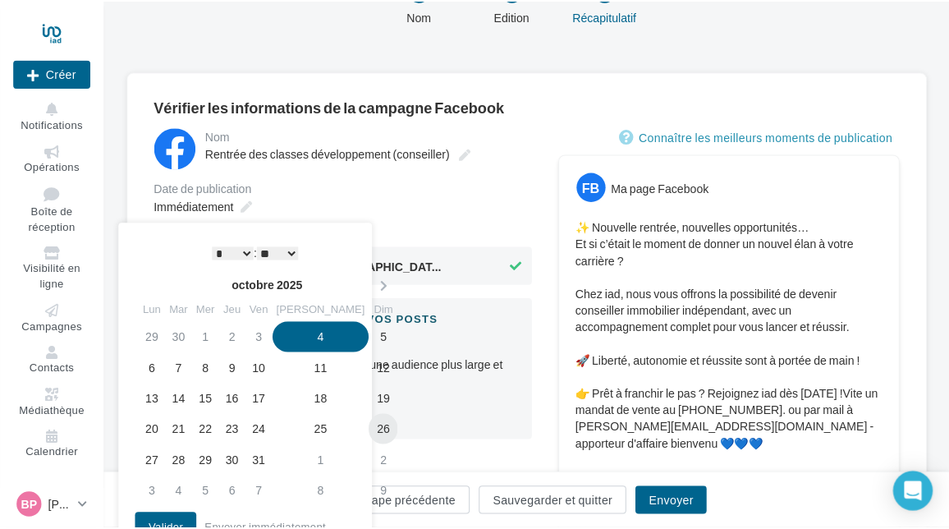
scroll to position [164, 0]
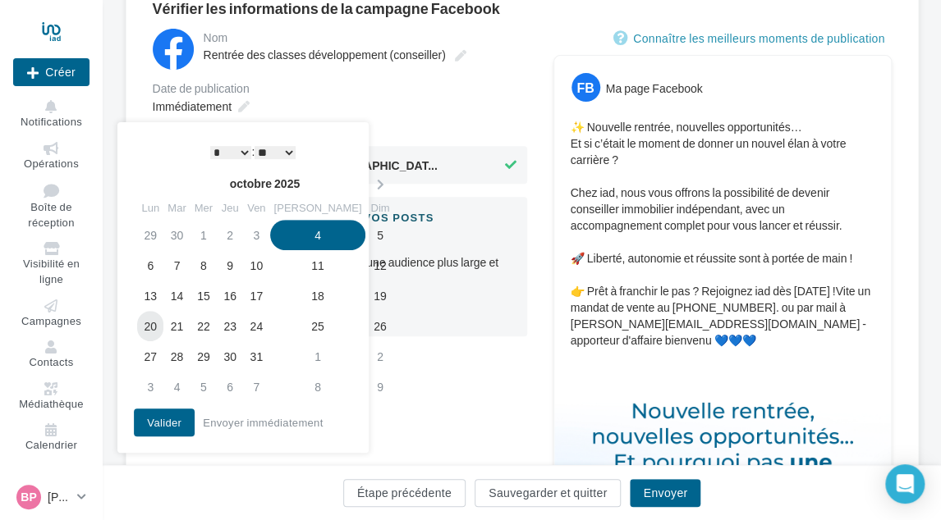
click at [154, 323] on td "20" at bounding box center [150, 326] width 26 height 30
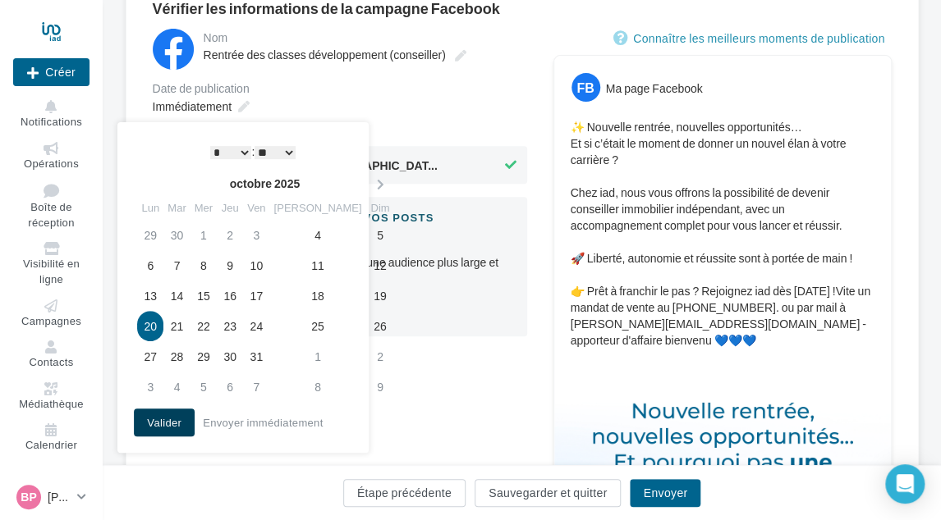
drag, startPoint x: 171, startPoint y: 432, endPoint x: 215, endPoint y: 440, distance: 45.1
click at [171, 433] on button "Valider" at bounding box center [164, 423] width 61 height 28
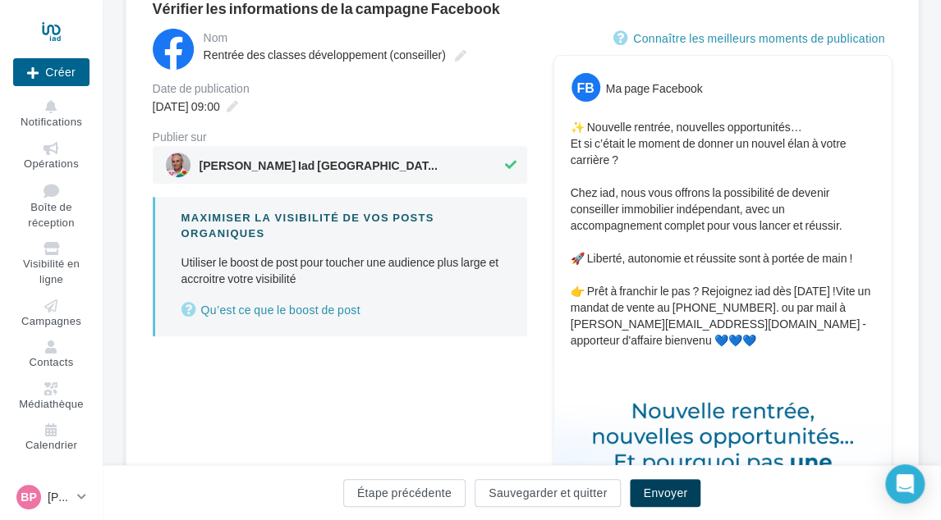
click at [644, 494] on button "Envoyer" at bounding box center [665, 493] width 71 height 28
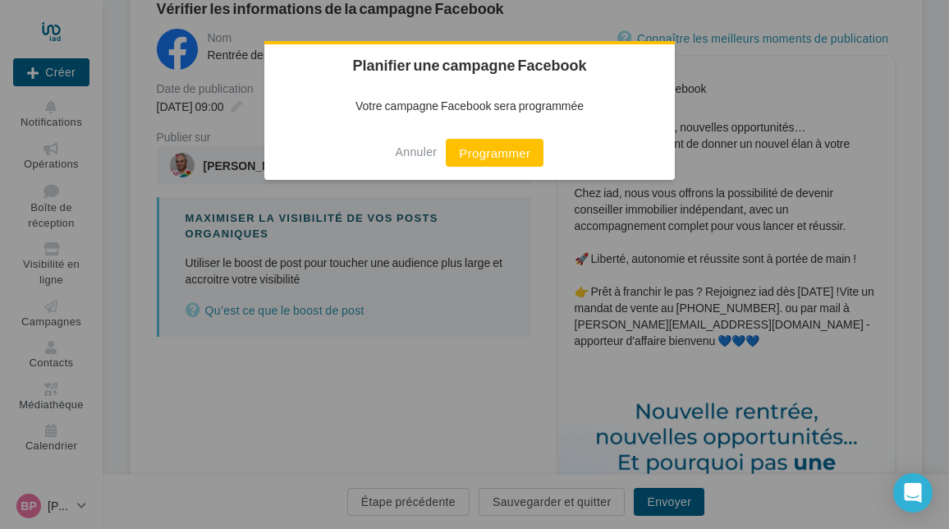
drag, startPoint x: 496, startPoint y: 159, endPoint x: 499, endPoint y: 184, distance: 24.8
click at [492, 174] on div "Annuler Programmer" at bounding box center [469, 153] width 410 height 54
click at [525, 149] on button "Programmer" at bounding box center [495, 153] width 98 height 28
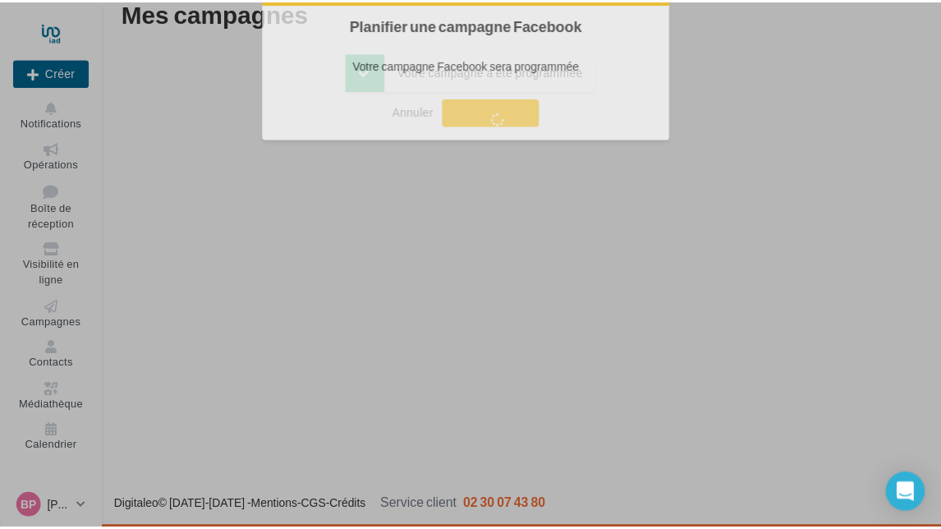
scroll to position [26, 0]
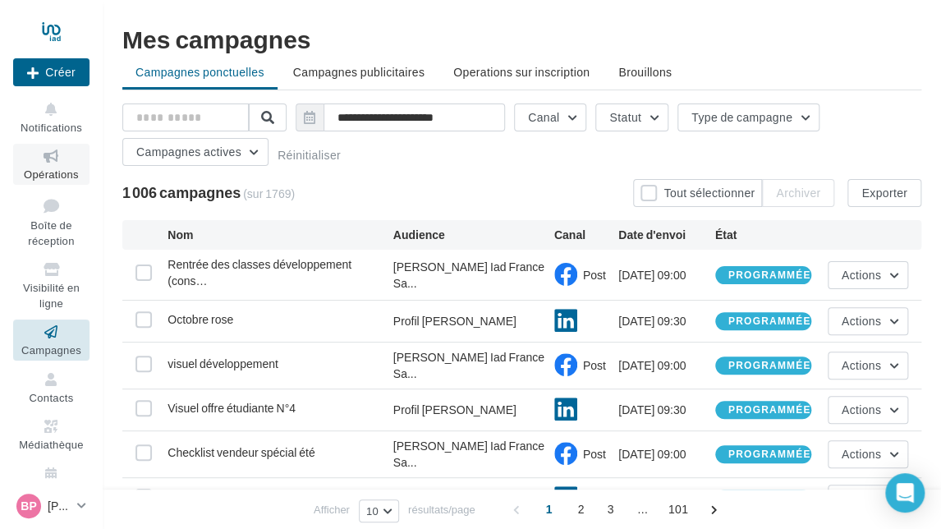
click at [46, 174] on span "Opérations" at bounding box center [51, 173] width 55 height 13
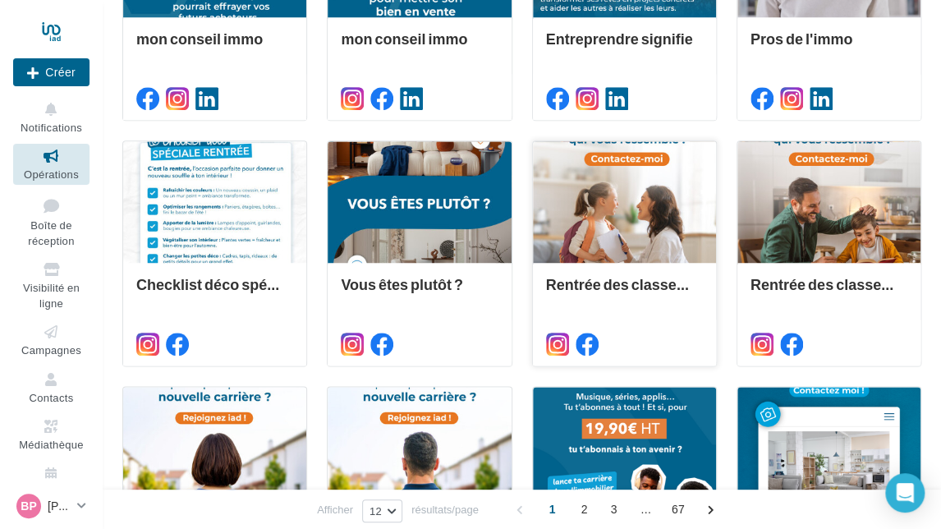
scroll to position [575, 0]
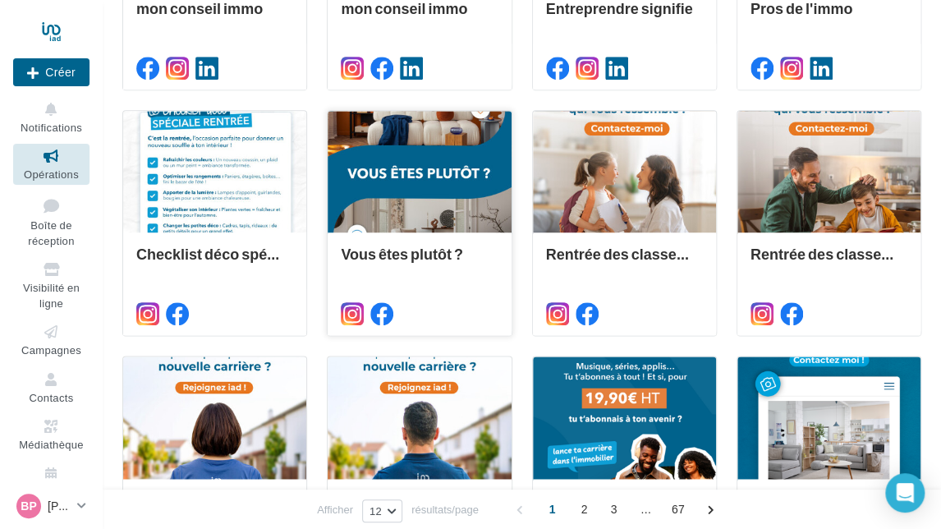
click at [444, 179] on div at bounding box center [418, 172] width 183 height 123
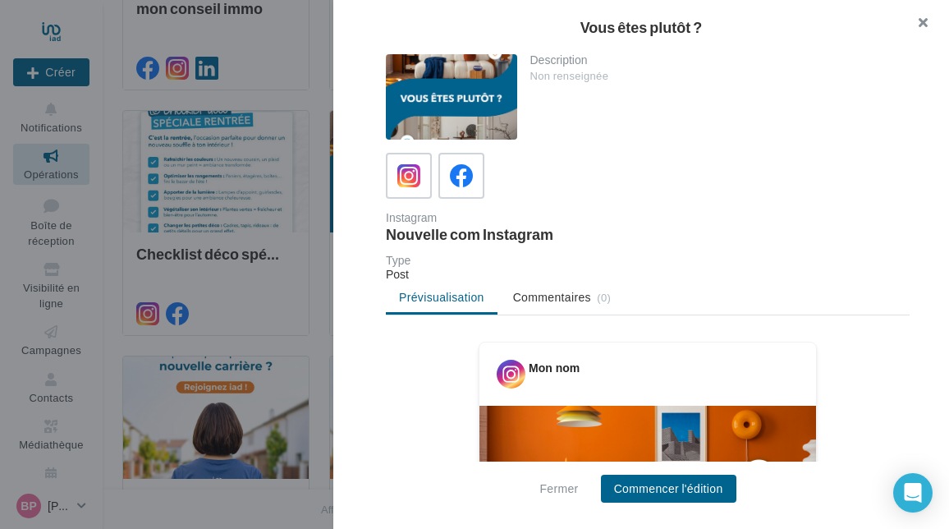
click at [922, 16] on button "button" at bounding box center [916, 24] width 66 height 49
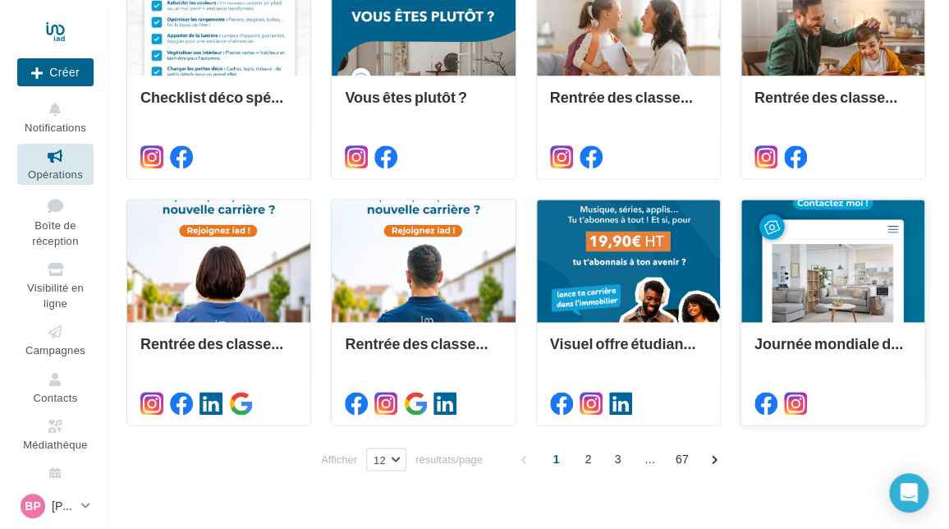
scroll to position [763, 0]
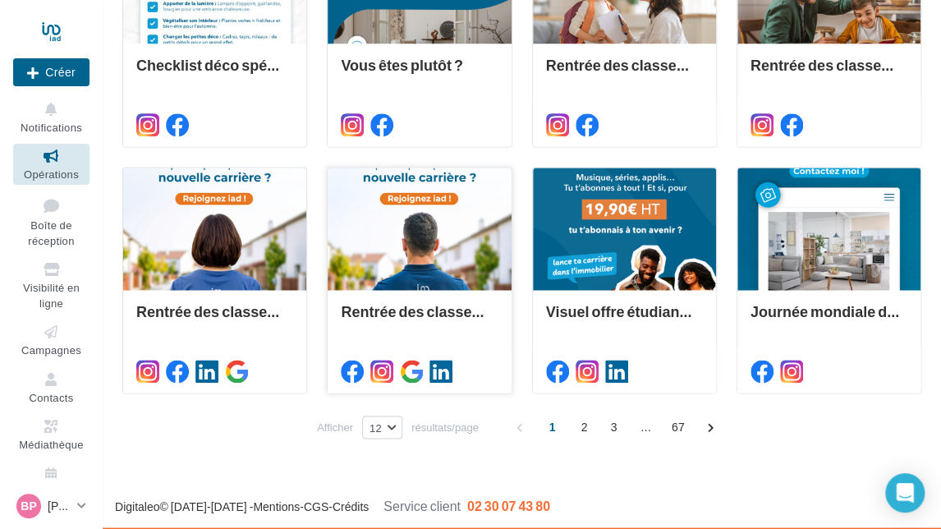
click at [432, 233] on div at bounding box center [418, 228] width 183 height 123
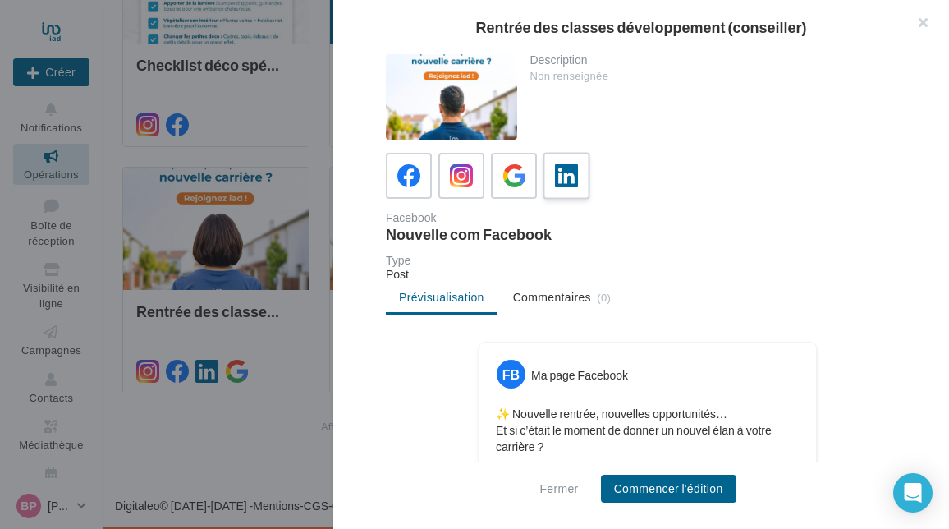
click at [561, 179] on icon at bounding box center [567, 176] width 24 height 24
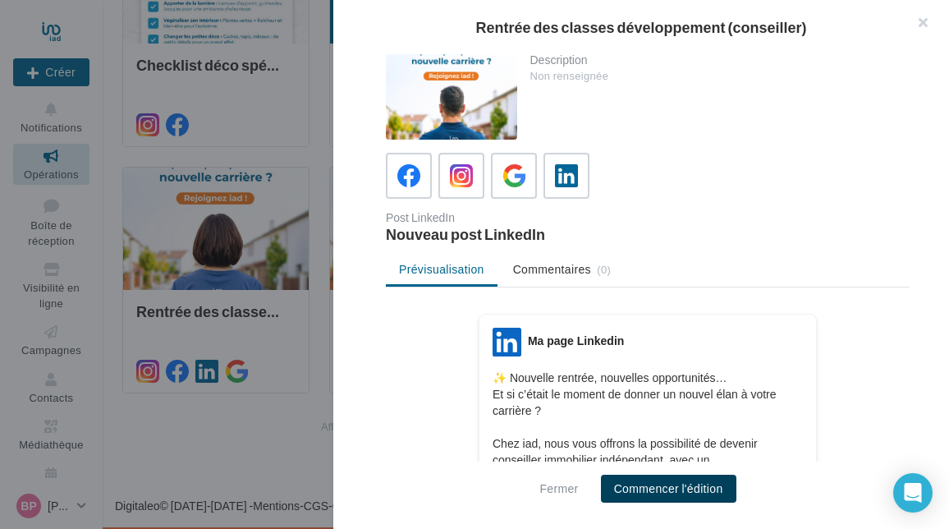
click at [630, 487] on button "Commencer l'édition" at bounding box center [668, 488] width 135 height 28
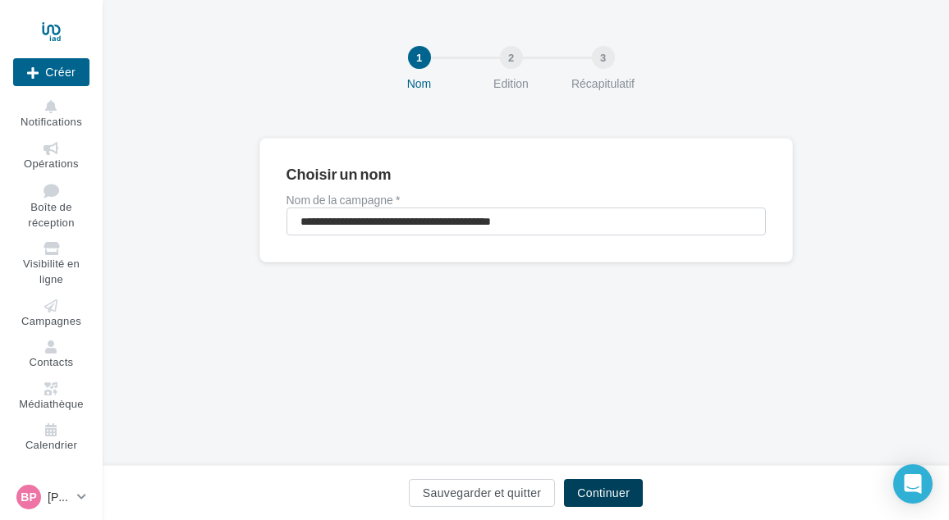
click at [593, 487] on button "Continuer" at bounding box center [603, 493] width 79 height 28
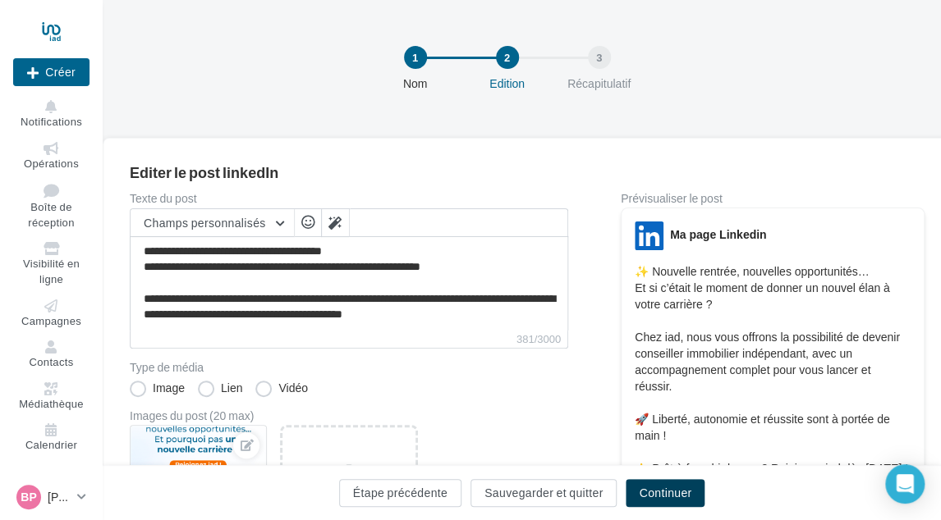
click at [630, 486] on button "Continuer" at bounding box center [664, 493] width 79 height 28
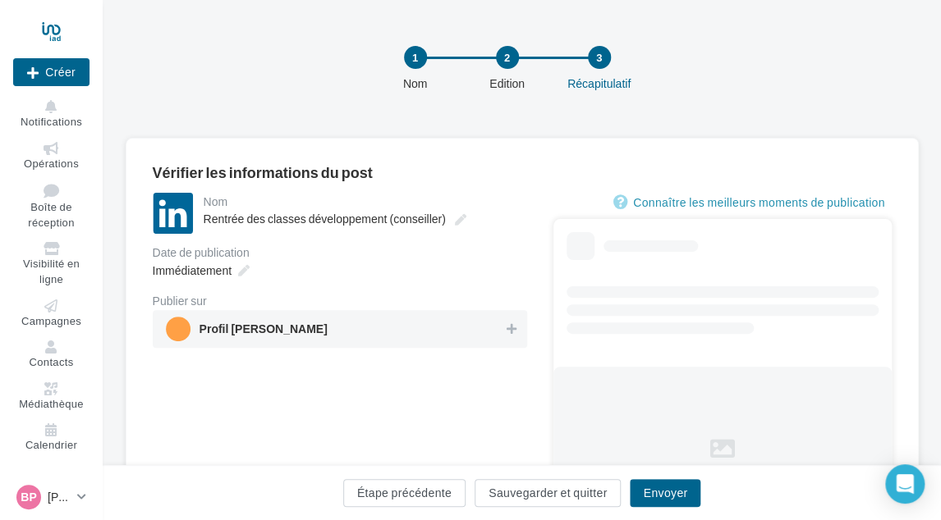
drag, startPoint x: 470, startPoint y: 322, endPoint x: 428, endPoint y: 323, distance: 41.9
click at [471, 324] on span "Profil [PERSON_NAME]" at bounding box center [335, 329] width 338 height 25
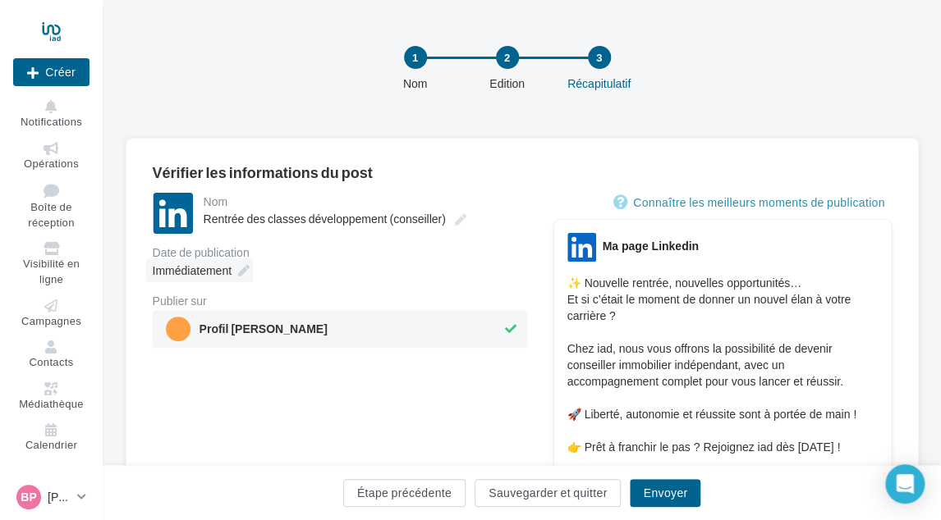
click at [250, 270] on div "Immédiatement" at bounding box center [199, 271] width 107 height 24
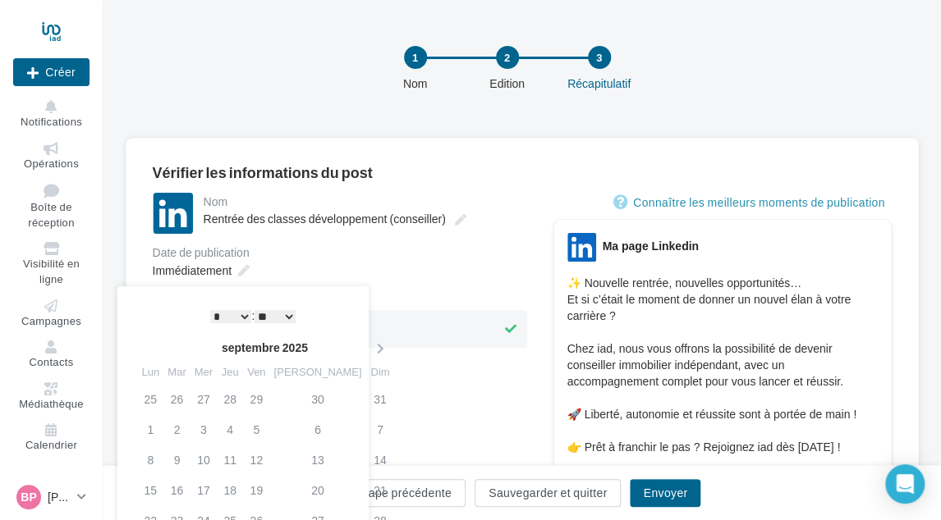
click at [365, 362] on th "Dim" at bounding box center [379, 372] width 29 height 24
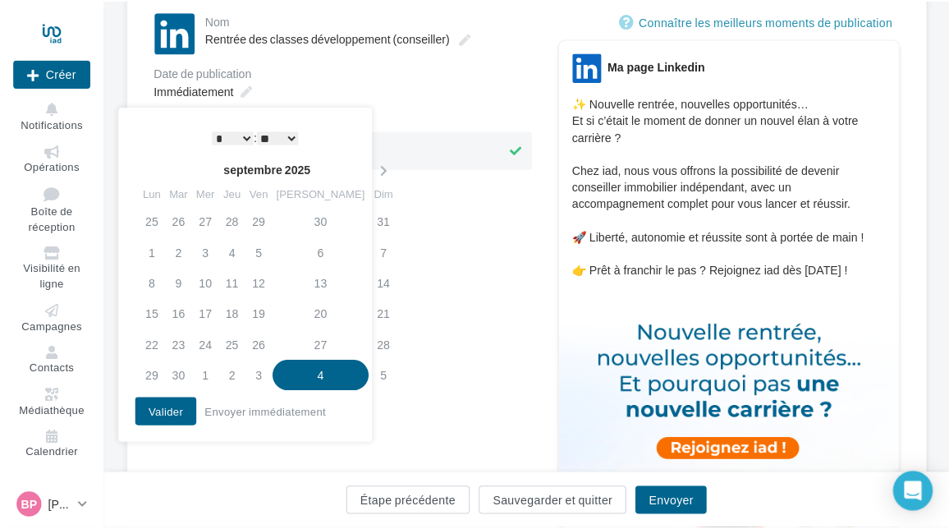
scroll to position [246, 0]
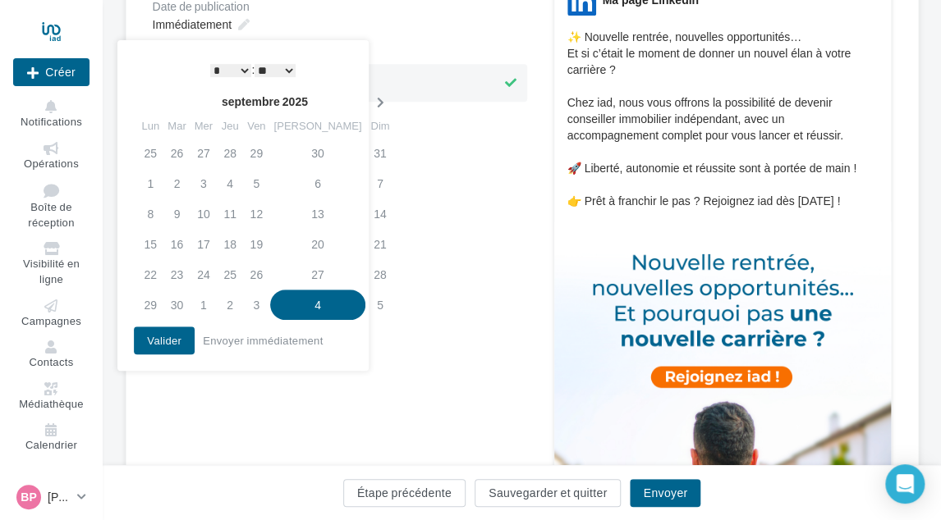
click at [369, 98] on icon at bounding box center [379, 102] width 21 height 11
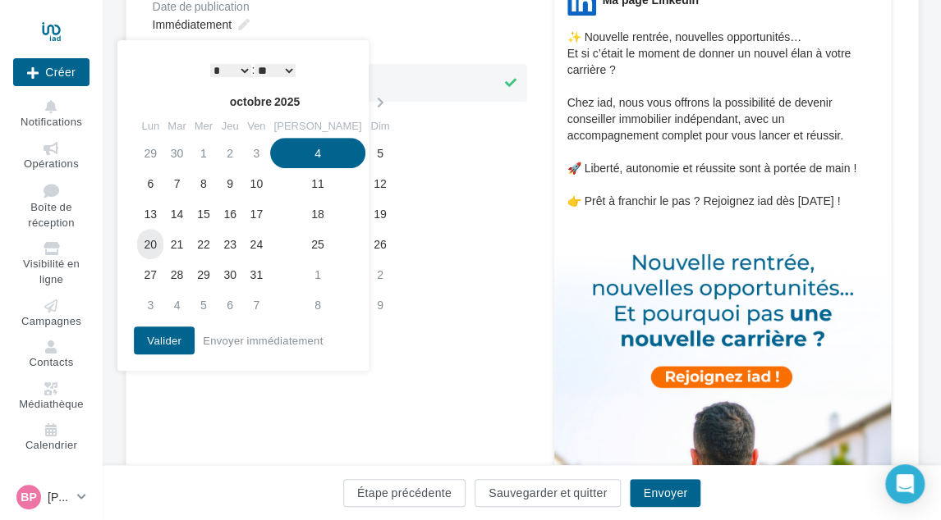
click at [147, 245] on td "20" at bounding box center [150, 244] width 26 height 30
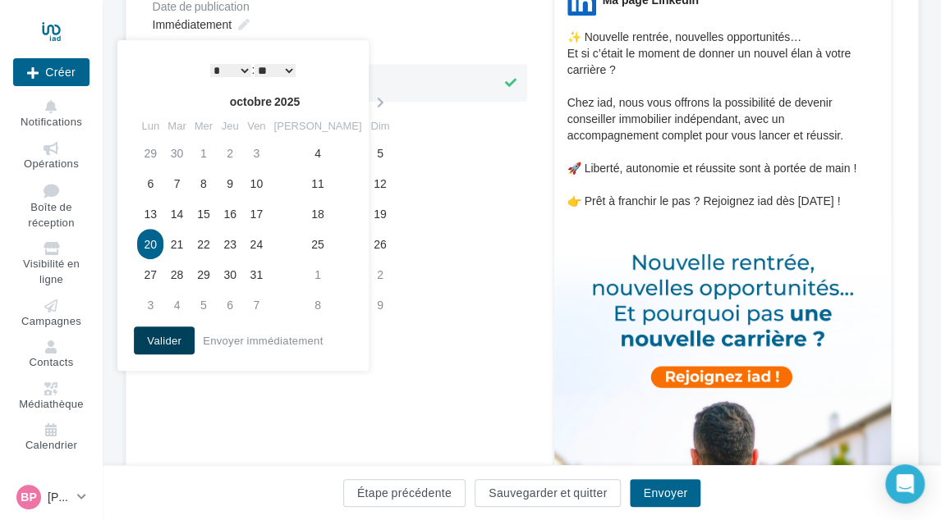
click at [176, 337] on button "Valider" at bounding box center [164, 341] width 61 height 28
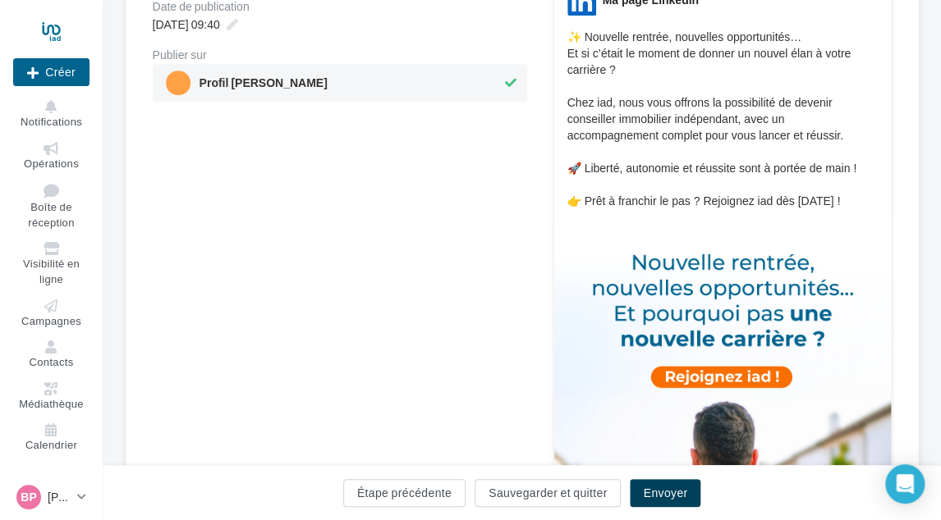
drag, startPoint x: 678, startPoint y: 505, endPoint x: 671, endPoint y: 499, distance: 9.4
click at [677, 505] on button "Envoyer" at bounding box center [665, 493] width 71 height 28
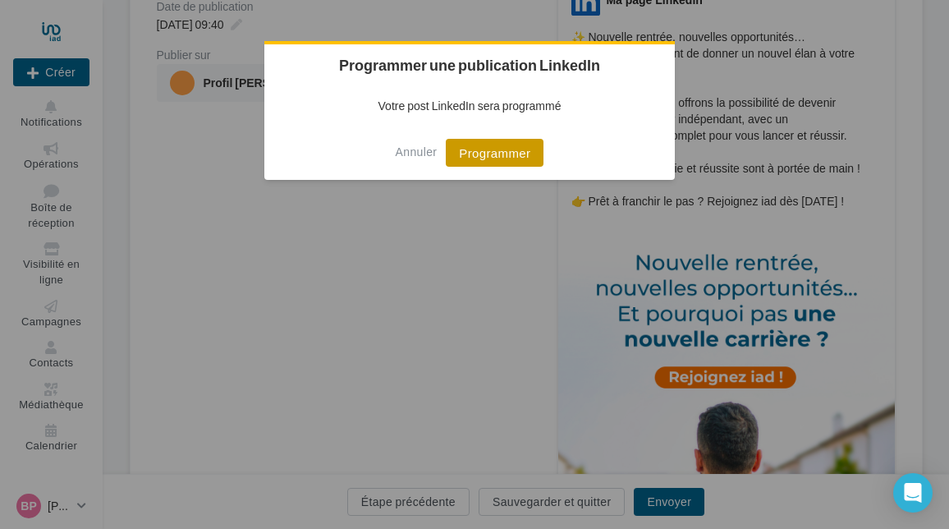
click at [501, 155] on button "Programmer" at bounding box center [495, 153] width 98 height 28
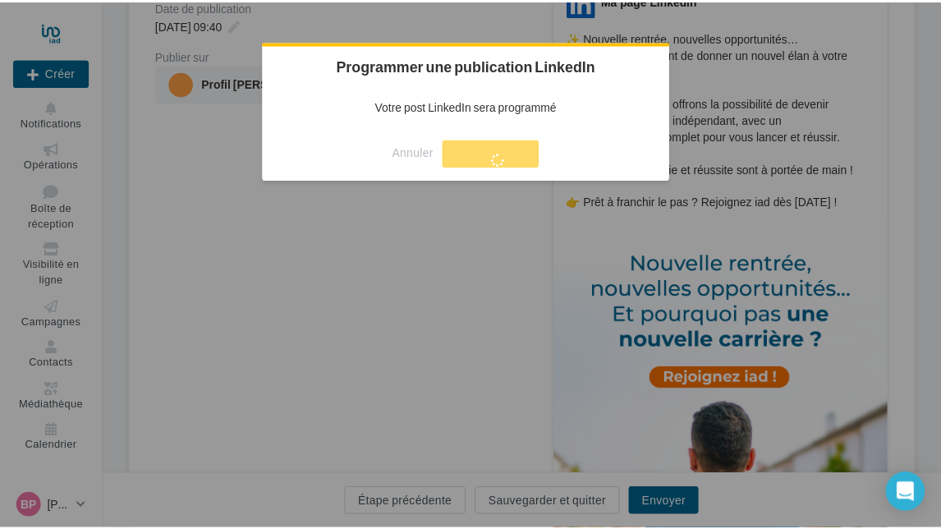
scroll to position [26, 0]
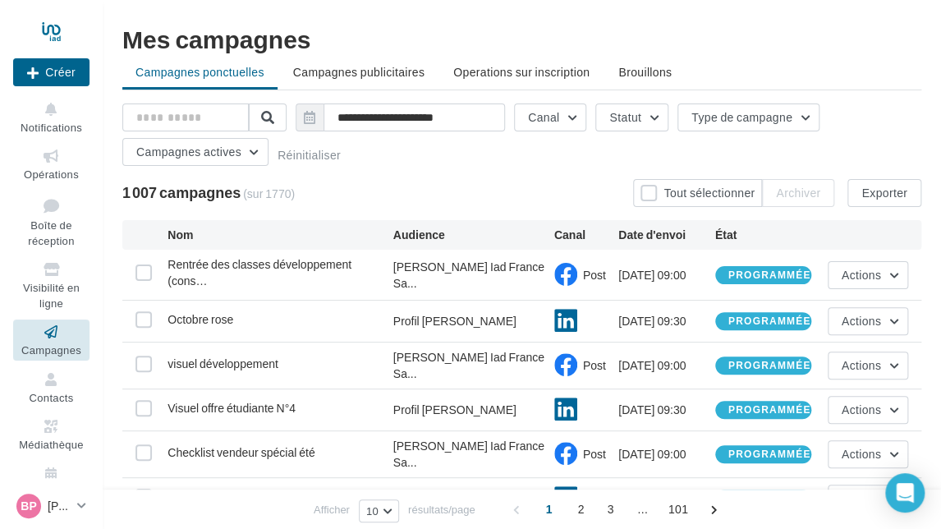
click at [44, 120] on button "Notifications" at bounding box center [51, 117] width 76 height 40
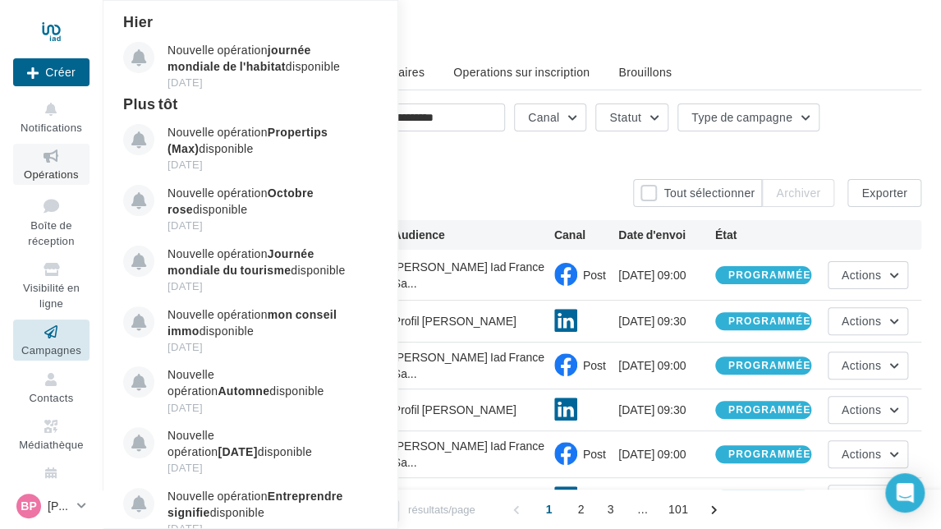
drag, startPoint x: 53, startPoint y: 174, endPoint x: 62, endPoint y: 174, distance: 9.8
click at [53, 175] on span "Opérations" at bounding box center [51, 173] width 55 height 13
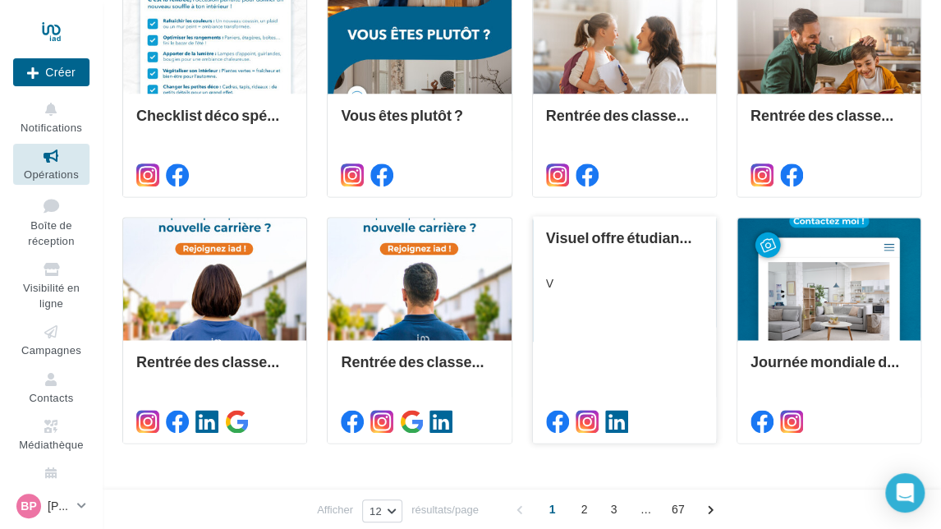
scroll to position [739, 0]
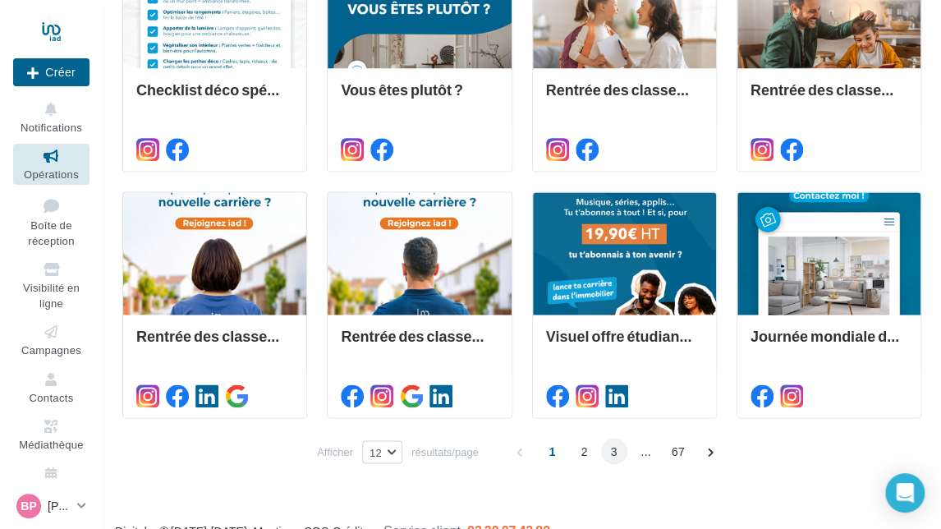
click at [614, 453] on span "3" at bounding box center [614, 450] width 26 height 26
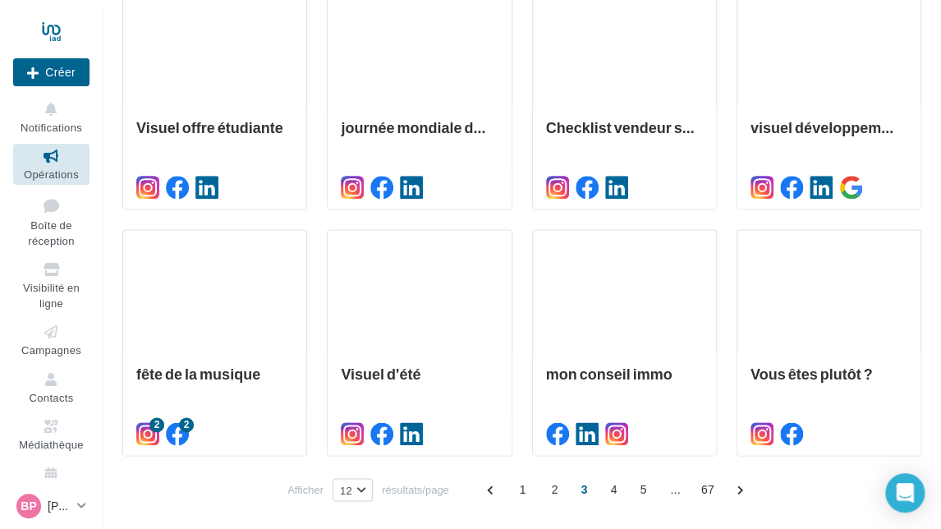
scroll to position [763, 0]
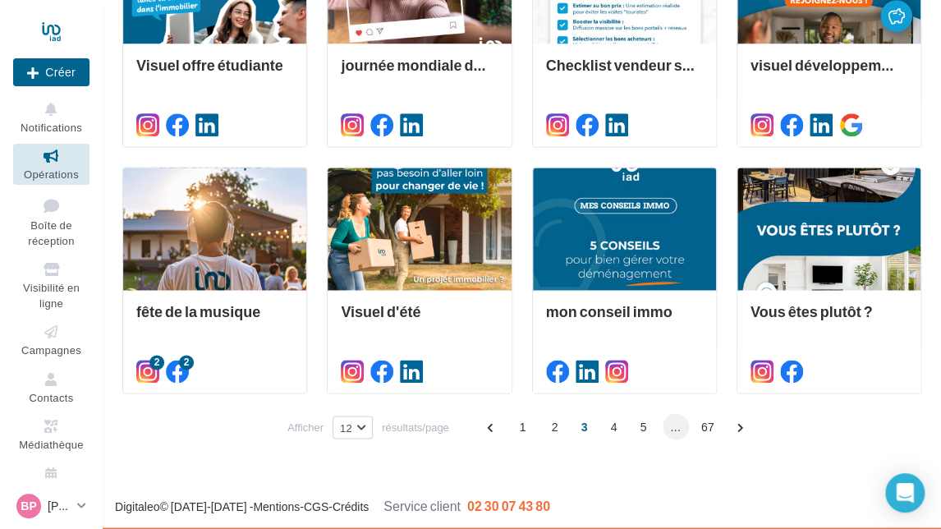
click at [664, 431] on span "..." at bounding box center [675, 426] width 26 height 26
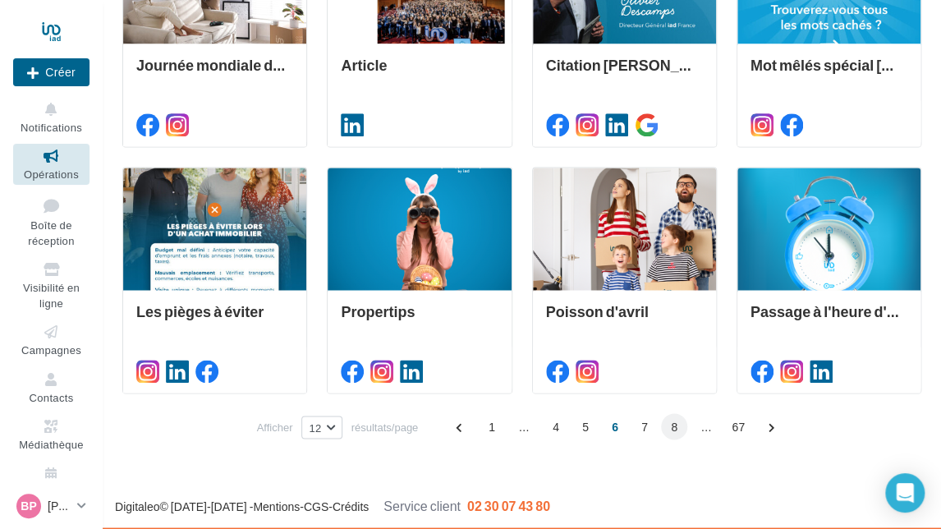
click at [666, 425] on span "8" at bounding box center [674, 426] width 26 height 26
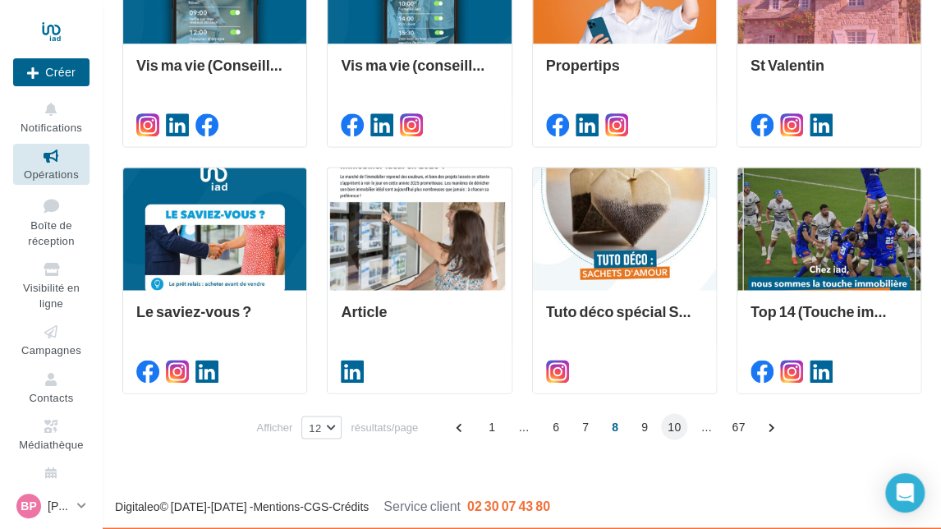
click at [676, 425] on span "10" at bounding box center [674, 426] width 26 height 26
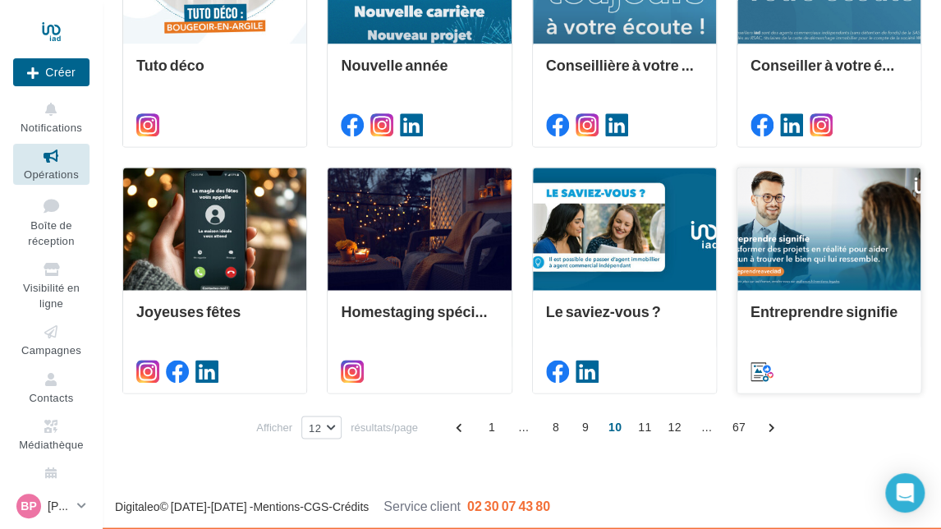
click at [816, 222] on div at bounding box center [828, 228] width 183 height 123
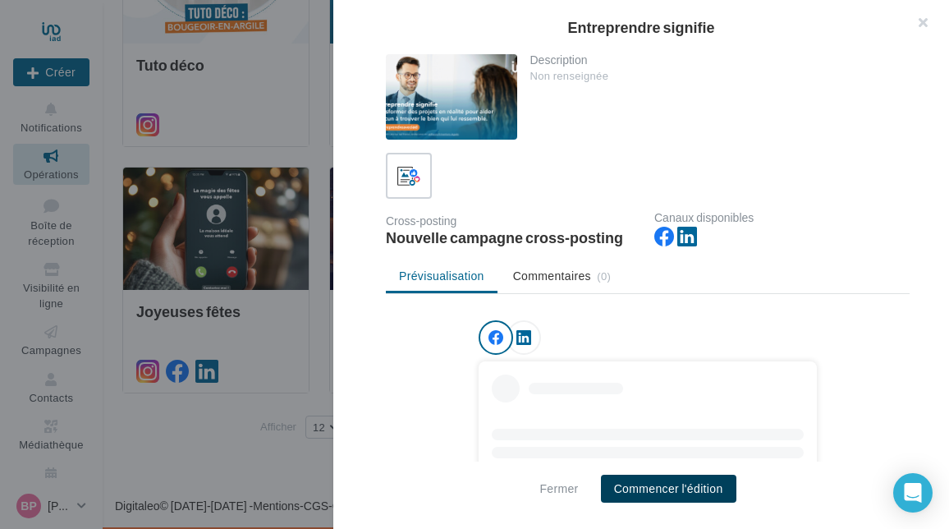
click at [640, 483] on button "Commencer l'édition" at bounding box center [668, 488] width 135 height 28
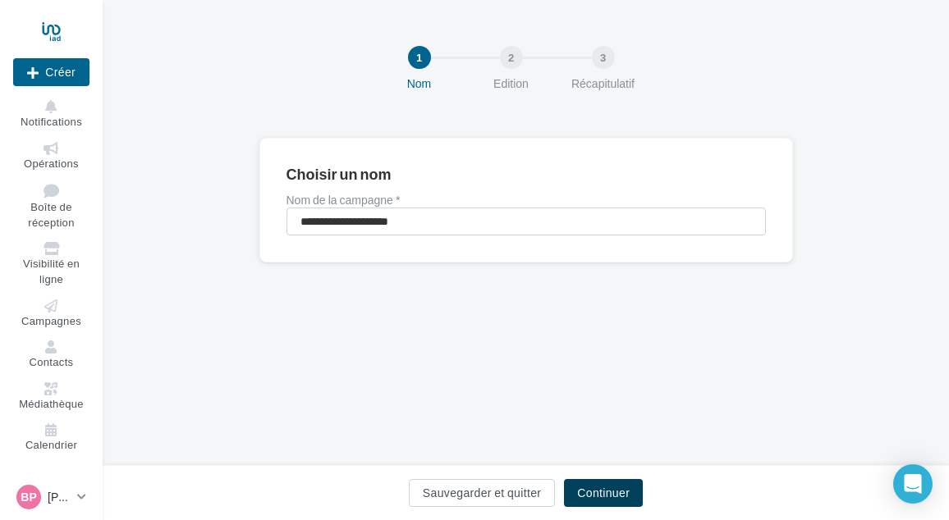
click at [566, 486] on button "Continuer" at bounding box center [603, 493] width 79 height 28
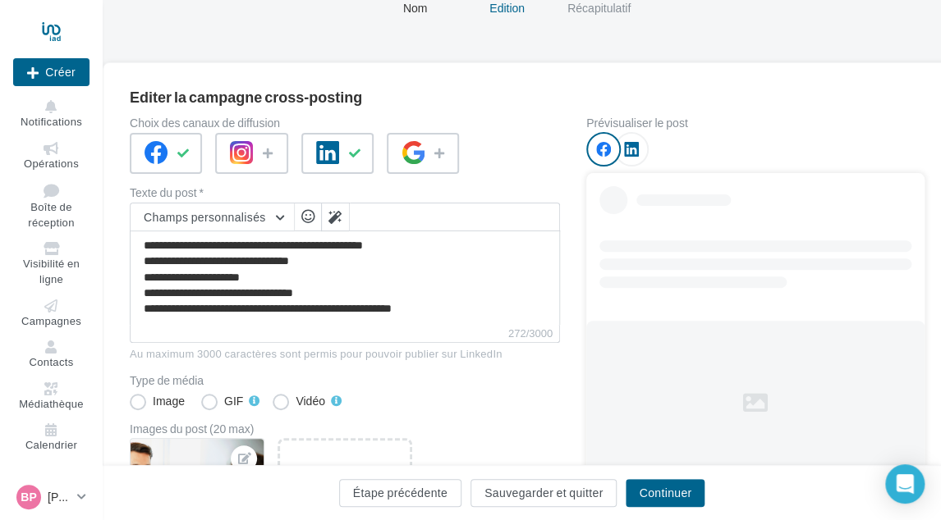
scroll to position [164, 0]
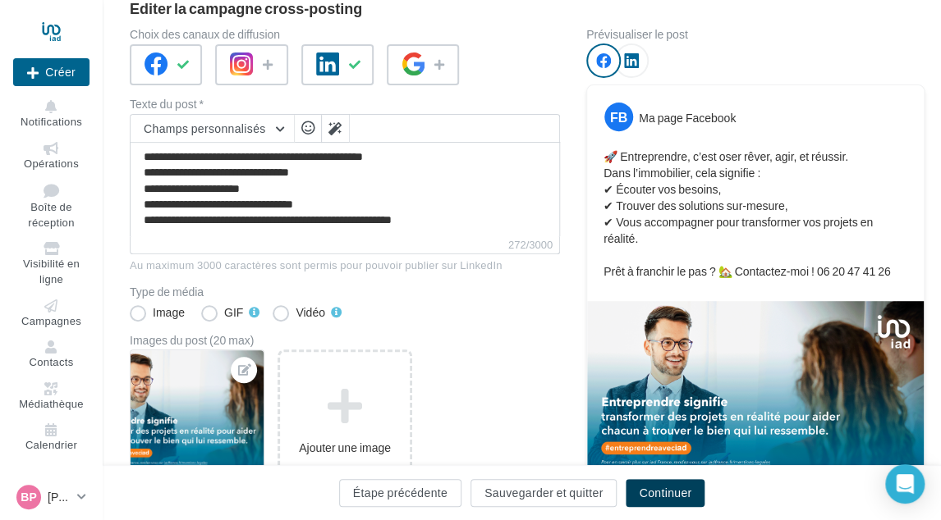
drag, startPoint x: 652, startPoint y: 483, endPoint x: 590, endPoint y: 434, distance: 78.8
click at [652, 483] on button "Continuer" at bounding box center [664, 493] width 79 height 28
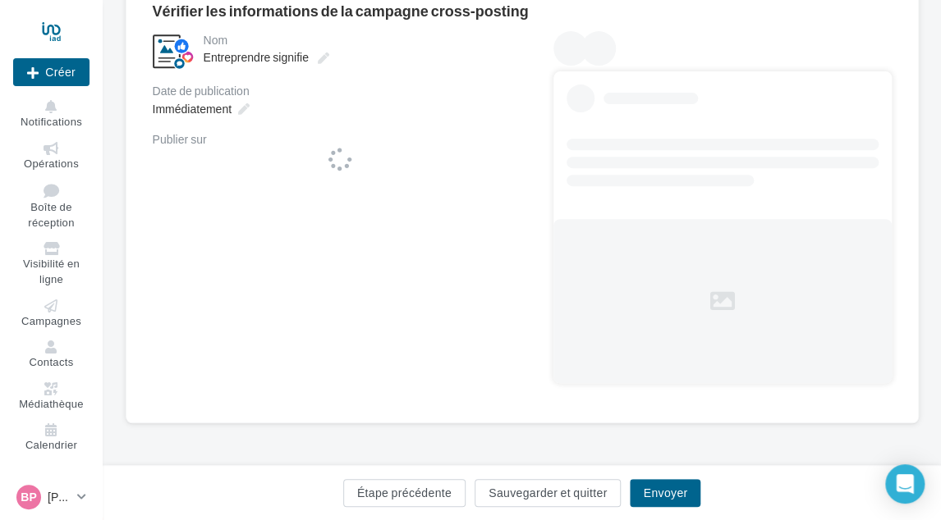
scroll to position [161, 0]
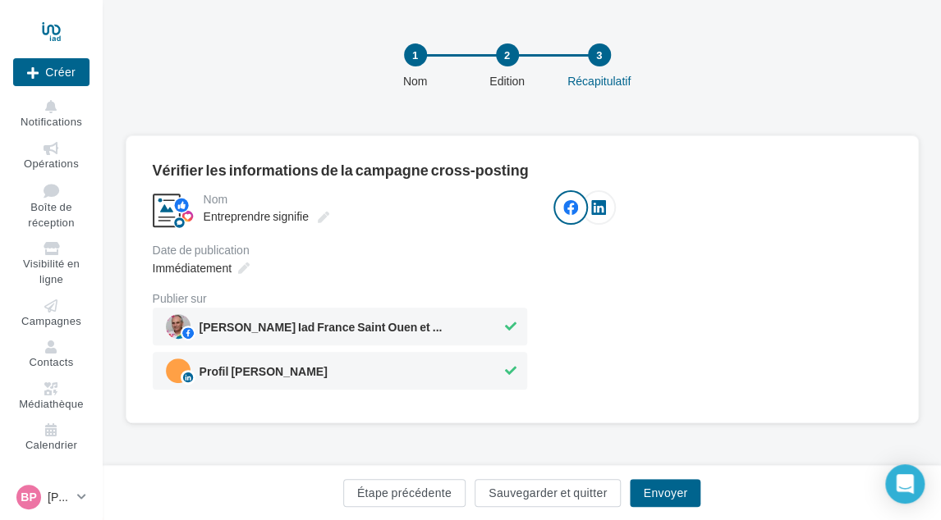
click at [235, 115] on div "1 Nom 2 Edition 3 Récapitulatif" at bounding box center [548, 73] width 838 height 98
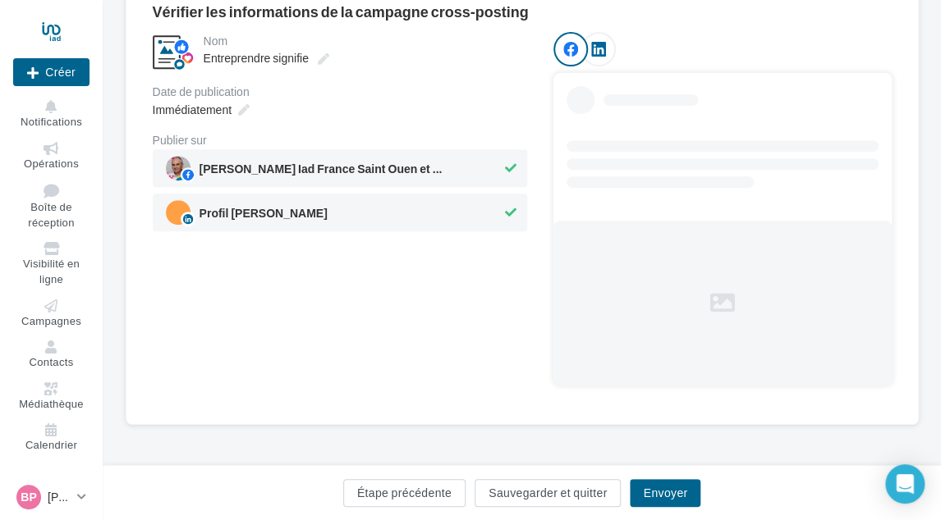
scroll to position [10, 0]
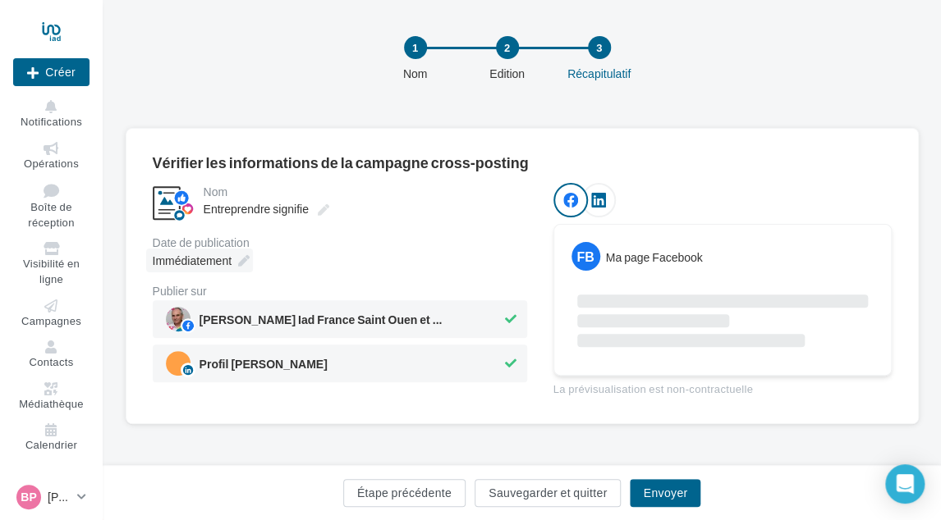
click at [217, 262] on span "Immédiatement" at bounding box center [192, 261] width 79 height 14
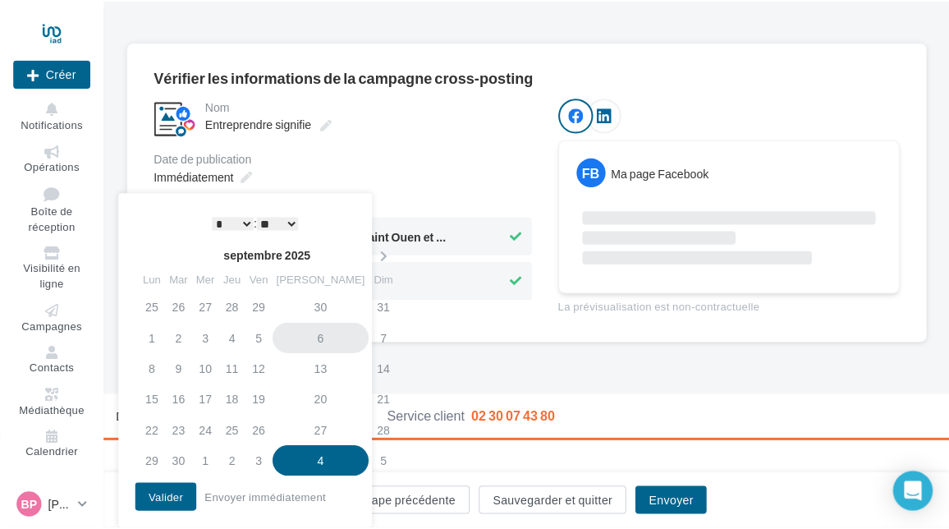
scroll to position [161, 0]
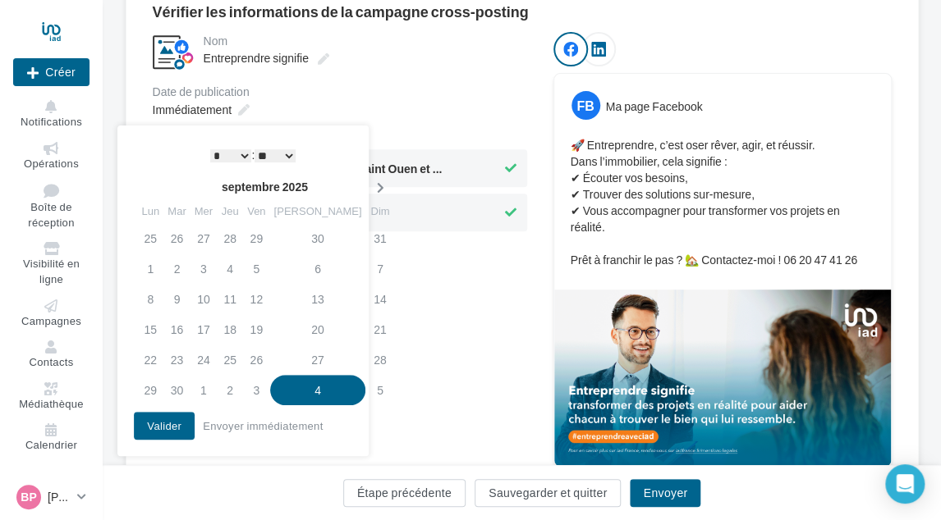
click at [369, 190] on icon at bounding box center [379, 187] width 21 height 11
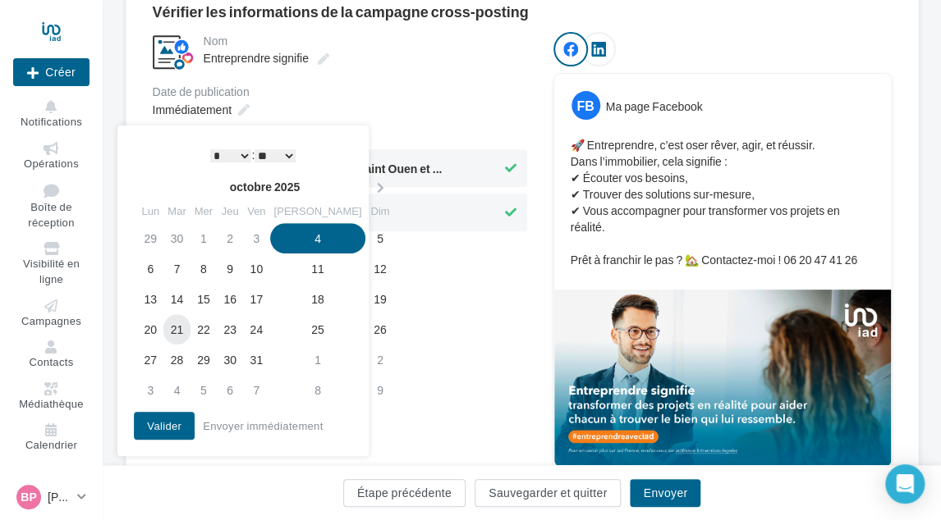
click at [173, 326] on td "21" at bounding box center [176, 329] width 26 height 30
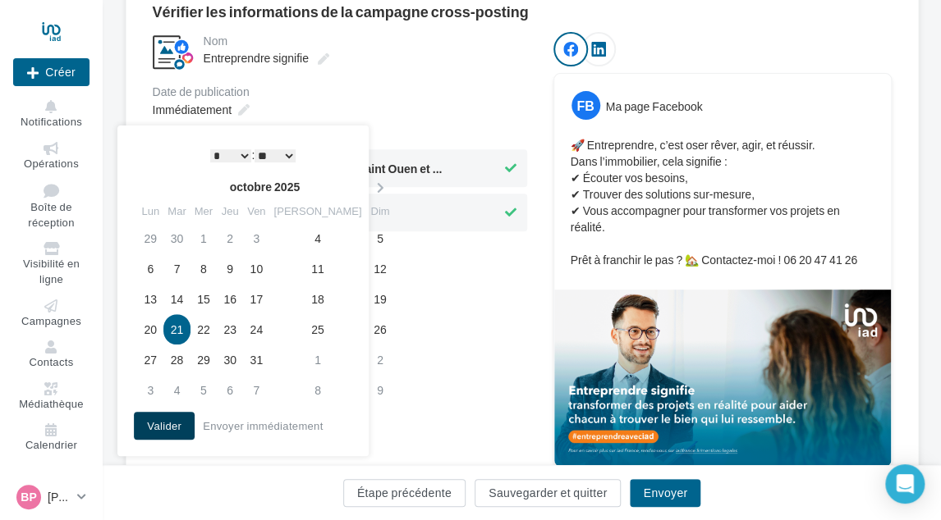
drag, startPoint x: 155, startPoint y: 427, endPoint x: 227, endPoint y: 429, distance: 71.4
click at [155, 428] on button "Valider" at bounding box center [164, 426] width 61 height 28
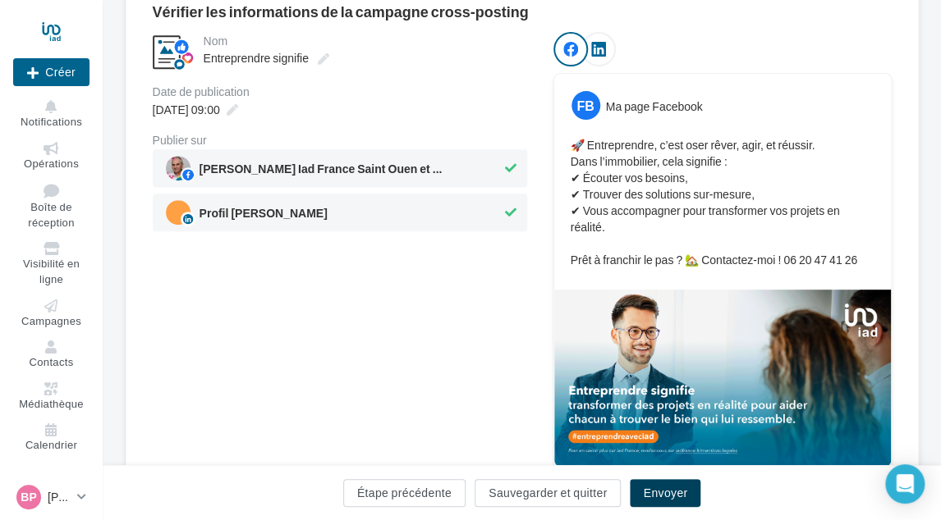
click at [678, 488] on button "Envoyer" at bounding box center [665, 493] width 71 height 28
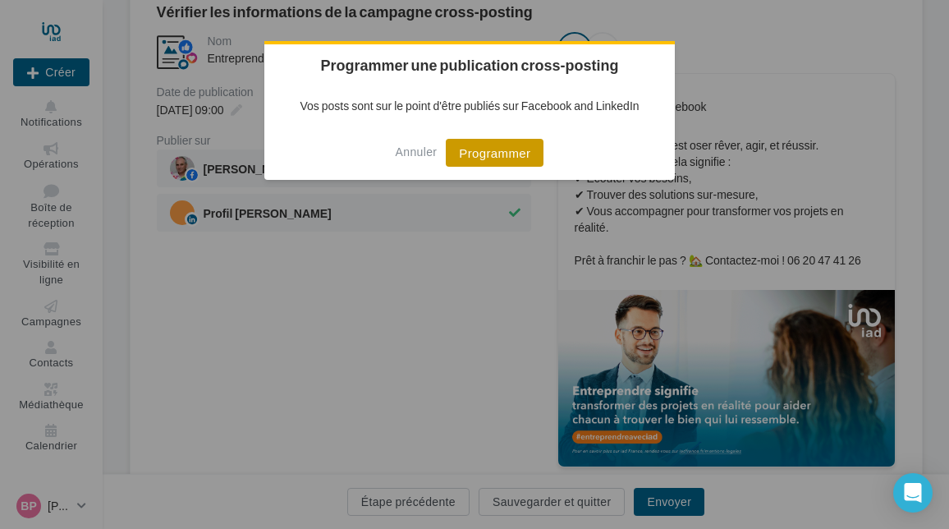
click at [456, 149] on button "Programmer" at bounding box center [495, 153] width 98 height 28
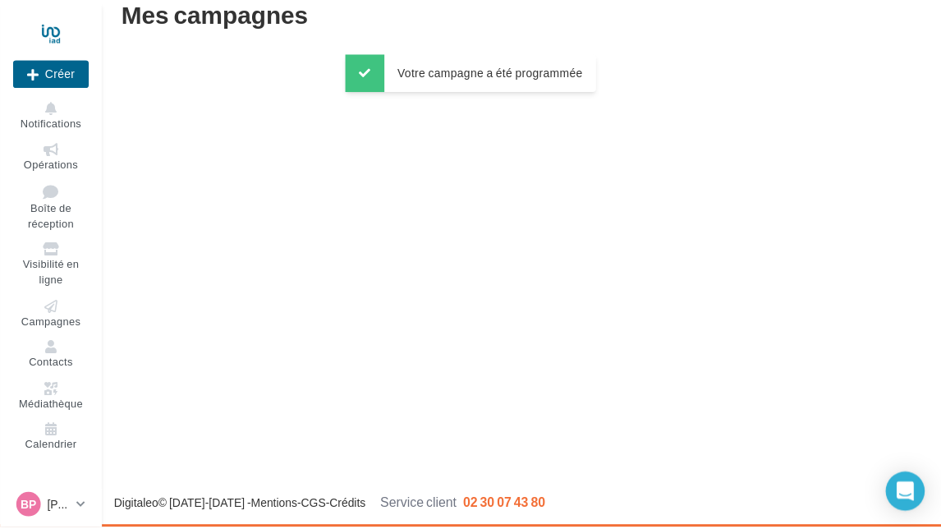
scroll to position [26, 0]
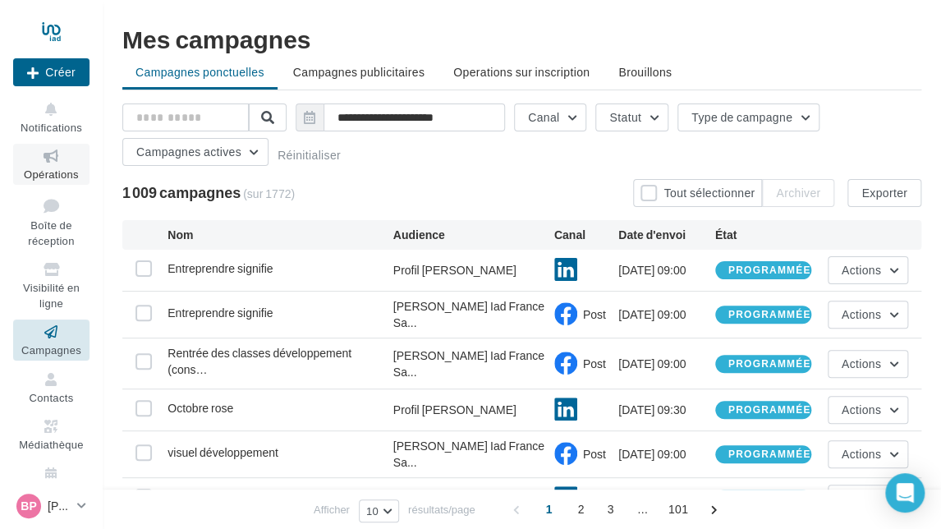
click at [50, 169] on span "Opérations" at bounding box center [51, 173] width 55 height 13
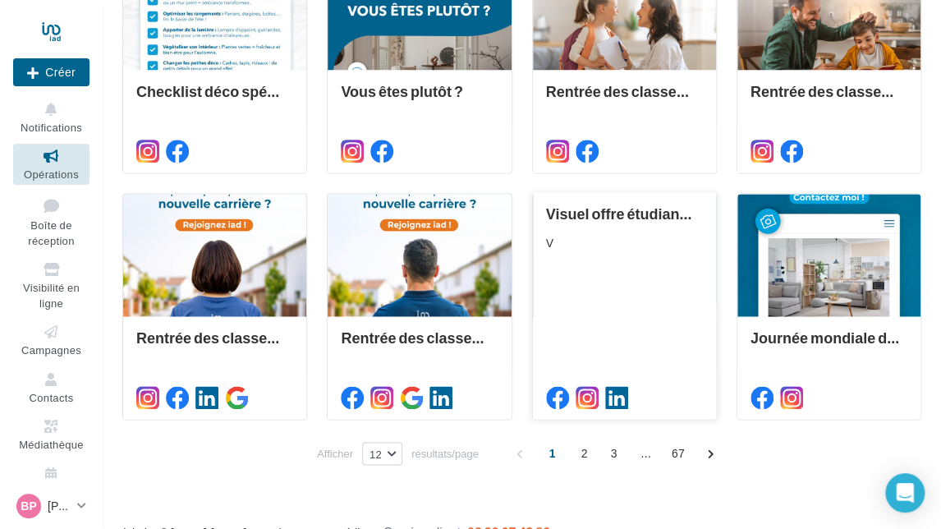
scroll to position [739, 0]
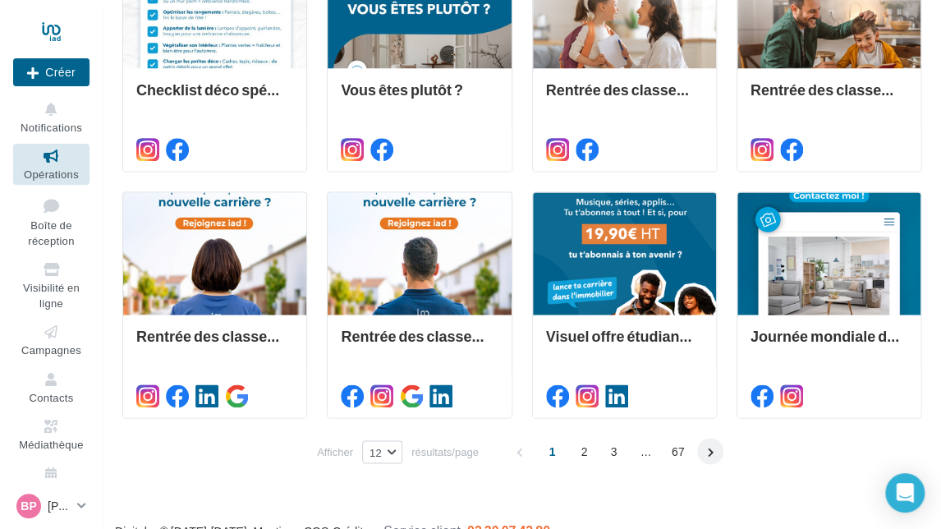
click at [703, 451] on span at bounding box center [710, 450] width 26 height 26
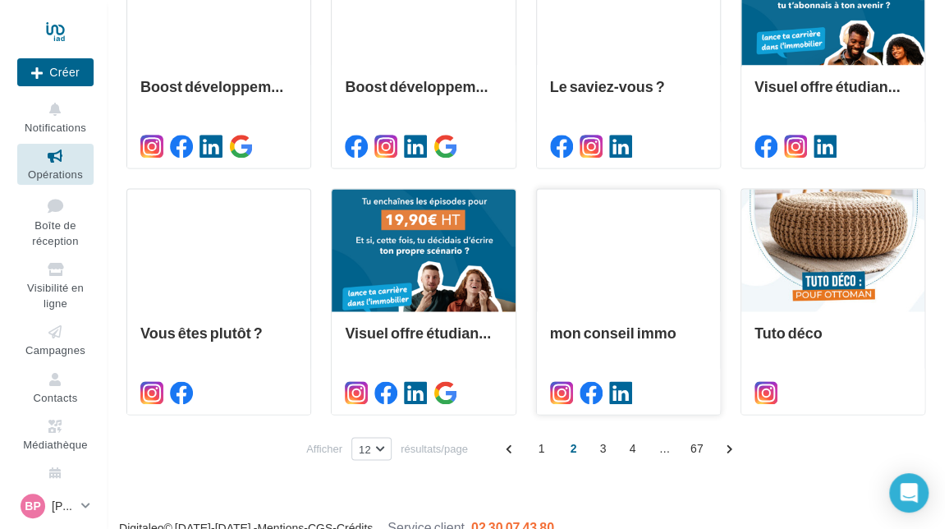
scroll to position [763, 0]
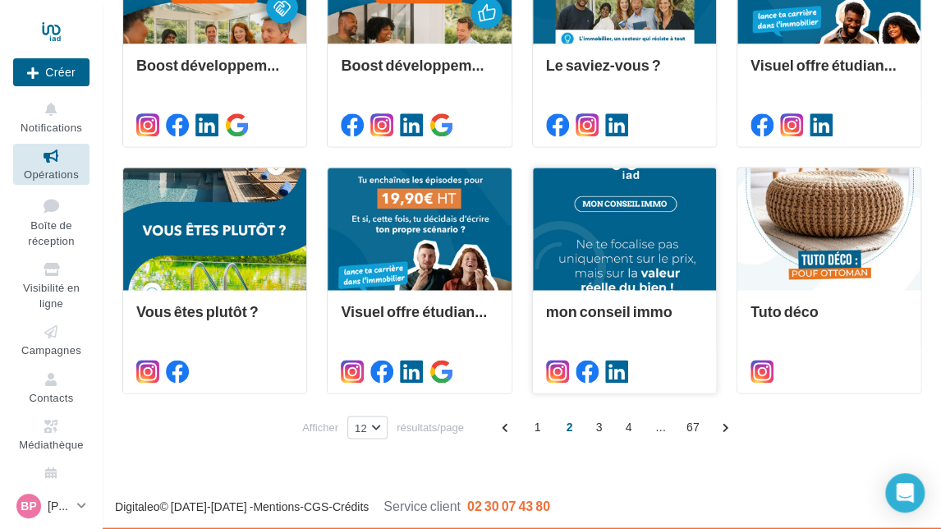
click at [647, 222] on div at bounding box center [624, 228] width 183 height 123
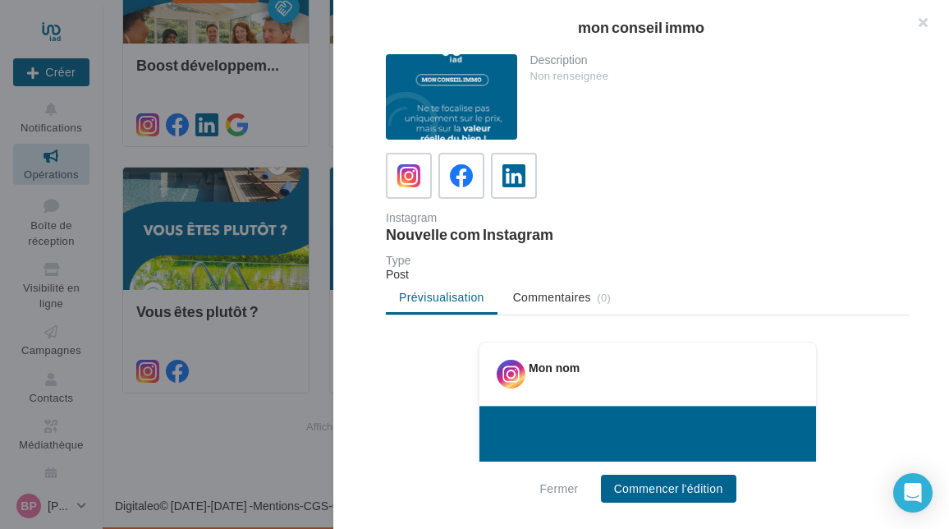
drag, startPoint x: 466, startPoint y: 177, endPoint x: 485, endPoint y: 195, distance: 26.1
click at [466, 176] on icon at bounding box center [461, 175] width 23 height 23
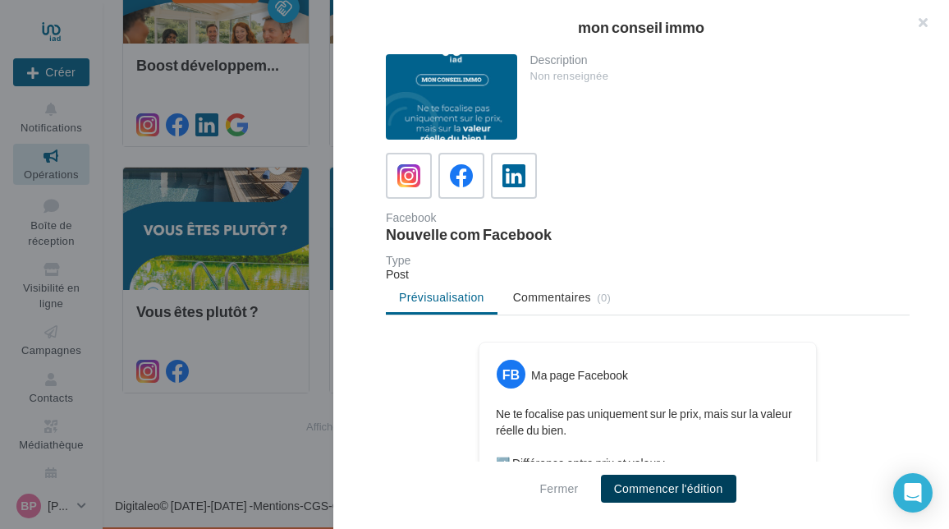
click at [652, 492] on button "Commencer l'édition" at bounding box center [668, 488] width 135 height 28
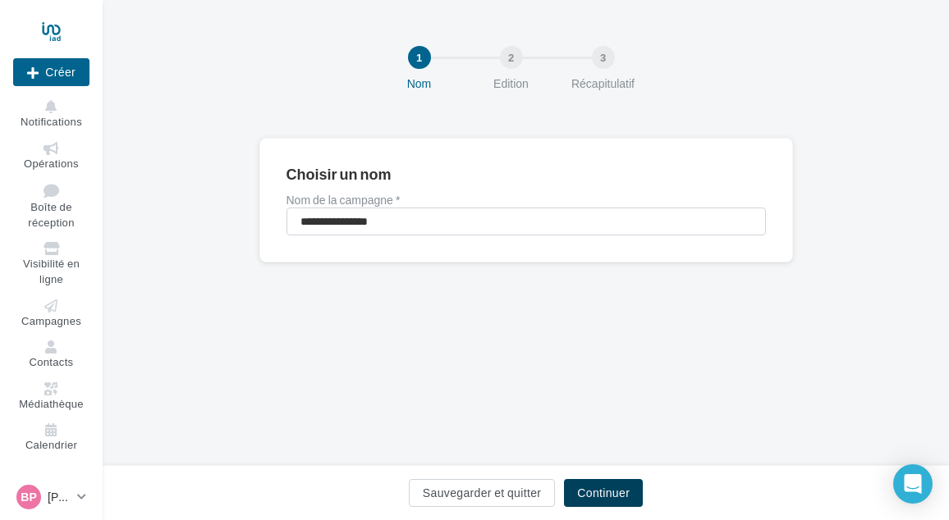
click at [617, 480] on button "Continuer" at bounding box center [603, 493] width 79 height 28
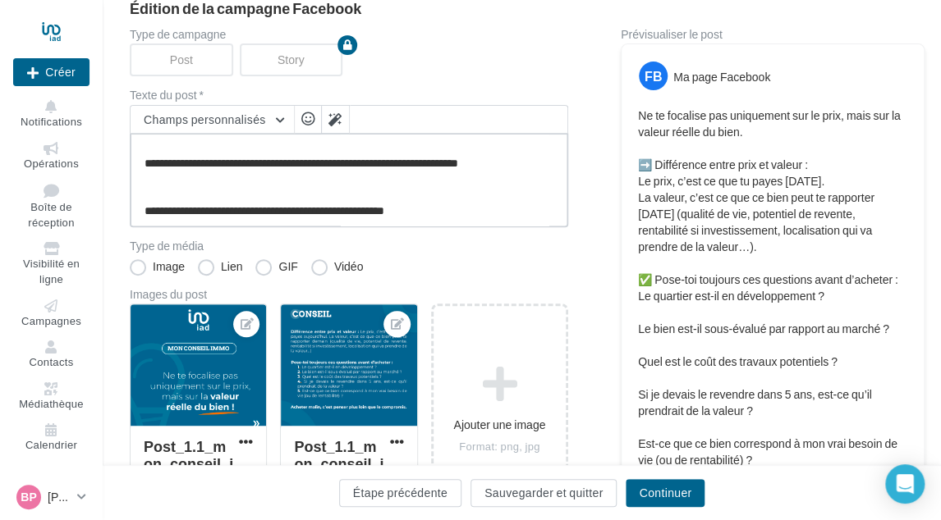
scroll to position [315, 0]
click at [476, 212] on textarea "**********" at bounding box center [349, 180] width 438 height 94
paste textarea "**********"
type textarea "**********"
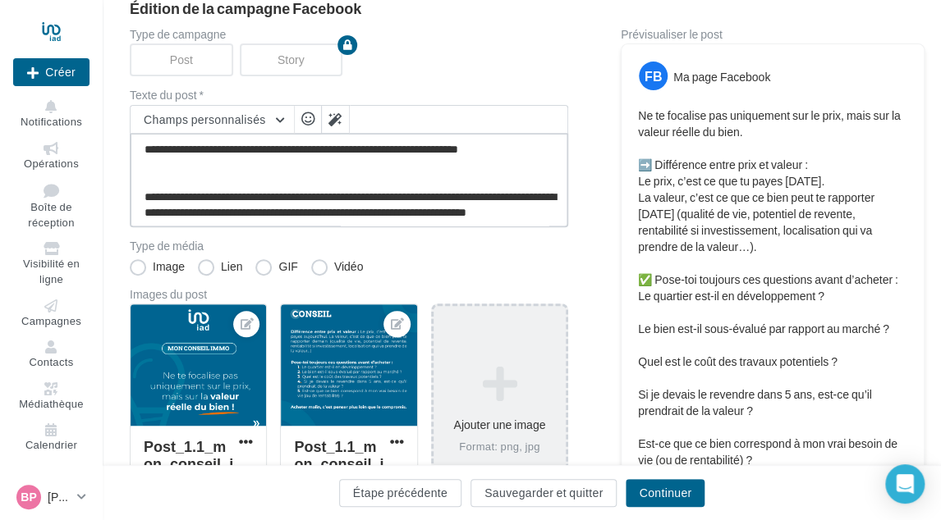
scroll to position [355, 0]
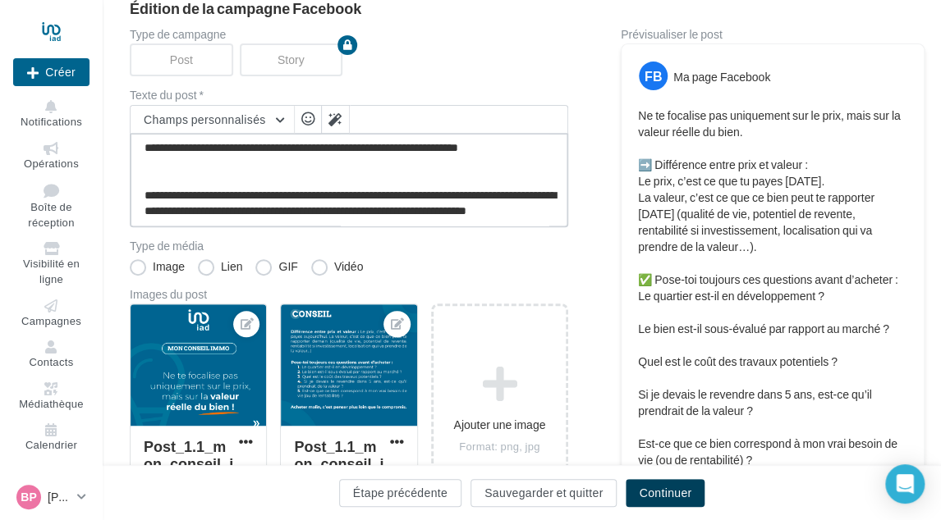
type textarea "**********"
click at [652, 497] on button "Continuer" at bounding box center [664, 493] width 79 height 28
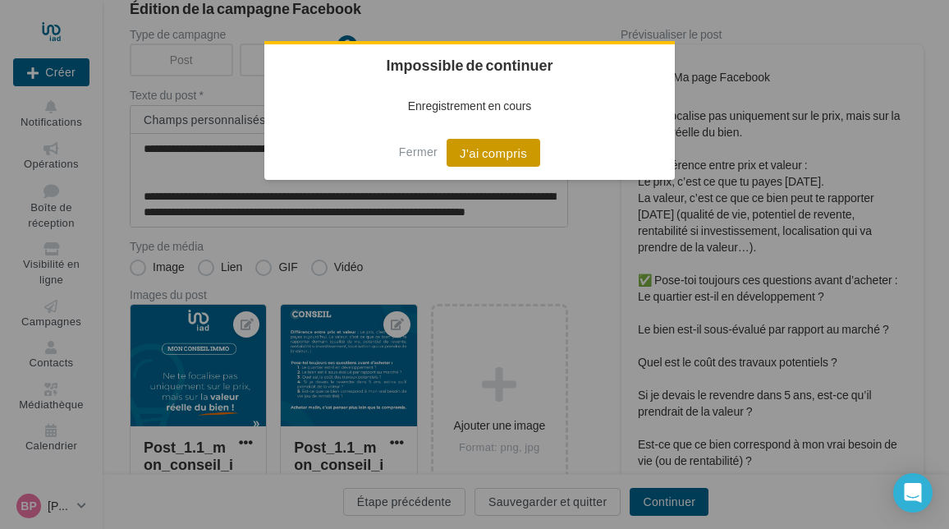
click at [479, 157] on button "J'ai compris" at bounding box center [493, 153] width 94 height 28
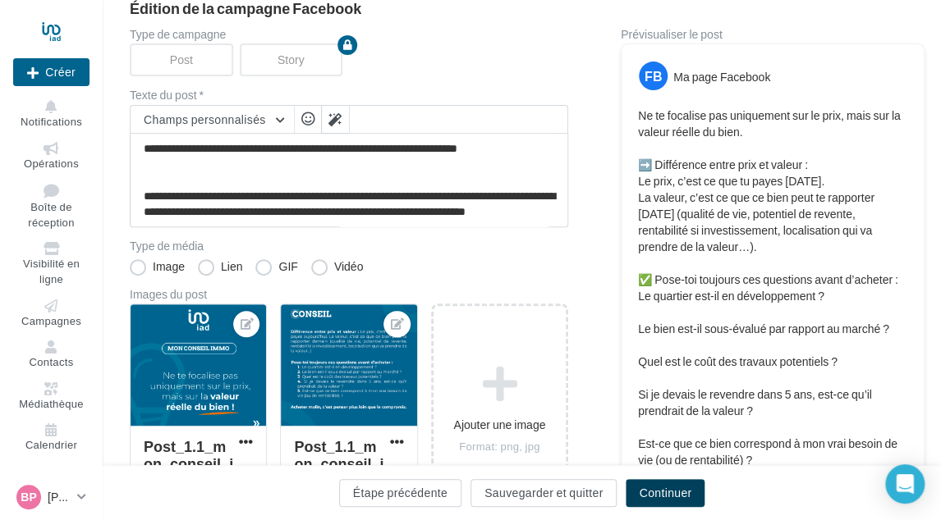
click at [644, 486] on button "Continuer" at bounding box center [664, 493] width 79 height 28
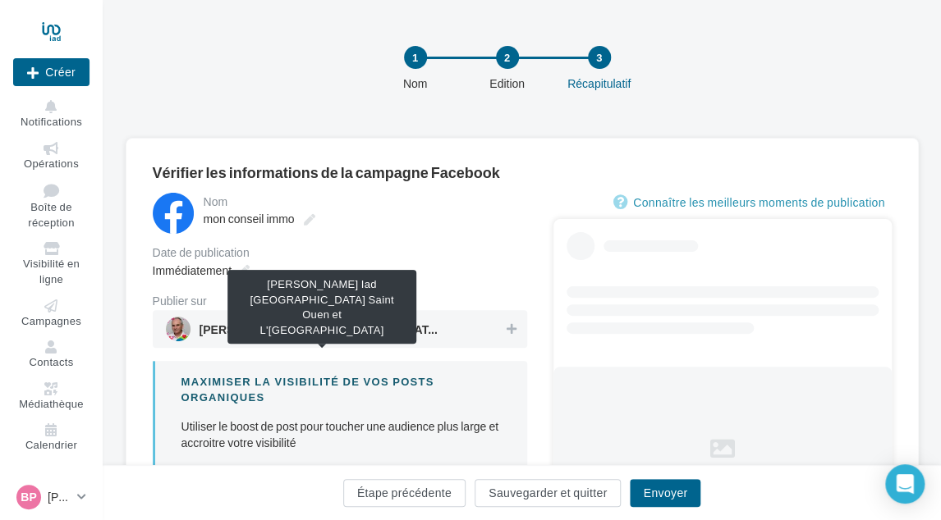
click at [328, 339] on span "Bruno PAPIN Iad France Saint Ouen et L'Ile Saint Denis" at bounding box center [322, 333] width 246 height 18
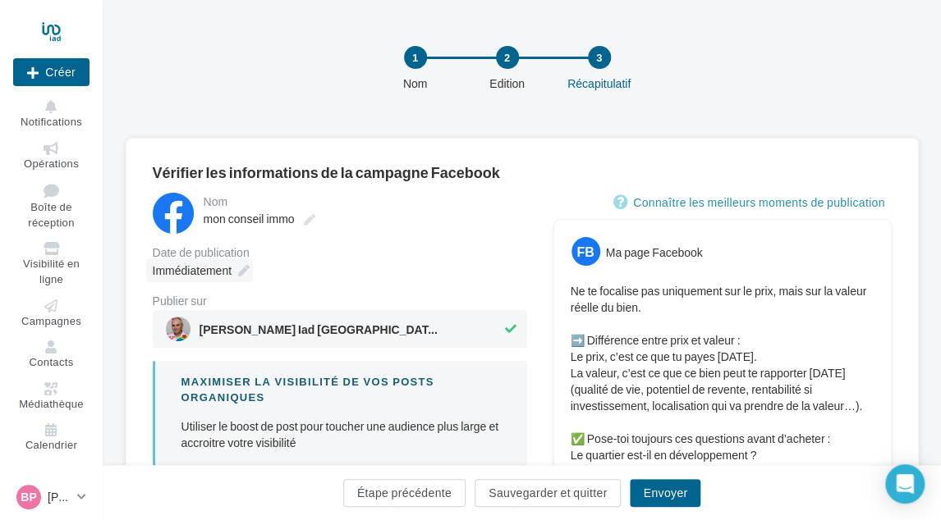
click at [216, 268] on span "Immédiatement" at bounding box center [192, 270] width 79 height 14
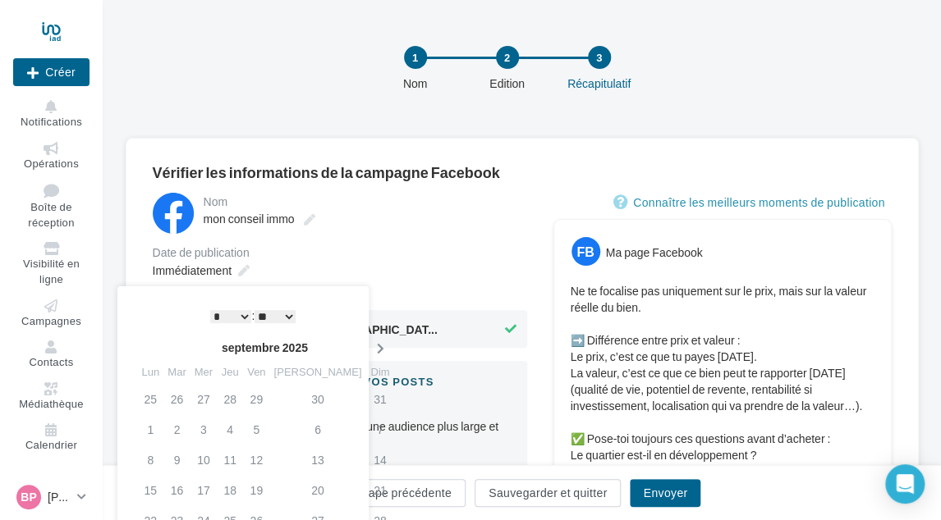
click at [369, 345] on icon at bounding box center [379, 348] width 21 height 11
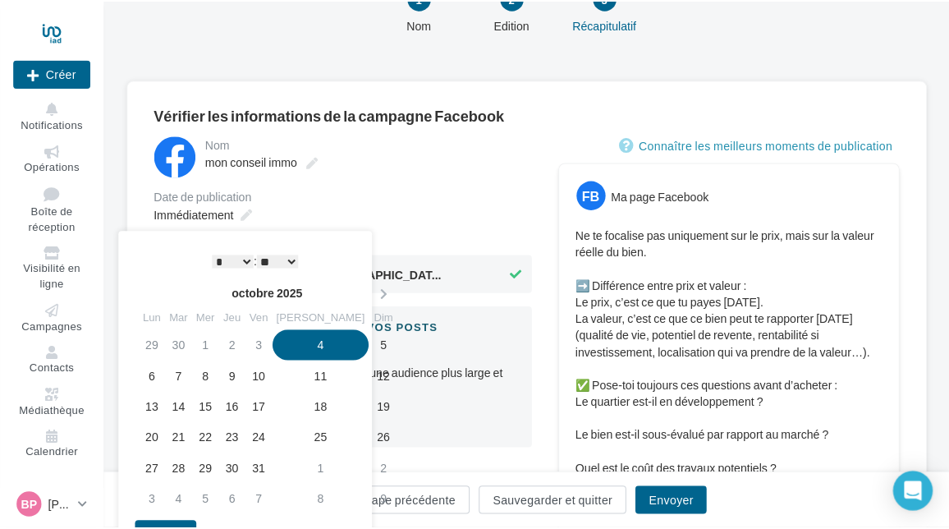
scroll to position [164, 0]
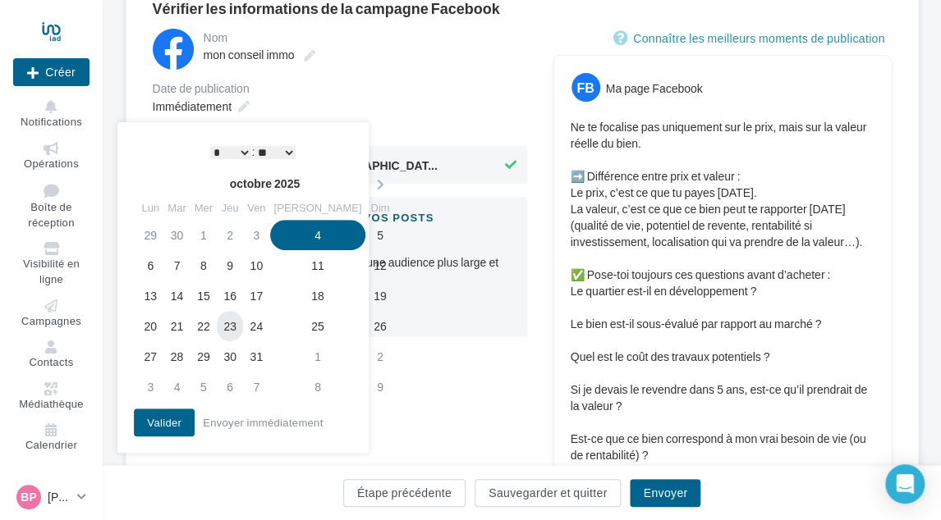
click at [243, 330] on td "23" at bounding box center [230, 326] width 26 height 30
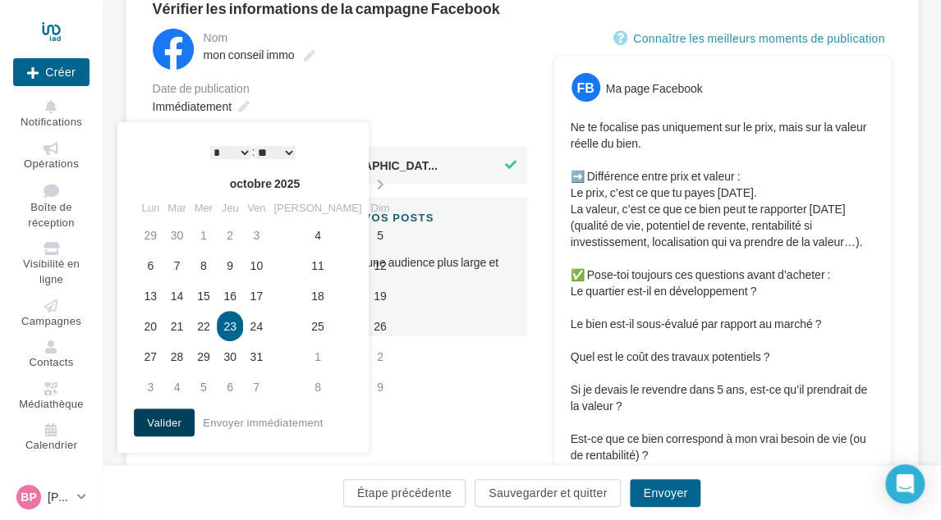
click at [167, 427] on button "Valider" at bounding box center [164, 423] width 61 height 28
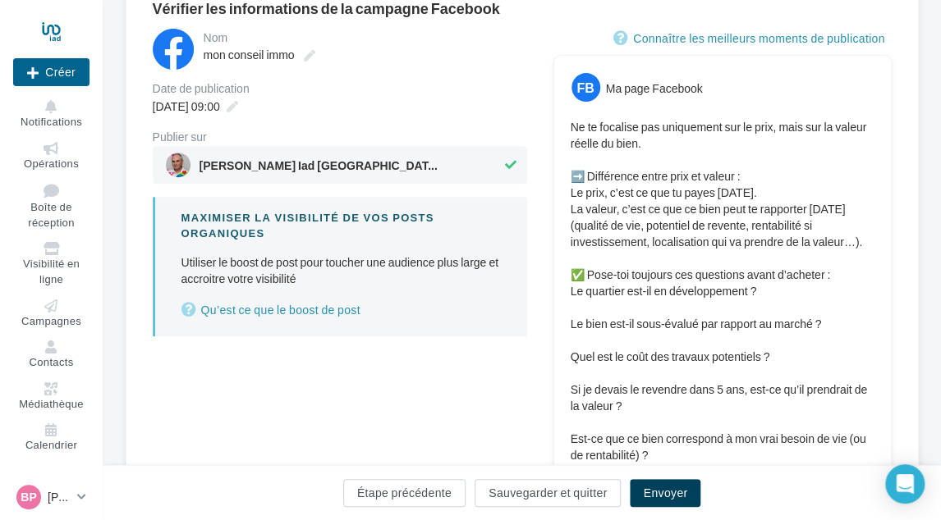
click at [637, 487] on button "Envoyer" at bounding box center [665, 493] width 71 height 28
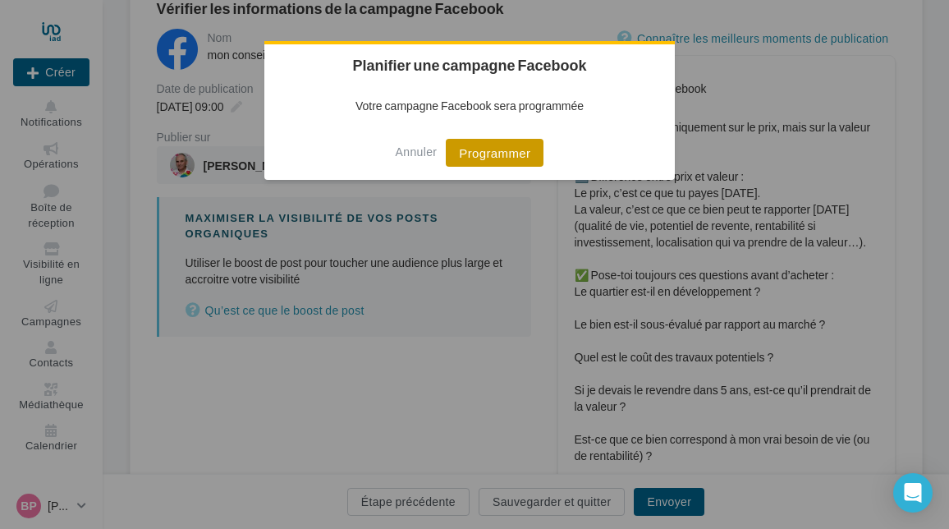
click at [473, 158] on button "Programmer" at bounding box center [495, 153] width 98 height 28
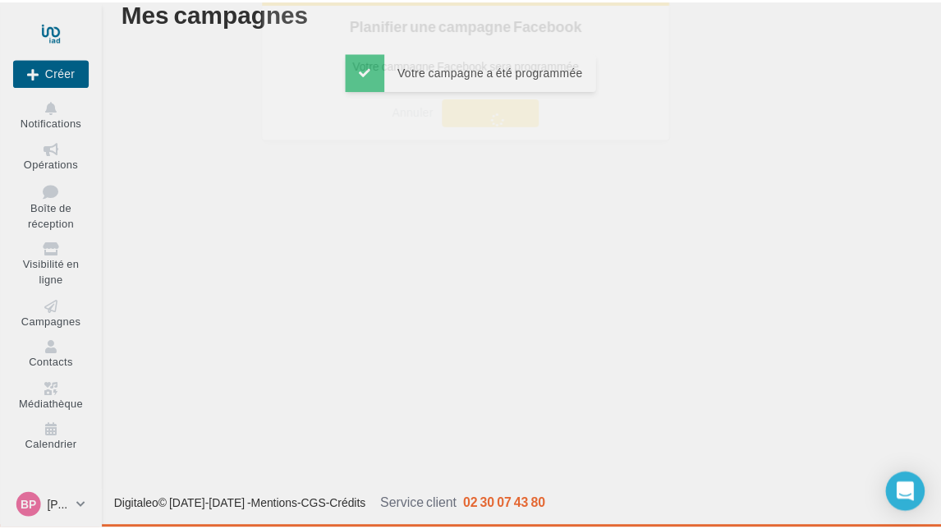
scroll to position [26, 0]
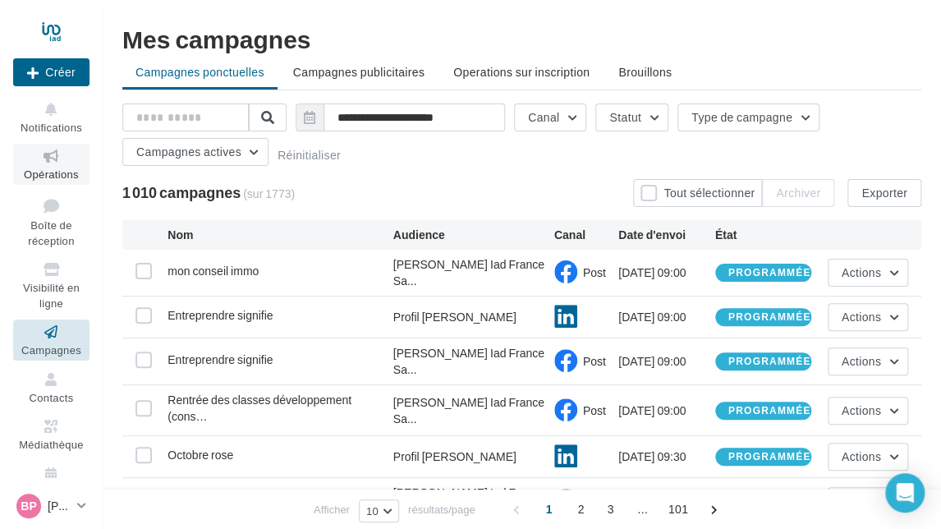
click at [69, 172] on span "Opérations" at bounding box center [51, 173] width 55 height 13
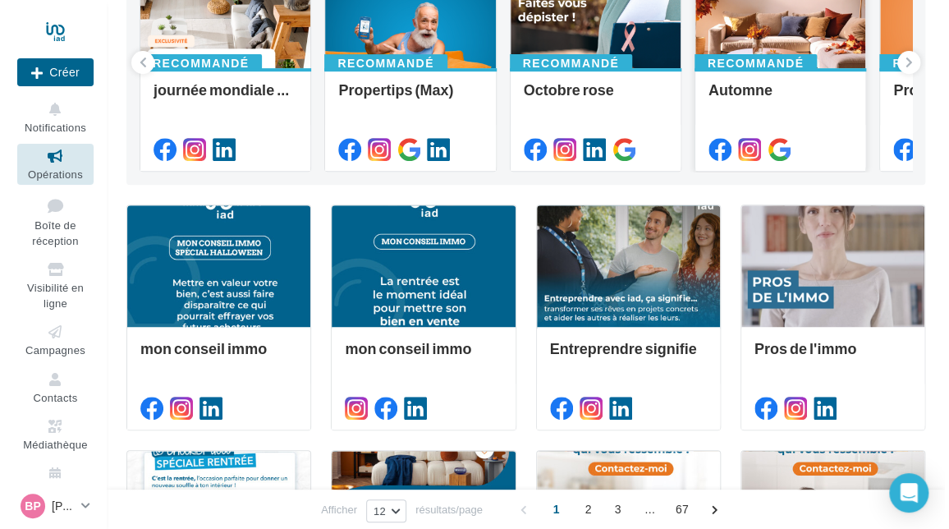
scroll to position [164, 0]
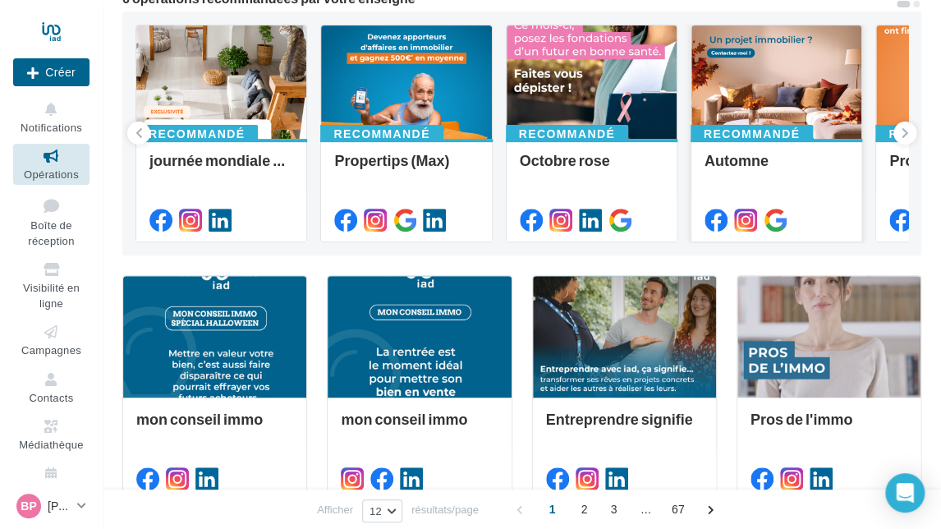
click at [774, 71] on div at bounding box center [776, 82] width 170 height 115
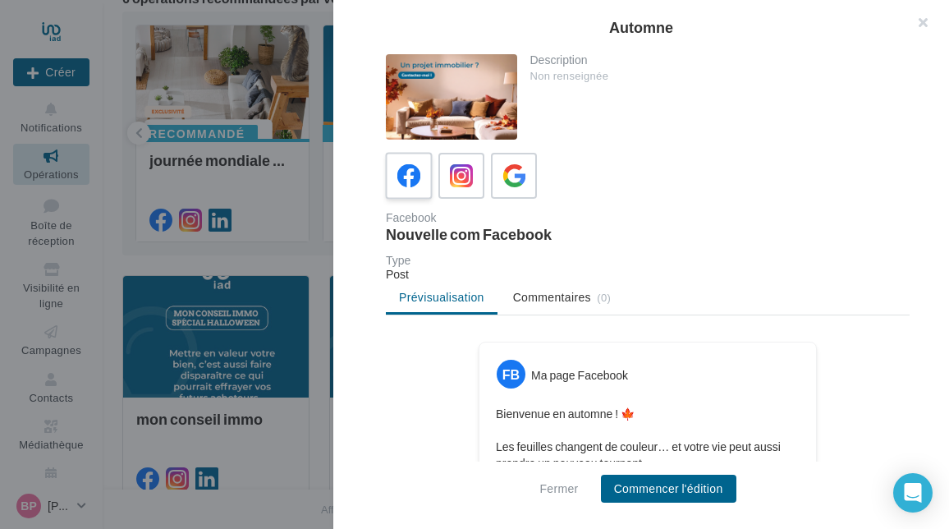
click at [401, 170] on icon at bounding box center [409, 176] width 24 height 24
click at [658, 483] on button "Commencer l'édition" at bounding box center [668, 488] width 135 height 28
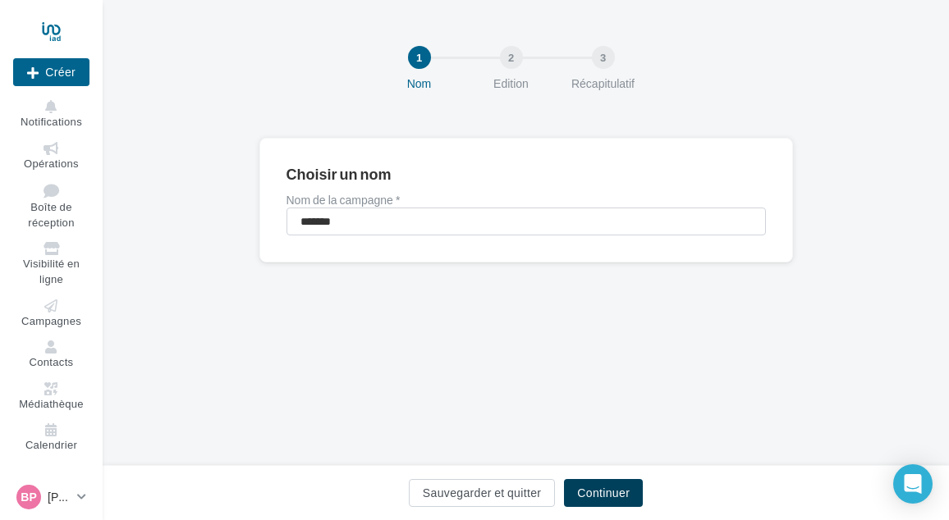
click at [586, 492] on button "Continuer" at bounding box center [603, 493] width 79 height 28
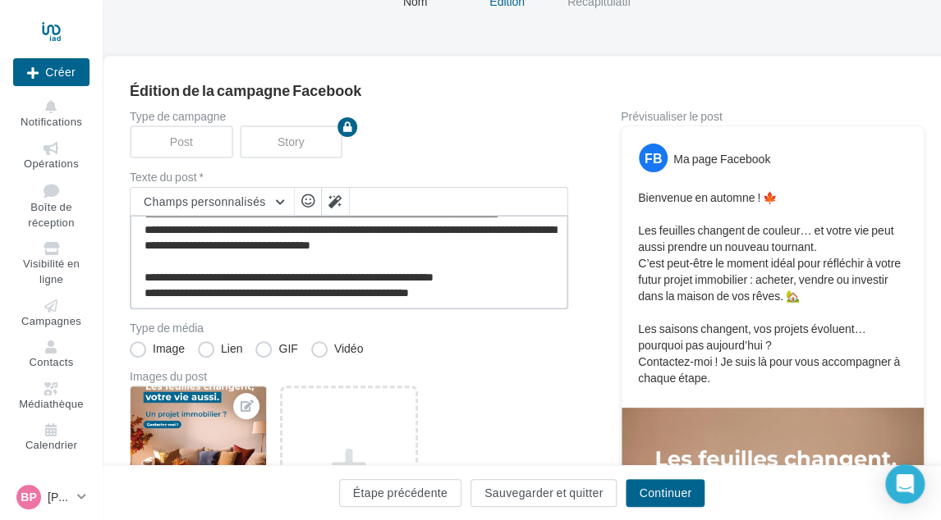
scroll to position [62, 0]
click at [514, 291] on textarea "**********" at bounding box center [349, 262] width 438 height 94
paste textarea "**********"
type textarea "**********"
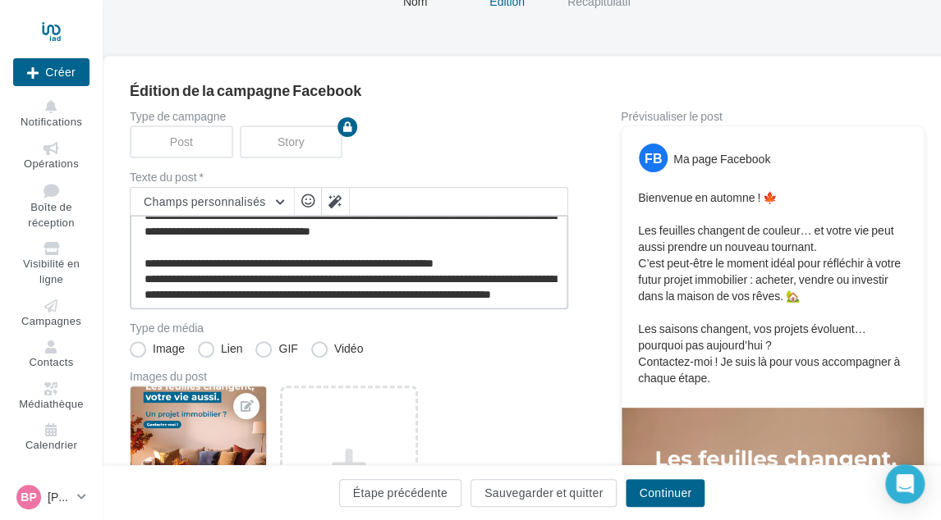
scroll to position [103, 0]
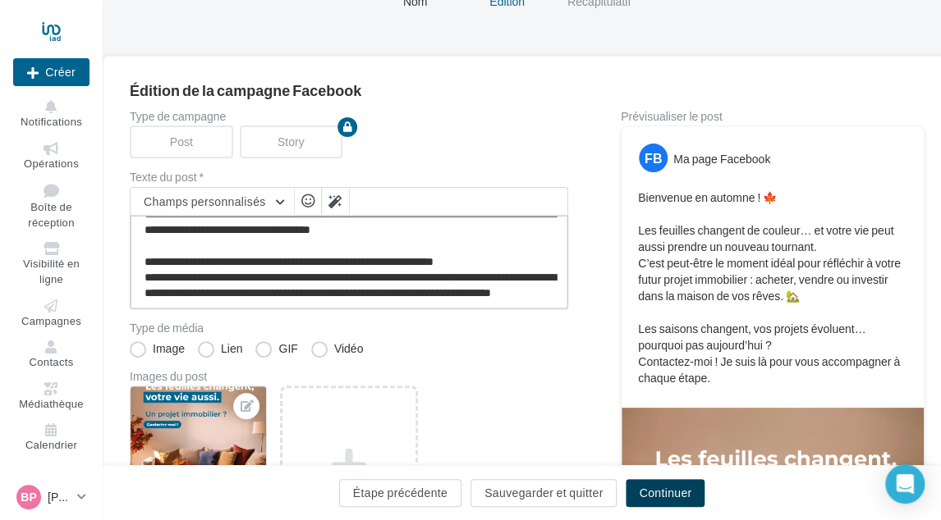
type textarea "**********"
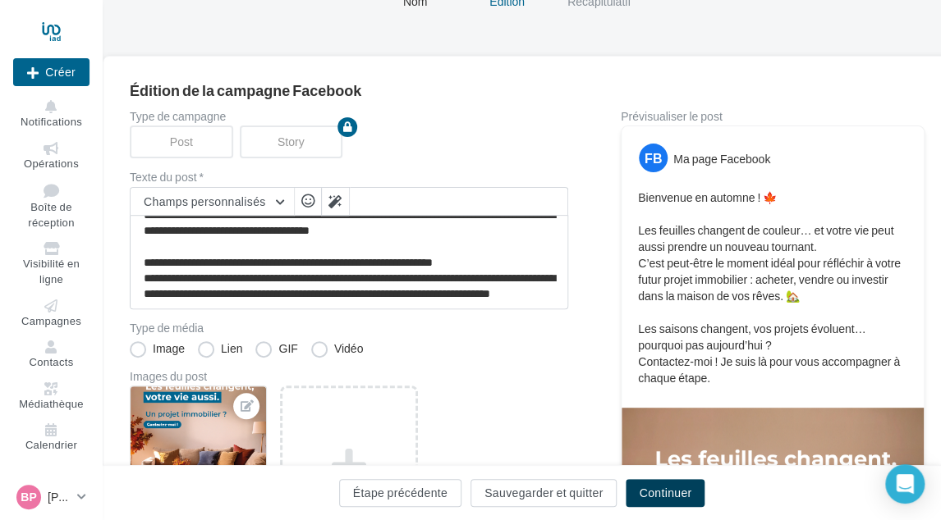
scroll to position [102, 0]
click at [649, 488] on button "Continuer" at bounding box center [664, 493] width 79 height 28
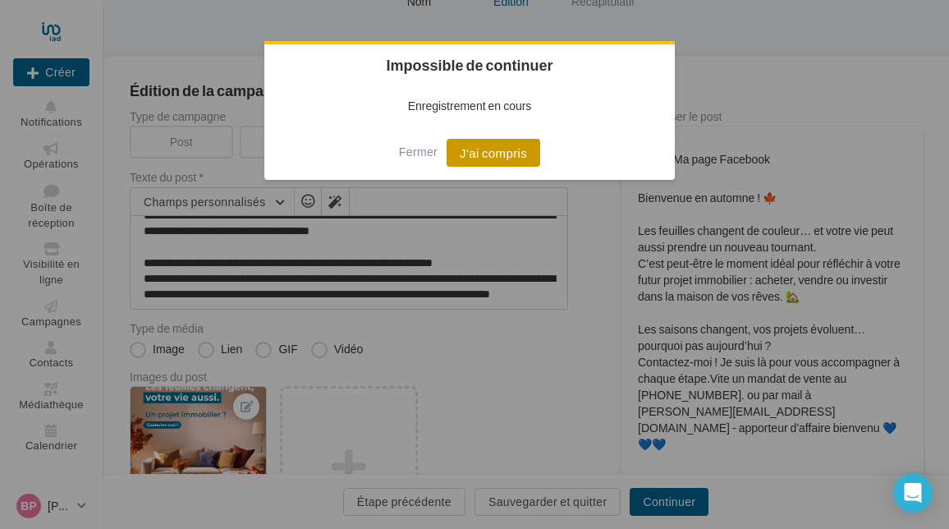
click at [469, 151] on button "J'ai compris" at bounding box center [493, 153] width 94 height 28
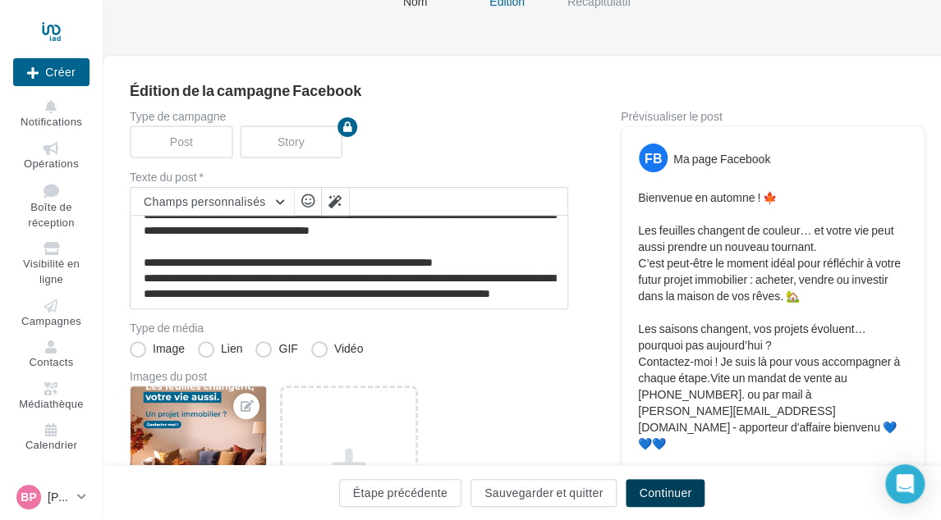
drag, startPoint x: 642, startPoint y: 493, endPoint x: 656, endPoint y: 483, distance: 17.6
click at [642, 493] on button "Continuer" at bounding box center [664, 493] width 79 height 28
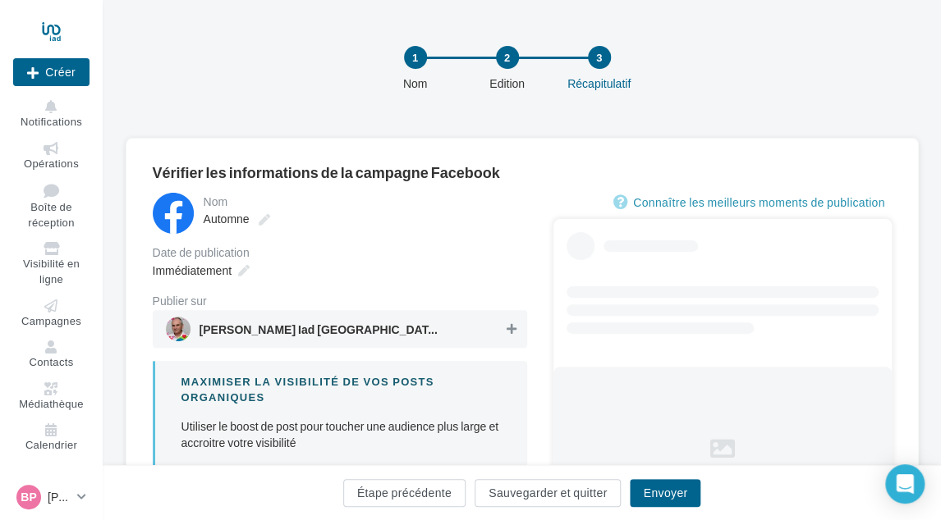
drag, startPoint x: 509, startPoint y: 334, endPoint x: 500, endPoint y: 332, distance: 9.2
click at [506, 334] on icon at bounding box center [511, 328] width 10 height 11
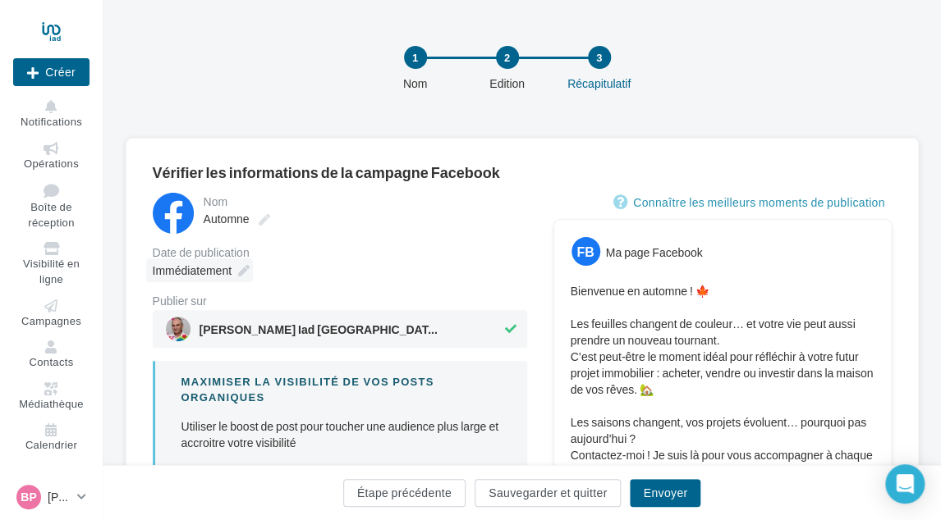
click at [229, 277] on span "Immédiatement" at bounding box center [192, 270] width 79 height 14
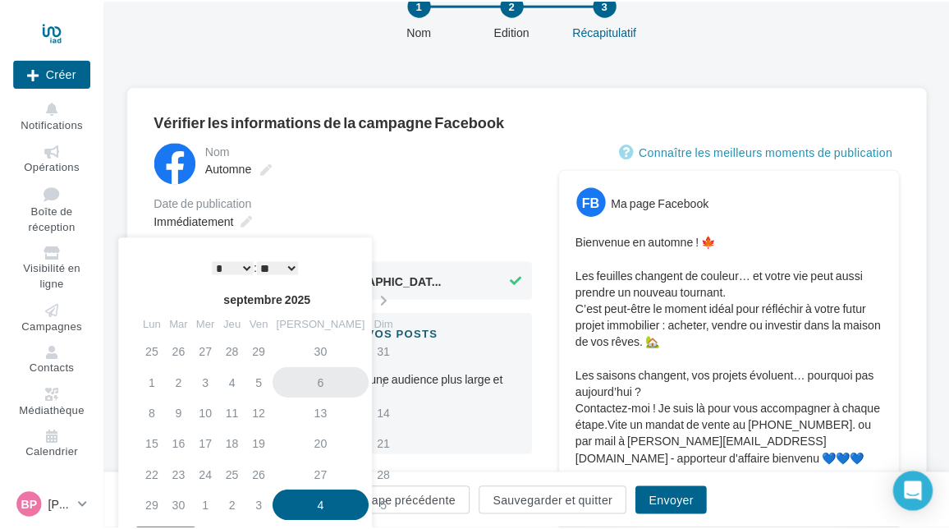
scroll to position [164, 0]
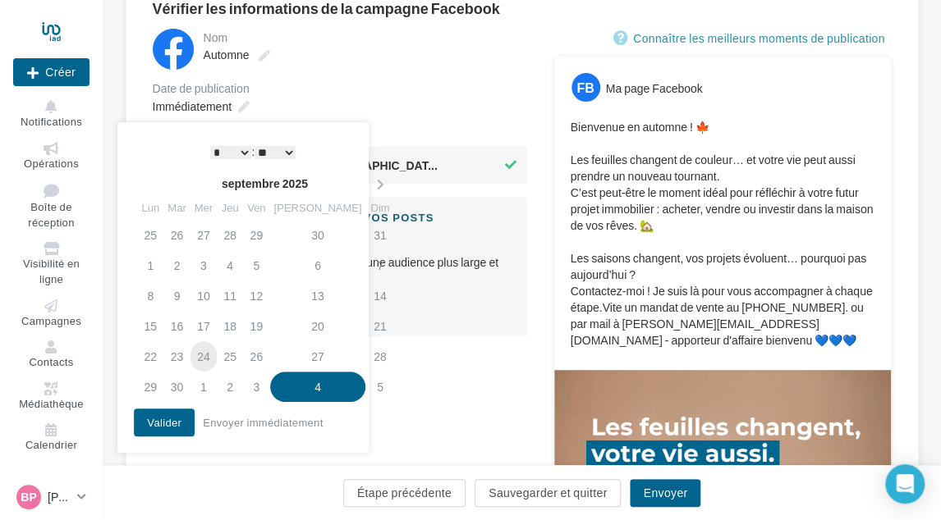
click at [210, 355] on td "24" at bounding box center [203, 356] width 26 height 30
click at [217, 350] on td "24" at bounding box center [203, 356] width 26 height 30
click at [369, 182] on icon at bounding box center [379, 184] width 21 height 11
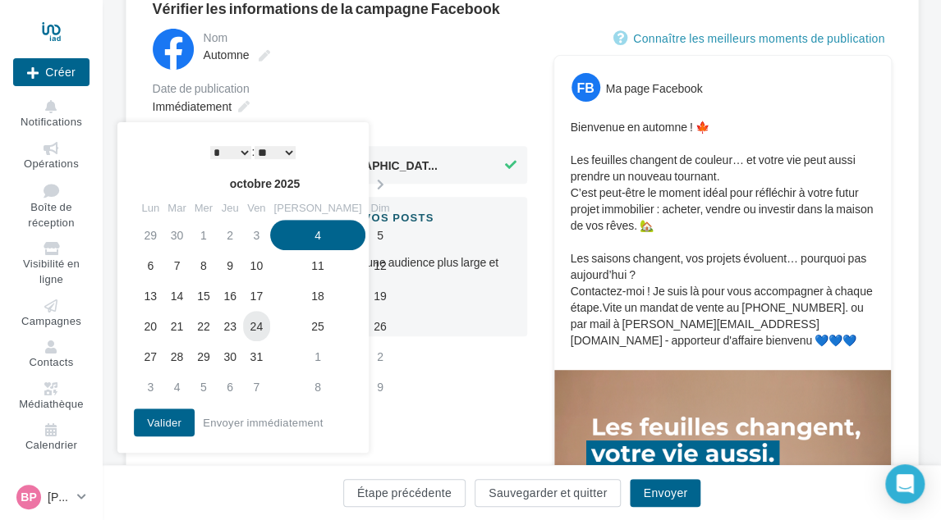
click at [269, 326] on td "24" at bounding box center [256, 326] width 26 height 30
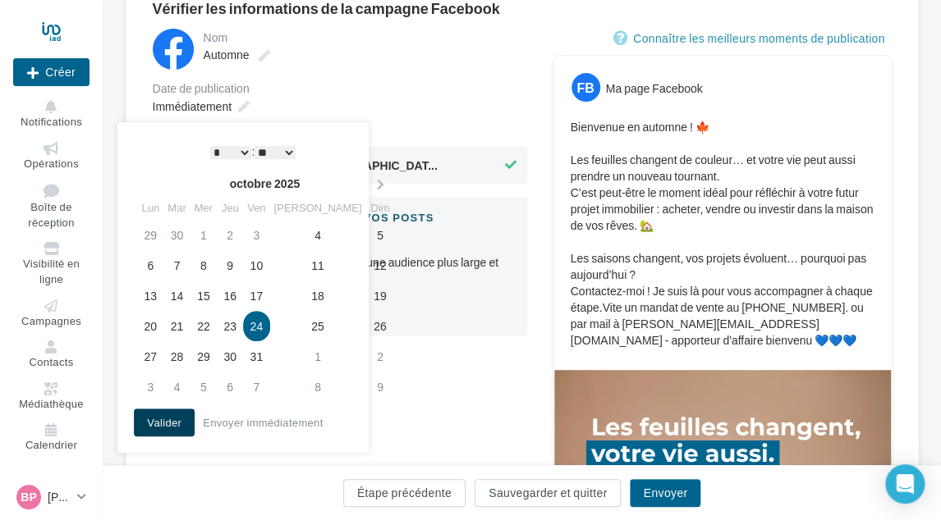
click at [161, 420] on button "Valider" at bounding box center [164, 423] width 61 height 28
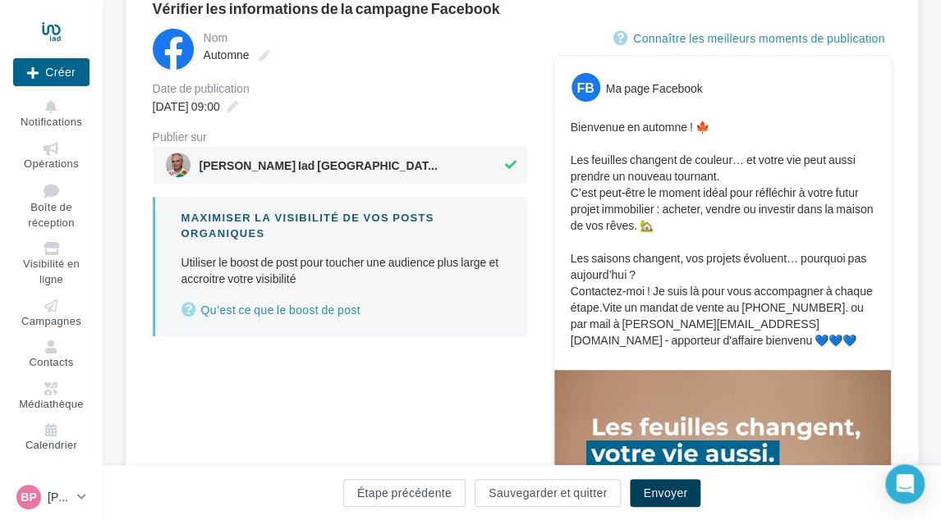
click at [673, 496] on button "Envoyer" at bounding box center [665, 493] width 71 height 28
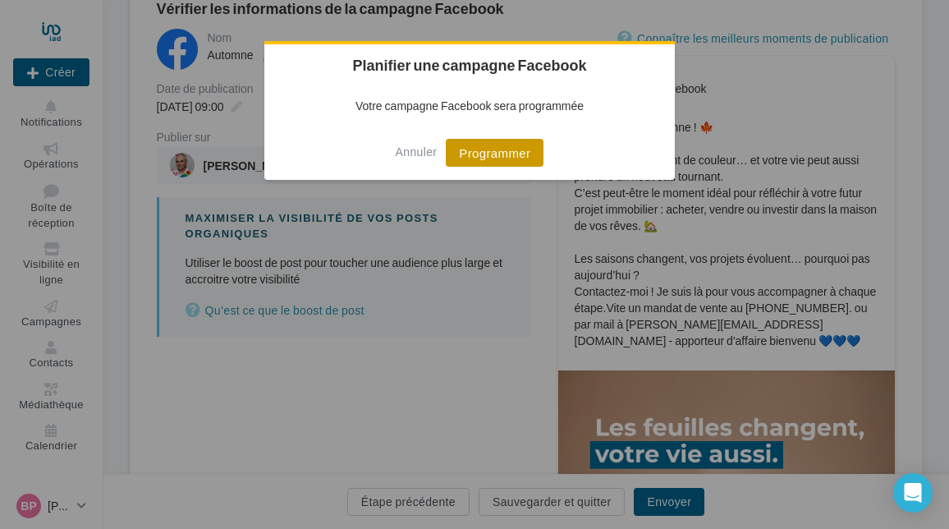
click at [468, 153] on button "Programmer" at bounding box center [495, 153] width 98 height 28
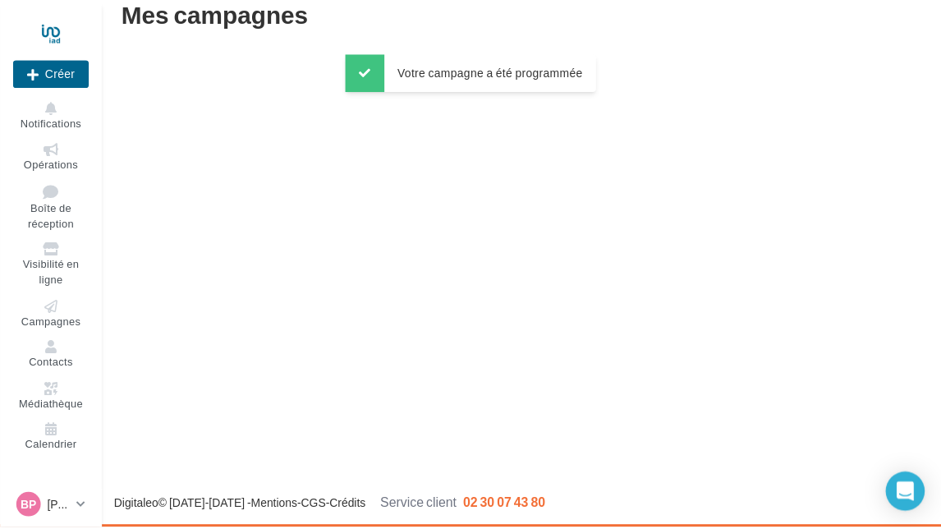
scroll to position [26, 0]
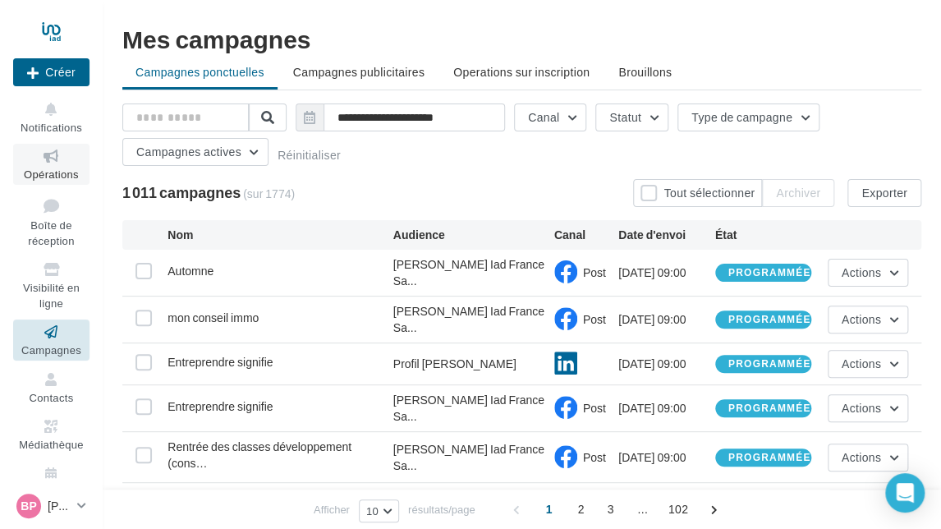
drag, startPoint x: 0, startPoint y: 0, endPoint x: 46, endPoint y: 167, distance: 172.8
click at [46, 167] on link "Opérations" at bounding box center [51, 164] width 76 height 40
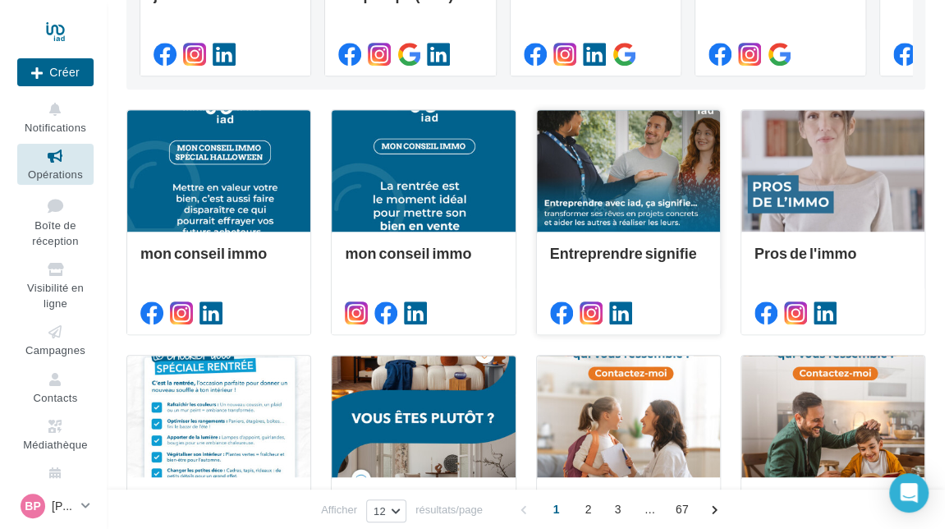
scroll to position [328, 0]
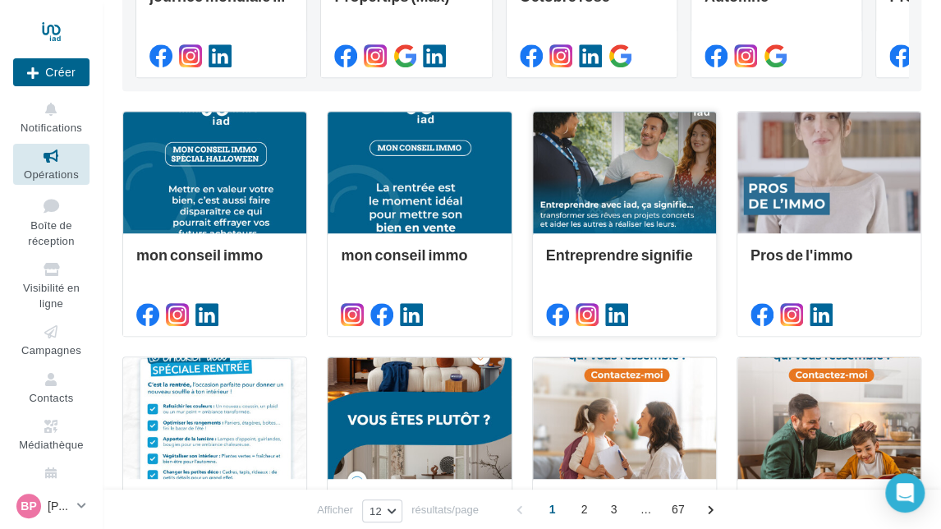
click at [643, 169] on div at bounding box center [624, 173] width 183 height 123
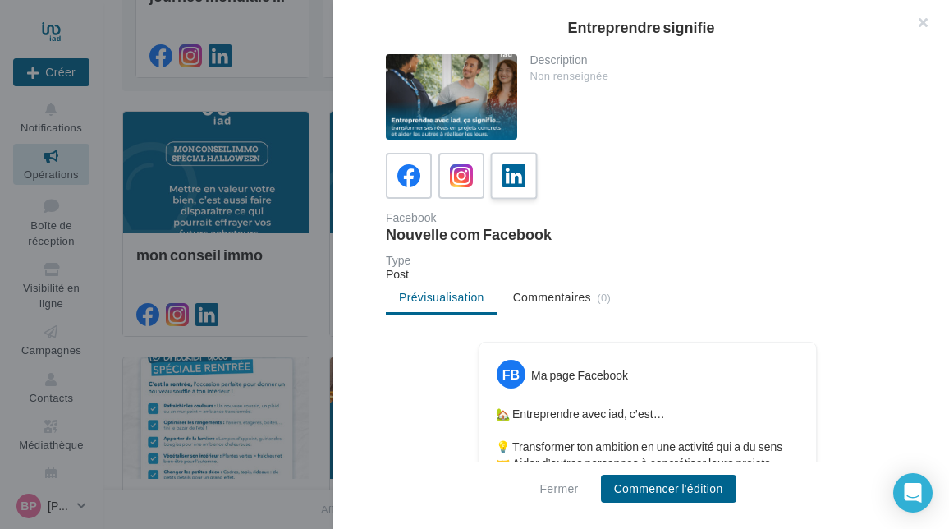
drag, startPoint x: 489, startPoint y: 171, endPoint x: 492, endPoint y: 180, distance: 9.4
click at [490, 172] on label at bounding box center [513, 175] width 47 height 47
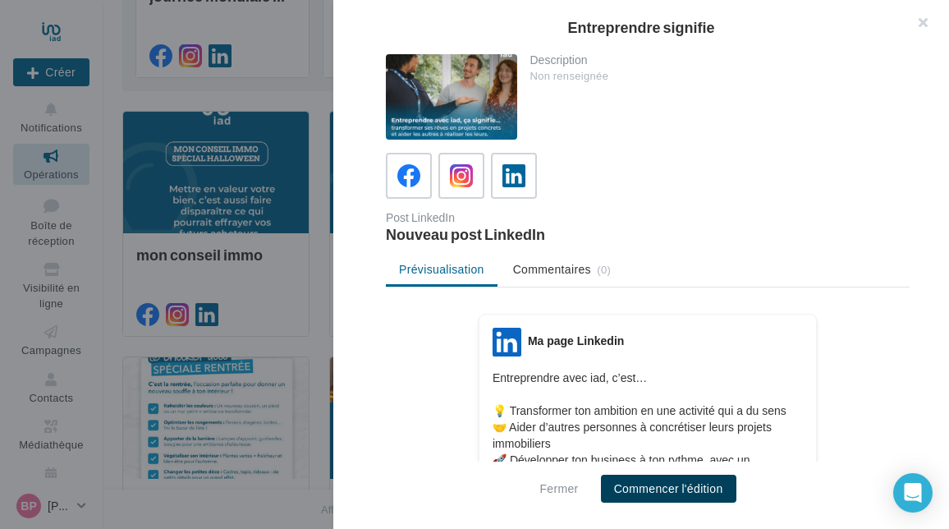
click at [662, 484] on button "Commencer l'édition" at bounding box center [668, 488] width 135 height 28
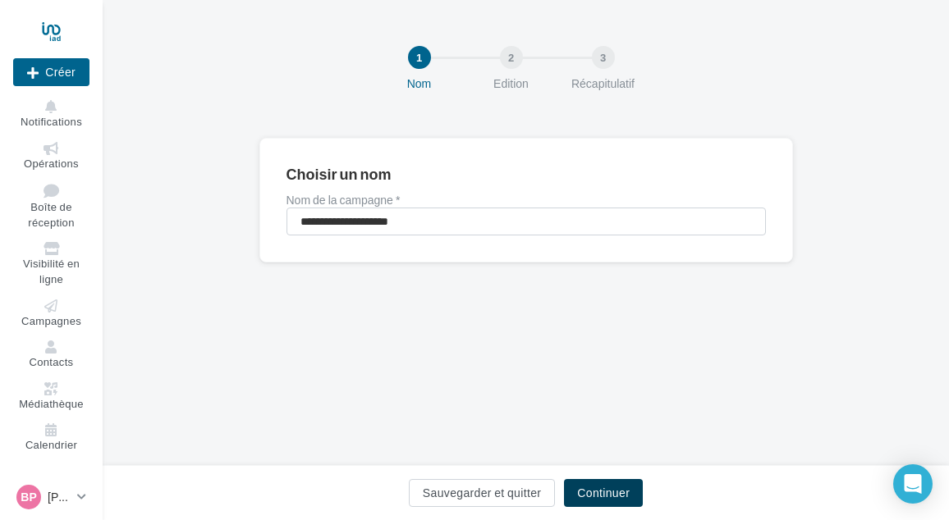
click at [592, 498] on button "Continuer" at bounding box center [603, 493] width 79 height 28
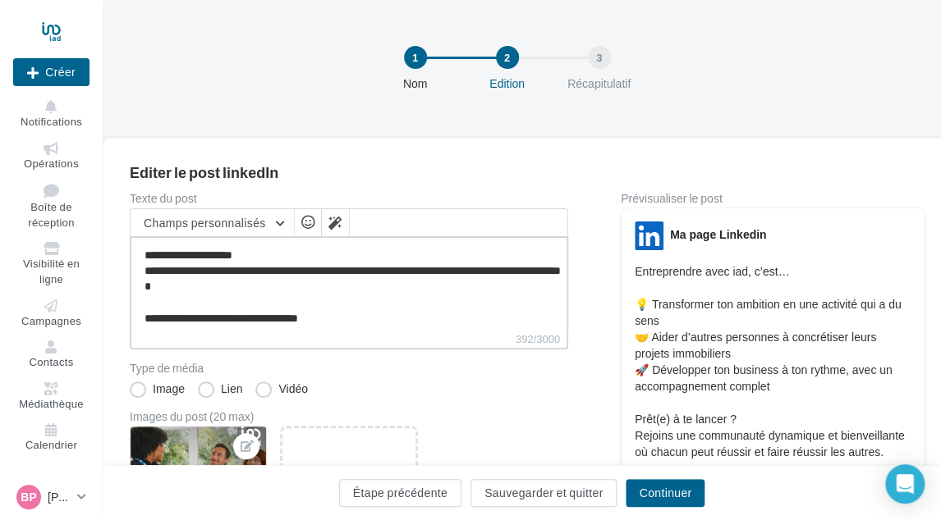
scroll to position [93, 0]
click at [368, 310] on textarea "**********" at bounding box center [349, 283] width 438 height 94
paste textarea "**********"
type textarea "**********"
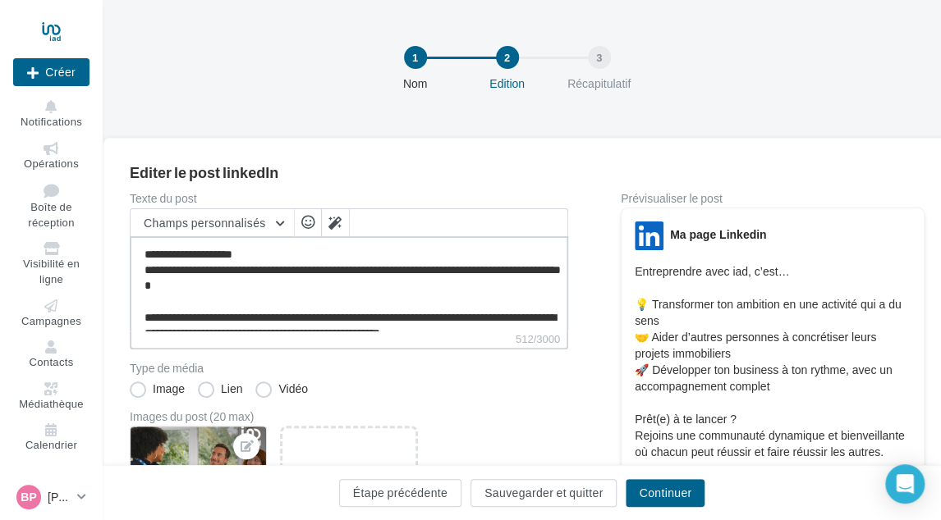
scroll to position [134, 0]
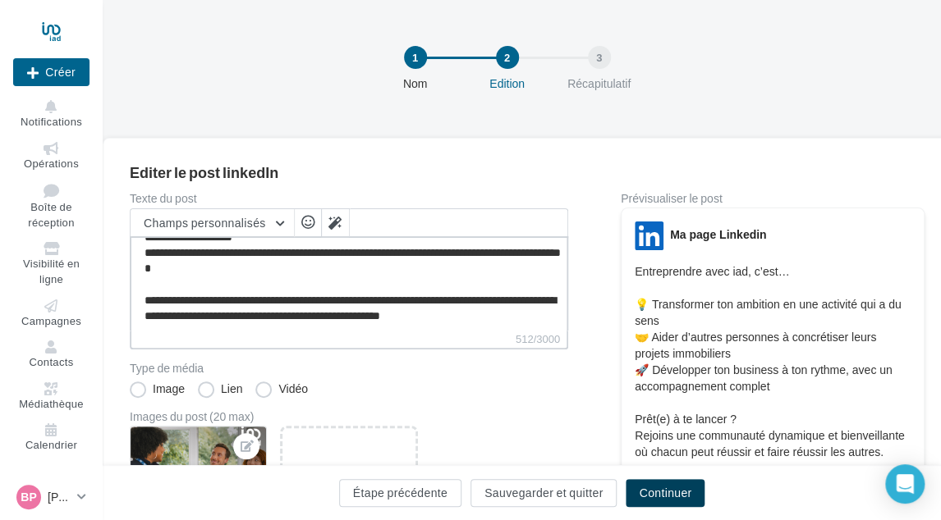
type textarea "**********"
click at [653, 497] on button "Continuer" at bounding box center [664, 493] width 79 height 28
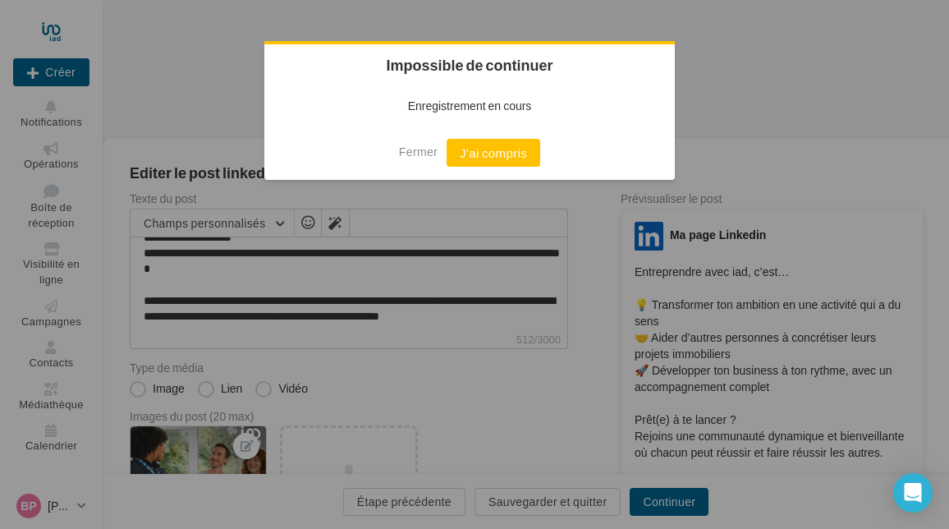
click at [486, 157] on button "J'ai compris" at bounding box center [493, 153] width 94 height 28
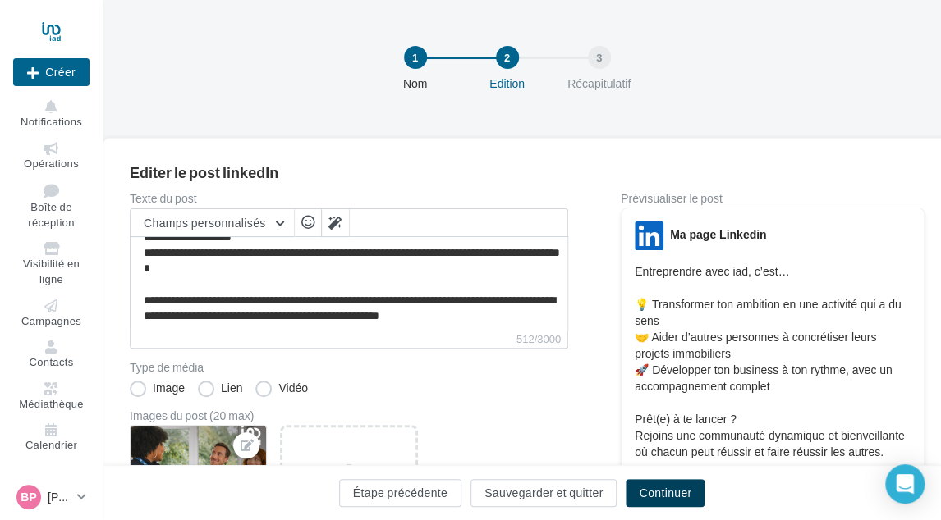
click at [666, 491] on button "Continuer" at bounding box center [664, 493] width 79 height 28
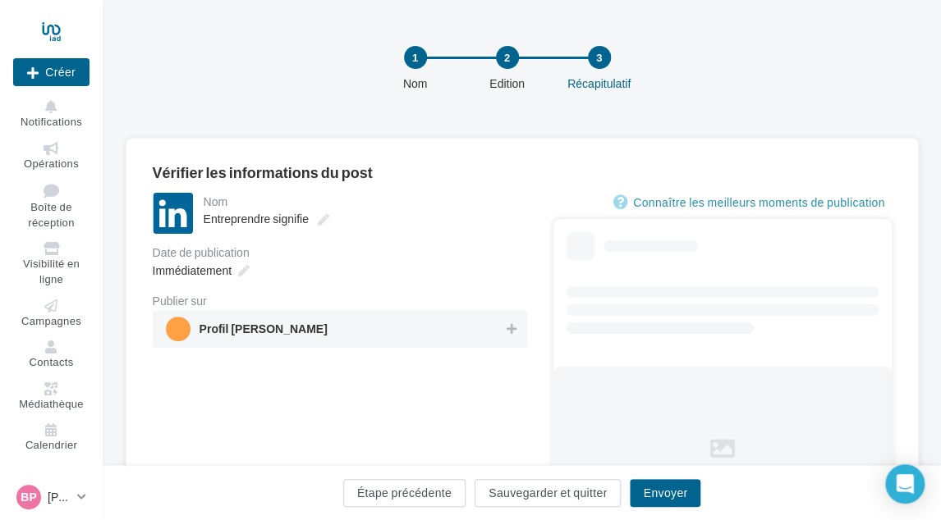
click at [350, 323] on span "Profil [PERSON_NAME]" at bounding box center [335, 329] width 338 height 25
click at [226, 273] on span "Immédiatement" at bounding box center [192, 270] width 79 height 14
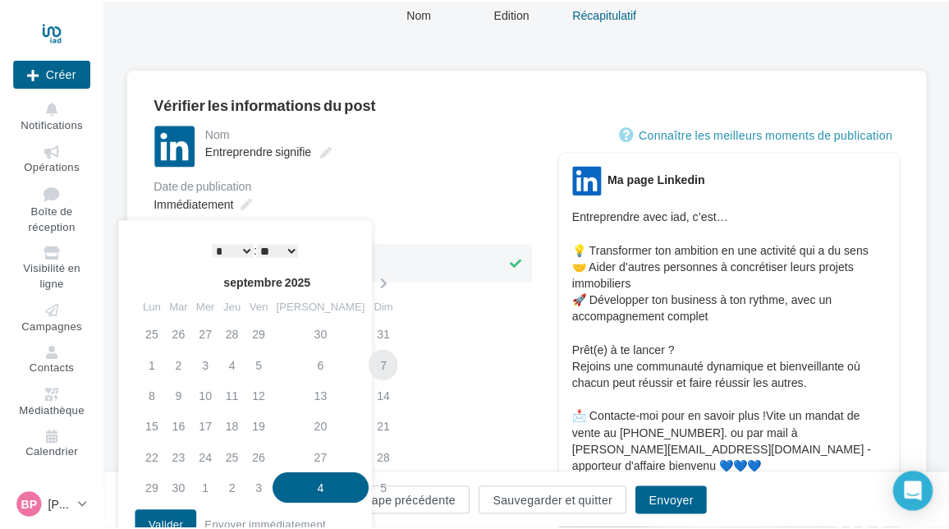
scroll to position [164, 0]
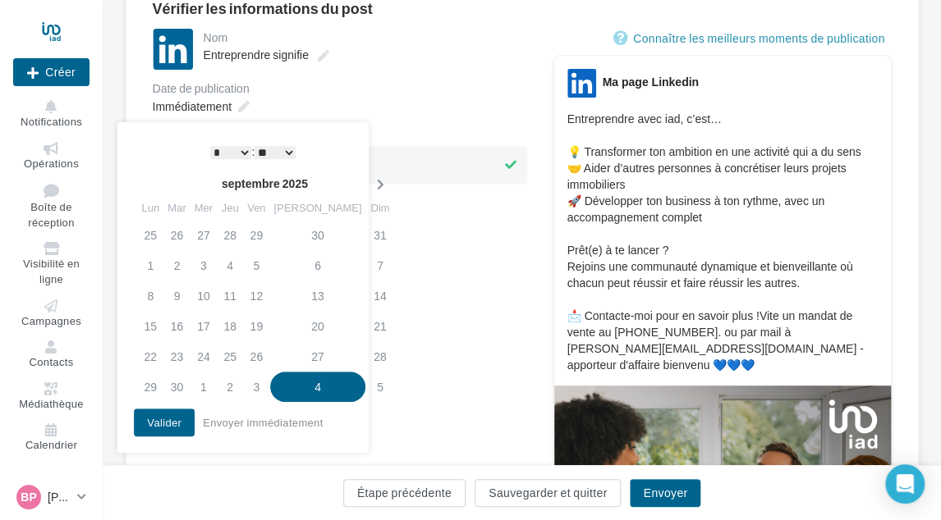
click at [369, 186] on icon at bounding box center [379, 184] width 21 height 11
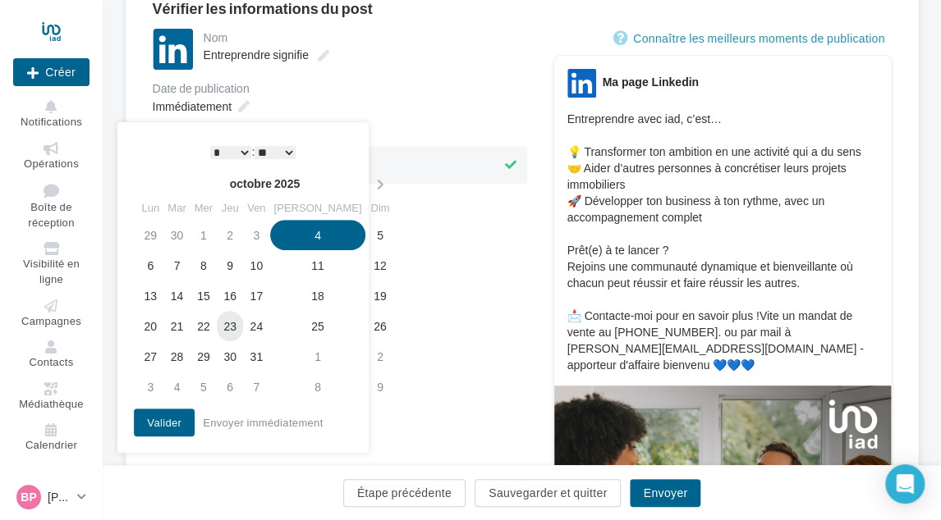
click at [241, 324] on td "23" at bounding box center [230, 326] width 26 height 30
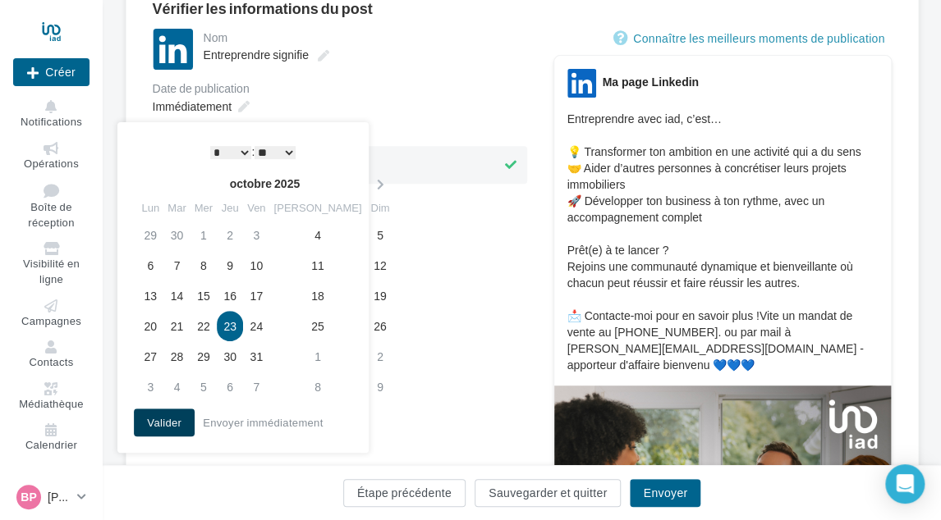
click at [167, 418] on button "Valider" at bounding box center [164, 423] width 61 height 28
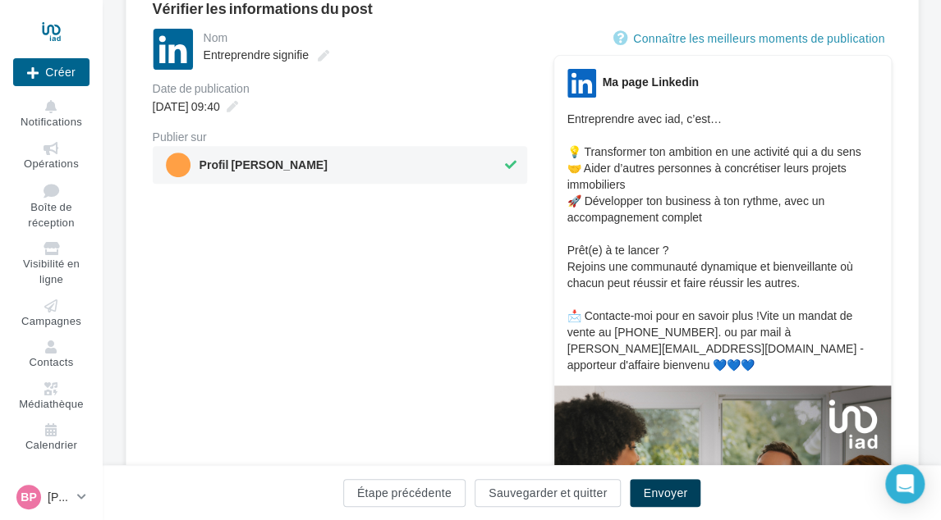
drag, startPoint x: 649, startPoint y: 488, endPoint x: 622, endPoint y: 454, distance: 43.8
click at [648, 488] on button "Envoyer" at bounding box center [665, 493] width 71 height 28
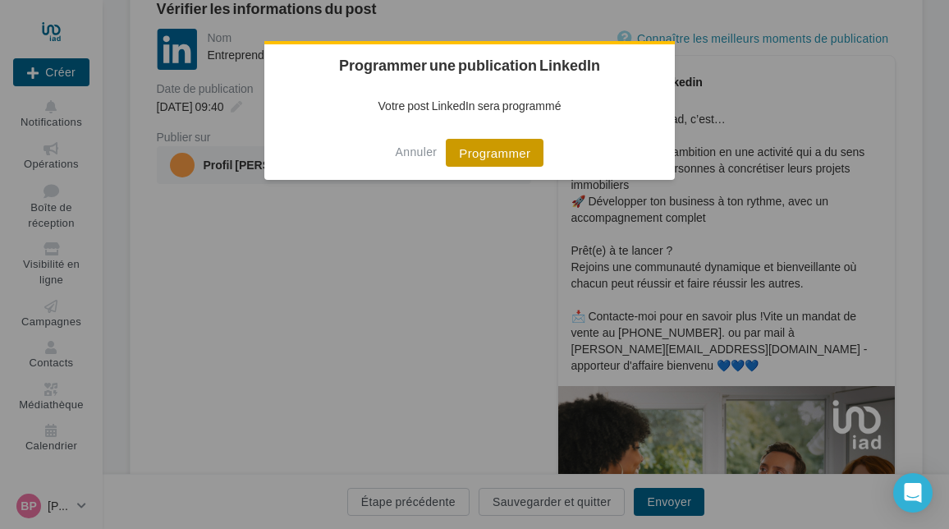
click at [476, 153] on button "Programmer" at bounding box center [495, 153] width 98 height 28
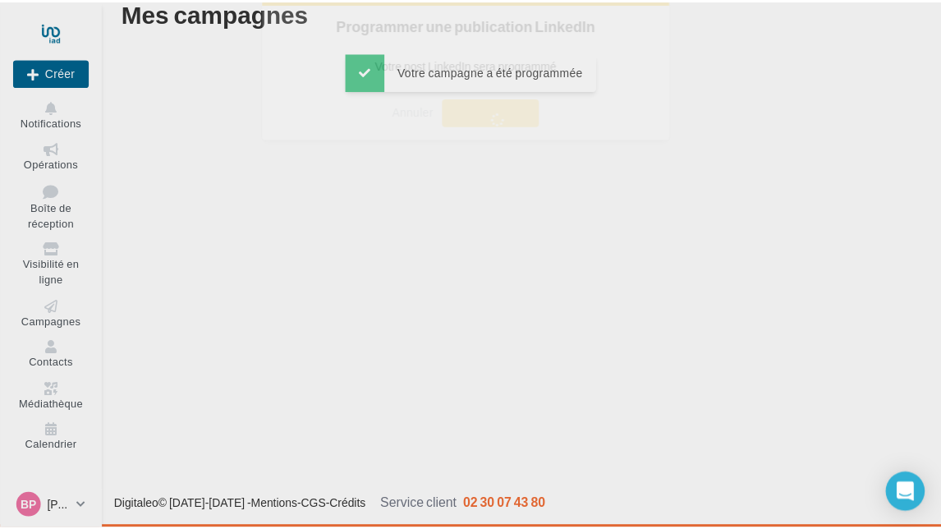
scroll to position [26, 0]
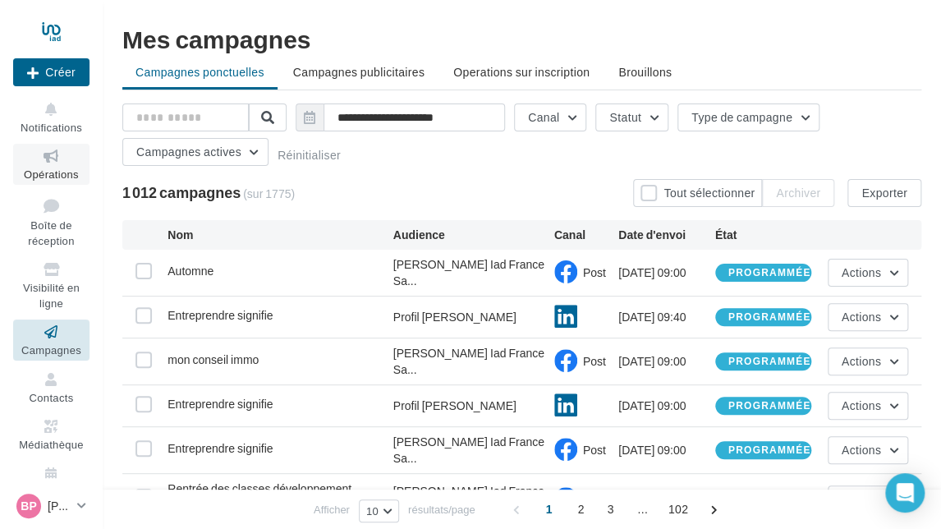
click at [50, 167] on link "Opérations" at bounding box center [51, 164] width 76 height 40
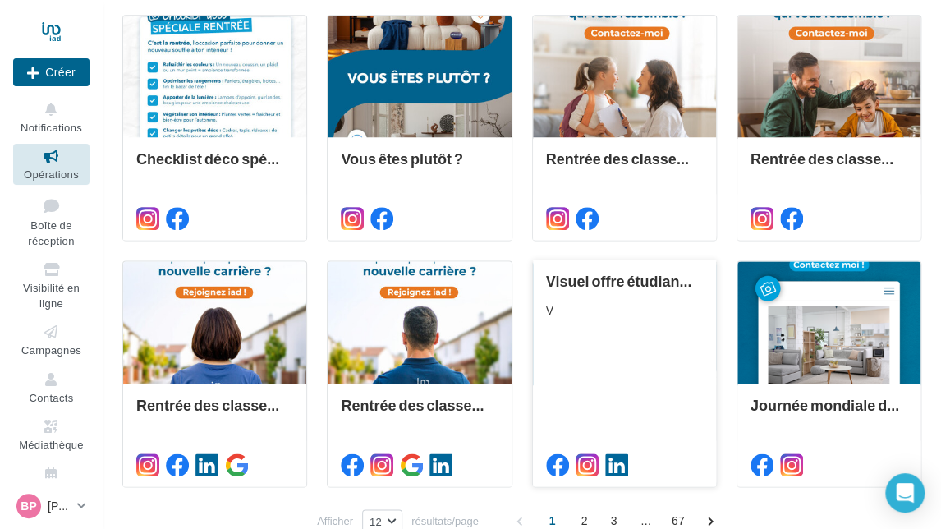
scroll to position [763, 0]
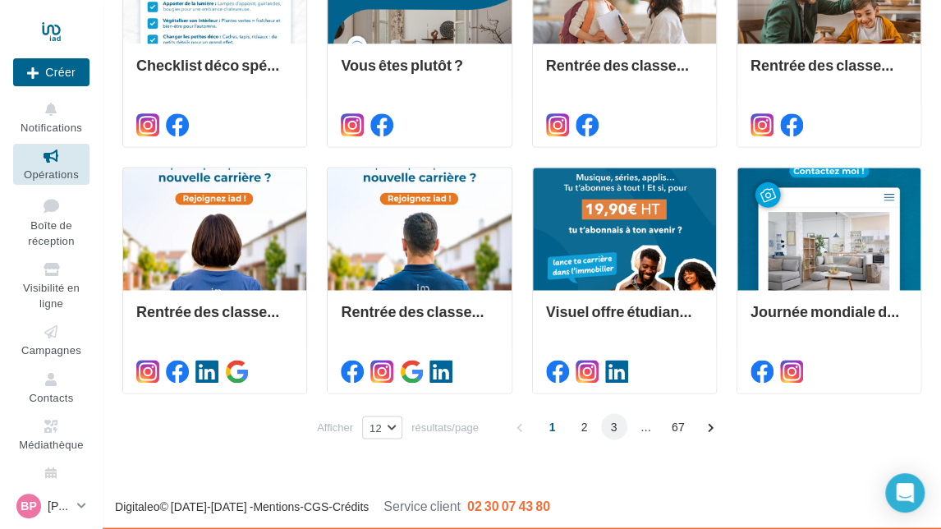
click at [614, 428] on span "3" at bounding box center [614, 426] width 26 height 26
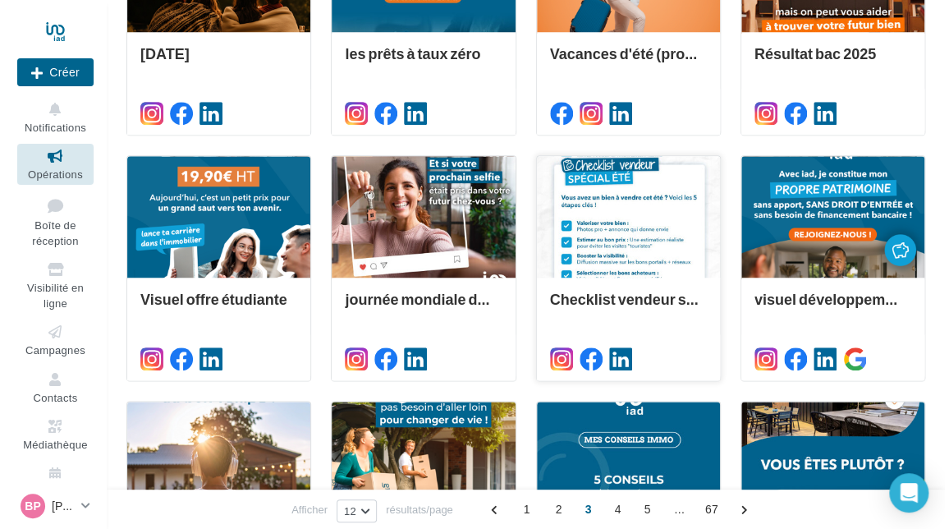
scroll to position [517, 0]
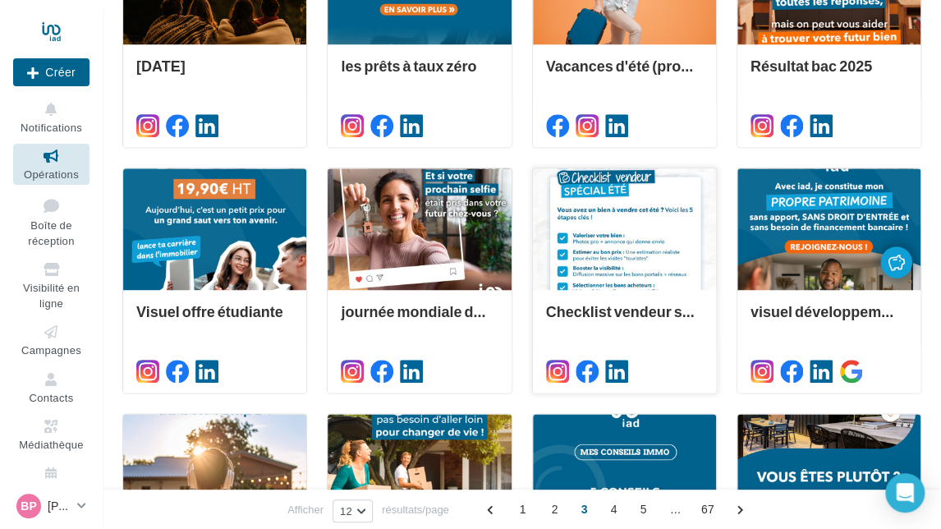
click at [628, 235] on div at bounding box center [624, 229] width 183 height 123
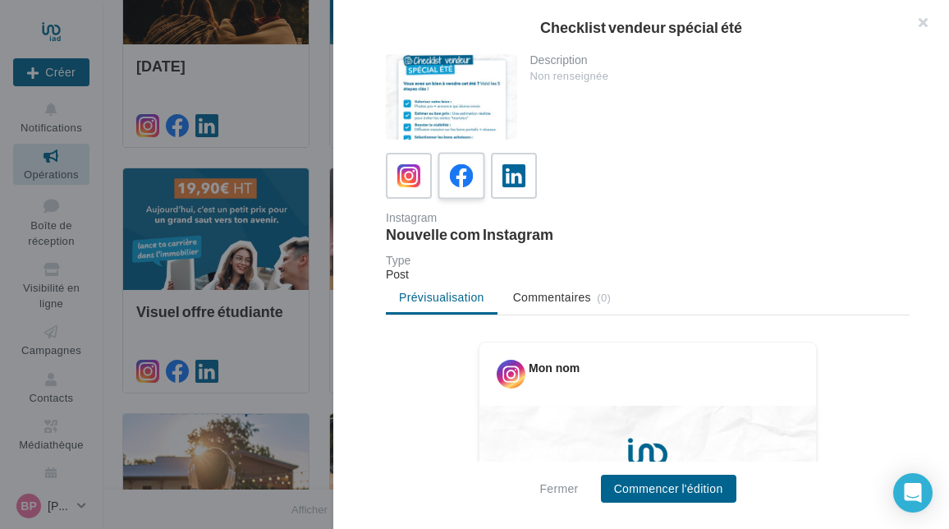
click at [465, 171] on icon at bounding box center [462, 176] width 24 height 24
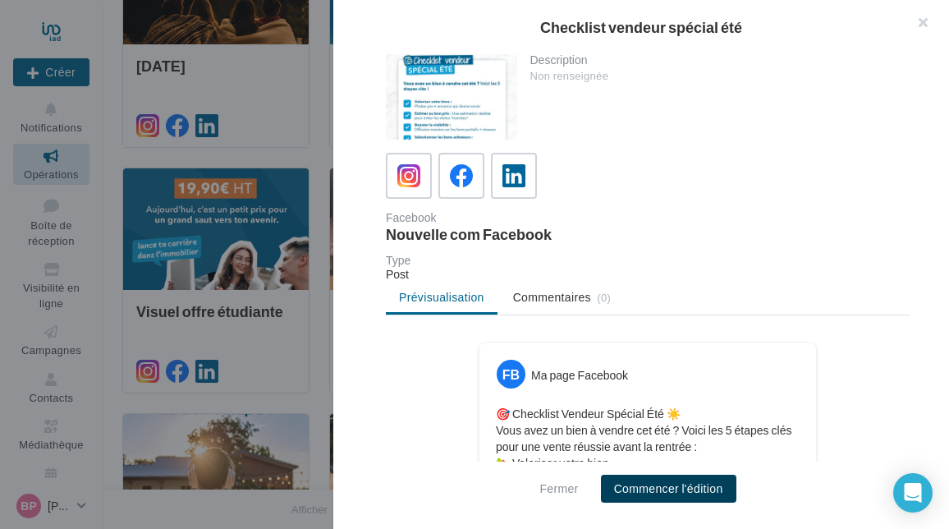
click at [676, 485] on button "Commencer l'édition" at bounding box center [668, 488] width 135 height 28
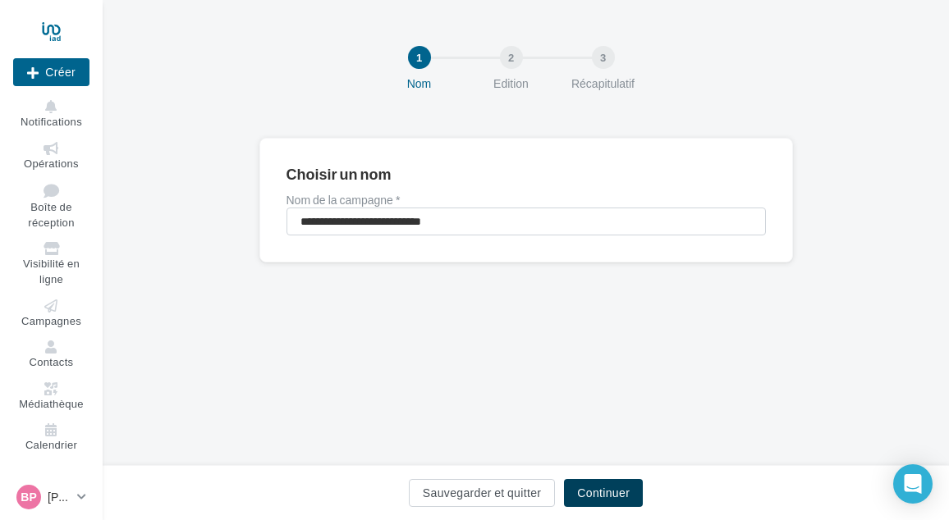
click at [616, 494] on button "Continuer" at bounding box center [603, 493] width 79 height 28
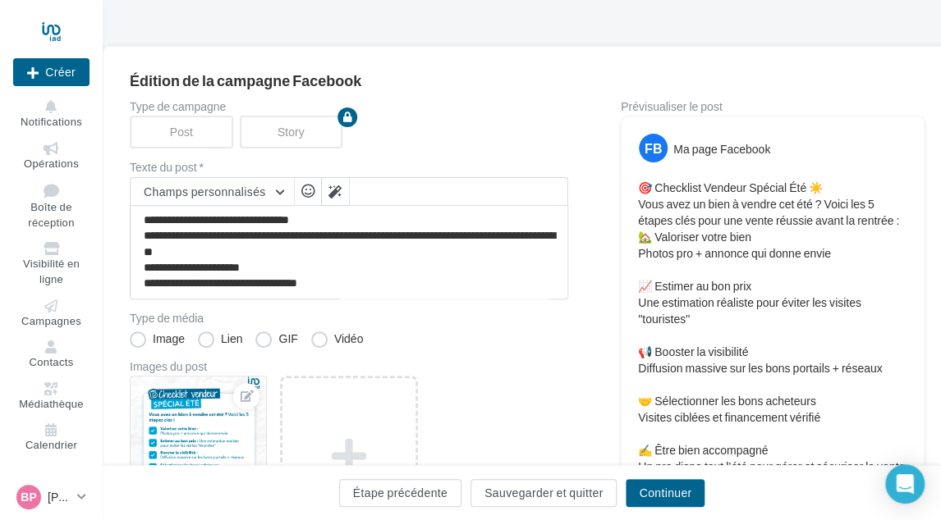
scroll to position [82, 0]
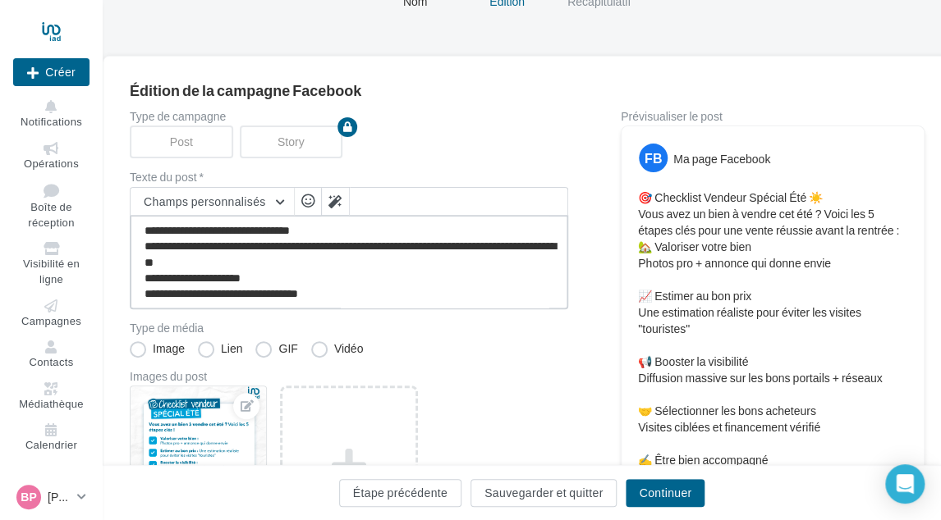
click at [369, 291] on textarea "**********" at bounding box center [349, 262] width 438 height 94
paste textarea "**********"
type textarea "**********"
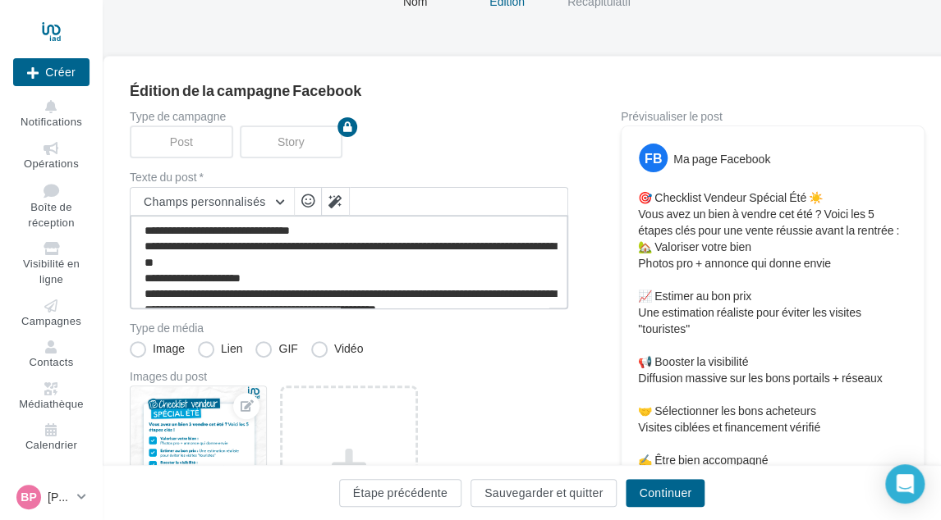
scroll to position [39, 0]
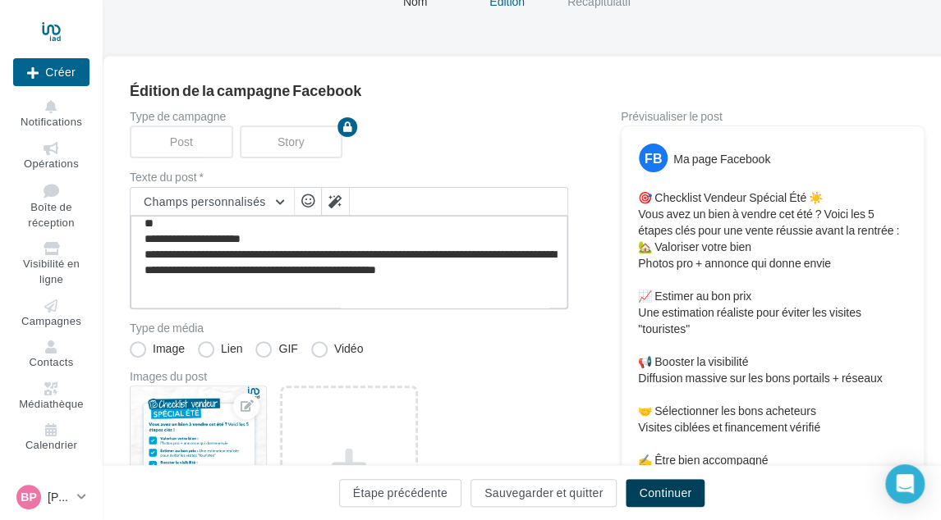
type textarea "**********"
click at [650, 488] on button "Continuer" at bounding box center [664, 493] width 79 height 28
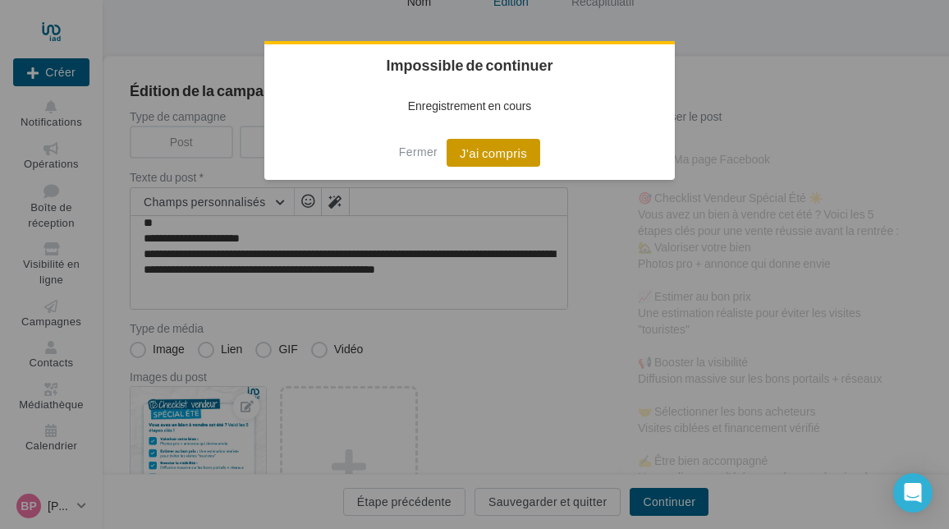
click at [479, 147] on button "J'ai compris" at bounding box center [493, 153] width 94 height 28
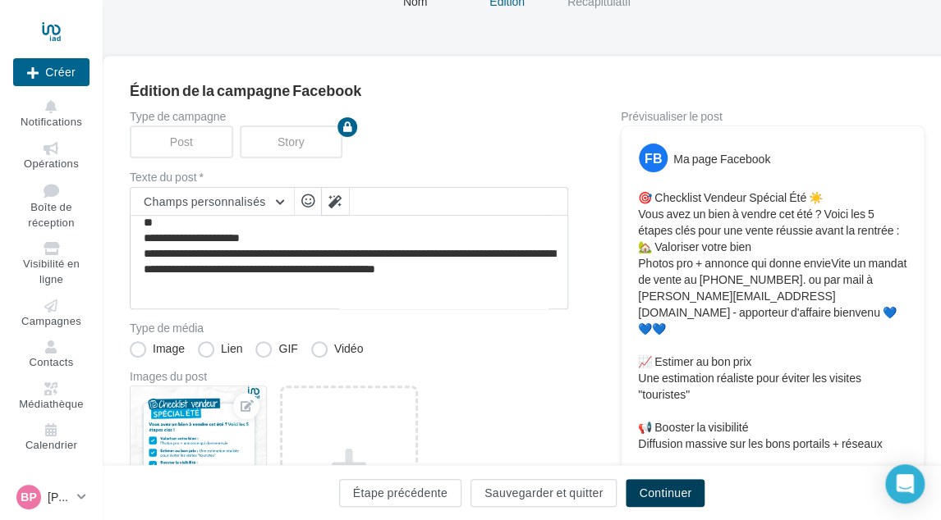
click at [664, 485] on button "Continuer" at bounding box center [664, 493] width 79 height 28
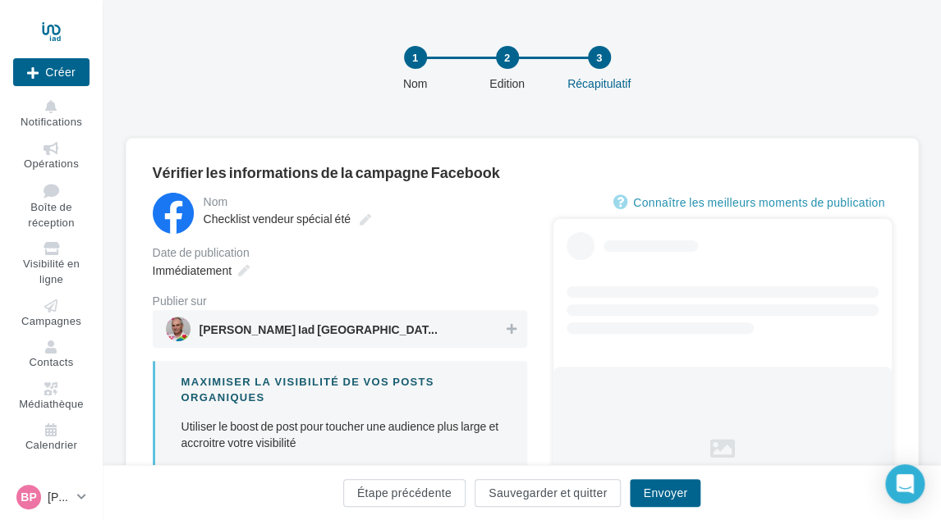
click at [446, 328] on span "[PERSON_NAME] Iad [GEOGRAPHIC_DATA] Saint Ouen et L'[GEOGRAPHIC_DATA]" at bounding box center [335, 329] width 338 height 25
drag, startPoint x: 227, startPoint y: 275, endPoint x: 236, endPoint y: 279, distance: 10.7
click at [227, 276] on span "Immédiatement" at bounding box center [192, 270] width 79 height 14
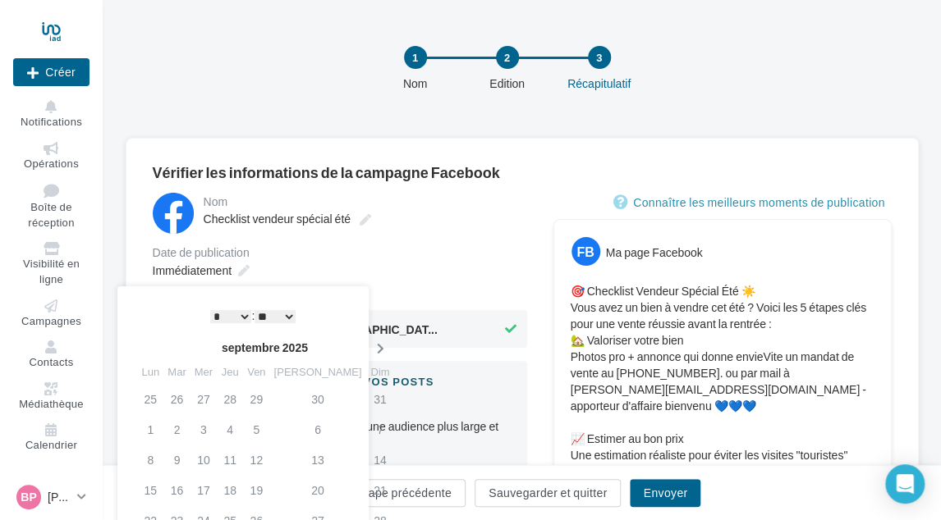
click at [369, 344] on icon at bounding box center [379, 348] width 21 height 11
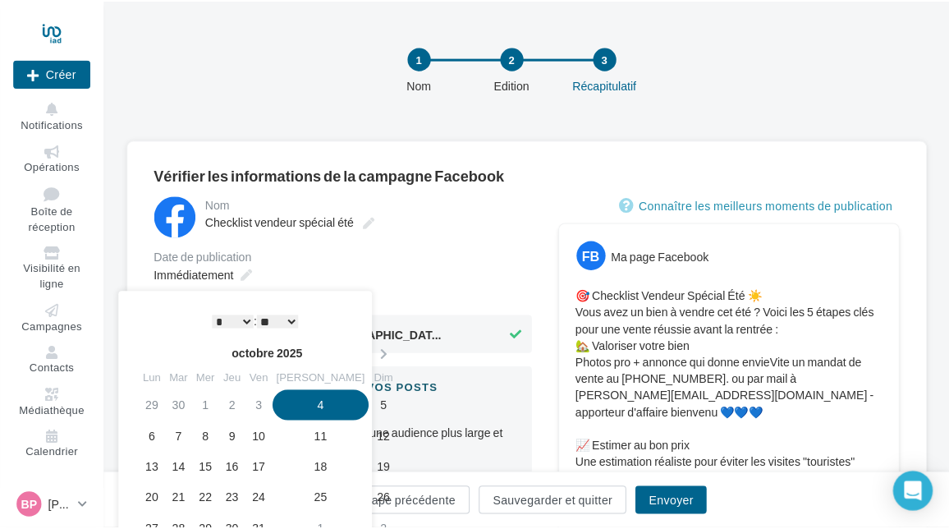
scroll to position [164, 0]
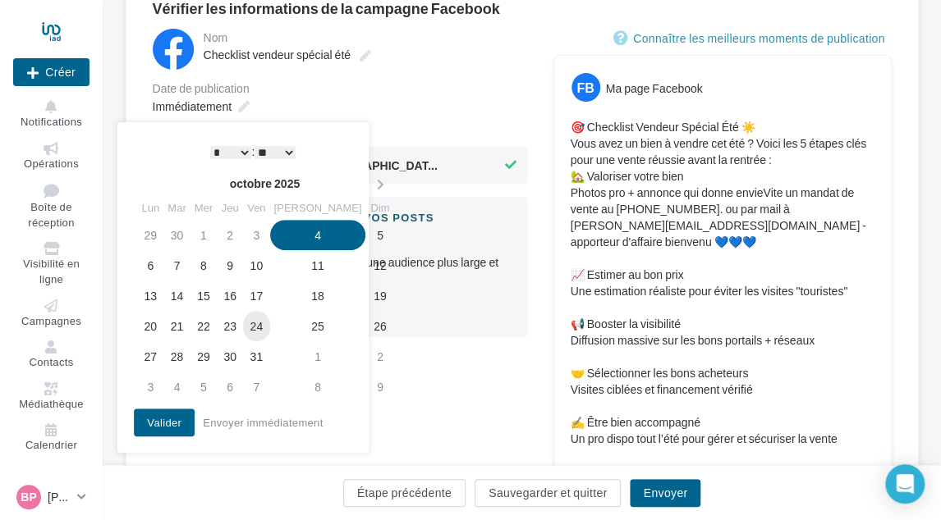
click at [269, 332] on td "24" at bounding box center [256, 326] width 26 height 30
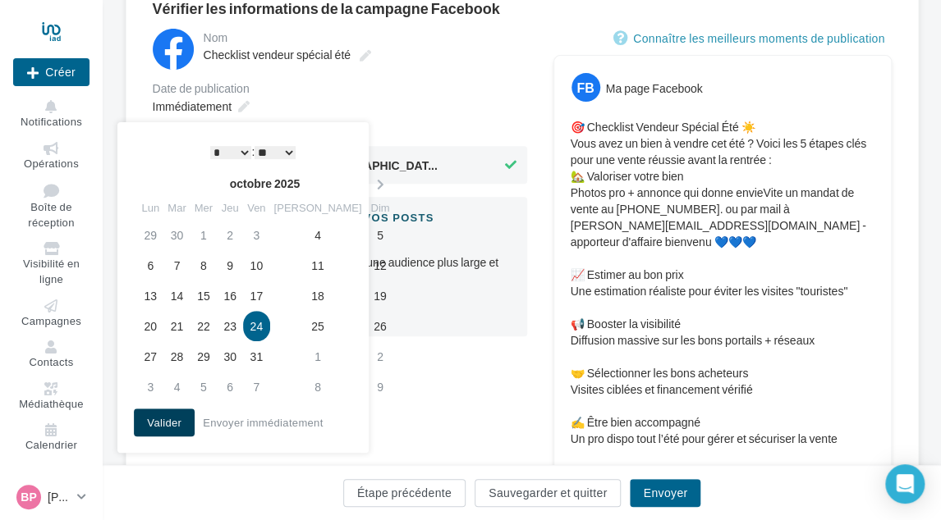
click at [165, 418] on button "Valider" at bounding box center [164, 423] width 61 height 28
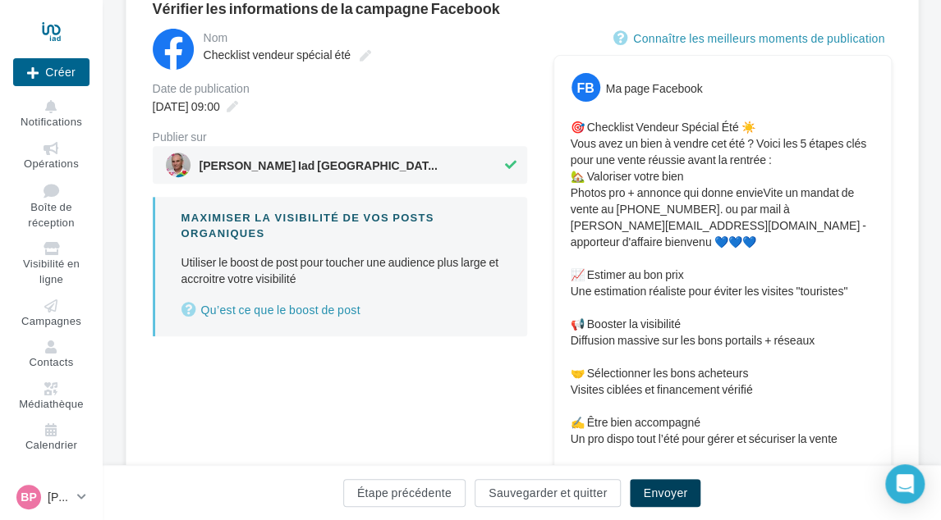
click at [640, 487] on button "Envoyer" at bounding box center [665, 493] width 71 height 28
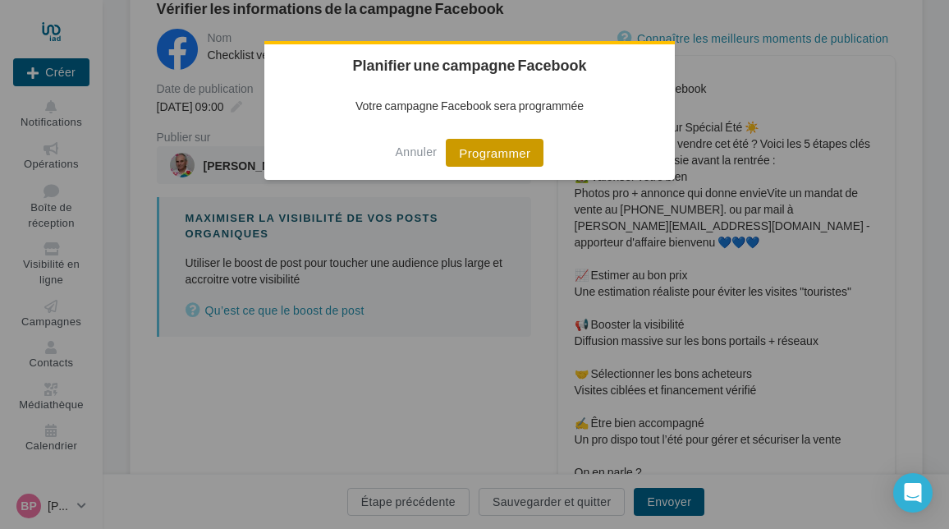
click at [504, 155] on button "Programmer" at bounding box center [495, 153] width 98 height 28
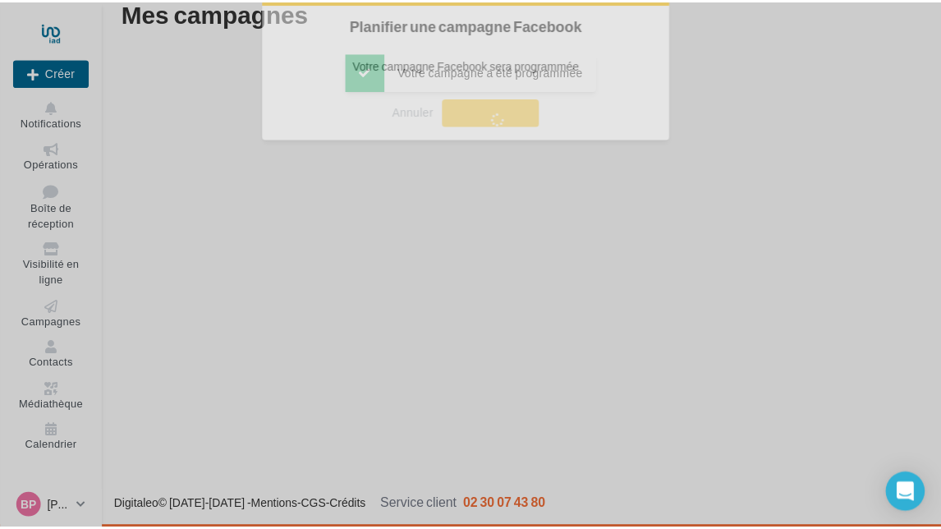
scroll to position [26, 0]
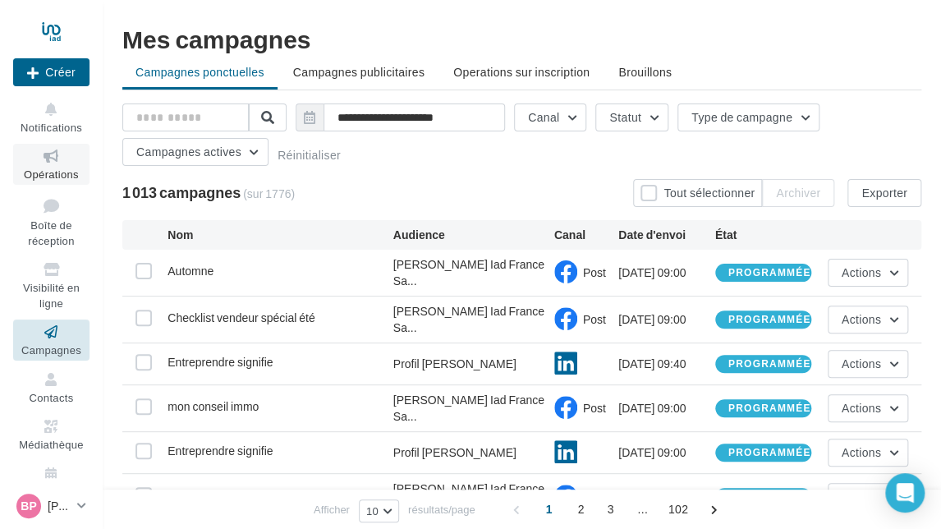
click at [36, 167] on link "Opérations" at bounding box center [51, 164] width 76 height 40
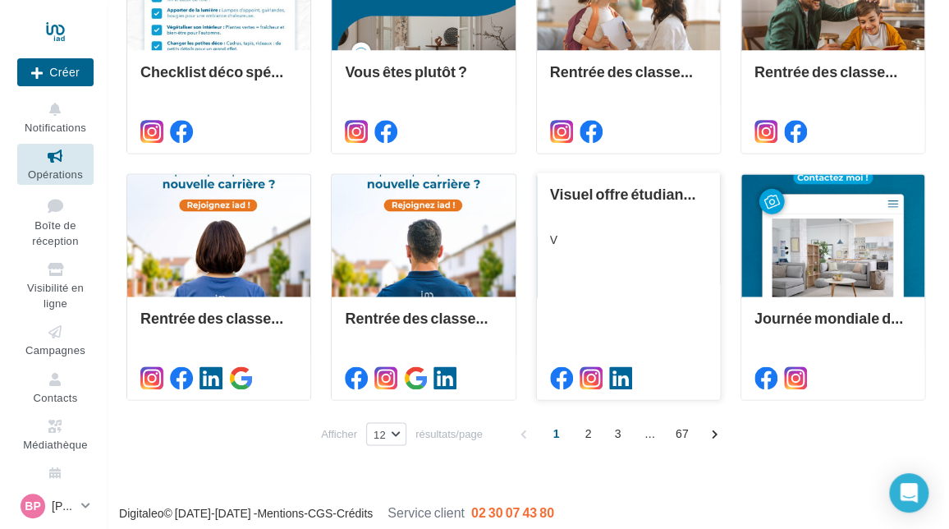
scroll to position [763, 0]
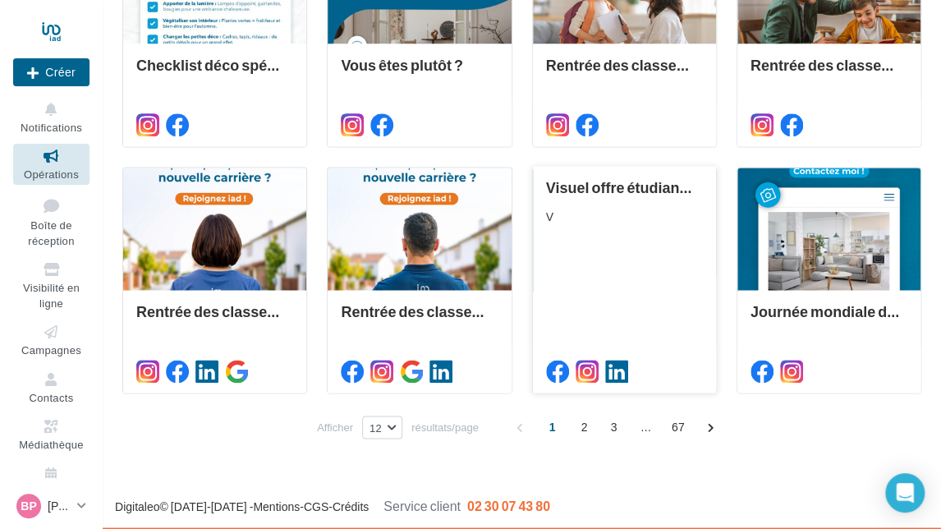
click at [628, 267] on div "Visuel offre étudiante N°4 V" at bounding box center [624, 278] width 157 height 198
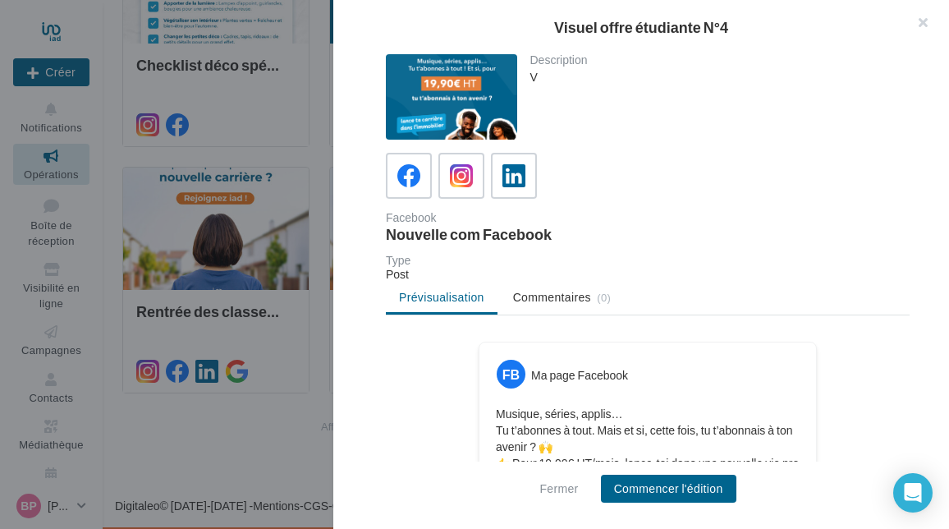
drag, startPoint x: 519, startPoint y: 176, endPoint x: 559, endPoint y: 245, distance: 80.5
click at [518, 176] on icon at bounding box center [513, 175] width 23 height 23
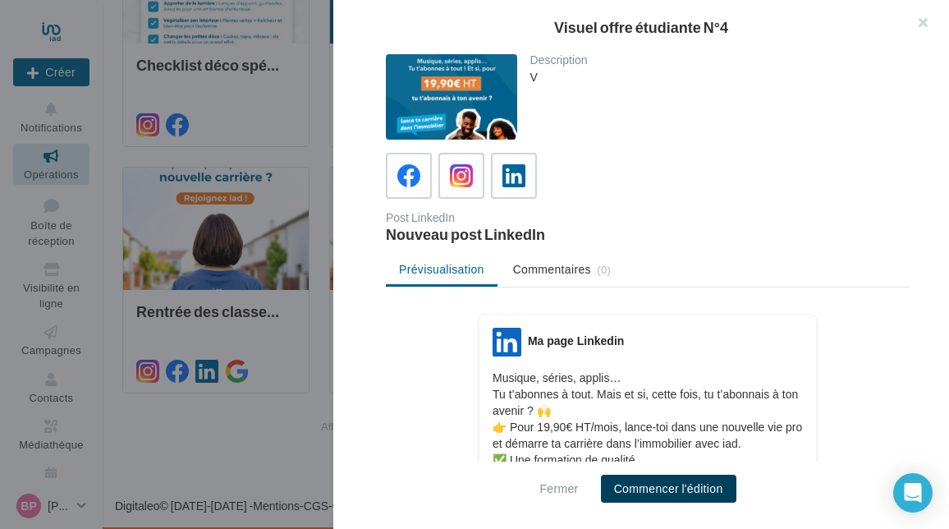
click at [639, 483] on button "Commencer l'édition" at bounding box center [668, 488] width 135 height 28
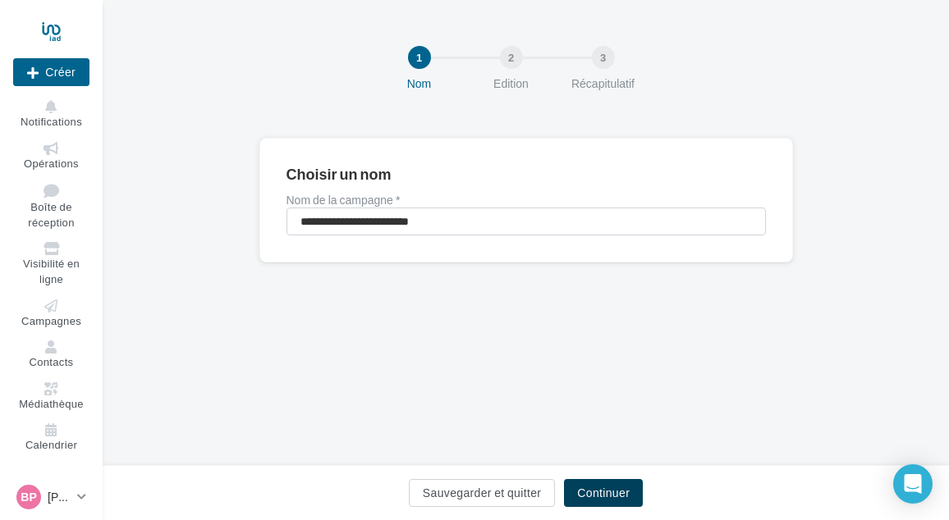
drag, startPoint x: 598, startPoint y: 486, endPoint x: 594, endPoint y: 470, distance: 16.1
click at [597, 486] on button "Continuer" at bounding box center [603, 493] width 79 height 28
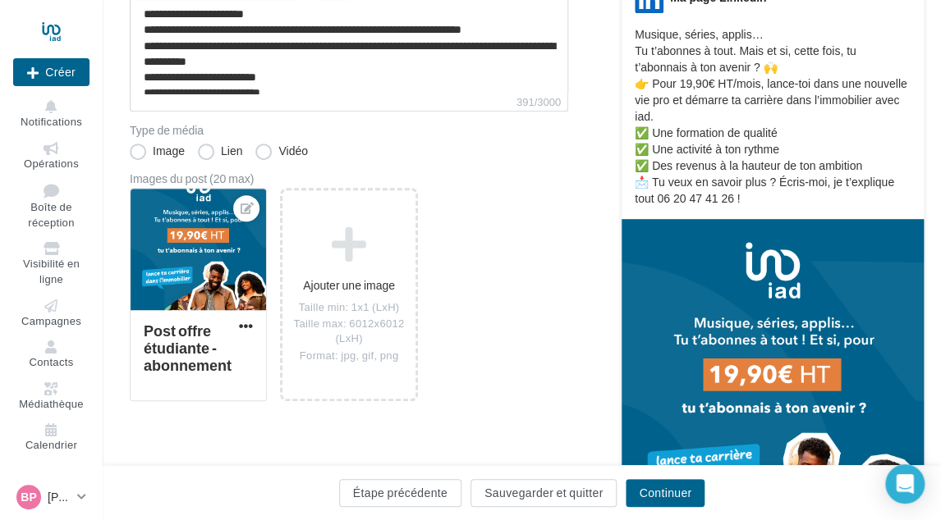
scroll to position [246, 0]
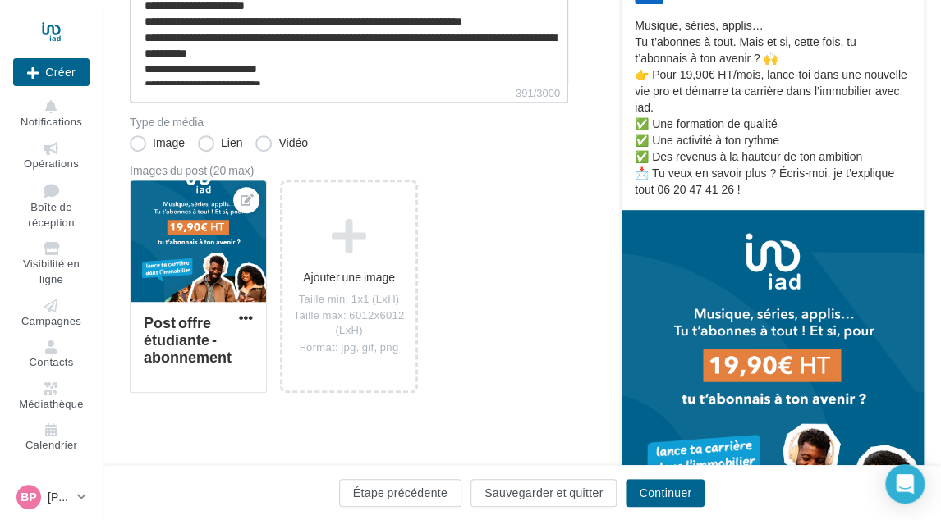
click at [359, 72] on textarea "**********" at bounding box center [349, 37] width 438 height 94
paste textarea "**********"
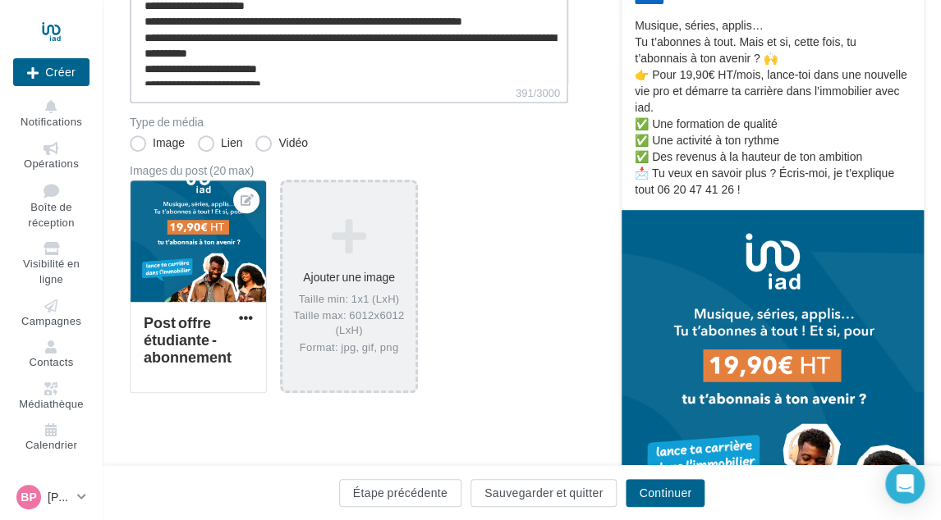
type textarea "**********"
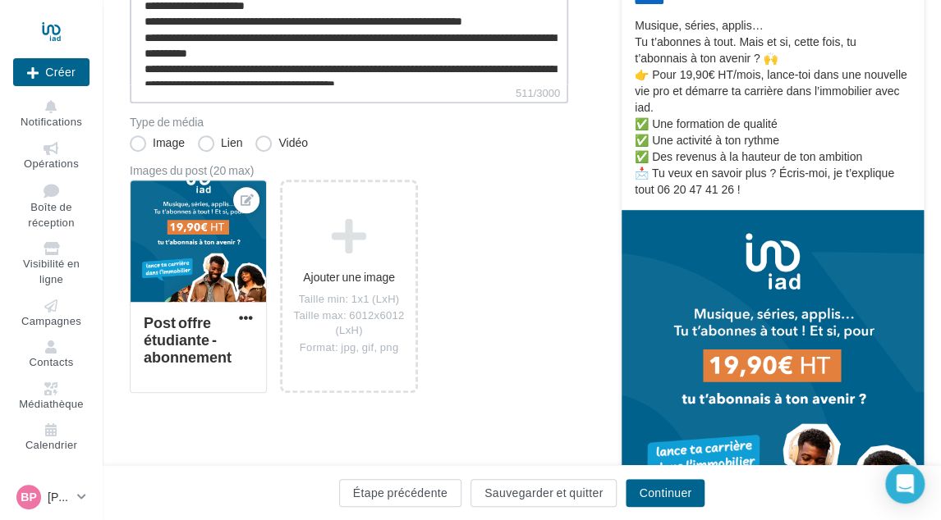
scroll to position [23, 0]
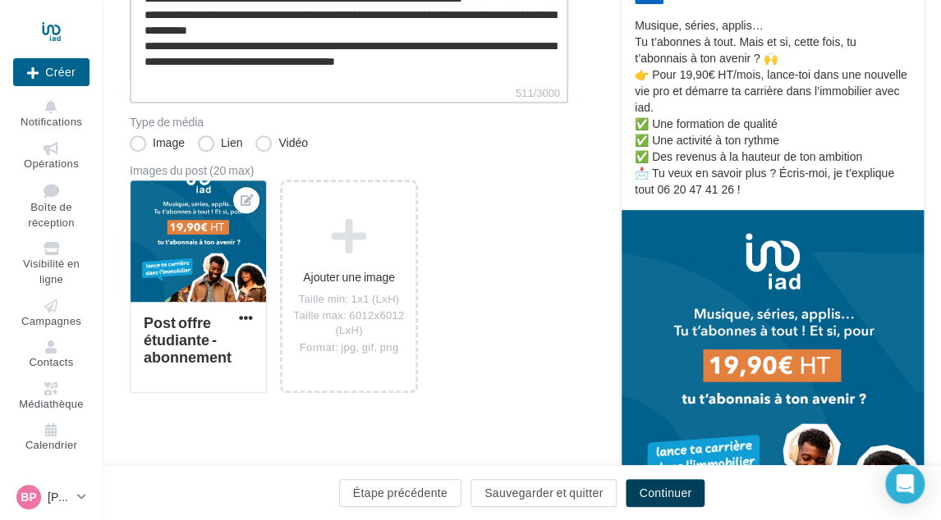
type textarea "**********"
click at [659, 494] on button "Continuer" at bounding box center [664, 493] width 79 height 28
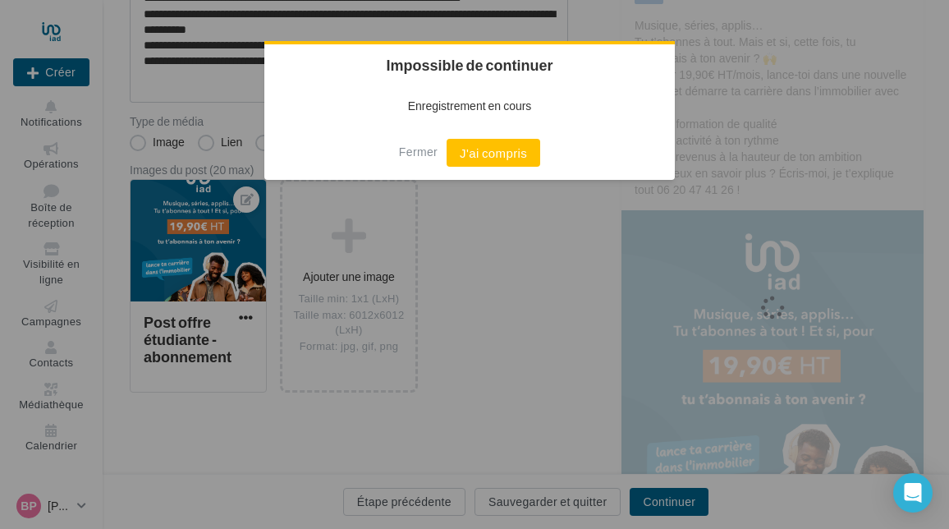
click at [483, 162] on button "J'ai compris" at bounding box center [493, 153] width 94 height 28
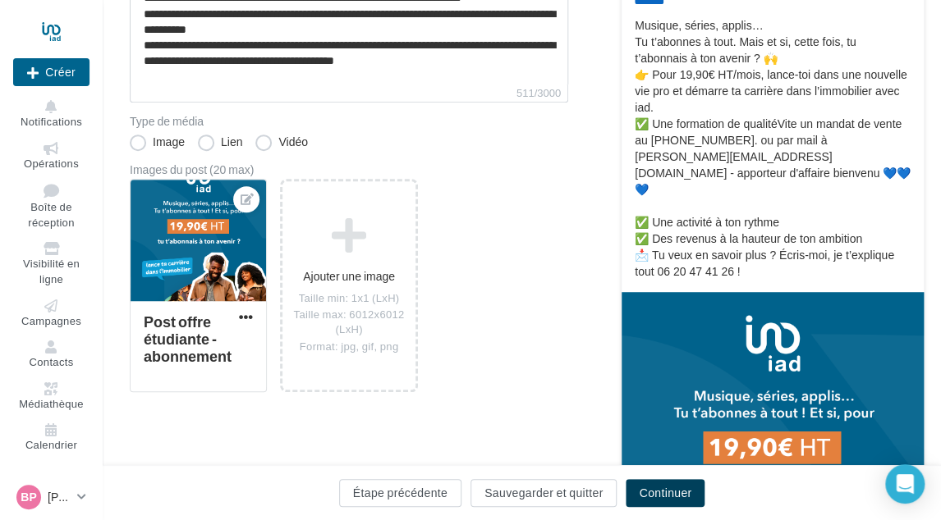
click at [677, 505] on button "Continuer" at bounding box center [664, 493] width 79 height 28
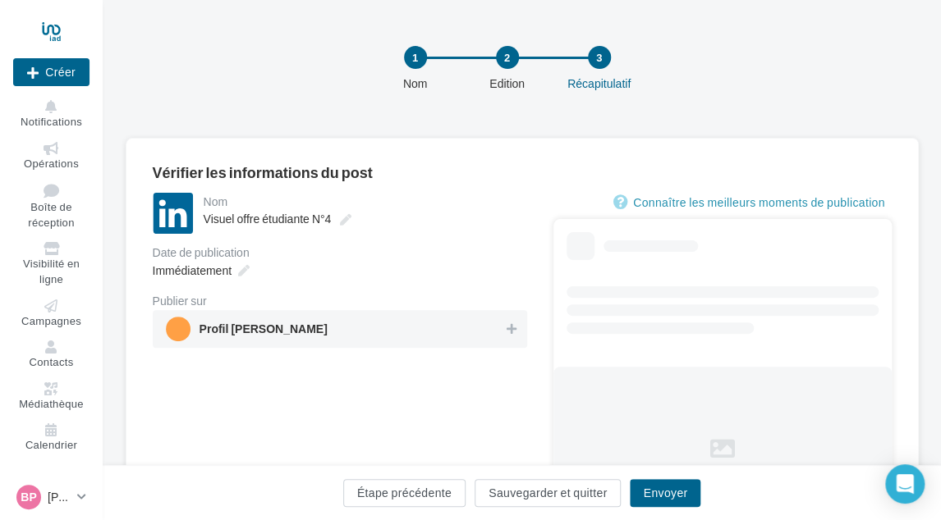
click at [410, 329] on span "Profil [PERSON_NAME]" at bounding box center [335, 329] width 338 height 25
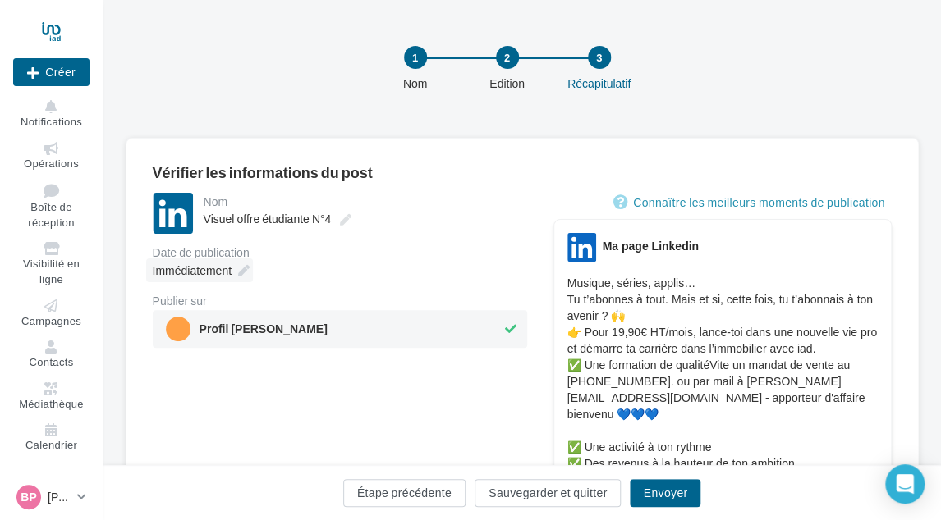
click at [231, 267] on div "Immédiatement" at bounding box center [199, 271] width 107 height 24
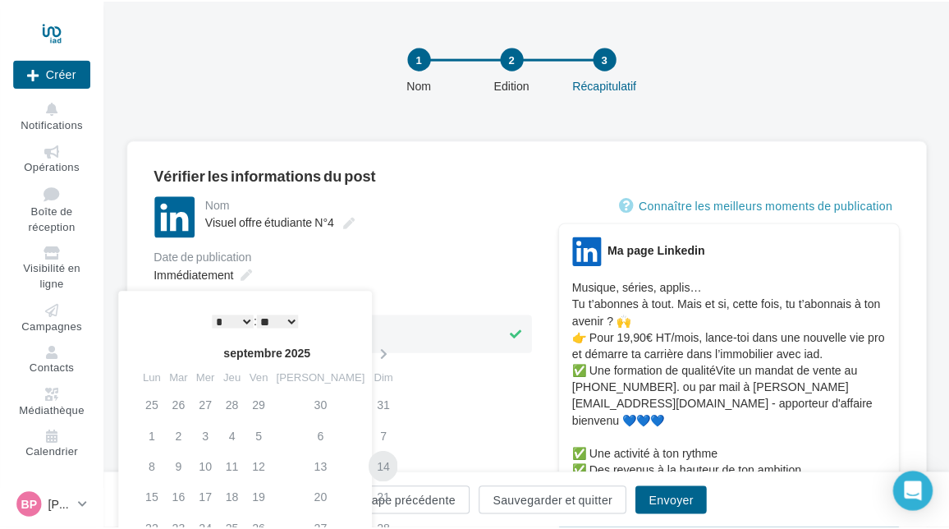
scroll to position [164, 0]
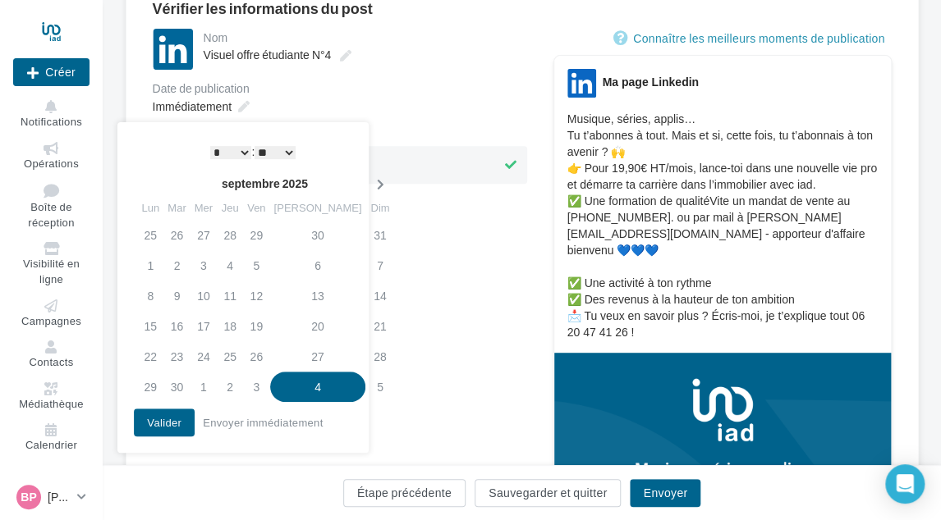
click at [365, 177] on th at bounding box center [379, 184] width 29 height 25
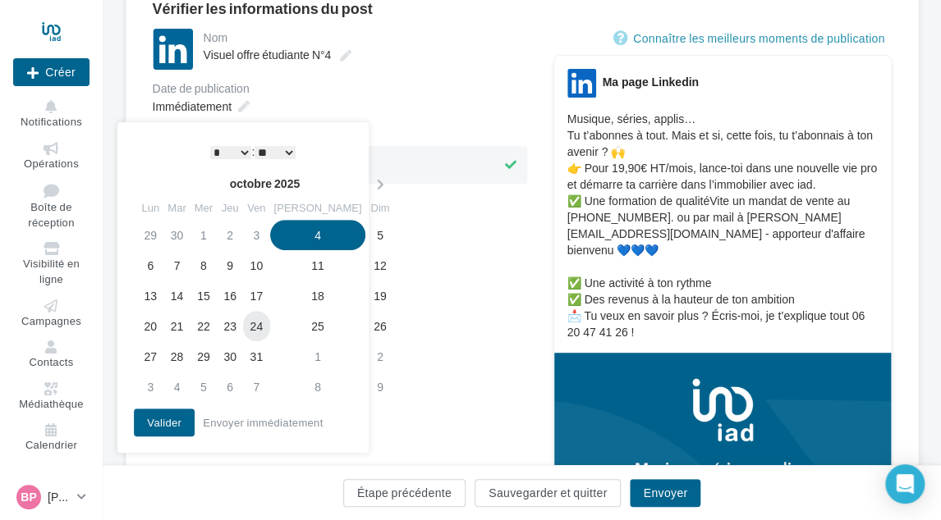
click at [269, 329] on td "24" at bounding box center [256, 326] width 26 height 30
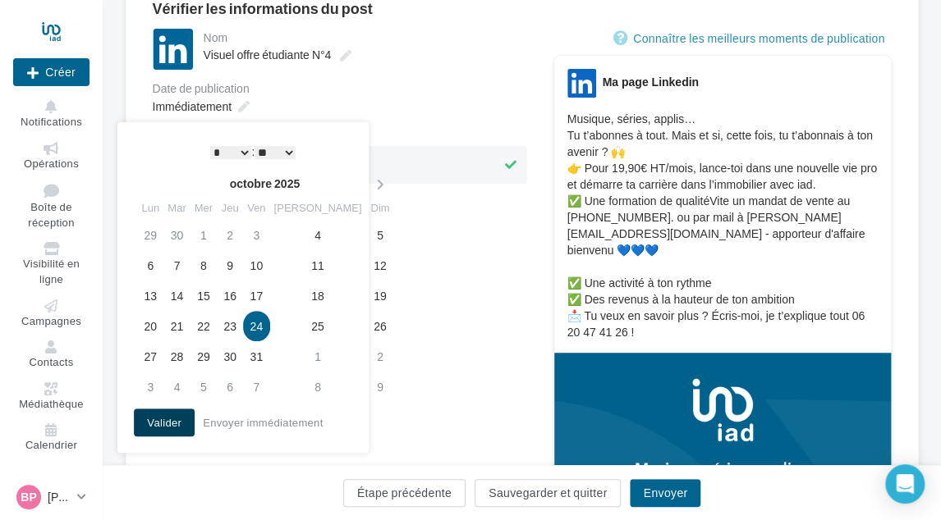
click at [157, 424] on button "Valider" at bounding box center [164, 423] width 61 height 28
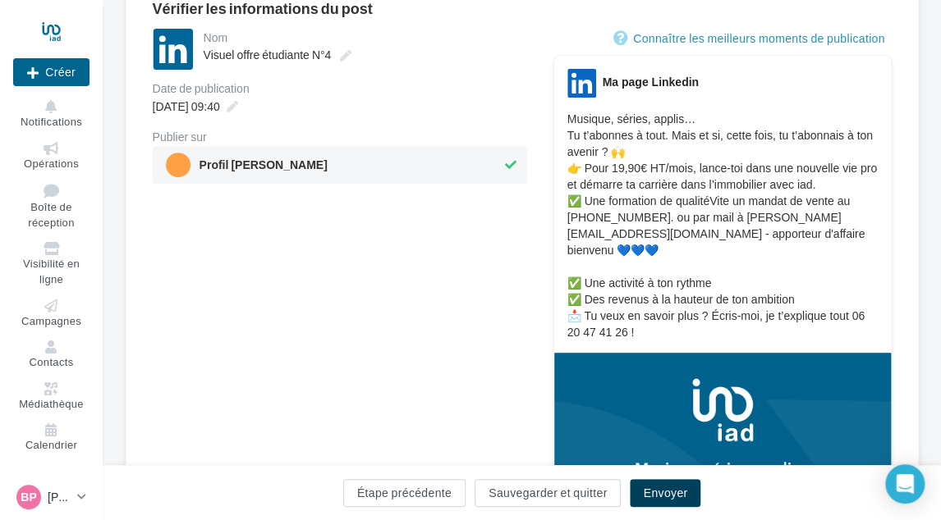
click at [653, 489] on button "Envoyer" at bounding box center [665, 493] width 71 height 28
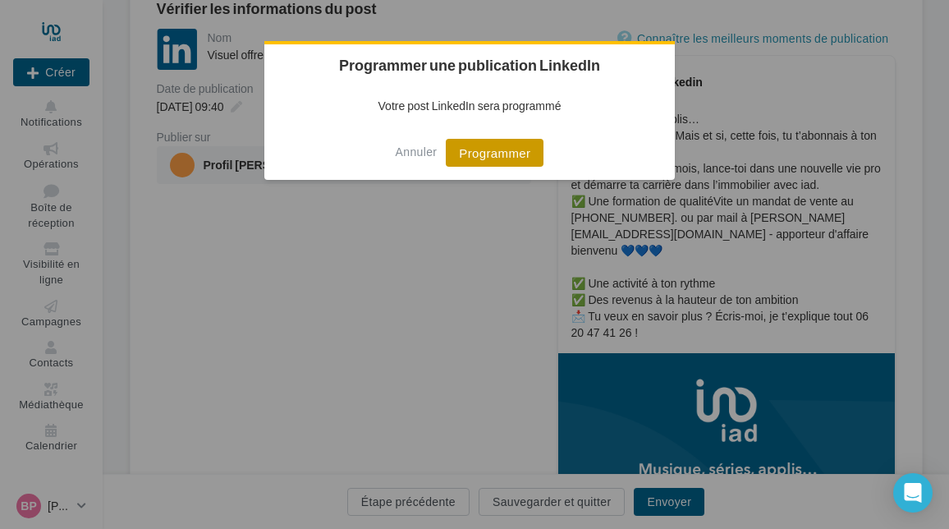
click at [463, 160] on button "Programmer" at bounding box center [495, 153] width 98 height 28
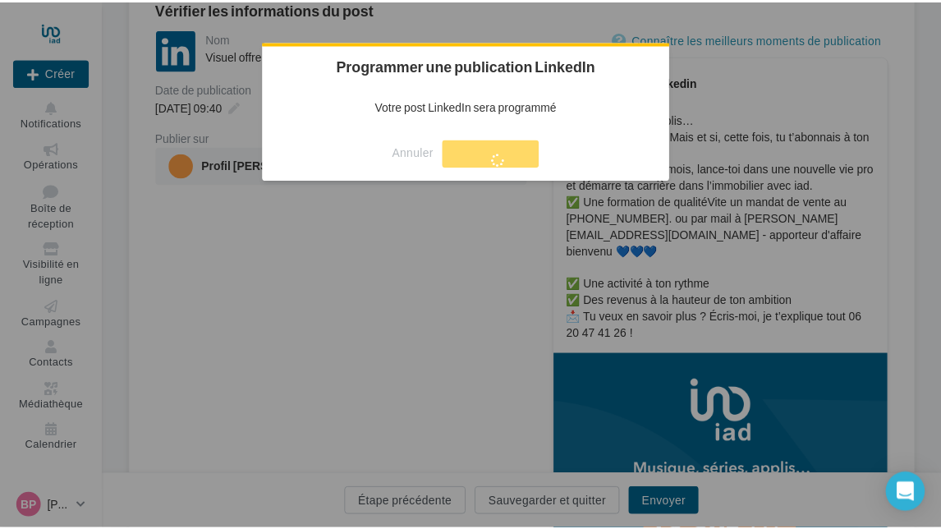
scroll to position [26, 0]
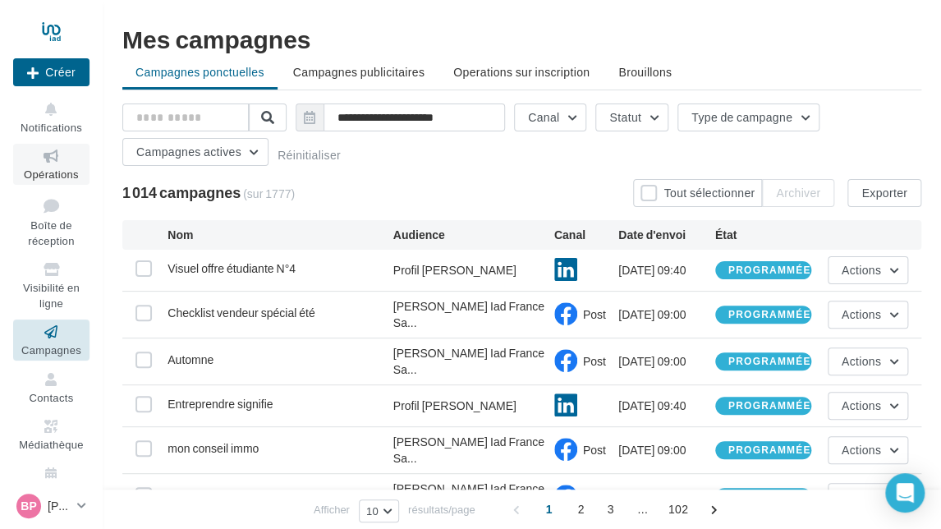
click at [48, 164] on icon at bounding box center [51, 156] width 66 height 19
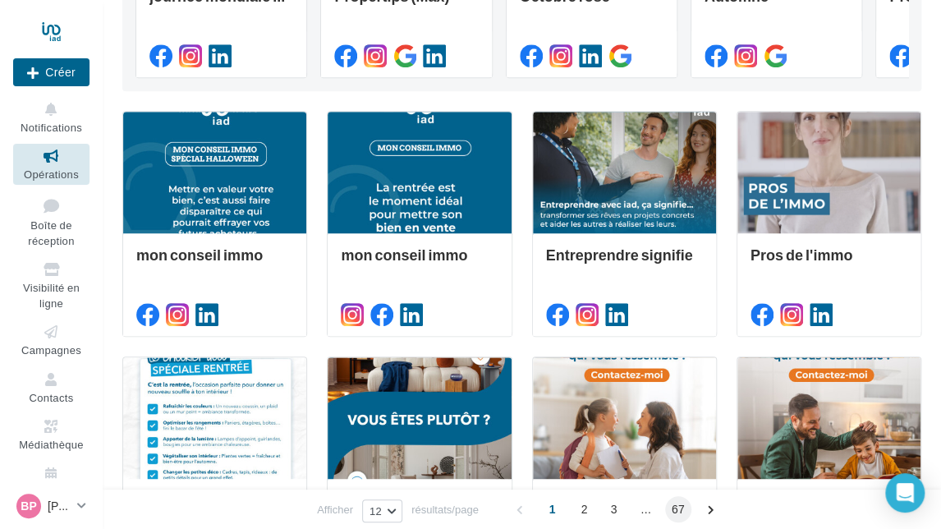
scroll to position [763, 0]
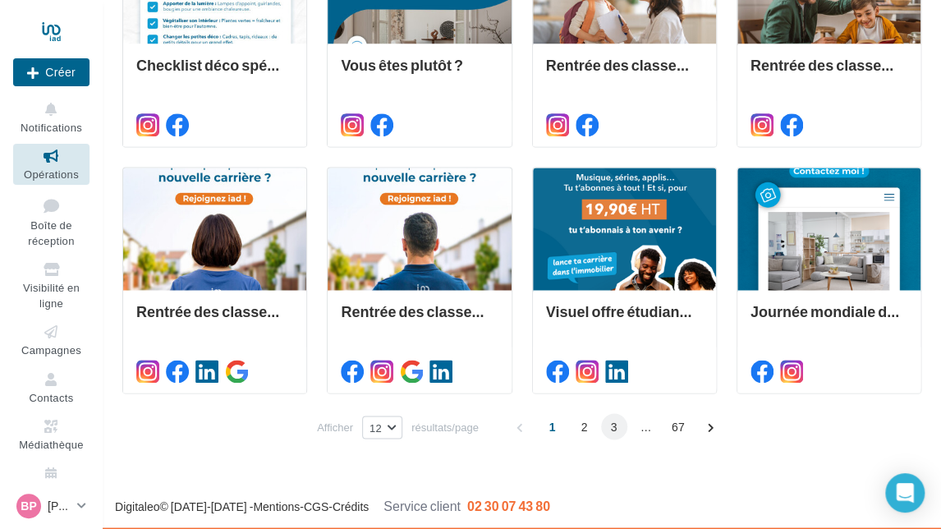
click at [607, 425] on span "3" at bounding box center [614, 426] width 26 height 26
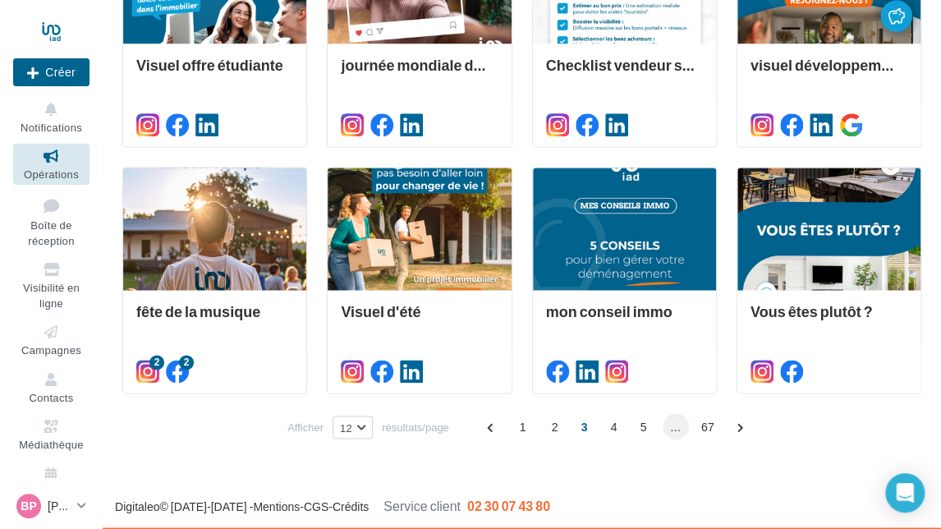
click at [671, 429] on span "..." at bounding box center [675, 426] width 26 height 26
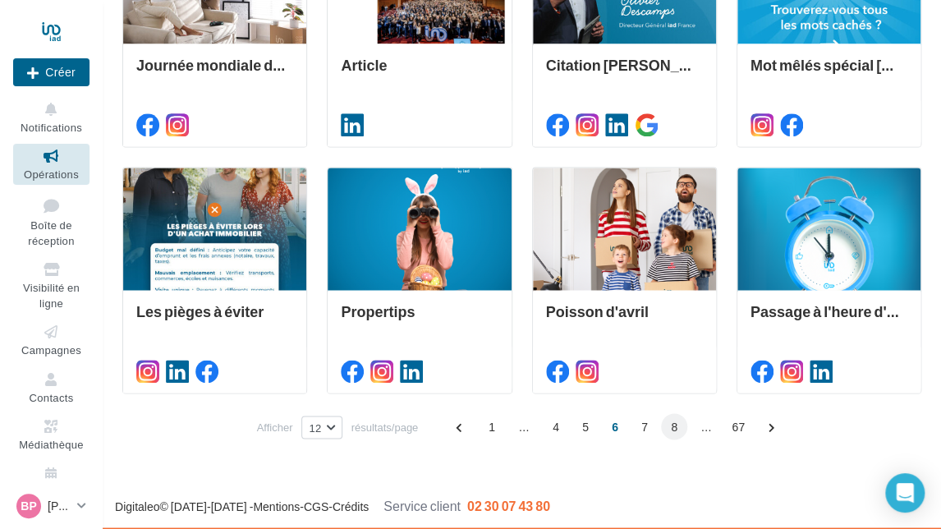
click at [671, 425] on span "8" at bounding box center [674, 426] width 26 height 26
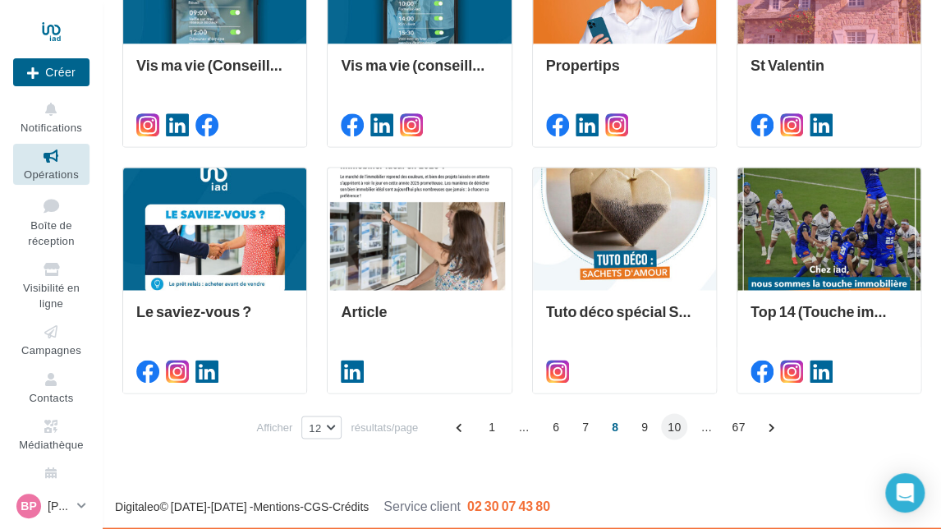
click at [672, 429] on span "10" at bounding box center [674, 426] width 26 height 26
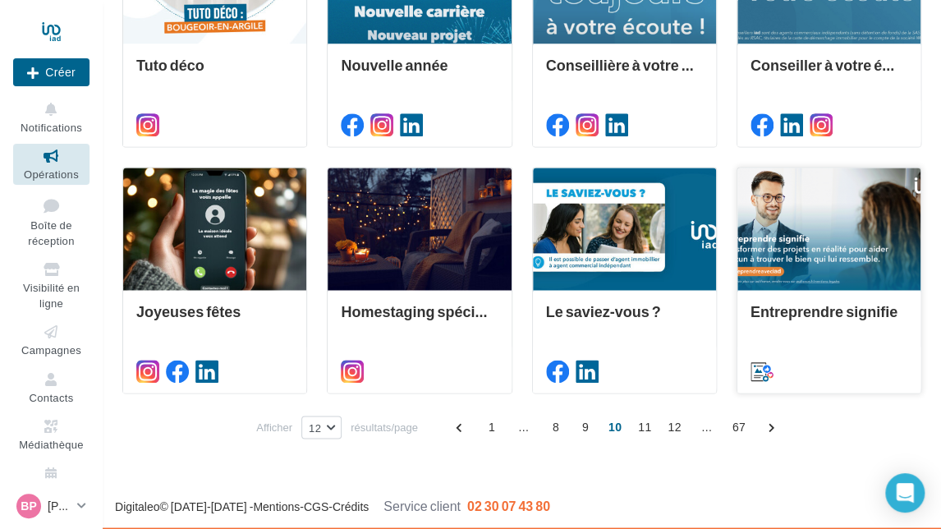
click at [864, 208] on div at bounding box center [828, 228] width 183 height 123
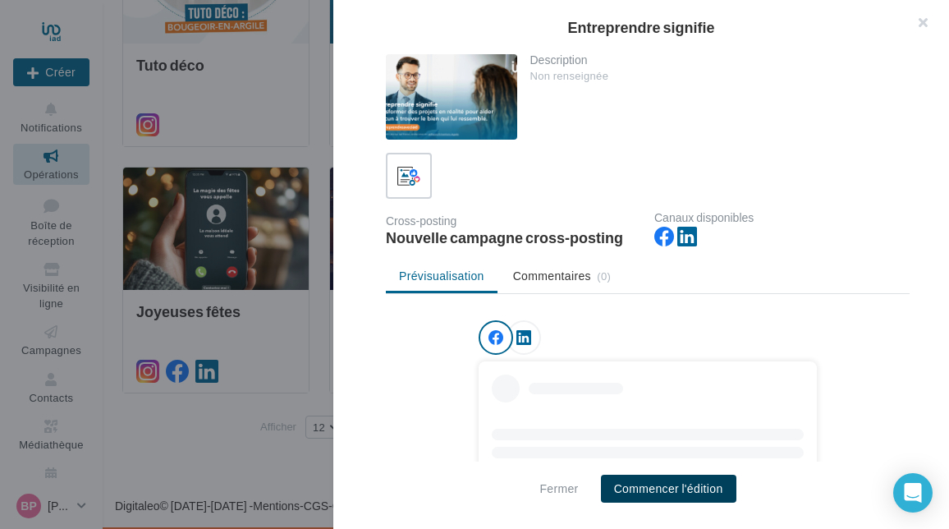
click at [660, 490] on button "Commencer l'édition" at bounding box center [668, 488] width 135 height 28
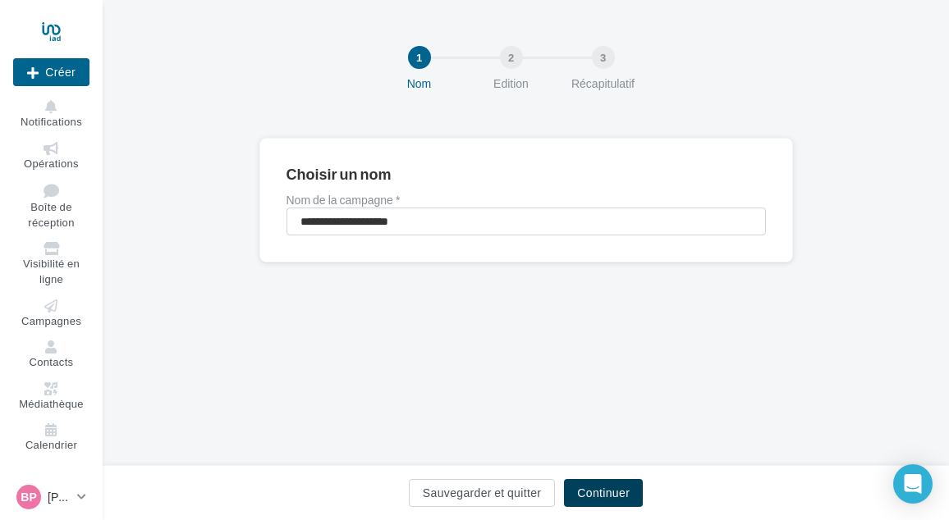
click at [588, 492] on button "Continuer" at bounding box center [603, 493] width 79 height 28
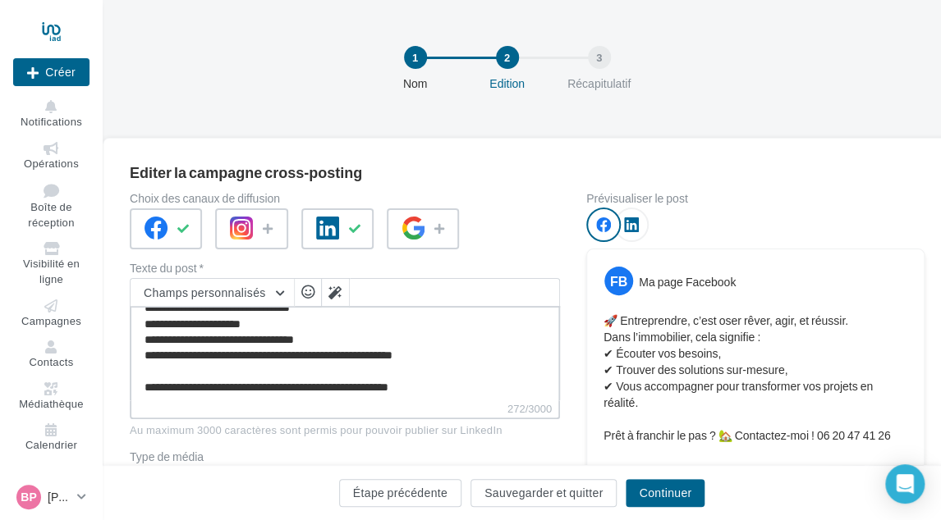
scroll to position [30, 0]
click at [460, 387] on textarea "**********" at bounding box center [345, 353] width 430 height 94
paste textarea "**********"
type textarea "**********"
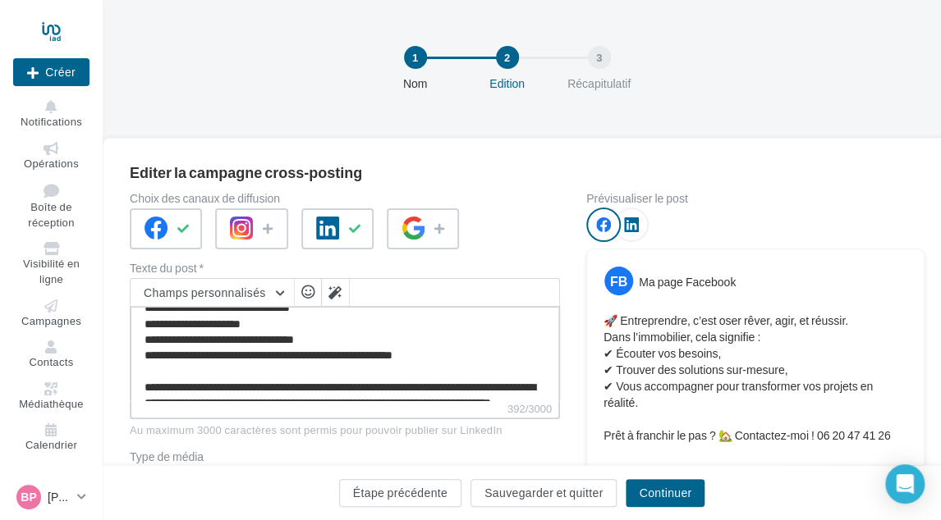
scroll to position [70, 0]
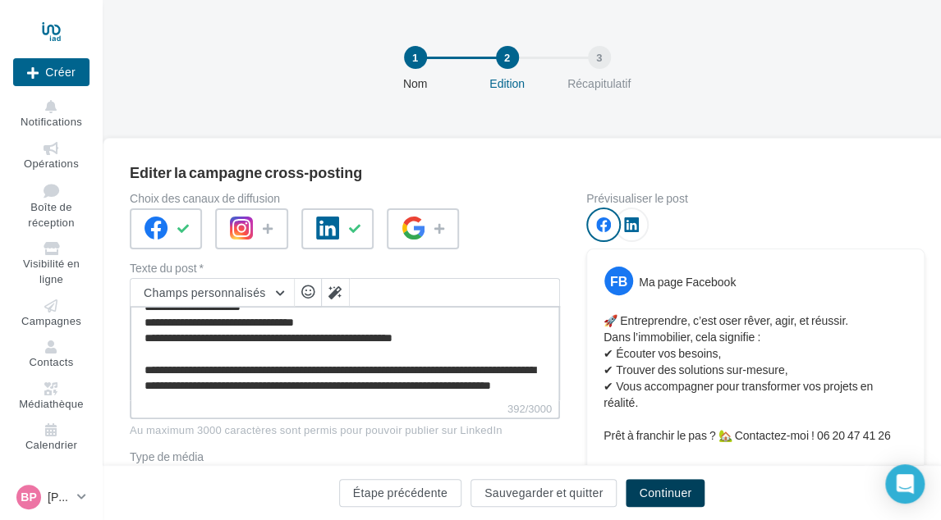
type textarea "**********"
click at [662, 492] on button "Continuer" at bounding box center [664, 493] width 79 height 28
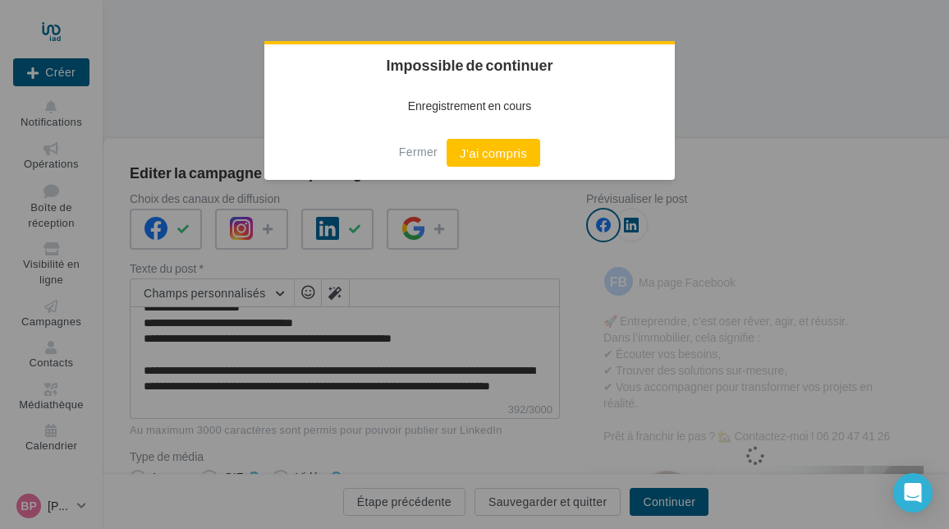
click at [477, 162] on button "J'ai compris" at bounding box center [493, 153] width 94 height 28
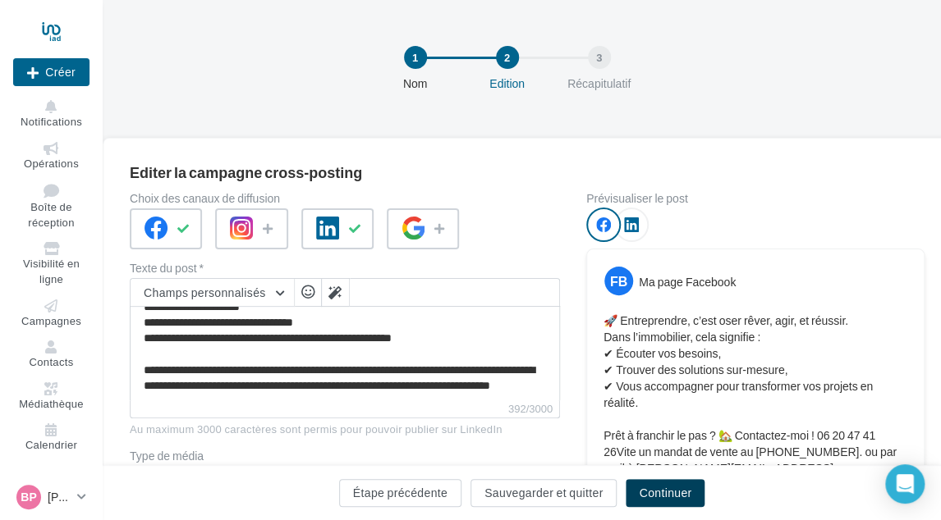
drag, startPoint x: 660, startPoint y: 492, endPoint x: 651, endPoint y: 480, distance: 14.6
click at [660, 492] on button "Continuer" at bounding box center [664, 493] width 79 height 28
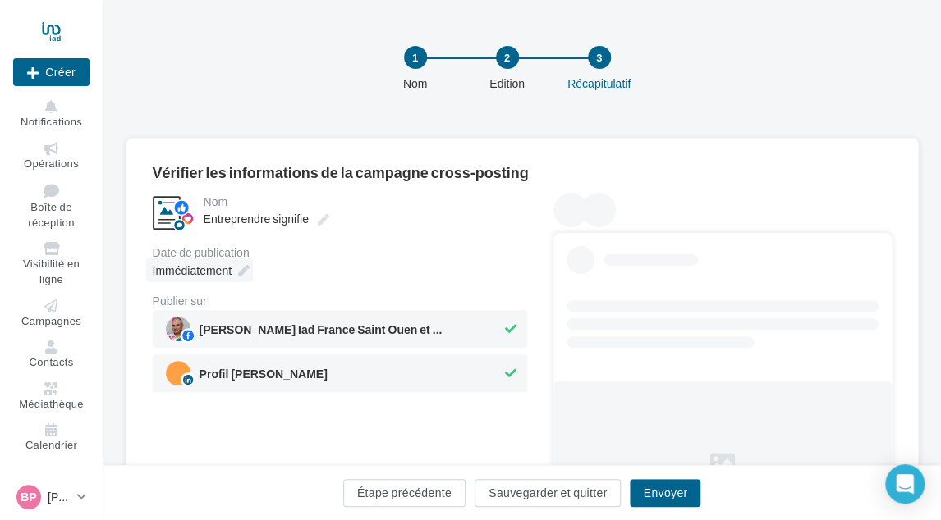
click at [223, 275] on span "Immédiatement" at bounding box center [192, 270] width 79 height 14
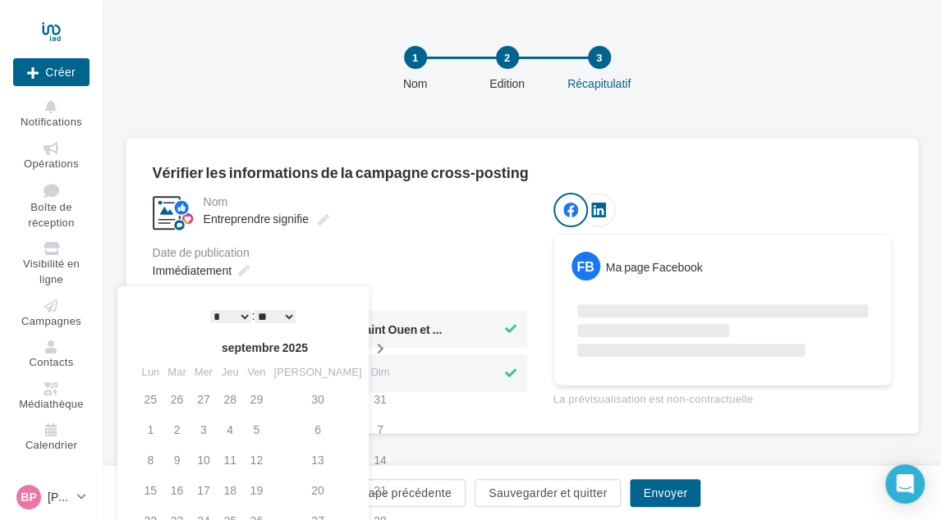
click at [369, 352] on icon at bounding box center [379, 348] width 21 height 11
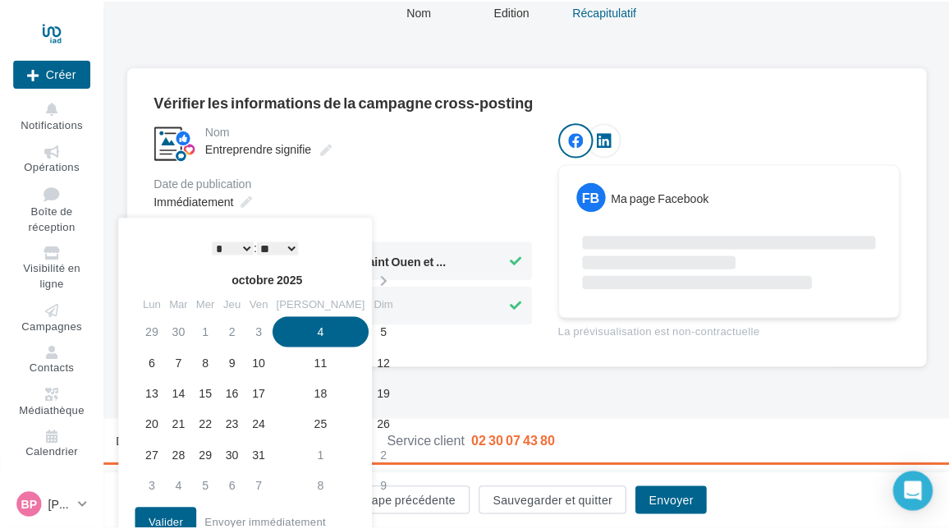
scroll to position [97, 0]
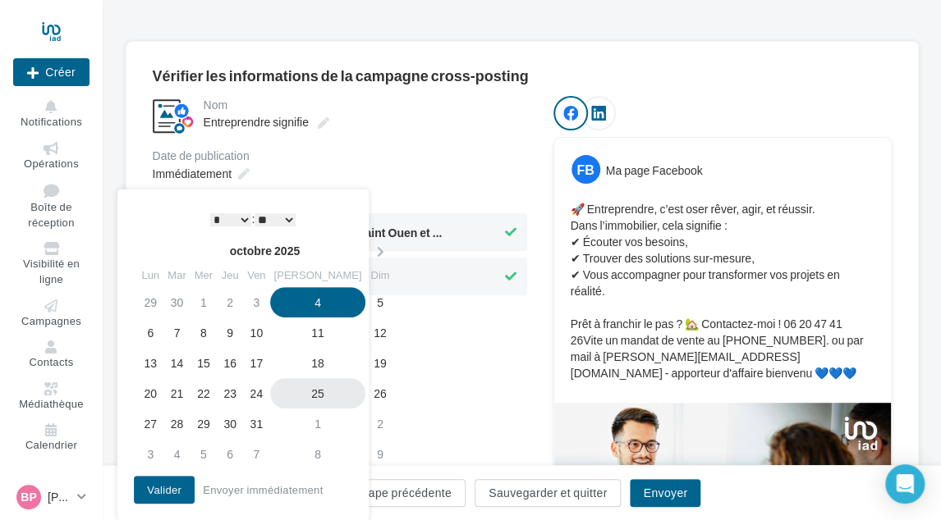
click at [305, 388] on td "25" at bounding box center [318, 393] width 96 height 30
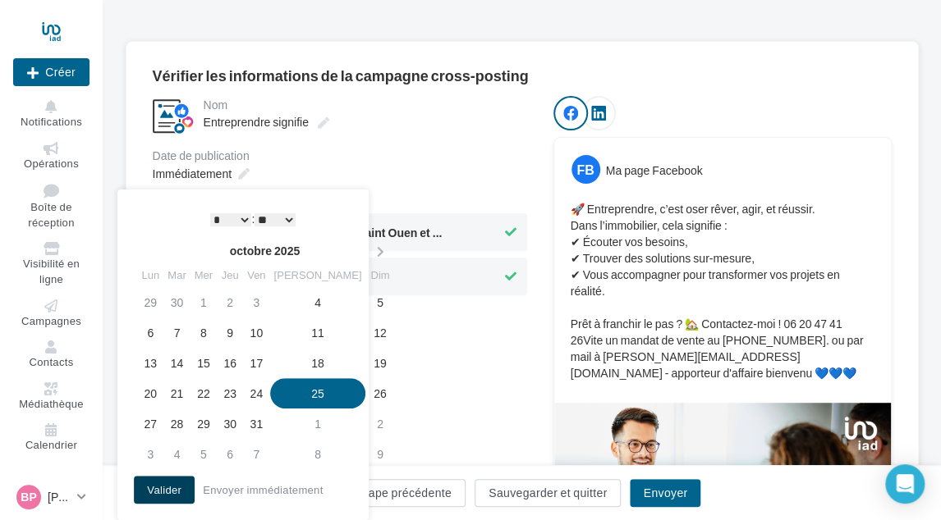
click at [172, 480] on button "Valider" at bounding box center [164, 490] width 61 height 28
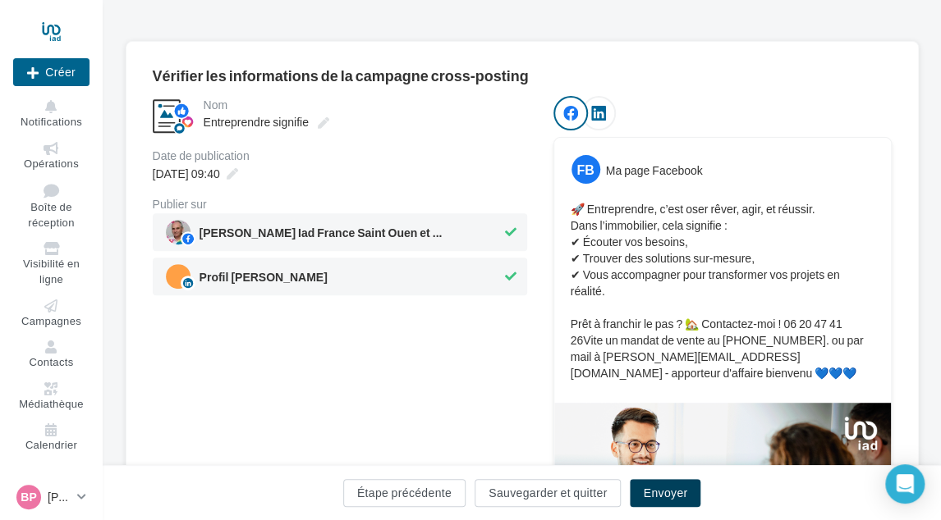
click at [650, 487] on button "Envoyer" at bounding box center [665, 493] width 71 height 28
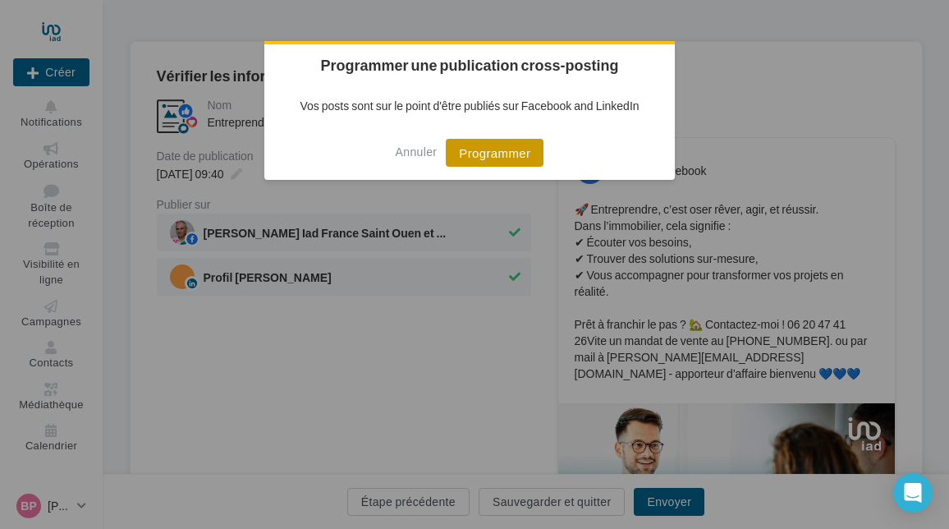
click at [495, 150] on button "Programmer" at bounding box center [495, 153] width 98 height 28
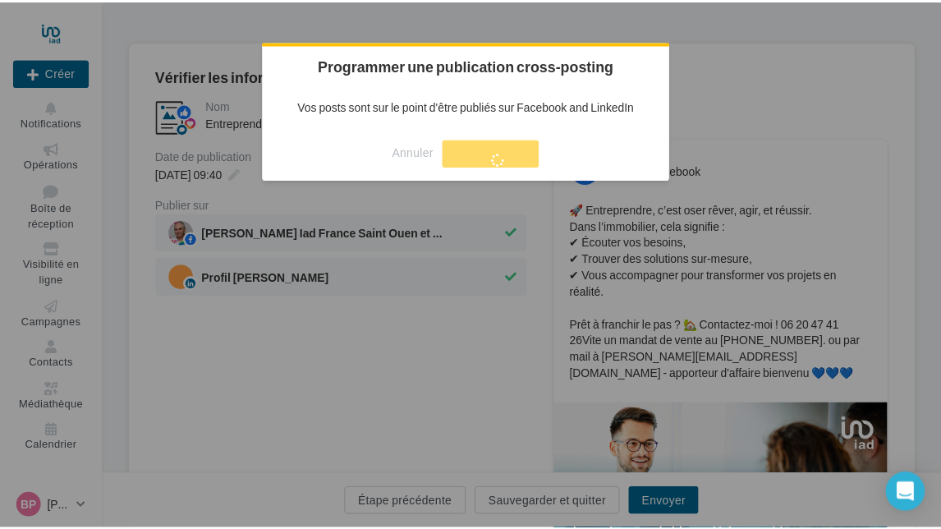
scroll to position [26, 0]
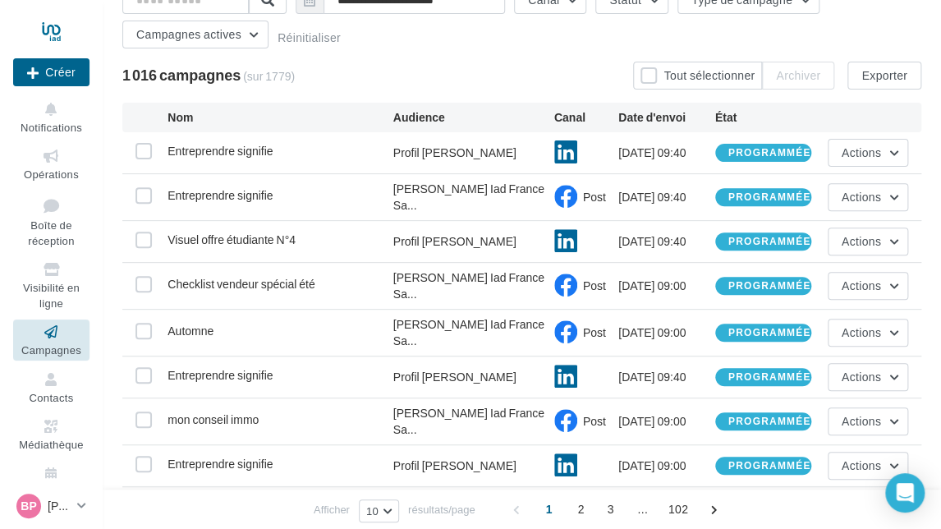
scroll to position [253, 0]
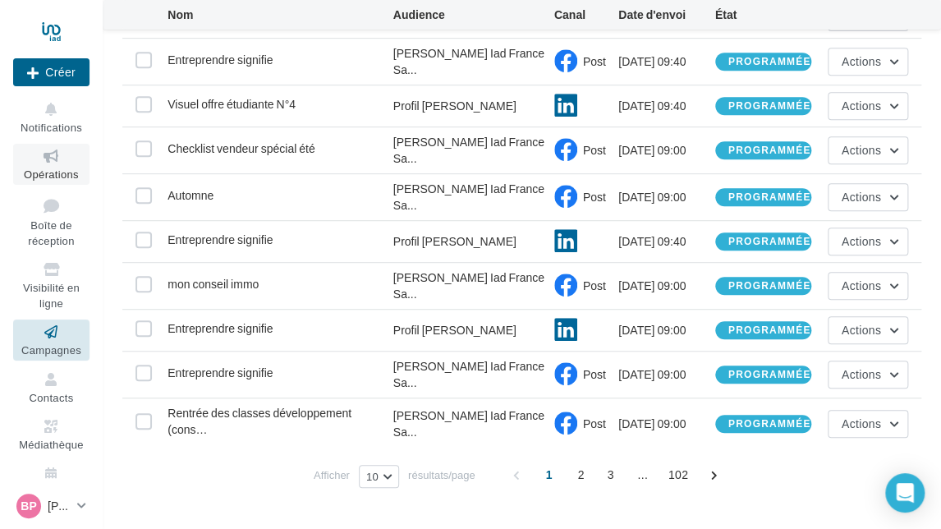
click at [52, 167] on link "Opérations" at bounding box center [51, 164] width 76 height 40
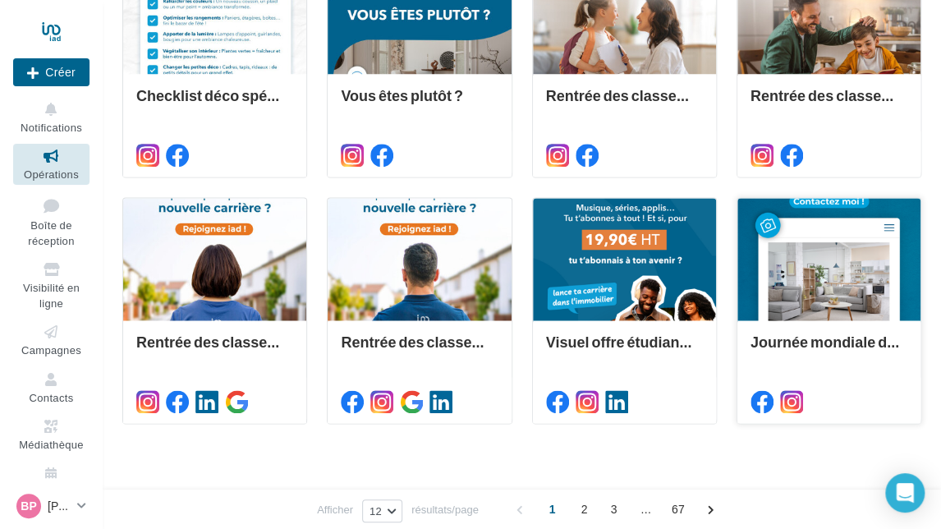
scroll to position [763, 0]
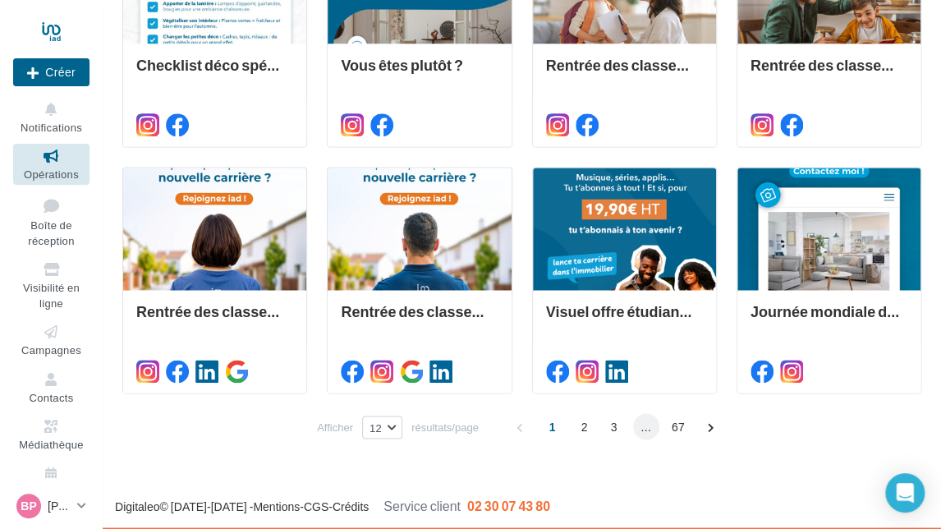
click at [639, 428] on span "..." at bounding box center [646, 426] width 26 height 26
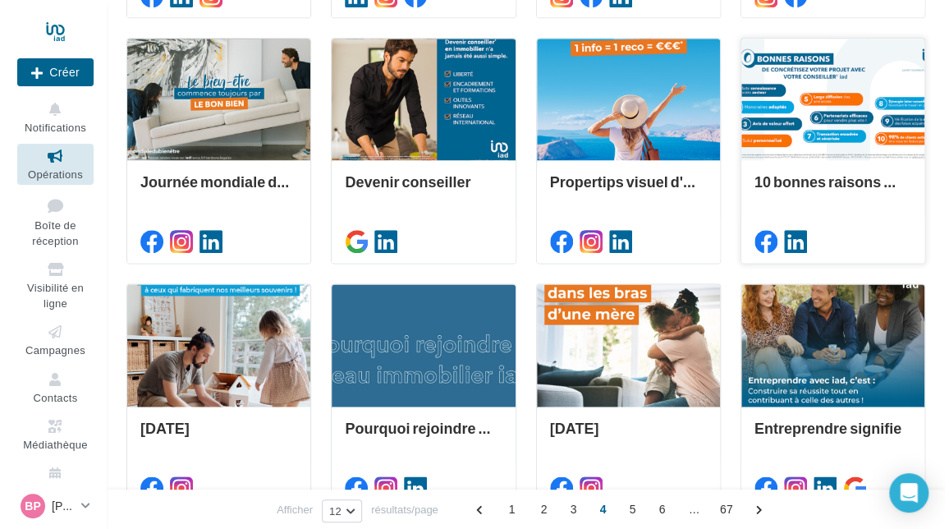
scroll to position [537, 0]
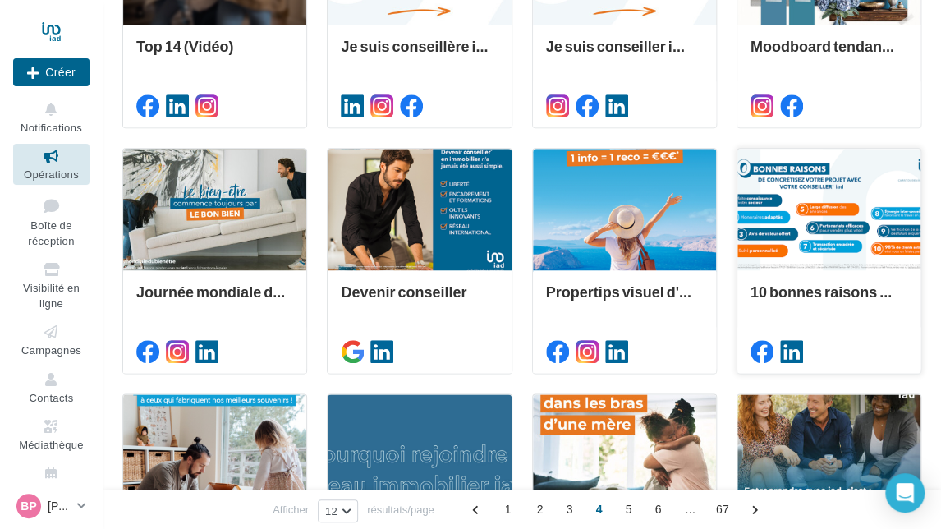
click at [817, 236] on div at bounding box center [828, 210] width 183 height 123
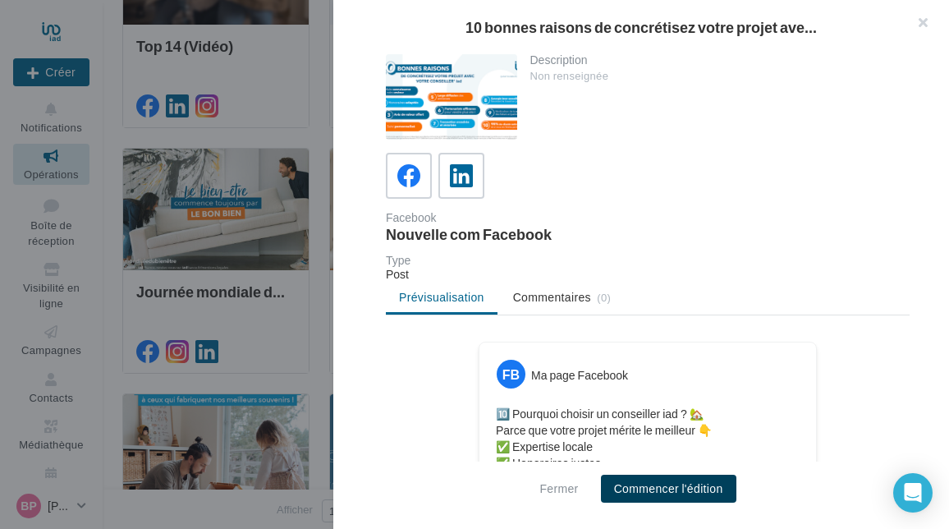
click at [671, 488] on button "Commencer l'édition" at bounding box center [668, 488] width 135 height 28
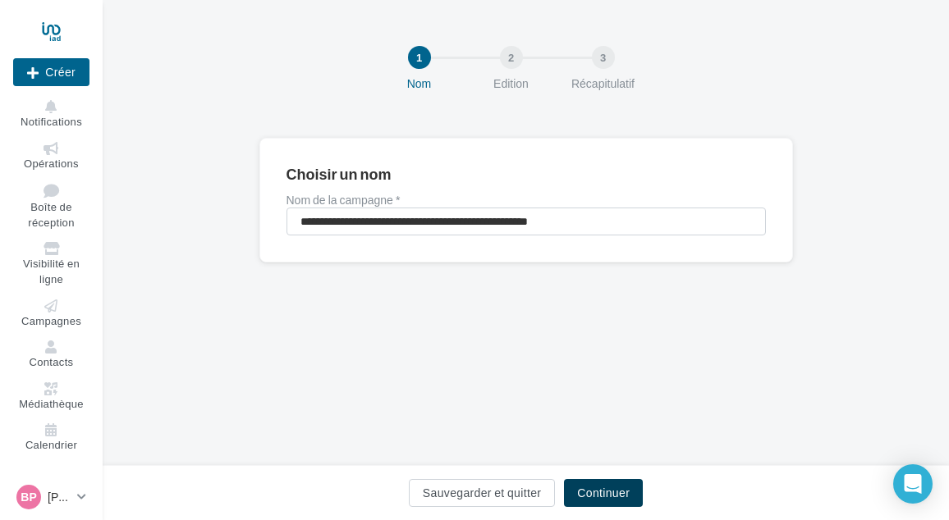
drag, startPoint x: 597, startPoint y: 492, endPoint x: 590, endPoint y: 465, distance: 28.9
click at [597, 492] on button "Continuer" at bounding box center [603, 493] width 79 height 28
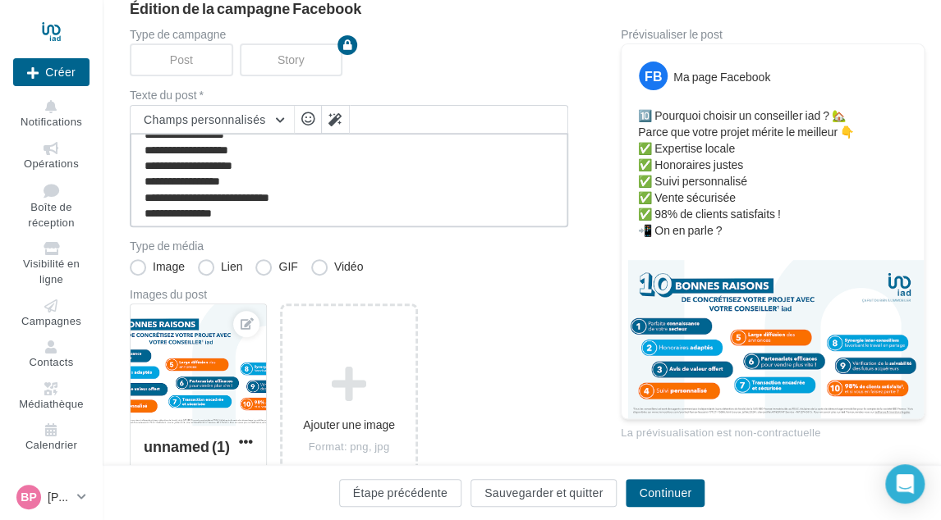
scroll to position [47, 0]
click at [359, 216] on textarea "**********" at bounding box center [349, 180] width 438 height 94
paste textarea "**********"
type textarea "**********"
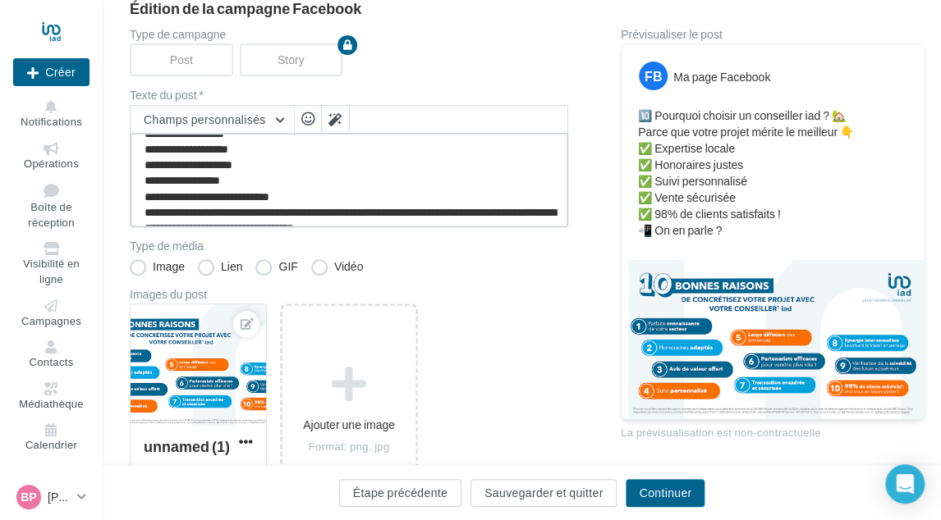
scroll to position [71, 0]
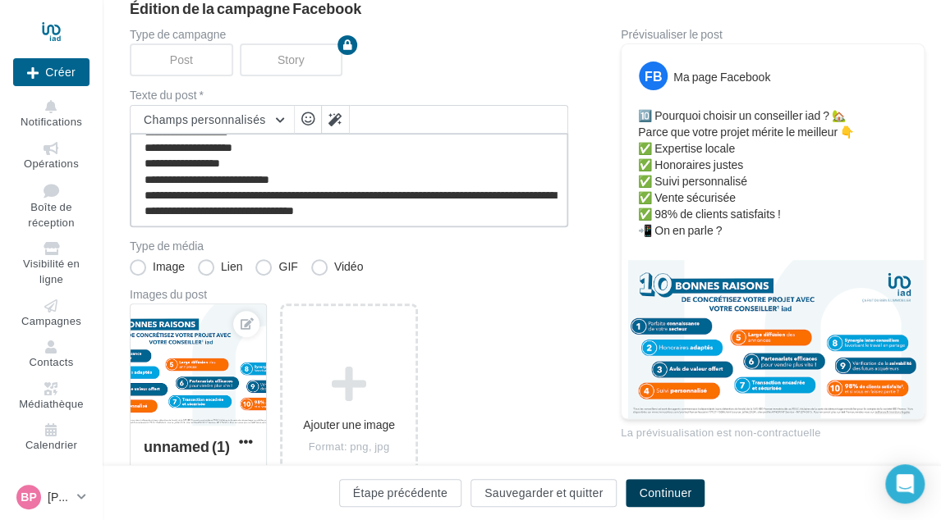
type textarea "**********"
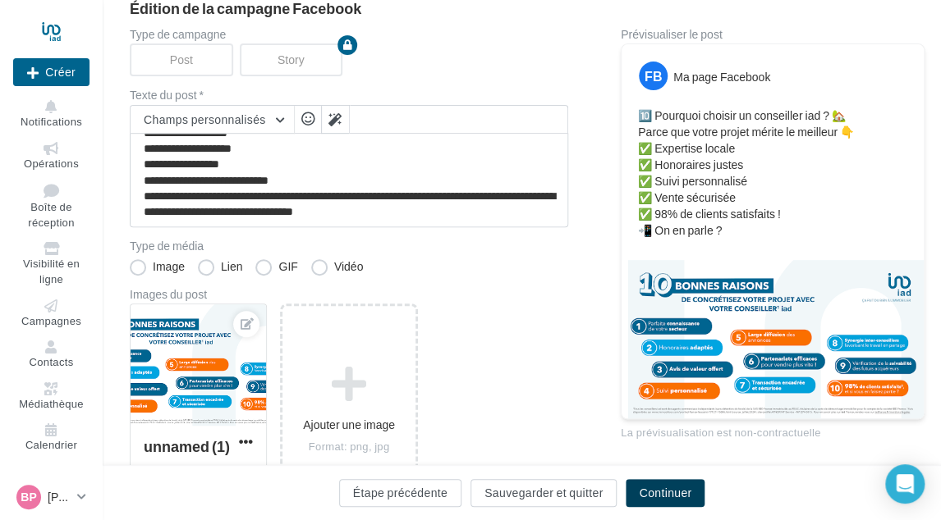
click at [679, 487] on button "Continuer" at bounding box center [664, 493] width 79 height 28
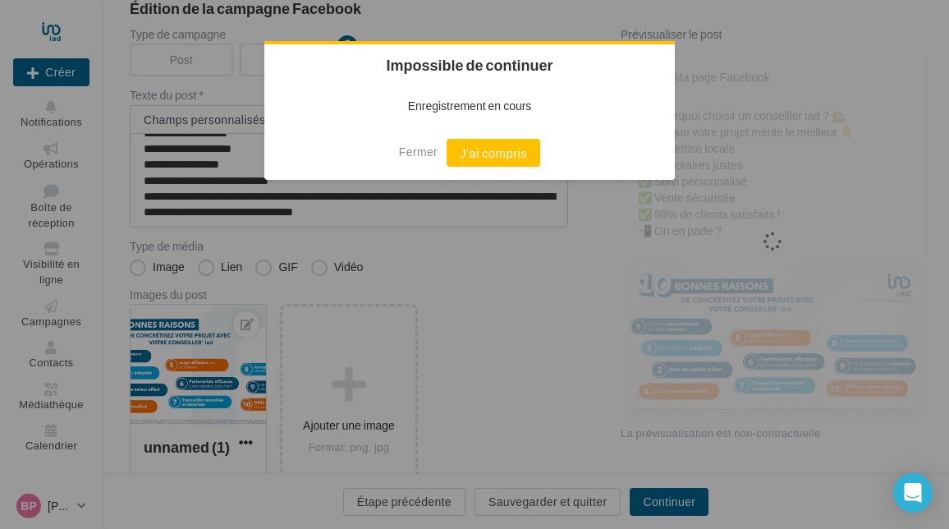
click at [499, 153] on button "J'ai compris" at bounding box center [493, 153] width 94 height 28
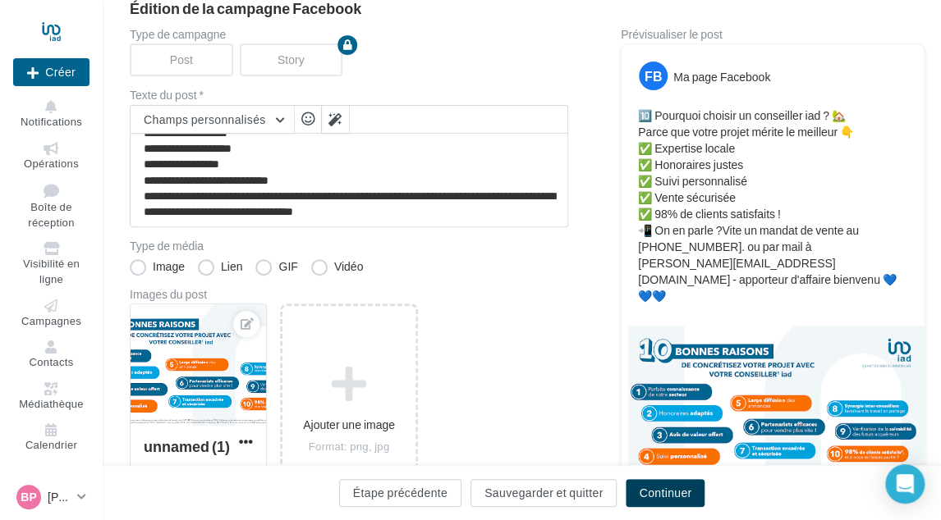
click at [640, 501] on button "Continuer" at bounding box center [664, 493] width 79 height 28
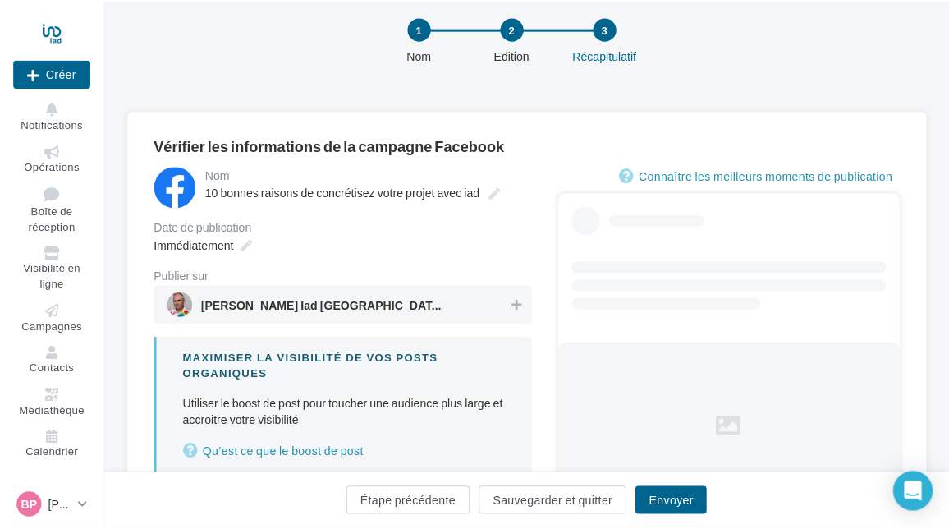
scroll to position [82, 0]
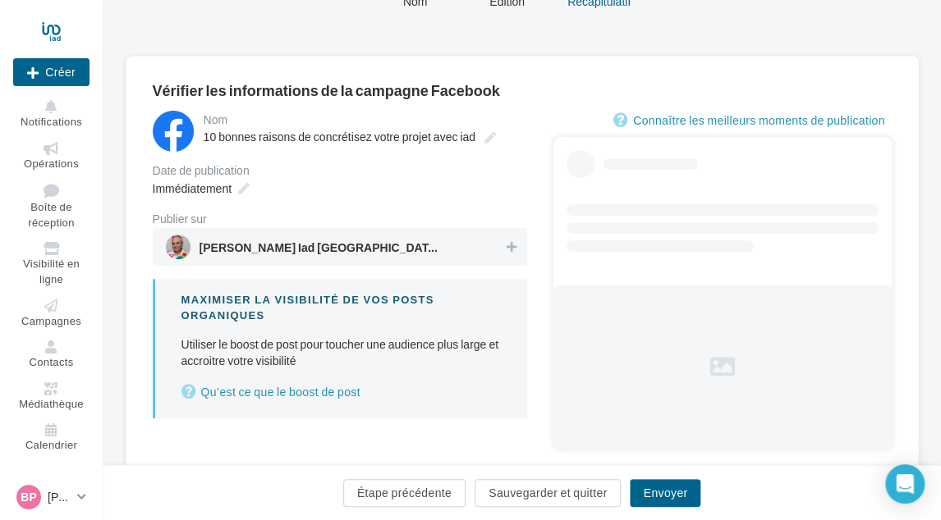
click at [318, 236] on span "Bruno PAPIN Iad France Saint Ouen et L'Ile Saint Denis" at bounding box center [335, 247] width 338 height 25
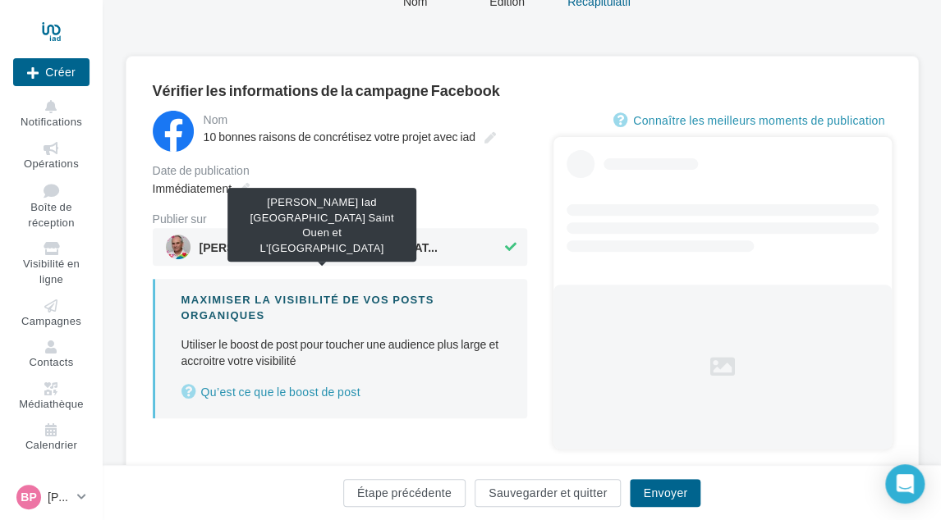
click at [317, 247] on span "Bruno PAPIN Iad France Saint Ouen et L'Ile Saint Denis" at bounding box center [322, 251] width 246 height 18
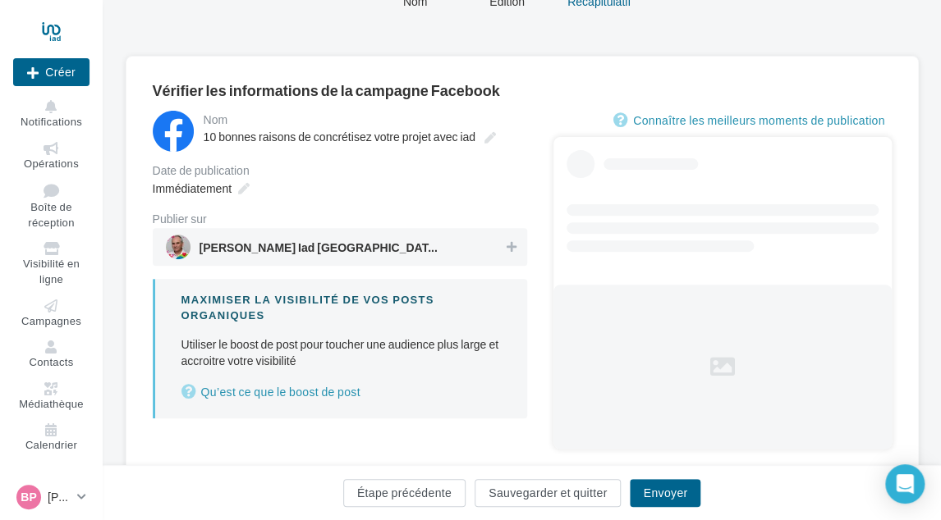
click at [265, 249] on span "[PERSON_NAME] Iad [GEOGRAPHIC_DATA] Saint Ouen et L'[GEOGRAPHIC_DATA]" at bounding box center [322, 251] width 246 height 18
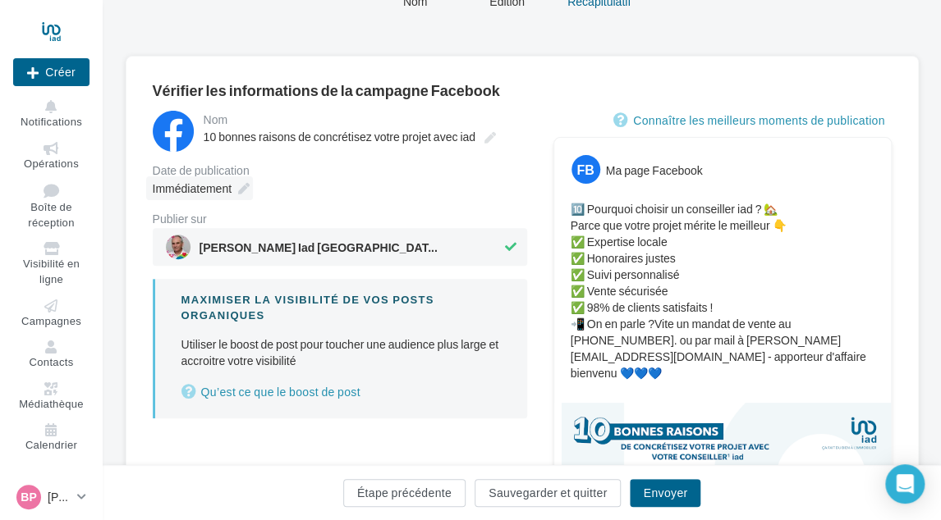
click at [246, 193] on icon at bounding box center [243, 188] width 11 height 11
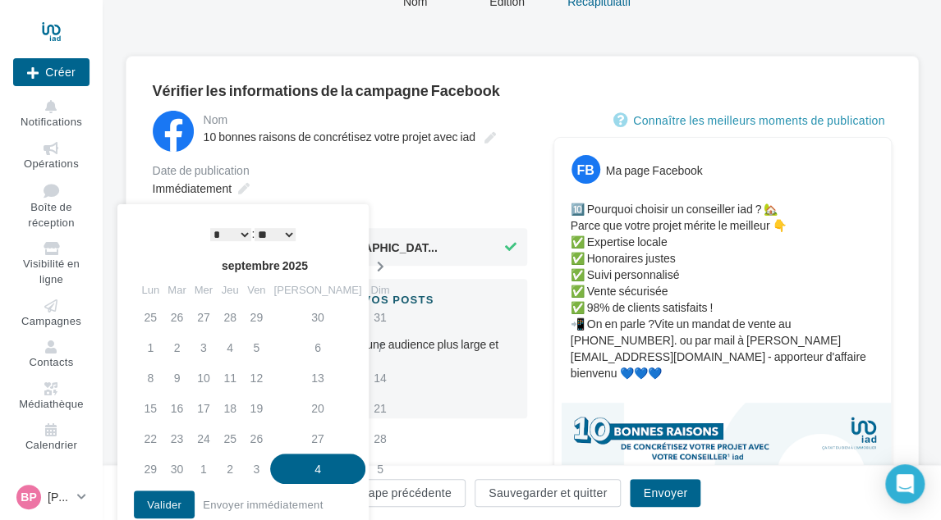
click at [369, 263] on icon at bounding box center [379, 266] width 21 height 11
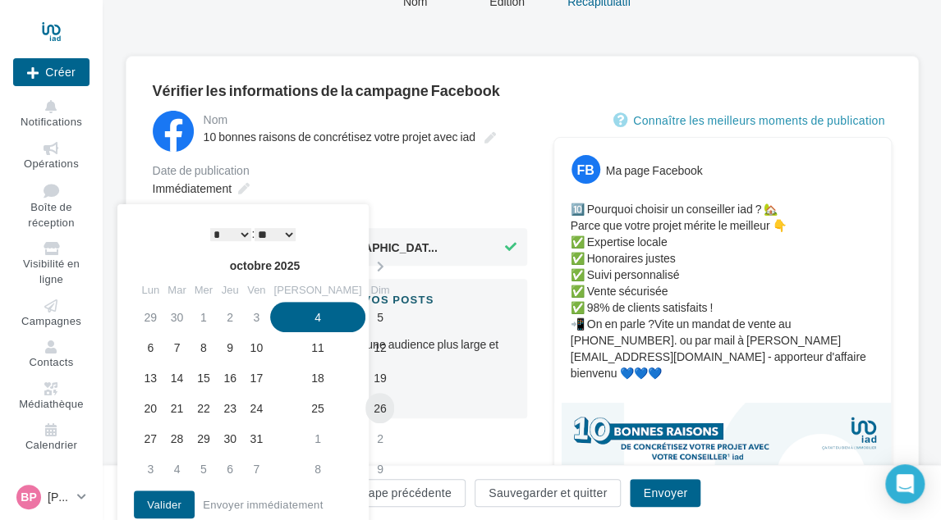
click at [365, 414] on td "26" at bounding box center [379, 408] width 29 height 30
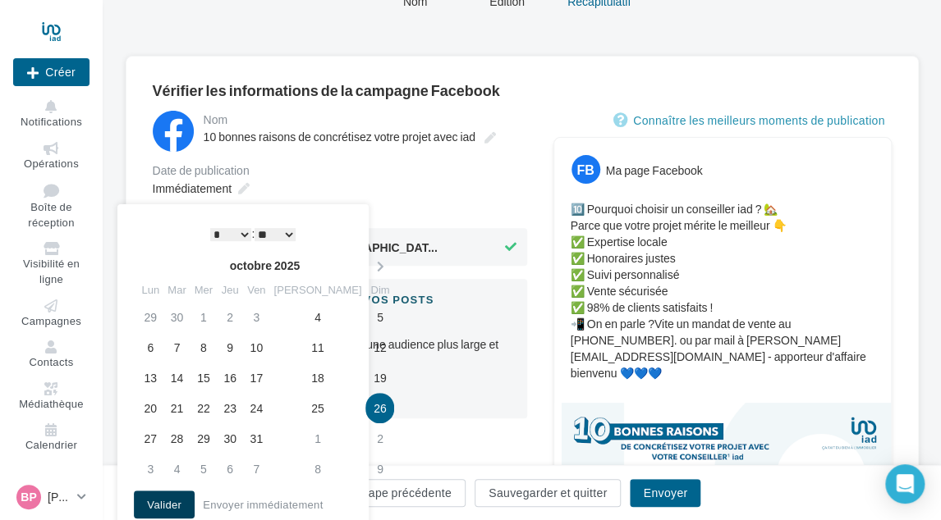
drag, startPoint x: 181, startPoint y: 491, endPoint x: 244, endPoint y: 492, distance: 63.2
click at [181, 492] on button "Valider" at bounding box center [164, 505] width 61 height 28
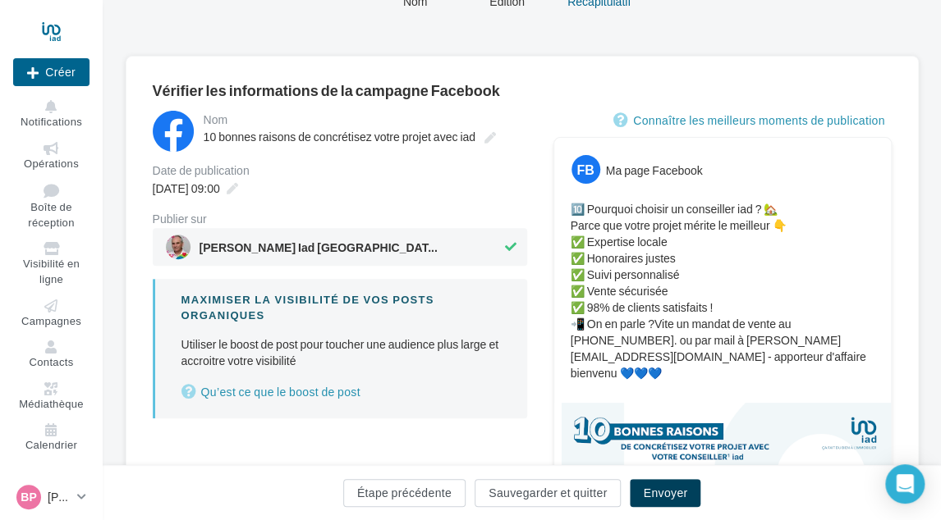
click at [642, 487] on button "Envoyer" at bounding box center [665, 493] width 71 height 28
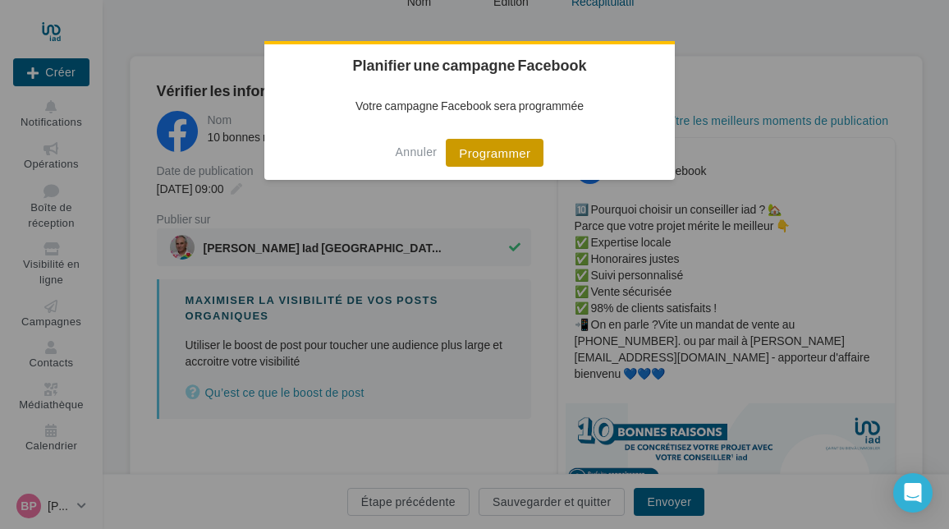
click at [483, 149] on button "Programmer" at bounding box center [495, 153] width 98 height 28
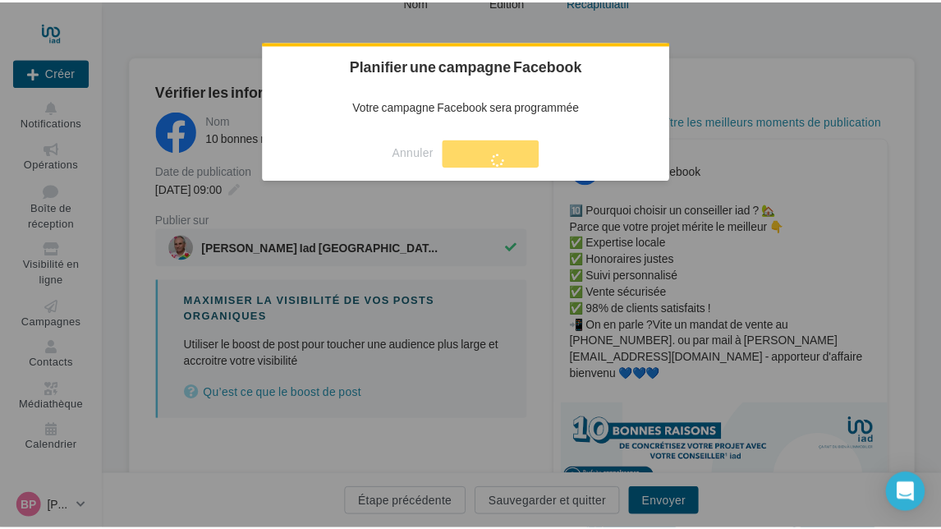
scroll to position [26, 0]
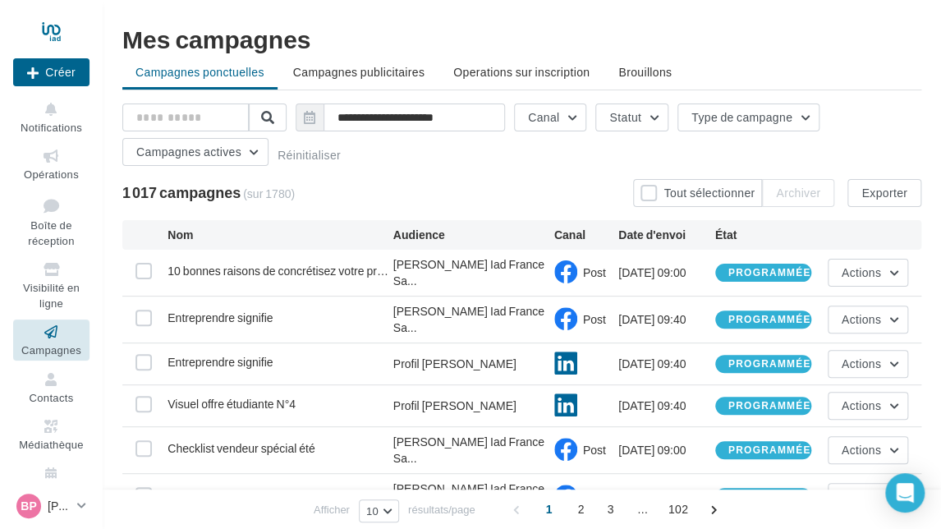
drag, startPoint x: 54, startPoint y: 167, endPoint x: 120, endPoint y: 185, distance: 68.1
click at [54, 169] on link "Opérations" at bounding box center [51, 164] width 76 height 40
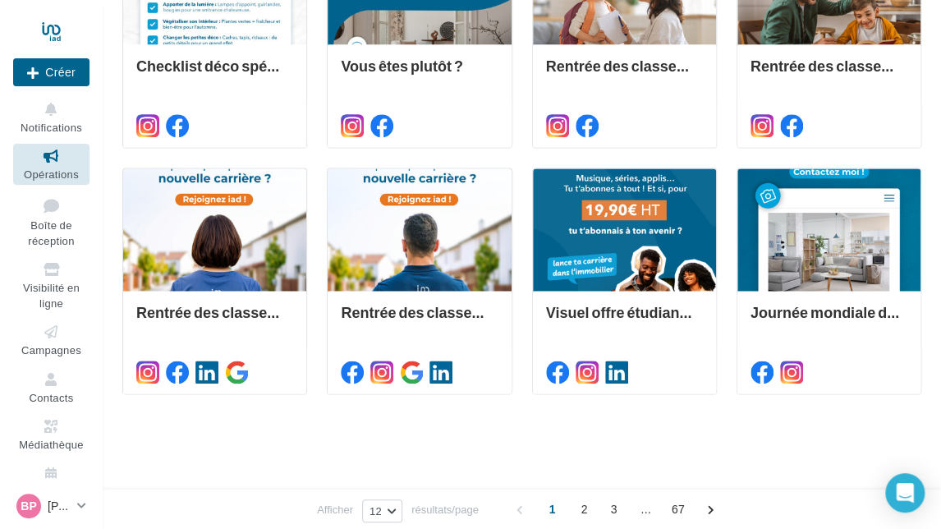
scroll to position [763, 0]
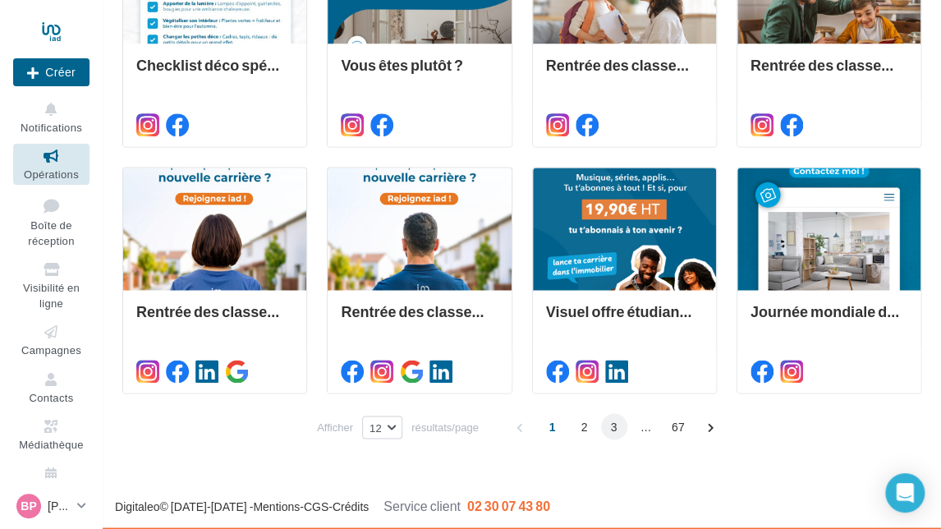
click at [612, 422] on span "3" at bounding box center [614, 426] width 26 height 26
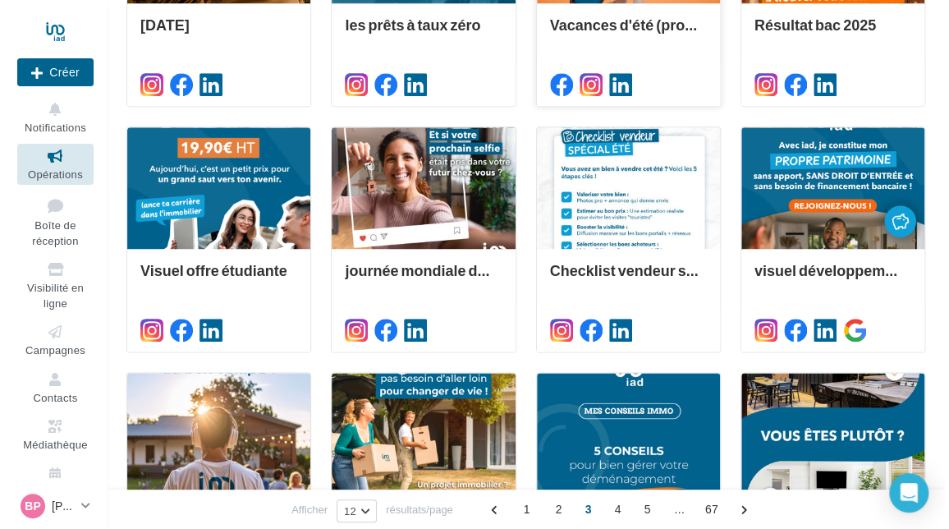
scroll to position [455, 0]
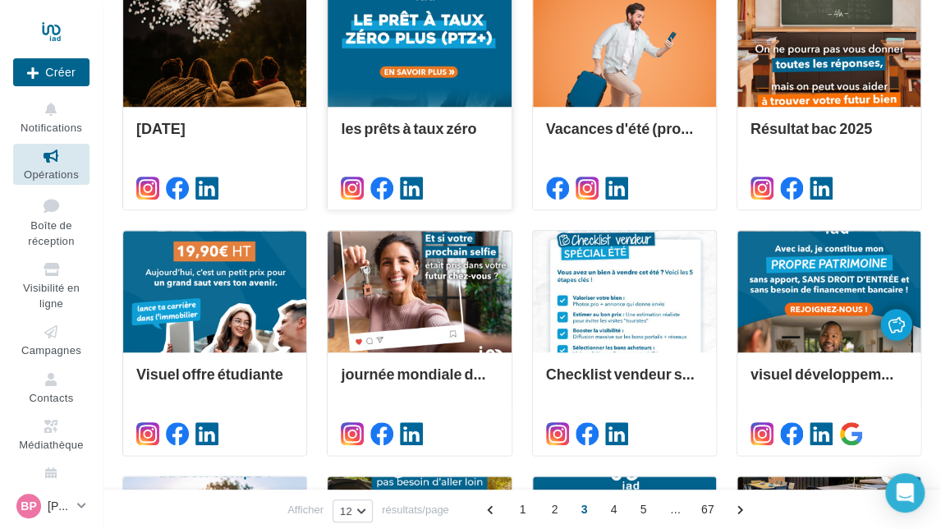
click at [469, 58] on div at bounding box center [418, 46] width 183 height 123
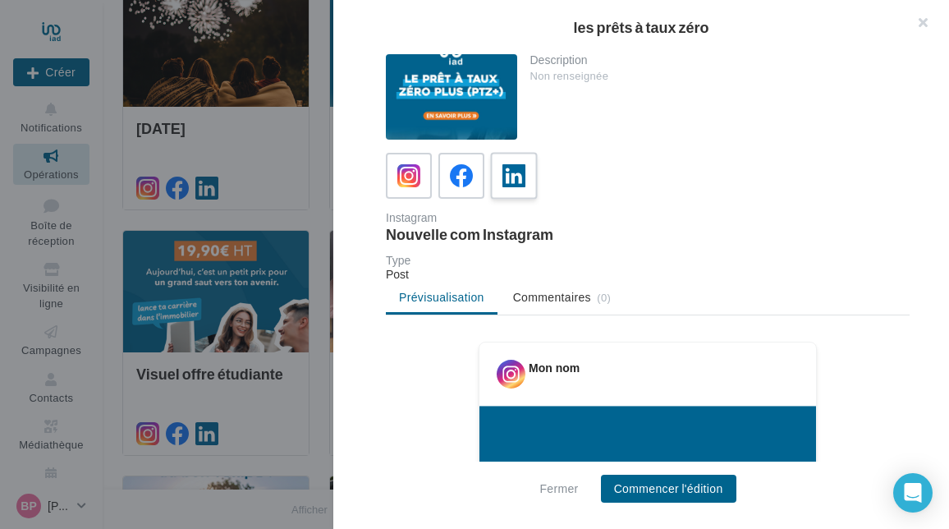
drag, startPoint x: 505, startPoint y: 171, endPoint x: 516, endPoint y: 191, distance: 23.5
click at [505, 174] on icon at bounding box center [514, 176] width 24 height 24
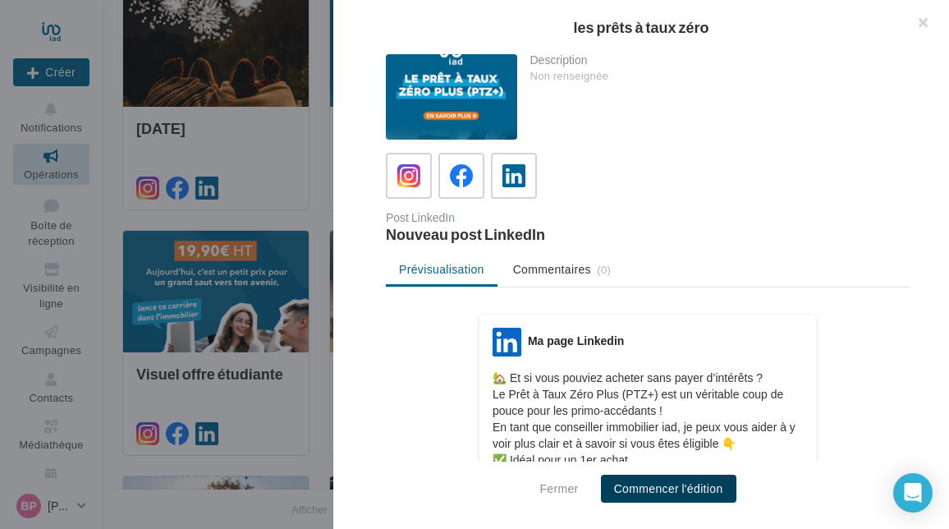
drag, startPoint x: 628, startPoint y: 484, endPoint x: 617, endPoint y: 471, distance: 16.9
click at [627, 484] on button "Commencer l'édition" at bounding box center [668, 488] width 135 height 28
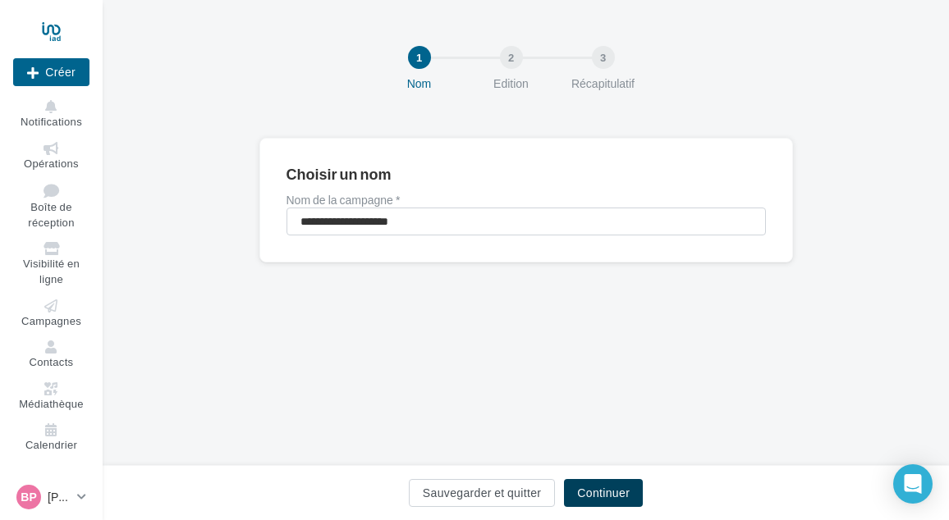
click at [599, 485] on button "Continuer" at bounding box center [603, 493] width 79 height 28
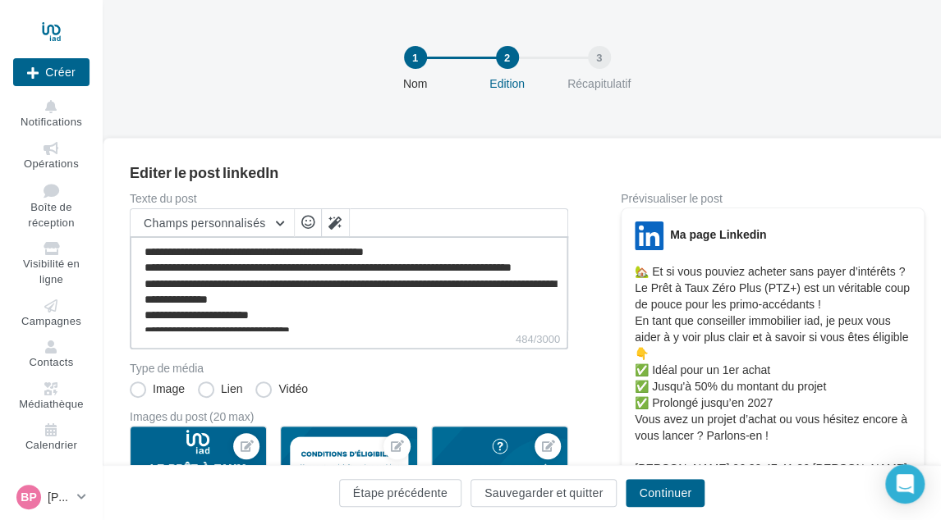
click at [327, 319] on textarea "**********" at bounding box center [349, 283] width 438 height 94
paste textarea "**********"
type textarea "**********"
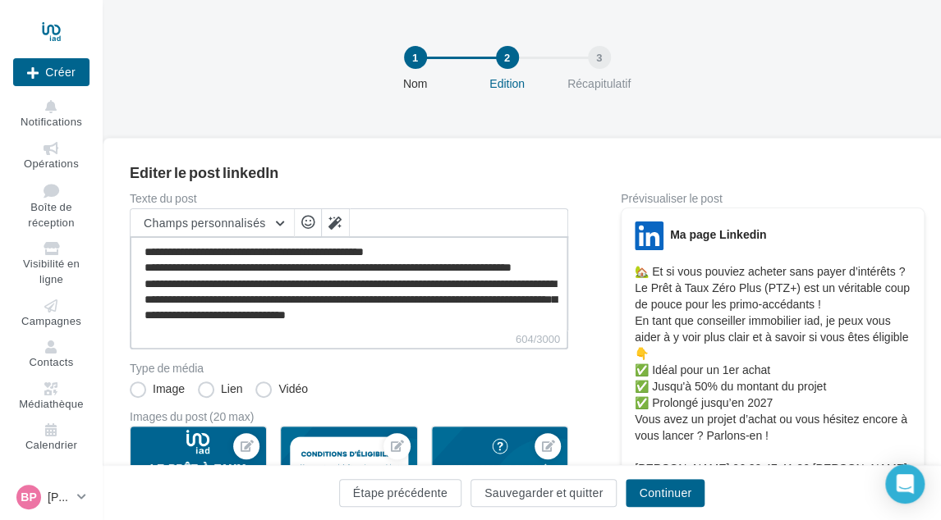
scroll to position [23, 0]
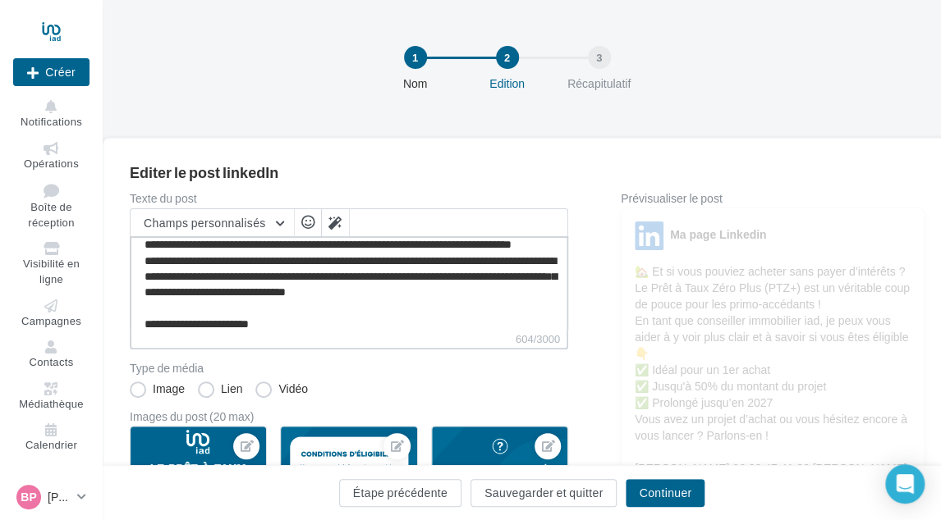
type textarea "**********"
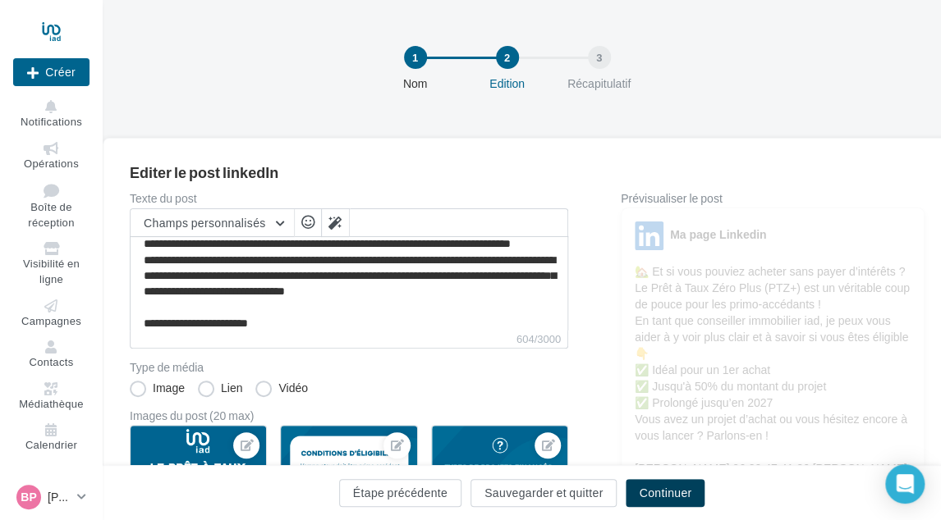
click at [653, 487] on button "Continuer" at bounding box center [664, 493] width 79 height 28
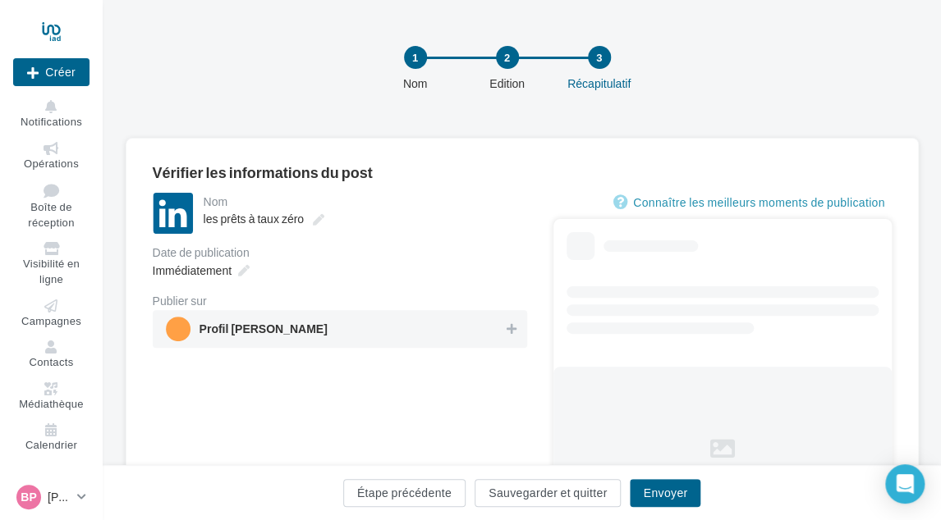
click at [288, 331] on span "Profil [PERSON_NAME]" at bounding box center [263, 332] width 128 height 18
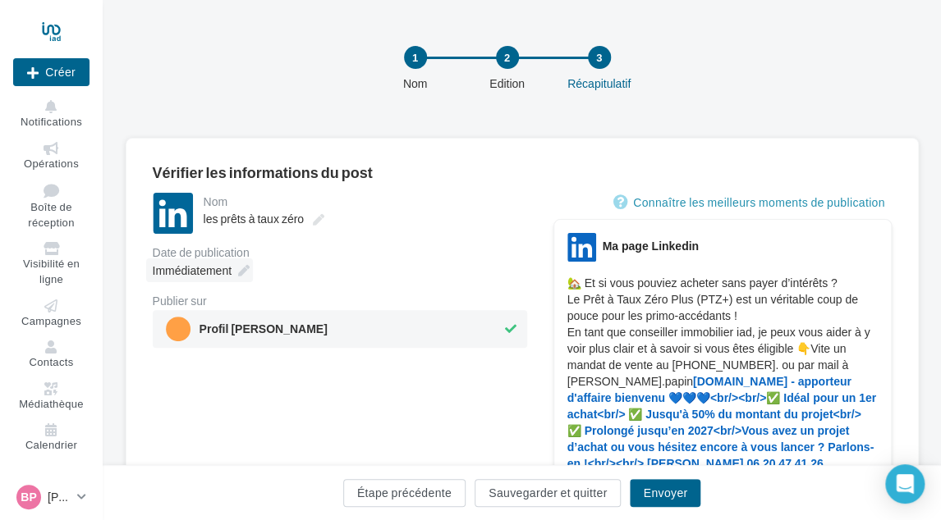
click at [233, 276] on div "Immédiatement" at bounding box center [199, 271] width 107 height 24
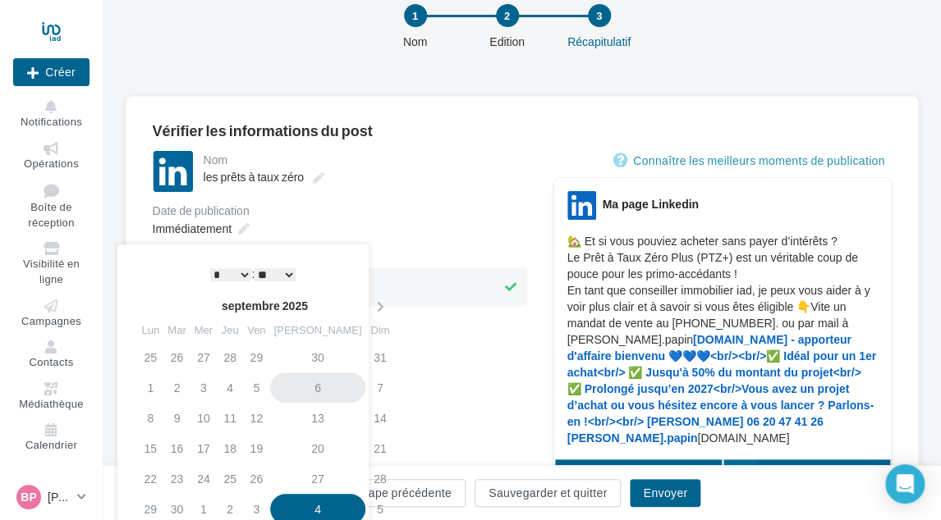
scroll to position [82, 0]
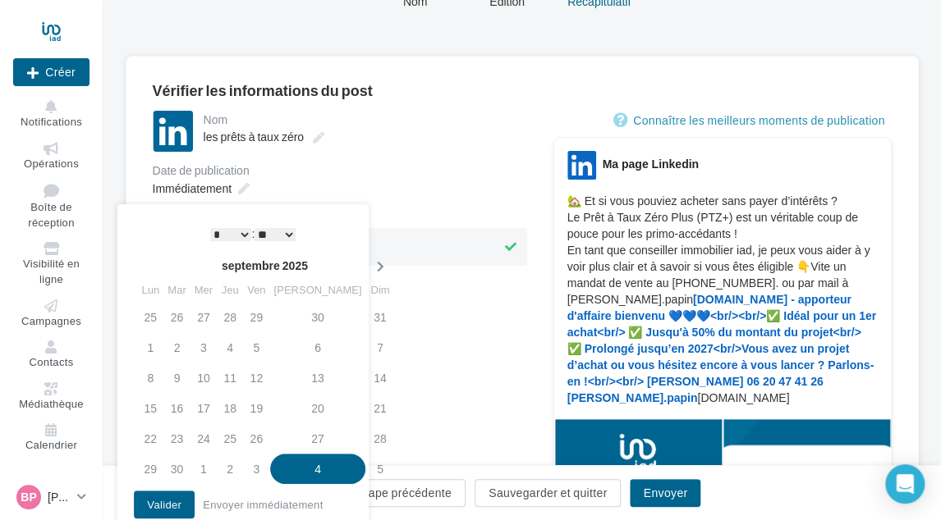
click at [369, 267] on icon at bounding box center [379, 266] width 21 height 11
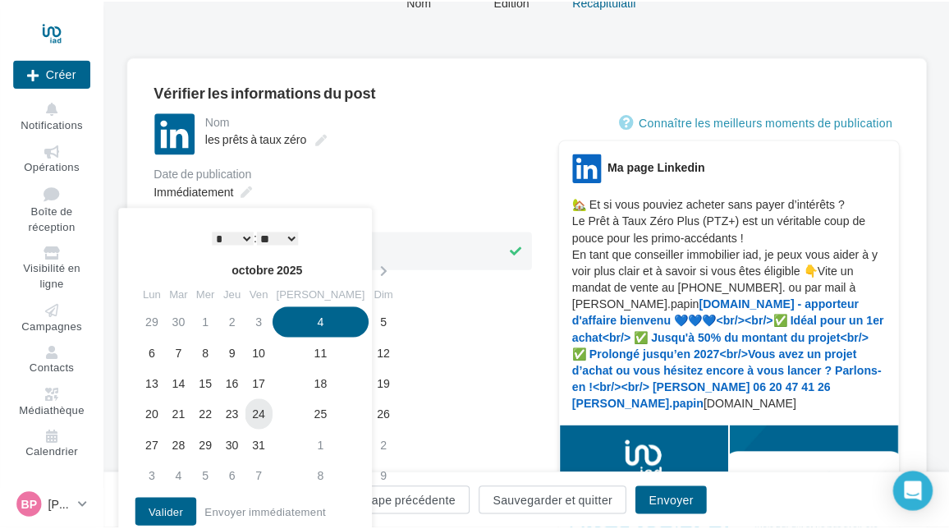
scroll to position [164, 0]
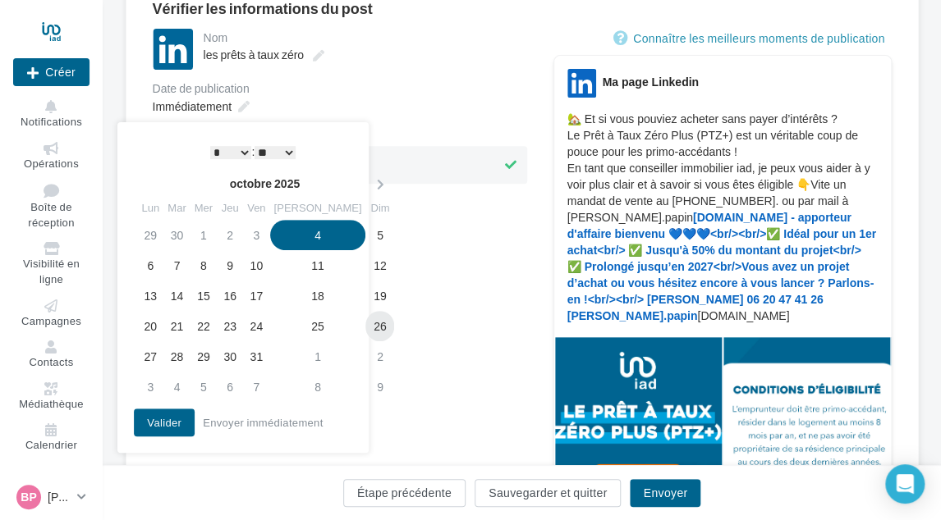
click at [365, 325] on td "26" at bounding box center [379, 326] width 29 height 30
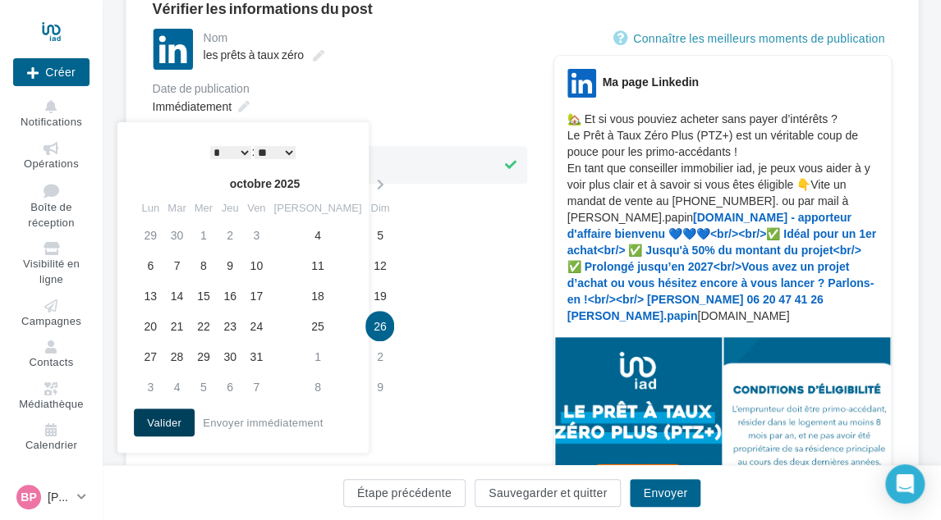
click at [161, 424] on button "Valider" at bounding box center [164, 423] width 61 height 28
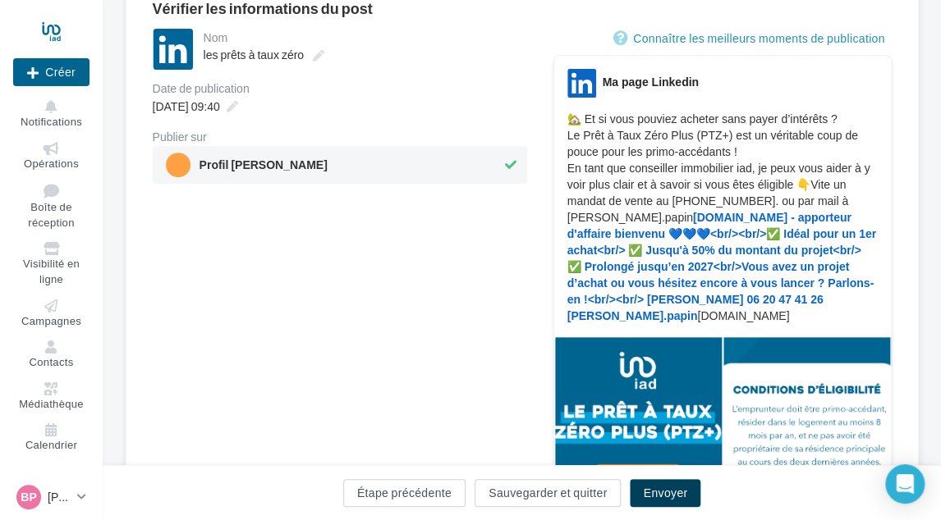
click at [651, 493] on button "Envoyer" at bounding box center [665, 493] width 71 height 28
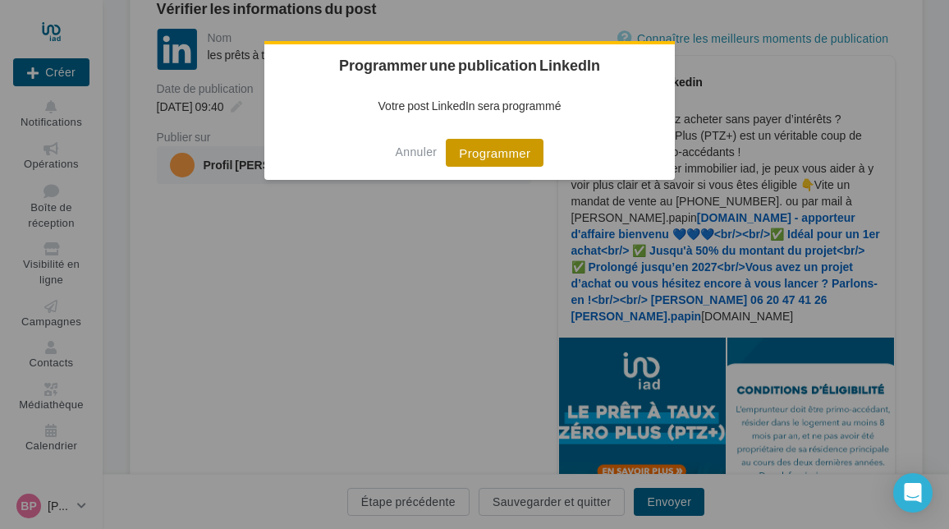
click at [493, 152] on button "Programmer" at bounding box center [495, 153] width 98 height 28
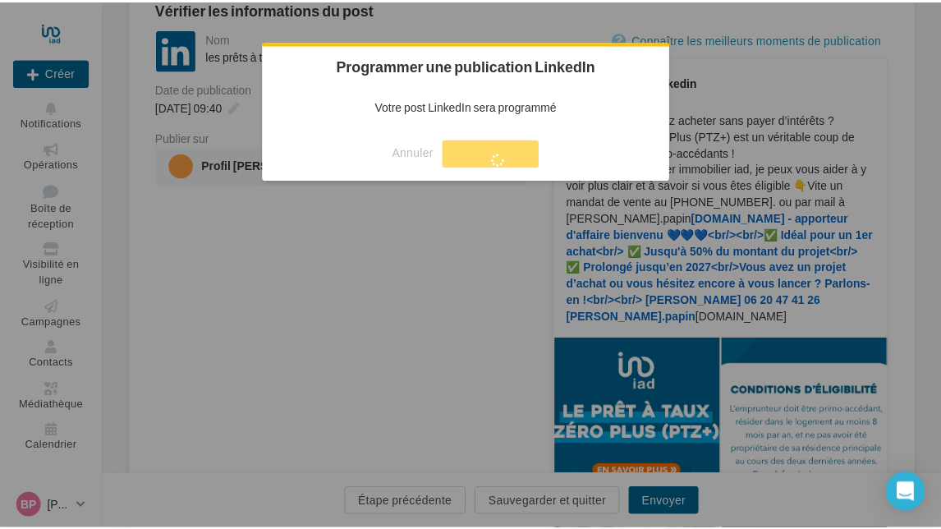
scroll to position [26, 0]
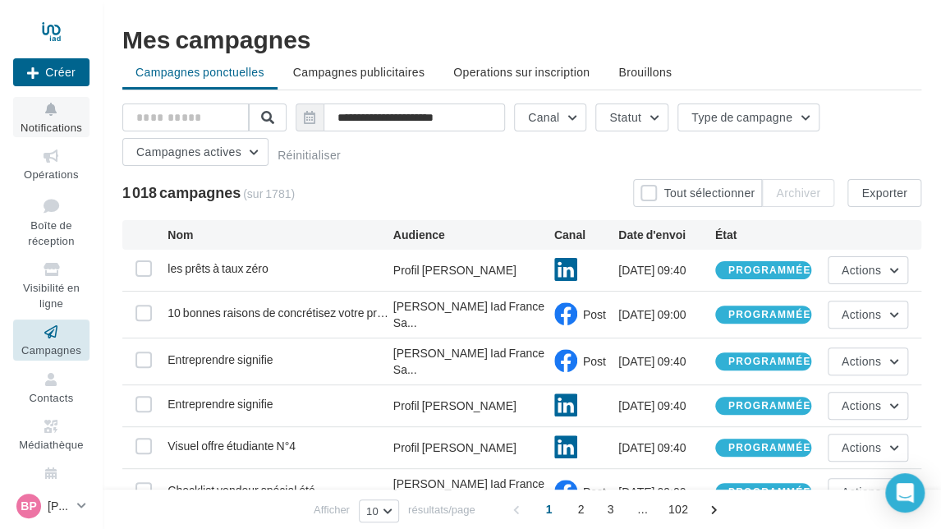
click at [45, 119] on button "Notifications" at bounding box center [51, 117] width 76 height 40
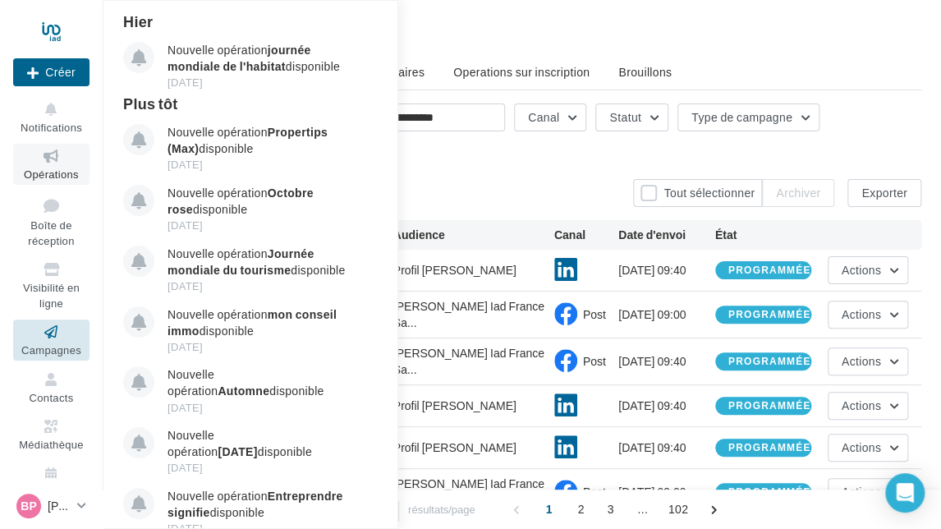
click at [45, 166] on link "Opérations" at bounding box center [51, 164] width 76 height 40
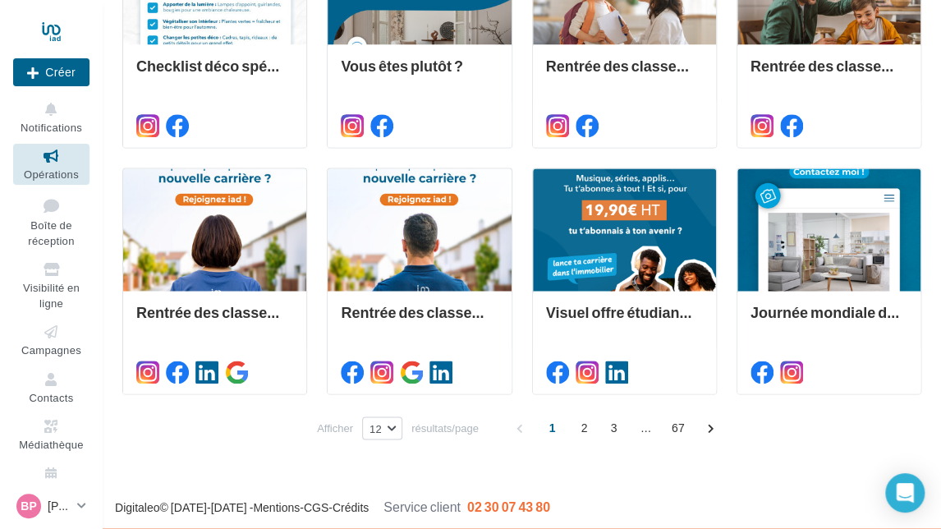
scroll to position [763, 0]
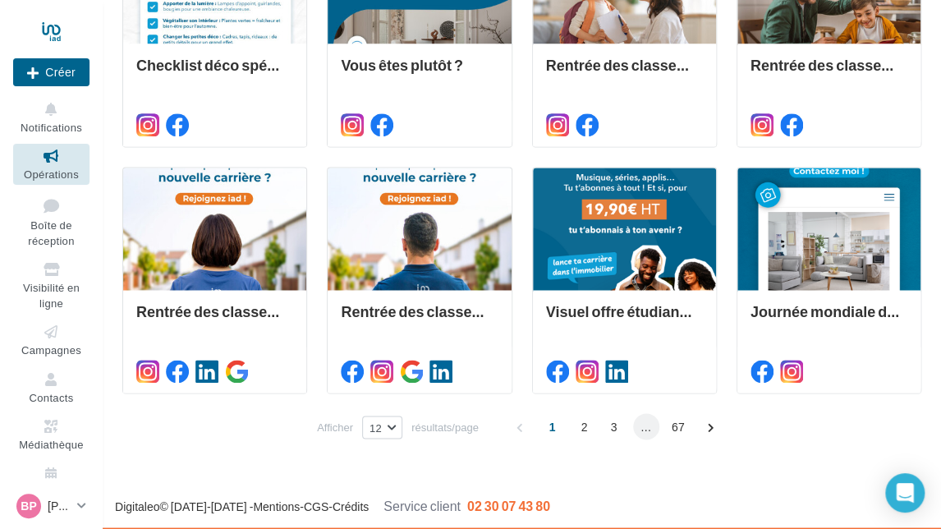
click at [634, 423] on span "..." at bounding box center [646, 426] width 26 height 26
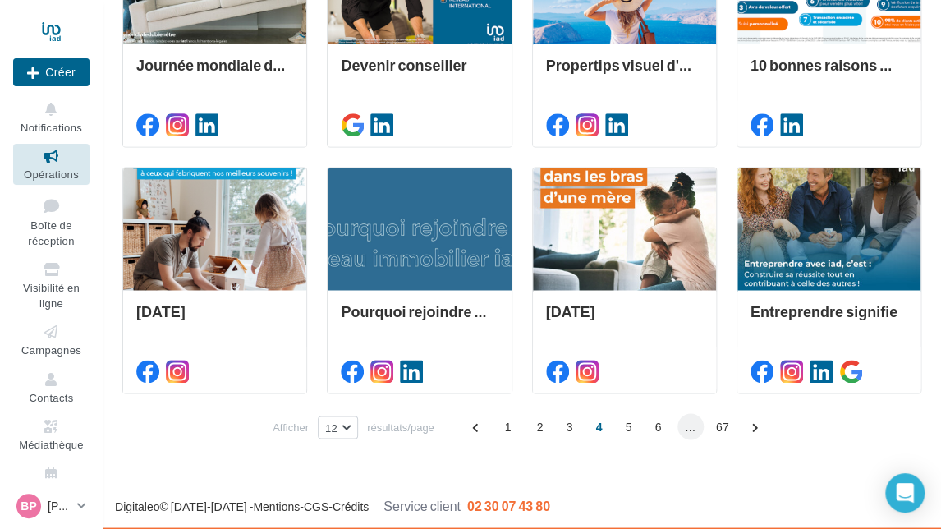
click at [684, 430] on span "..." at bounding box center [690, 426] width 26 height 26
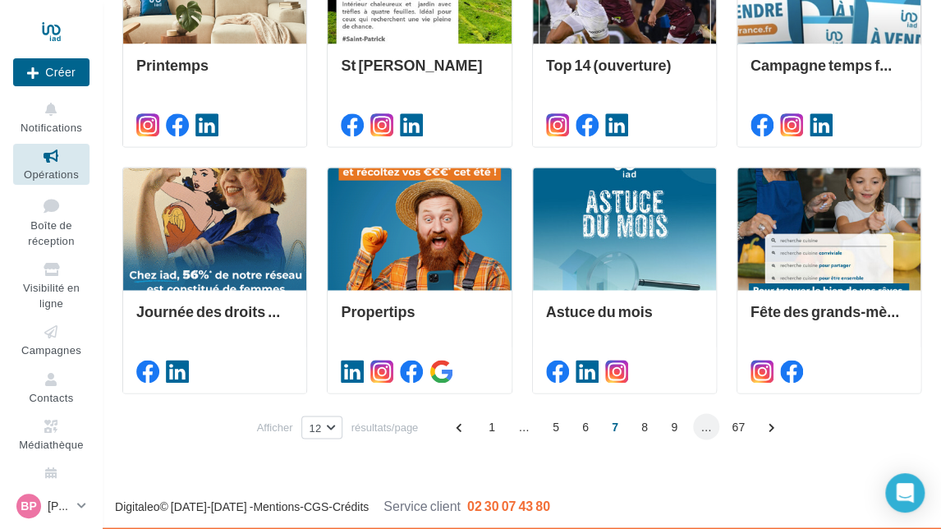
click at [693, 428] on span "..." at bounding box center [706, 426] width 26 height 26
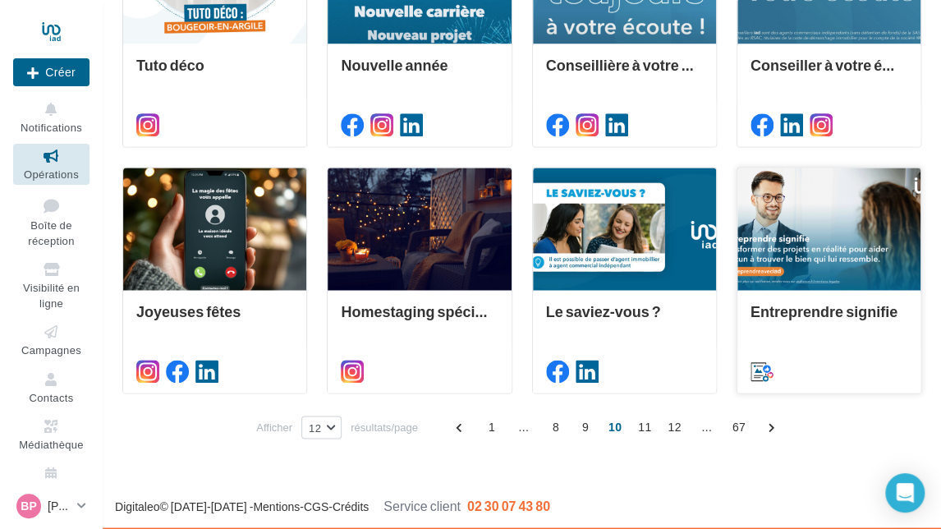
click at [798, 239] on div at bounding box center [828, 228] width 183 height 123
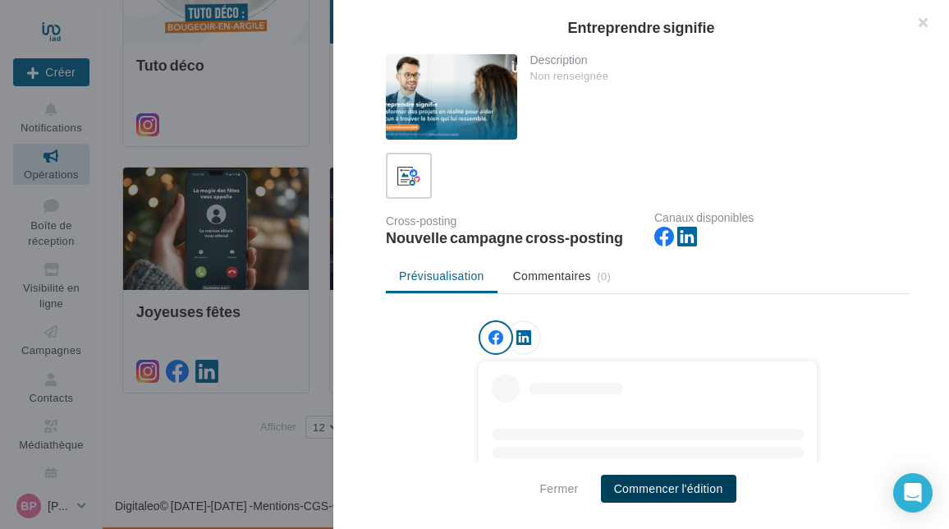
click at [664, 487] on button "Commencer l'édition" at bounding box center [668, 488] width 135 height 28
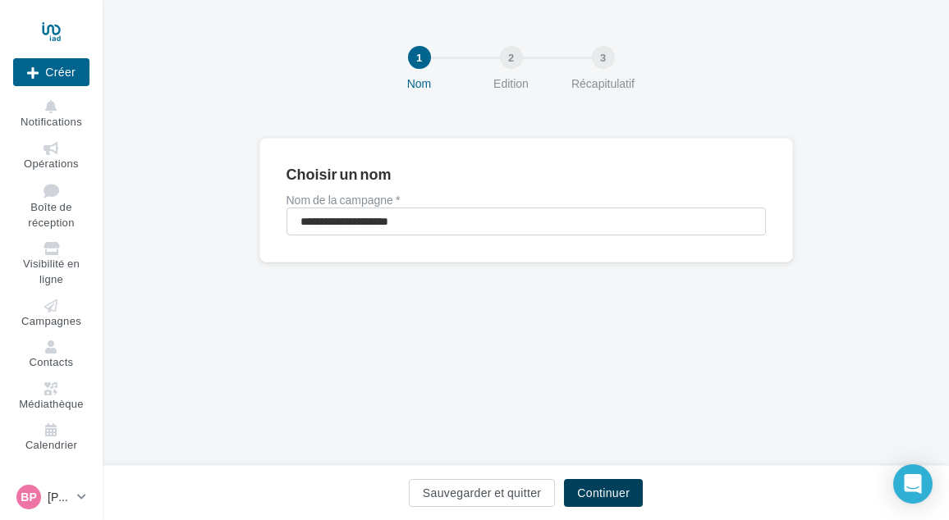
drag, startPoint x: 588, startPoint y: 488, endPoint x: 588, endPoint y: 470, distance: 17.3
click at [588, 488] on button "Continuer" at bounding box center [603, 493] width 79 height 28
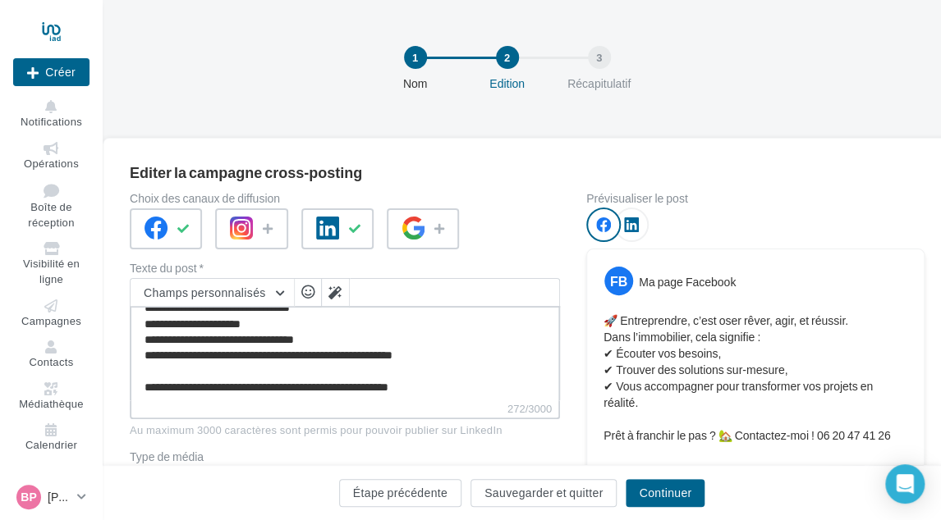
scroll to position [30, 0]
click at [466, 387] on textarea "**********" at bounding box center [345, 353] width 430 height 94
paste textarea "**********"
type textarea "**********"
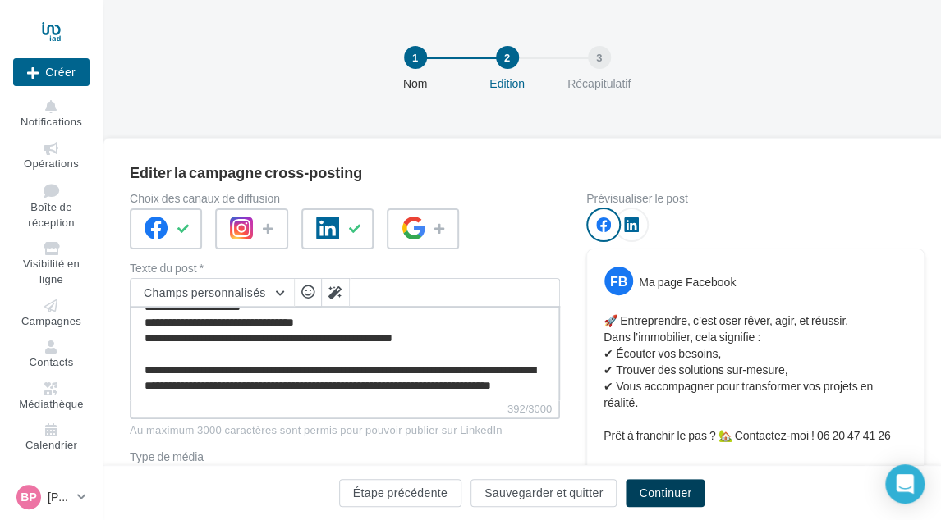
type textarea "**********"
click at [650, 490] on button "Continuer" at bounding box center [664, 493] width 79 height 28
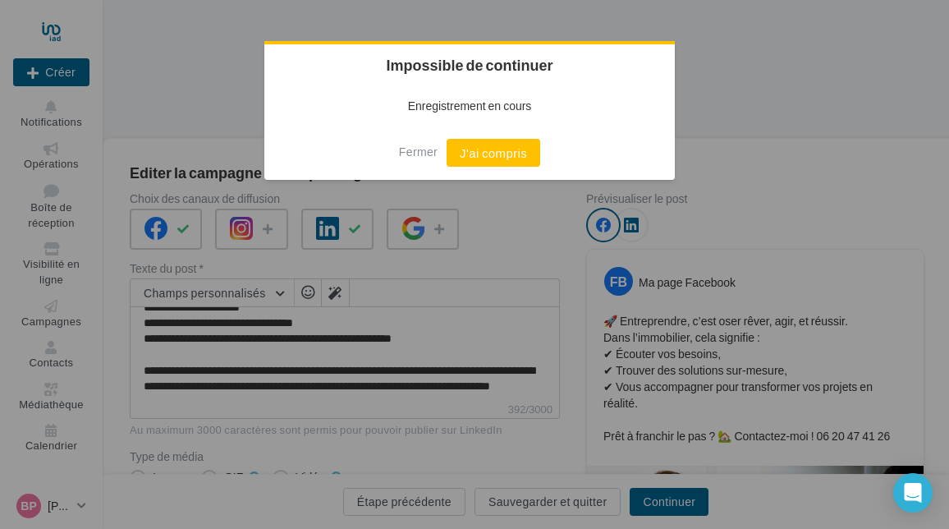
click at [496, 152] on button "J'ai compris" at bounding box center [493, 153] width 94 height 28
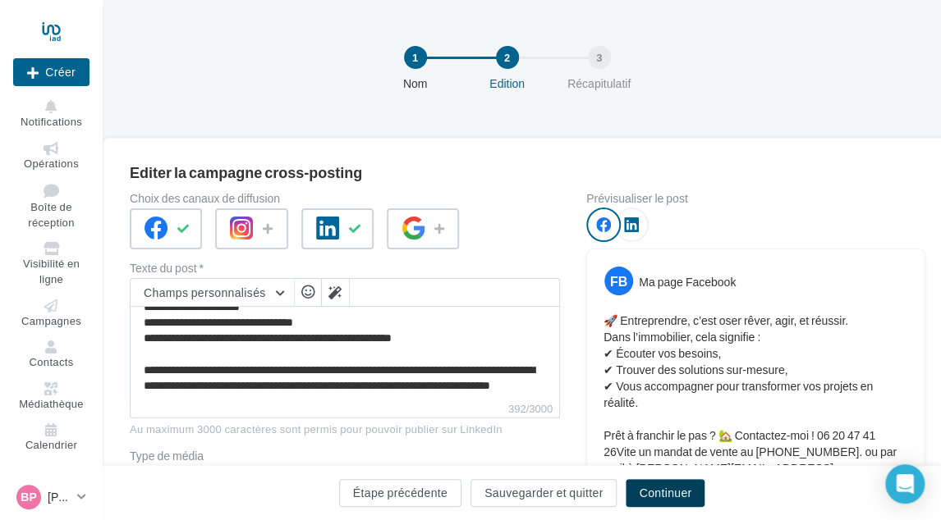
click at [652, 489] on button "Continuer" at bounding box center [664, 493] width 79 height 28
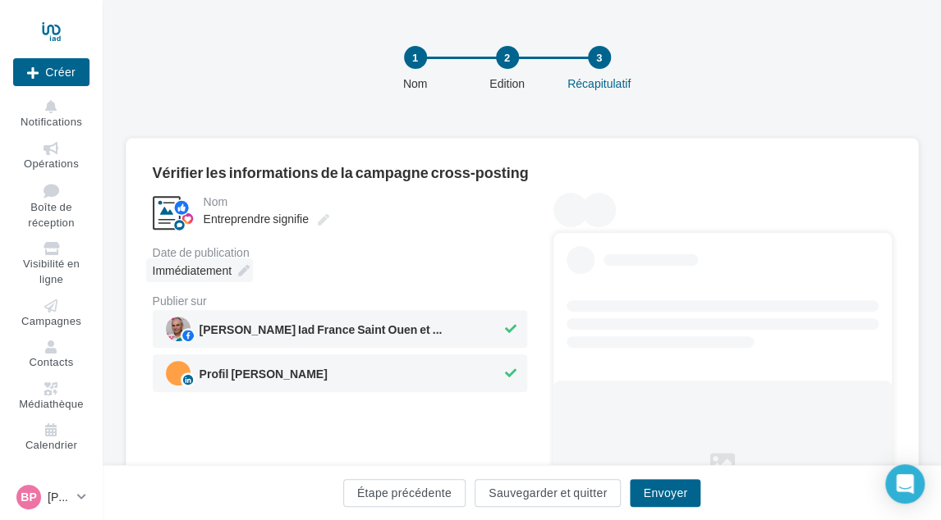
click at [228, 273] on span "Immédiatement" at bounding box center [192, 270] width 79 height 14
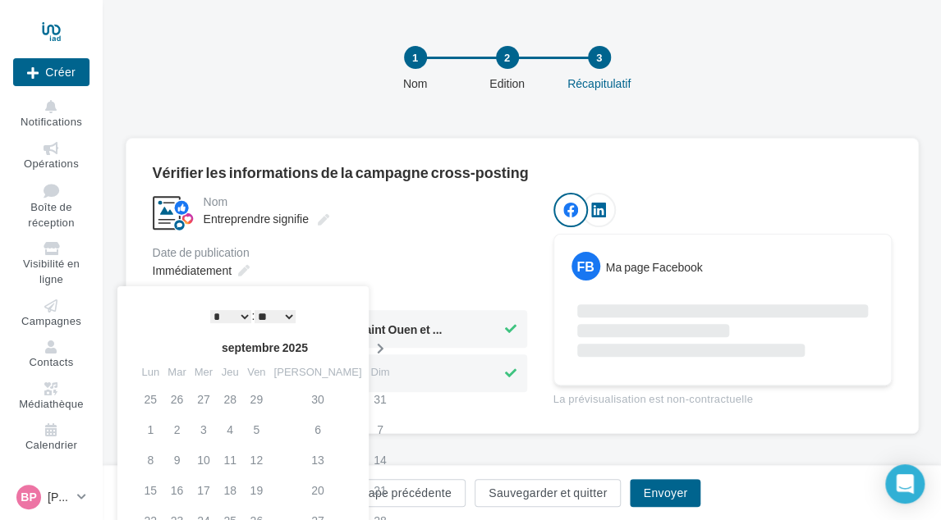
click at [369, 344] on icon at bounding box center [379, 348] width 21 height 11
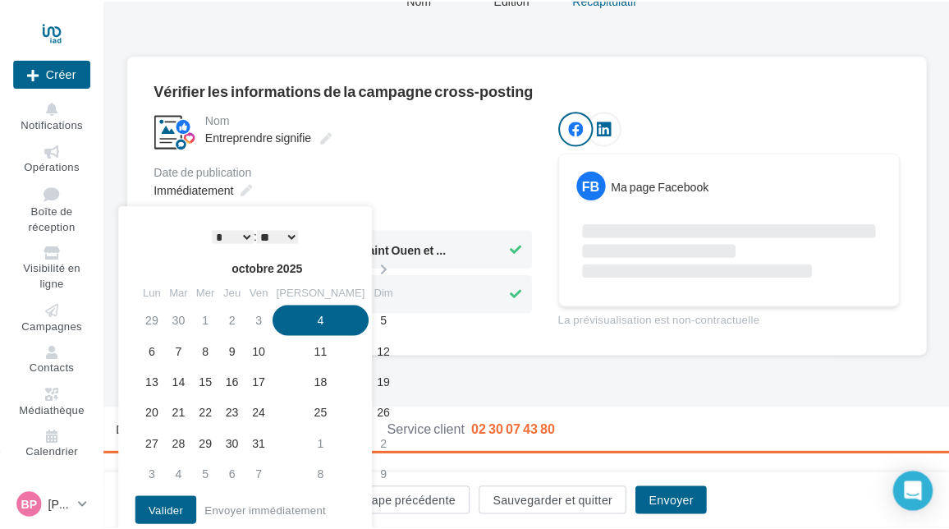
scroll to position [97, 0]
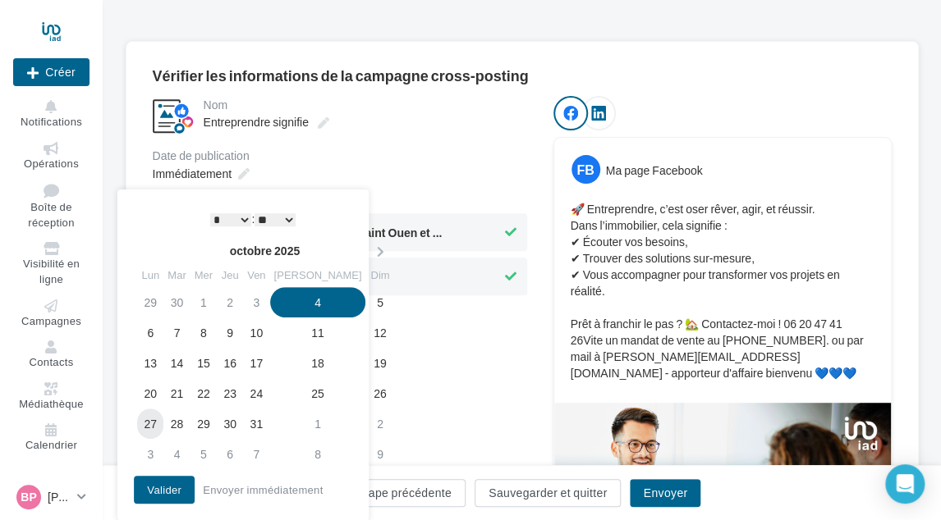
click at [153, 417] on td "27" at bounding box center [150, 424] width 26 height 30
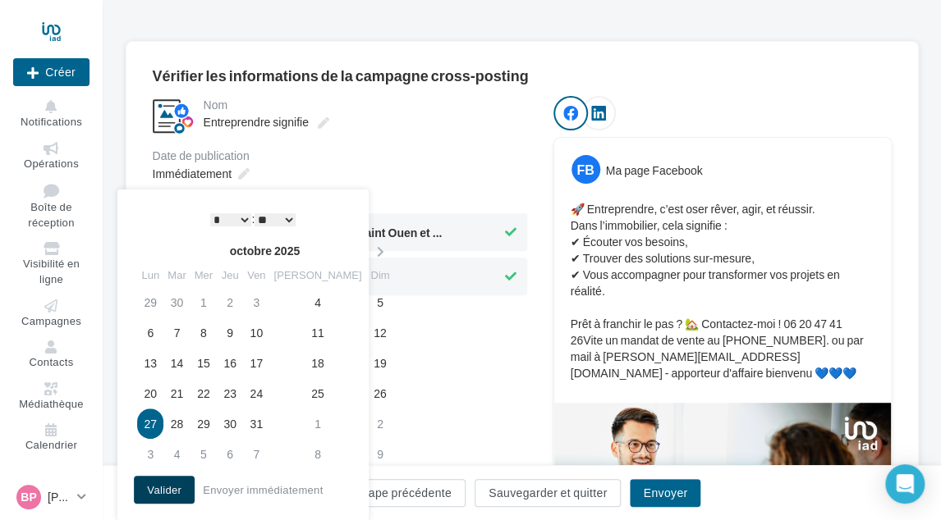
click at [163, 484] on button "Valider" at bounding box center [164, 490] width 61 height 28
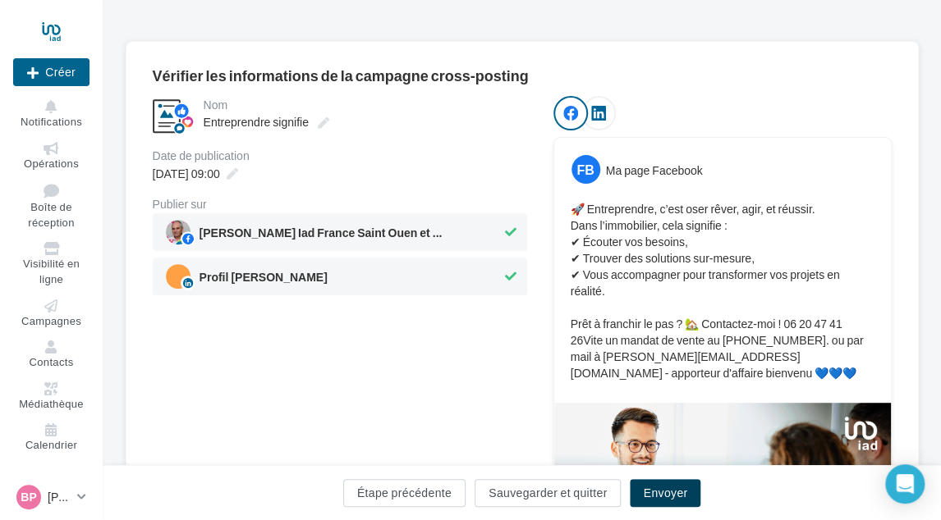
click at [647, 485] on button "Envoyer" at bounding box center [665, 493] width 71 height 28
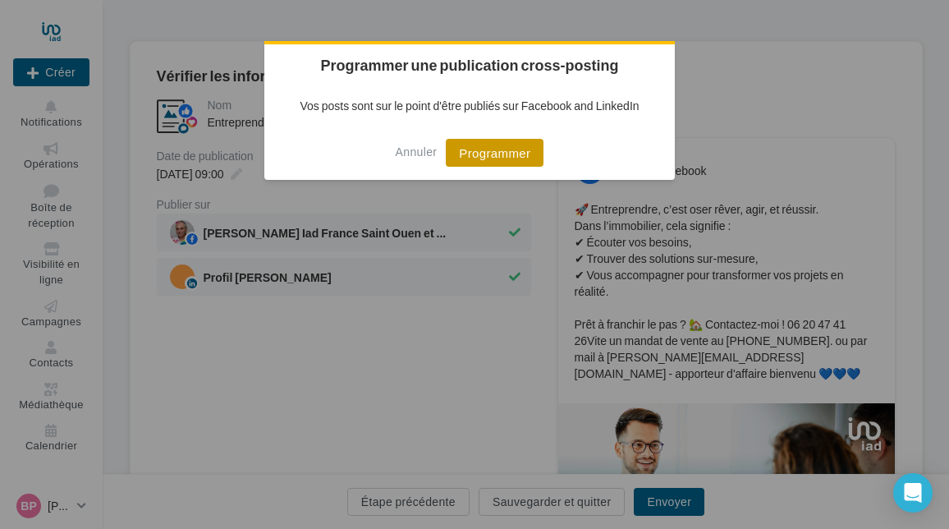
click at [501, 155] on button "Programmer" at bounding box center [495, 153] width 98 height 28
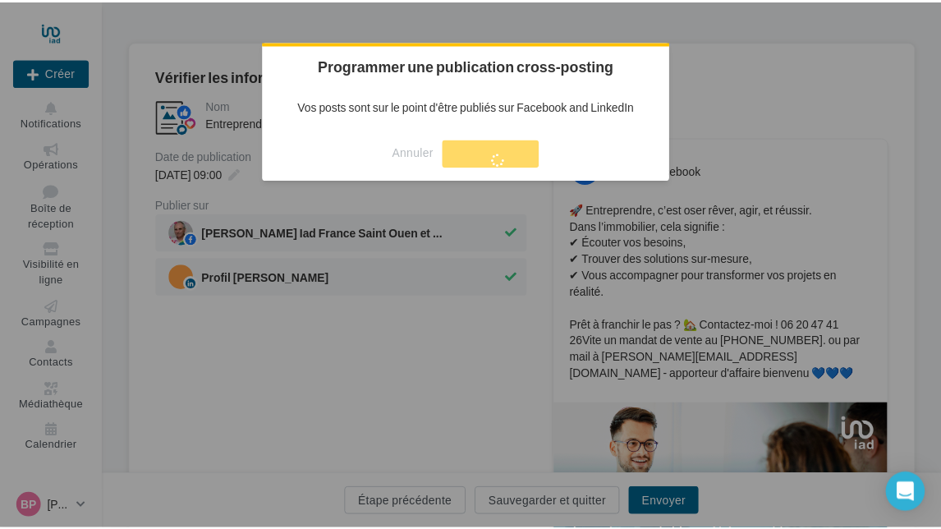
scroll to position [26, 0]
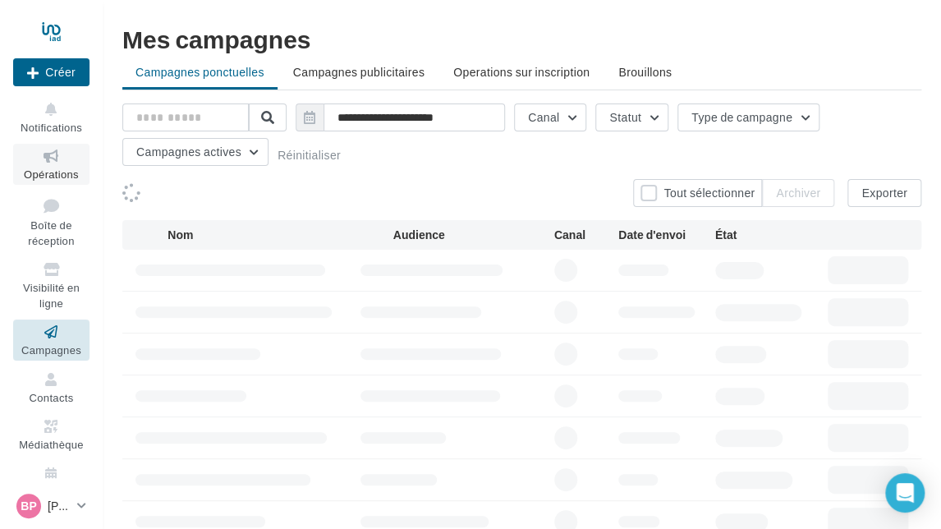
click at [53, 178] on span "Opérations" at bounding box center [51, 173] width 55 height 13
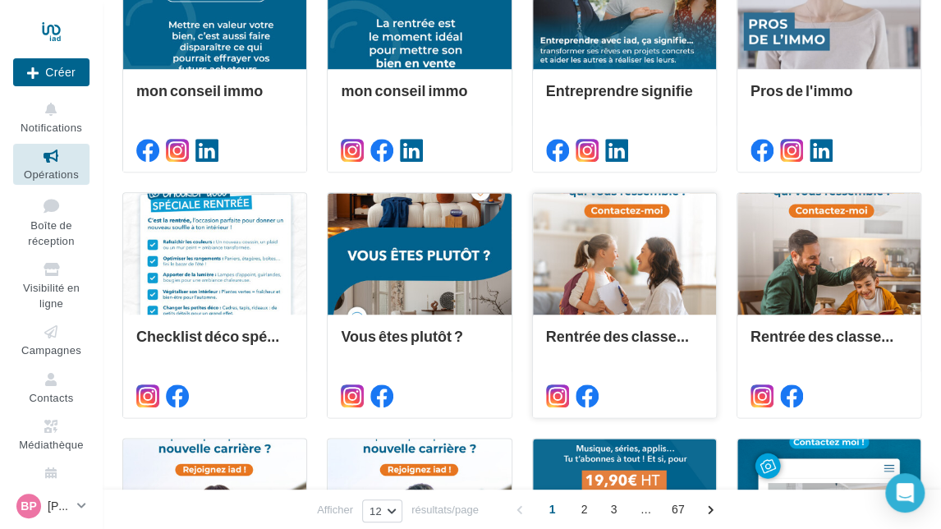
scroll to position [763, 0]
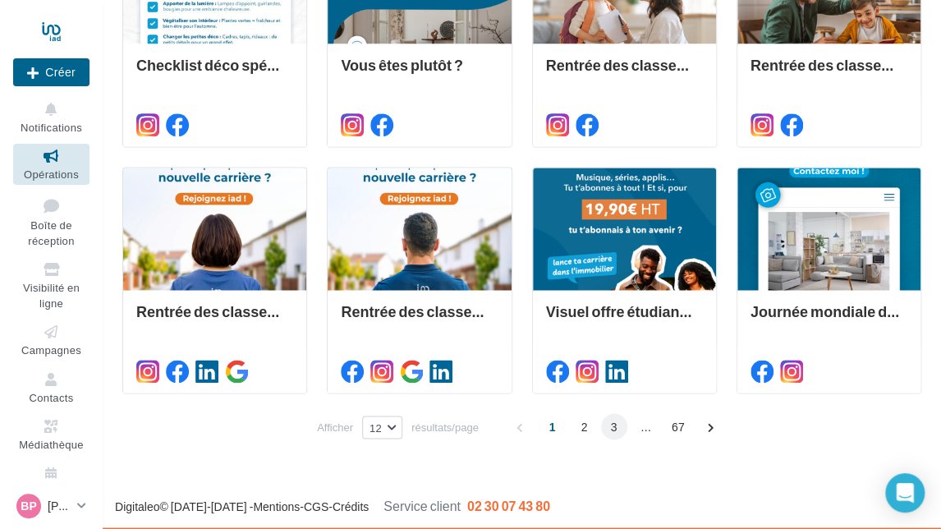
click at [612, 424] on span "3" at bounding box center [614, 426] width 26 height 26
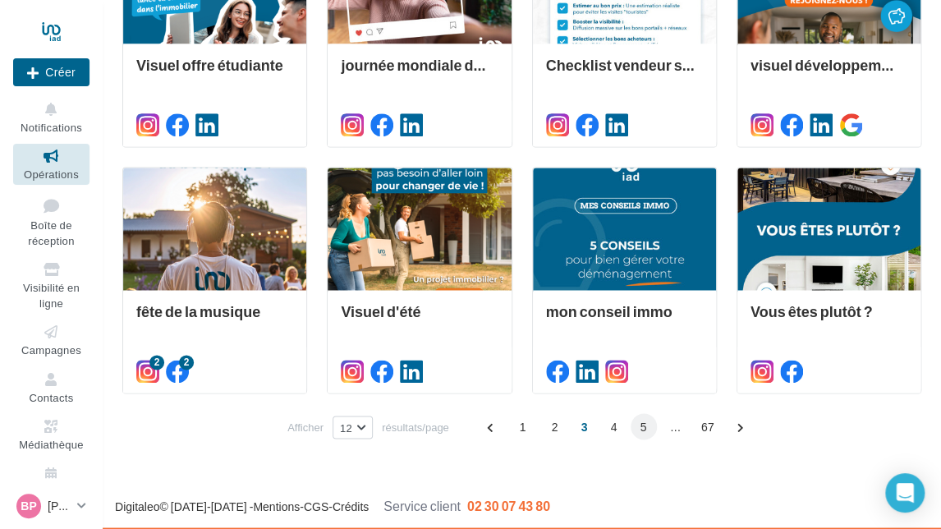
click at [643, 419] on span "5" at bounding box center [643, 426] width 26 height 26
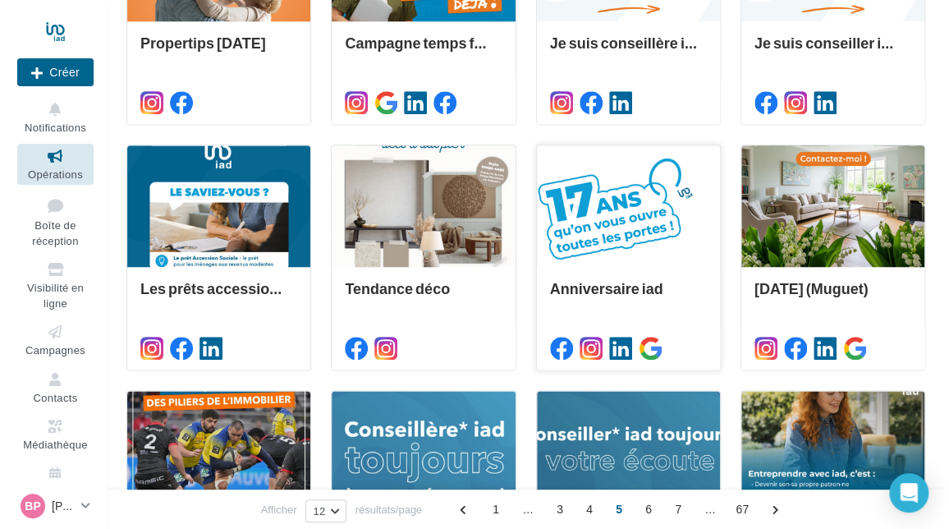
scroll to position [537, 0]
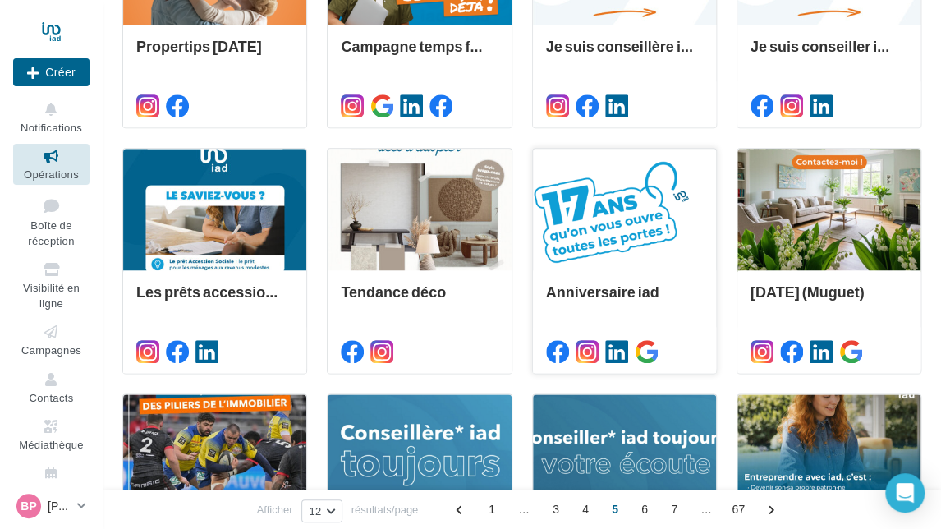
click at [632, 233] on div at bounding box center [624, 210] width 183 height 123
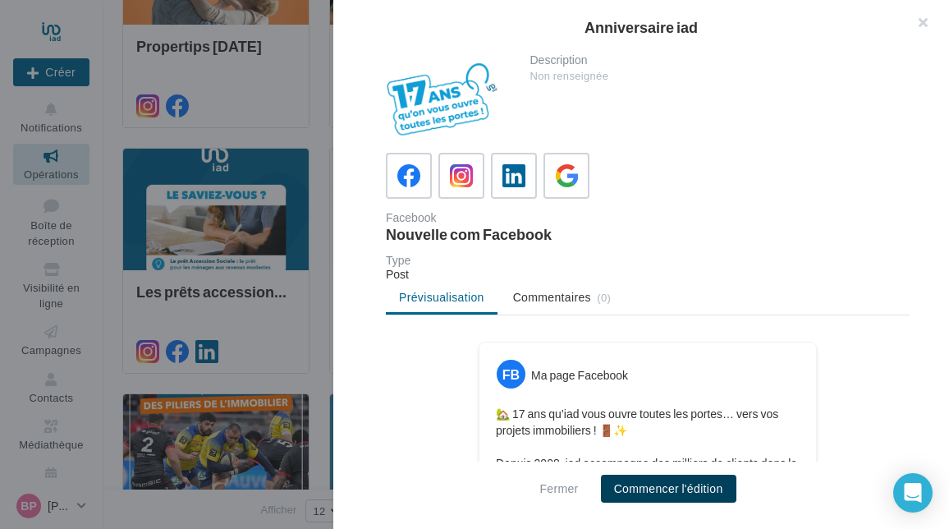
click at [637, 483] on button "Commencer l'édition" at bounding box center [668, 488] width 135 height 28
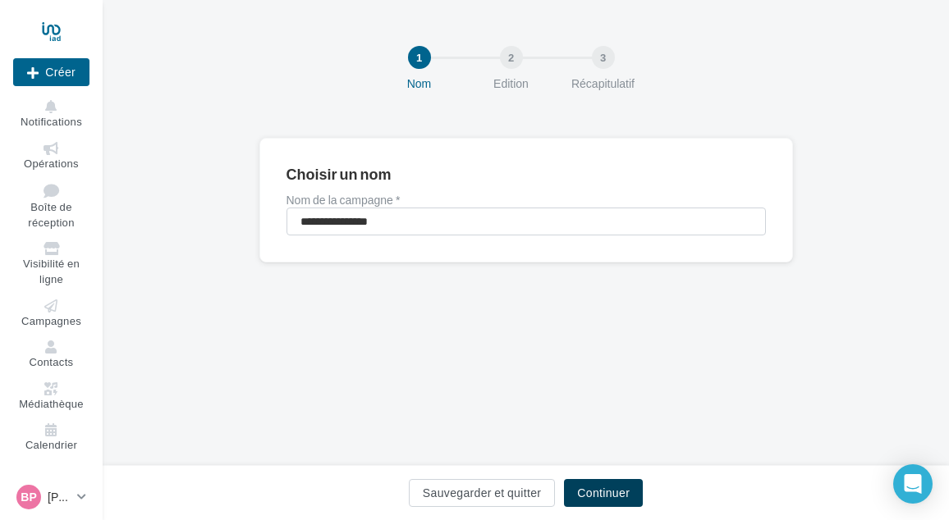
click at [580, 486] on button "Continuer" at bounding box center [603, 493] width 79 height 28
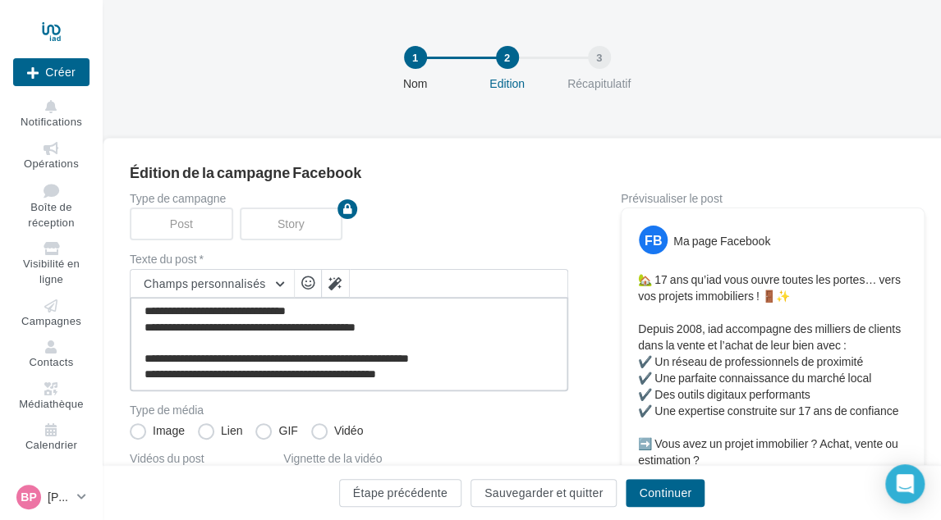
scroll to position [110, 0]
click at [478, 377] on textarea "**********" at bounding box center [349, 344] width 438 height 94
paste textarea "**********"
type textarea "**********"
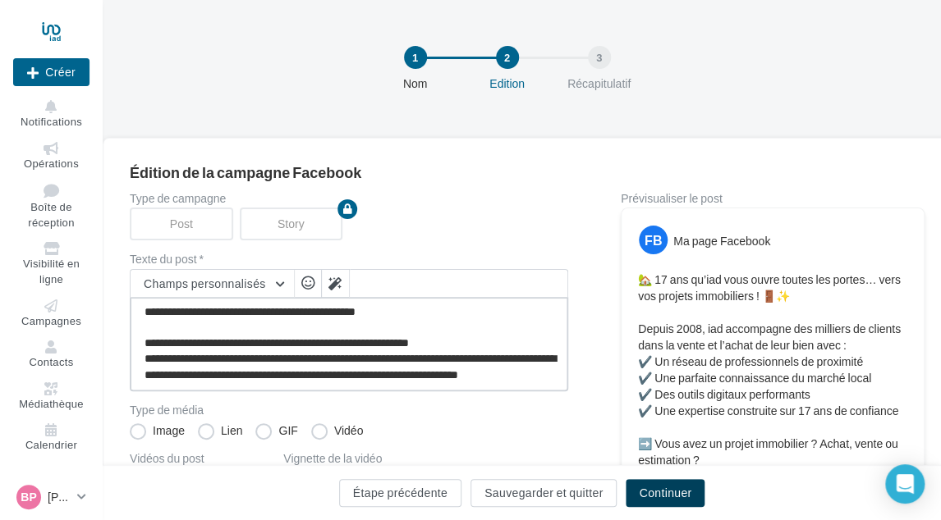
type textarea "**********"
click at [636, 485] on button "Continuer" at bounding box center [664, 493] width 79 height 28
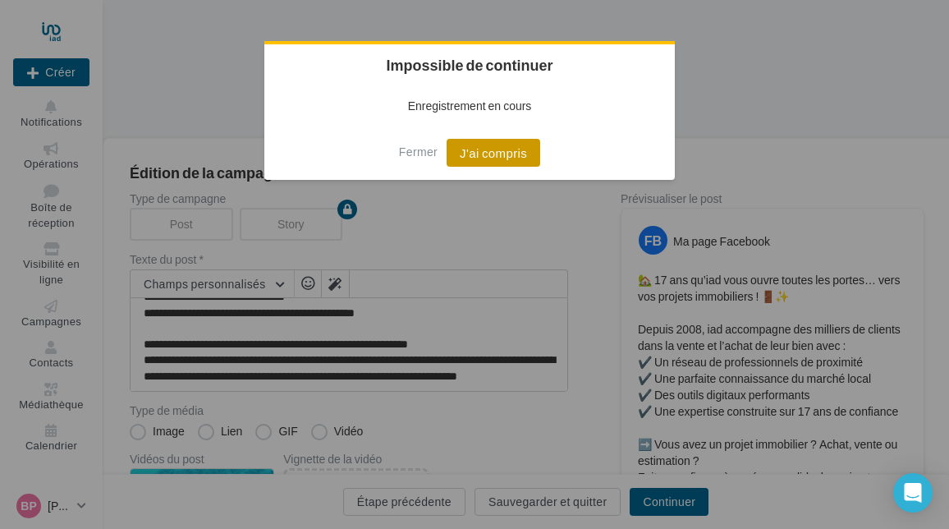
click at [489, 155] on button "J'ai compris" at bounding box center [493, 153] width 94 height 28
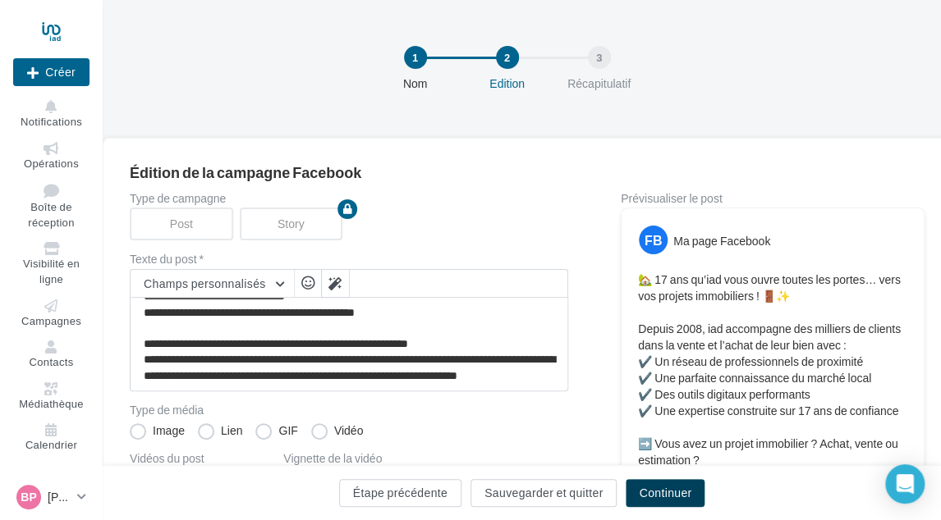
click at [651, 492] on button "Continuer" at bounding box center [664, 493] width 79 height 28
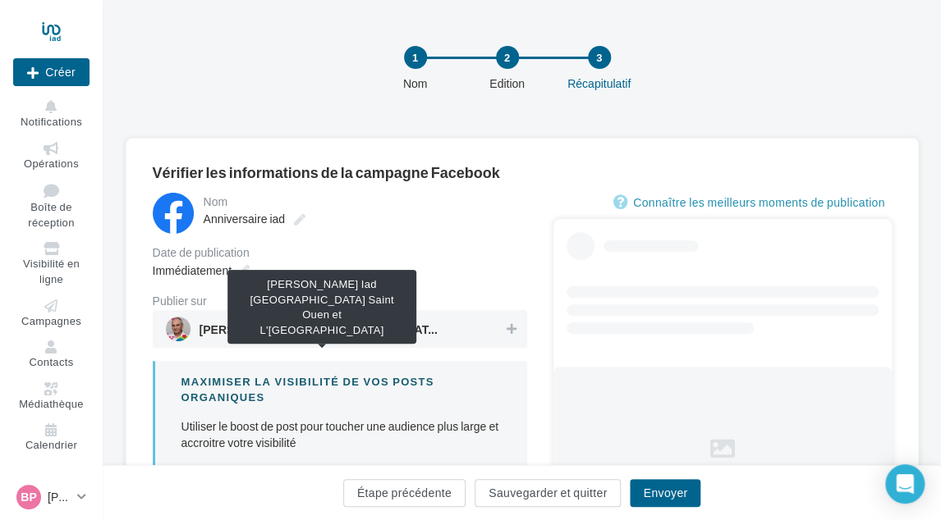
click at [419, 328] on span "[PERSON_NAME] Iad [GEOGRAPHIC_DATA] Saint Ouen et L'Ile [GEOGRAPHIC_DATA]" at bounding box center [322, 333] width 246 height 18
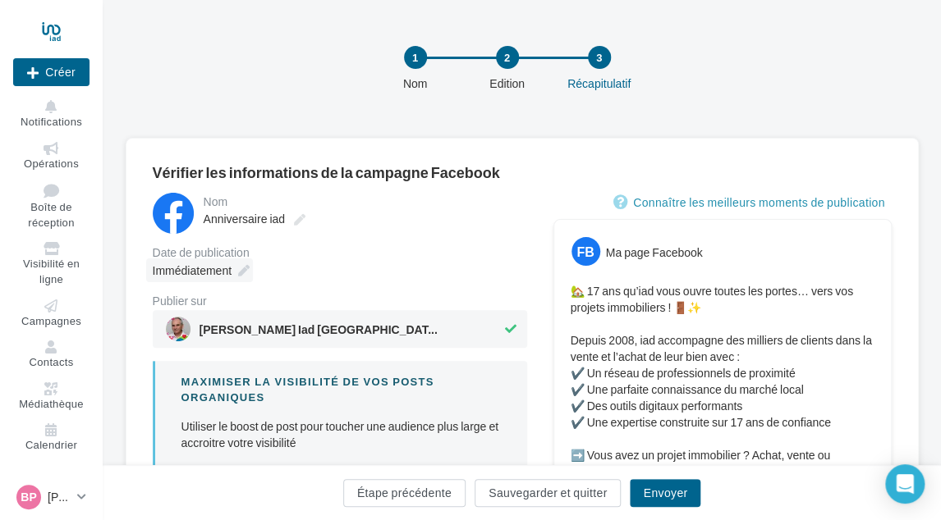
click at [228, 274] on span "Immédiatement" at bounding box center [192, 270] width 79 height 14
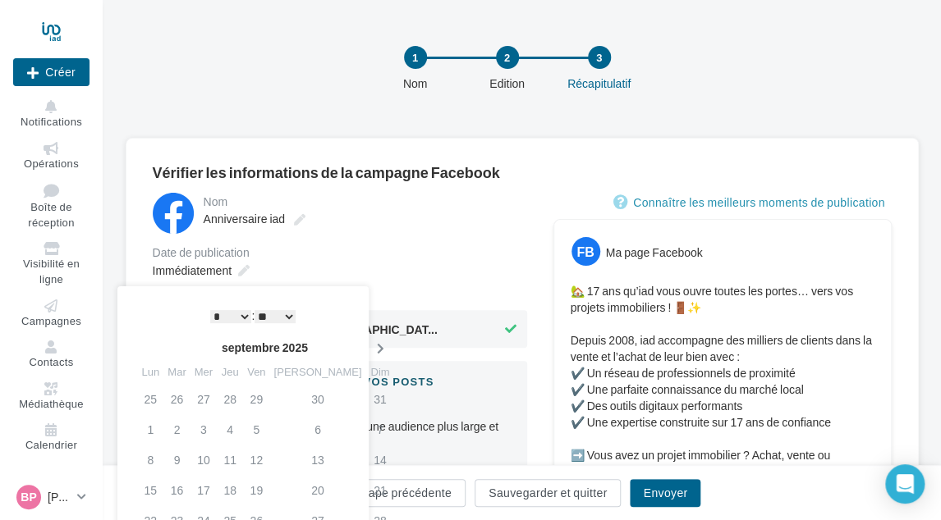
click at [365, 340] on th at bounding box center [379, 348] width 29 height 25
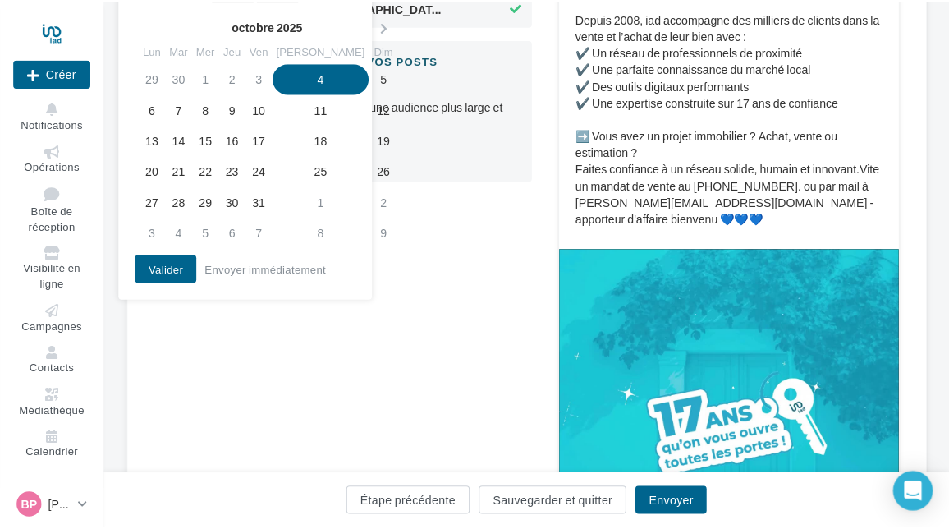
scroll to position [328, 0]
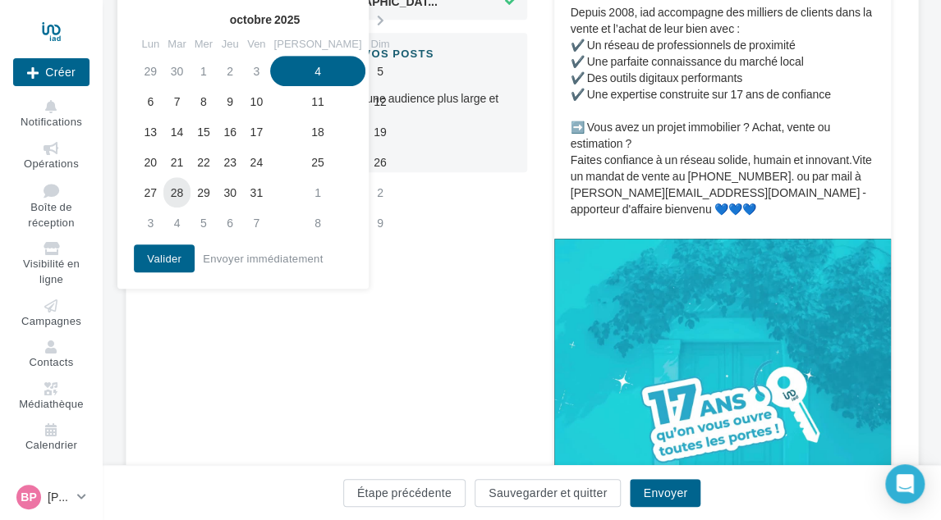
click at [185, 195] on td "28" at bounding box center [176, 192] width 26 height 30
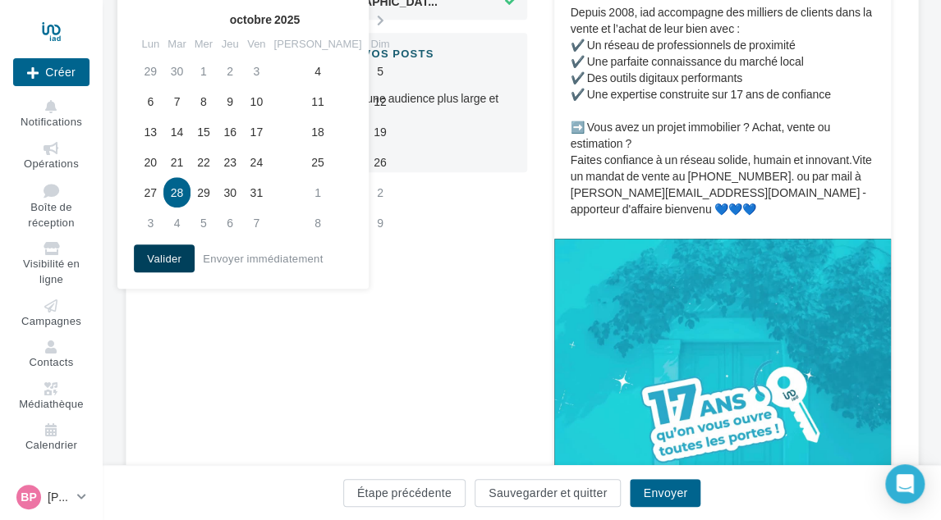
drag, startPoint x: 161, startPoint y: 252, endPoint x: 185, endPoint y: 265, distance: 27.2
click at [161, 252] on button "Valider" at bounding box center [164, 259] width 61 height 28
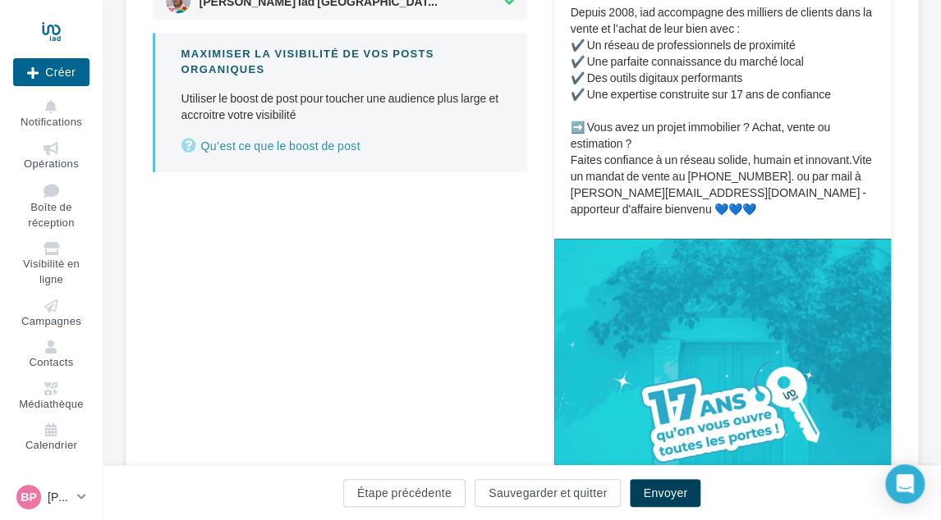
click at [641, 488] on button "Envoyer" at bounding box center [665, 493] width 71 height 28
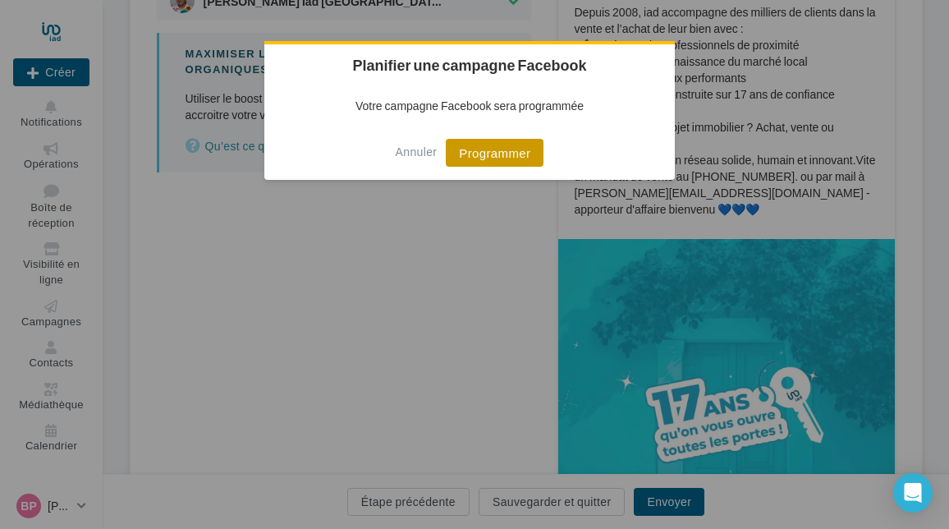
click at [468, 160] on button "Programmer" at bounding box center [495, 153] width 98 height 28
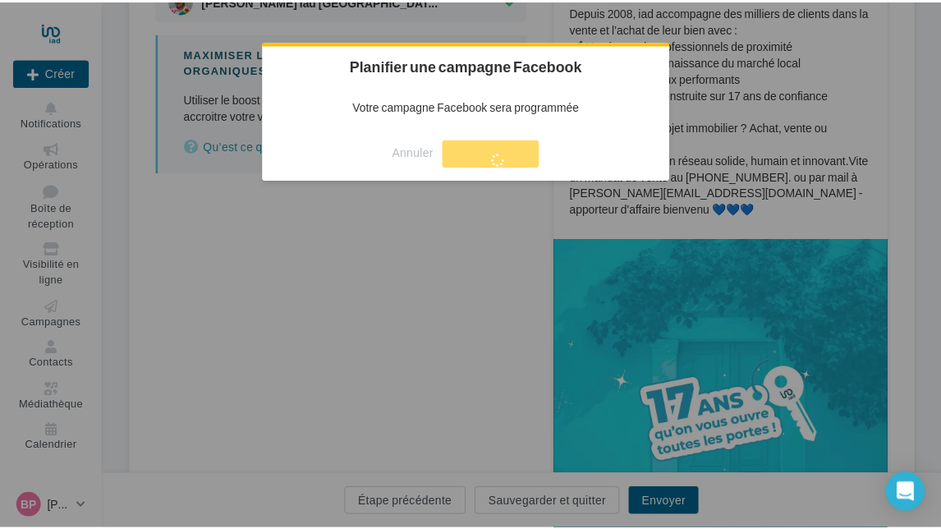
scroll to position [26, 0]
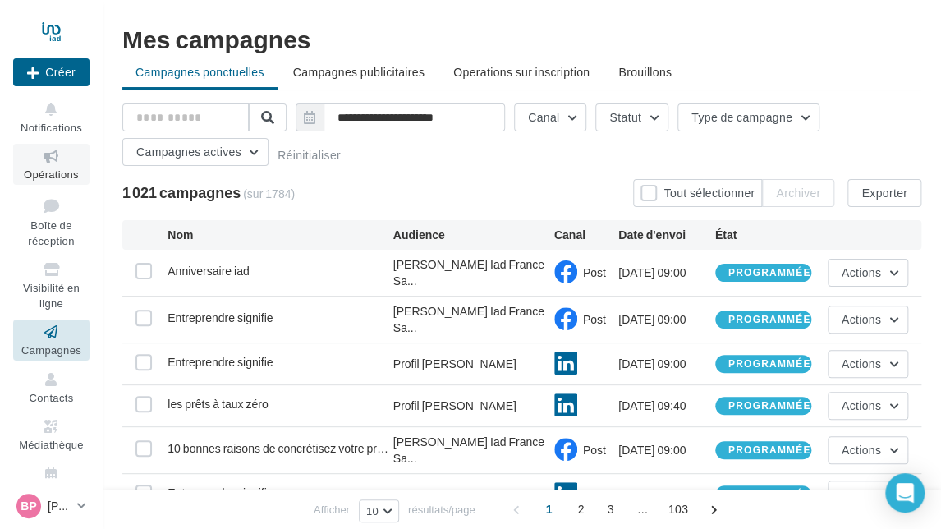
click at [58, 184] on link "Opérations" at bounding box center [51, 164] width 76 height 40
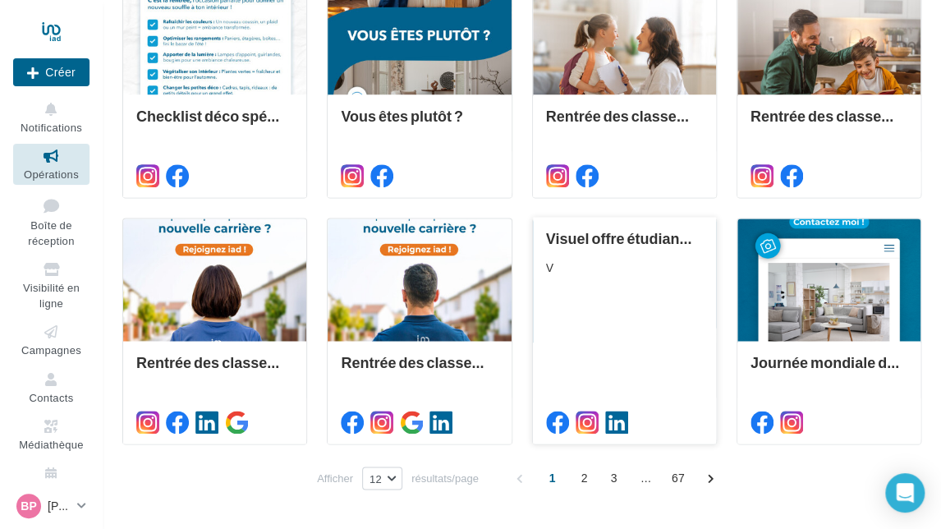
scroll to position [763, 0]
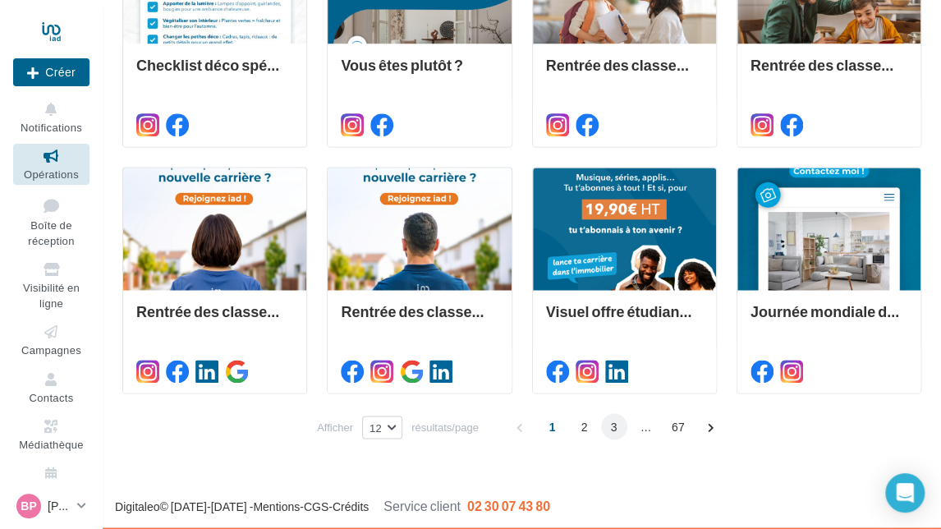
click at [614, 428] on span "3" at bounding box center [614, 426] width 26 height 26
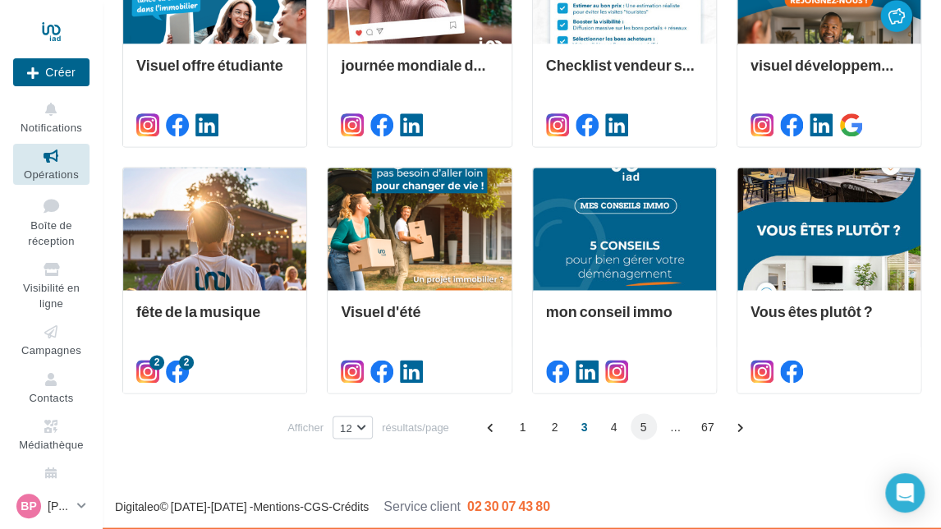
click at [645, 427] on span "5" at bounding box center [643, 426] width 26 height 26
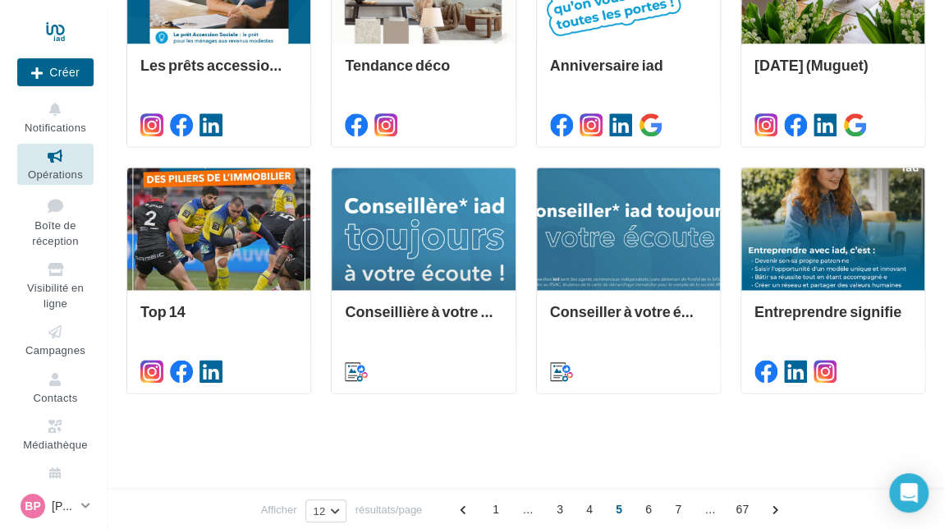
scroll to position [373, 0]
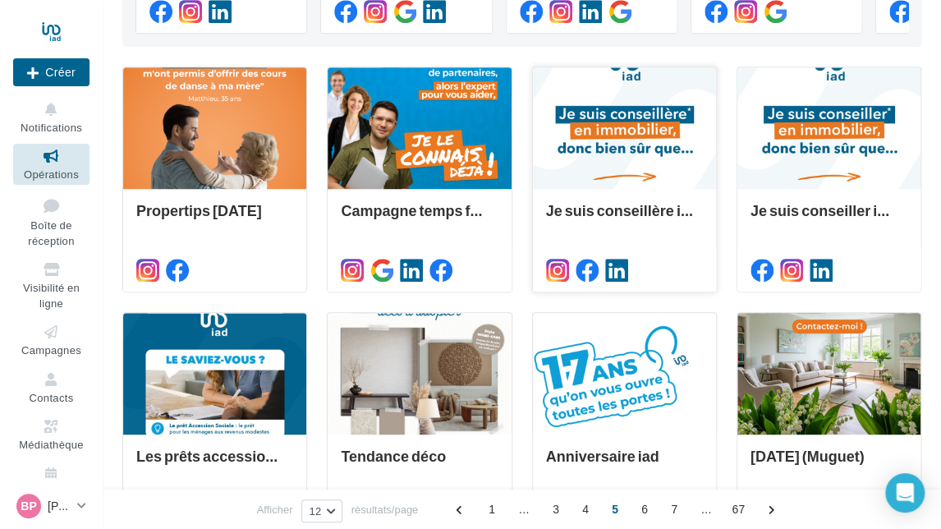
click at [651, 146] on div at bounding box center [624, 128] width 183 height 123
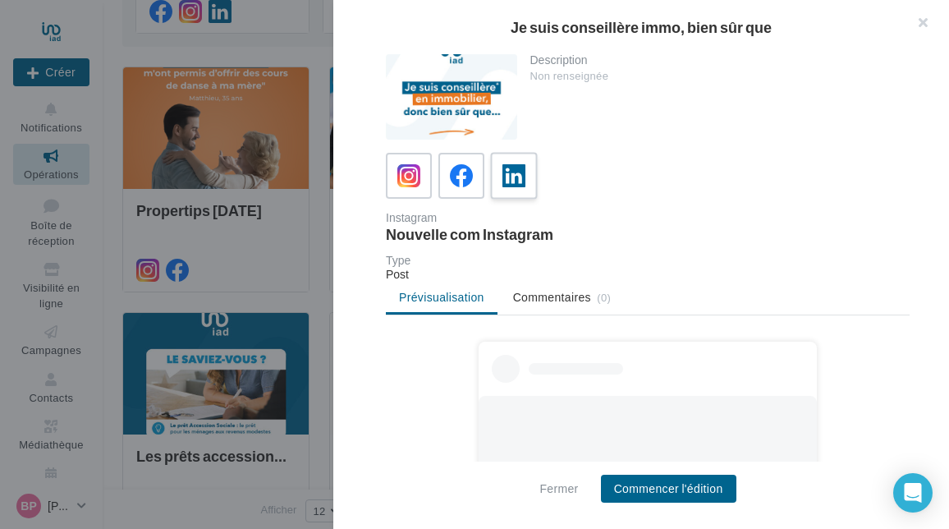
click at [517, 184] on icon at bounding box center [514, 176] width 24 height 24
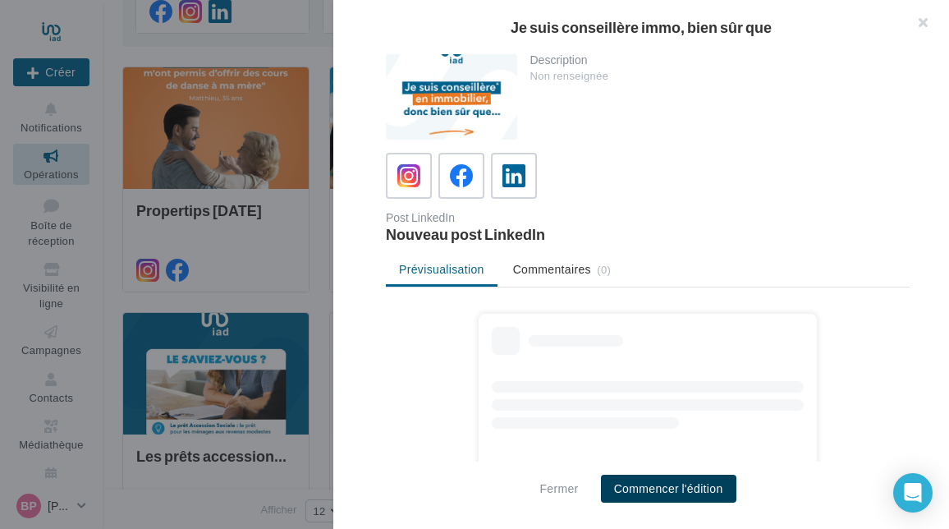
click at [634, 483] on button "Commencer l'édition" at bounding box center [668, 488] width 135 height 28
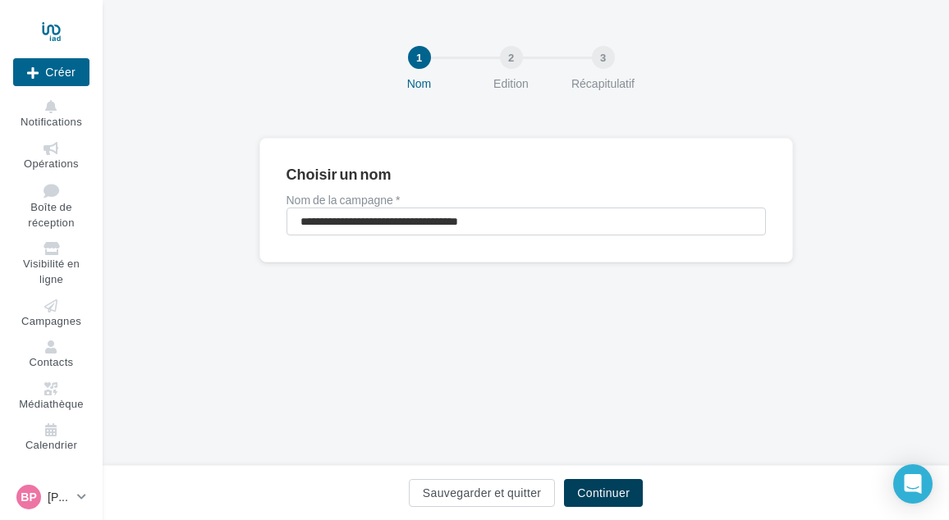
click at [594, 497] on button "Continuer" at bounding box center [603, 493] width 79 height 28
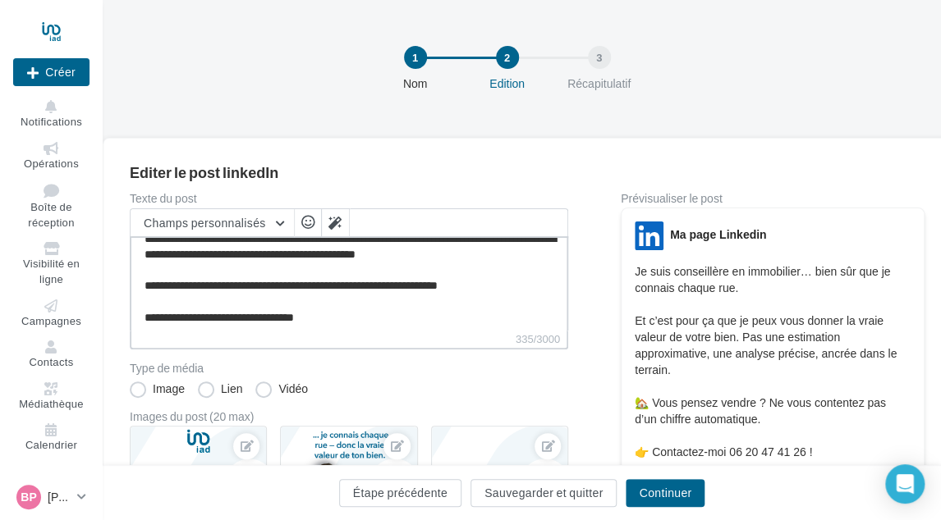
scroll to position [46, 0]
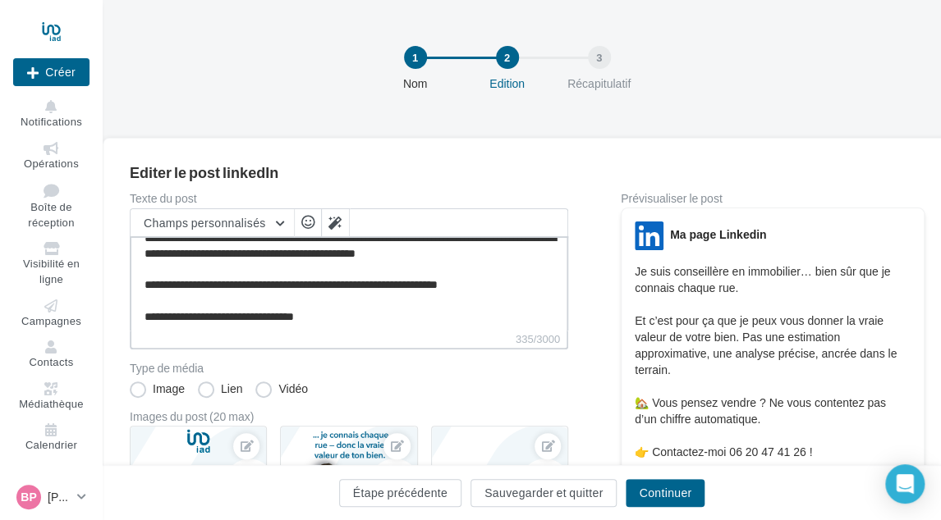
click at [367, 313] on textarea "**********" at bounding box center [349, 283] width 438 height 94
paste textarea "**********"
type textarea "**********"
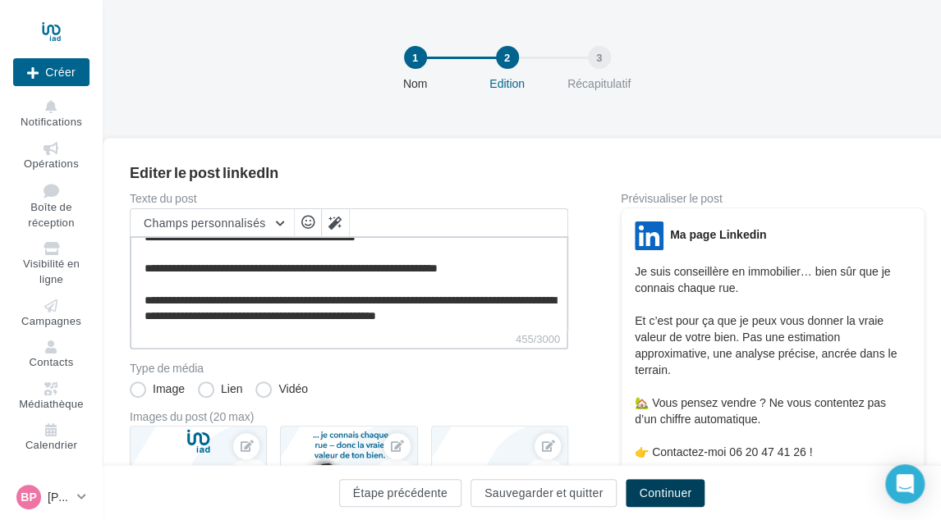
type textarea "**********"
click at [638, 492] on button "Continuer" at bounding box center [664, 493] width 79 height 28
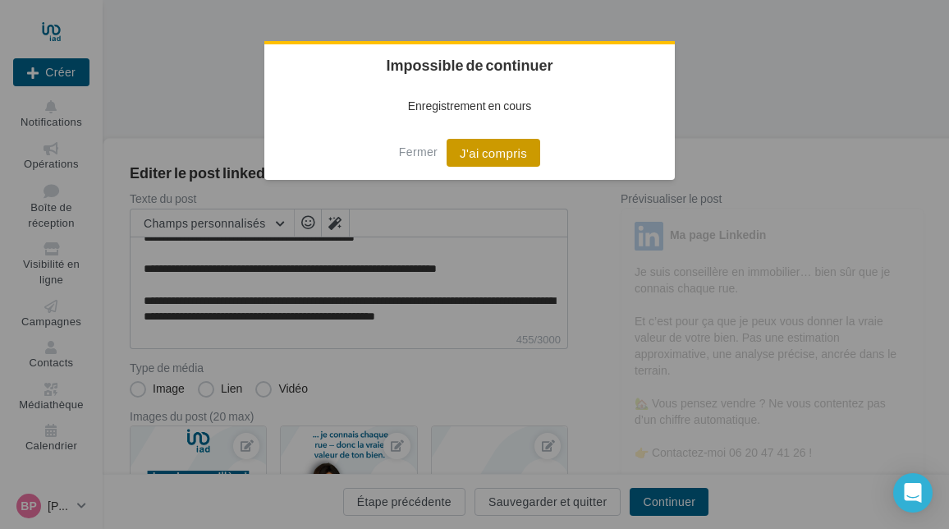
click at [476, 153] on button "J'ai compris" at bounding box center [493, 153] width 94 height 28
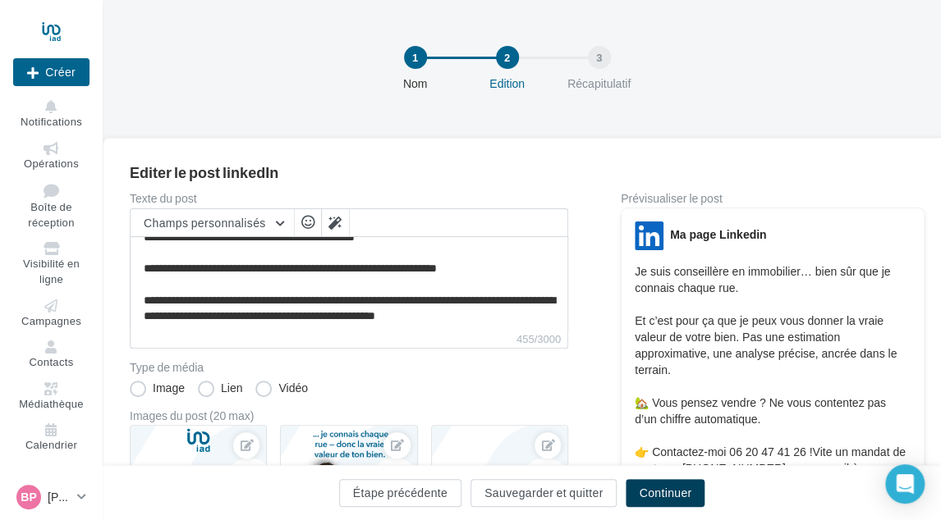
click at [649, 479] on button "Continuer" at bounding box center [664, 493] width 79 height 28
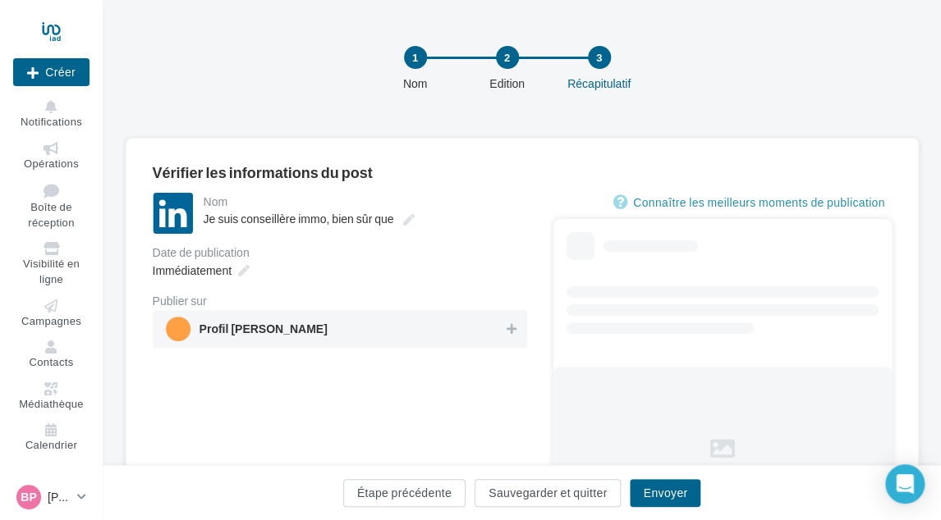
drag, startPoint x: 336, startPoint y: 313, endPoint x: 325, endPoint y: 316, distance: 11.2
click at [335, 315] on div "Profil [PERSON_NAME]" at bounding box center [340, 329] width 374 height 38
click at [230, 275] on span "Immédiatement" at bounding box center [192, 270] width 79 height 14
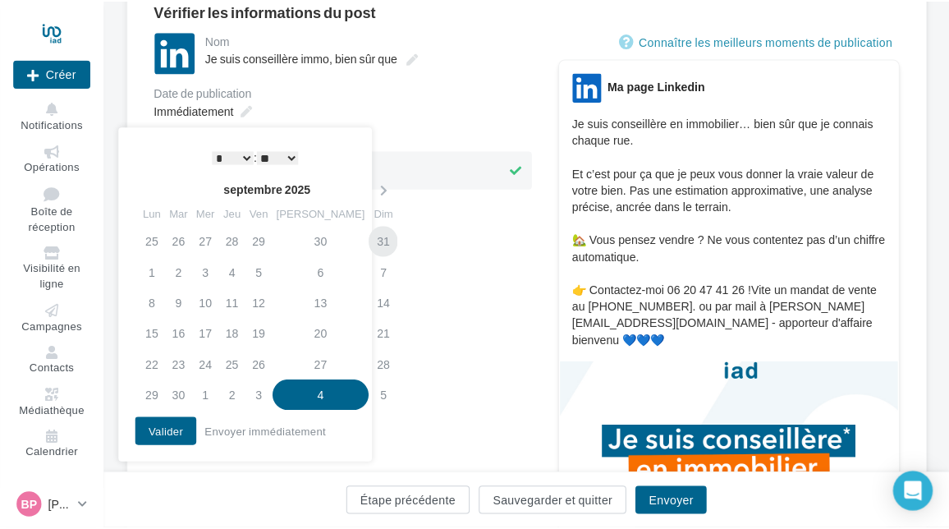
scroll to position [164, 0]
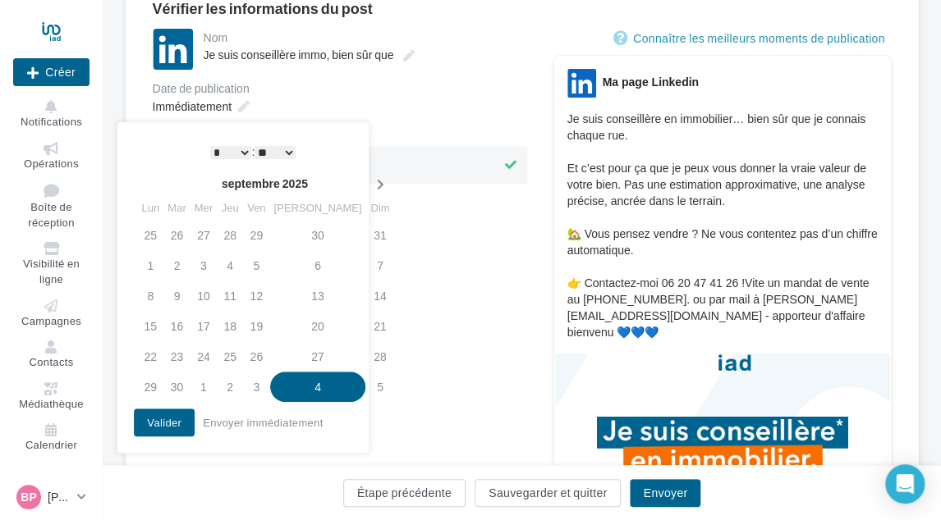
click at [369, 188] on icon at bounding box center [379, 184] width 21 height 11
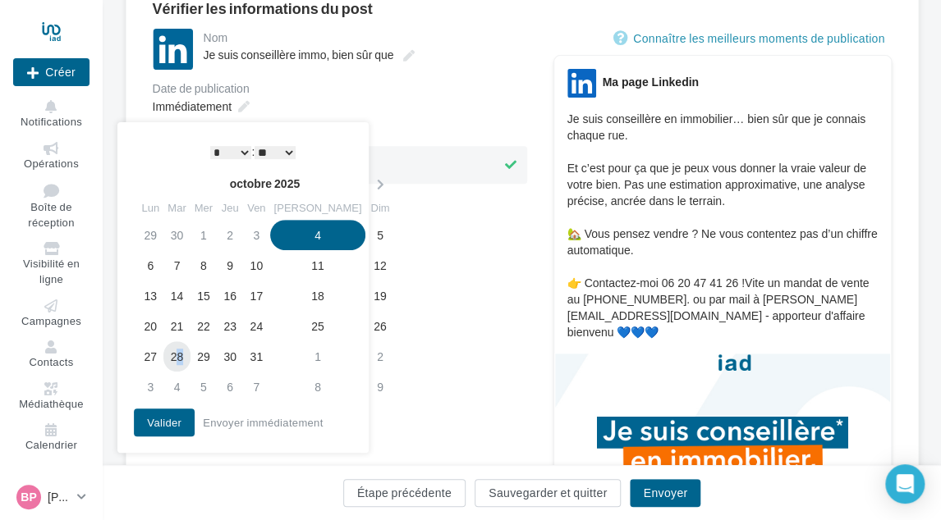
click at [184, 352] on td "28" at bounding box center [176, 356] width 26 height 30
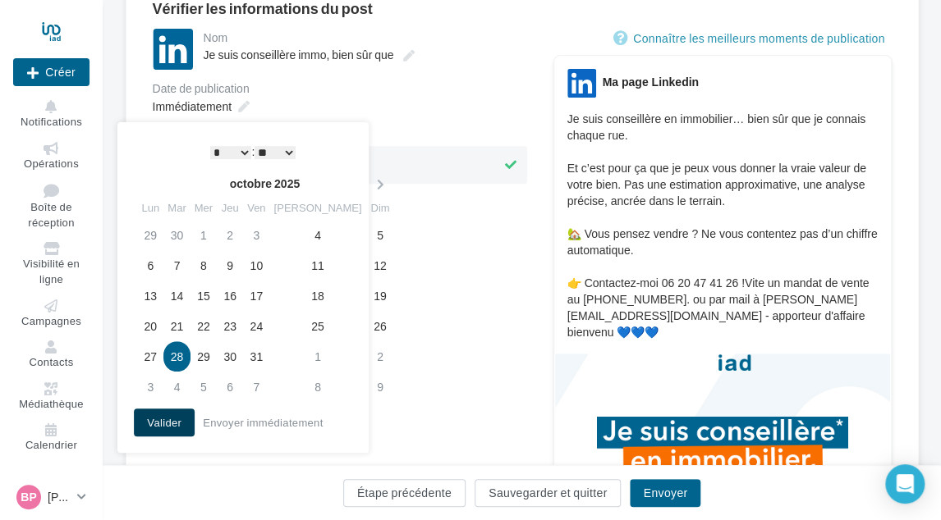
click at [172, 421] on button "Valider" at bounding box center [164, 423] width 61 height 28
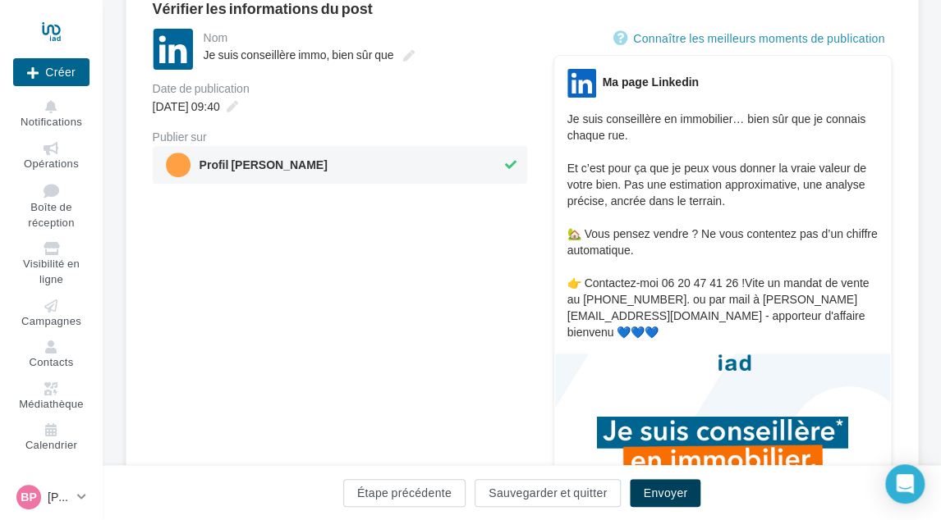
click at [661, 491] on button "Envoyer" at bounding box center [665, 493] width 71 height 28
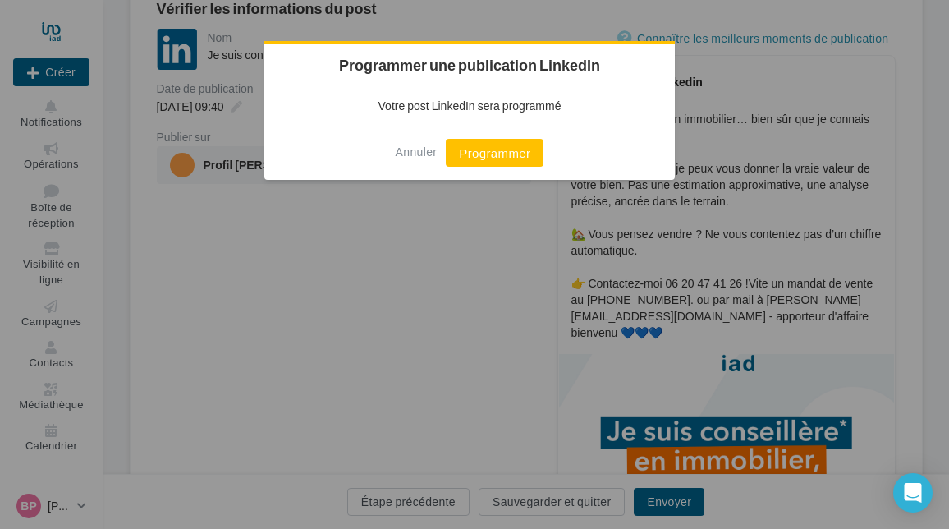
drag, startPoint x: 492, startPoint y: 158, endPoint x: 451, endPoint y: 170, distance: 42.6
click at [492, 159] on button "Programmer" at bounding box center [495, 153] width 98 height 28
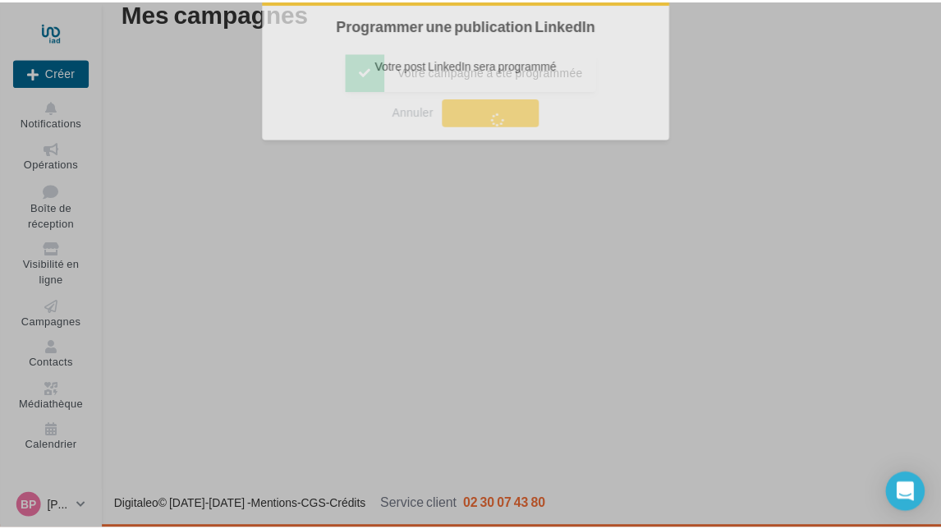
scroll to position [26, 0]
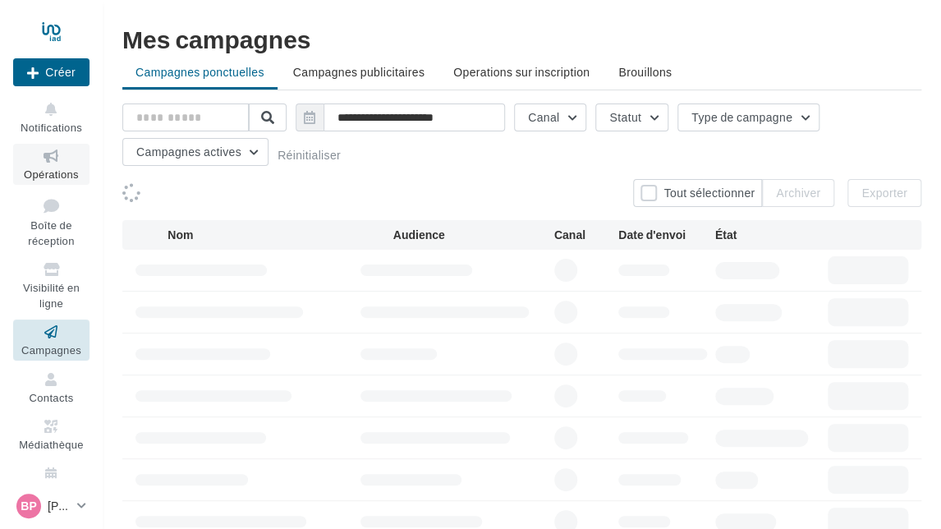
click at [43, 162] on icon at bounding box center [51, 156] width 66 height 19
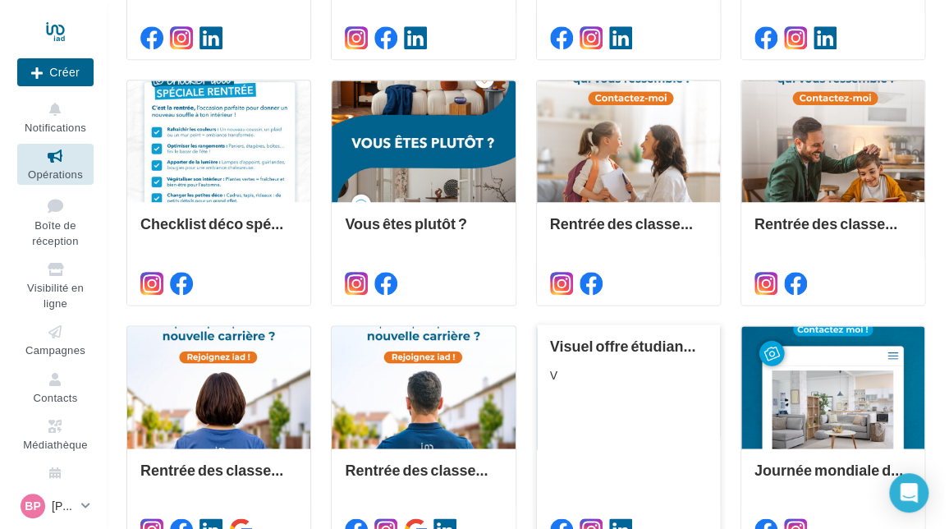
scroll to position [763, 0]
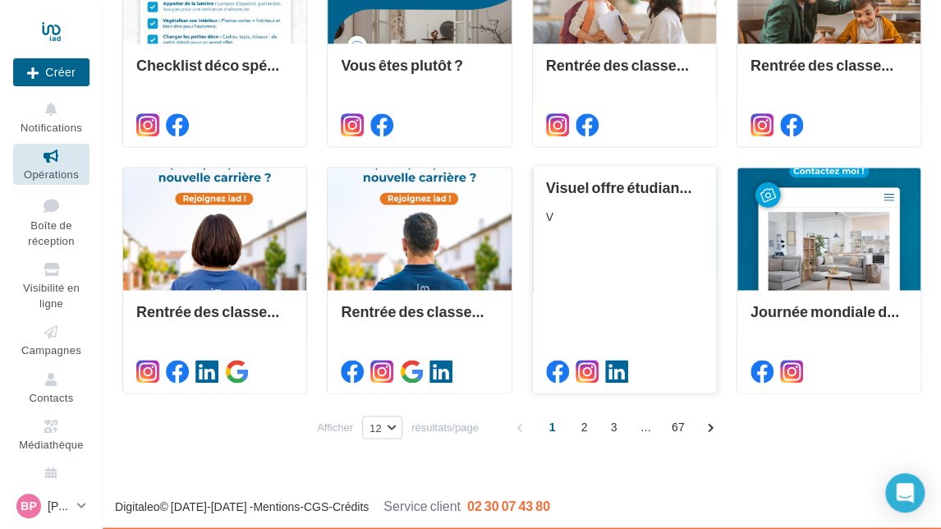
click at [639, 222] on div "V" at bounding box center [624, 216] width 157 height 16
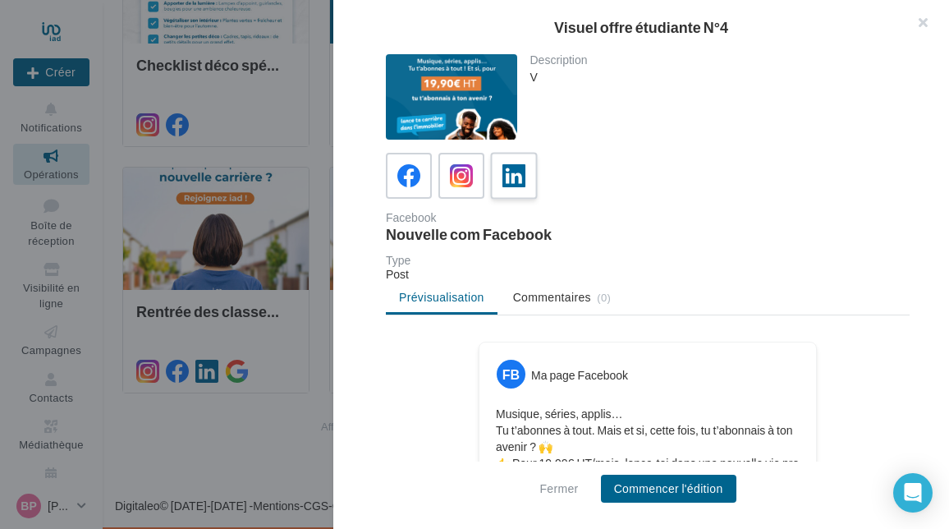
click at [529, 176] on label at bounding box center [513, 175] width 47 height 47
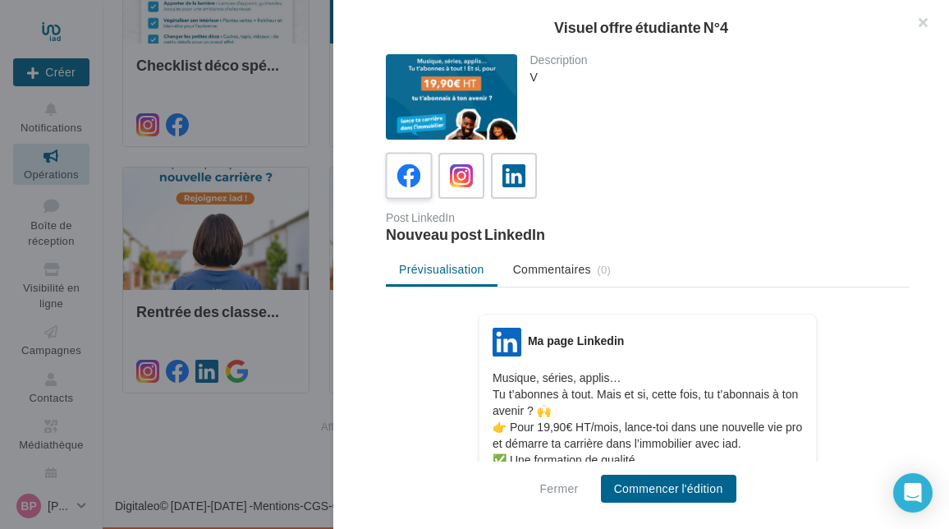
click at [410, 176] on icon at bounding box center [409, 176] width 24 height 24
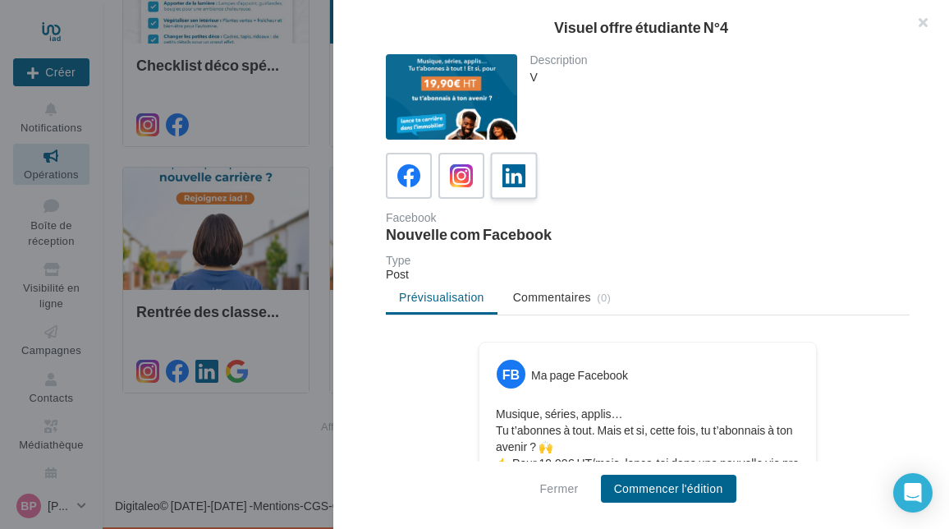
click at [519, 181] on icon at bounding box center [514, 176] width 24 height 24
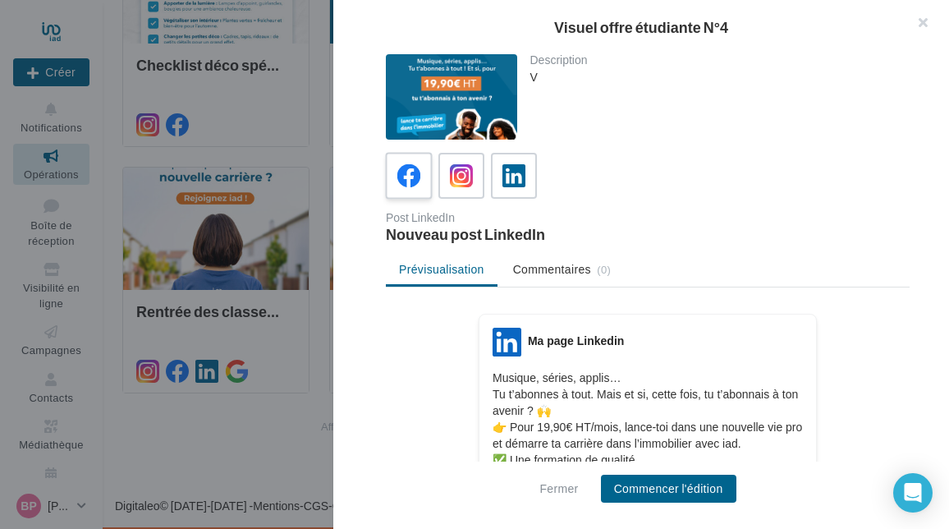
click at [404, 172] on icon at bounding box center [409, 176] width 24 height 24
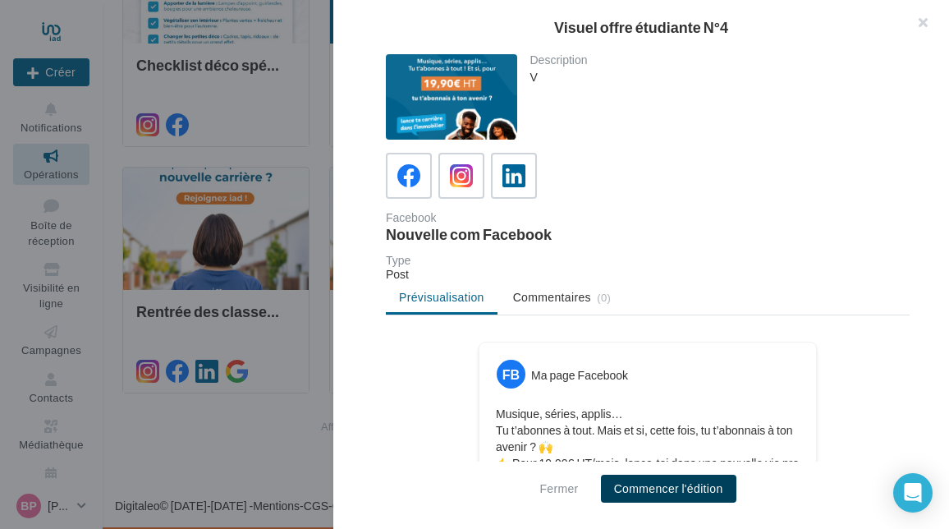
click at [641, 480] on button "Commencer l'édition" at bounding box center [668, 488] width 135 height 28
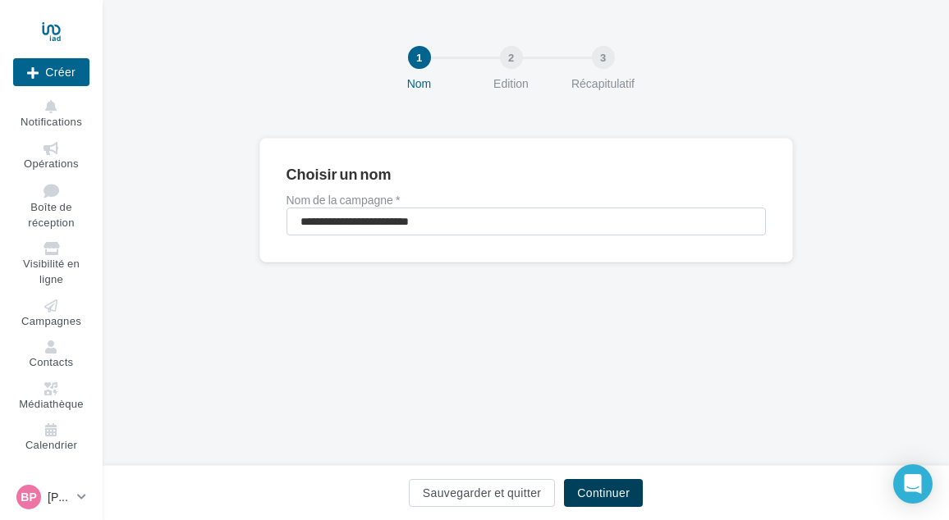
click at [583, 481] on button "Continuer" at bounding box center [603, 493] width 79 height 28
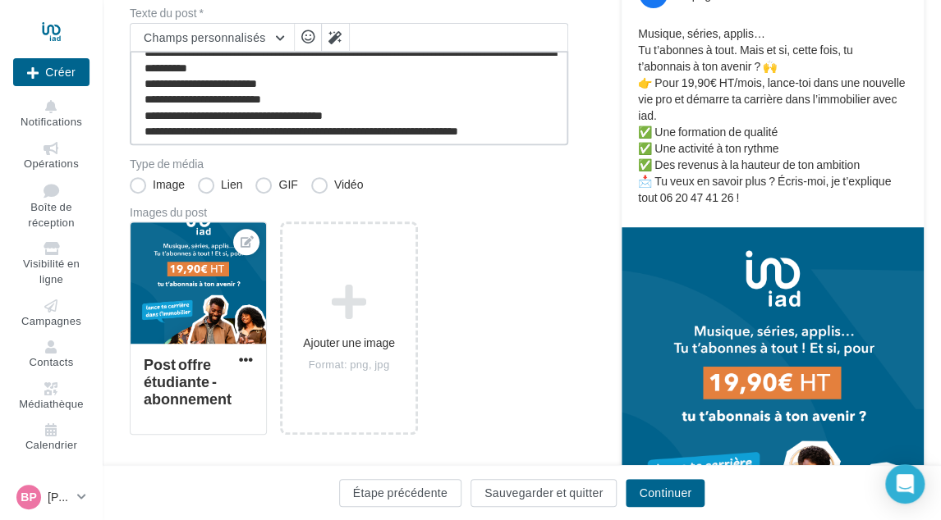
scroll to position [47, 0]
click at [529, 127] on textarea "**********" at bounding box center [349, 98] width 438 height 94
paste textarea "**********"
type textarea "**********"
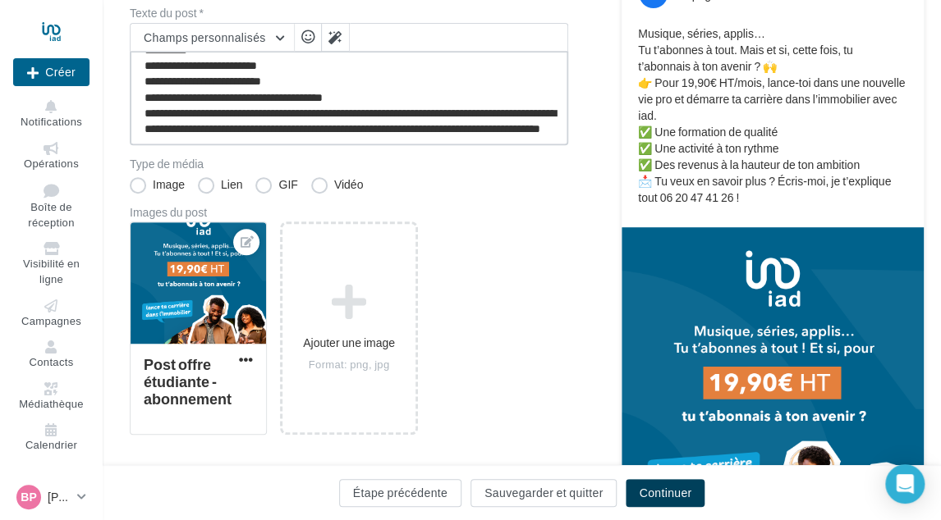
type textarea "**********"
drag, startPoint x: 660, startPoint y: 483, endPoint x: 640, endPoint y: 452, distance: 36.9
click at [660, 483] on button "Continuer" at bounding box center [664, 493] width 79 height 28
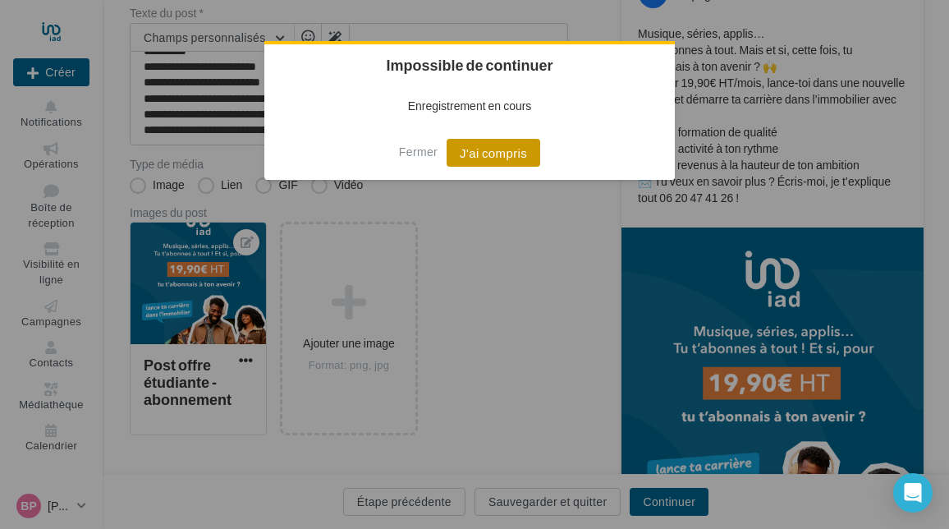
click at [483, 155] on button "J'ai compris" at bounding box center [493, 153] width 94 height 28
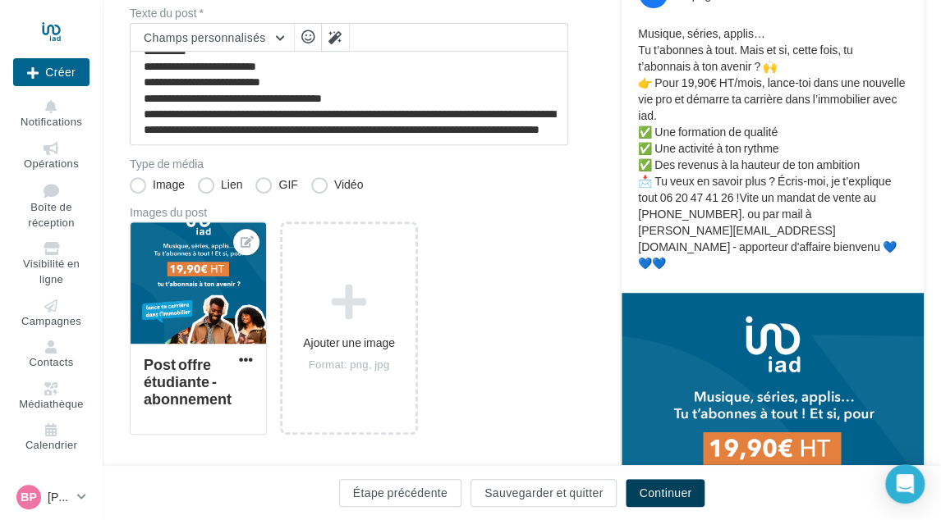
click at [653, 487] on button "Continuer" at bounding box center [664, 493] width 79 height 28
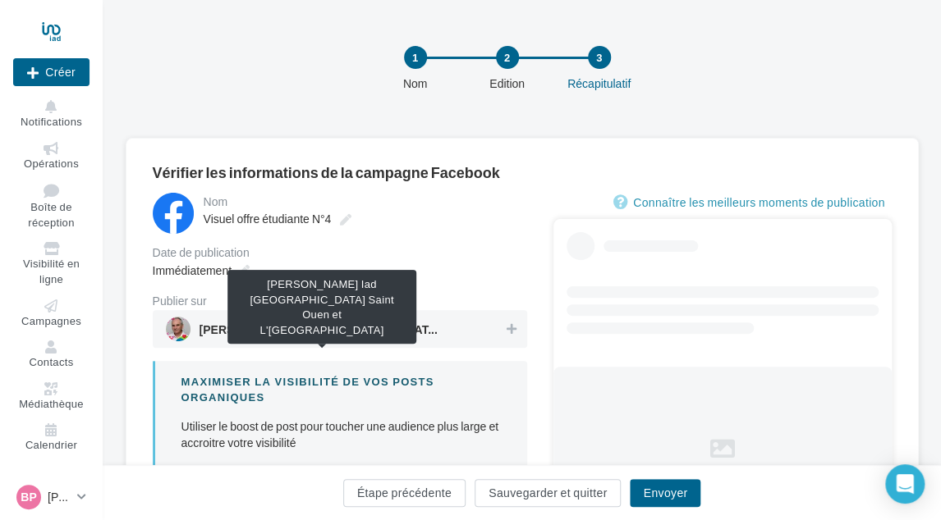
click at [324, 326] on span "[PERSON_NAME] Iad [GEOGRAPHIC_DATA] Saint Ouen et L'[GEOGRAPHIC_DATA]" at bounding box center [322, 333] width 246 height 18
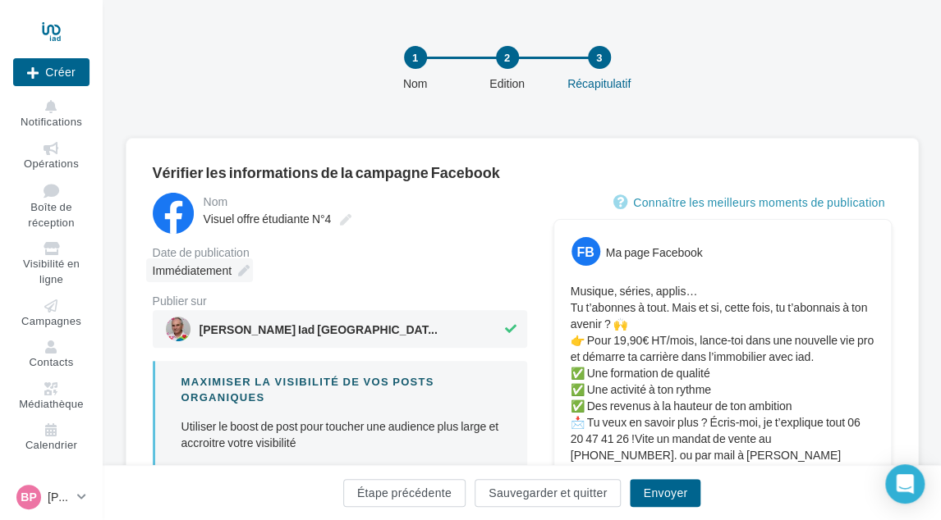
click at [229, 273] on span "Immédiatement" at bounding box center [192, 270] width 79 height 14
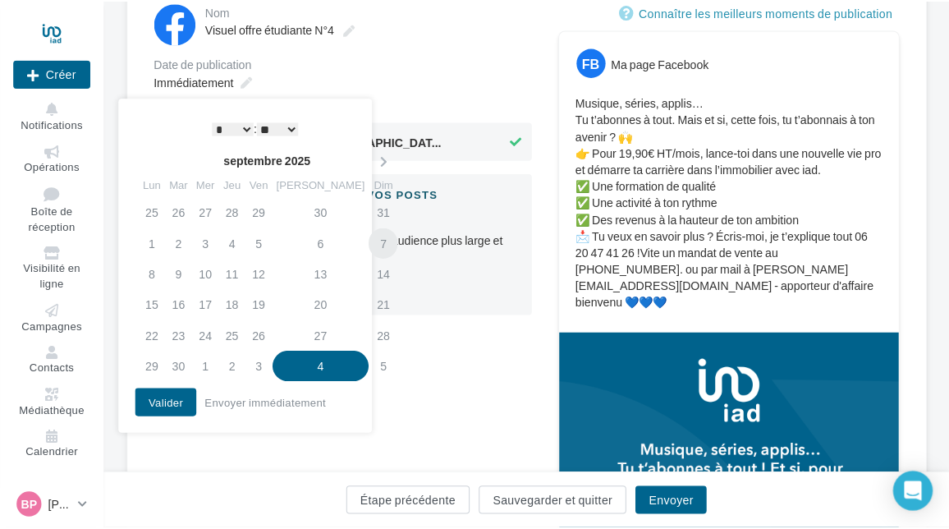
scroll to position [246, 0]
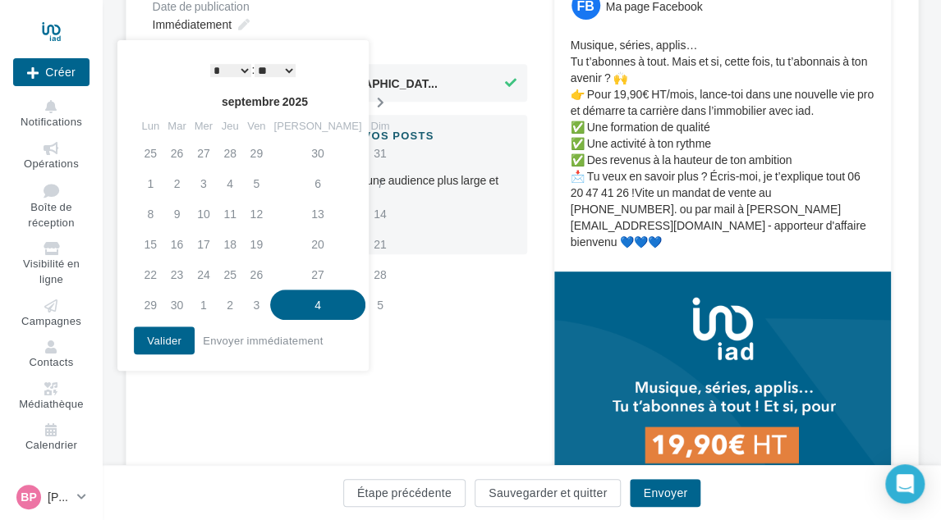
click at [369, 102] on icon at bounding box center [379, 102] width 21 height 11
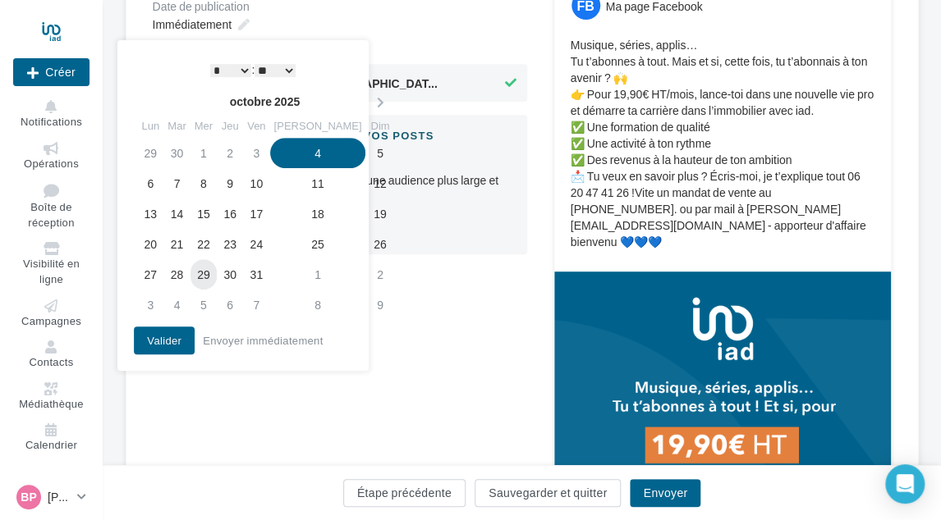
click at [213, 271] on td "29" at bounding box center [203, 274] width 26 height 30
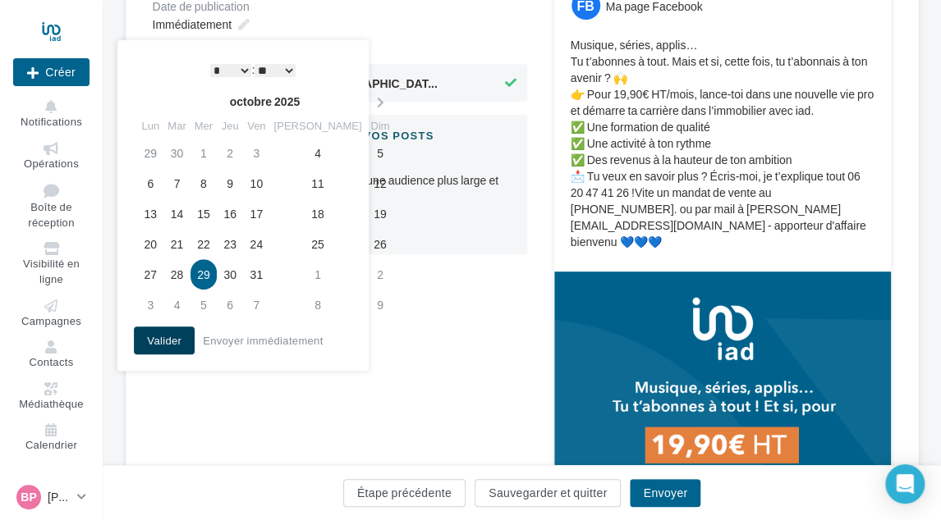
drag, startPoint x: 177, startPoint y: 341, endPoint x: 198, endPoint y: 341, distance: 20.5
click at [181, 341] on button "Valider" at bounding box center [164, 341] width 61 height 28
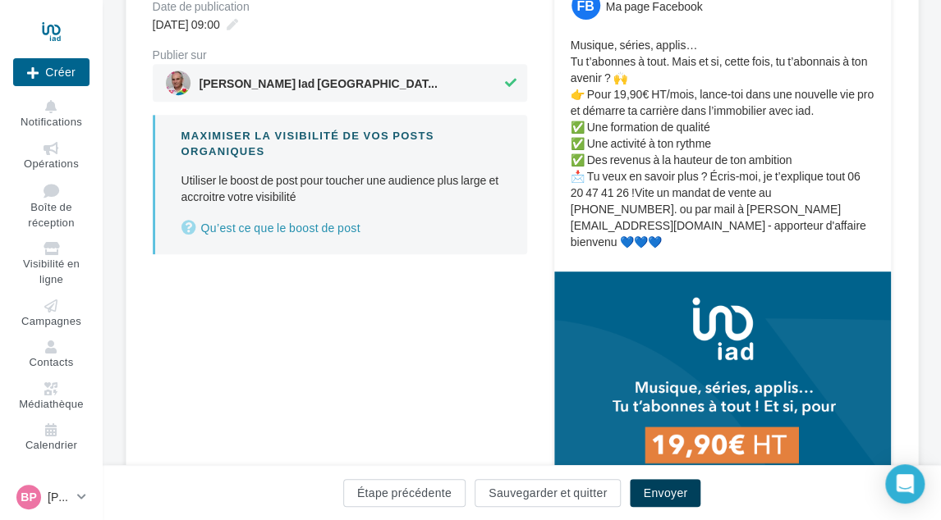
drag, startPoint x: 660, startPoint y: 497, endPoint x: 622, endPoint y: 402, distance: 101.7
click at [660, 497] on button "Envoyer" at bounding box center [665, 493] width 71 height 28
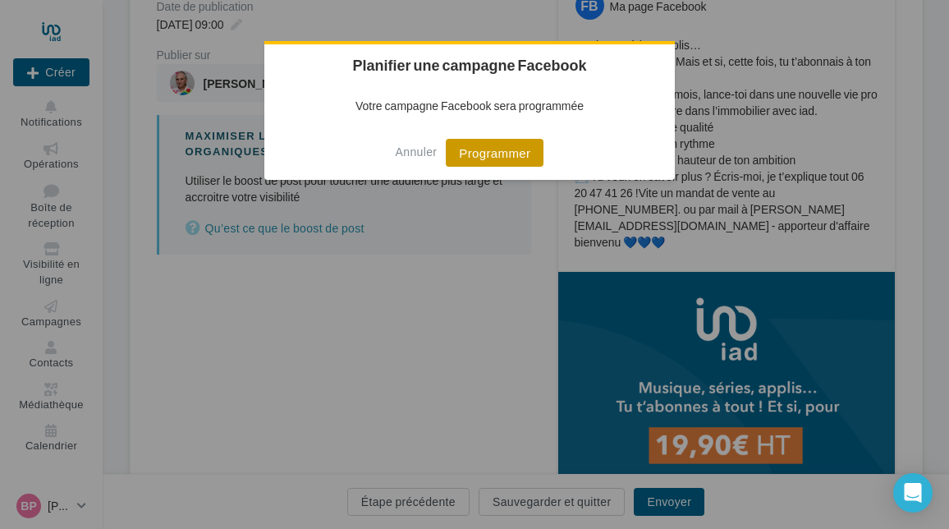
drag, startPoint x: 503, startPoint y: 149, endPoint x: 502, endPoint y: 162, distance: 12.3
click at [503, 150] on button "Programmer" at bounding box center [495, 153] width 98 height 28
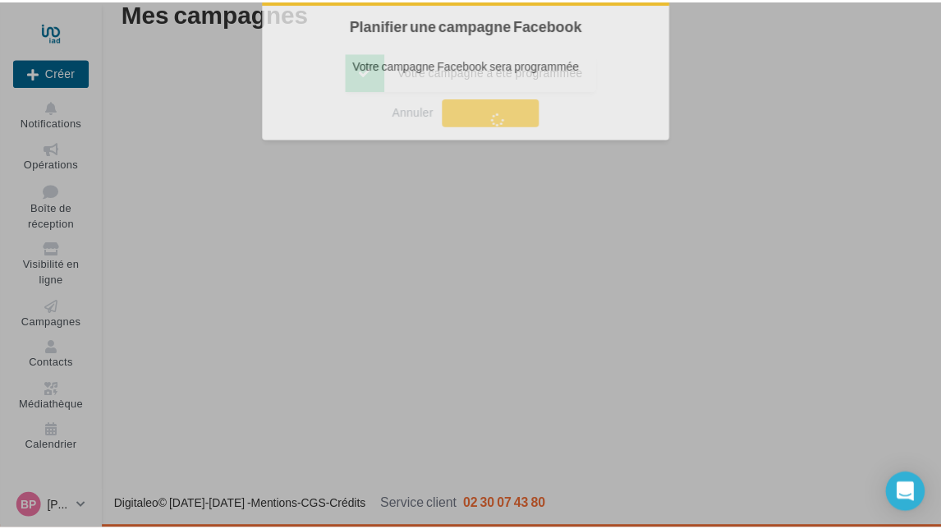
scroll to position [26, 0]
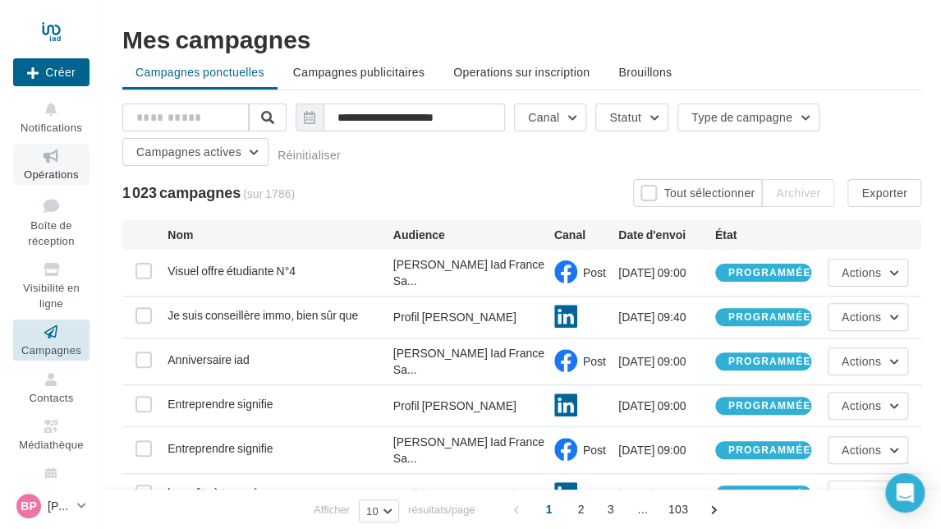
drag, startPoint x: 48, startPoint y: 169, endPoint x: 268, endPoint y: 185, distance: 221.3
click at [48, 170] on span "Opérations" at bounding box center [51, 173] width 55 height 13
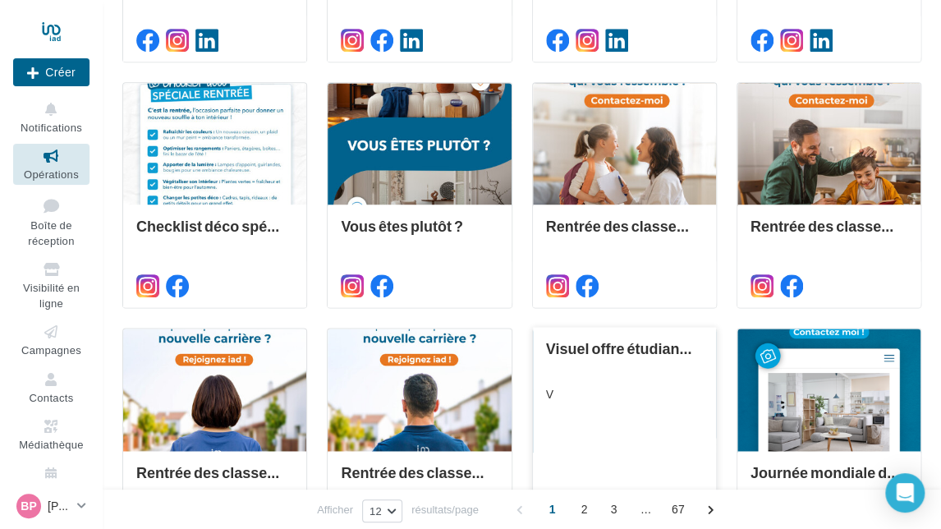
scroll to position [763, 0]
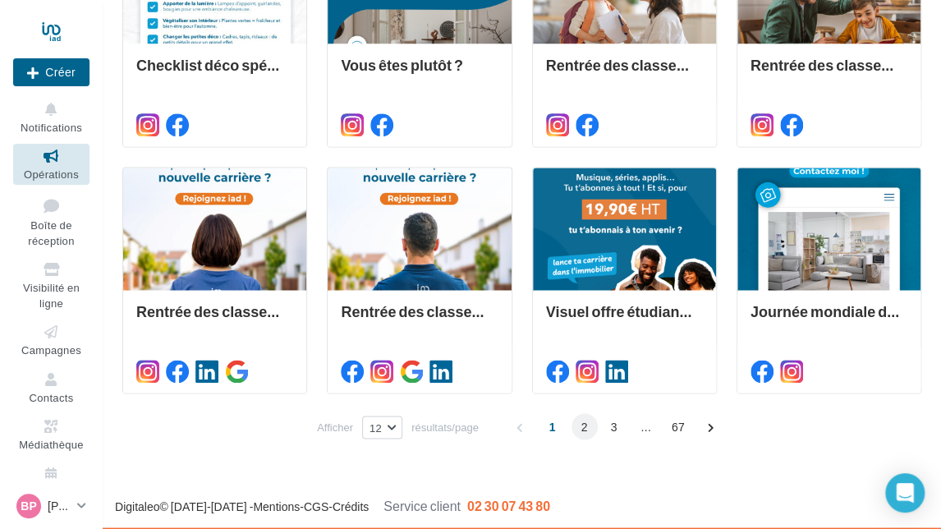
click at [580, 429] on span "2" at bounding box center [584, 426] width 26 height 26
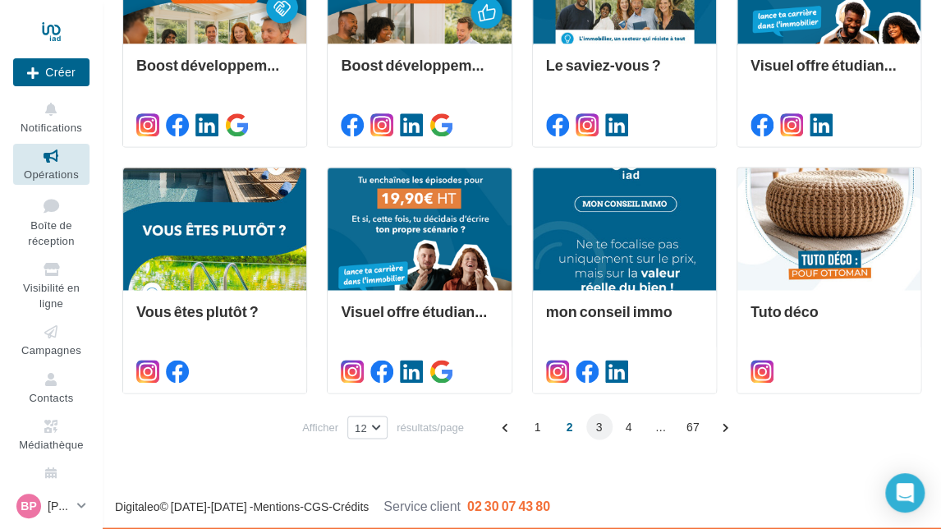
click at [593, 418] on span "3" at bounding box center [599, 426] width 26 height 26
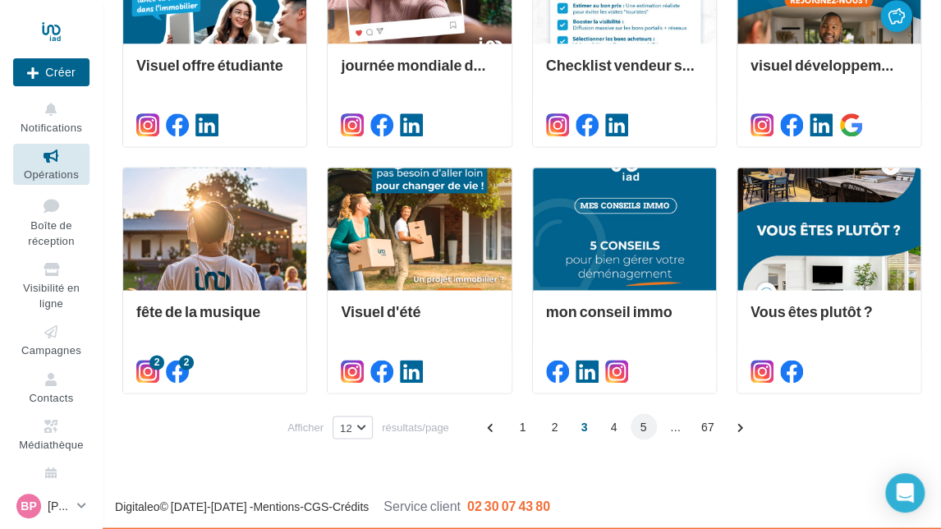
click at [639, 428] on span "5" at bounding box center [643, 426] width 26 height 26
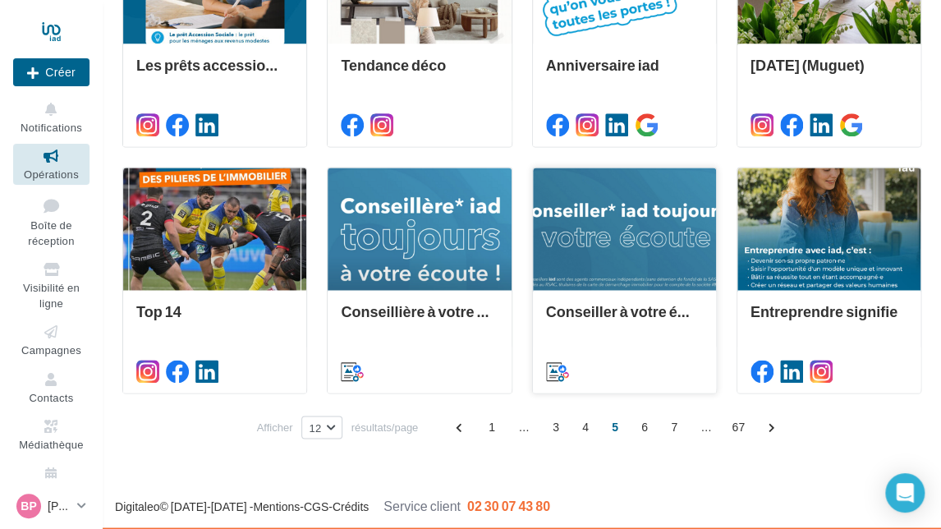
click at [645, 226] on div at bounding box center [624, 228] width 183 height 123
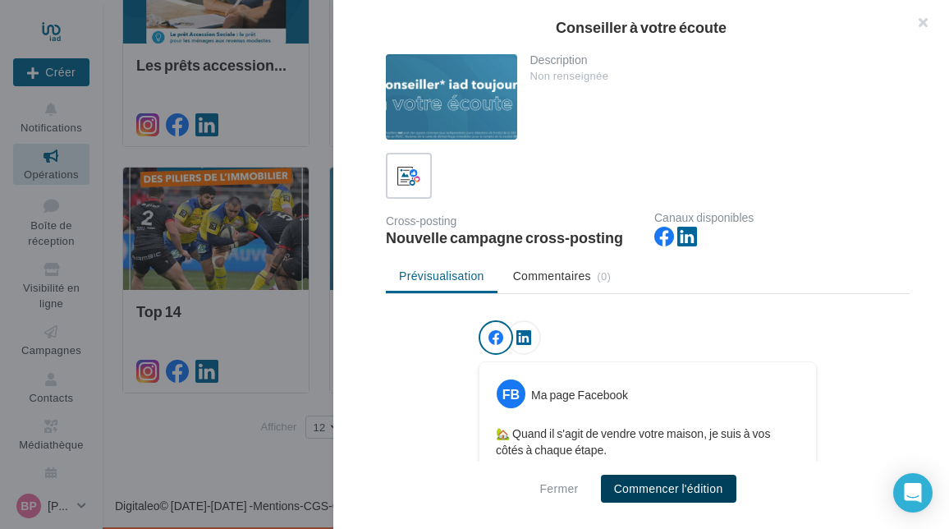
click at [647, 483] on button "Commencer l'édition" at bounding box center [668, 488] width 135 height 28
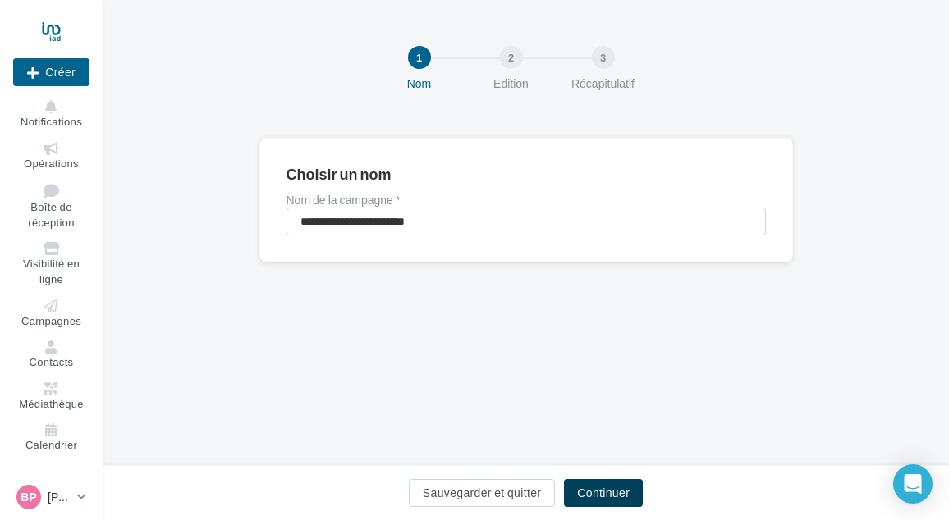
click at [591, 483] on button "Continuer" at bounding box center [603, 493] width 79 height 28
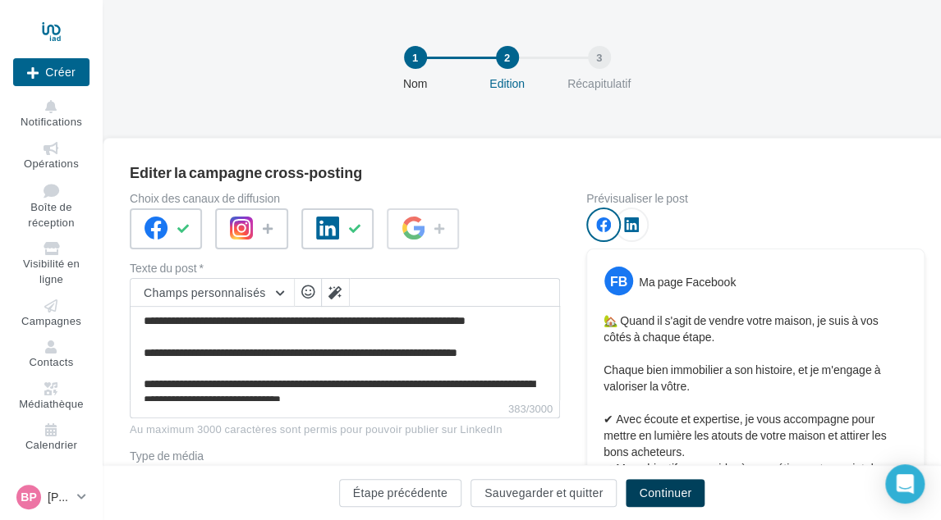
click at [639, 492] on button "Continuer" at bounding box center [664, 493] width 79 height 28
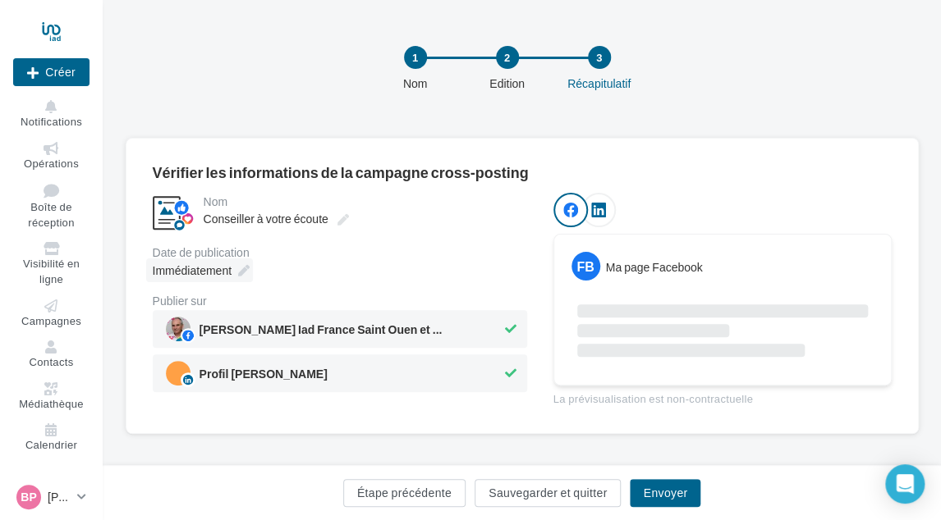
click at [233, 272] on div "Immédiatement" at bounding box center [199, 271] width 107 height 24
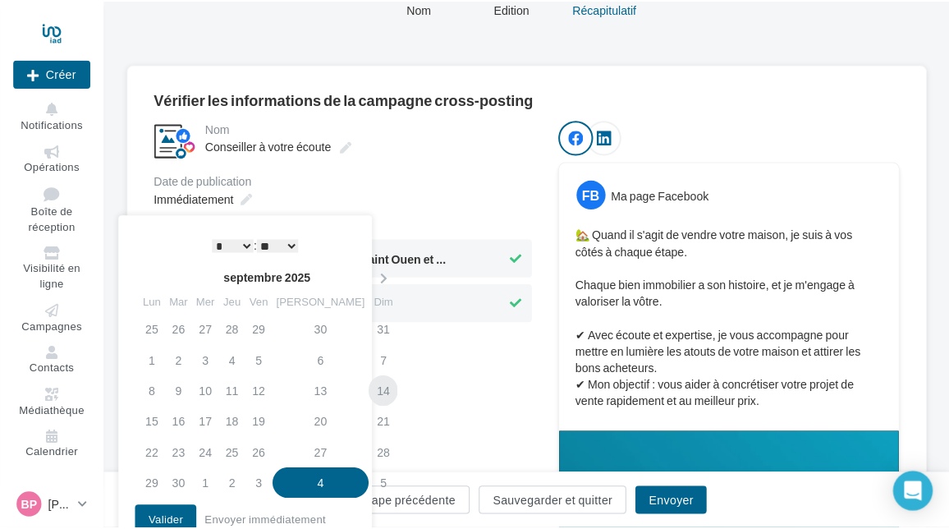
scroll to position [164, 0]
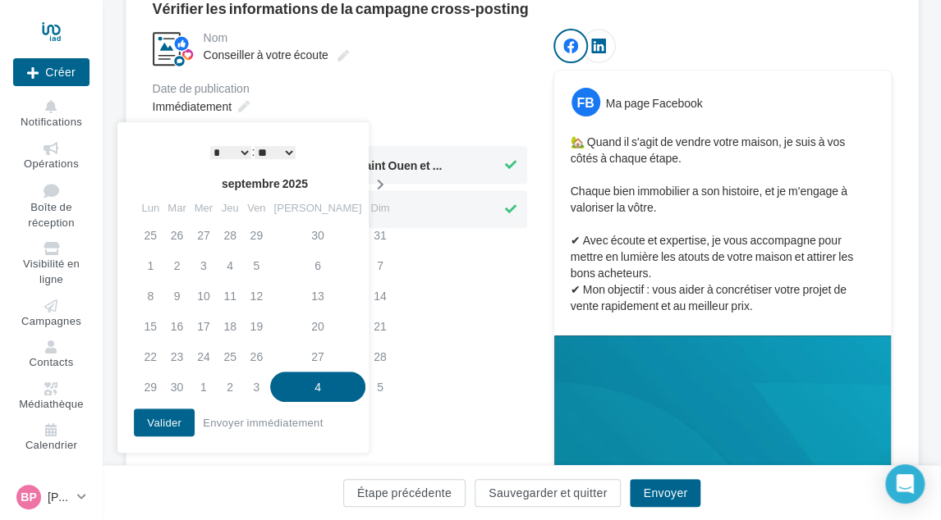
click at [365, 176] on th at bounding box center [379, 184] width 29 height 25
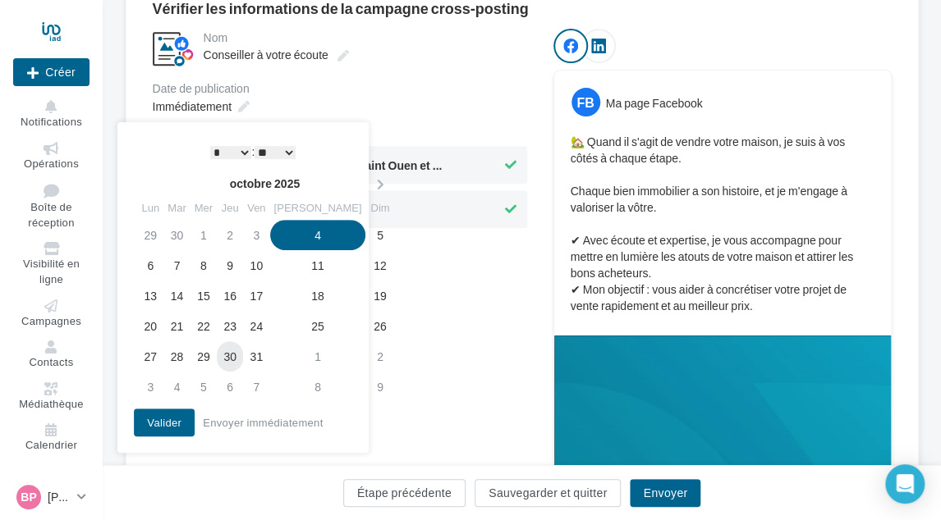
click at [233, 354] on td "30" at bounding box center [230, 356] width 26 height 30
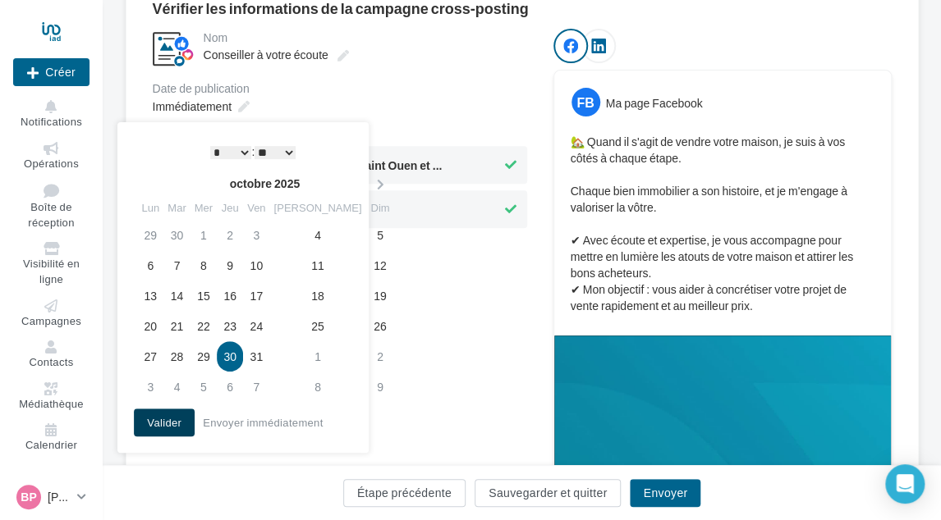
drag, startPoint x: 161, startPoint y: 430, endPoint x: 270, endPoint y: 455, distance: 111.9
click at [163, 430] on button "Valider" at bounding box center [164, 423] width 61 height 28
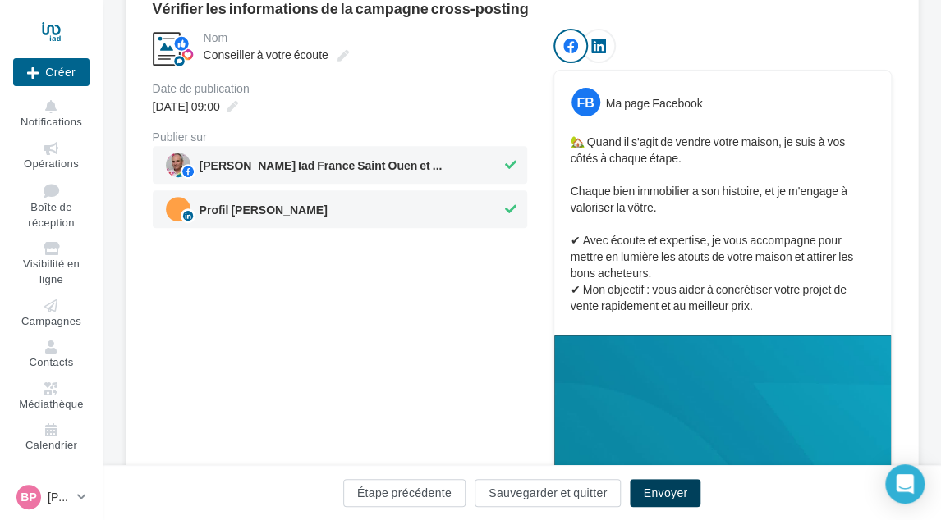
click at [646, 488] on button "Envoyer" at bounding box center [665, 493] width 71 height 28
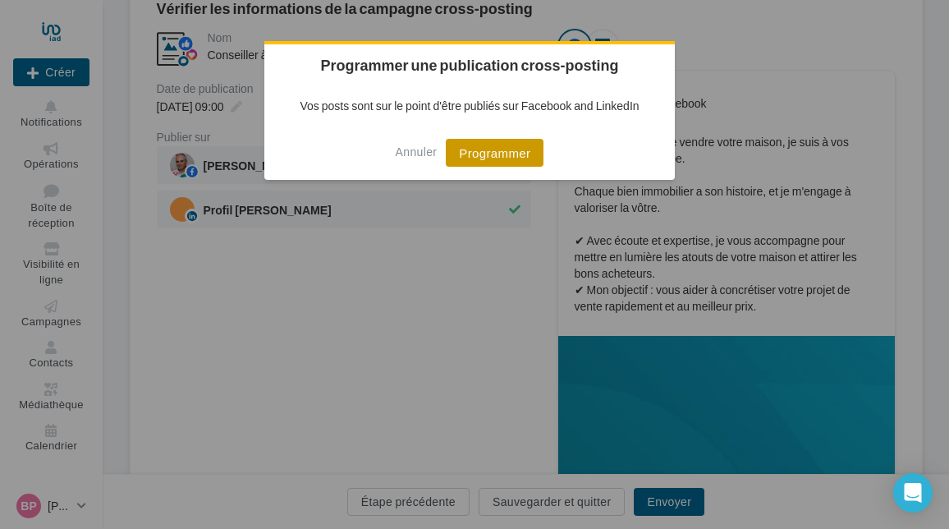
click at [477, 158] on button "Programmer" at bounding box center [495, 153] width 98 height 28
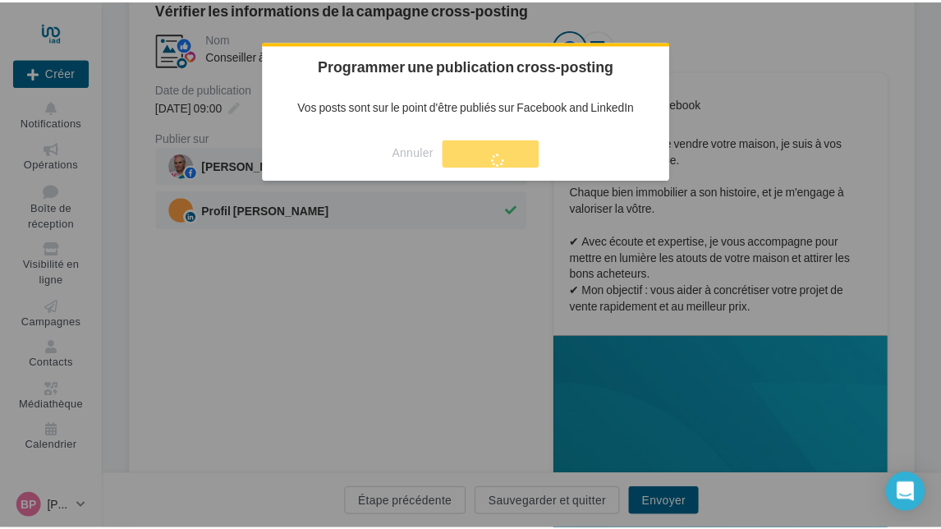
scroll to position [26, 0]
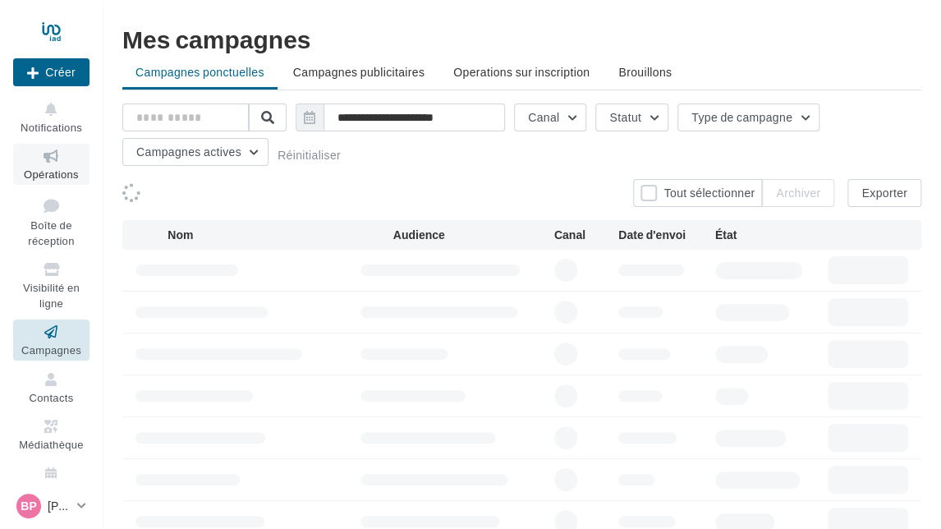
click at [49, 165] on icon at bounding box center [51, 156] width 66 height 19
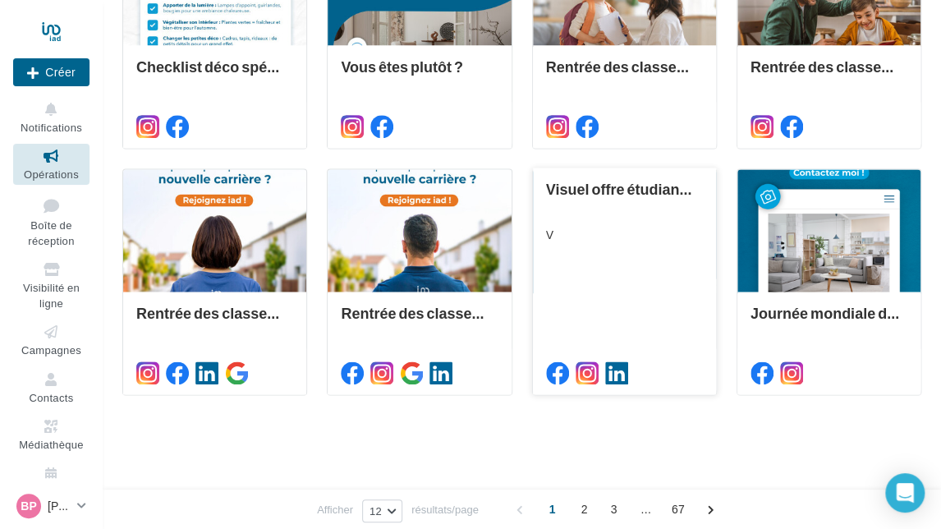
scroll to position [763, 0]
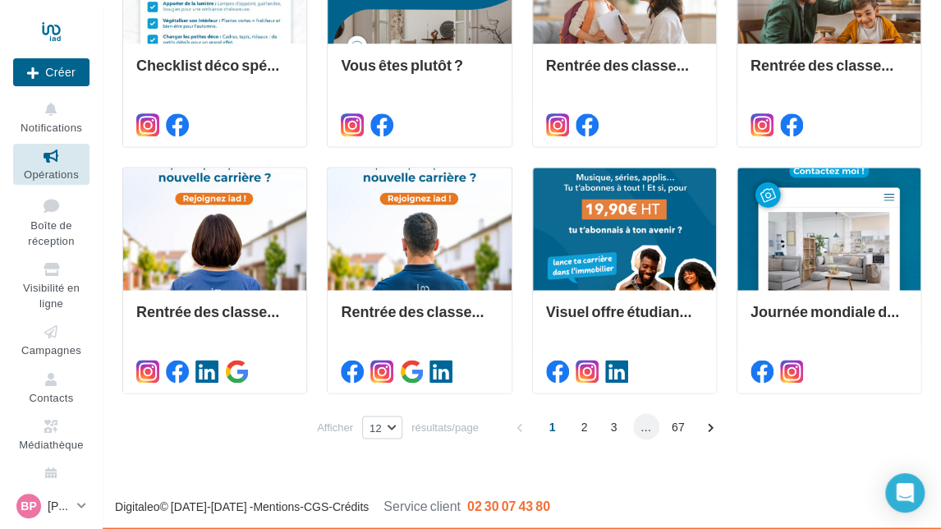
click at [643, 430] on span "..." at bounding box center [646, 426] width 26 height 26
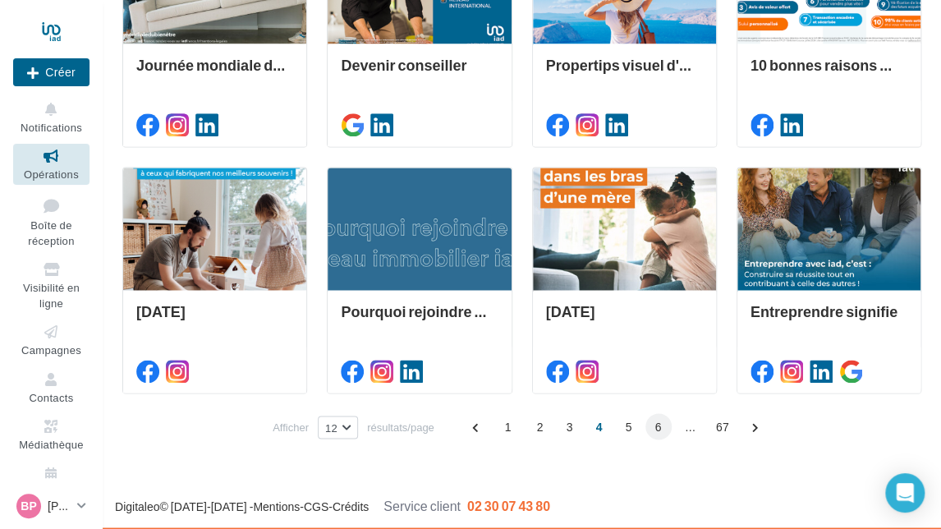
click at [653, 428] on span "6" at bounding box center [658, 426] width 26 height 26
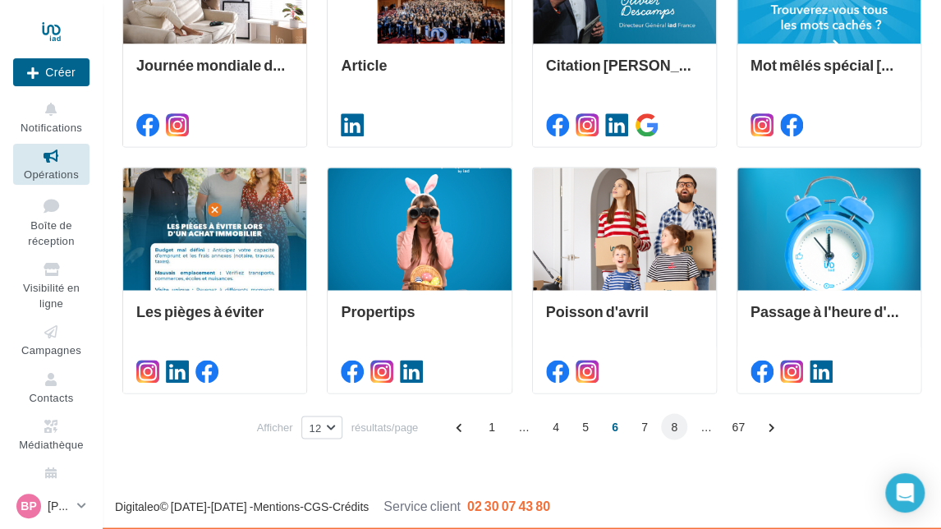
click at [666, 428] on span "8" at bounding box center [674, 426] width 26 height 26
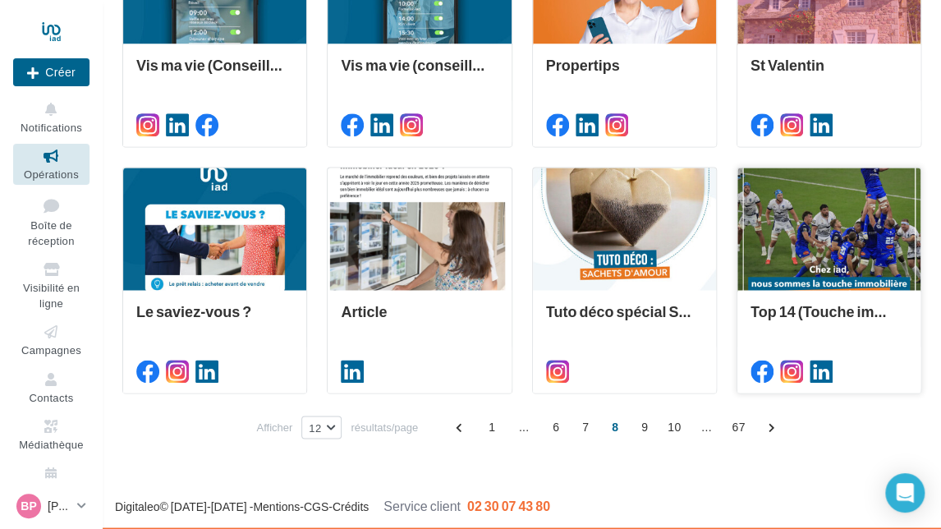
click at [822, 250] on div at bounding box center [828, 228] width 183 height 123
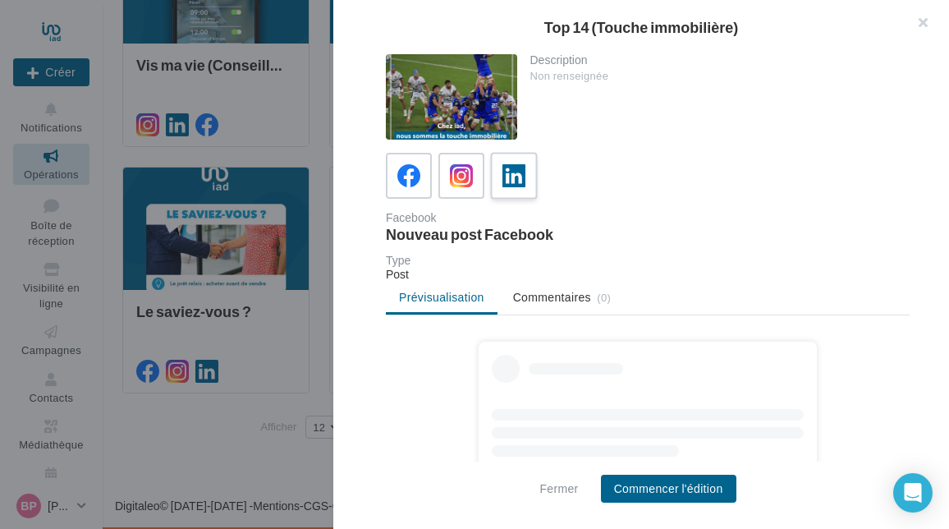
click at [515, 182] on icon at bounding box center [514, 176] width 24 height 24
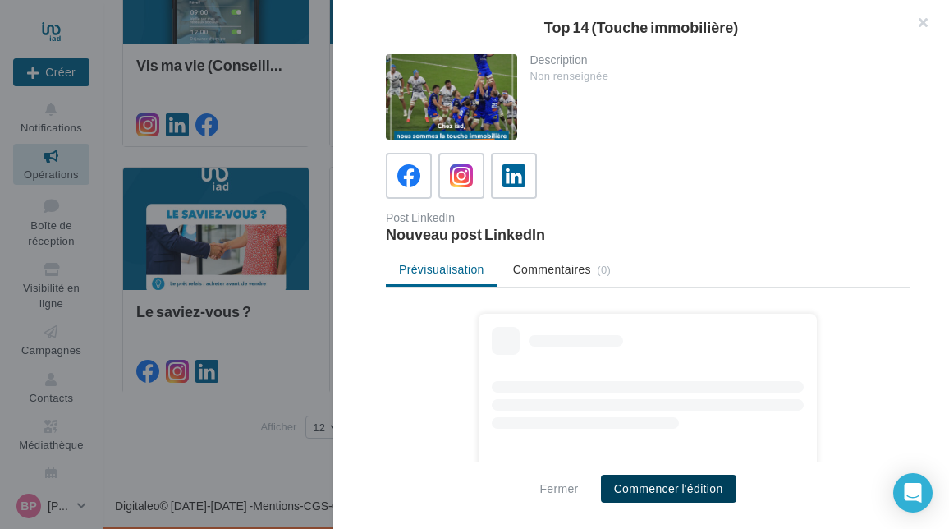
click at [676, 486] on button "Commencer l'édition" at bounding box center [668, 488] width 135 height 28
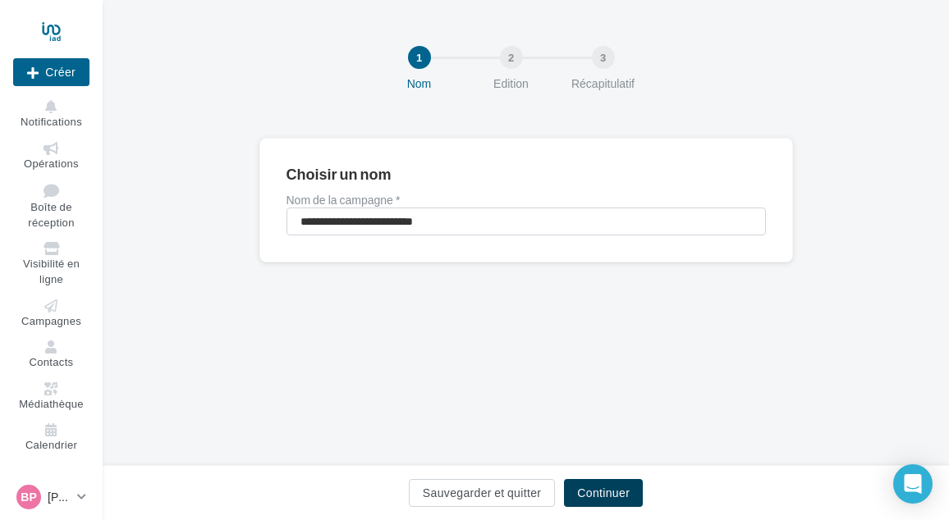
click at [606, 493] on button "Continuer" at bounding box center [603, 493] width 79 height 28
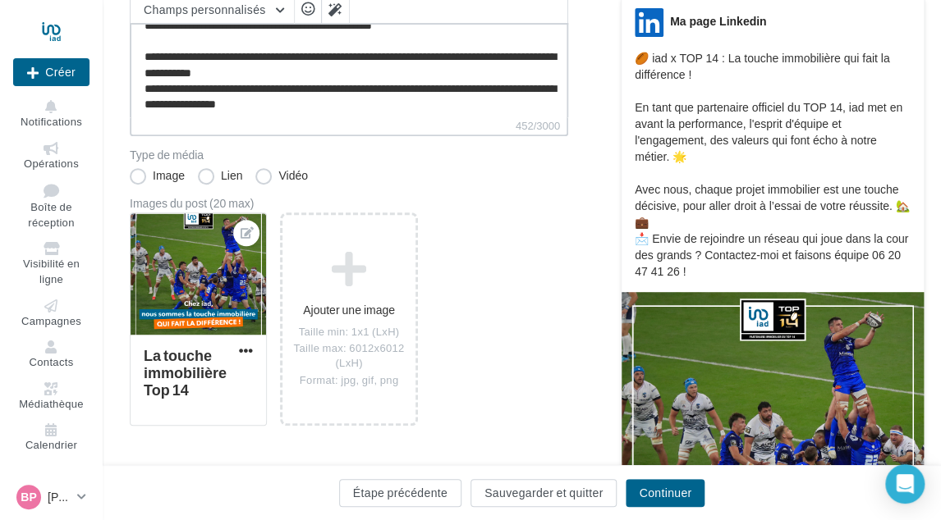
scroll to position [62, 0]
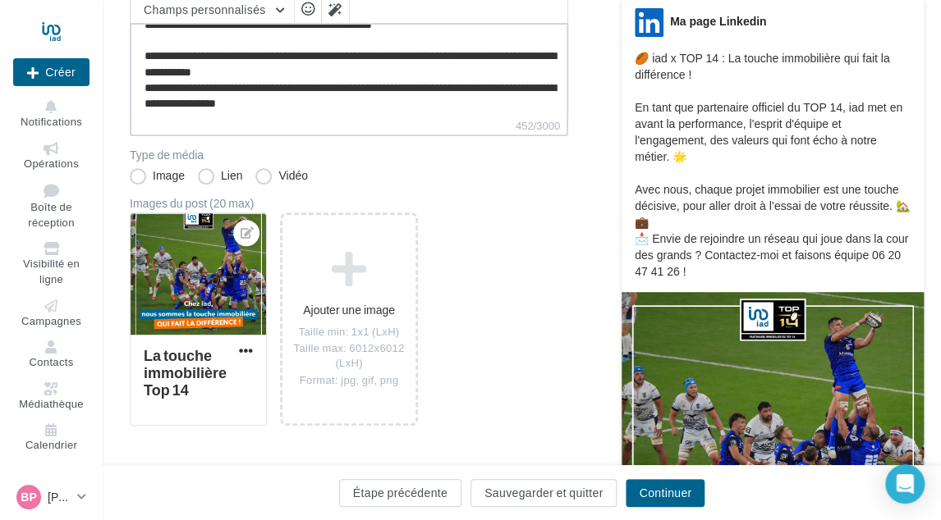
click at [364, 105] on textarea "**********" at bounding box center [349, 70] width 438 height 94
paste textarea "**********"
type textarea "**********"
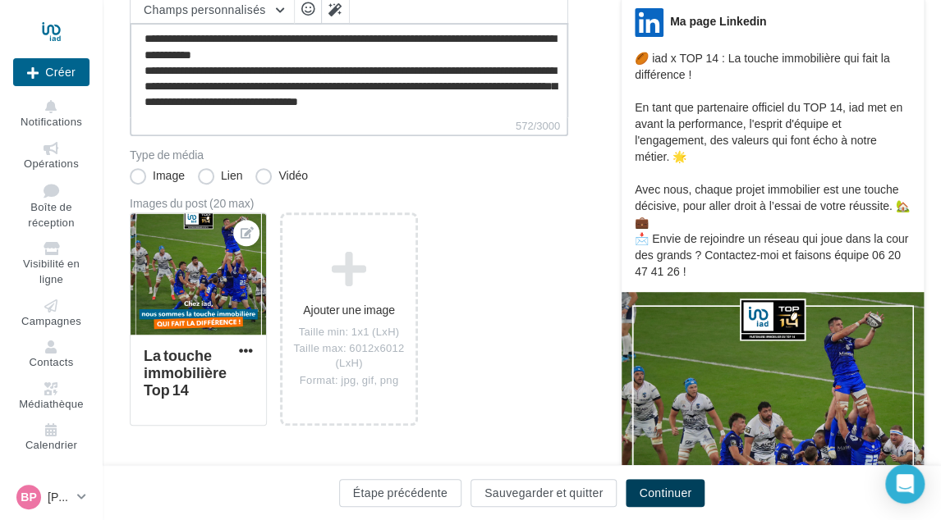
type textarea "**********"
drag, startPoint x: 648, startPoint y: 483, endPoint x: 635, endPoint y: 456, distance: 30.5
click at [648, 483] on button "Continuer" at bounding box center [664, 493] width 79 height 28
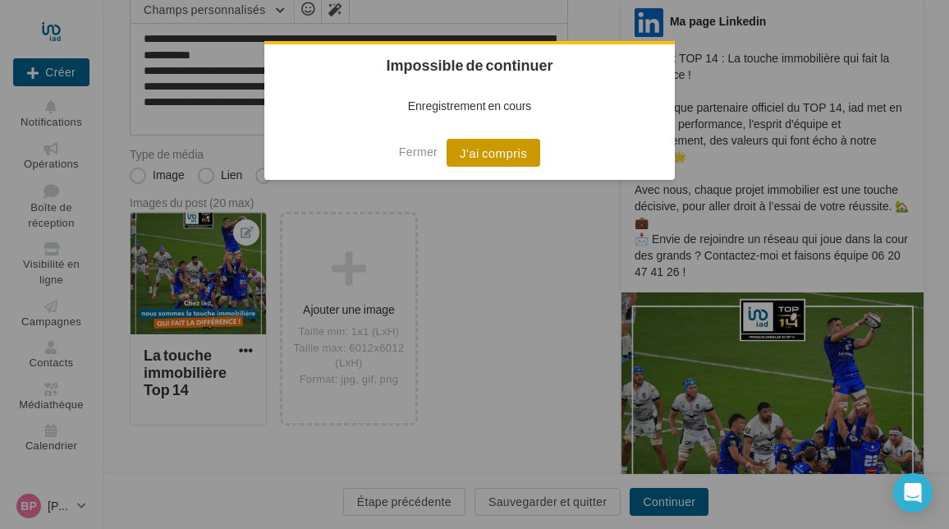
click at [489, 149] on button "J'ai compris" at bounding box center [493, 153] width 94 height 28
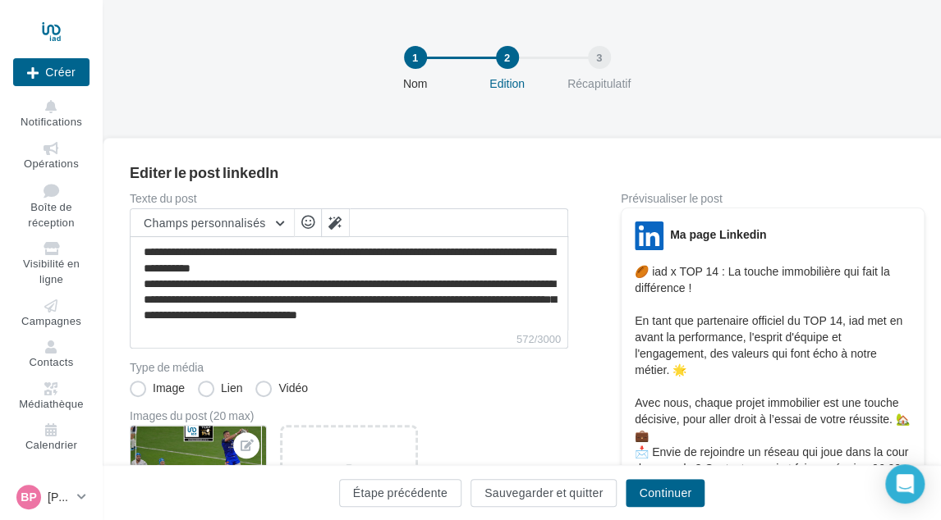
scroll to position [108, 0]
click at [646, 492] on button "Continuer" at bounding box center [664, 493] width 79 height 28
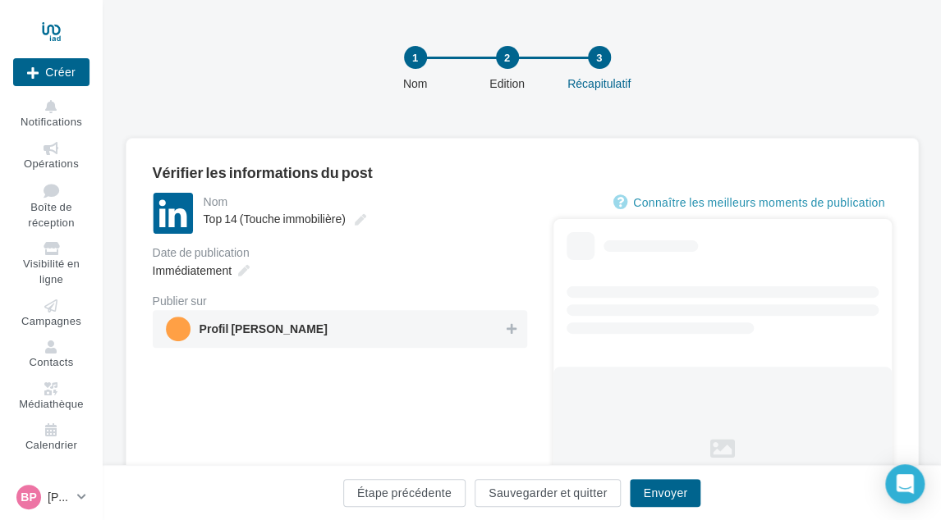
click at [345, 321] on span "Profil [PERSON_NAME]" at bounding box center [335, 329] width 338 height 25
click at [229, 270] on span "Immédiatement" at bounding box center [192, 270] width 79 height 14
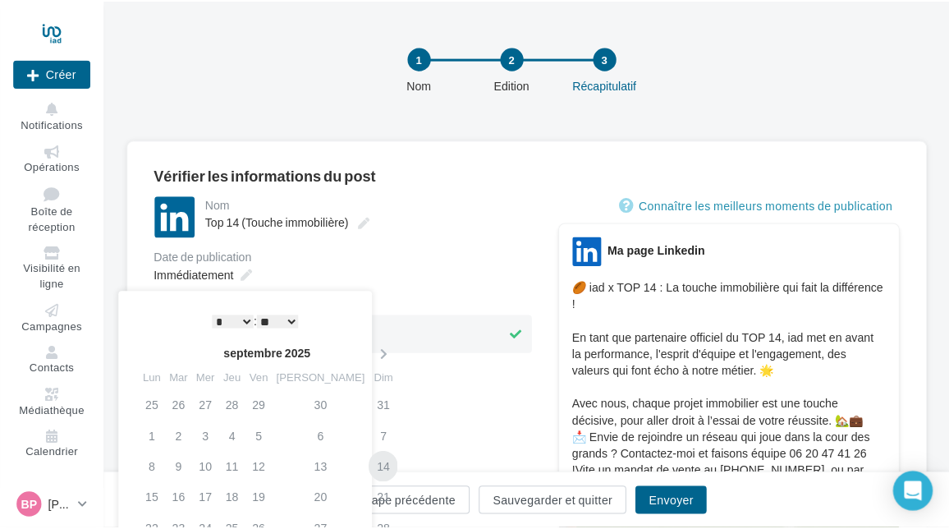
scroll to position [164, 0]
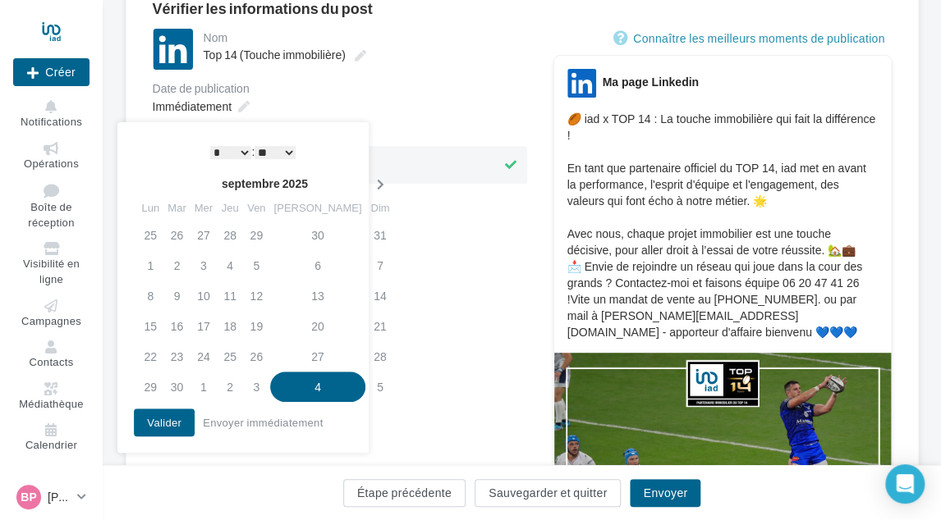
click at [369, 189] on icon at bounding box center [379, 184] width 21 height 11
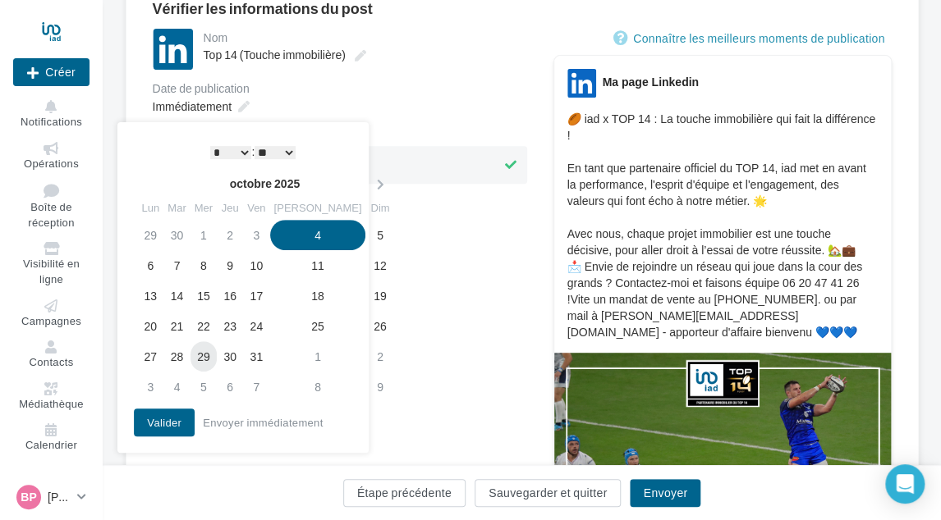
click at [210, 359] on td "29" at bounding box center [203, 356] width 26 height 30
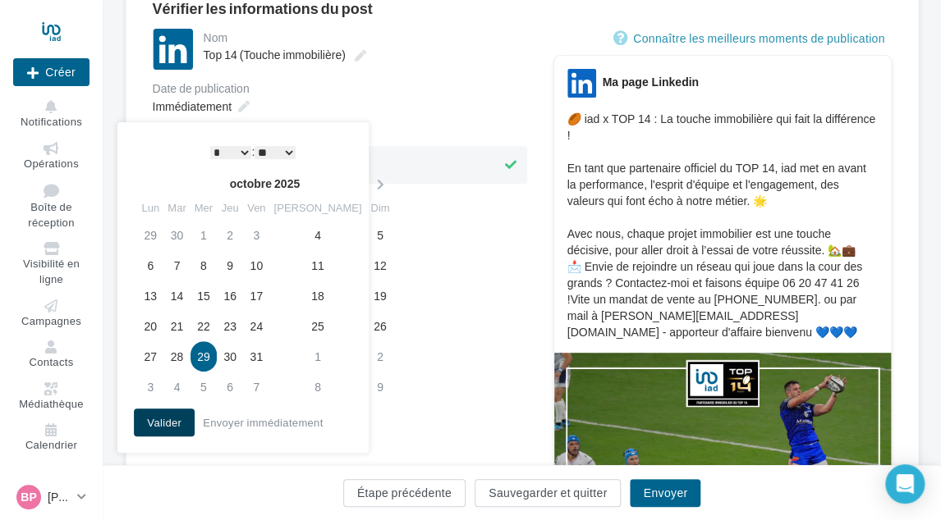
click at [178, 421] on button "Valider" at bounding box center [164, 423] width 61 height 28
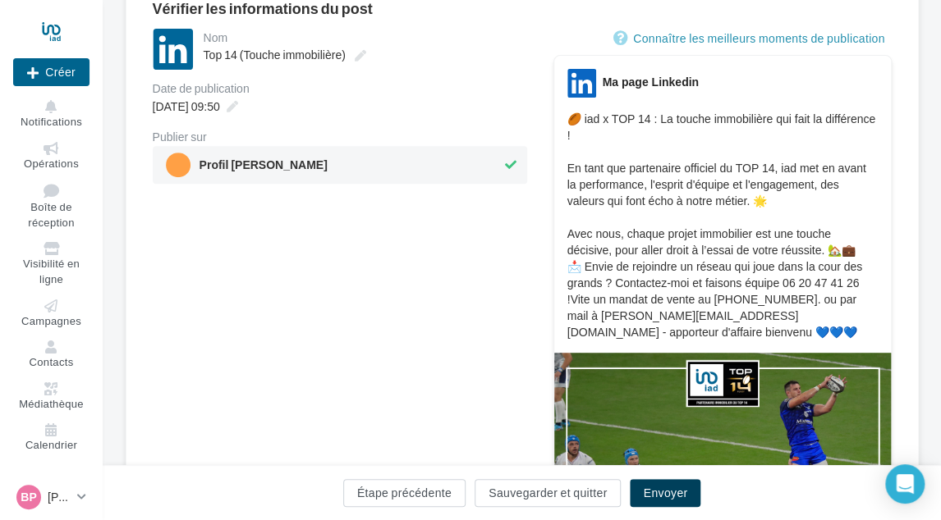
drag, startPoint x: 670, startPoint y: 491, endPoint x: 661, endPoint y: 478, distance: 15.9
click at [668, 492] on button "Envoyer" at bounding box center [665, 493] width 71 height 28
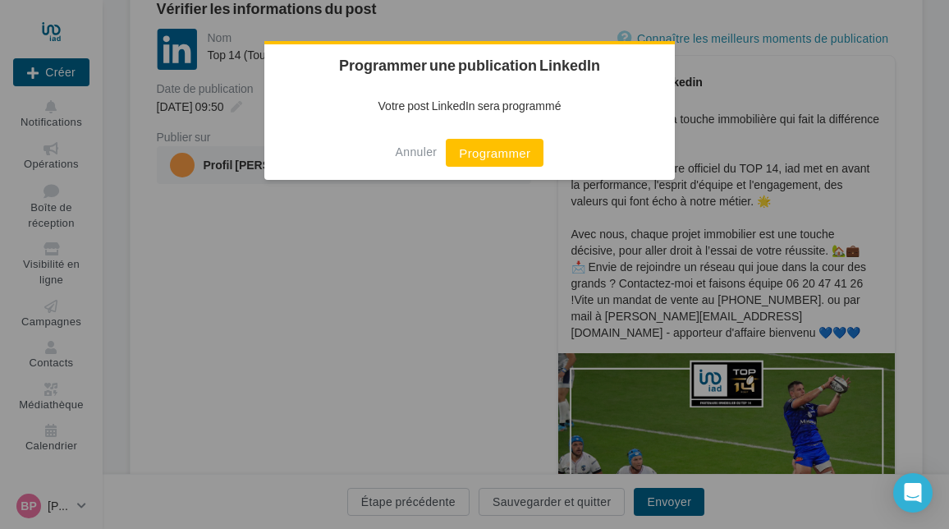
drag, startPoint x: 510, startPoint y: 155, endPoint x: 383, endPoint y: 163, distance: 126.6
click at [506, 155] on button "Programmer" at bounding box center [495, 153] width 98 height 28
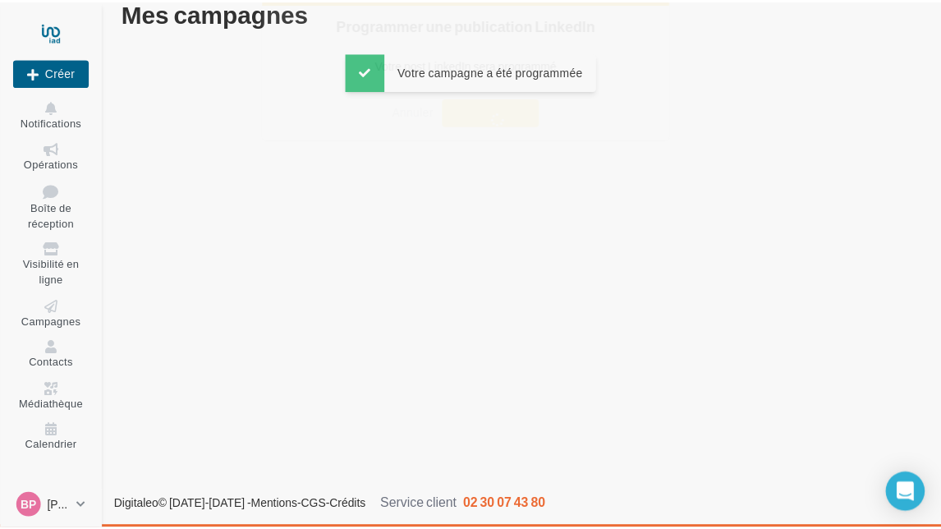
scroll to position [26, 0]
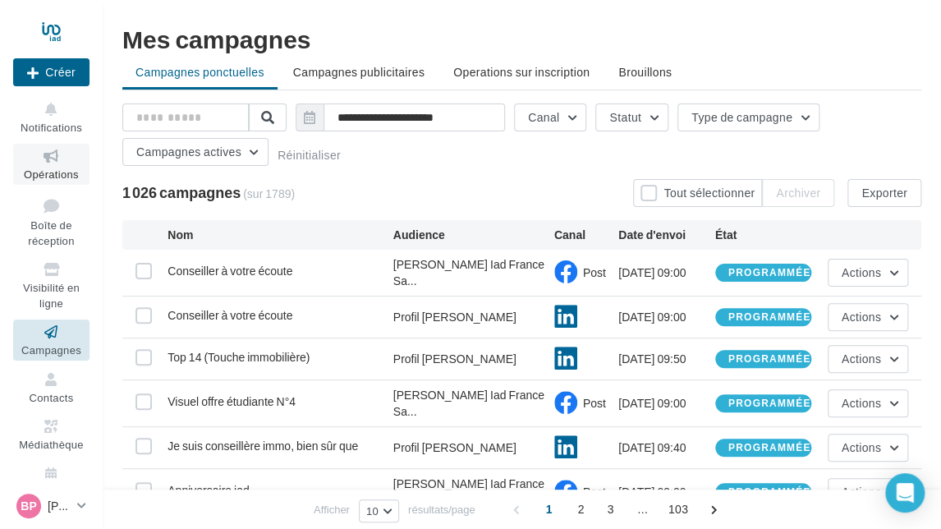
click at [45, 162] on icon at bounding box center [51, 156] width 66 height 19
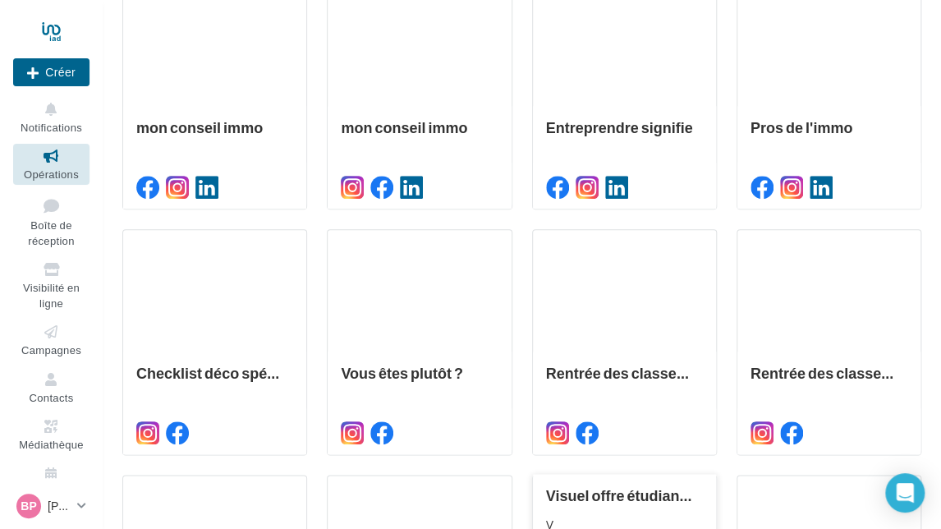
scroll to position [763, 0]
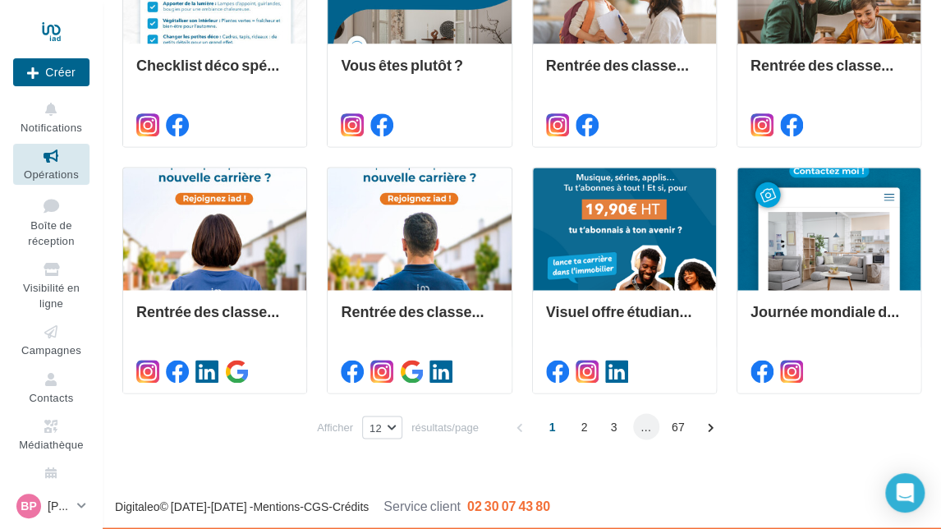
click at [641, 426] on span "..." at bounding box center [646, 426] width 26 height 26
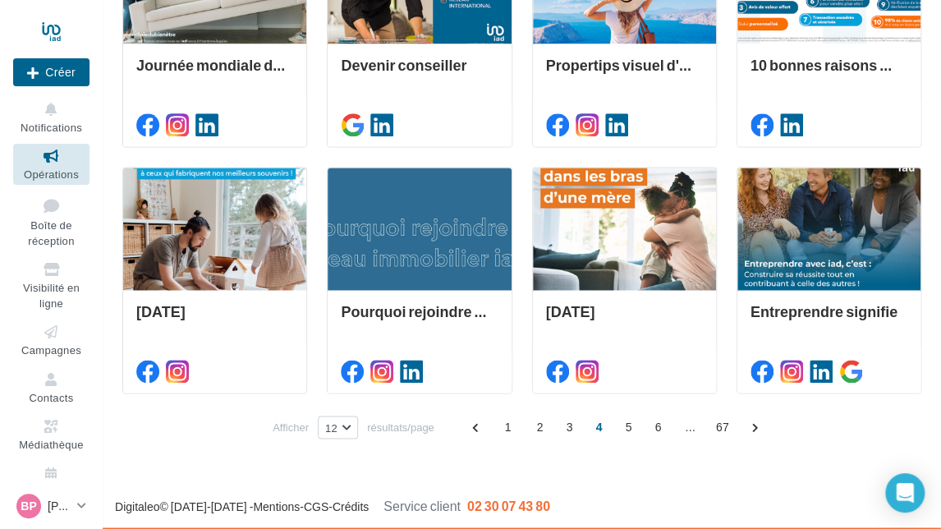
click at [675, 431] on div "1 2 3 4 5 6 ... 67" at bounding box center [617, 426] width 308 height 26
click at [679, 428] on span "..." at bounding box center [690, 426] width 26 height 26
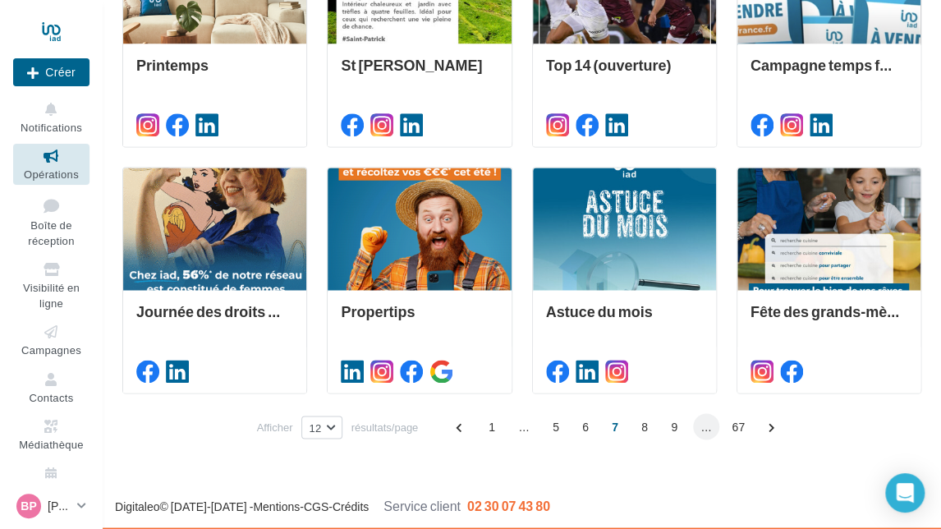
click at [706, 428] on span "..." at bounding box center [706, 426] width 26 height 26
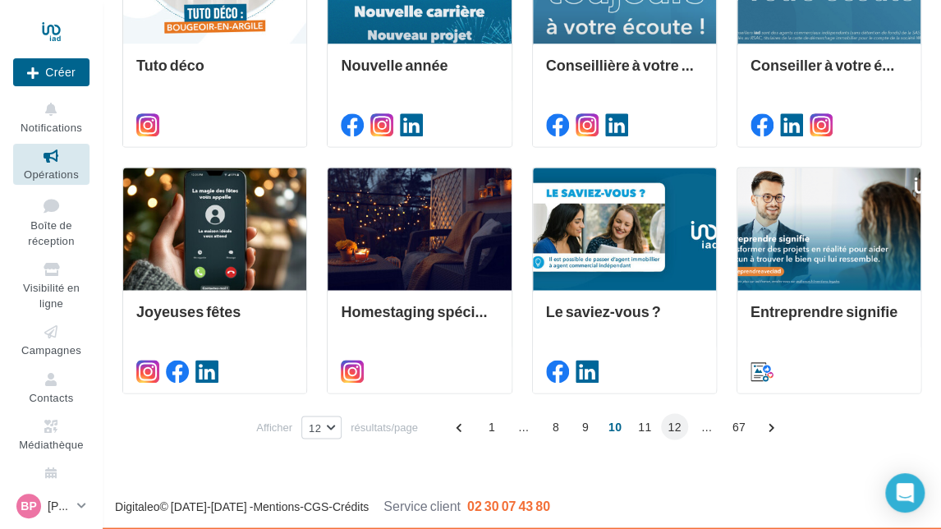
click at [671, 426] on span "12" at bounding box center [674, 426] width 26 height 26
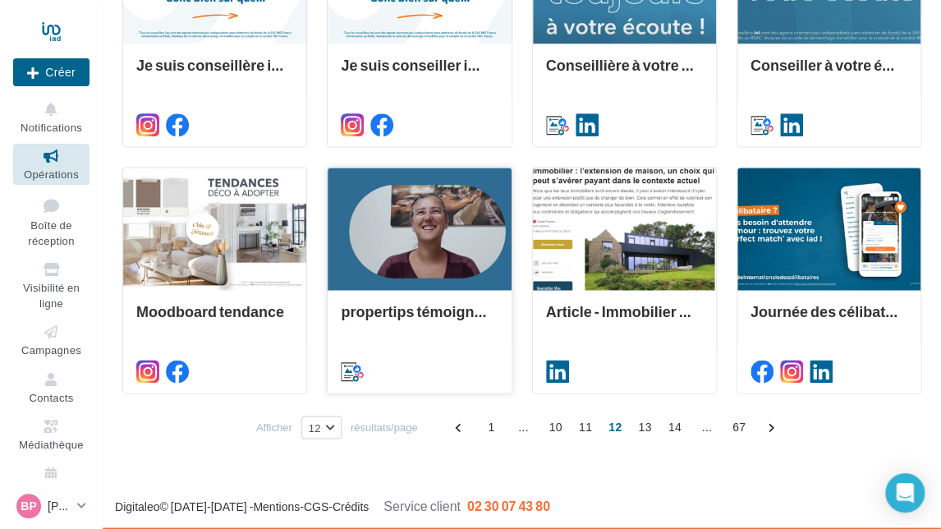
click at [428, 240] on div at bounding box center [418, 228] width 183 height 123
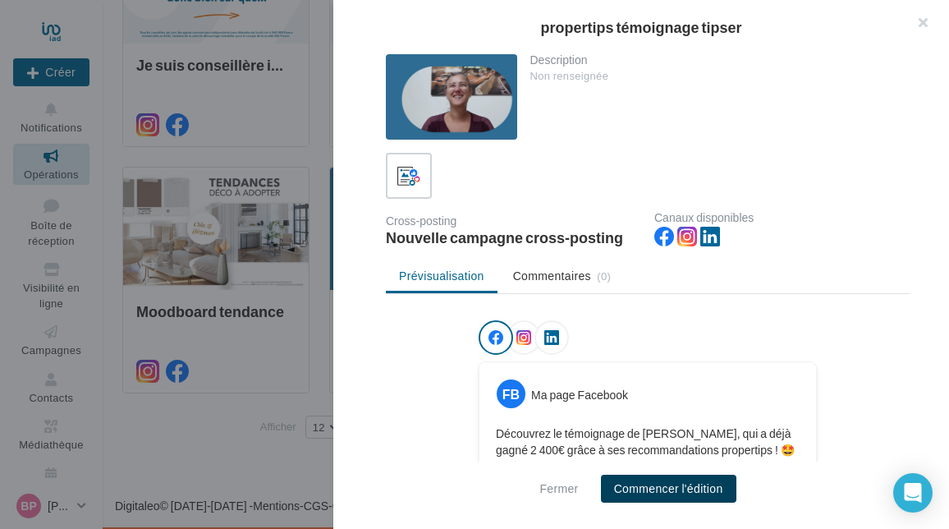
click at [650, 491] on button "Commencer l'édition" at bounding box center [668, 488] width 135 height 28
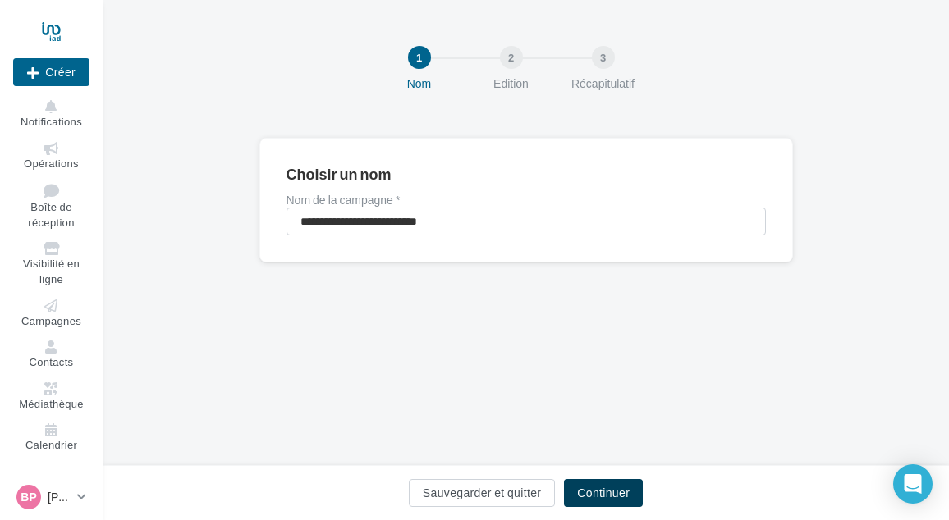
click at [627, 490] on button "Continuer" at bounding box center [603, 493] width 79 height 28
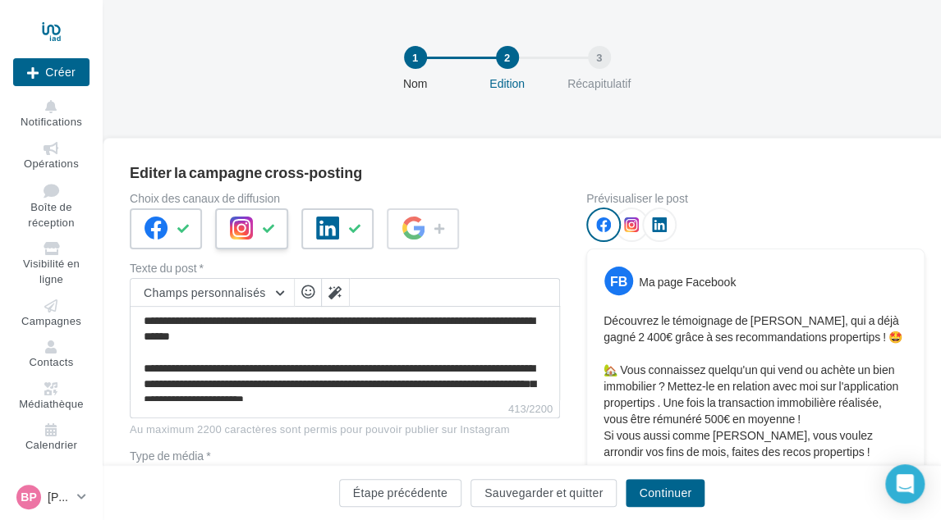
click at [254, 231] on div at bounding box center [251, 228] width 72 height 41
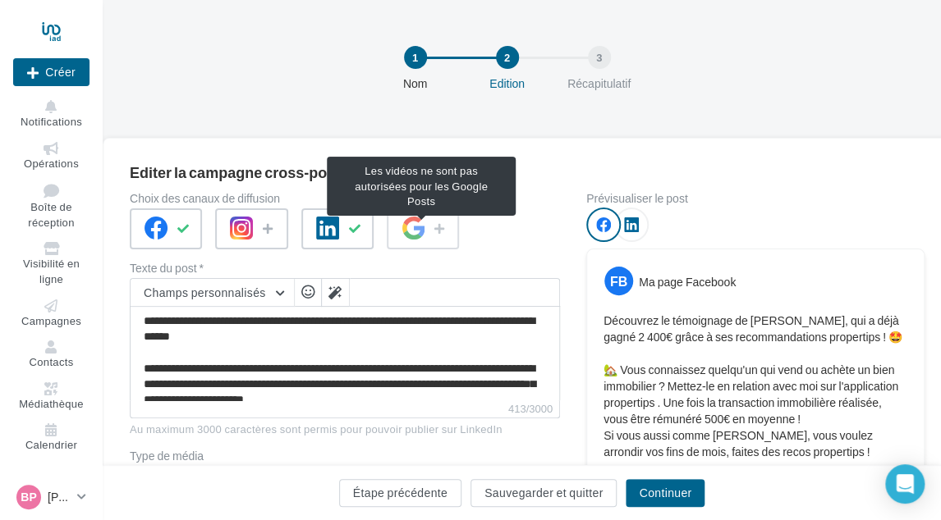
click at [430, 226] on span at bounding box center [423, 228] width 72 height 41
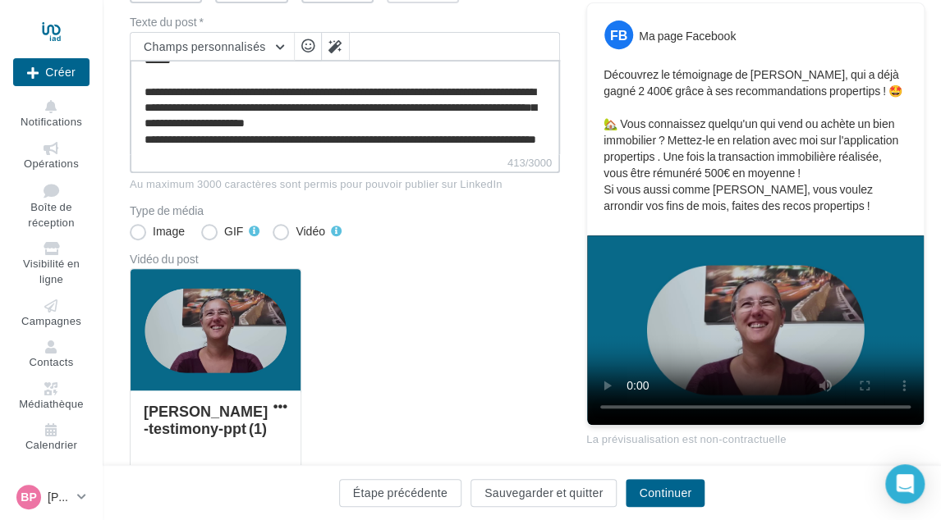
scroll to position [46, 0]
click at [306, 147] on textarea "**********" at bounding box center [345, 107] width 430 height 94
paste textarea "**********"
type textarea "**********"
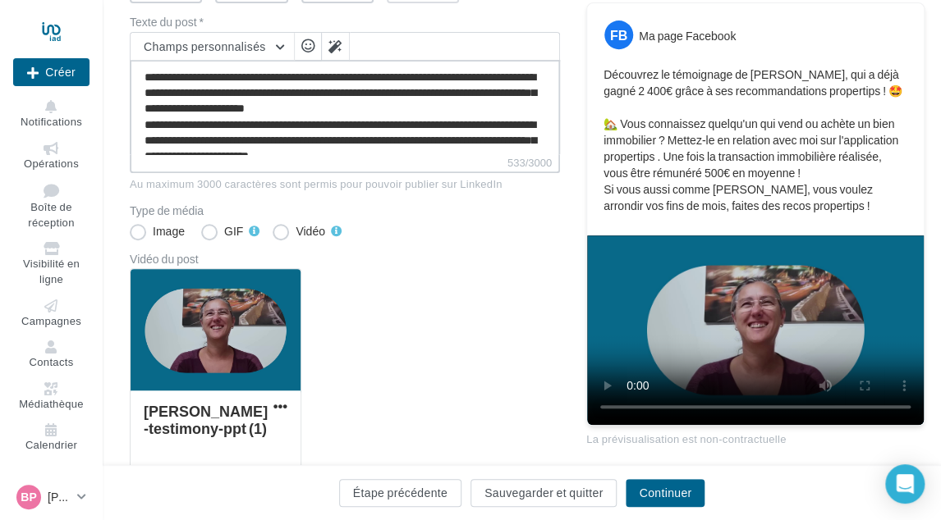
scroll to position [70, 0]
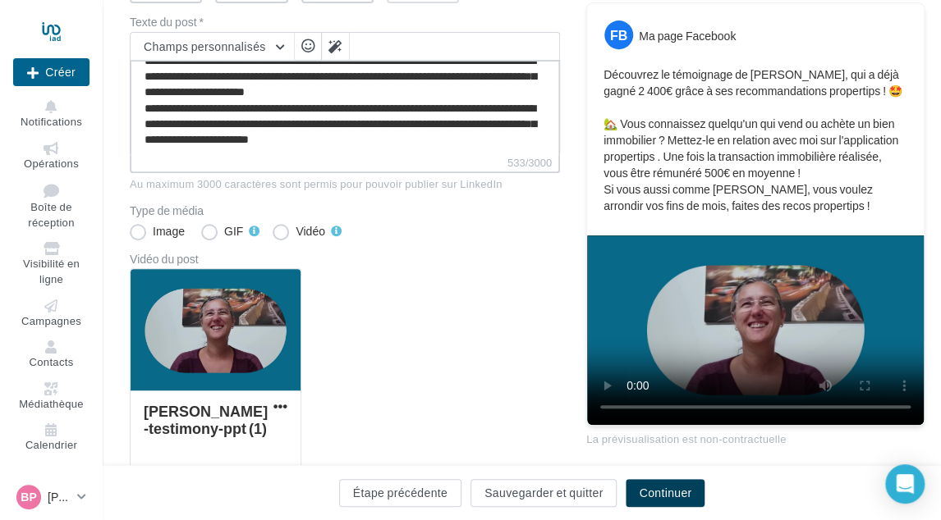
type textarea "**********"
click at [651, 492] on button "Continuer" at bounding box center [664, 493] width 79 height 28
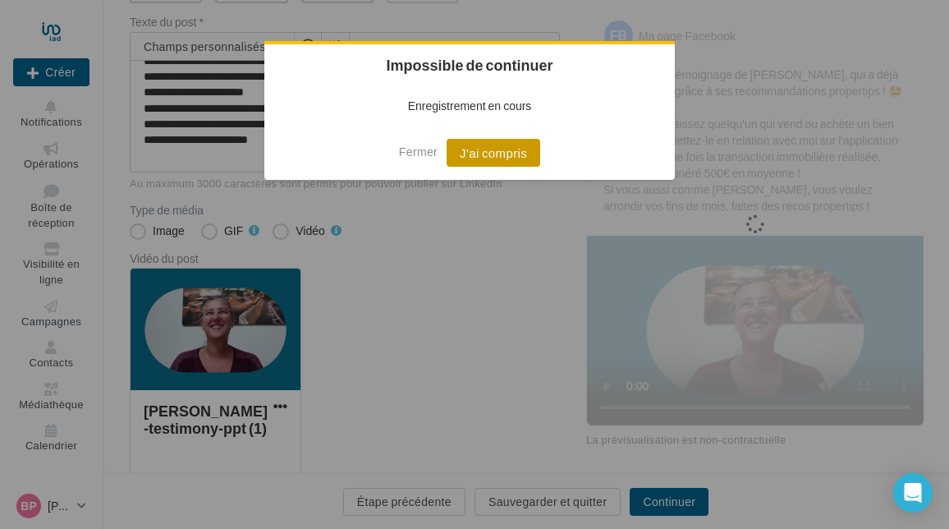
click at [496, 150] on button "J'ai compris" at bounding box center [493, 153] width 94 height 28
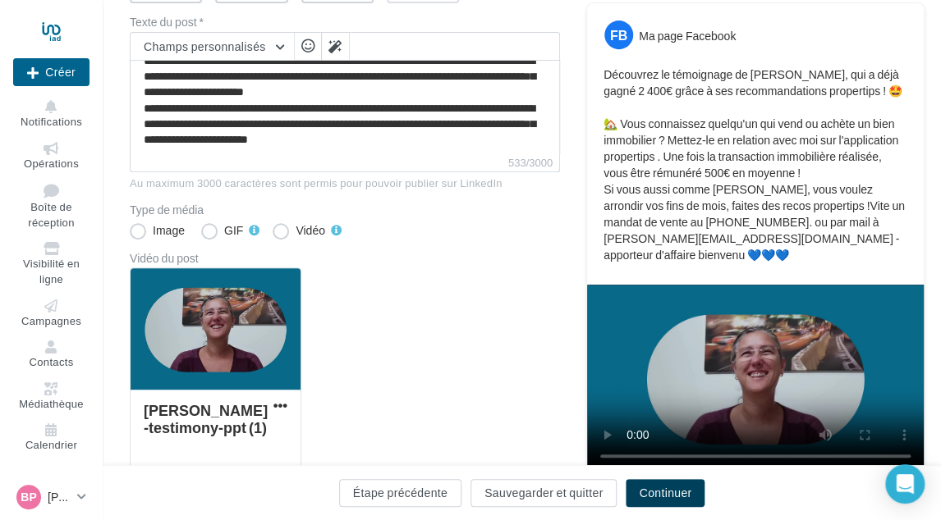
click at [675, 487] on button "Continuer" at bounding box center [664, 493] width 79 height 28
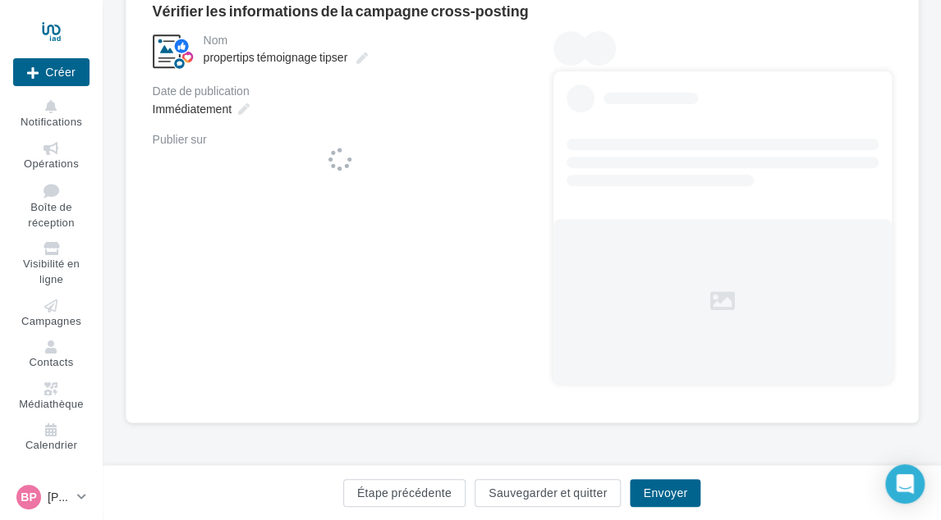
scroll to position [161, 0]
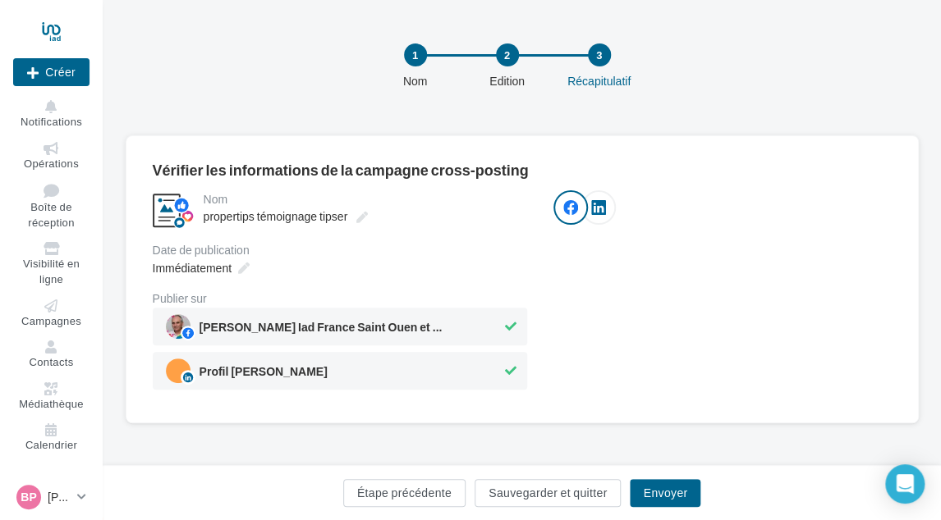
click at [202, 112] on div "1 Nom 2 Edition 3 Récapitulatif" at bounding box center [548, 73] width 838 height 98
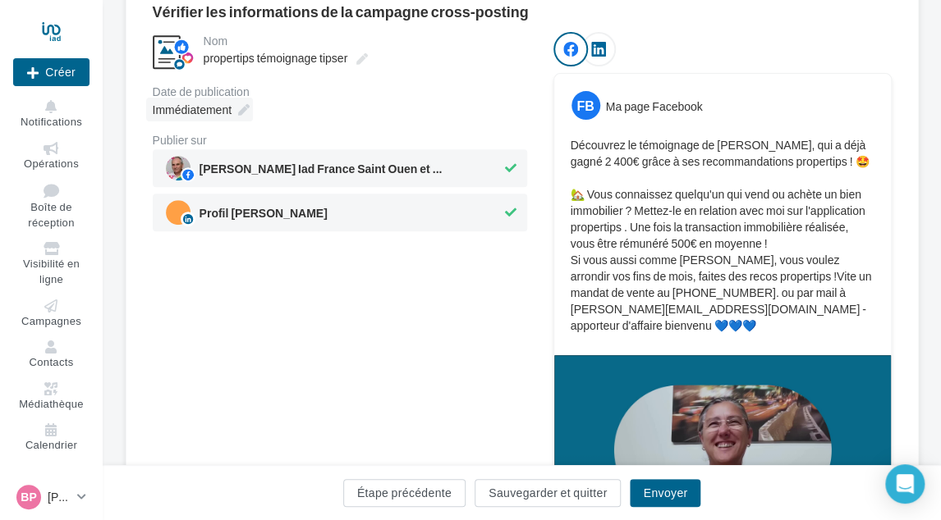
click at [223, 112] on span "Immédiatement" at bounding box center [192, 110] width 79 height 14
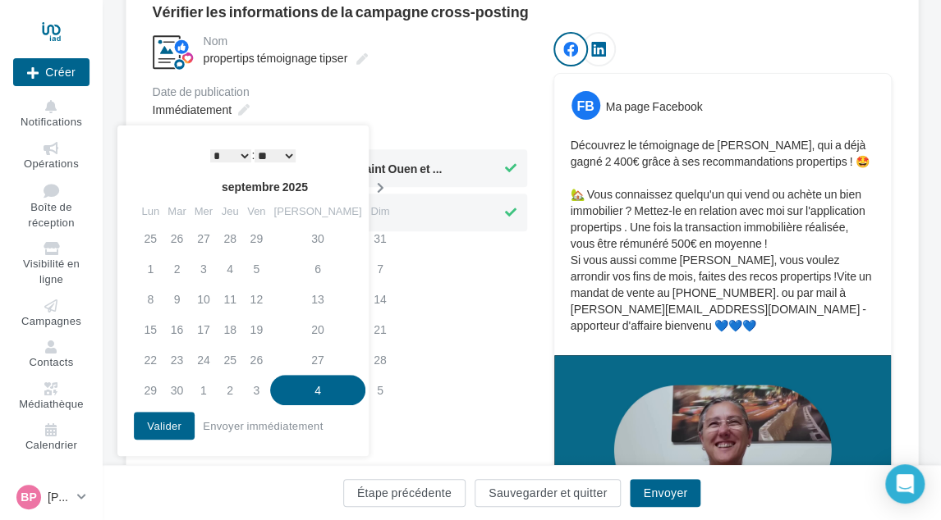
click at [369, 185] on icon at bounding box center [379, 187] width 21 height 11
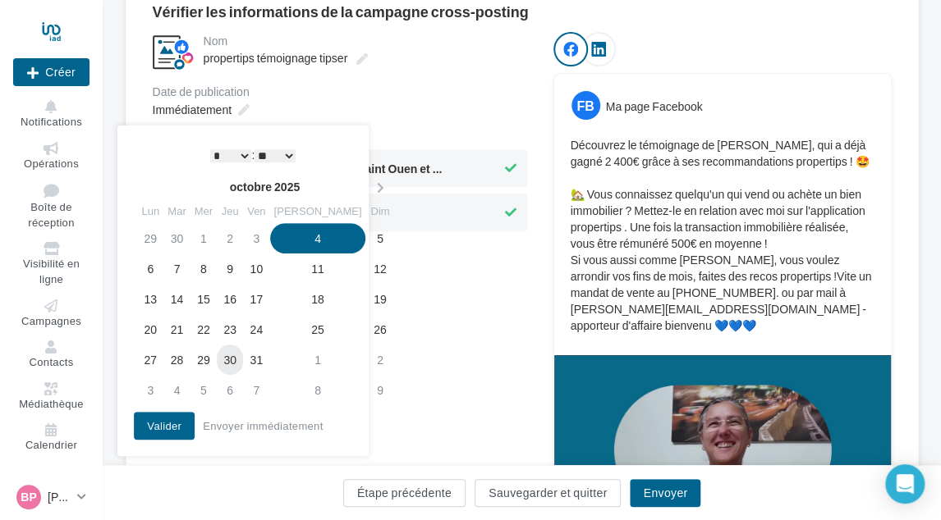
click at [243, 359] on td "30" at bounding box center [230, 360] width 26 height 30
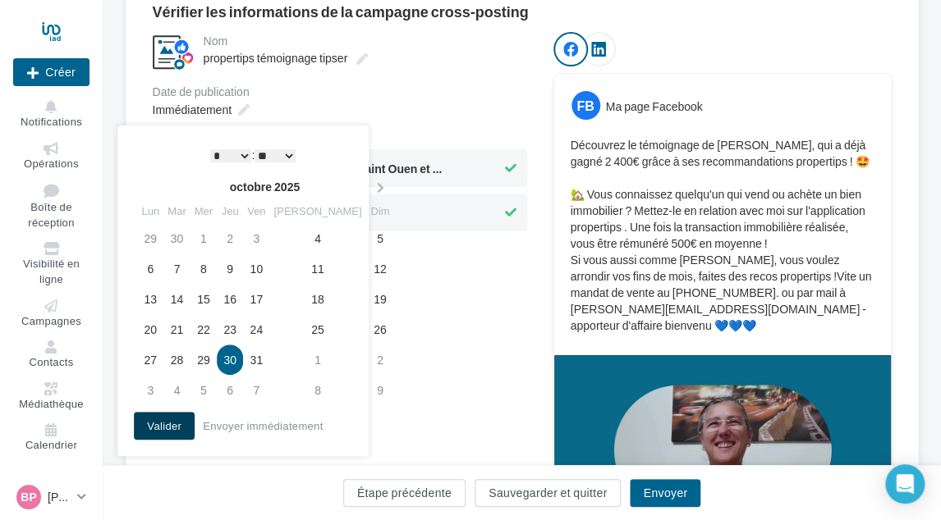
drag, startPoint x: 185, startPoint y: 424, endPoint x: 323, endPoint y: 480, distance: 149.1
click at [185, 425] on button "Valider" at bounding box center [164, 426] width 61 height 28
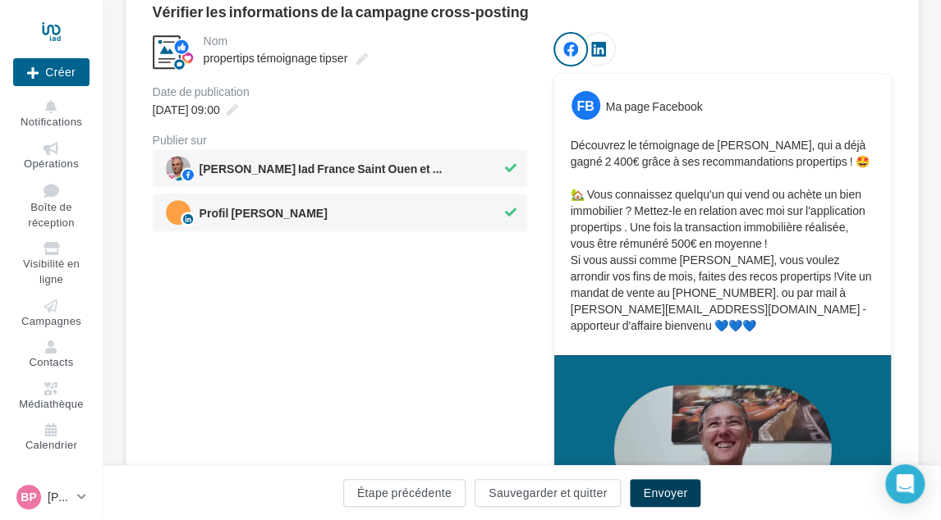
click at [665, 488] on button "Envoyer" at bounding box center [665, 493] width 71 height 28
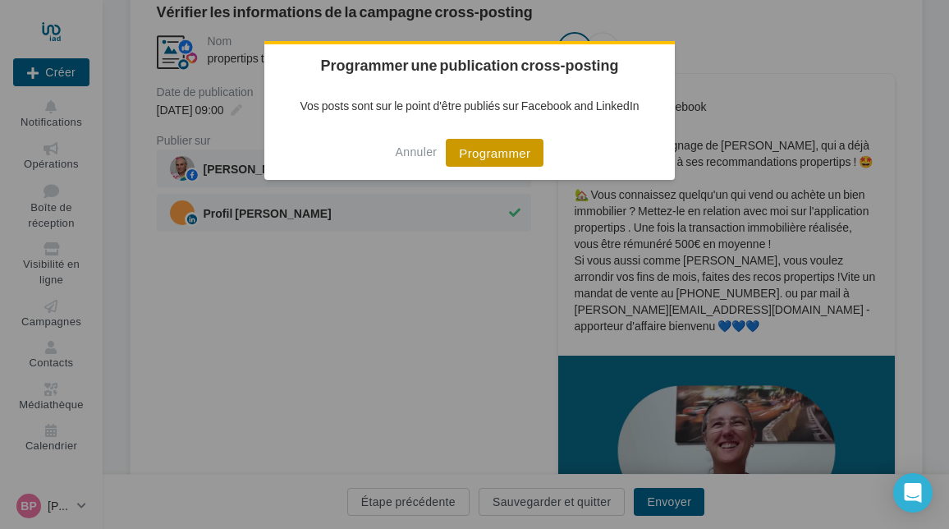
click at [506, 156] on button "Programmer" at bounding box center [495, 153] width 98 height 28
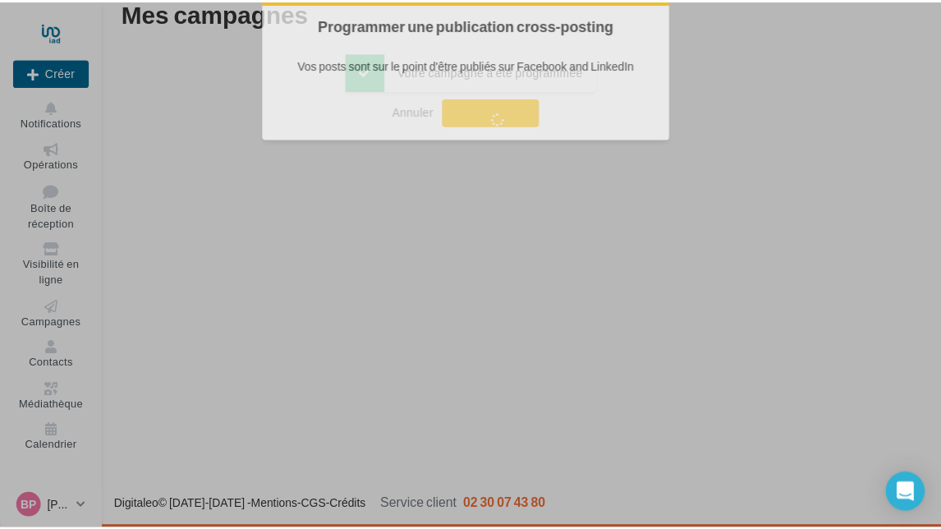
scroll to position [26, 0]
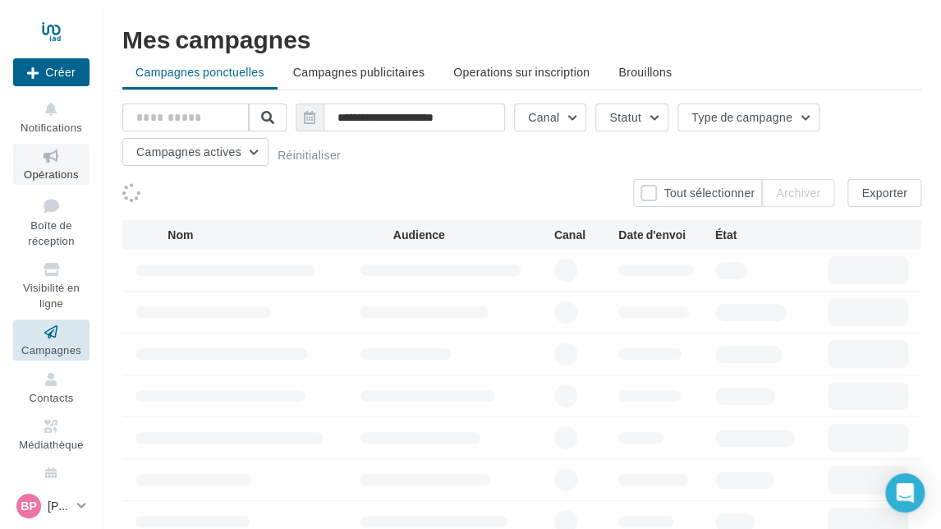
click at [43, 166] on link "Opérations" at bounding box center [51, 164] width 76 height 40
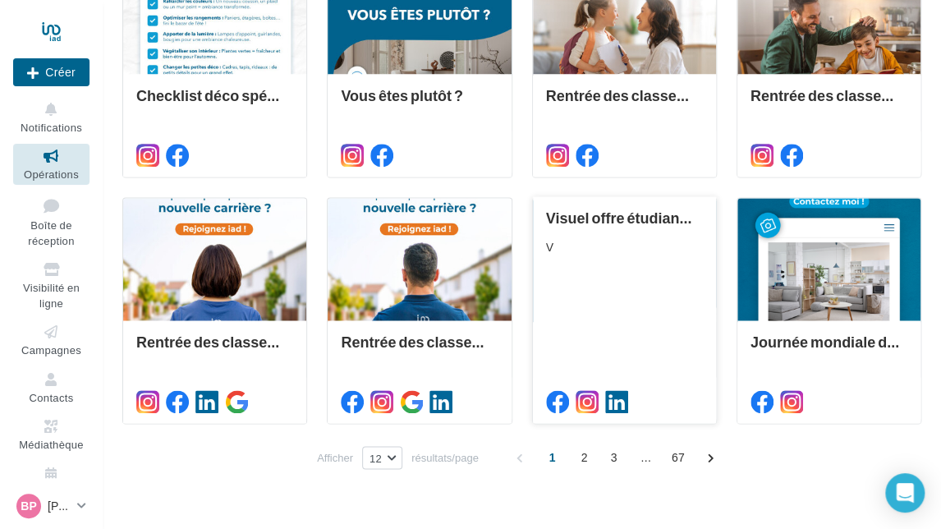
scroll to position [763, 0]
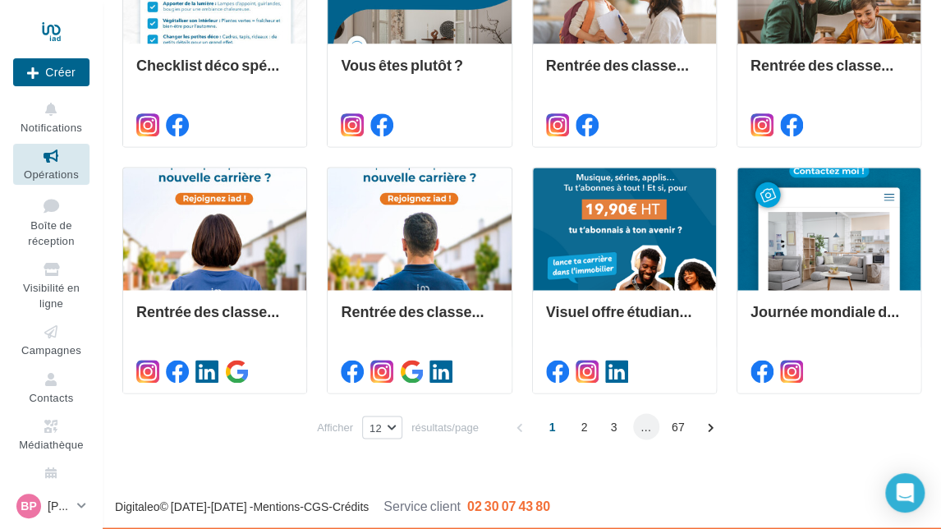
click at [647, 428] on span "..." at bounding box center [646, 426] width 26 height 26
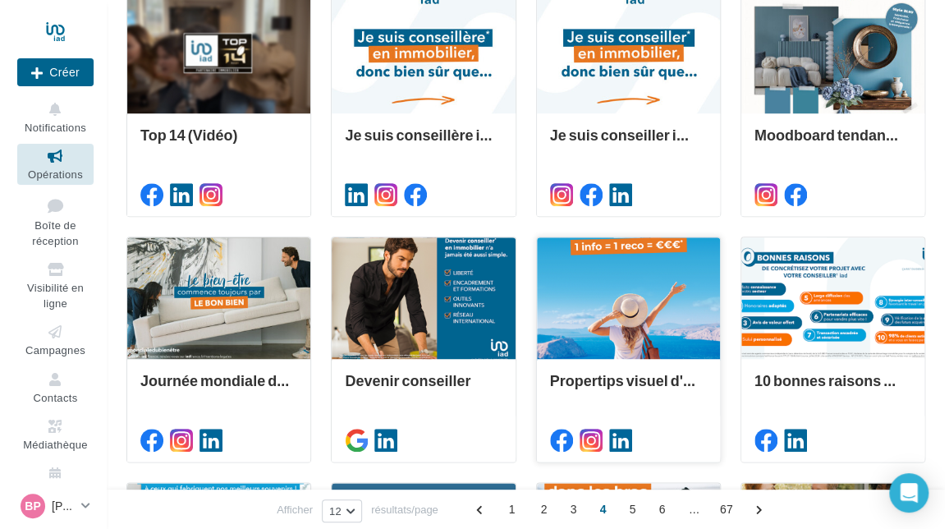
scroll to position [537, 0]
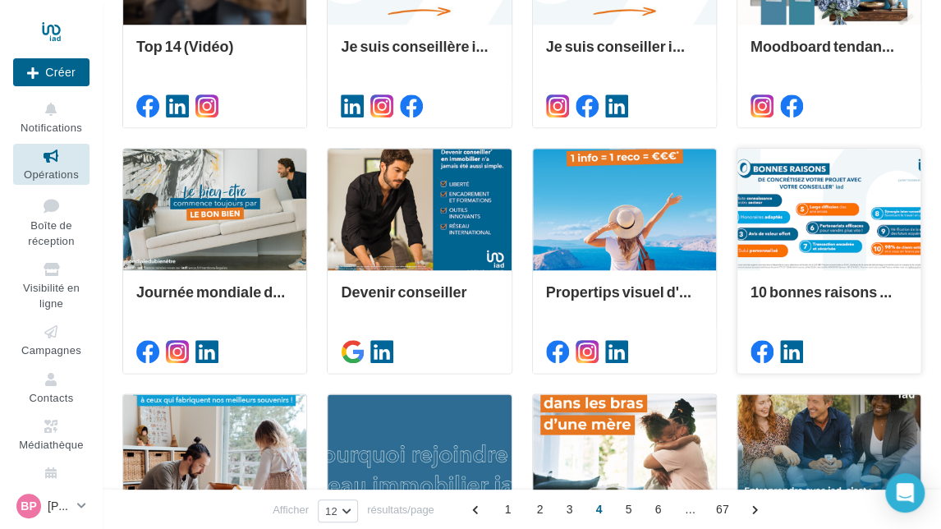
click at [818, 205] on div at bounding box center [828, 210] width 183 height 123
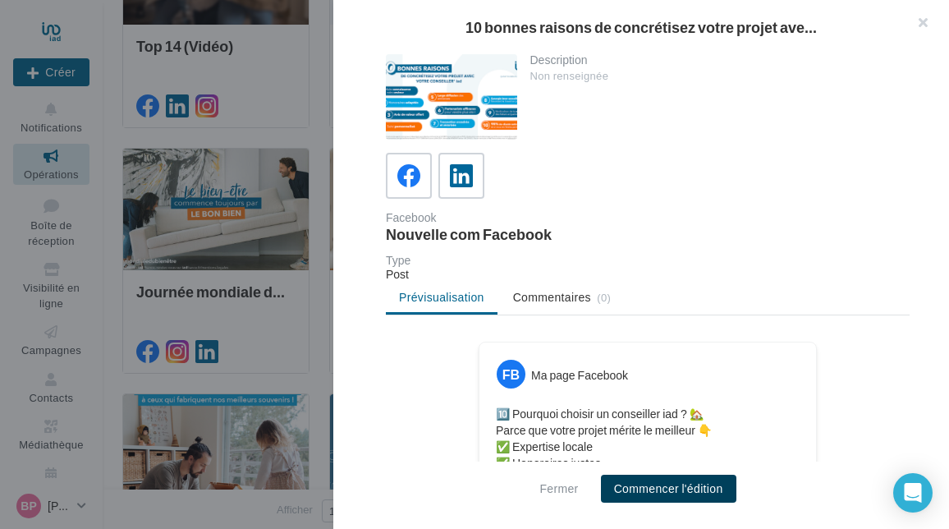
click at [659, 483] on button "Commencer l'édition" at bounding box center [668, 488] width 135 height 28
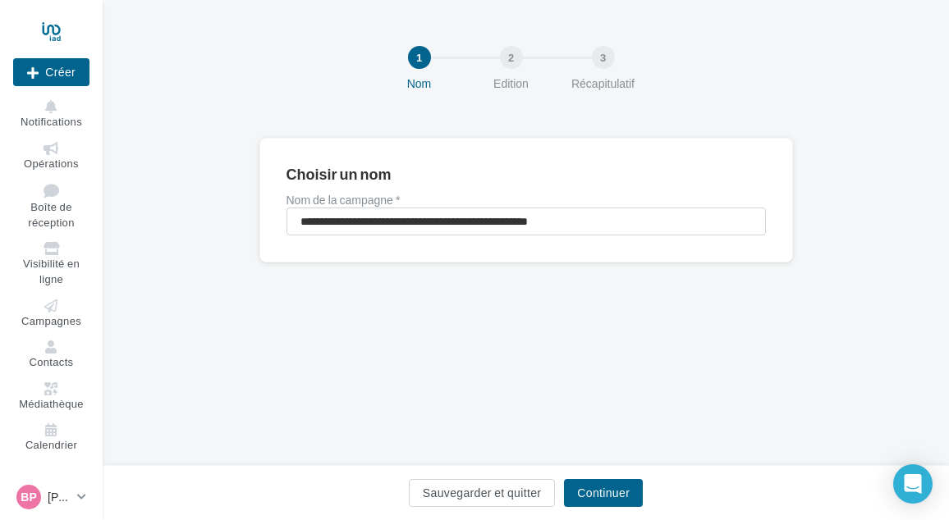
drag, startPoint x: 0, startPoint y: 0, endPoint x: 501, endPoint y: 355, distance: 613.5
click at [497, 359] on div "**********" at bounding box center [526, 233] width 846 height 466
click at [617, 483] on button "Continuer" at bounding box center [603, 493] width 79 height 28
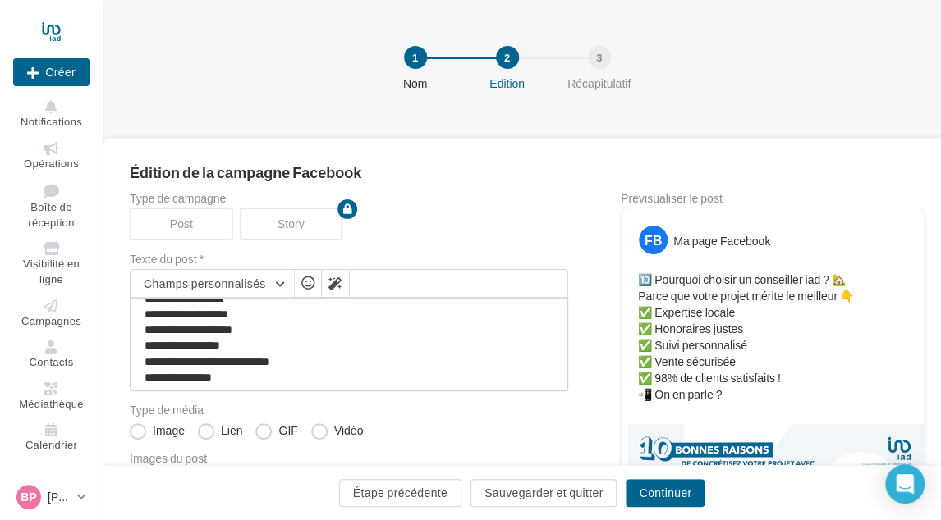
scroll to position [47, 0]
click at [256, 381] on textarea "**********" at bounding box center [349, 344] width 438 height 94
paste textarea "**********"
type textarea "**********"
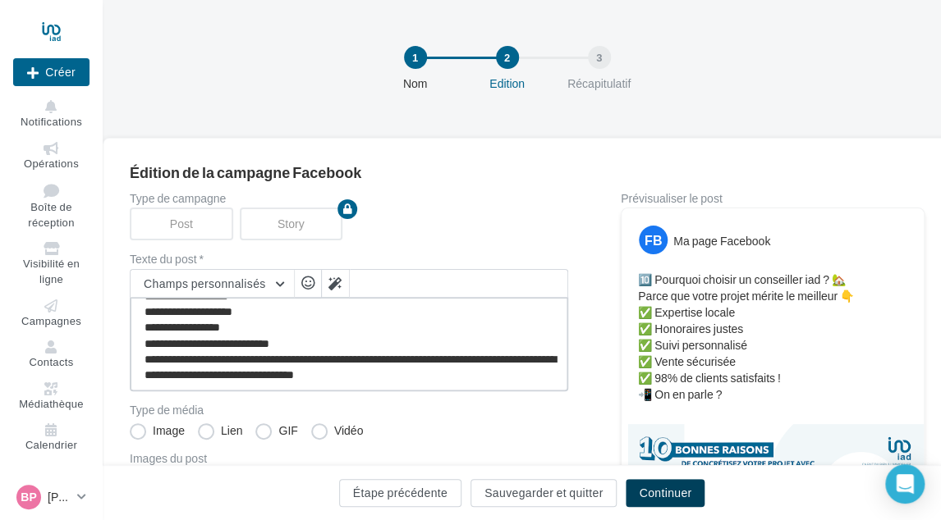
type textarea "**********"
drag, startPoint x: 650, startPoint y: 490, endPoint x: 621, endPoint y: 446, distance: 52.1
click at [650, 490] on button "Continuer" at bounding box center [664, 493] width 79 height 28
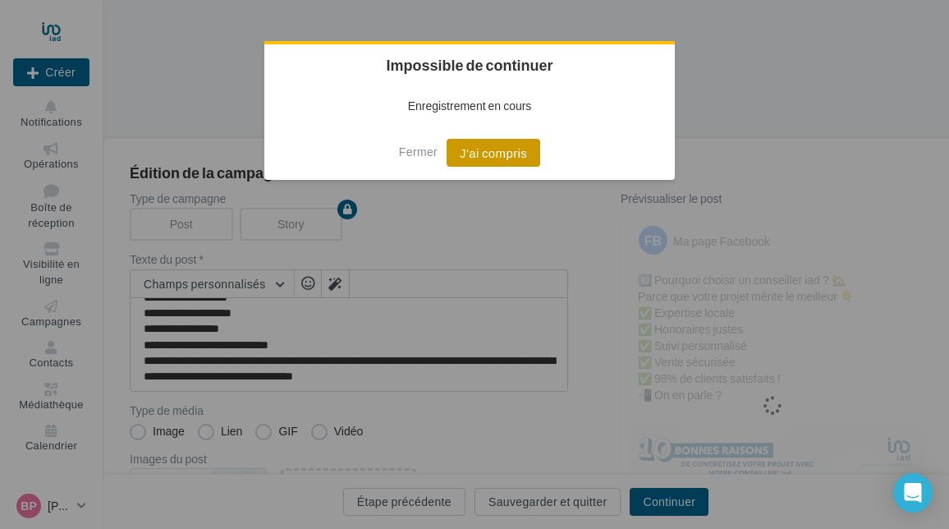
click at [515, 149] on button "J'ai compris" at bounding box center [493, 153] width 94 height 28
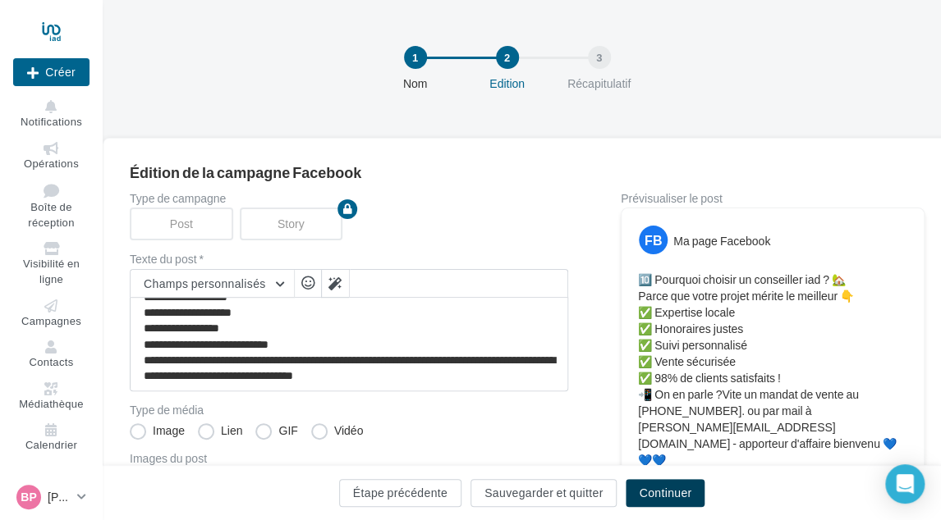
click at [651, 497] on button "Continuer" at bounding box center [664, 493] width 79 height 28
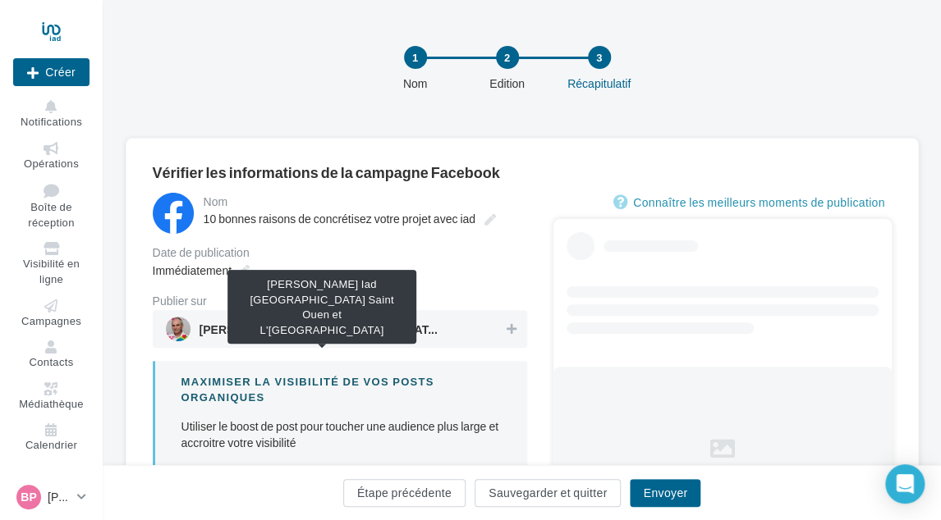
drag, startPoint x: 391, startPoint y: 332, endPoint x: 376, endPoint y: 329, distance: 15.0
click at [391, 332] on span "[PERSON_NAME] Iad [GEOGRAPHIC_DATA] Saint Ouen et L'[GEOGRAPHIC_DATA]" at bounding box center [322, 333] width 246 height 18
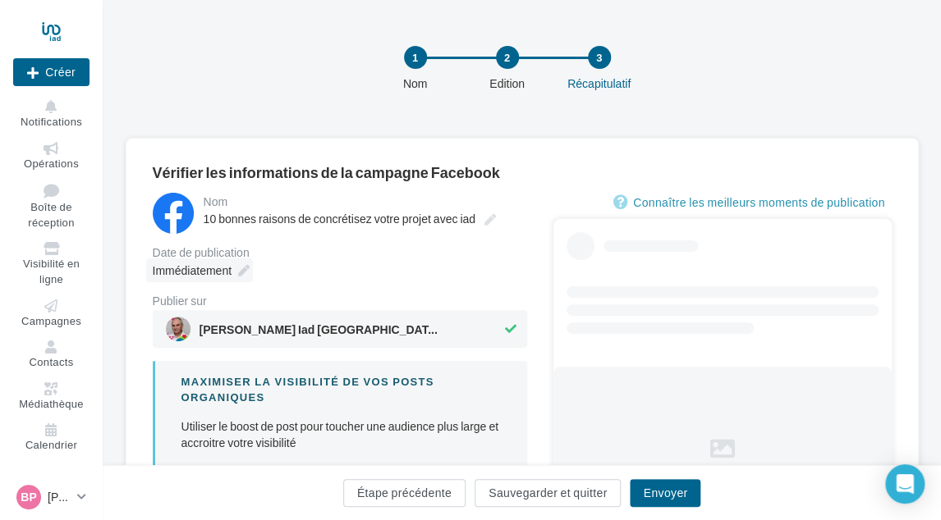
click at [245, 273] on icon at bounding box center [243, 270] width 11 height 11
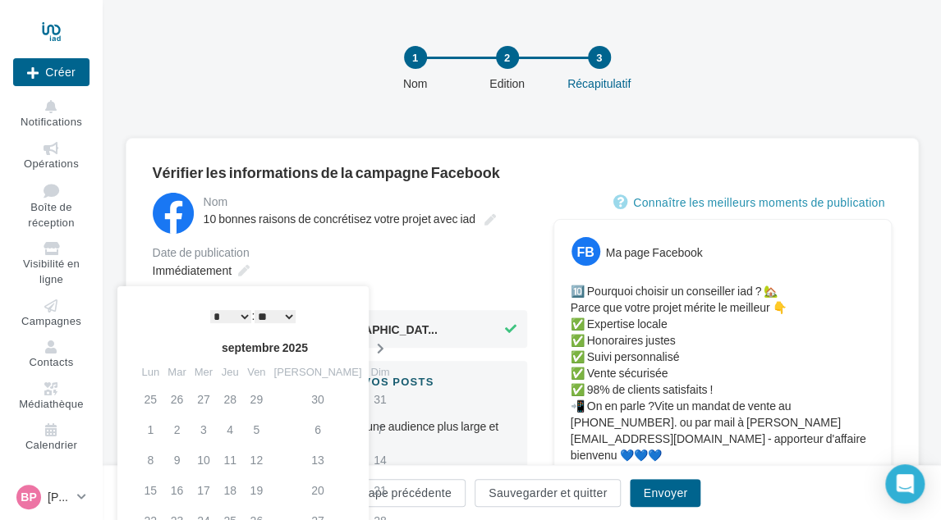
click at [365, 340] on th at bounding box center [379, 348] width 29 height 25
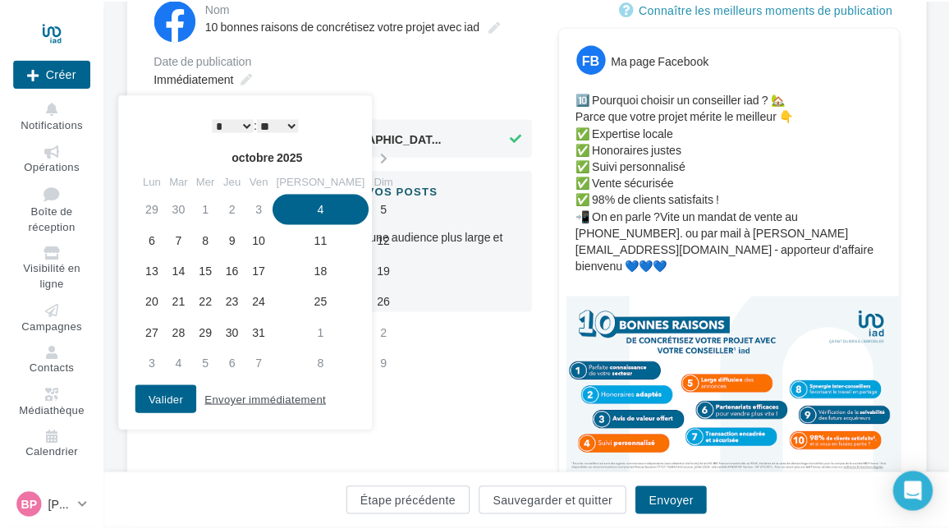
scroll to position [246, 0]
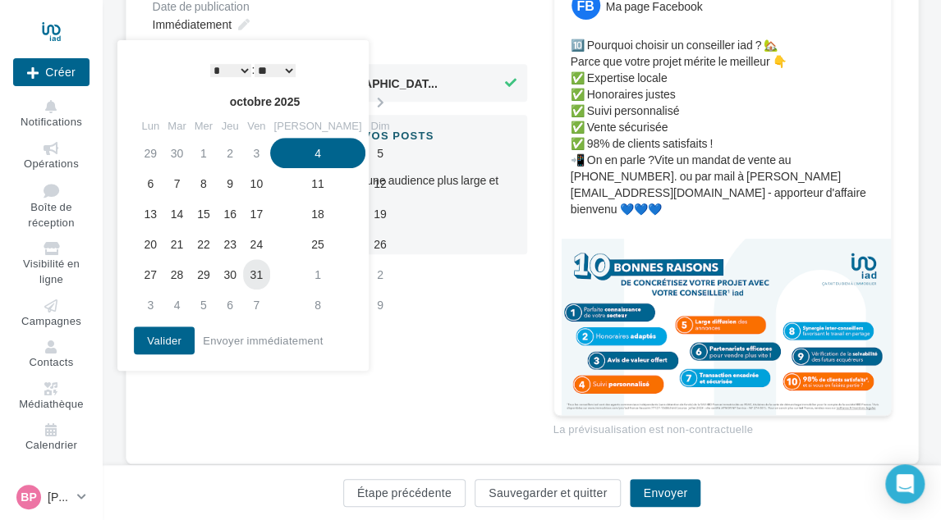
click at [266, 272] on td "31" at bounding box center [256, 274] width 26 height 30
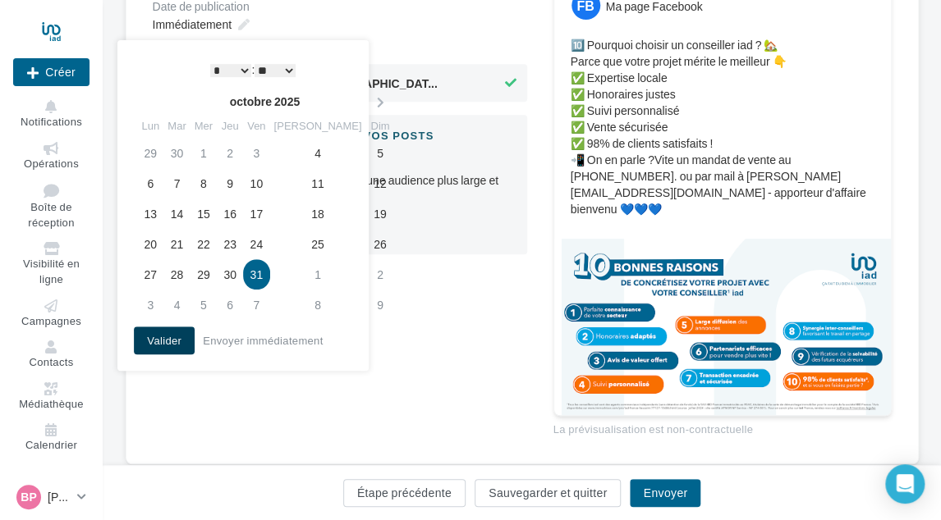
click at [166, 339] on button "Valider" at bounding box center [164, 341] width 61 height 28
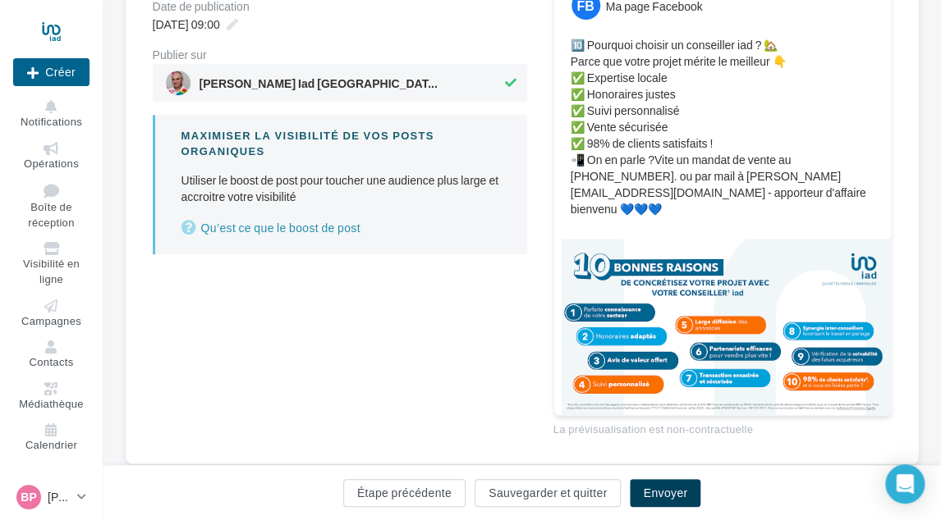
click at [660, 492] on button "Envoyer" at bounding box center [665, 493] width 71 height 28
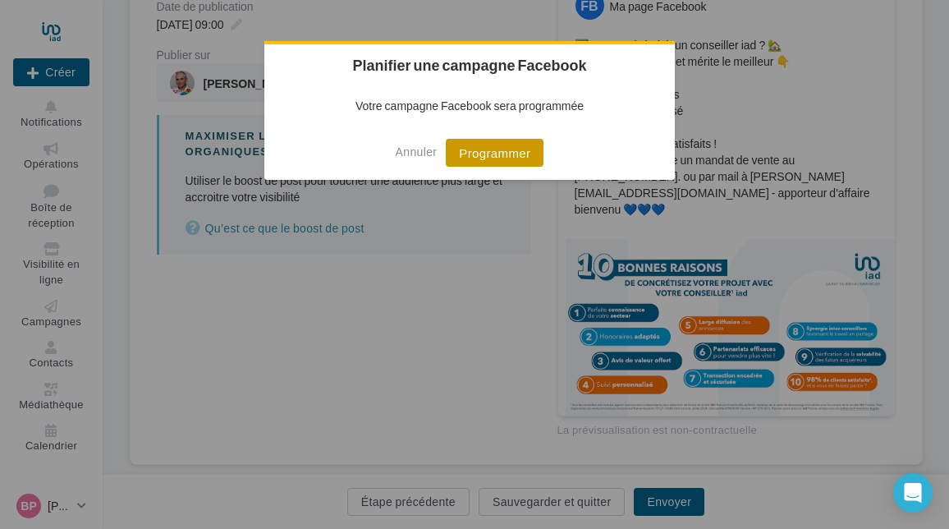
click at [517, 150] on button "Programmer" at bounding box center [495, 153] width 98 height 28
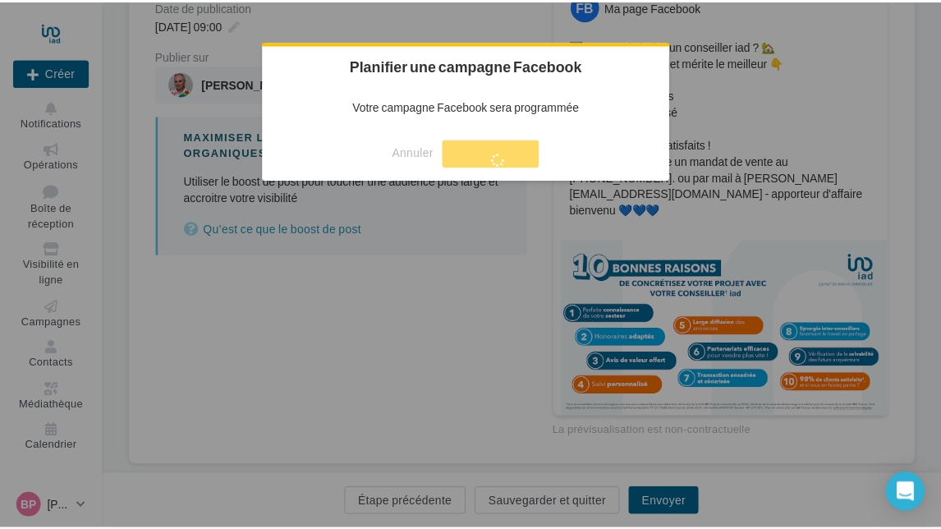
scroll to position [26, 0]
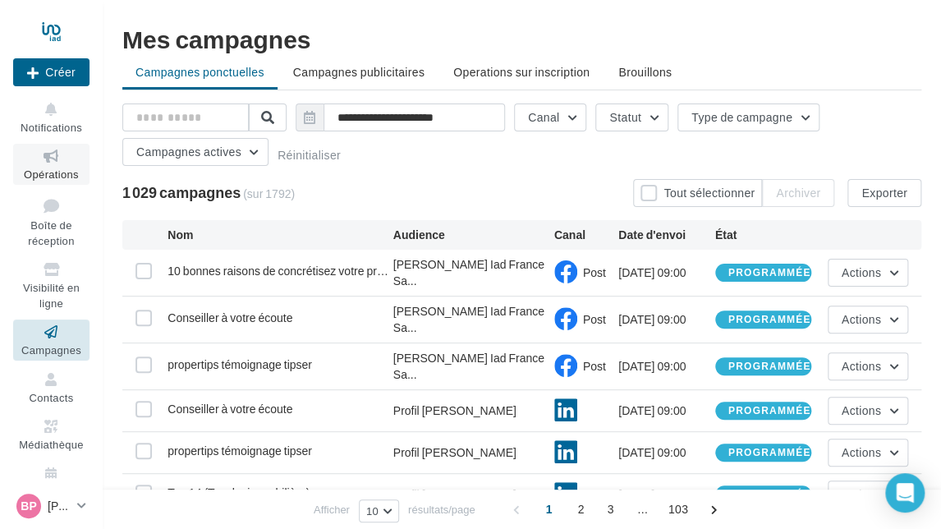
drag, startPoint x: 44, startPoint y: 173, endPoint x: 55, endPoint y: 176, distance: 11.0
click at [44, 174] on span "Opérations" at bounding box center [51, 173] width 55 height 13
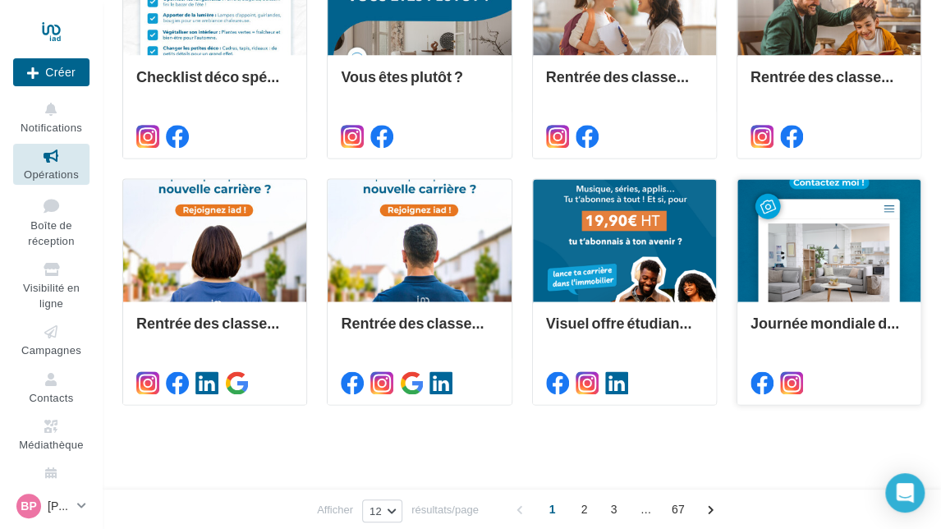
scroll to position [763, 0]
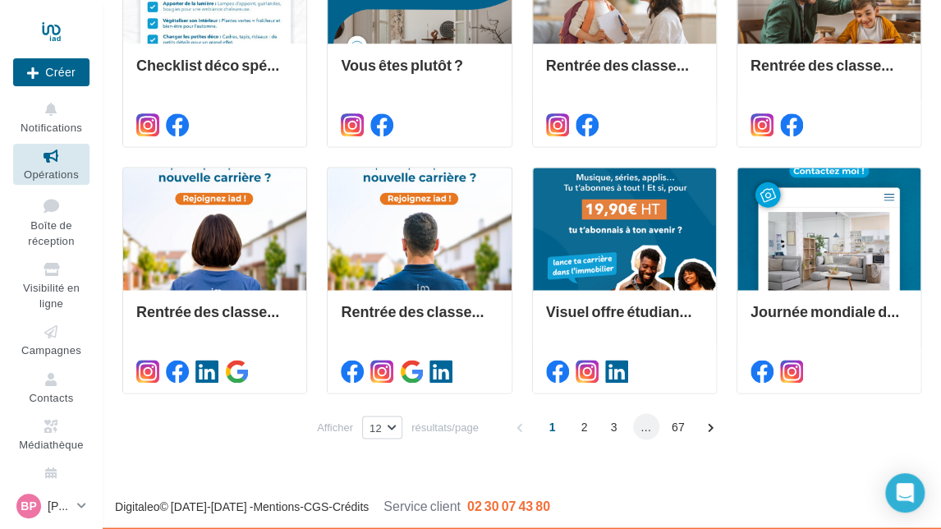
click at [647, 428] on span "..." at bounding box center [646, 426] width 26 height 26
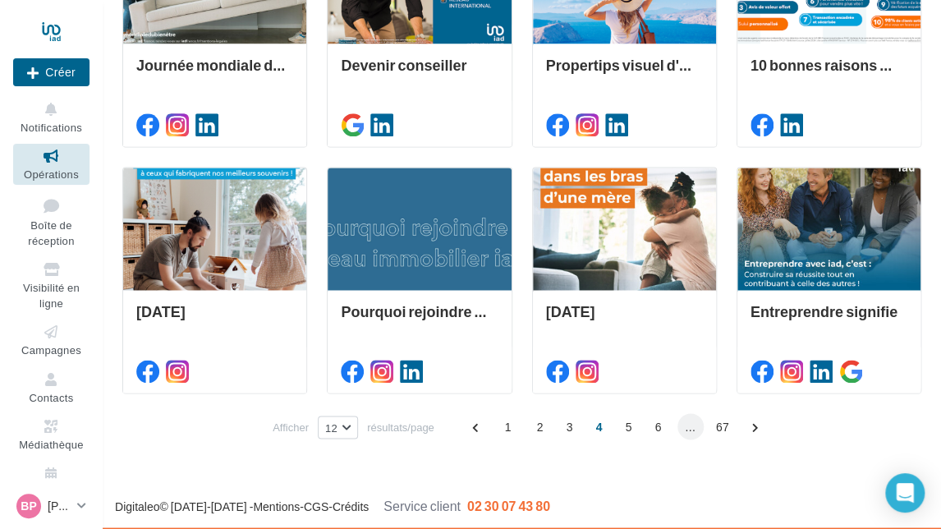
click at [681, 424] on span "..." at bounding box center [690, 426] width 26 height 26
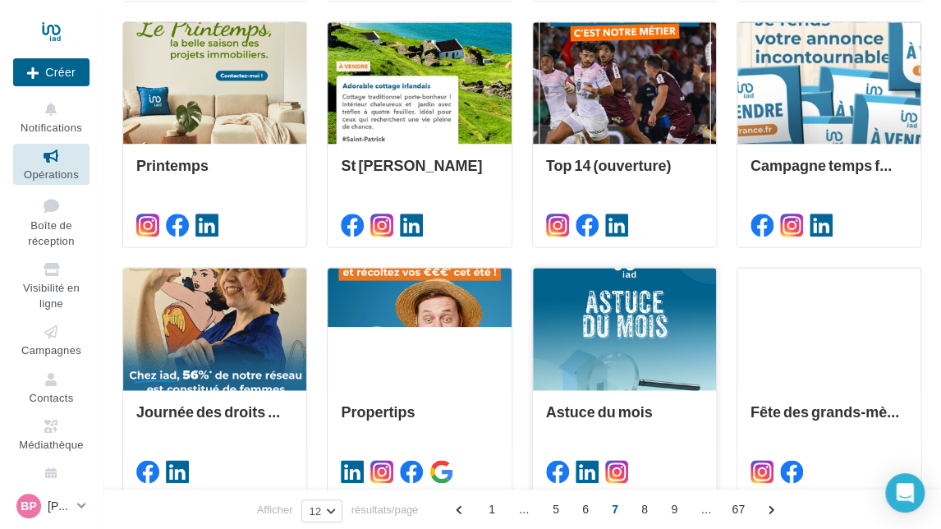
scroll to position [701, 0]
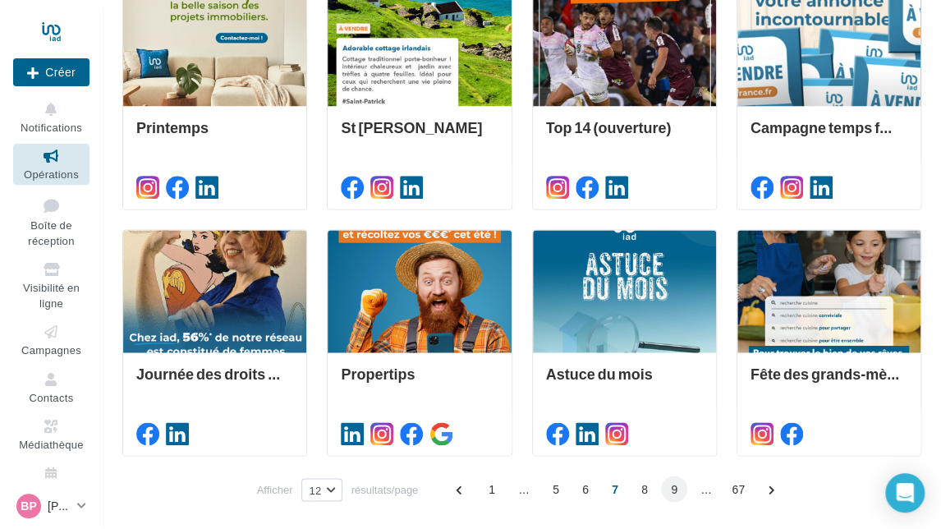
click at [673, 483] on span "9" at bounding box center [674, 488] width 26 height 26
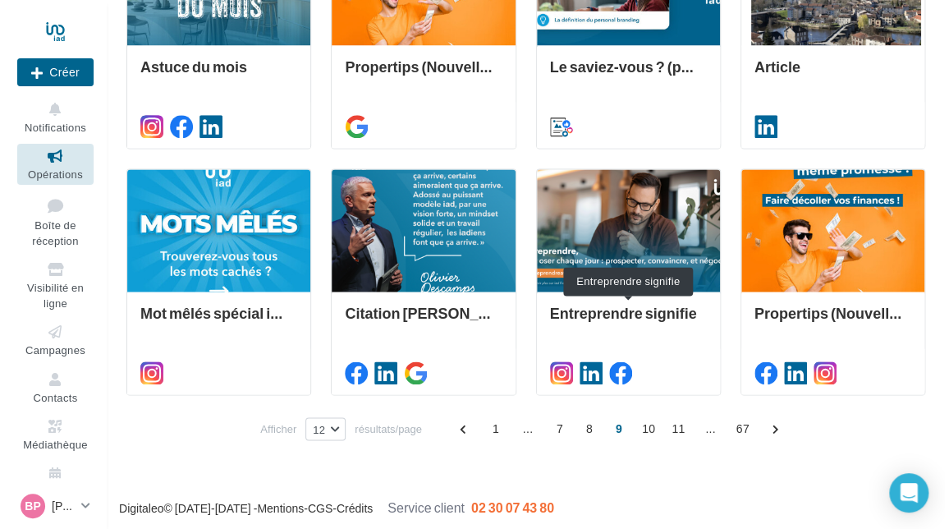
scroll to position [763, 0]
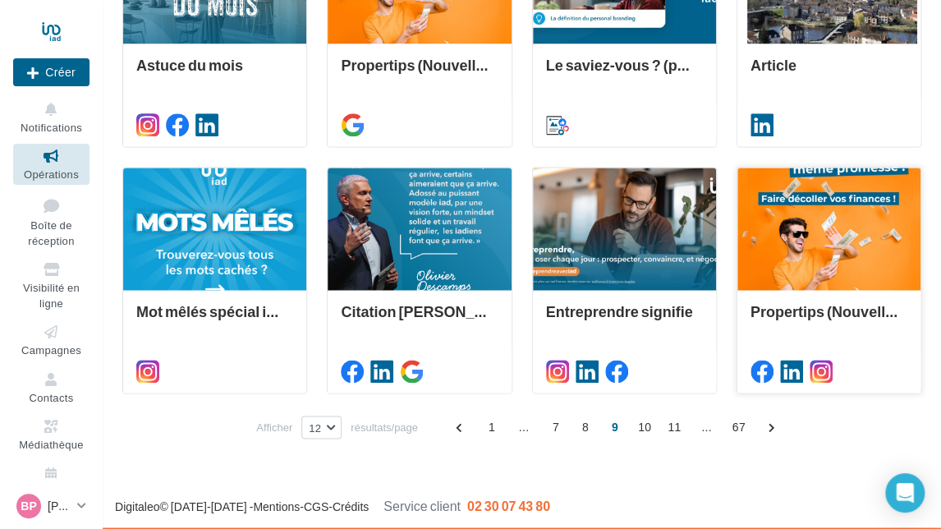
click at [799, 236] on div at bounding box center [828, 228] width 183 height 123
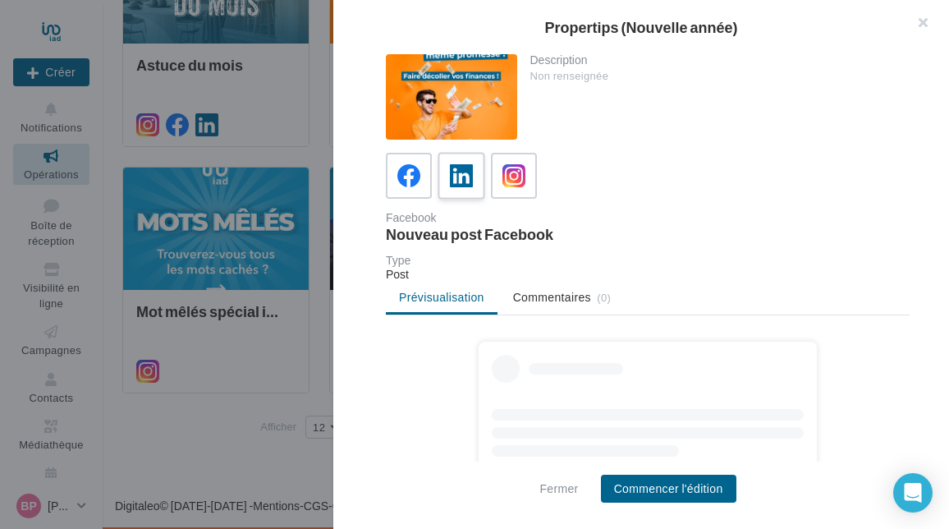
click at [479, 176] on label at bounding box center [460, 175] width 47 height 47
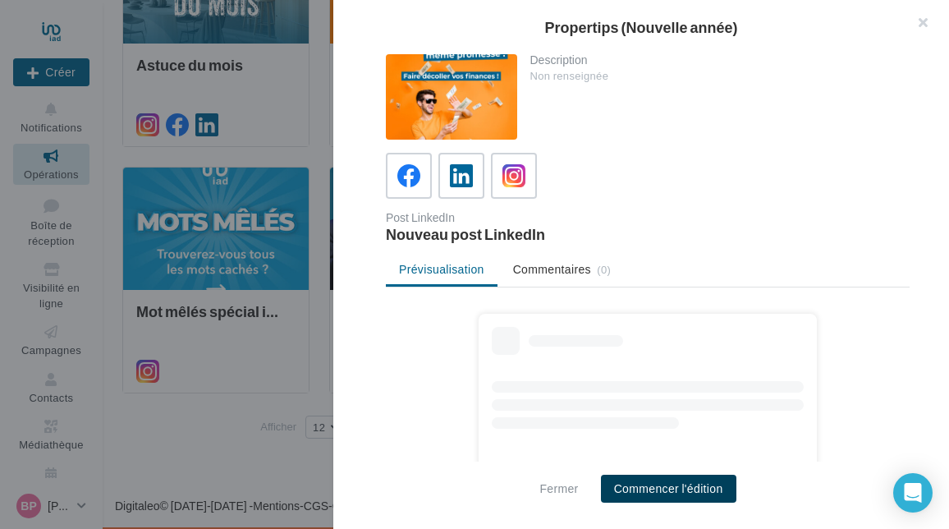
click at [642, 490] on button "Commencer l'édition" at bounding box center [668, 488] width 135 height 28
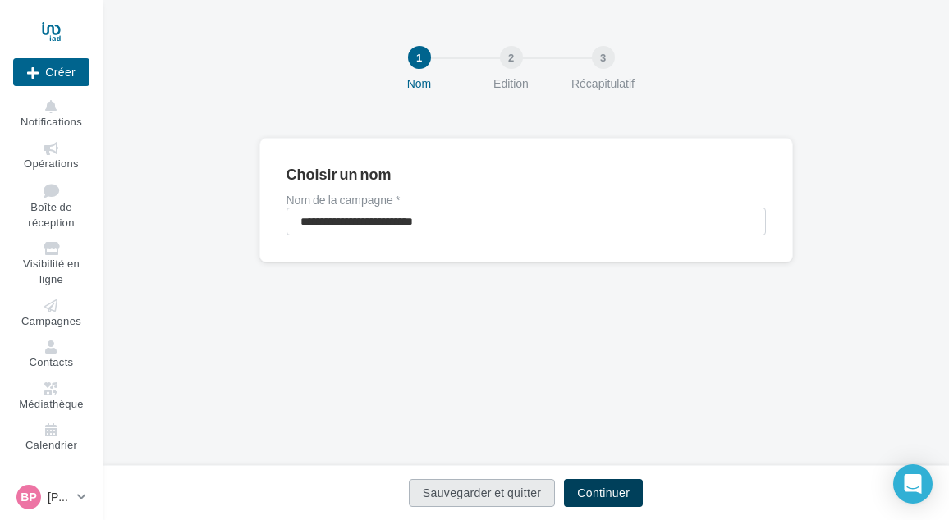
click at [607, 485] on button "Continuer" at bounding box center [603, 493] width 79 height 28
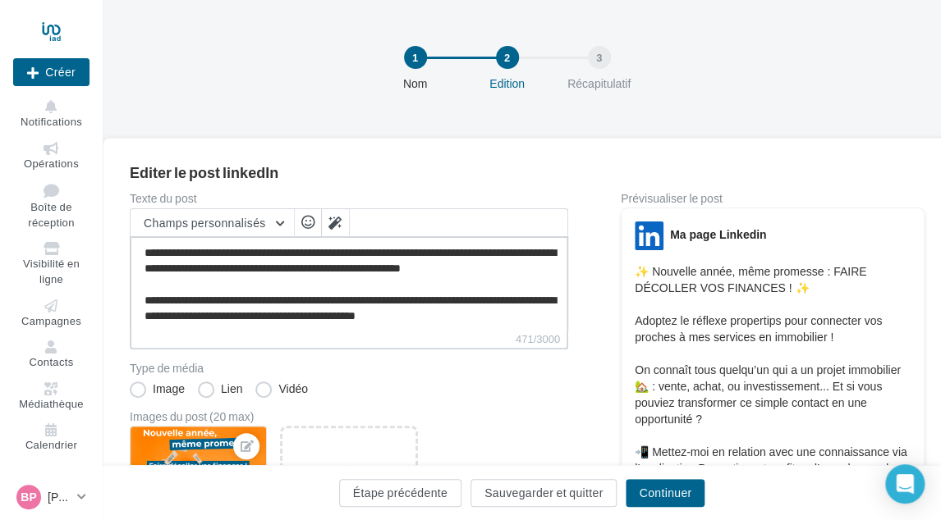
scroll to position [125, 0]
click at [520, 300] on textarea "**********" at bounding box center [349, 283] width 438 height 94
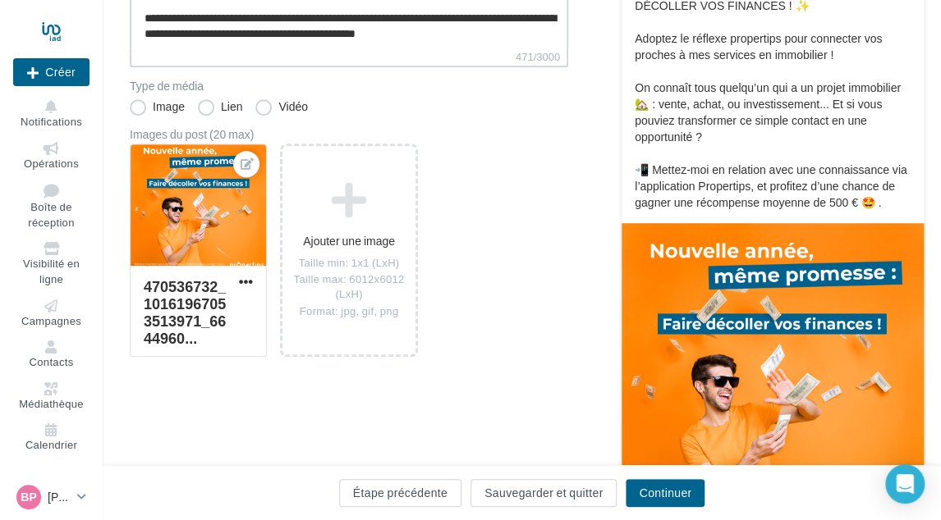
scroll to position [164, 0]
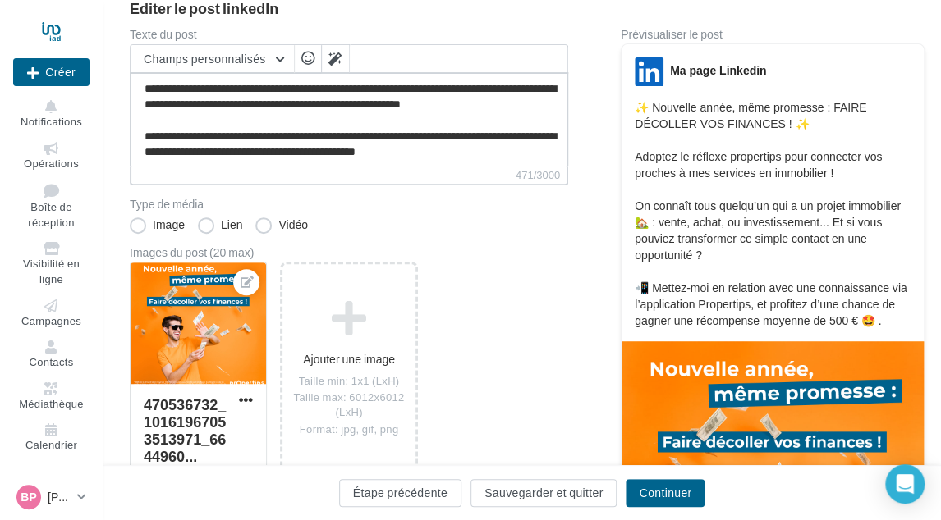
click at [526, 142] on textarea "**********" at bounding box center [349, 119] width 438 height 94
paste textarea "**********"
type textarea "**********"
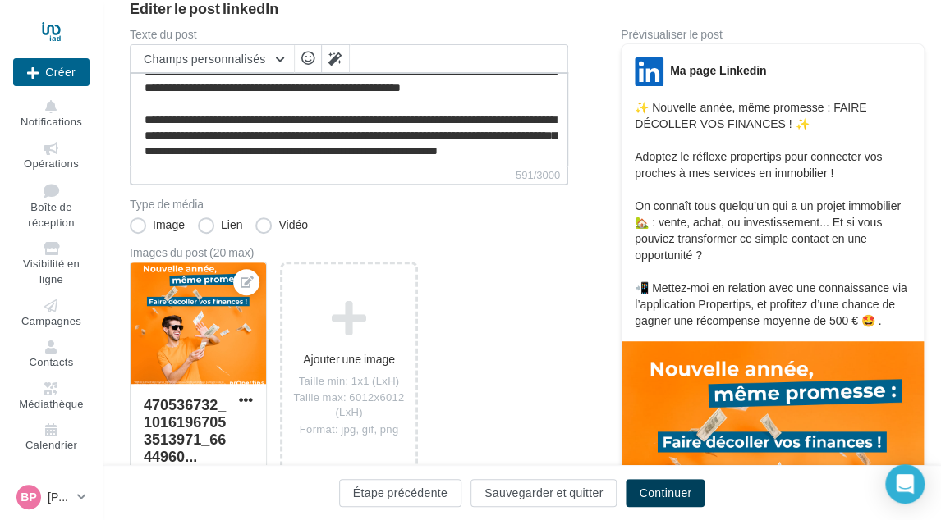
type textarea "**********"
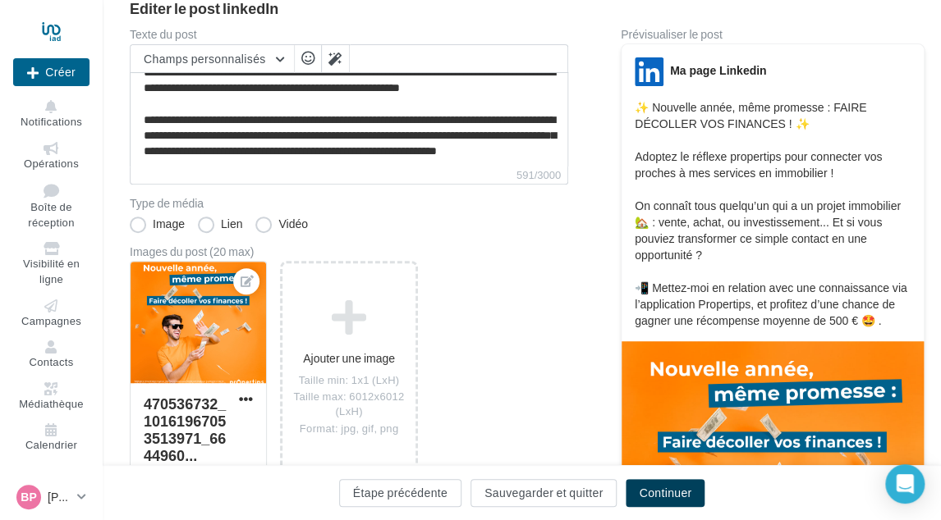
scroll to position [133, 0]
click at [658, 490] on button "Continuer" at bounding box center [664, 493] width 79 height 28
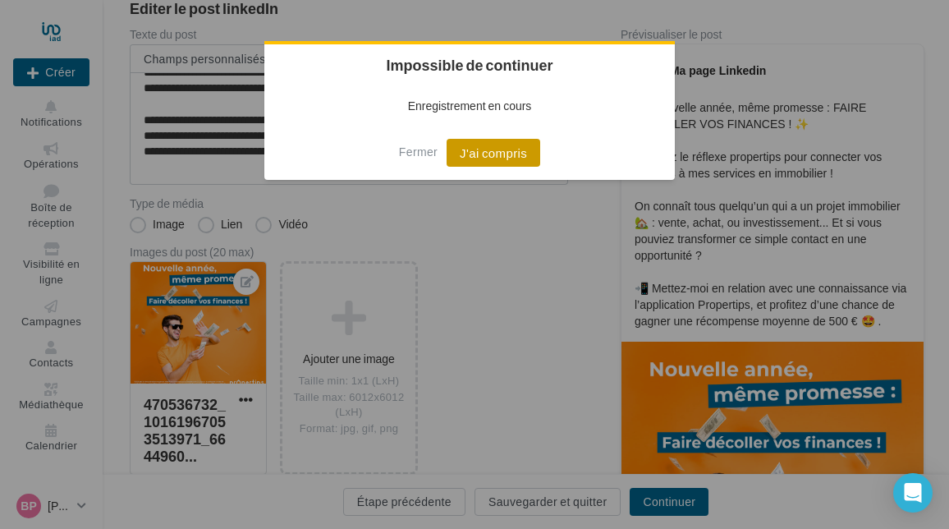
click at [498, 153] on button "J'ai compris" at bounding box center [493, 153] width 94 height 28
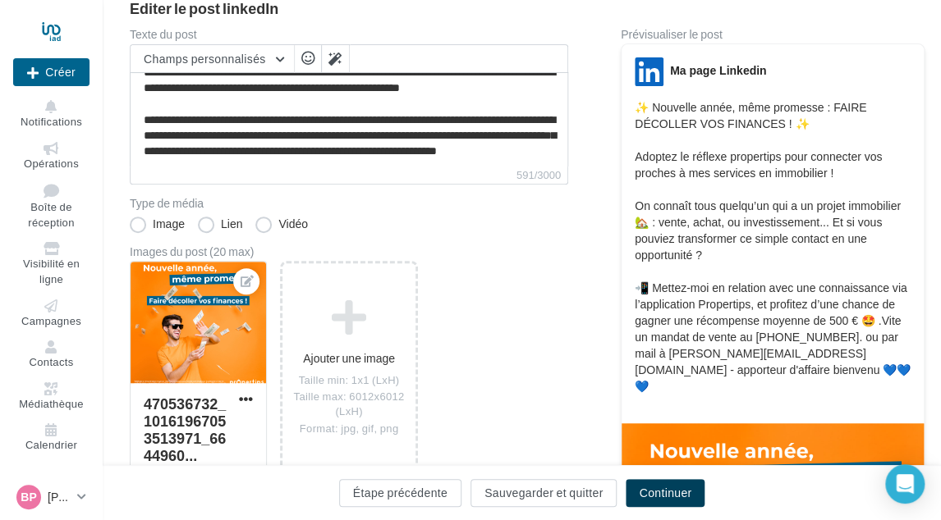
click at [660, 486] on button "Continuer" at bounding box center [664, 493] width 79 height 28
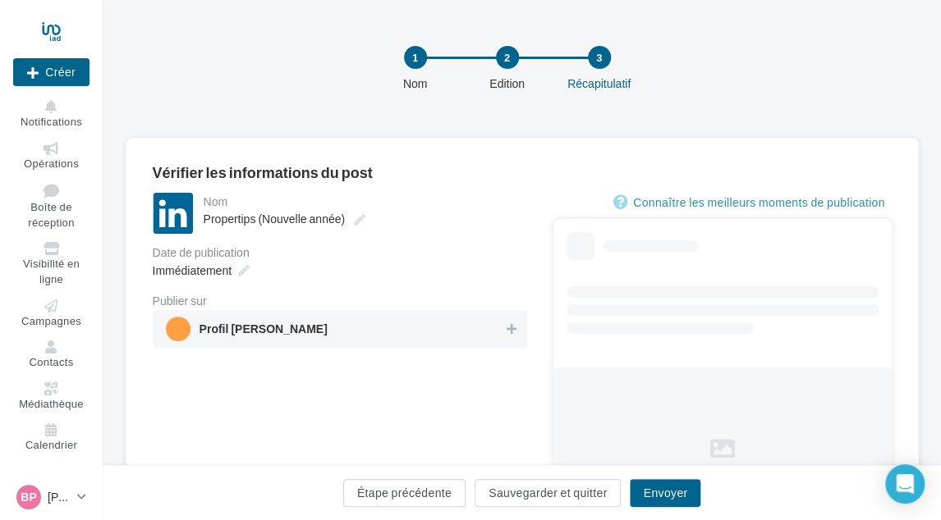
click at [416, 323] on span "Profil [PERSON_NAME]" at bounding box center [335, 329] width 338 height 25
click at [258, 272] on div "Immédiatement" at bounding box center [340, 271] width 374 height 24
click at [240, 269] on icon at bounding box center [243, 270] width 11 height 11
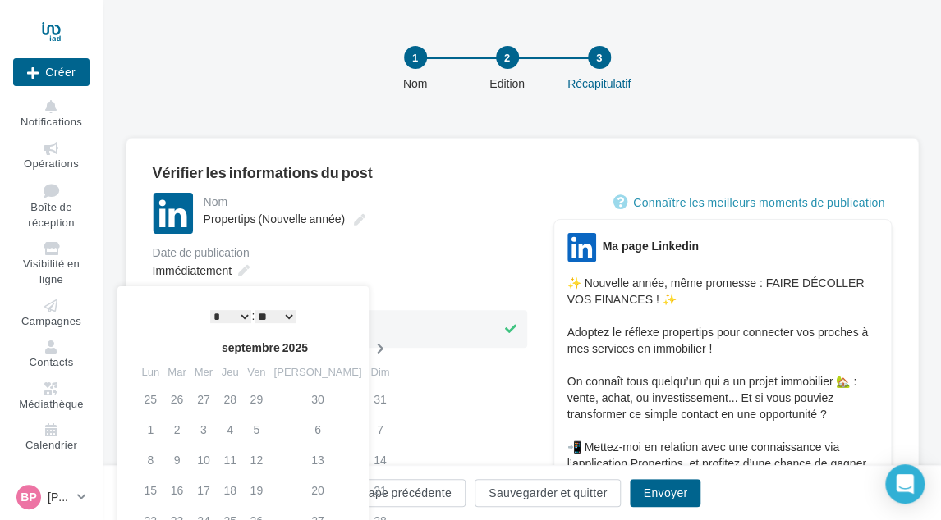
click at [369, 355] on icon at bounding box center [379, 348] width 21 height 11
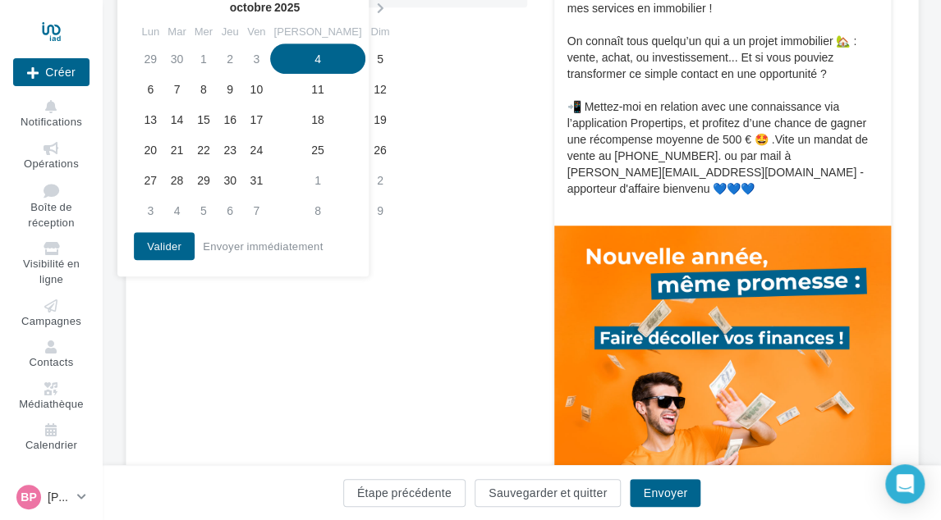
scroll to position [246, 0]
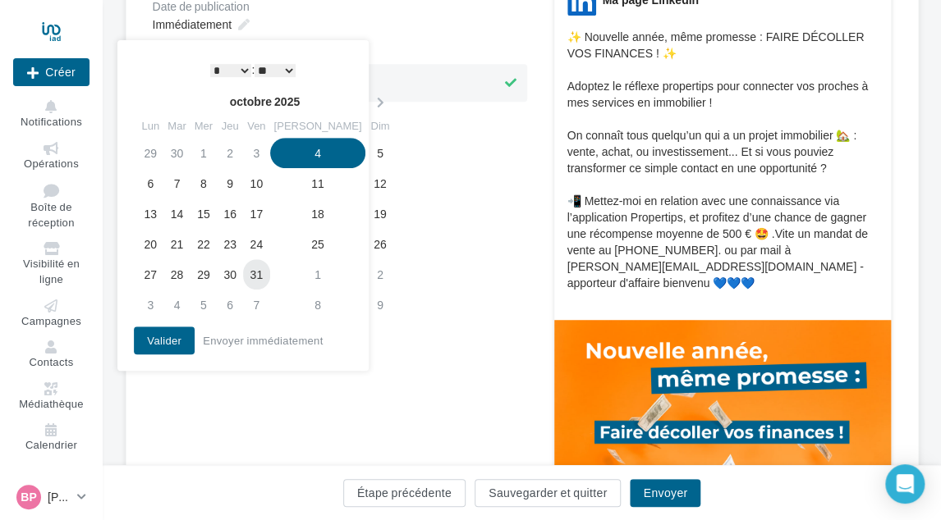
click at [269, 277] on td "31" at bounding box center [256, 274] width 26 height 30
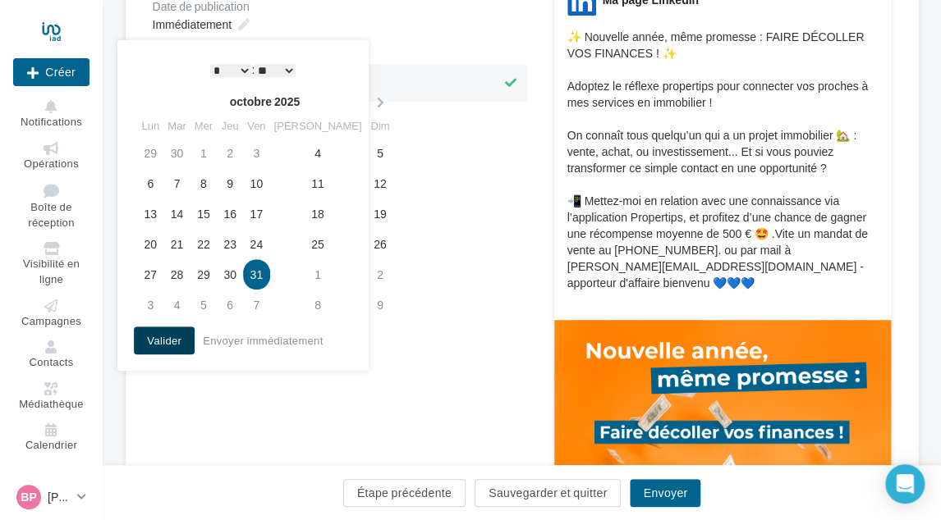
click at [158, 343] on button "Valider" at bounding box center [164, 341] width 61 height 28
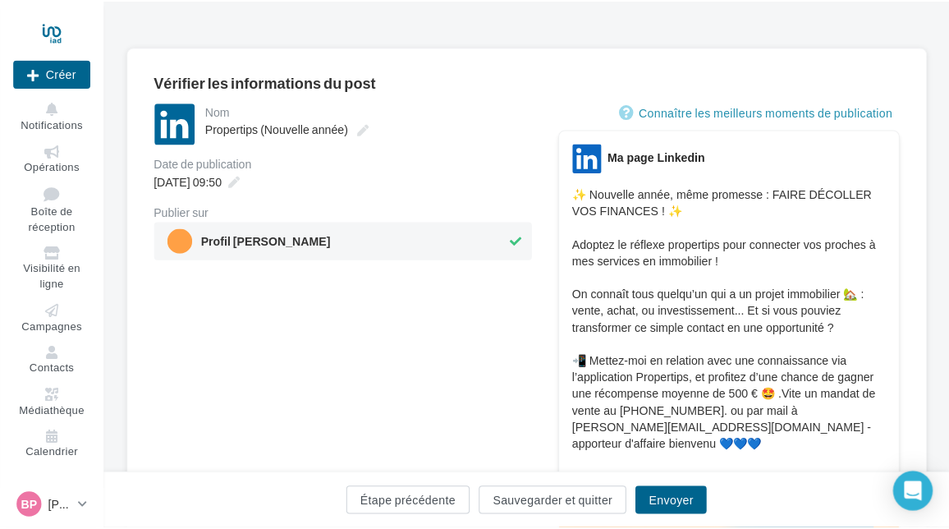
scroll to position [82, 0]
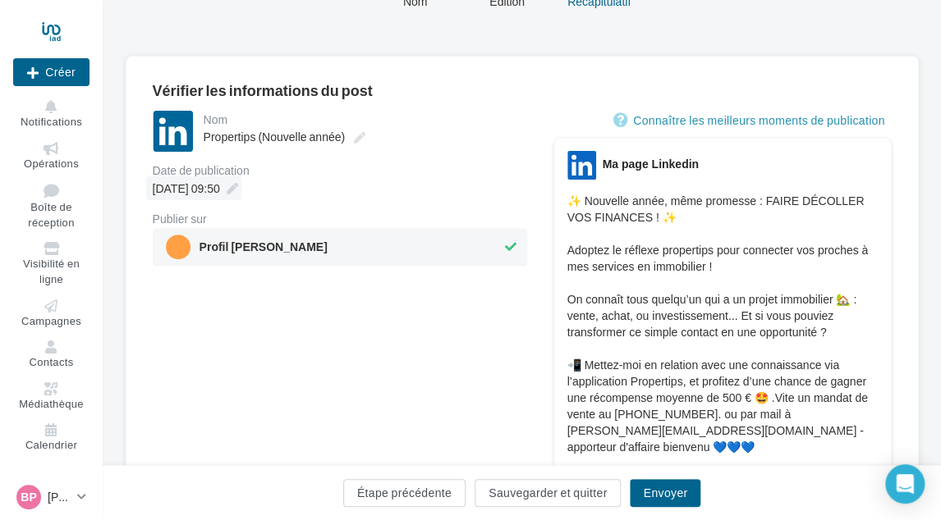
click at [241, 191] on div "31/10/2025 à 09:50" at bounding box center [193, 188] width 95 height 24
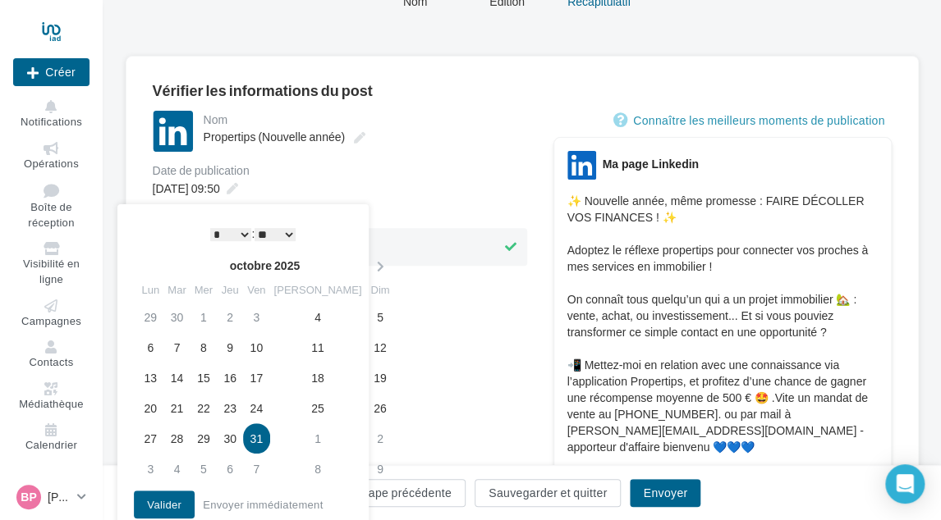
drag, startPoint x: 469, startPoint y: 323, endPoint x: 492, endPoint y: 355, distance: 40.1
click at [469, 324] on div "**********" at bounding box center [340, 506] width 374 height 790
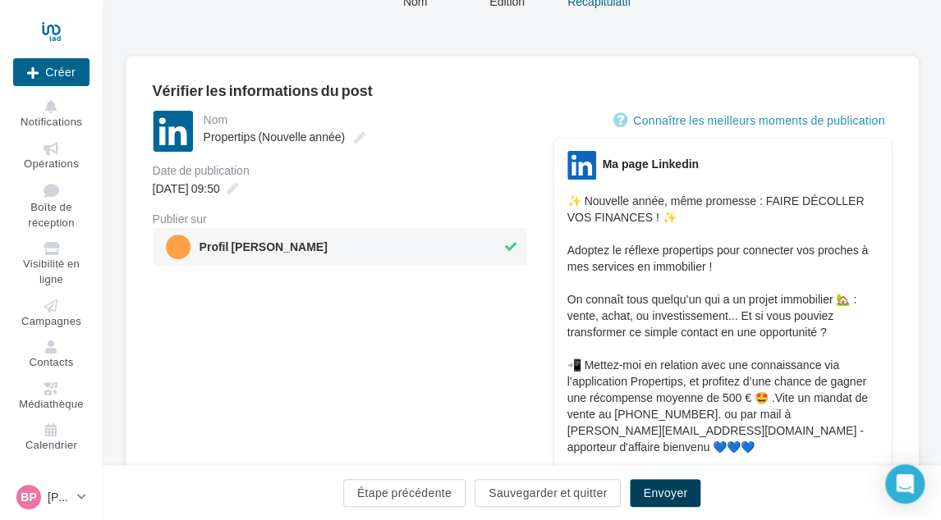
click at [658, 496] on button "Envoyer" at bounding box center [665, 493] width 71 height 28
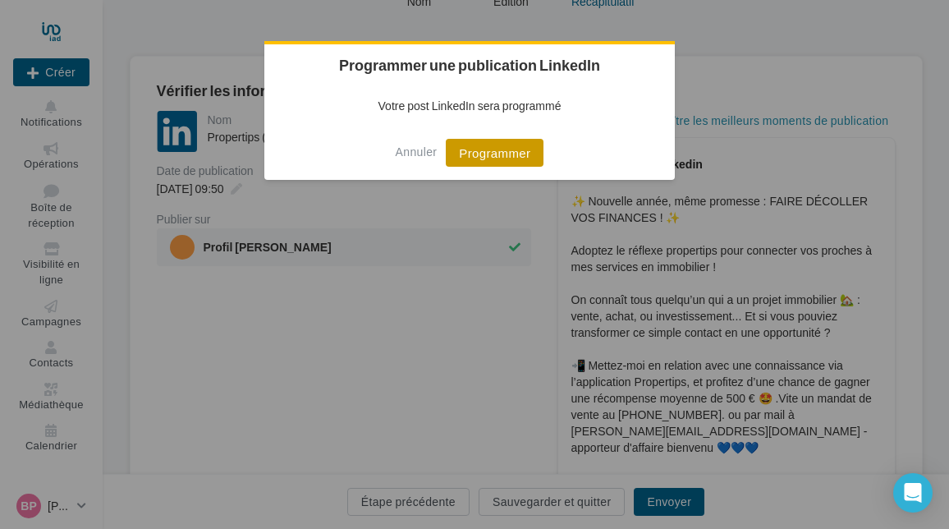
click at [522, 157] on button "Programmer" at bounding box center [495, 153] width 98 height 28
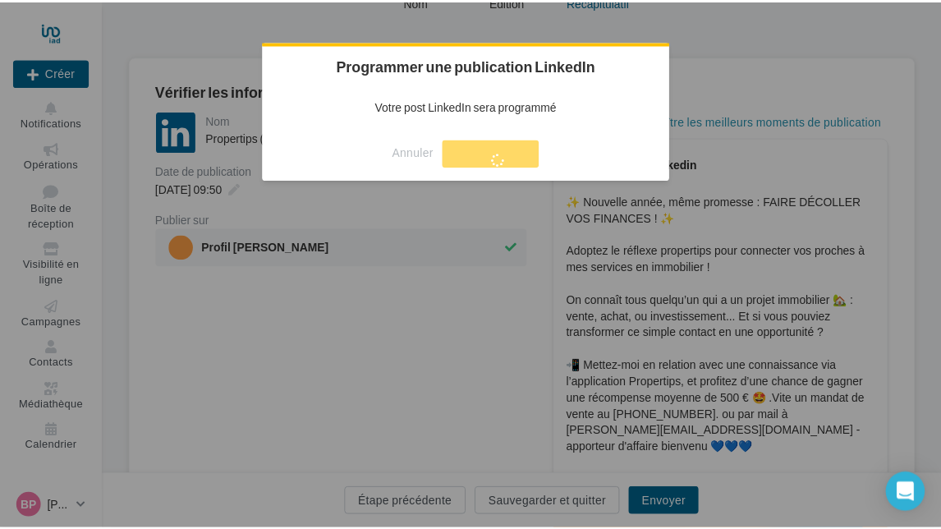
scroll to position [26, 0]
